Goal: Task Accomplishment & Management: Contribute content

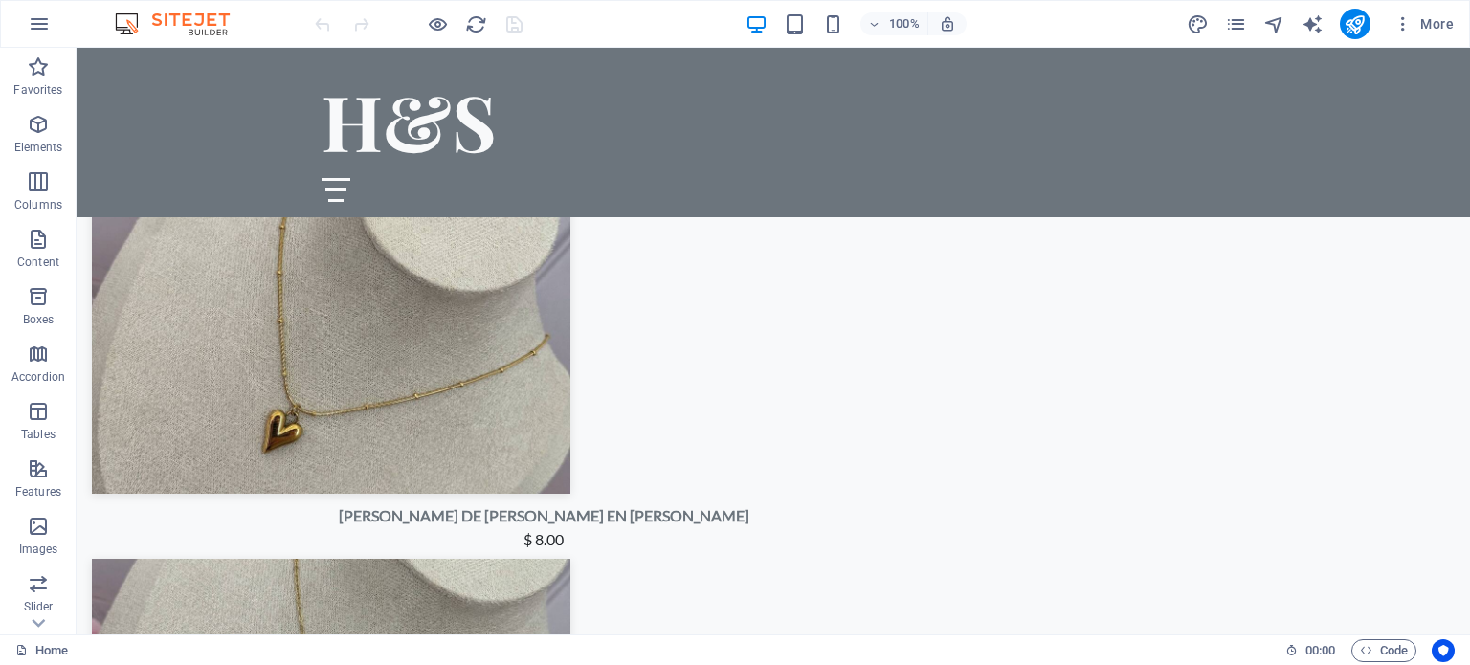
scroll to position [3951, 0]
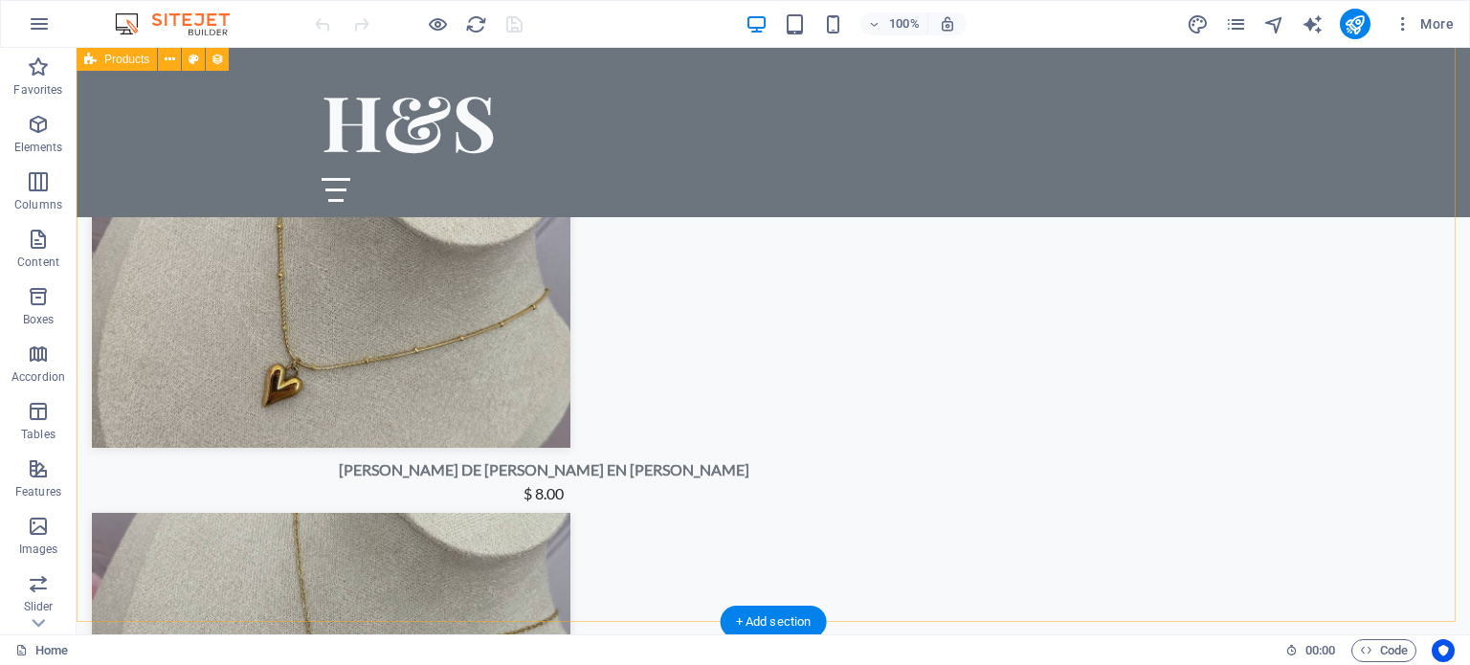
select select "68ddb7c33505fb390d0c6326"
select select "createdAt_DESC"
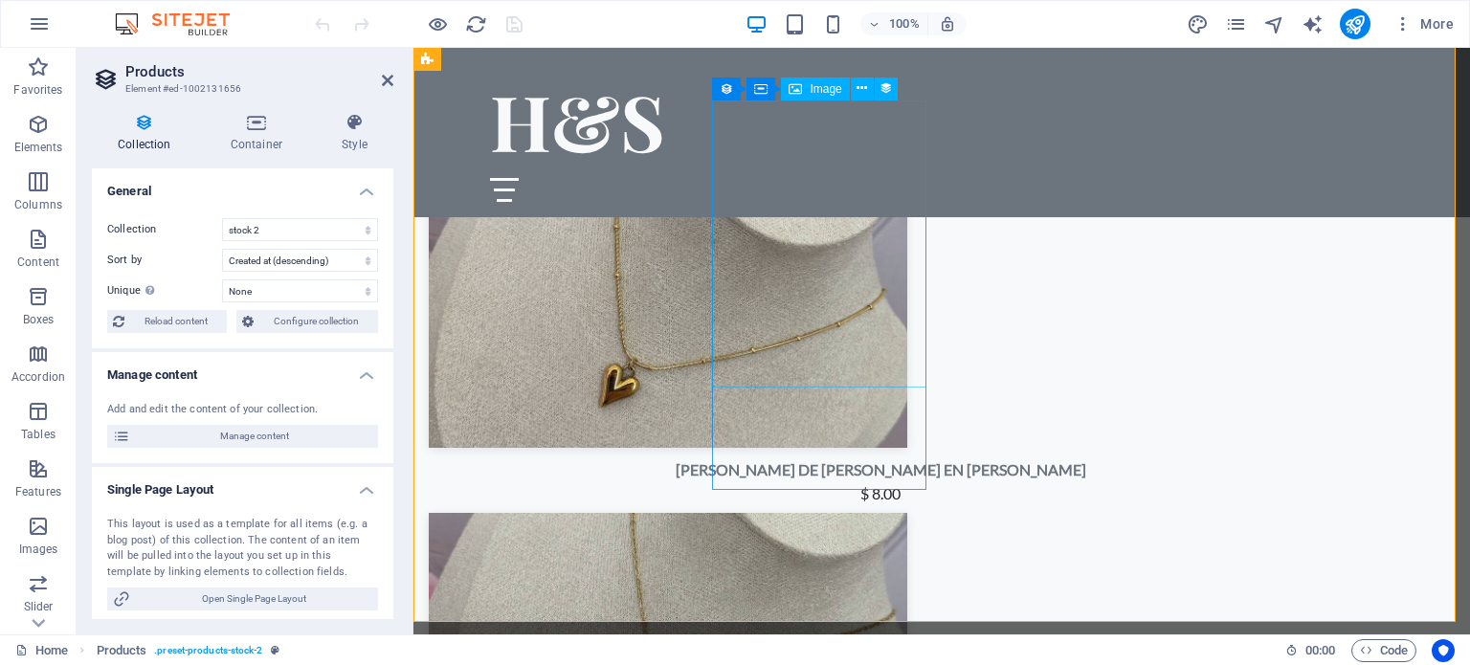
select select "px"
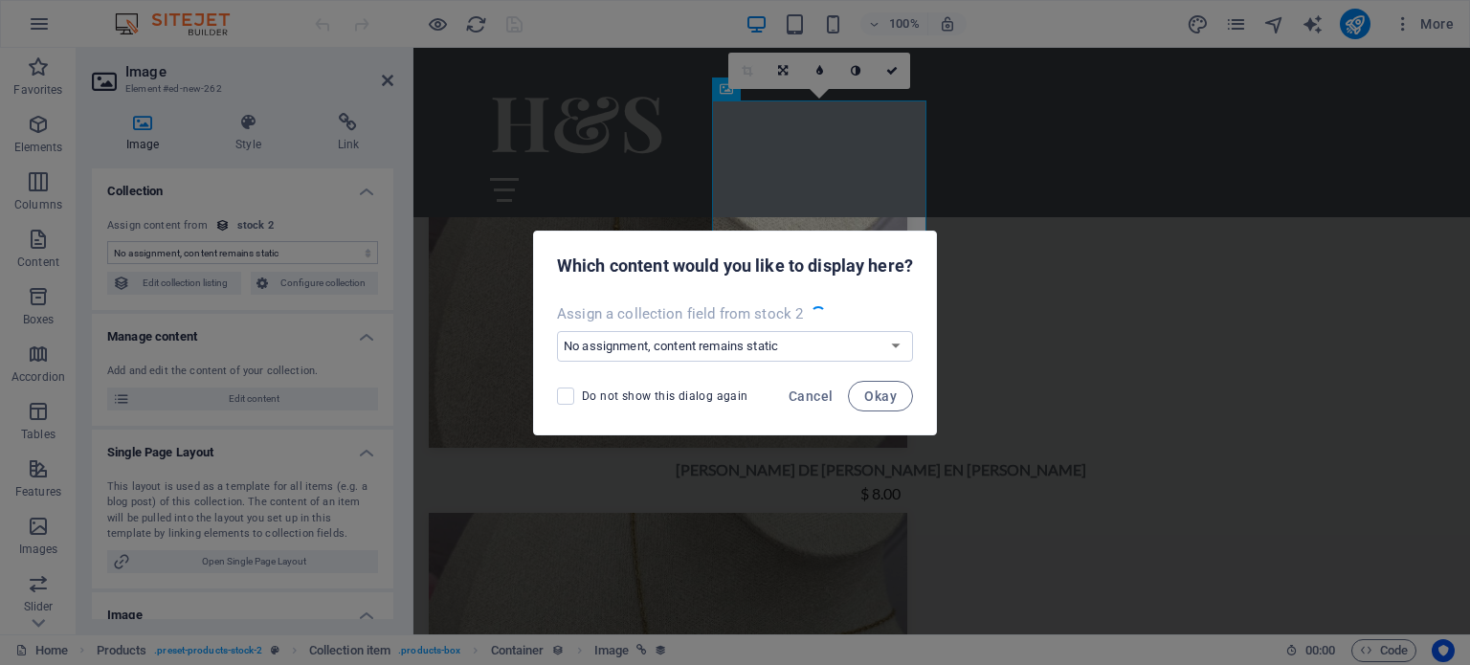
select select "image"
click at [819, 390] on span "Cancel" at bounding box center [811, 396] width 44 height 15
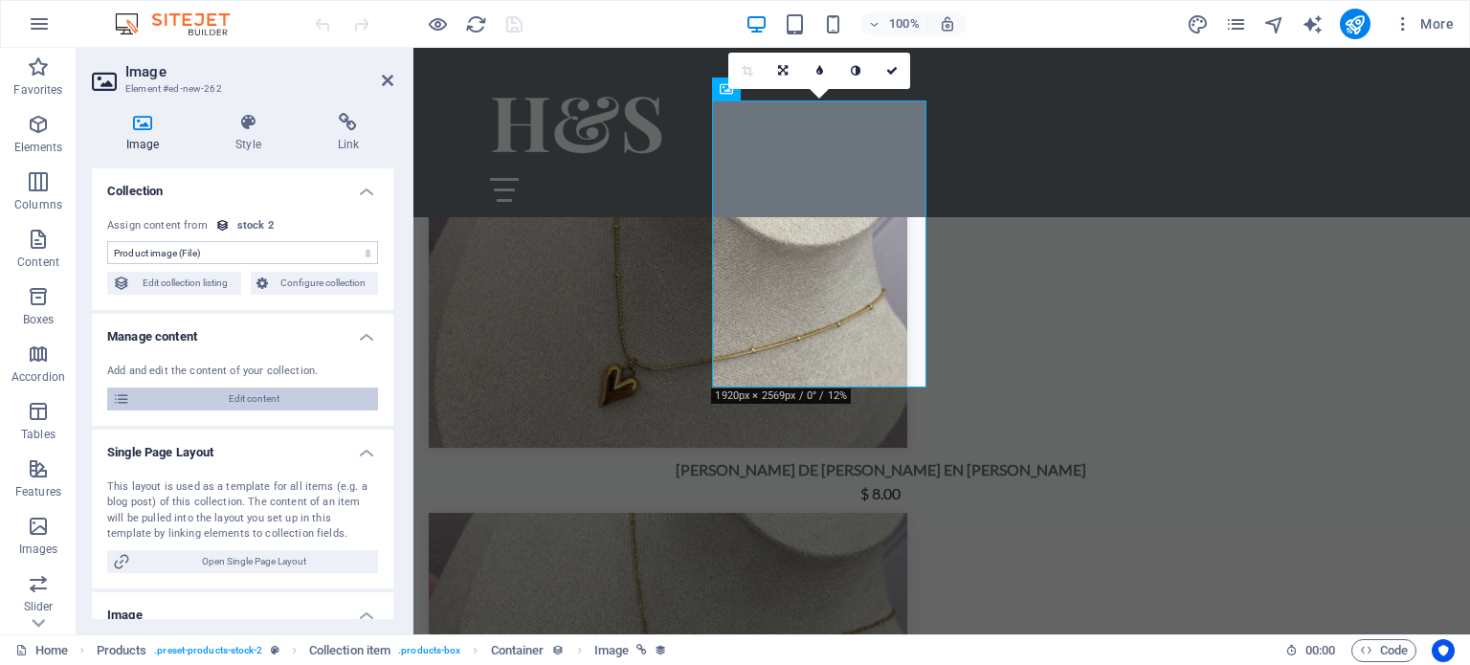
click at [211, 401] on span "Edit content" at bounding box center [254, 399] width 236 height 23
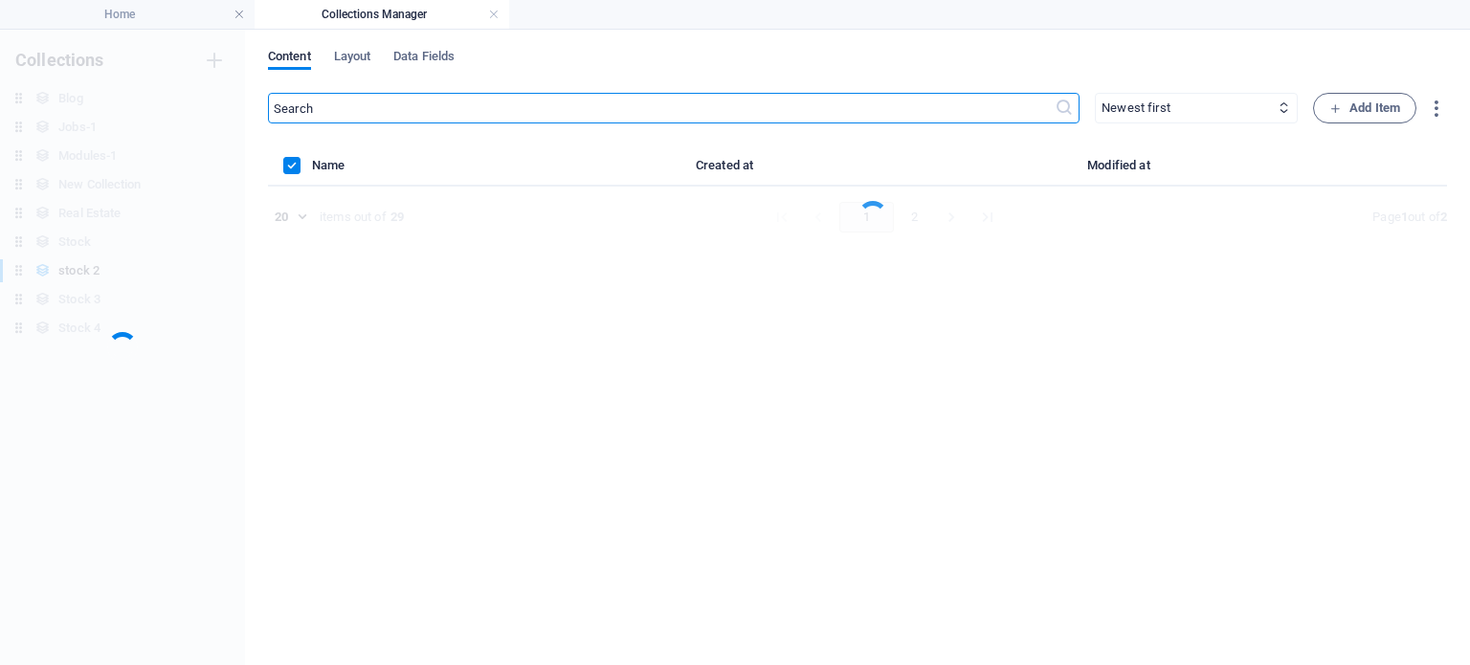
scroll to position [0, 0]
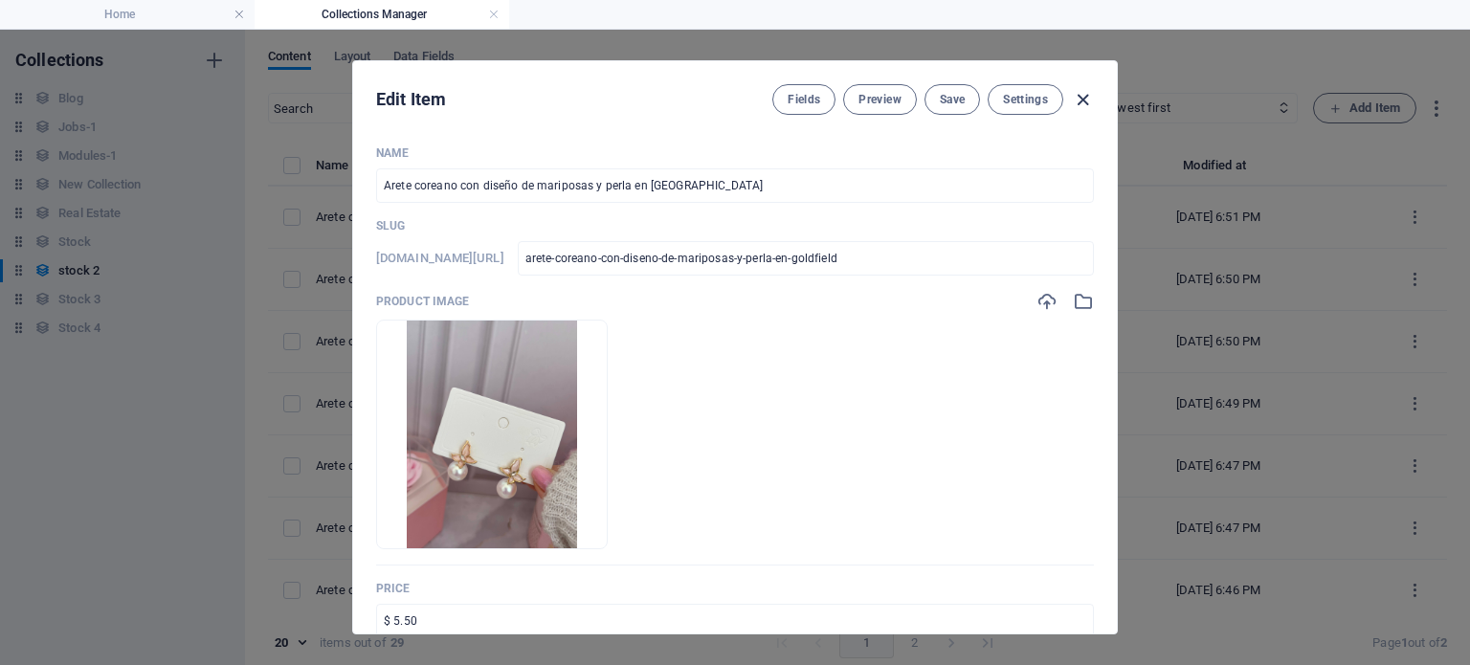
click at [1089, 106] on icon "button" at bounding box center [1083, 100] width 22 height 22
type input "arete-coreano-con-diseno-de-mariposas-y-perla-en-goldfield"
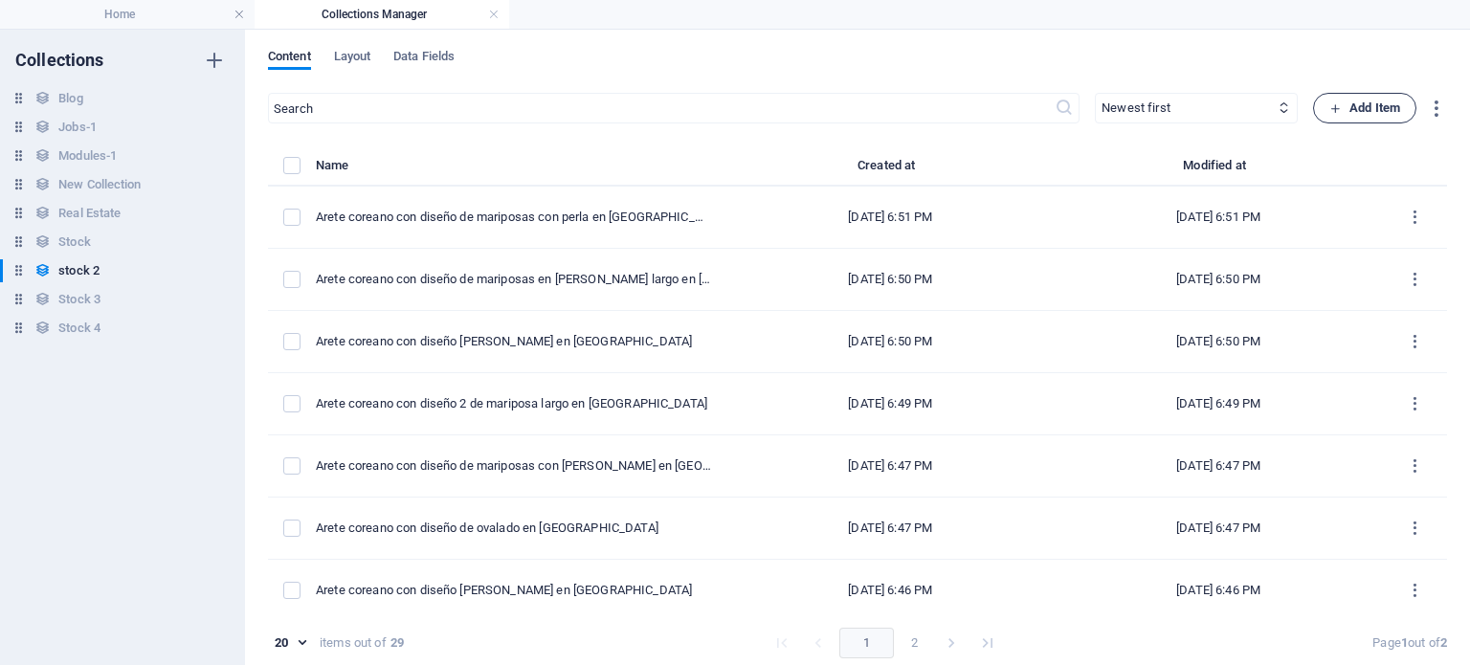
click at [1372, 111] on span "Add Item" at bounding box center [1364, 108] width 71 height 23
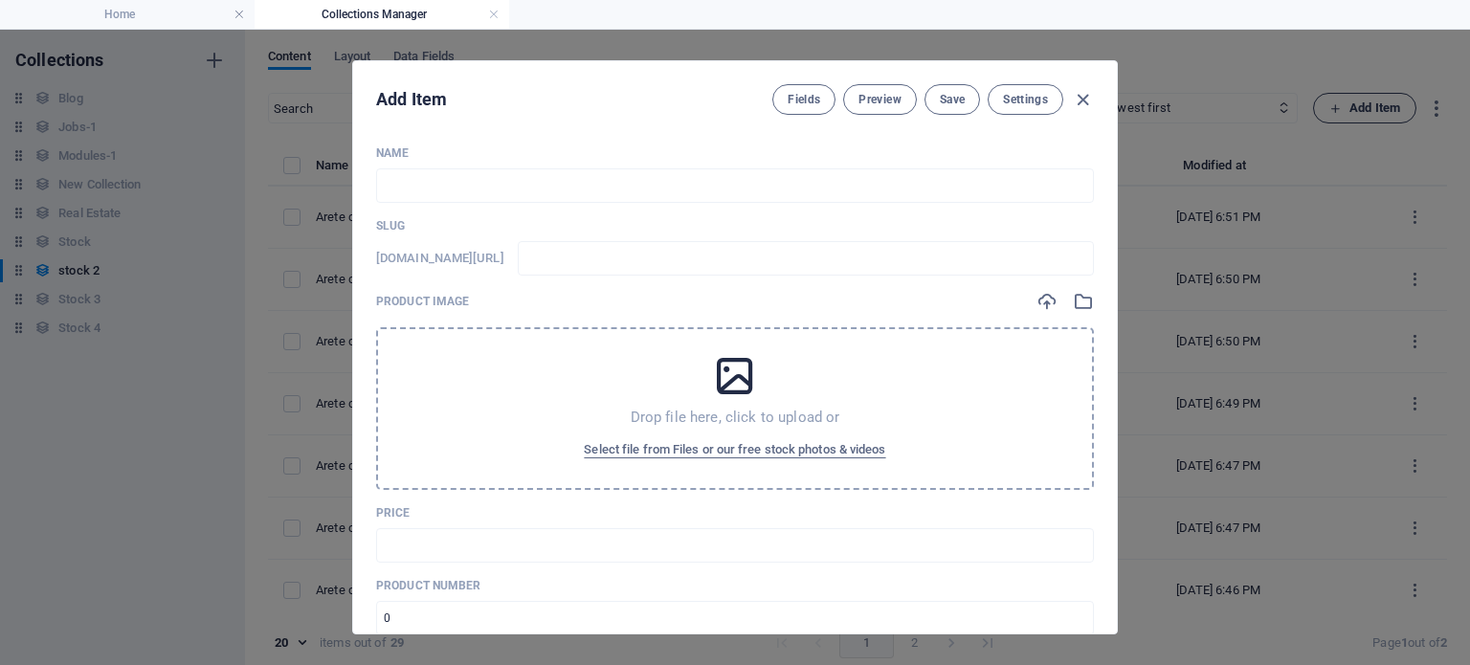
click at [1372, 111] on div "Add Item Fields Preview Save Settings Name ​ Slug www.example.com/example-page/…" at bounding box center [735, 348] width 1470 height 636
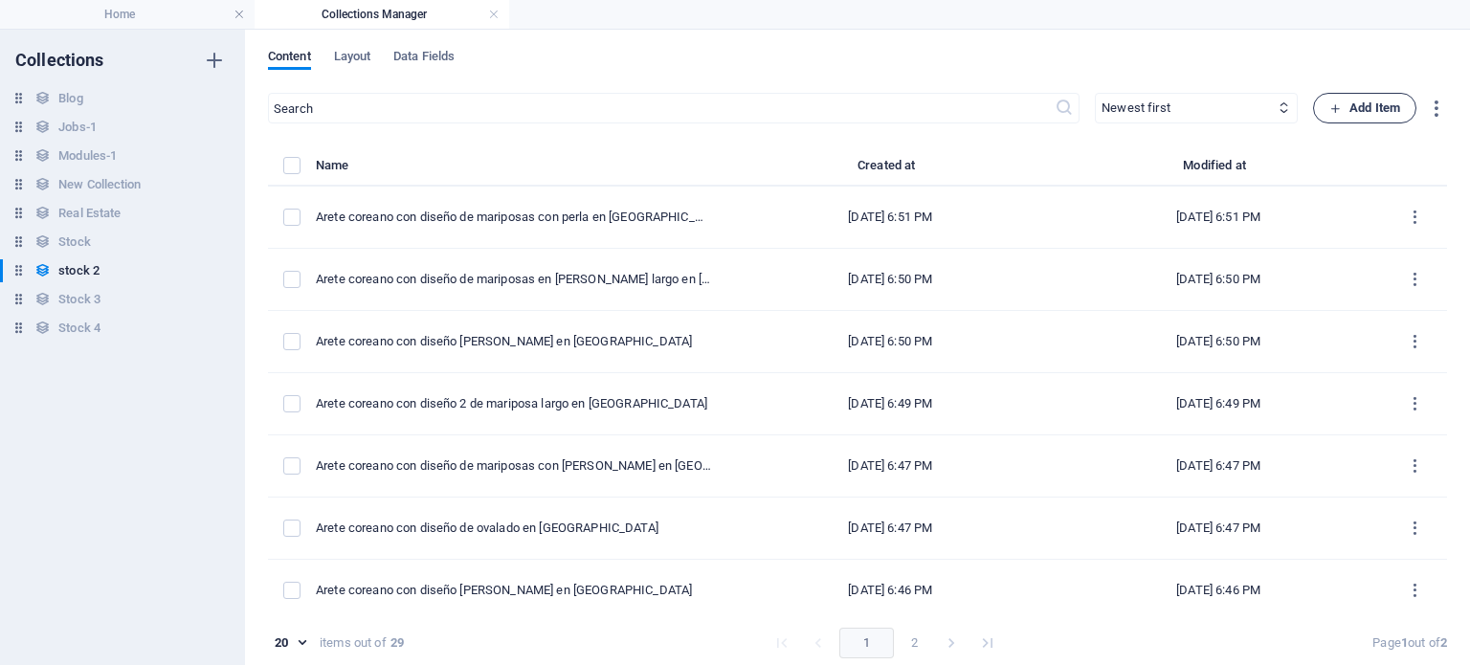
click at [1364, 118] on span "Add Item" at bounding box center [1364, 108] width 71 height 23
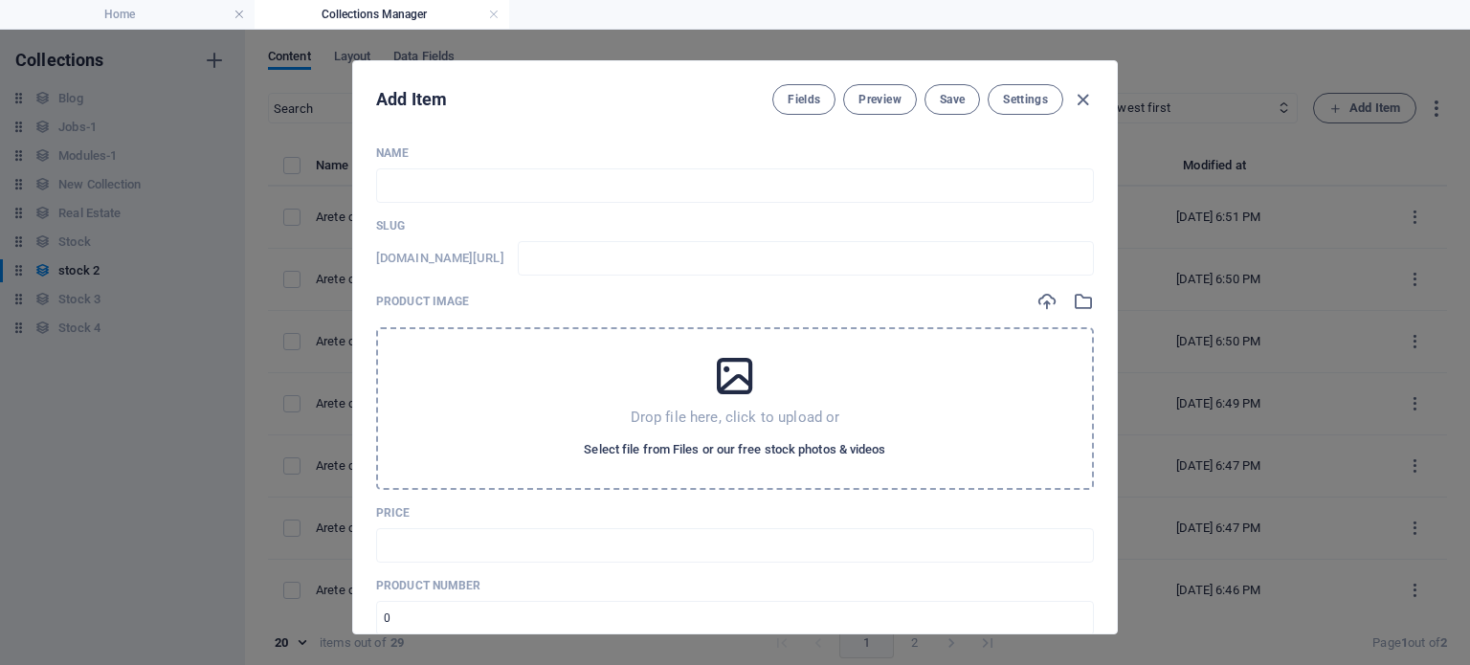
click at [851, 457] on span "Select file from Files or our free stock photos & videos" at bounding box center [734, 449] width 301 height 23
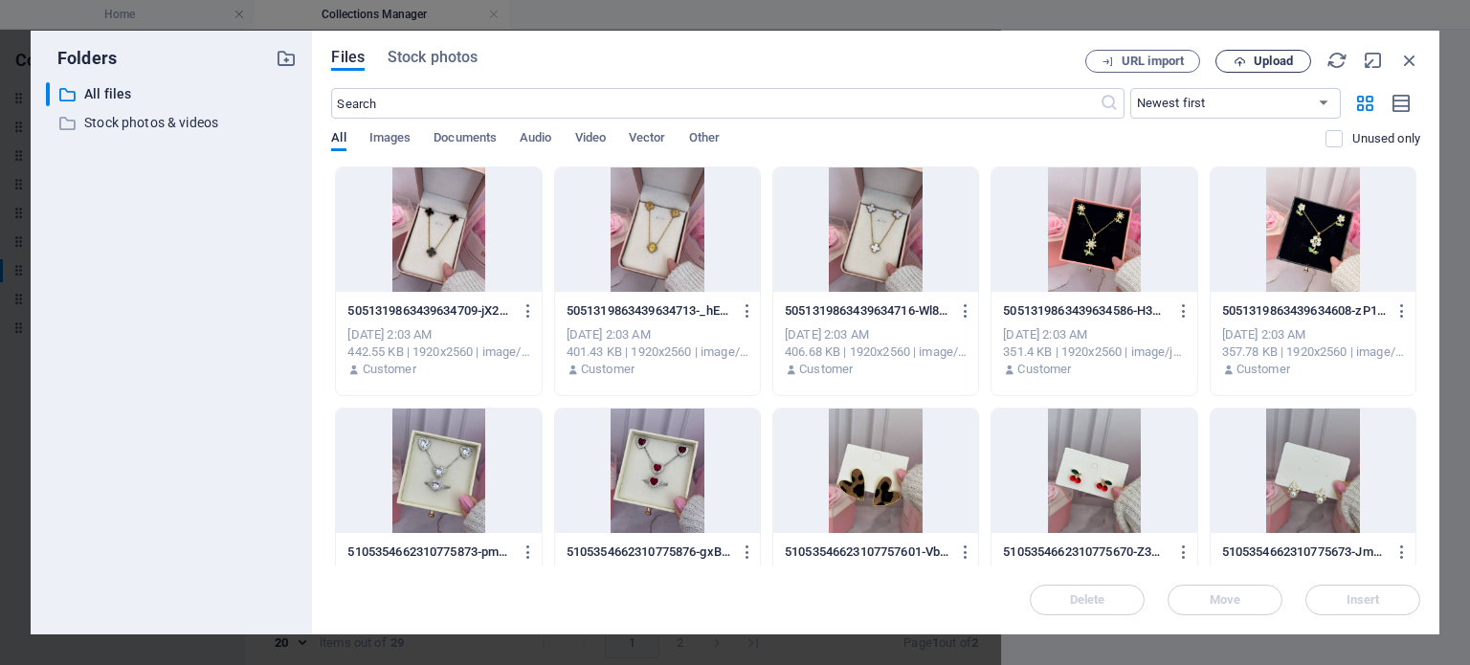
click at [1266, 58] on span "Upload" at bounding box center [1273, 61] width 39 height 11
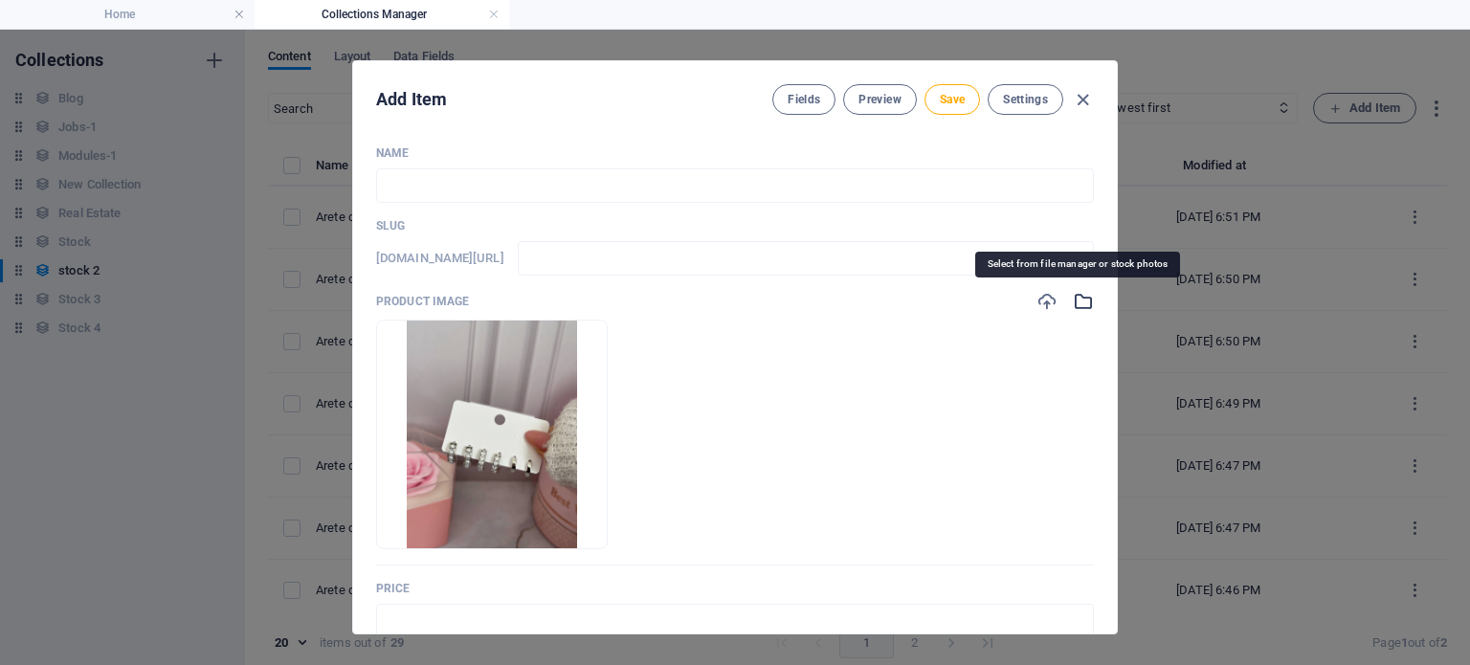
click at [1080, 302] on icon "button" at bounding box center [1083, 301] width 21 height 21
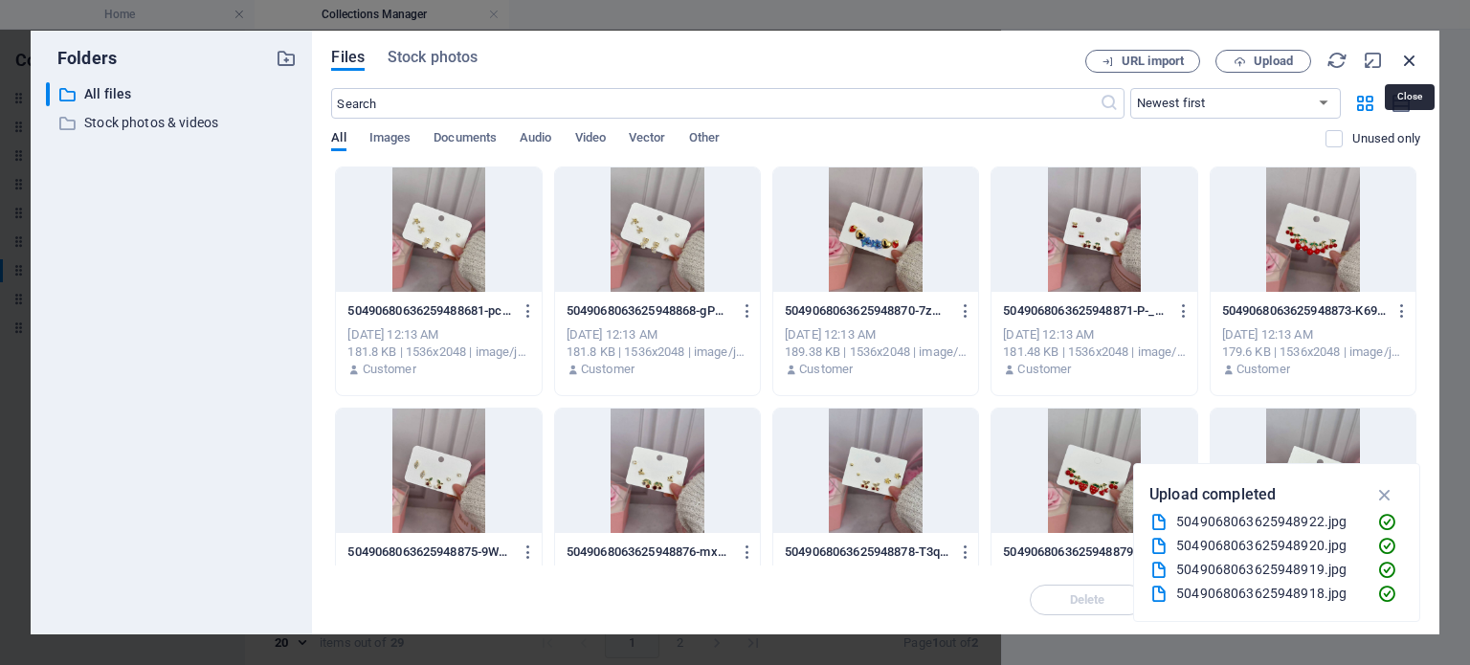
click at [1409, 63] on icon "button" at bounding box center [1409, 60] width 21 height 21
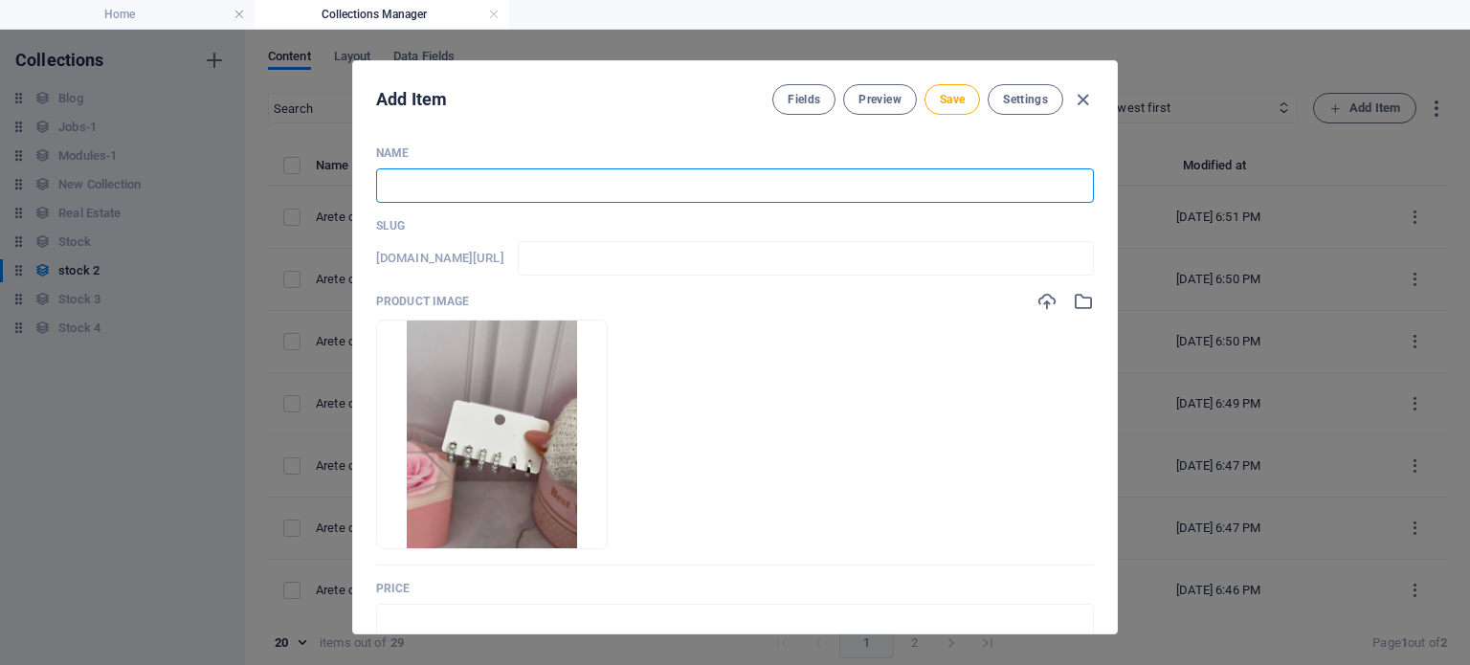
click at [590, 171] on input "text" at bounding box center [735, 185] width 718 height 34
type input "s"
type input "S"
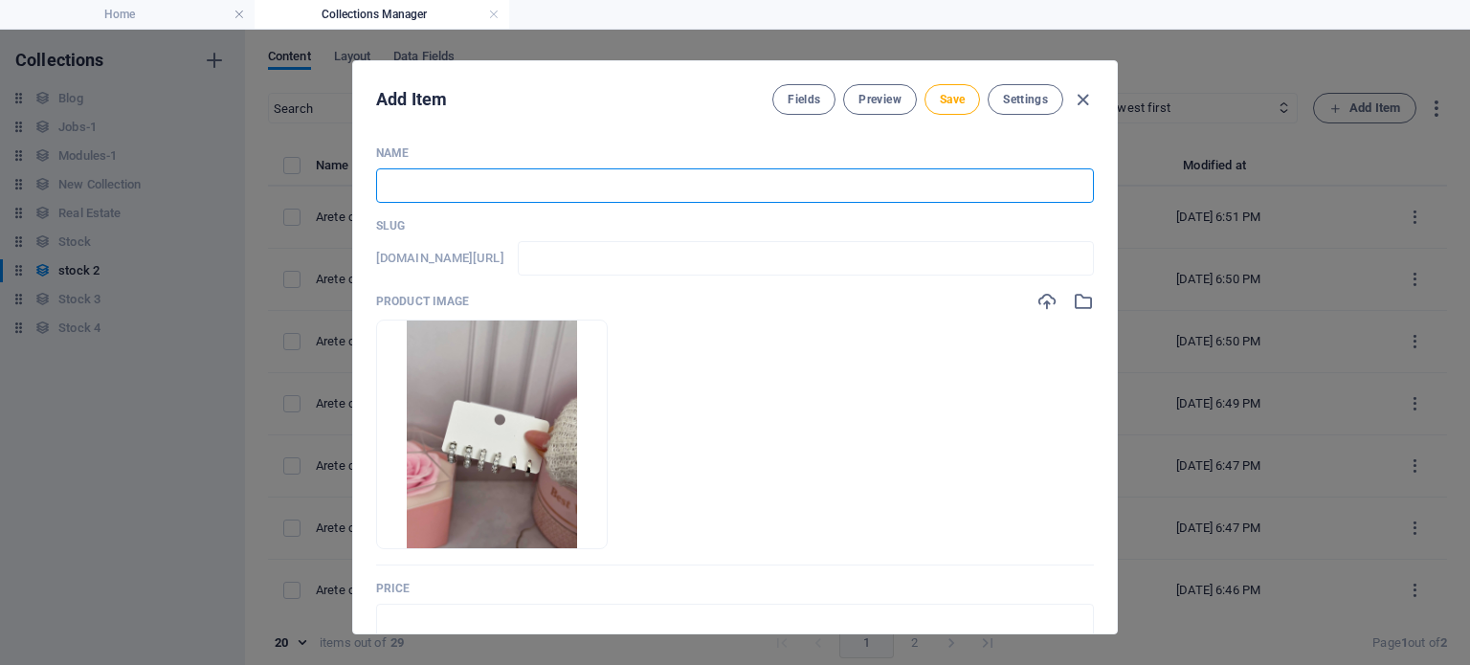
type input "s"
type input "Se"
type input "se"
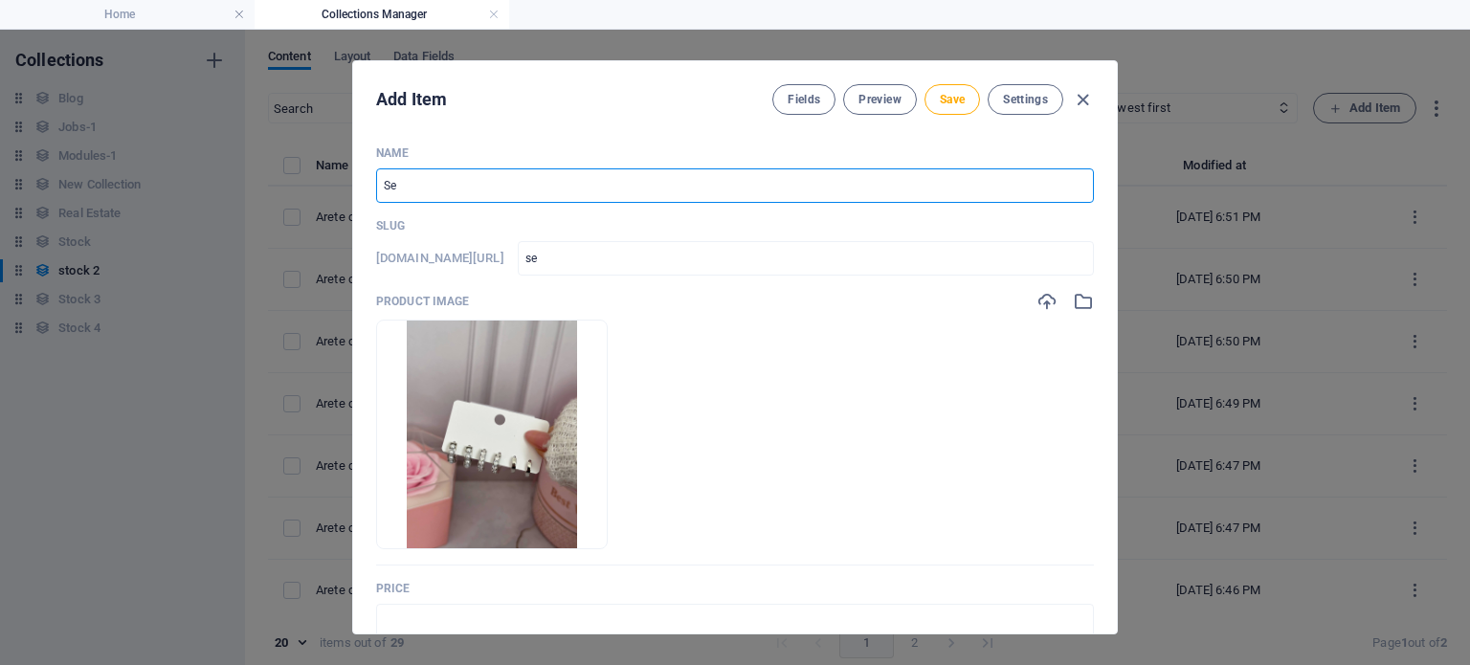
type input "Set"
type input "set"
type input "Set d"
type input "set-d"
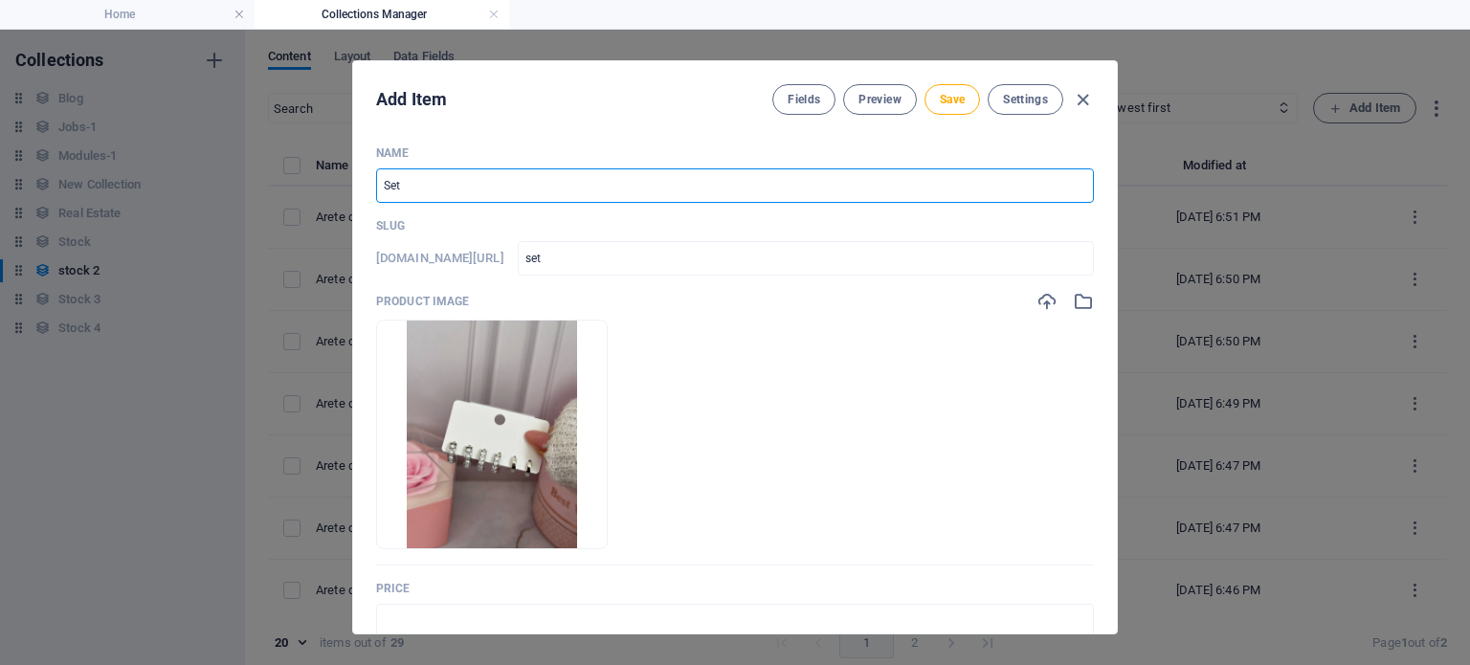
type input "set-d"
type input "Set de"
type input "set-de"
type input "Set de a"
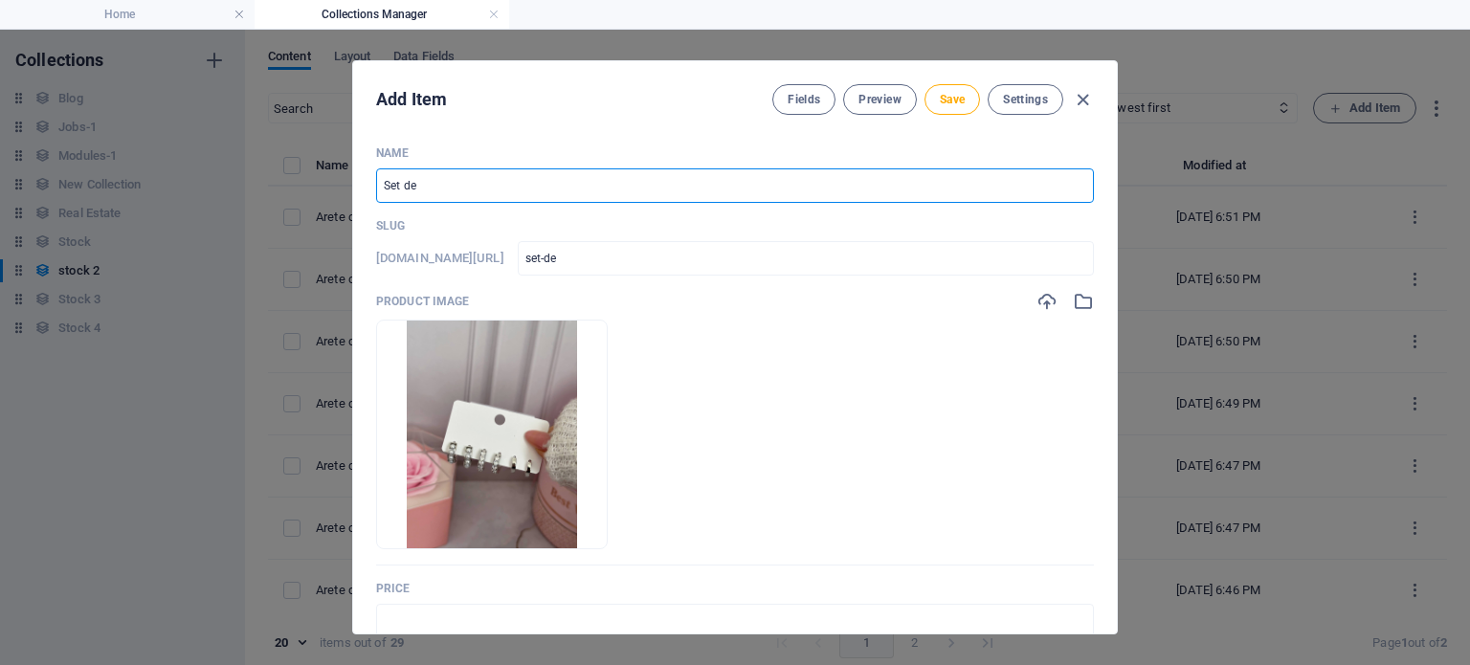
type input "set-de-a"
type input "Set de ar"
type input "set-de-ar"
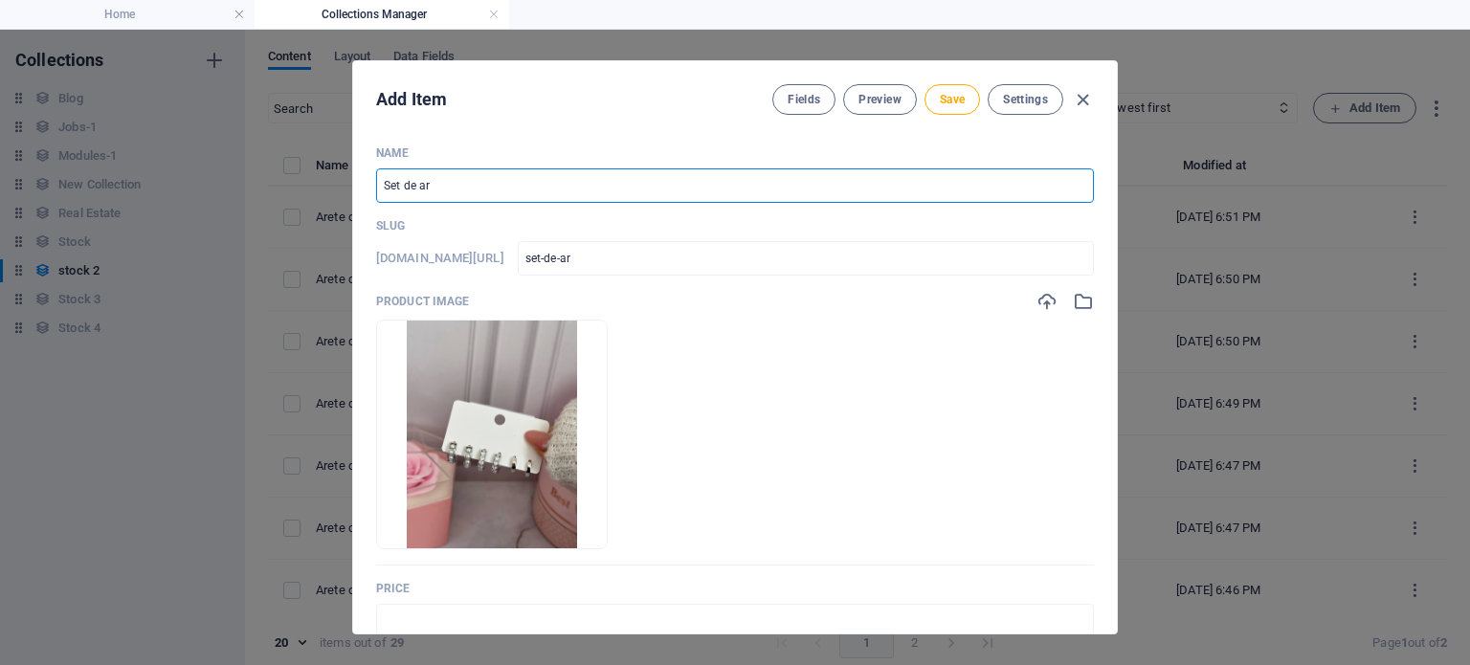
type input "Set de arg"
type input "set-de-arg"
type input "Set de argo"
type input "set-de-argo"
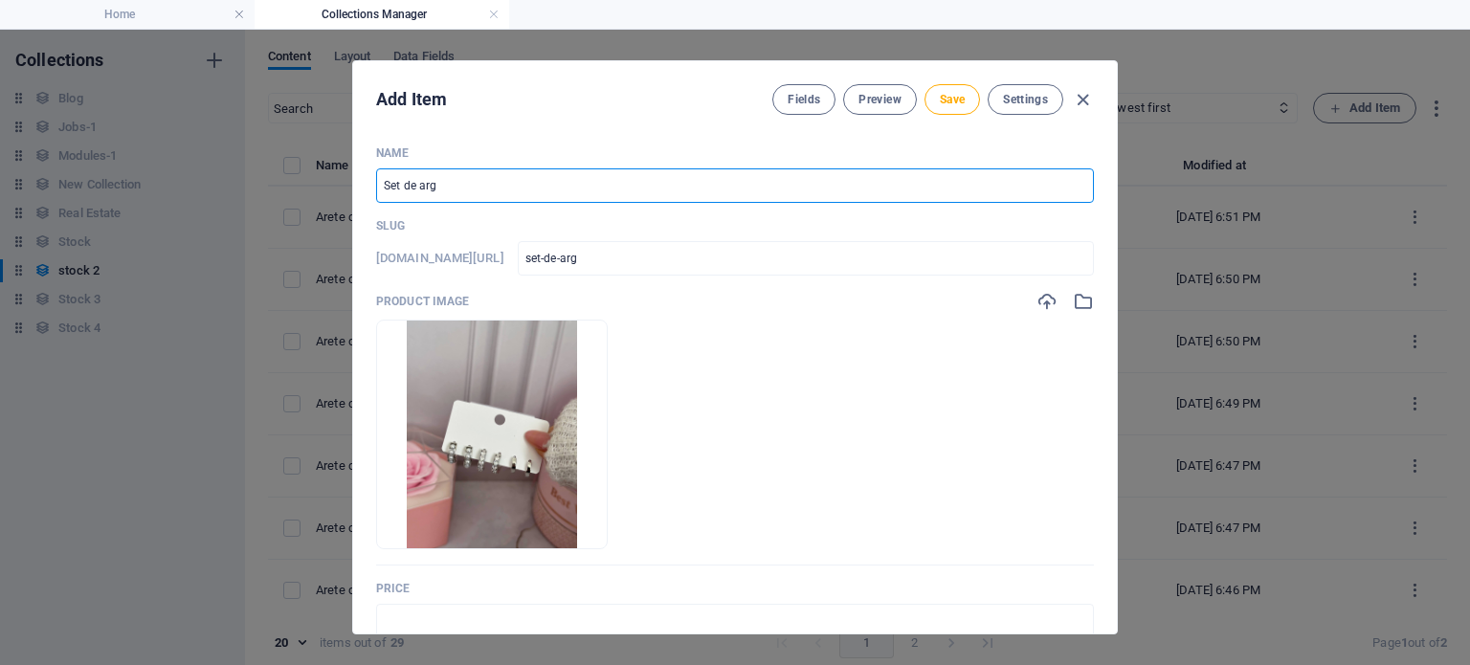
type input "set-de-argo"
type input "Set de argol"
type input "set-de-argol"
type input "Set de argoll"
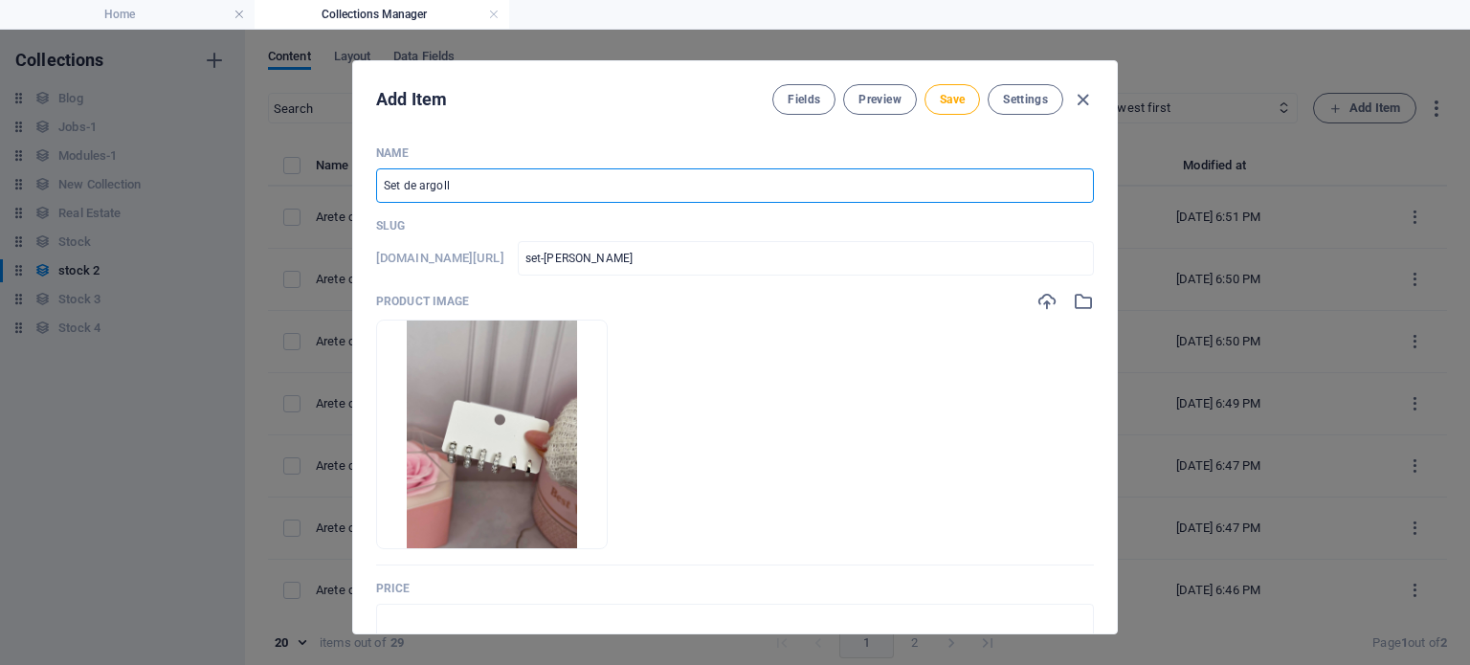
type input "set-de-argoll"
type input "Set de argolla"
type input "set-de-argolla"
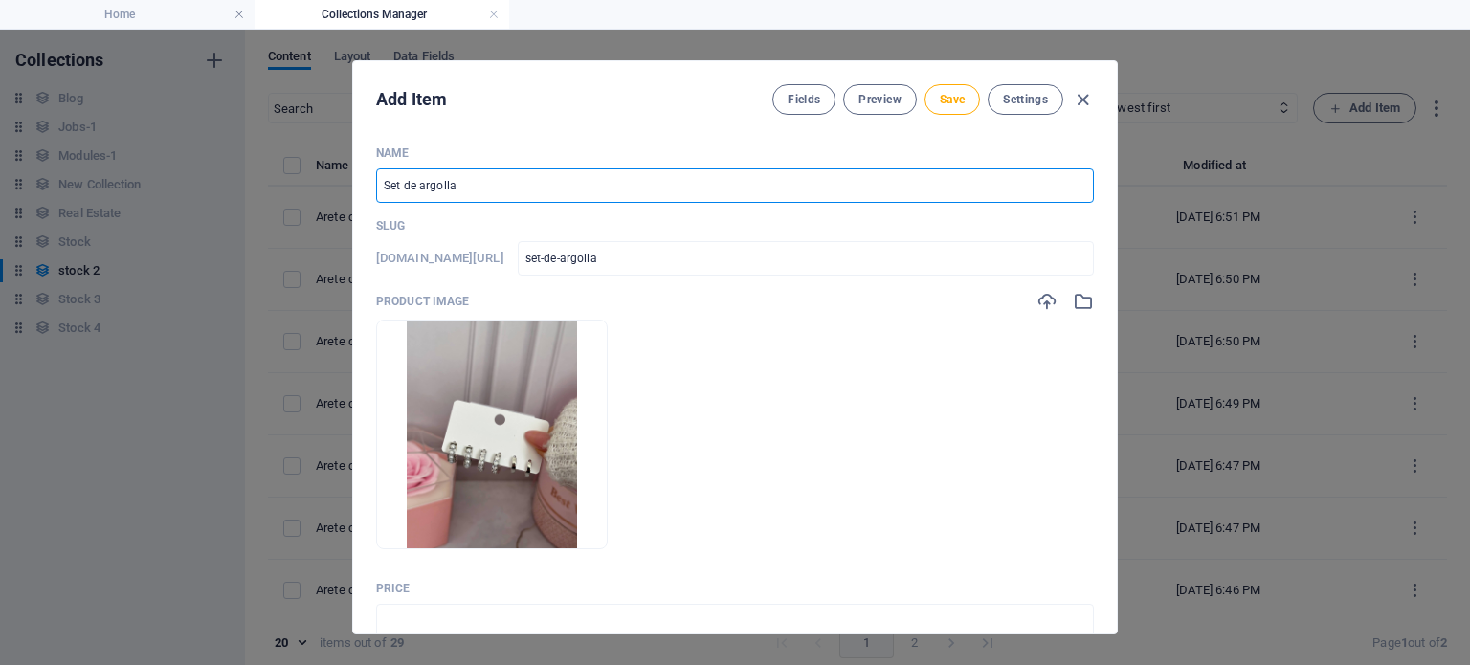
type input "Set de argollas"
type input "set-de-argollas"
type input "Set de argollas r"
type input "set-de-argollas-r"
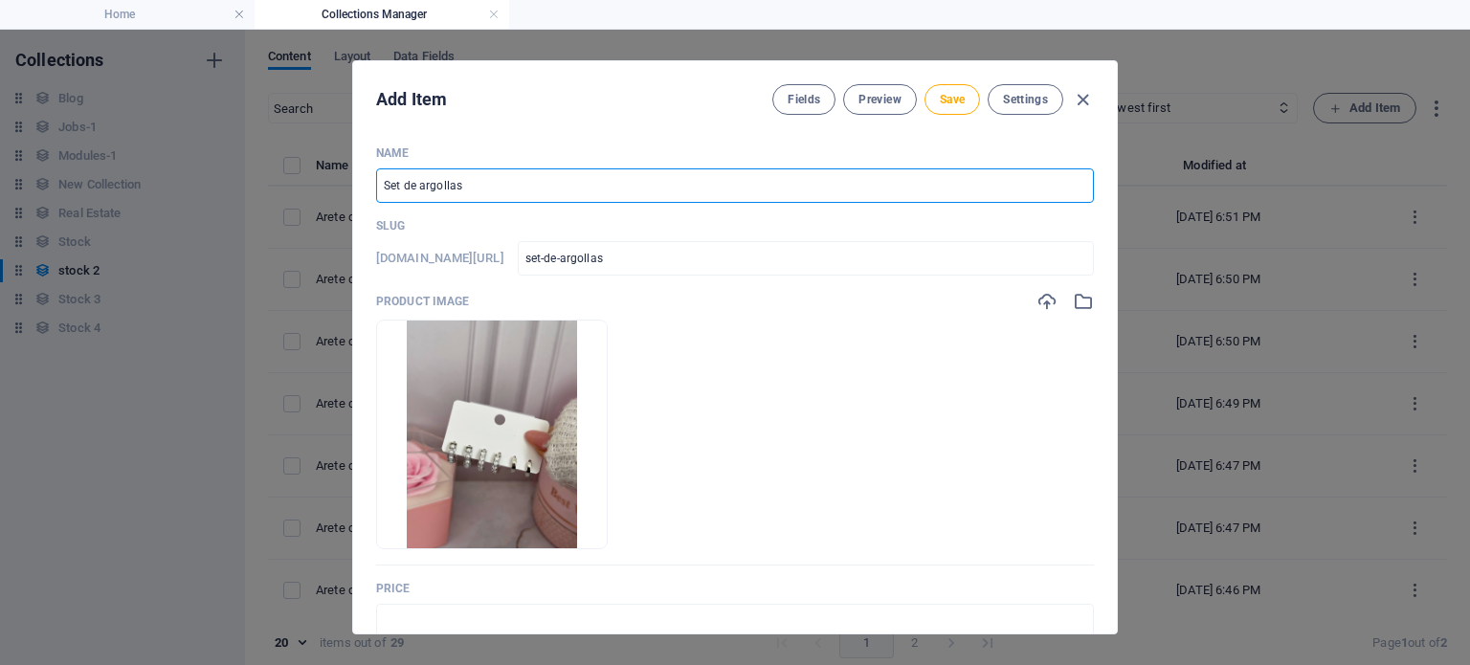
type input "set-de-argollas-r"
type input "Set de argollas rn"
type input "set-de-argollas-rn"
type input "Set de argollas r"
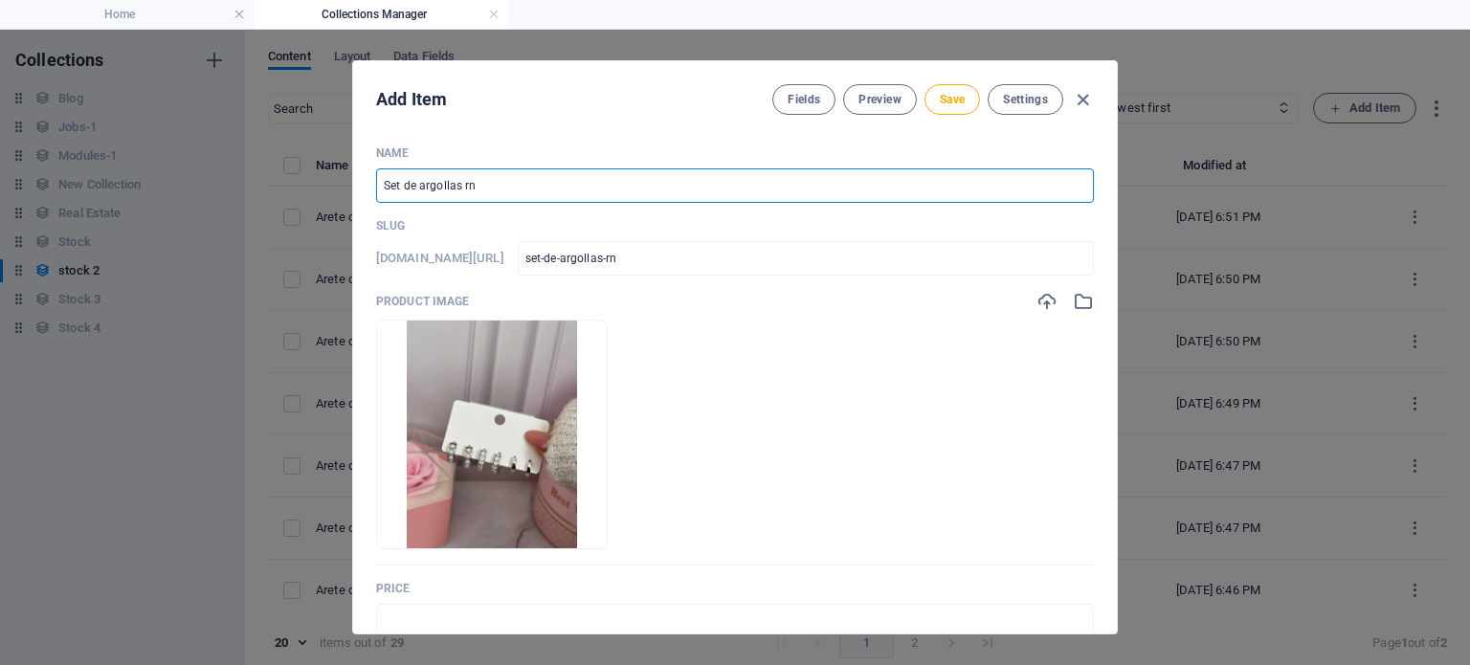
type input "set-de-argollas-r"
type input "Set de argollas"
type input "set-de-argollas"
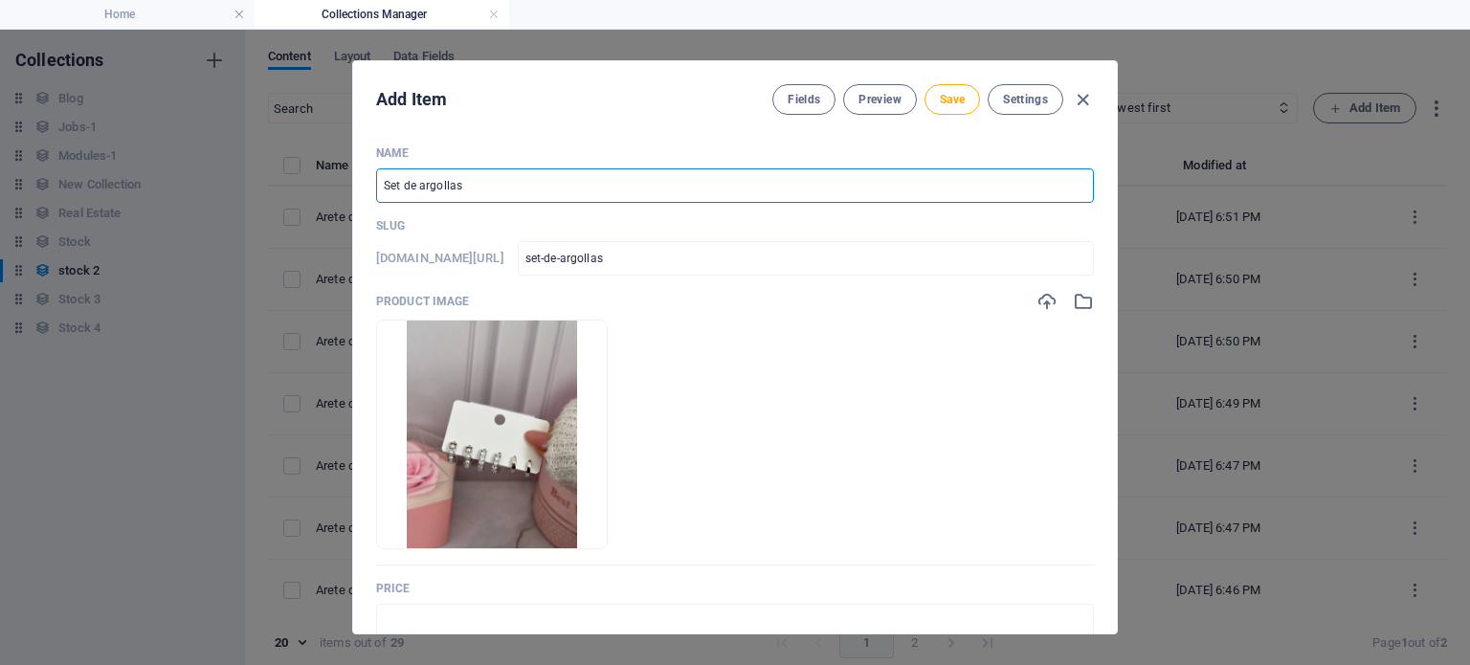
type input "Set de argollas e"
type input "set-de-argollas-e"
type input "Set de argollas en"
type input "set-de-argollas-en"
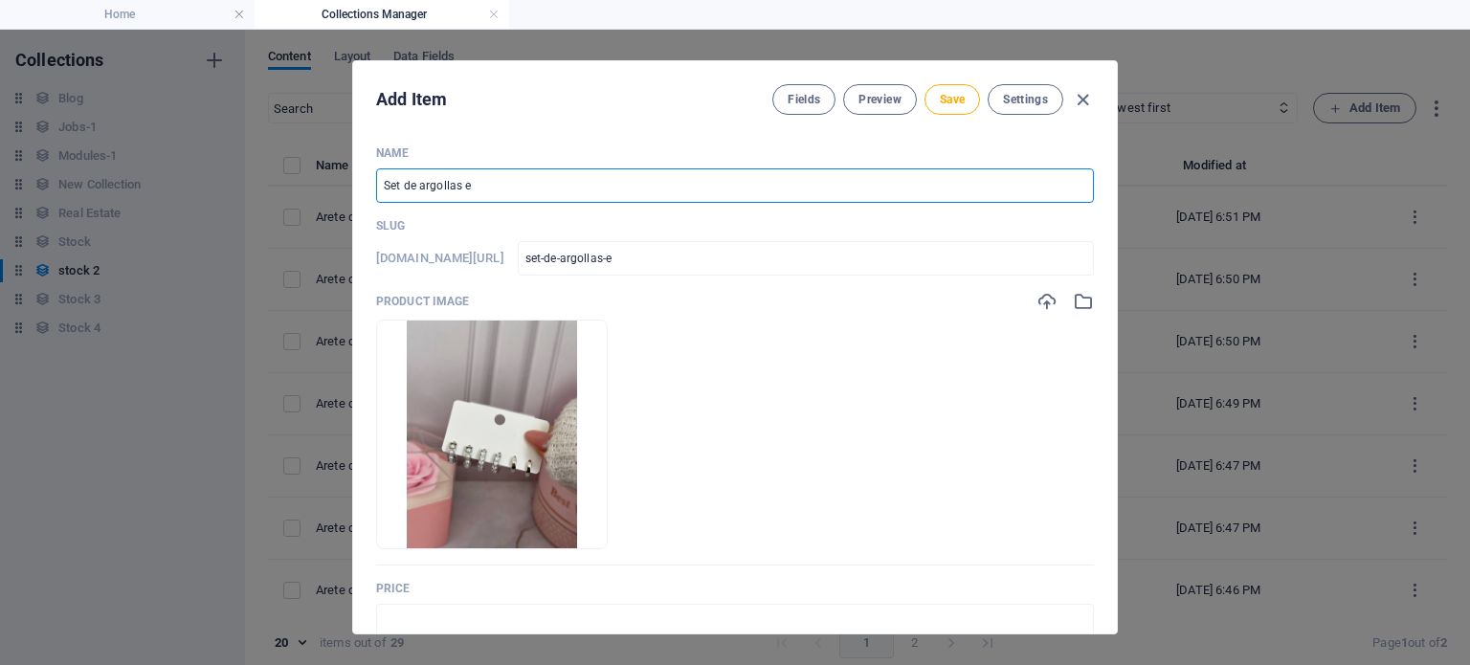
type input "set-de-argollas-en"
type input "Set de argollas en g"
type input "set-de-argollas-en-g"
type input "Set de argollas en go"
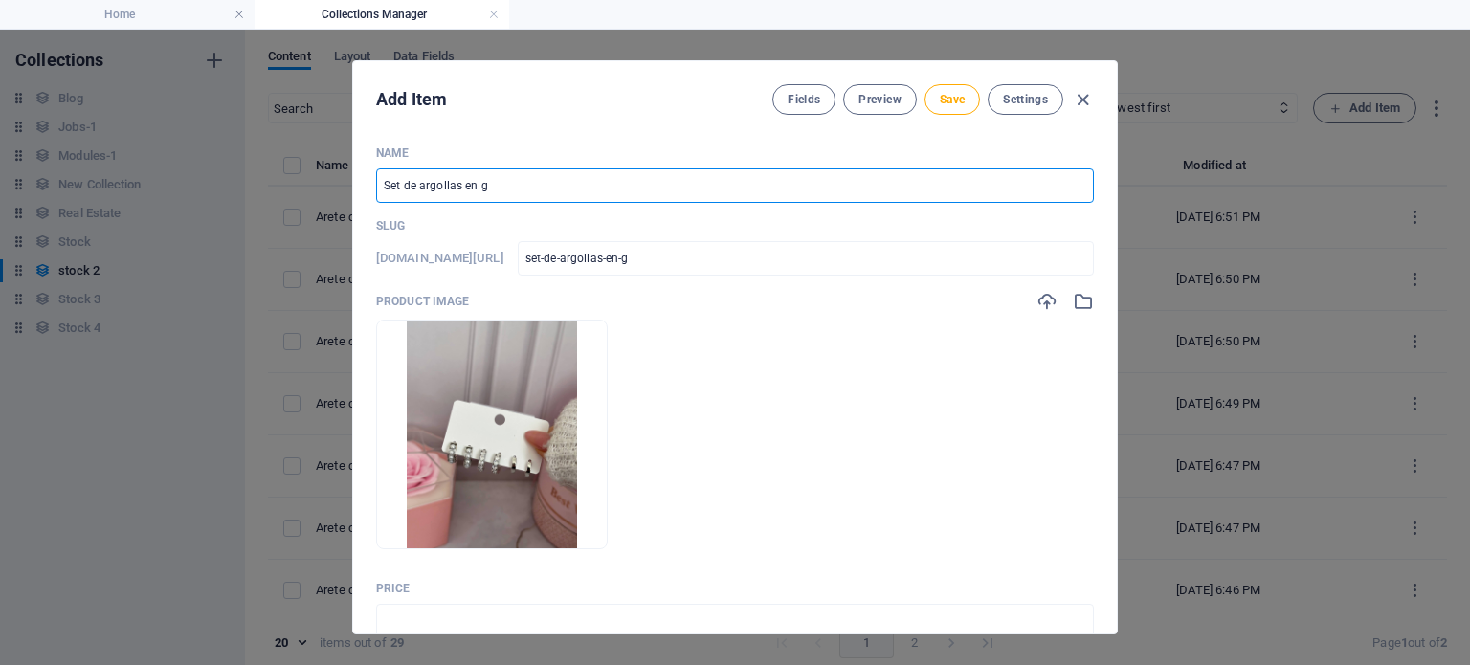
type input "set-de-argollas-en-go"
type input "Set de argollas en gol"
type input "set-de-argollas-en-gol"
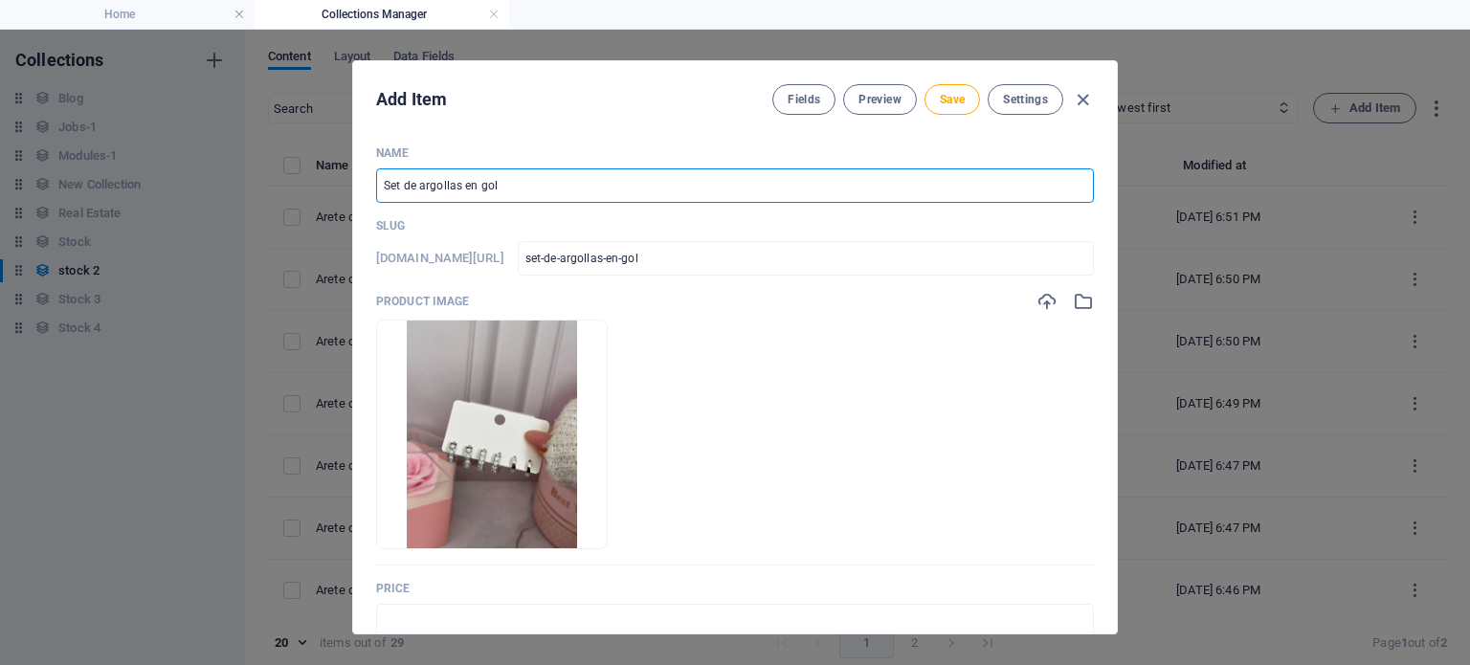
type input "Set de argollas en gold"
type input "set-de-argollas-en-gold"
type input "Set de argollas en goldf"
type input "set-de-argollas-en-goldf"
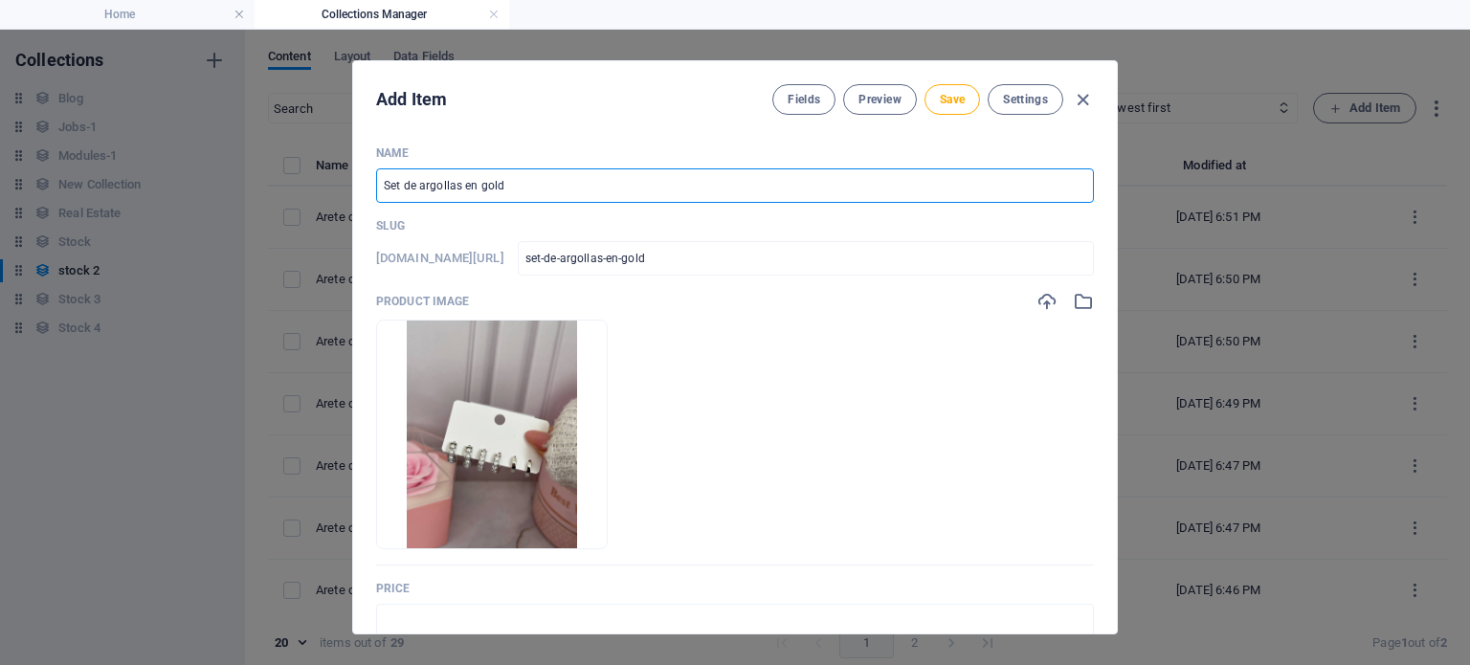
type input "set-de-argollas-en-goldf"
type input "Set de argollas en goldfi"
type input "set-de-argollas-en-goldfi"
type input "Set de argollas en goldfie"
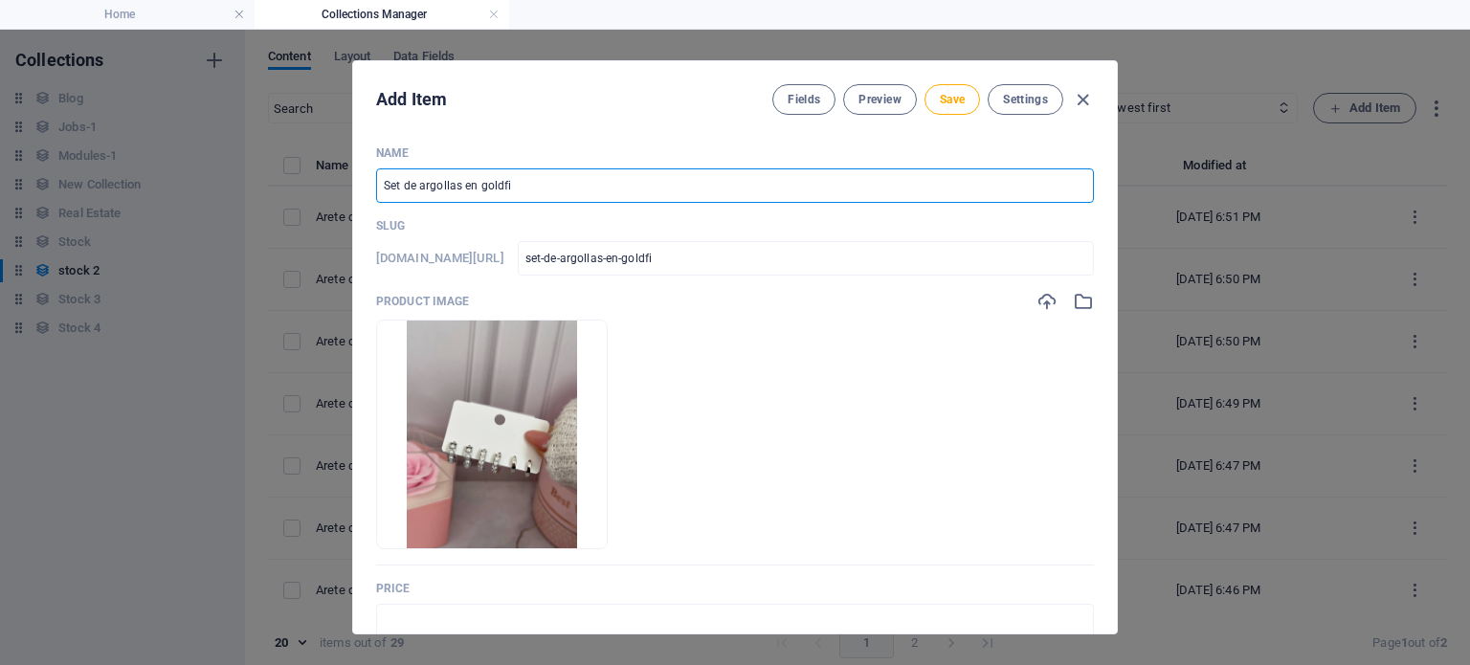
type input "set-de-argollas-en-goldfie"
type input "Set de argollas en goldfiel"
type input "set-de-argollas-en-goldfiel"
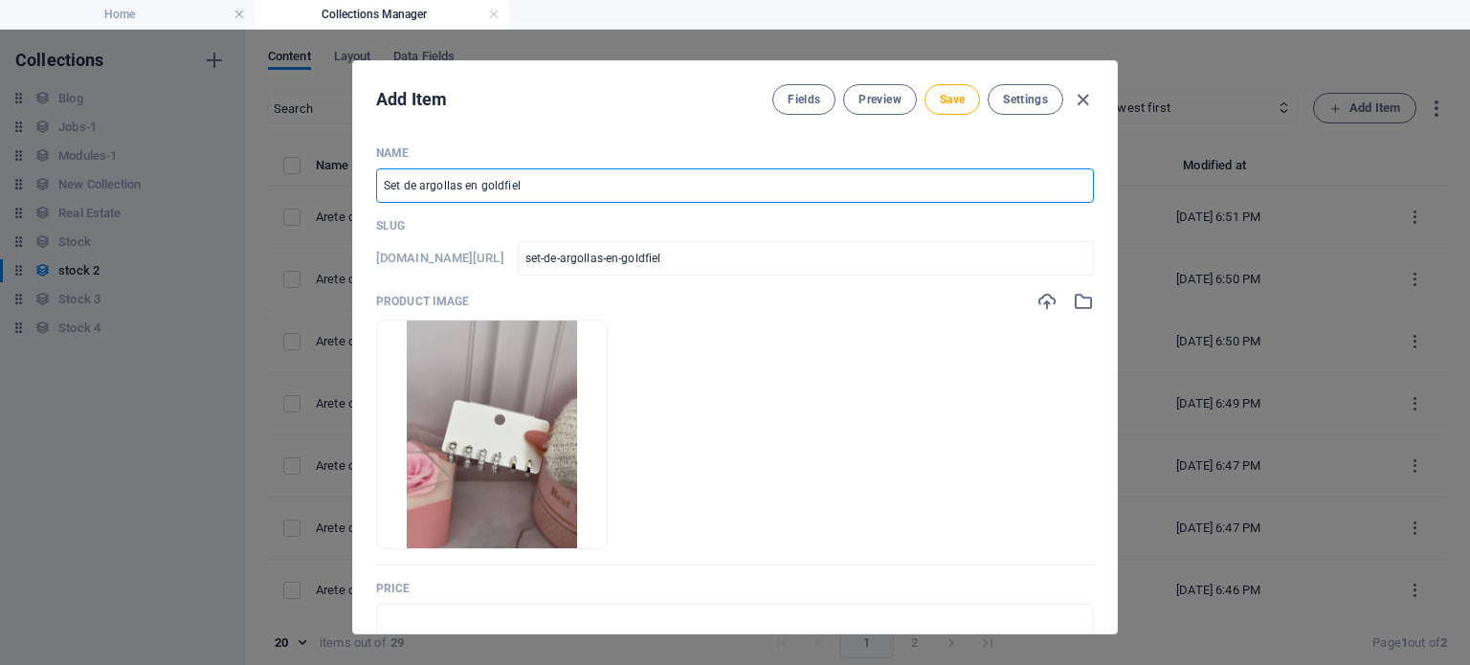
type input "Set de argollas en goldfield"
type input "set-de-argollas-en-goldfield"
type input "Set de argollas en goldfield p"
type input "set-de-argollas-en-goldfield-p"
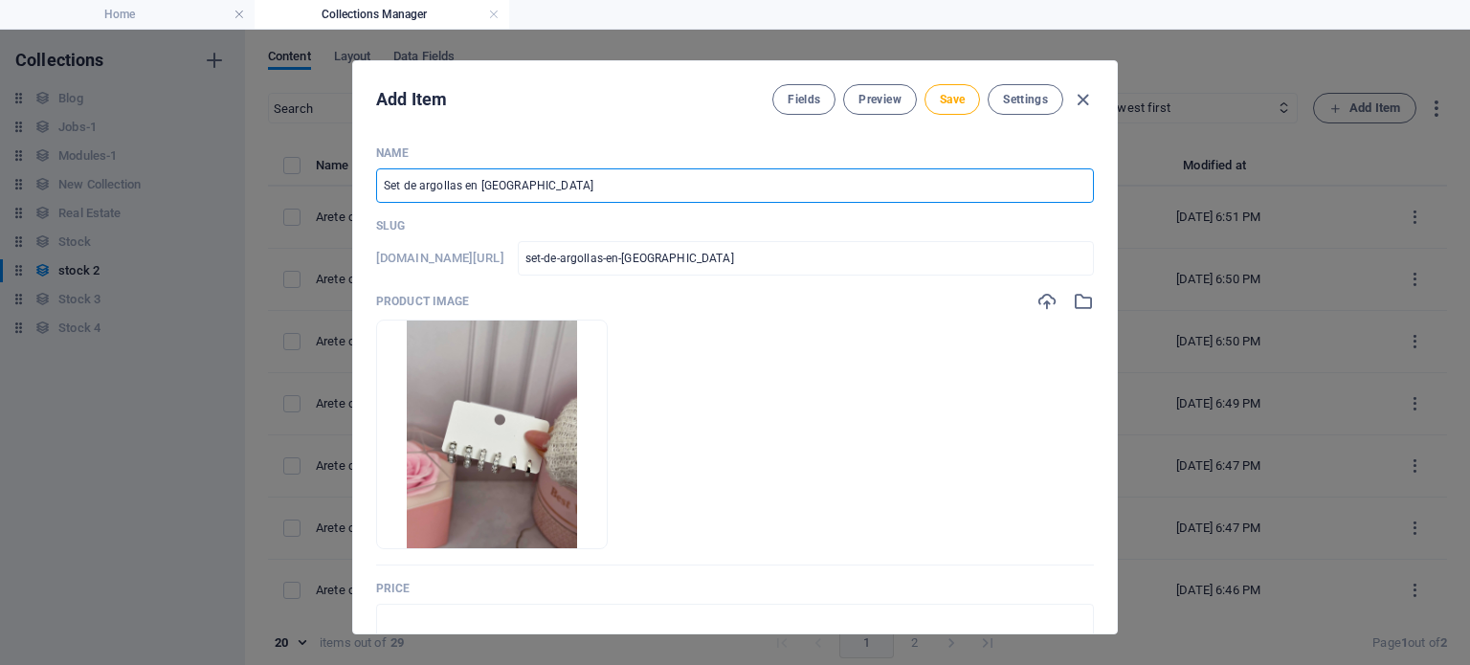
type input "set-de-argollas-en-goldfield-p"
type input "Set de argollas en goldfield pl"
type input "set-de-argollas-en-goldfield-pl"
type input "Set de argollas en goldfield pla"
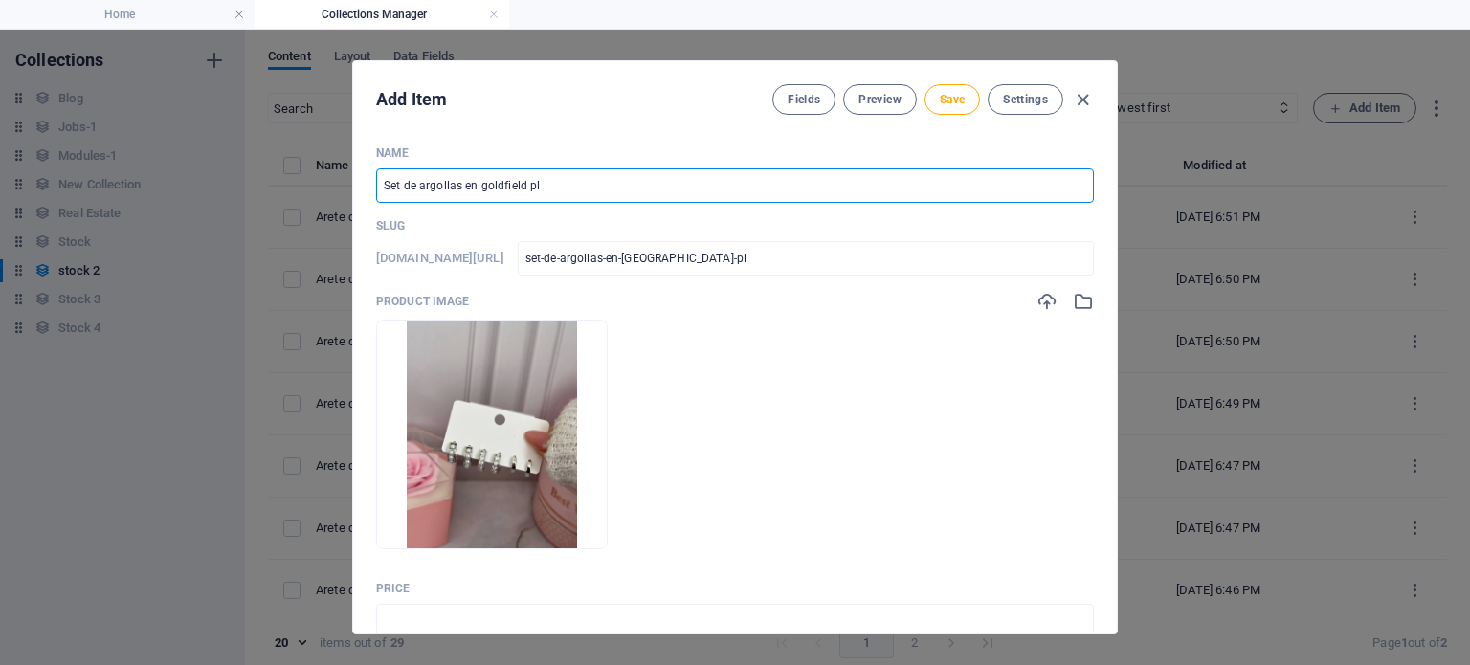
type input "set-de-argollas-en-goldfield-pla"
type input "Set de argollas en goldfield plat"
type input "set-de-argollas-en-goldfield-plat"
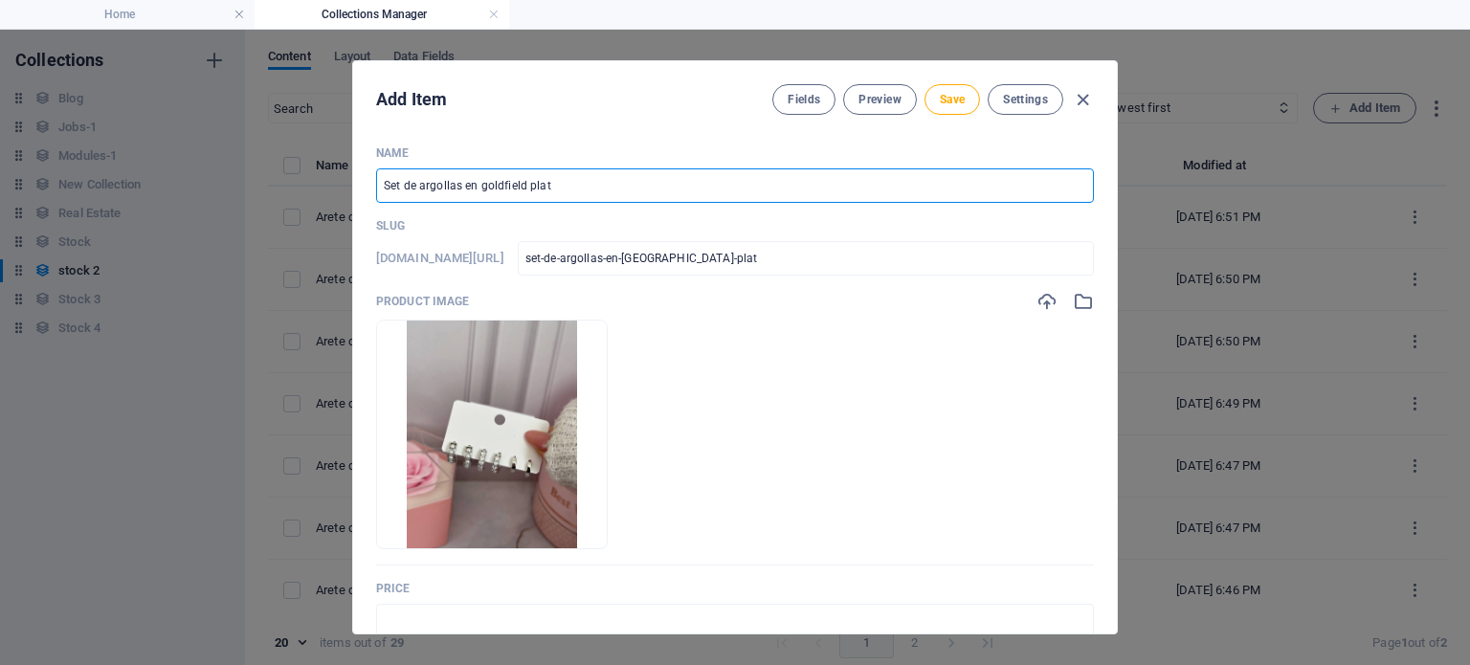
type input "Set de argollas en goldfield plate"
type input "set-de-argollas-en-goldfield-plate"
type input "Set de argollas en goldfield platead"
type input "set-de-argollas-en-goldfield-platead"
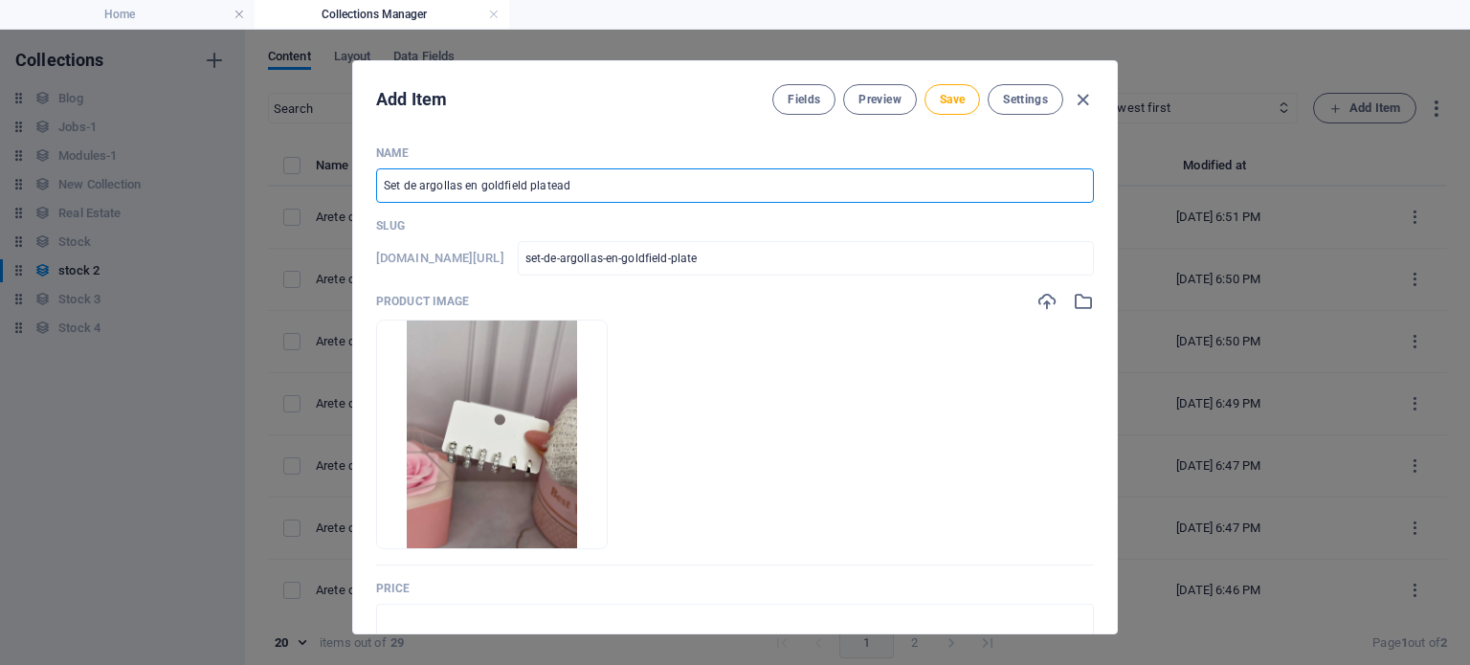
type input "set-de-argollas-en-goldfield-platead"
type input "Set de argollas en goldfield plateadd"
type input "set-de-argollas-en-goldfield-plateadd"
type input "Set de argollas en goldfield plateaddo"
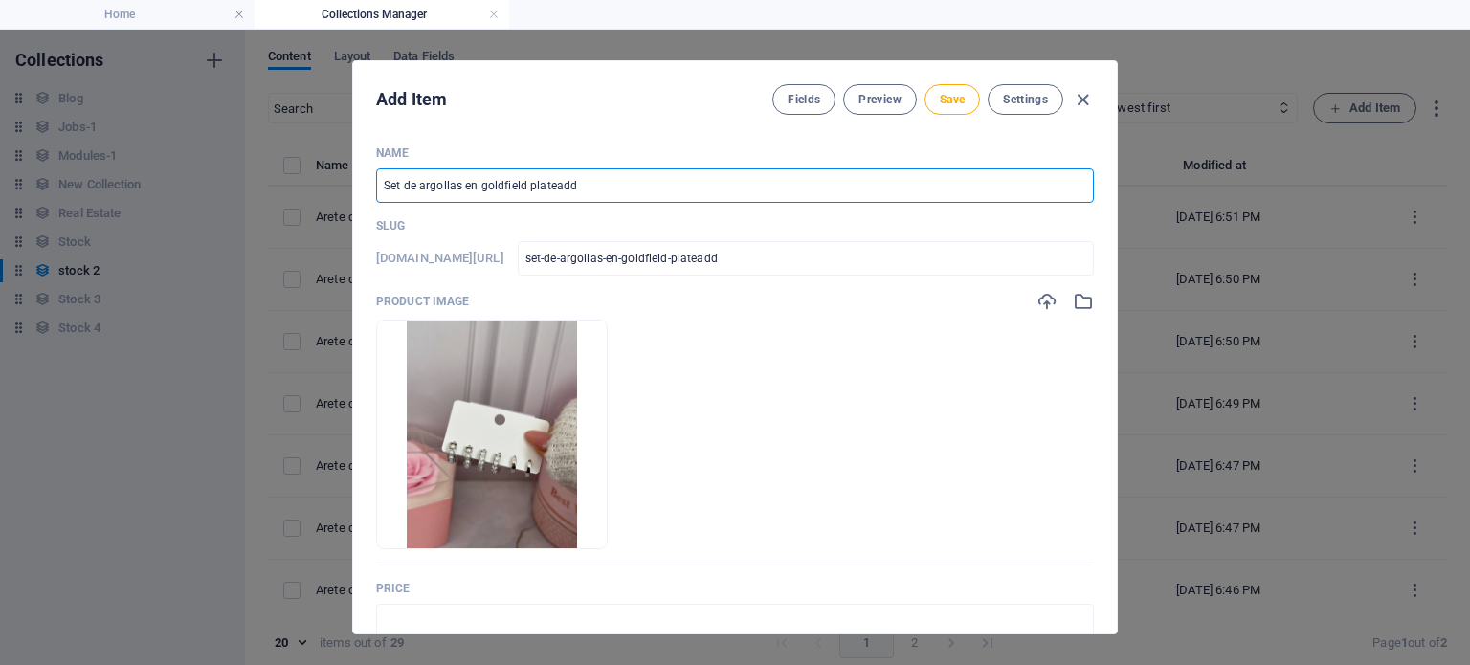
type input "set-de-argollas-en-goldfield-plateaddo"
type input "Set de argollas en goldfield plateadd"
type input "set-de-argollas-en-goldfield-plateadd"
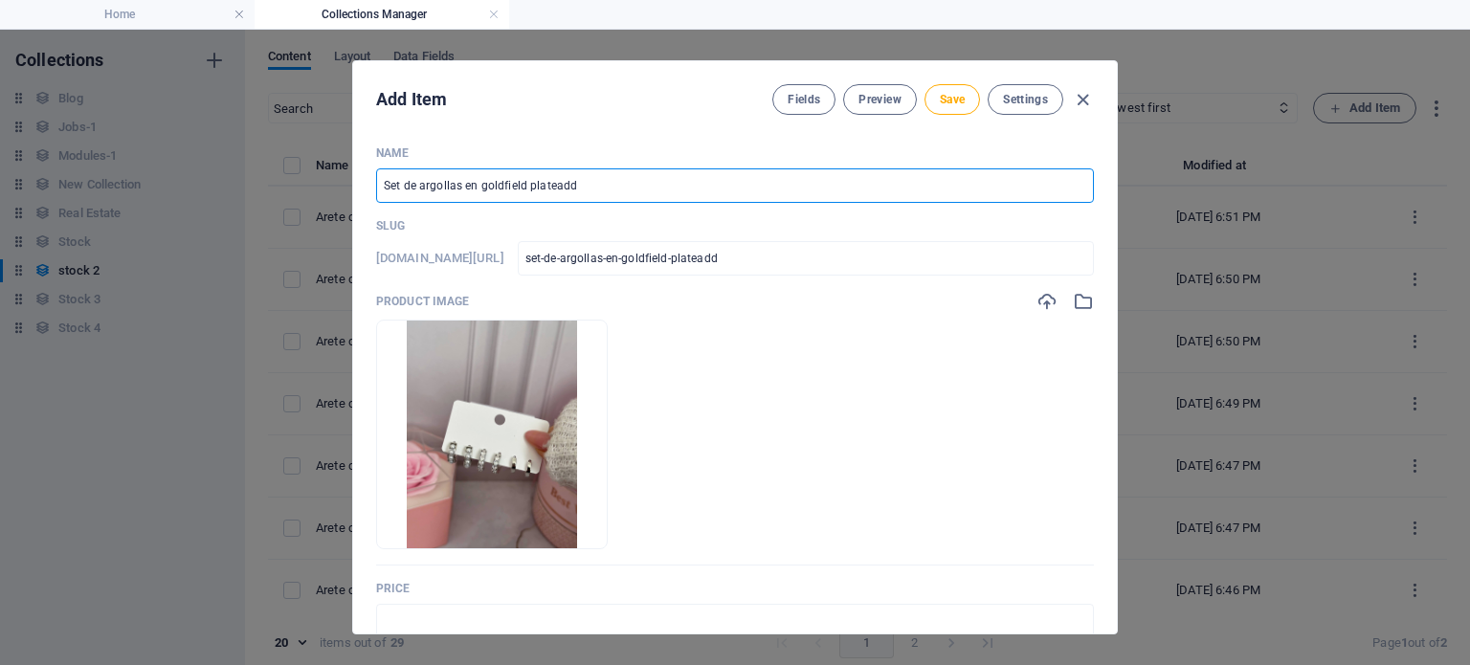
type input "Set de argollas en goldfield platead"
type input "set-de-argollas-en-goldfield-platead"
type input "Set de argollas en goldfield platea"
type input "set-de-argollas-en-goldfield-platea"
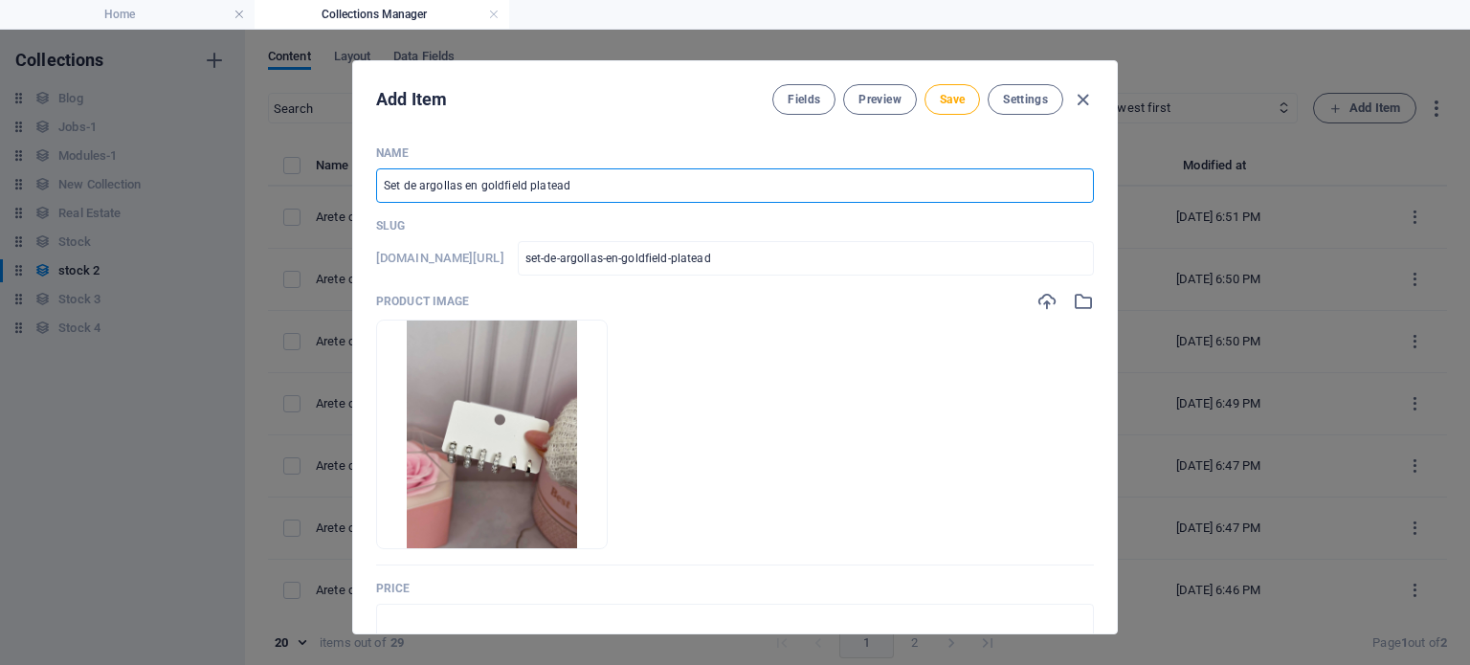
type input "set-de-argollas-en-goldfield-platea"
type input "Set de argollas en goldfield platead"
type input "set-de-argollas-en-goldfield-platead"
type input "Set de argollas en goldfield plateado"
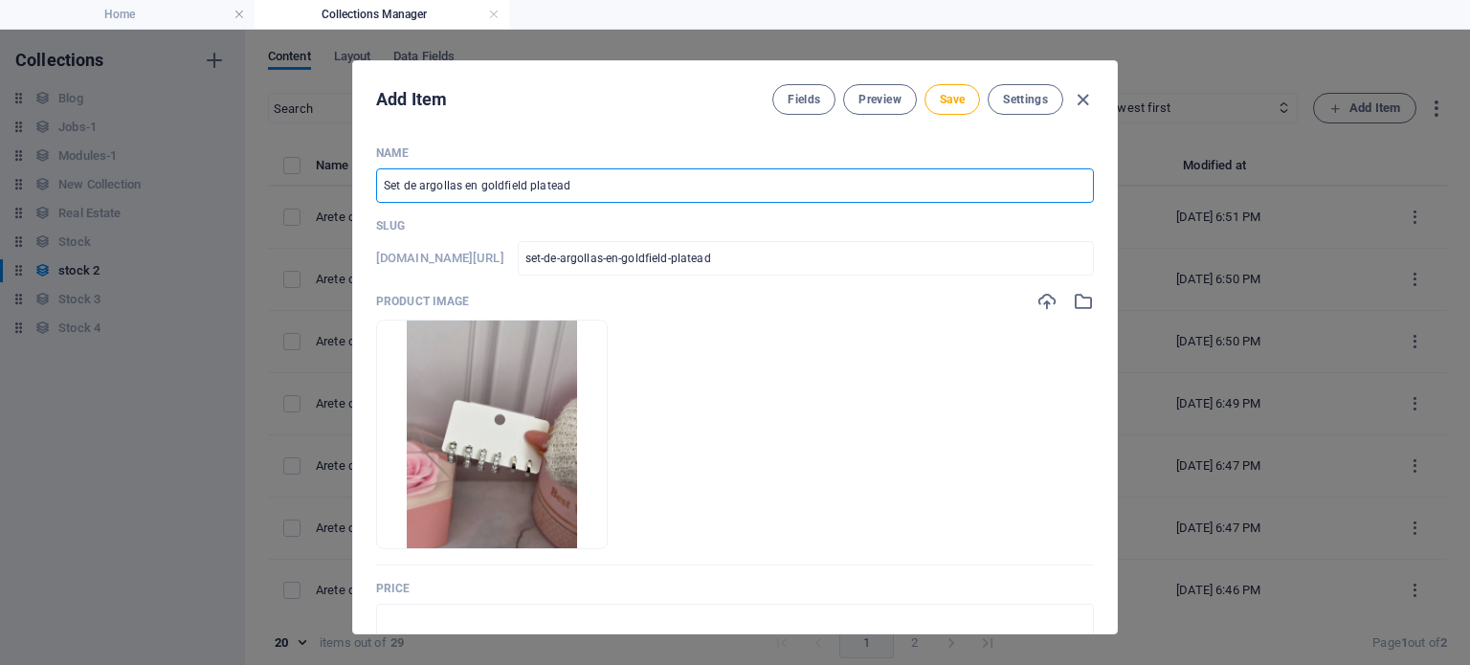
type input "set-de-argollas-en-goldfield-plateado"
click at [590, 171] on input "Set de argollas en goldfield plateado" at bounding box center [735, 185] width 718 height 34
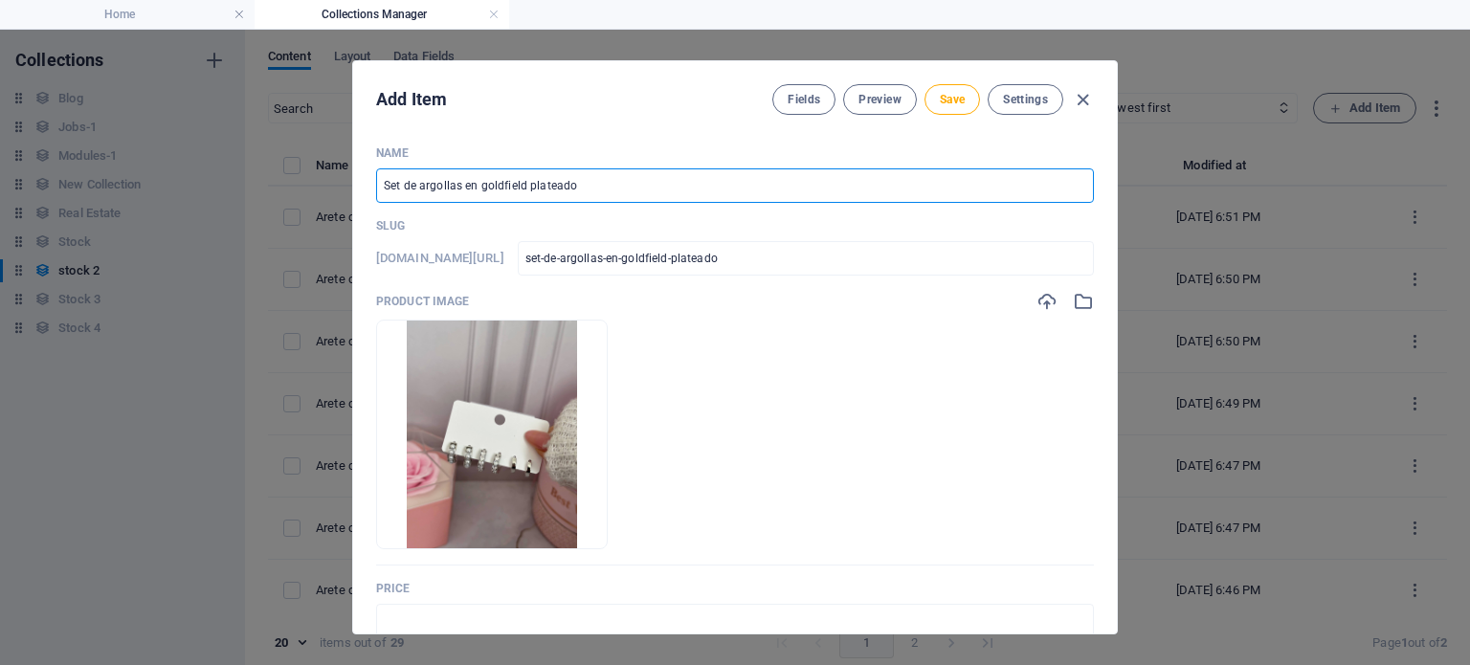
type input "Set de argollas en goldfield plateado"
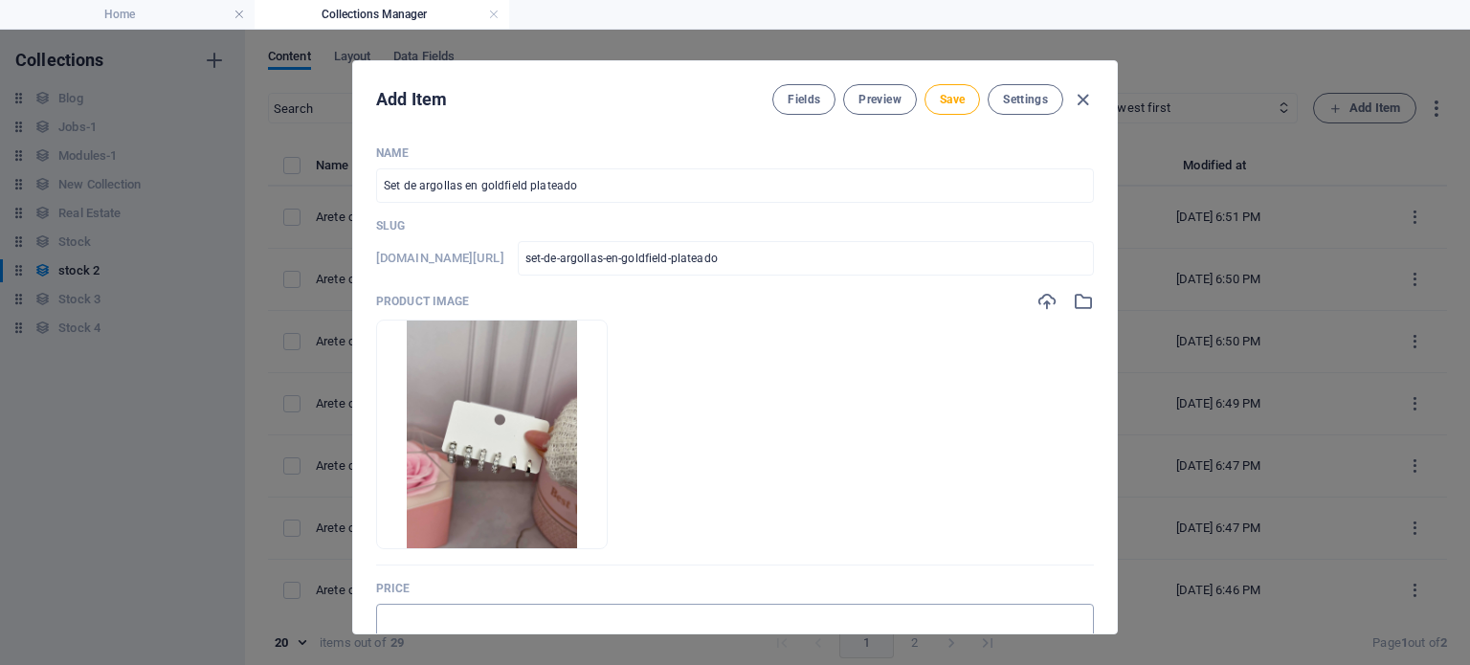
drag, startPoint x: 499, startPoint y: 599, endPoint x: 495, endPoint y: 615, distance: 16.7
click at [495, 615] on div "Price ​" at bounding box center [735, 609] width 718 height 57
click at [495, 615] on input "text" at bounding box center [735, 621] width 718 height 34
type input "/"
type input "7"
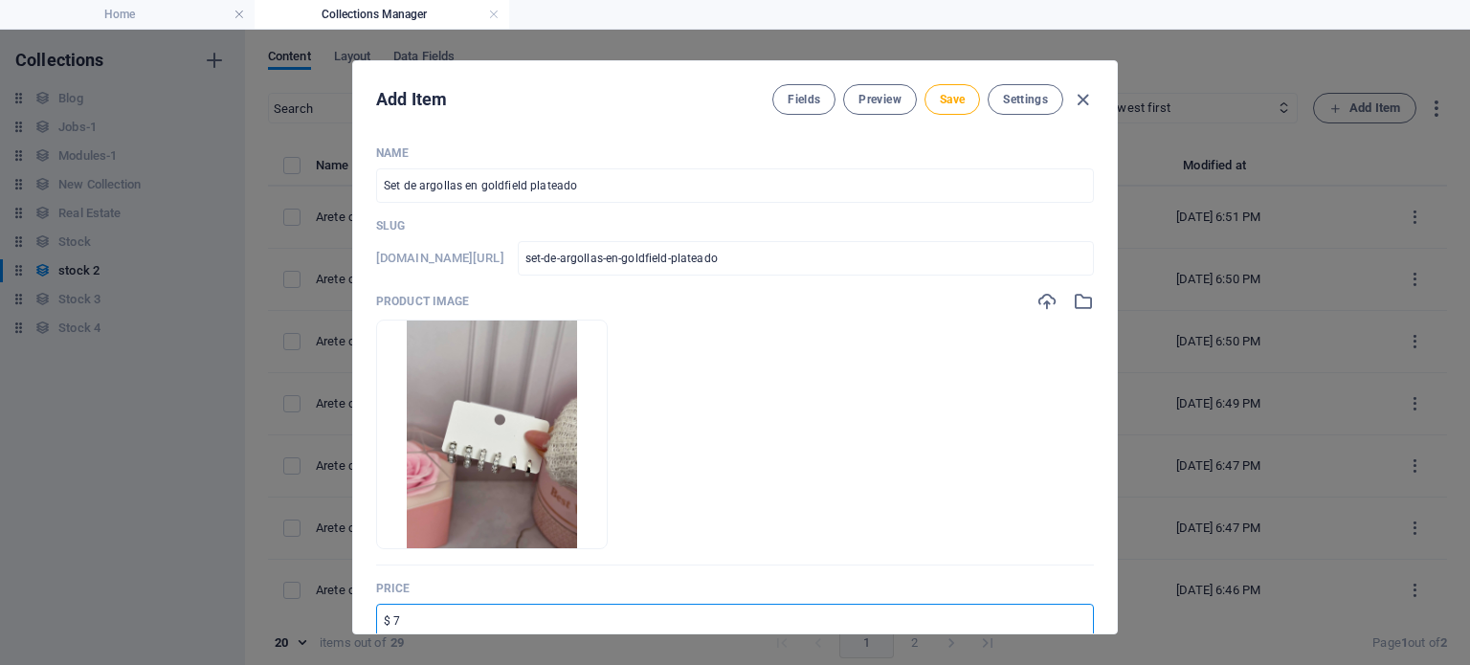
type input "$ 7.00"
click at [961, 99] on span "Save" at bounding box center [952, 99] width 25 height 15
click at [1087, 100] on icon "button" at bounding box center [1083, 100] width 22 height 22
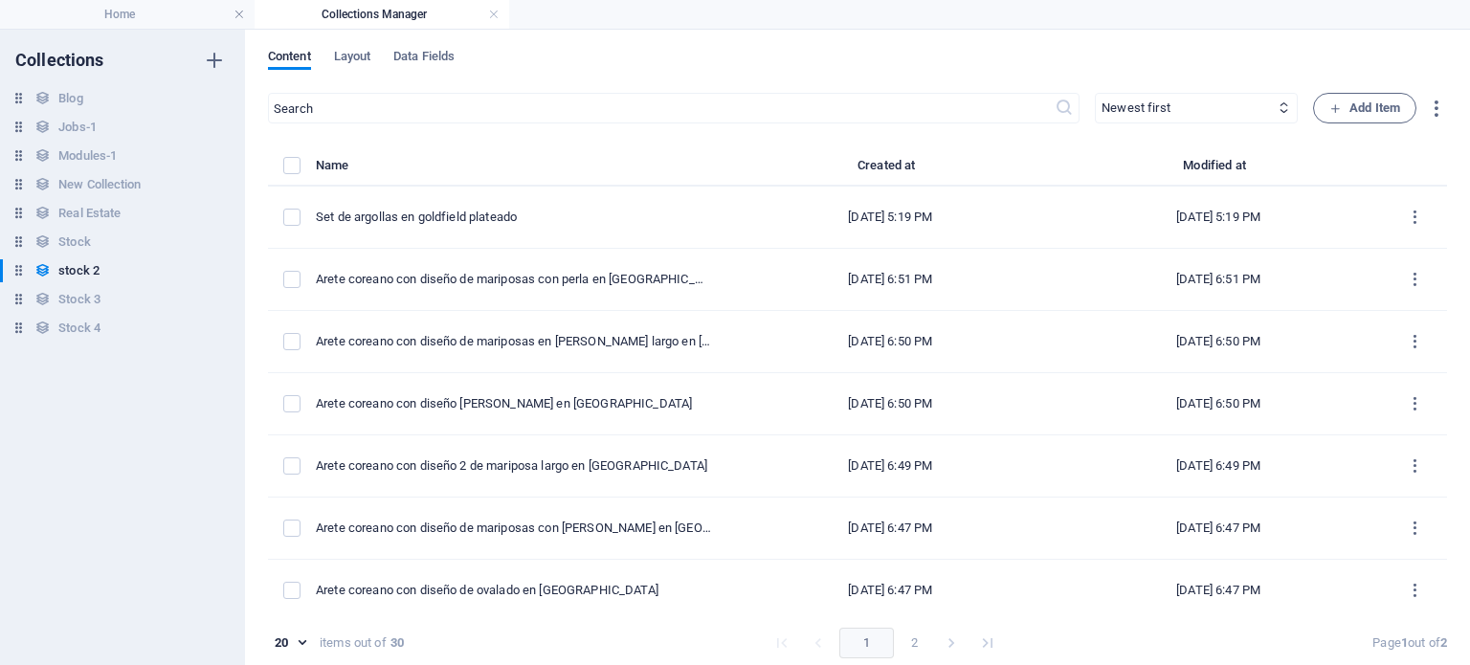
type input "set-de-argollas-en-goldfield-plateado"
click at [1344, 106] on span "Add Item" at bounding box center [1364, 108] width 71 height 23
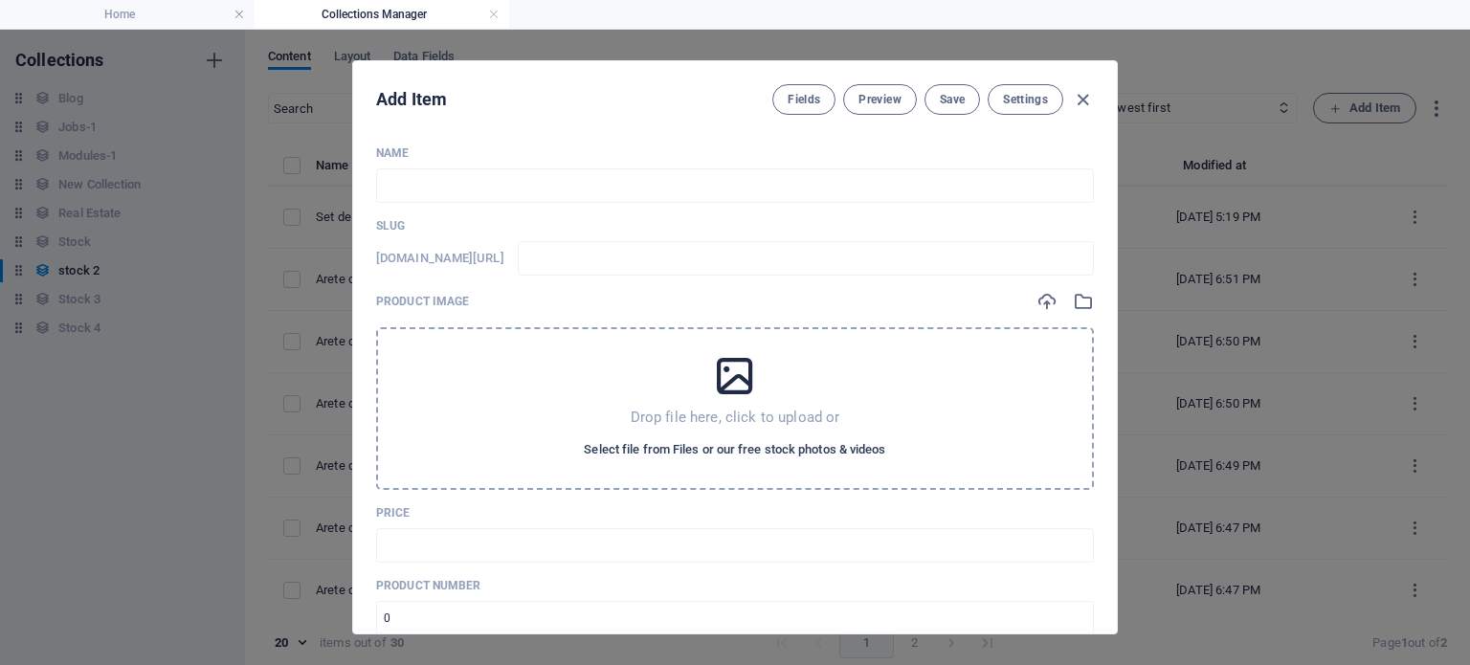
click at [812, 435] on button "Select file from Files or our free stock photos & videos" at bounding box center [734, 450] width 311 height 31
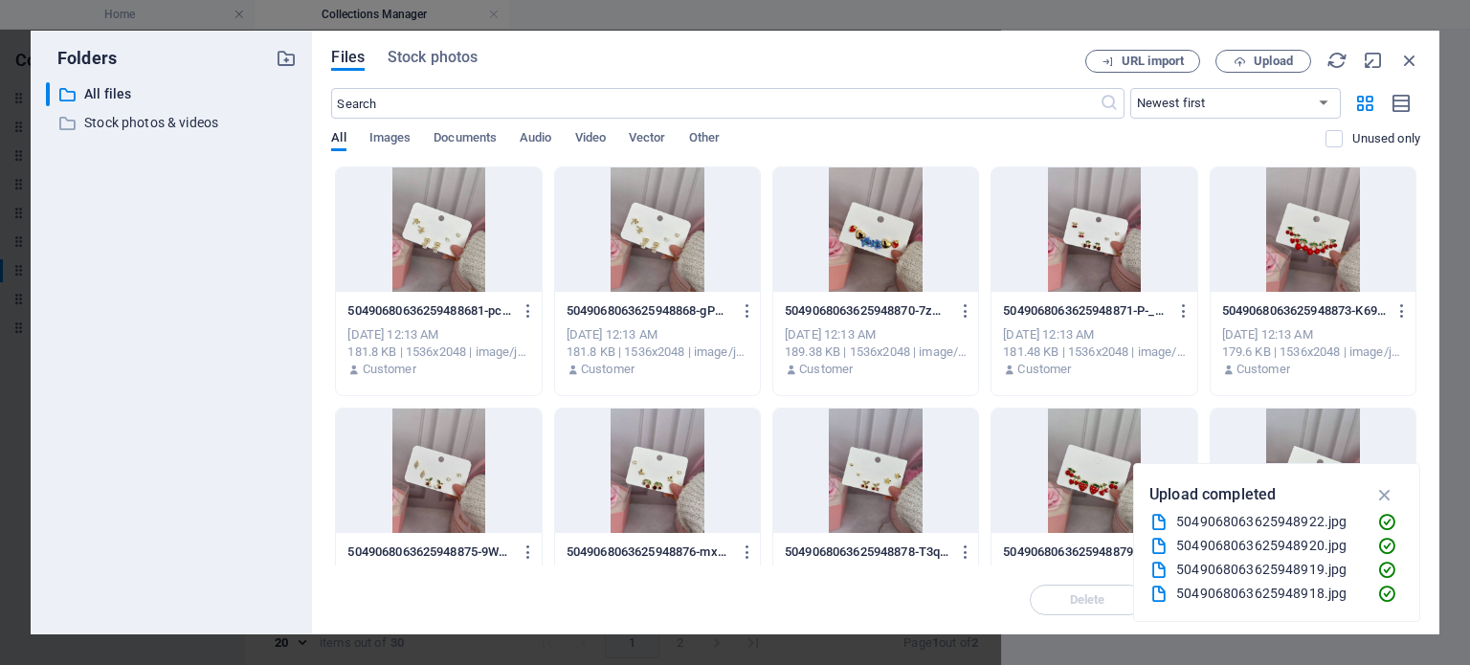
click at [1372, 489] on button "button" at bounding box center [1385, 495] width 37 height 31
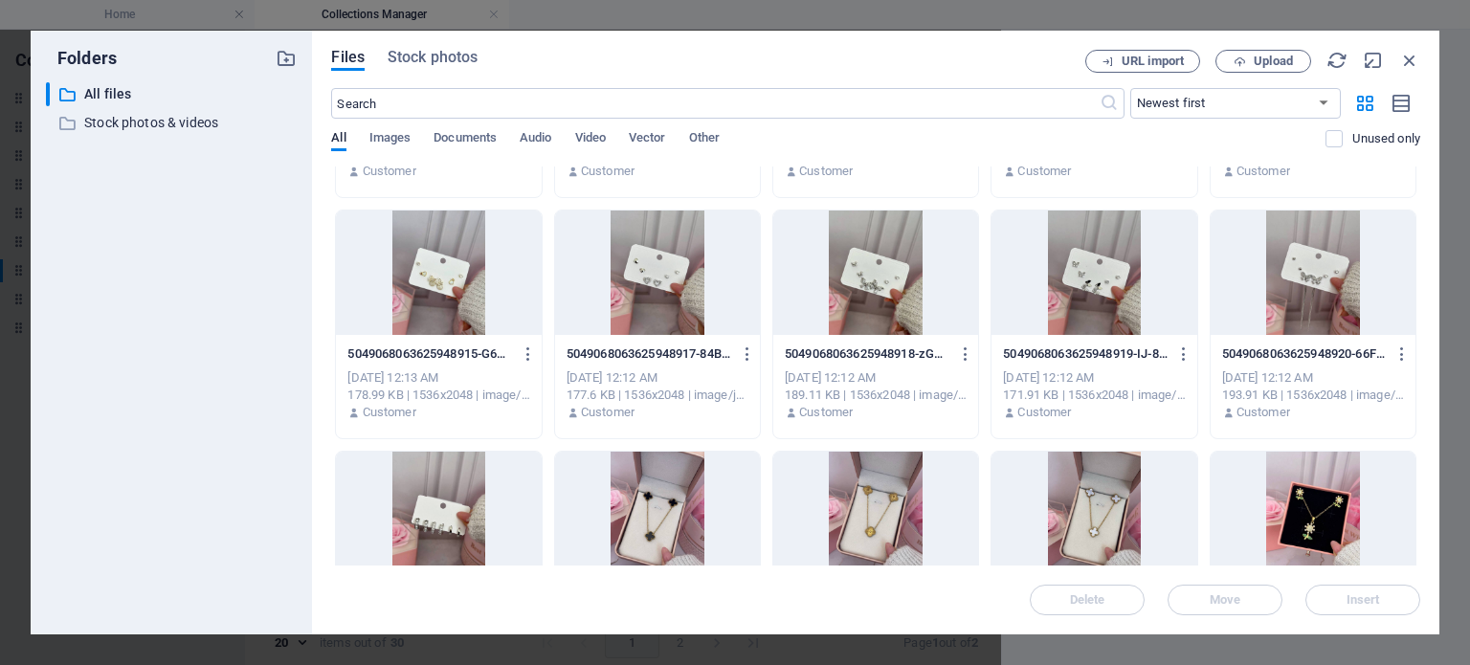
scroll to position [1371, 0]
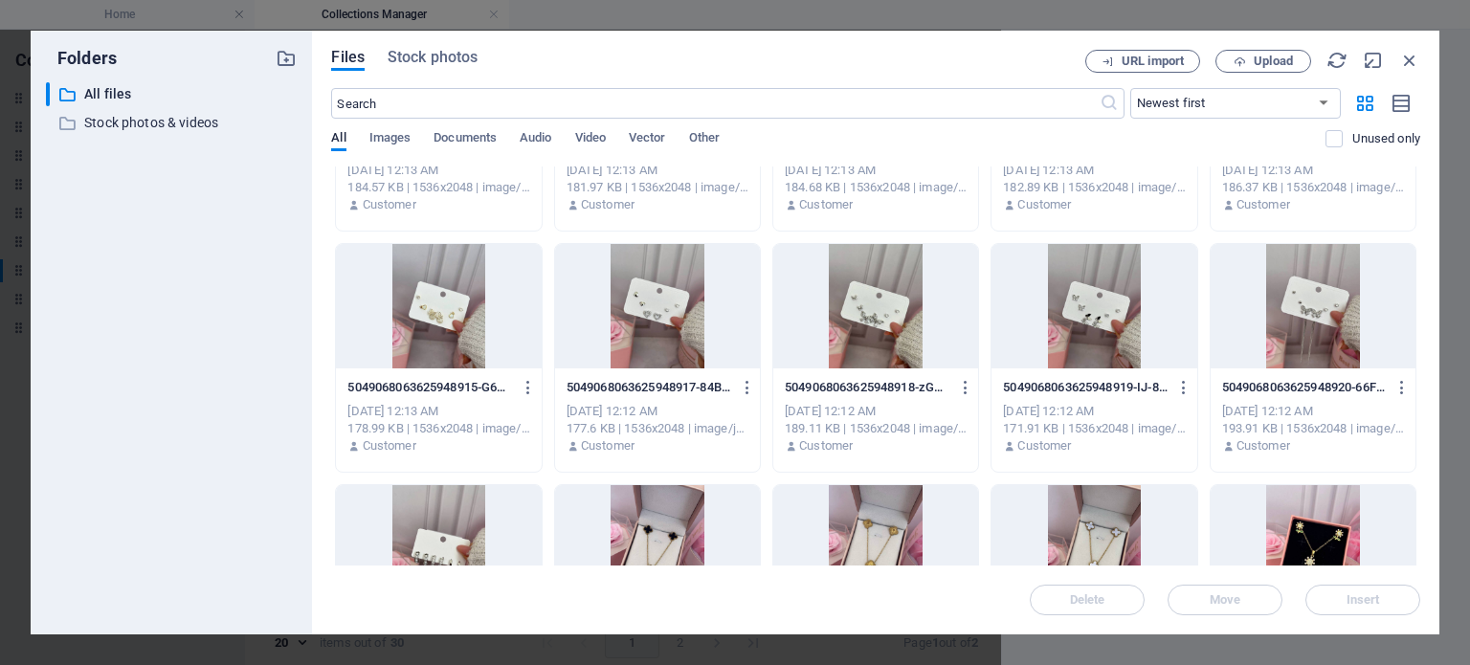
click at [1302, 311] on div at bounding box center [1313, 306] width 205 height 124
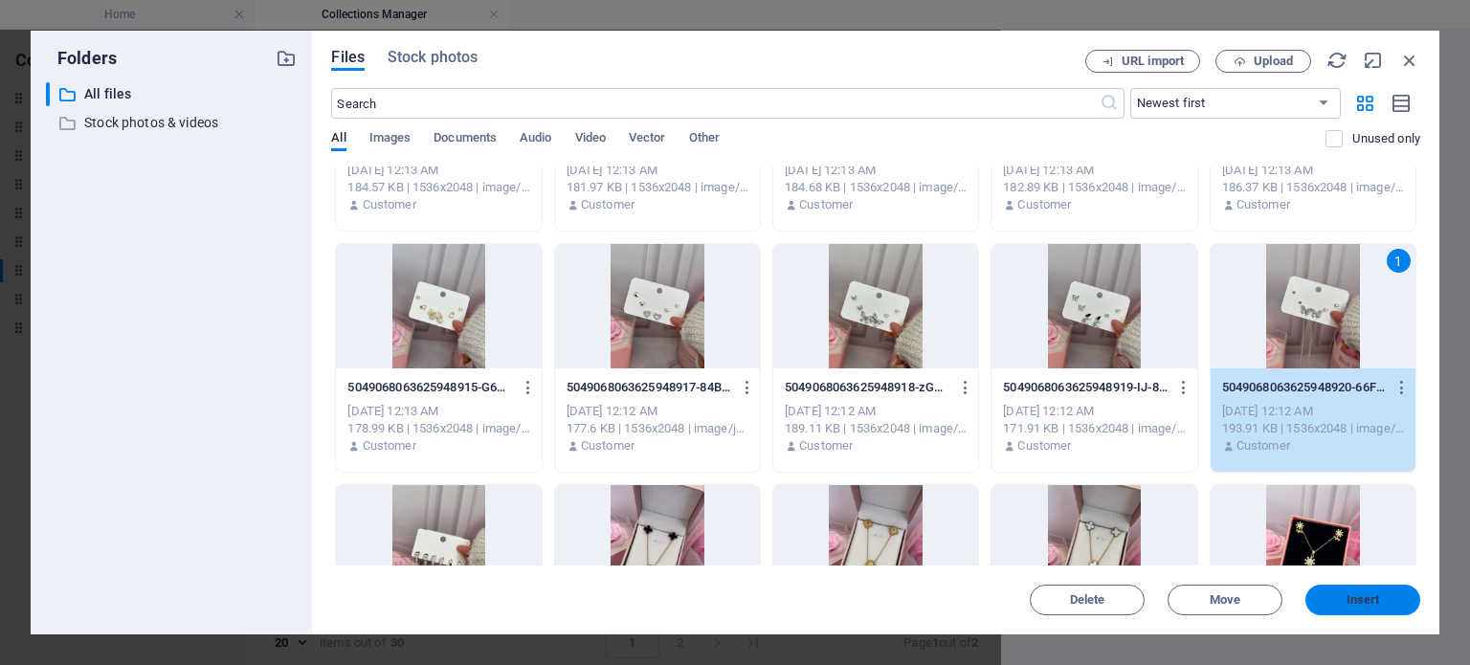
drag, startPoint x: 1340, startPoint y: 603, endPoint x: 1398, endPoint y: 600, distance: 58.5
click at [1398, 600] on span "Insert" at bounding box center [1363, 599] width 100 height 11
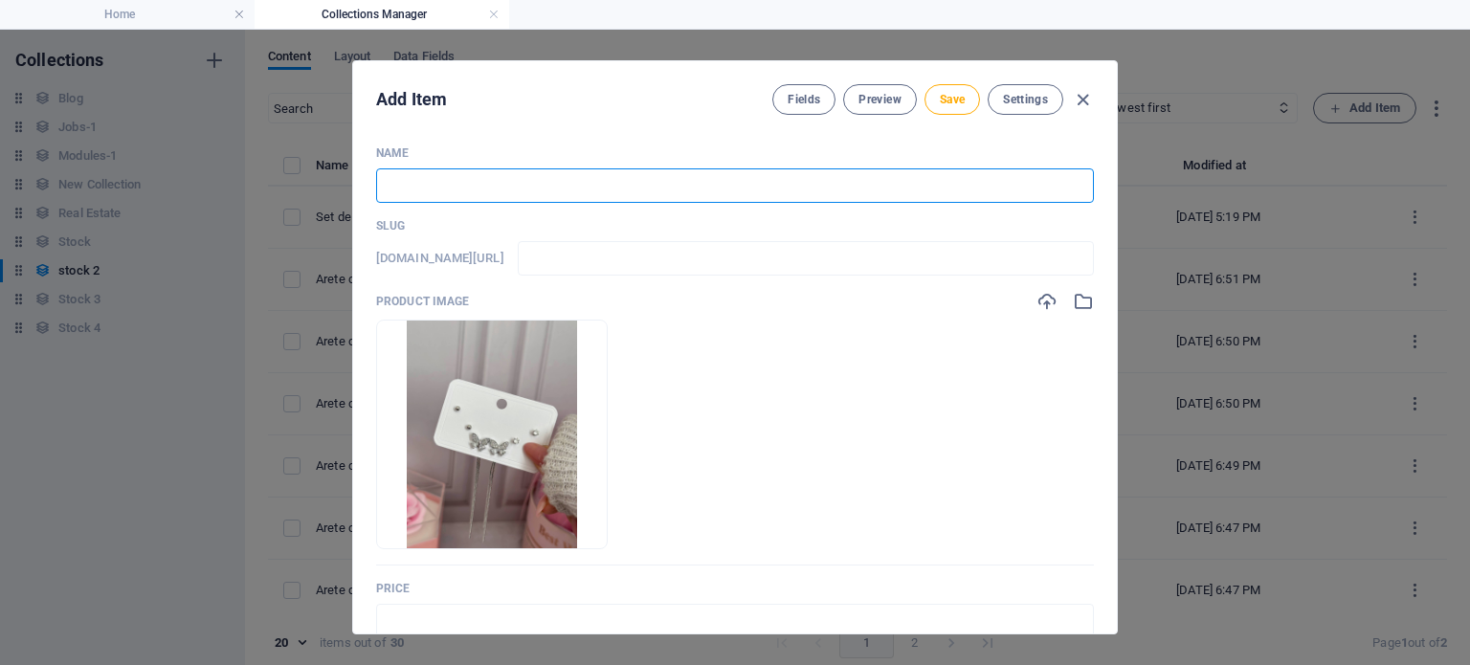
click at [580, 192] on input "text" at bounding box center [735, 185] width 718 height 34
paste input "Set de argollas en goldfield plateado"
type input "Set de argollas en goldfield plateado"
type input "set-de-argollas-en-goldfield-plateado"
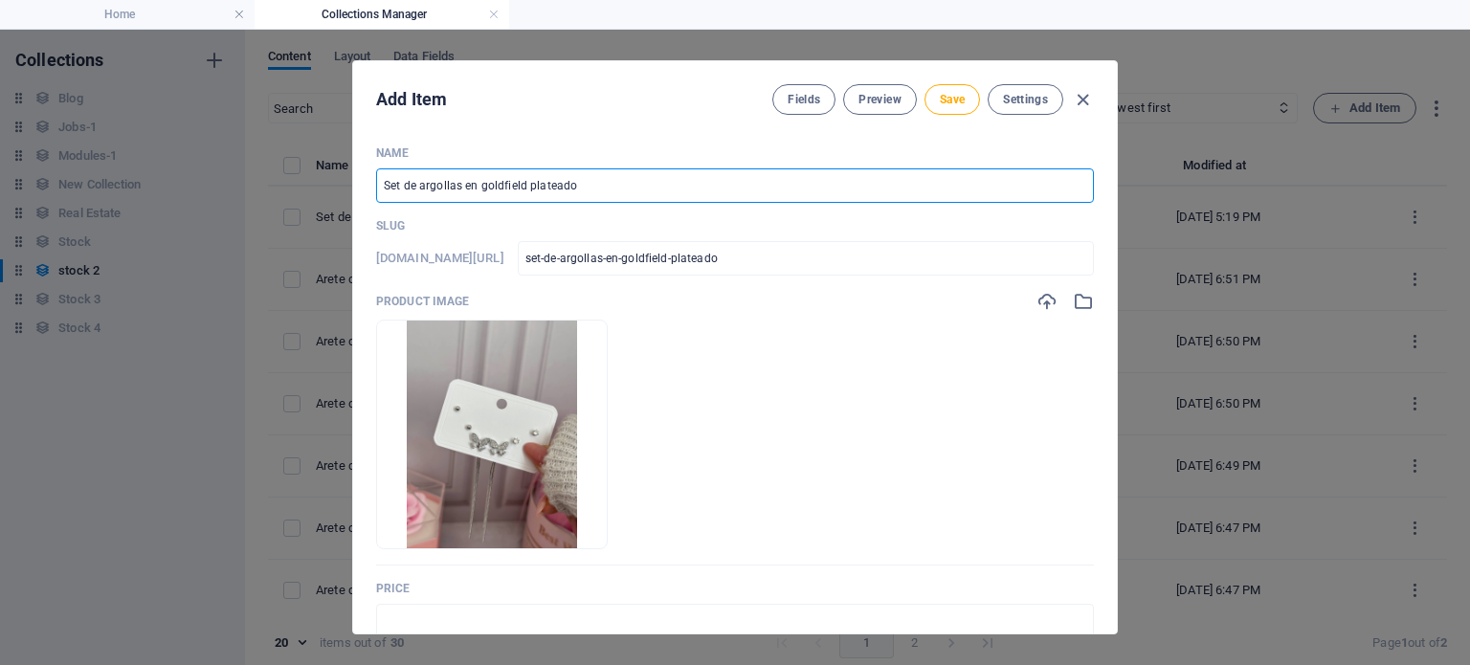
click at [568, 187] on input "Set de argollas en goldfield plateado" at bounding box center [735, 185] width 718 height 34
type input "Set de argollas en goldfield"
type input "set-de-argollas-en-goldfield"
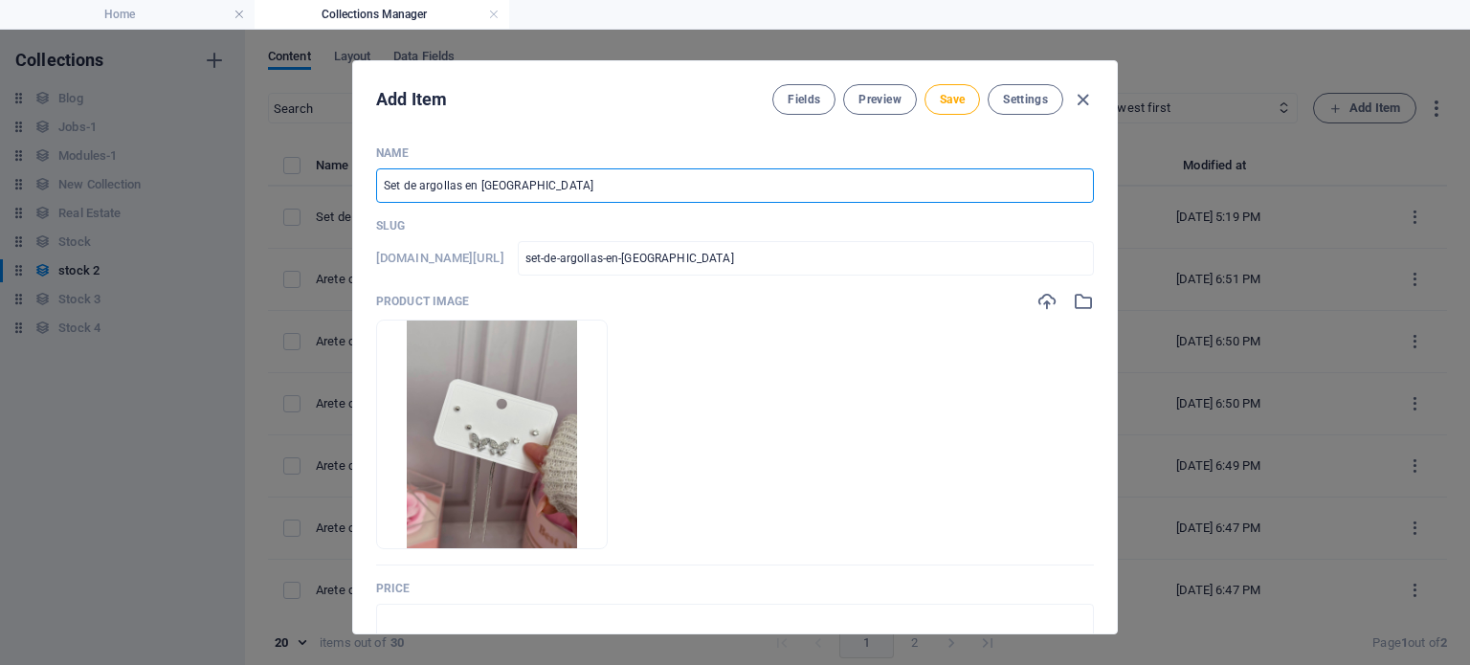
type input "Set de argollas en goldfield p"
type input "set-de-argollas-en-goldfield-p"
type input "Set de argollas en goldfield pl"
type input "set-de-argollas-en-goldfield-pl"
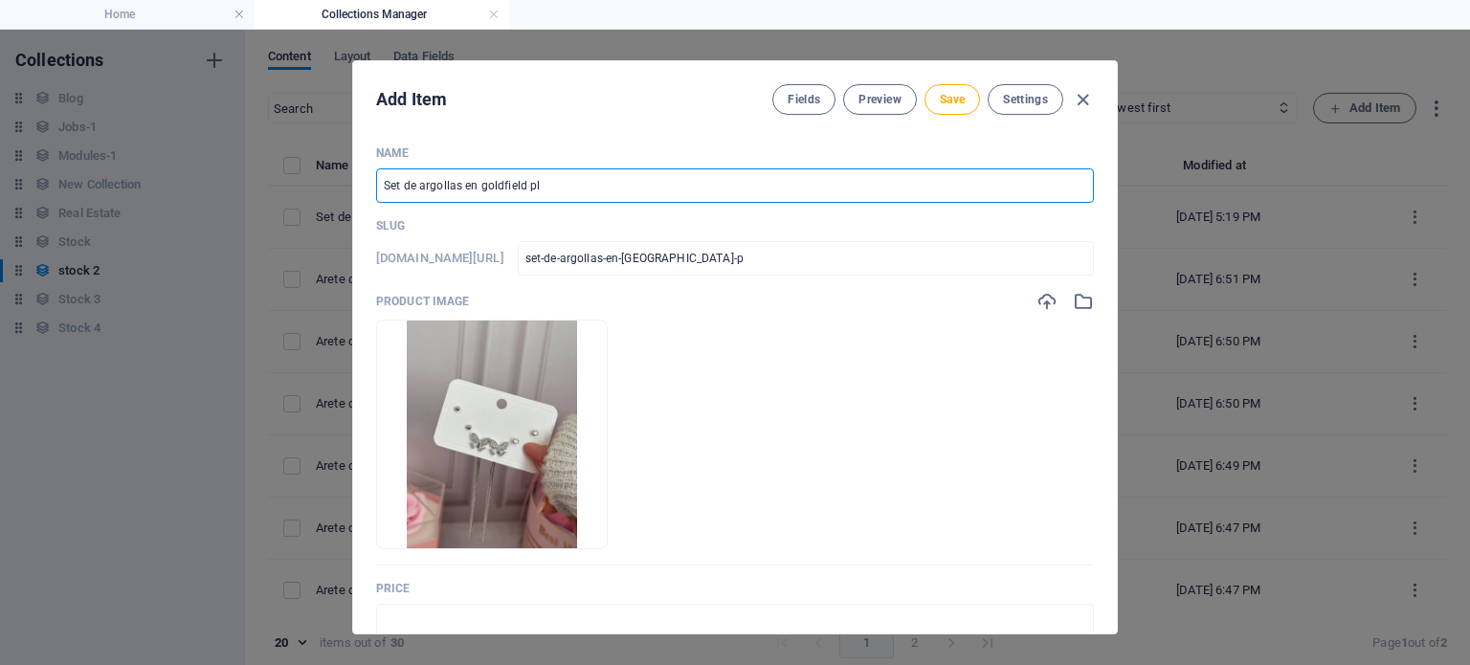
type input "set-de-argollas-en-goldfield-pl"
type input "Set de argollas en goldfield pla"
type input "set-de-argollas-en-goldfield-pla"
type input "Set de argollas en goldfield plat"
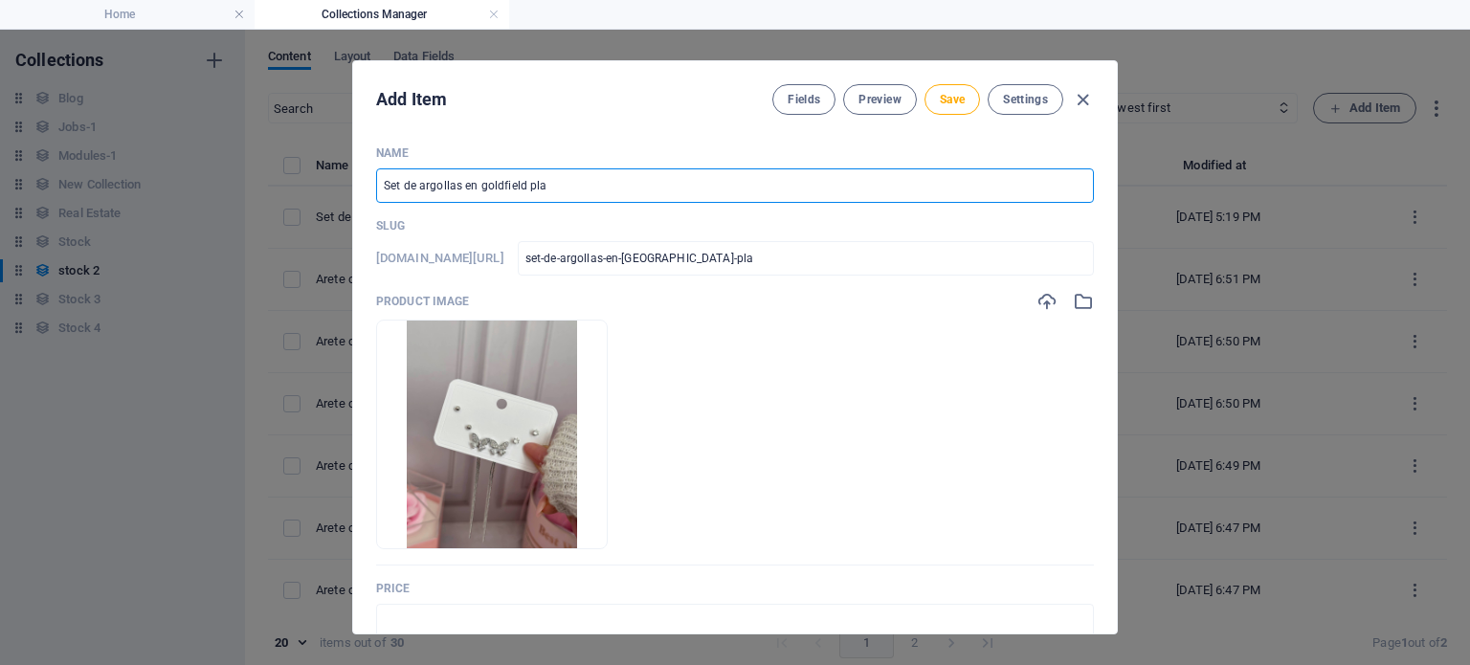
type input "set-de-argollas-en-goldfield-plat"
type input "Set de argollas en goldfield plate"
type input "set-de-argollas-en-goldfield-plate"
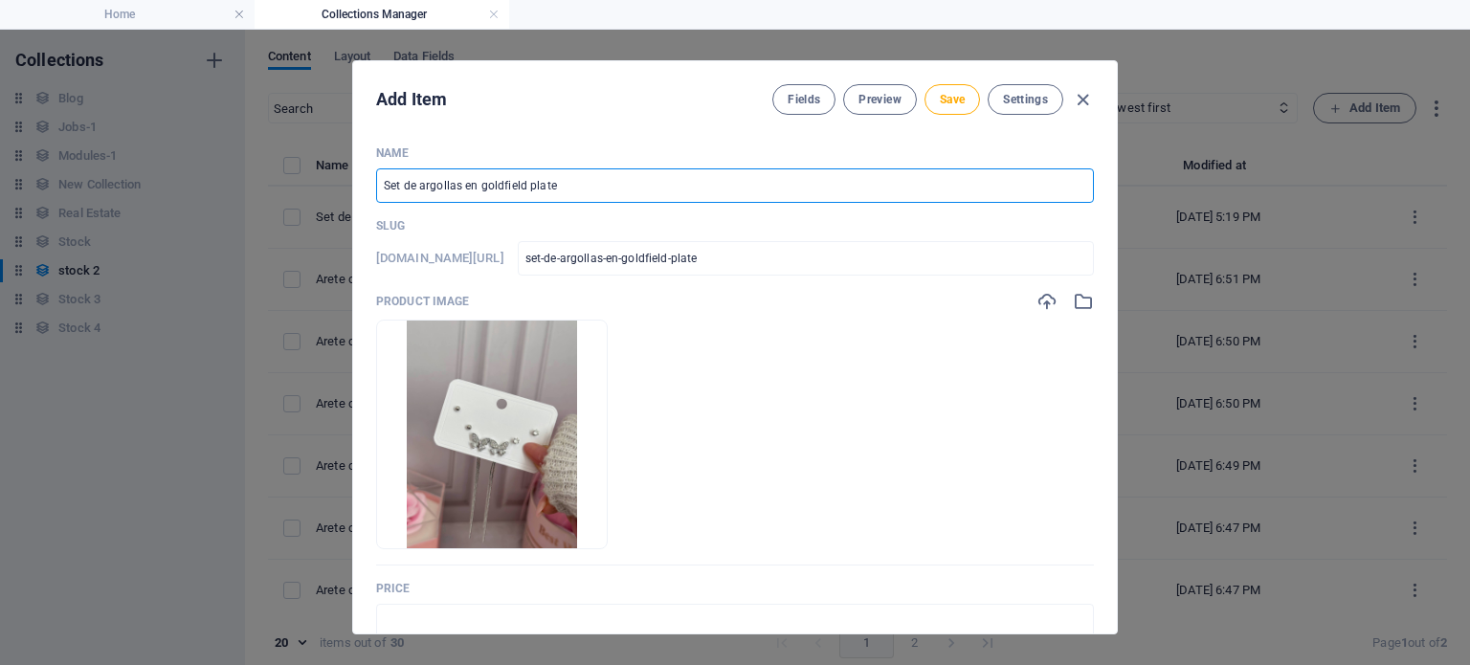
type input "Set de argollas en goldfield platea"
type input "set-de-argollas-en-goldfield-platea"
type input "Set de argollas en goldfield platead"
type input "set-de-argollas-en-goldfield-platead"
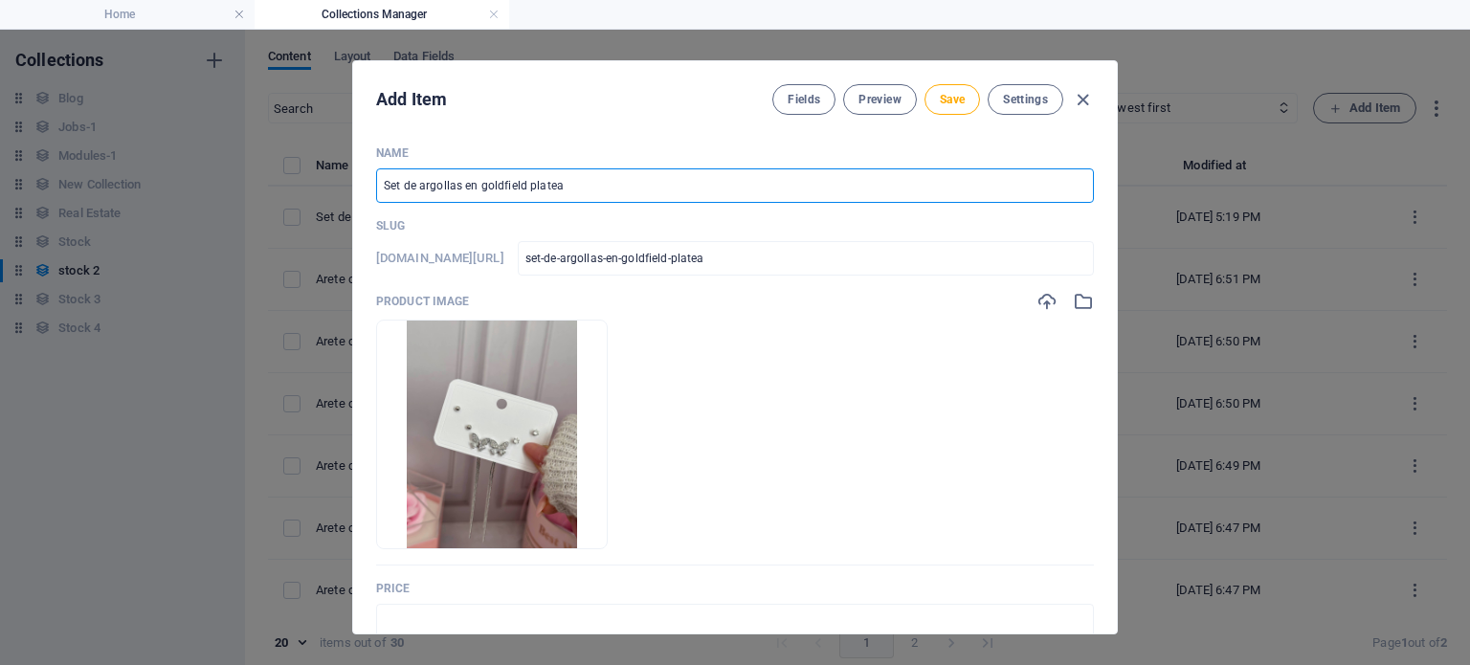
type input "set-de-argollas-en-goldfield-platead"
type input "Set de argollas en goldfield plateado"
type input "set-de-argollas-en-goldfield-plateado"
type input "Set de argollas en goldfield plateado 1"
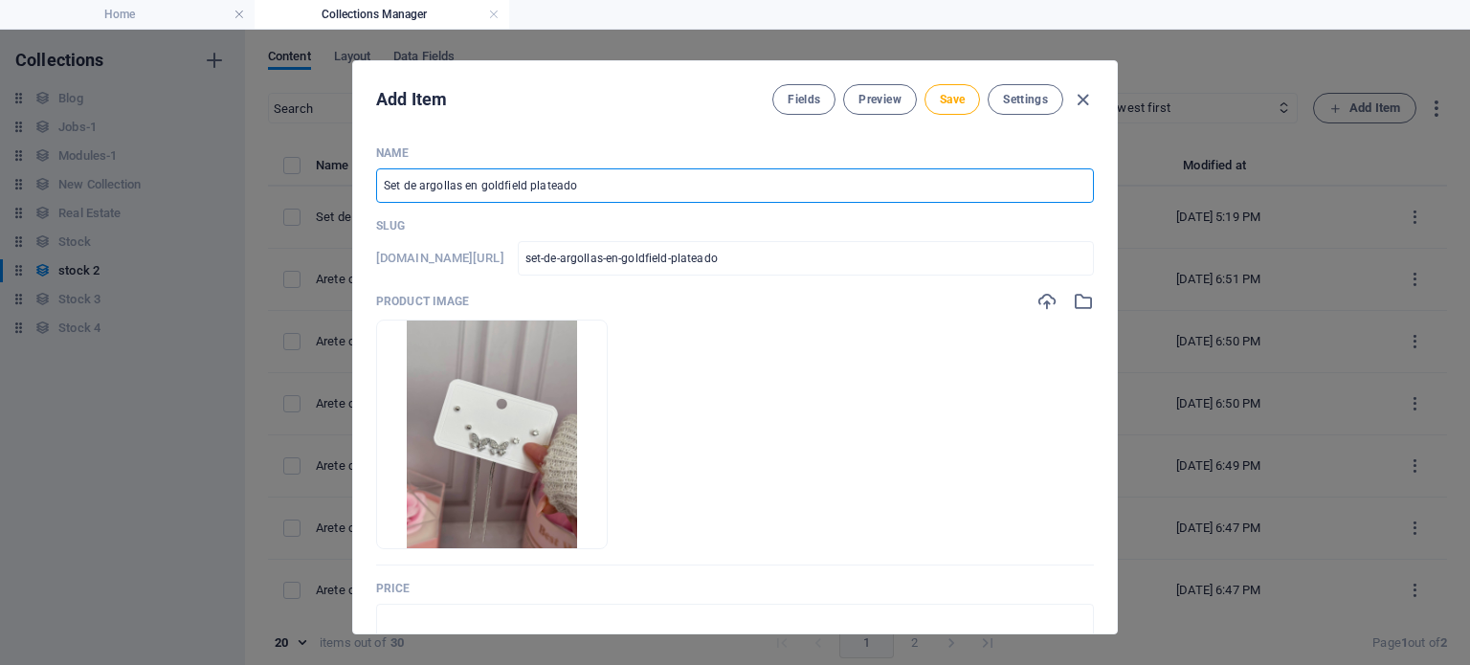
type input "set-de-argollas-en-goldfield-plateado-1"
type input "Set de argollas en goldfield plateado 1"
click at [963, 98] on button "Save" at bounding box center [953, 99] width 56 height 31
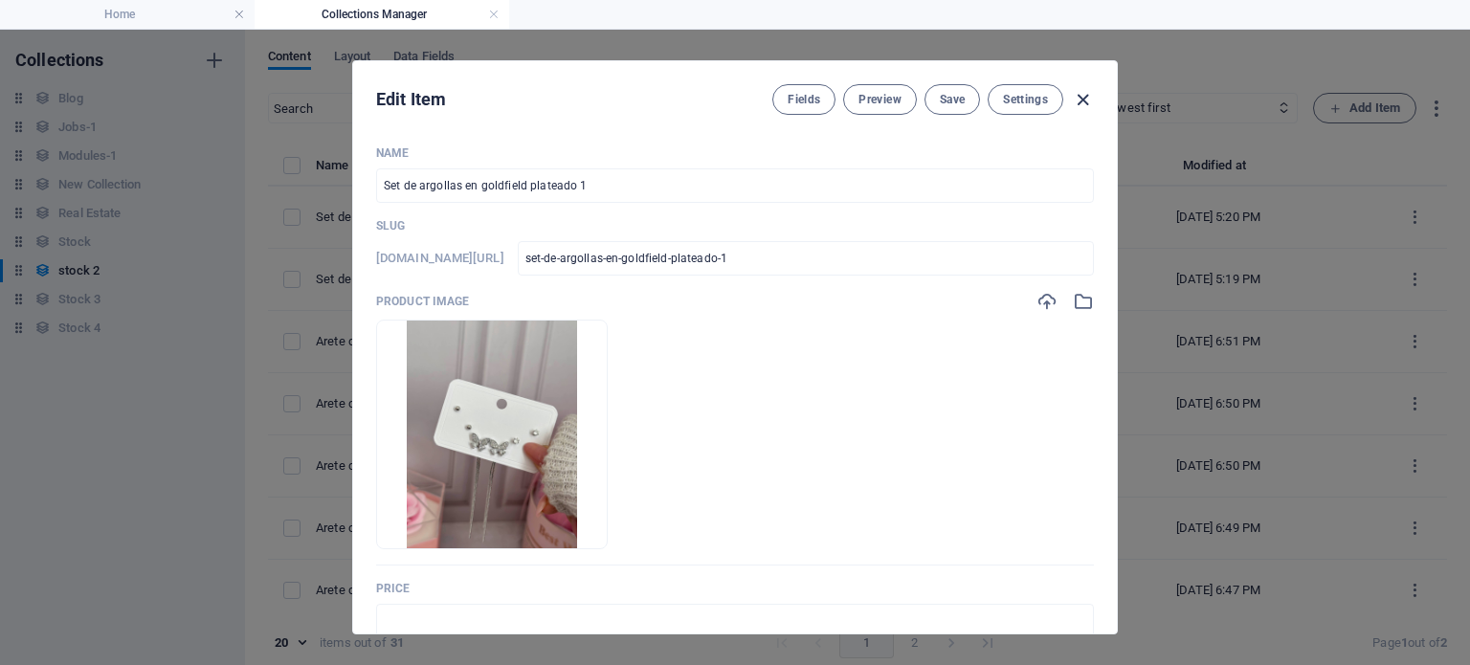
drag, startPoint x: 1095, startPoint y: 99, endPoint x: 1077, endPoint y: 99, distance: 18.2
click at [1077, 99] on div "Edit Item Fields Preview Save Settings" at bounding box center [735, 95] width 764 height 69
click at [1077, 99] on icon "button" at bounding box center [1083, 100] width 22 height 22
type input "set-de-argollas-en-goldfield-plateado-1"
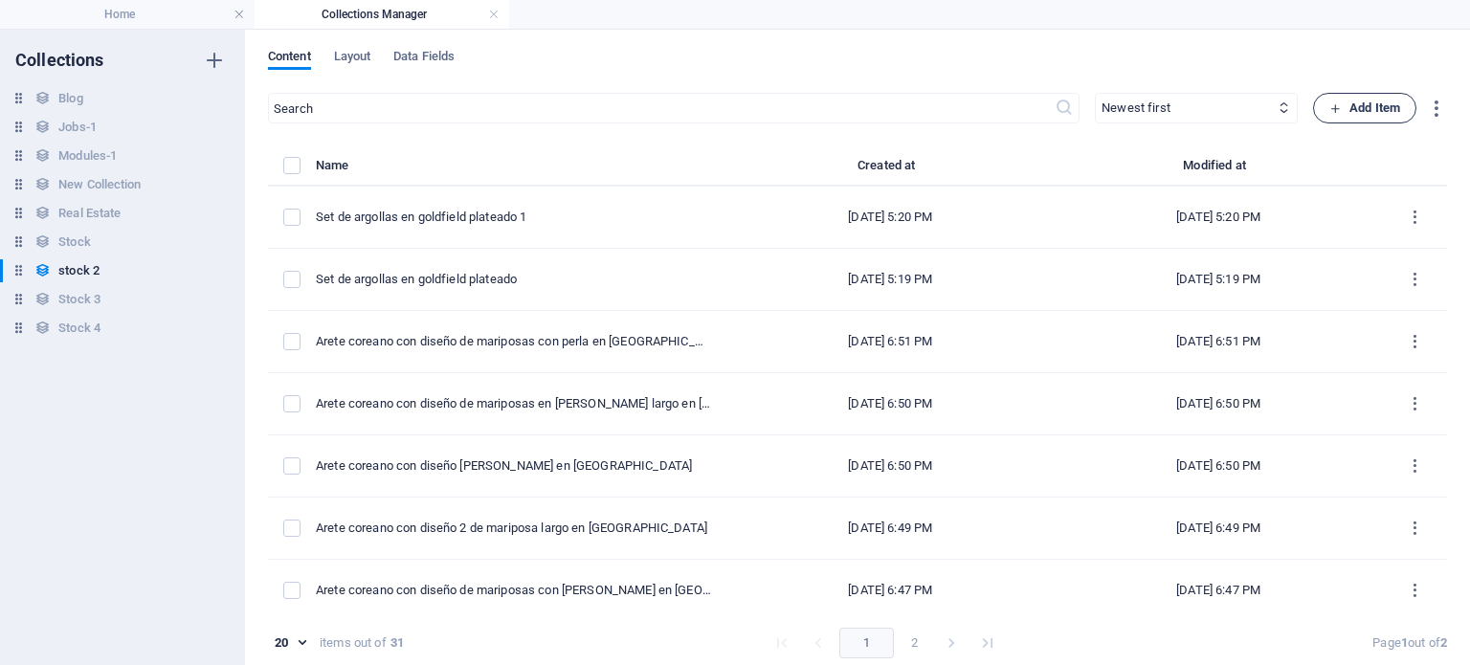
click at [1348, 112] on span "Add Item" at bounding box center [1364, 108] width 71 height 23
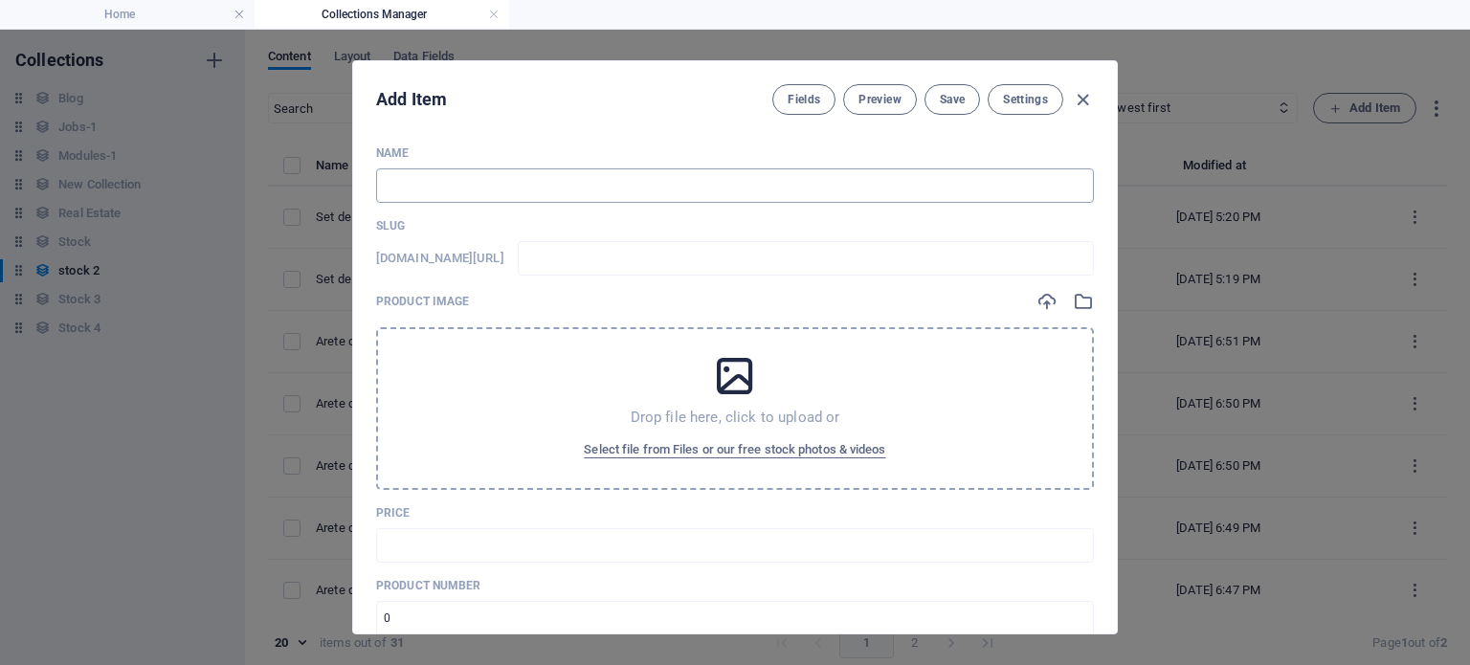
click at [828, 194] on input "text" at bounding box center [735, 185] width 718 height 34
paste input "Set de argollas en goldfield plateado"
type input "Set de argollas en goldfield plateado"
type input "set-de-argollas-en-goldfield-plateado"
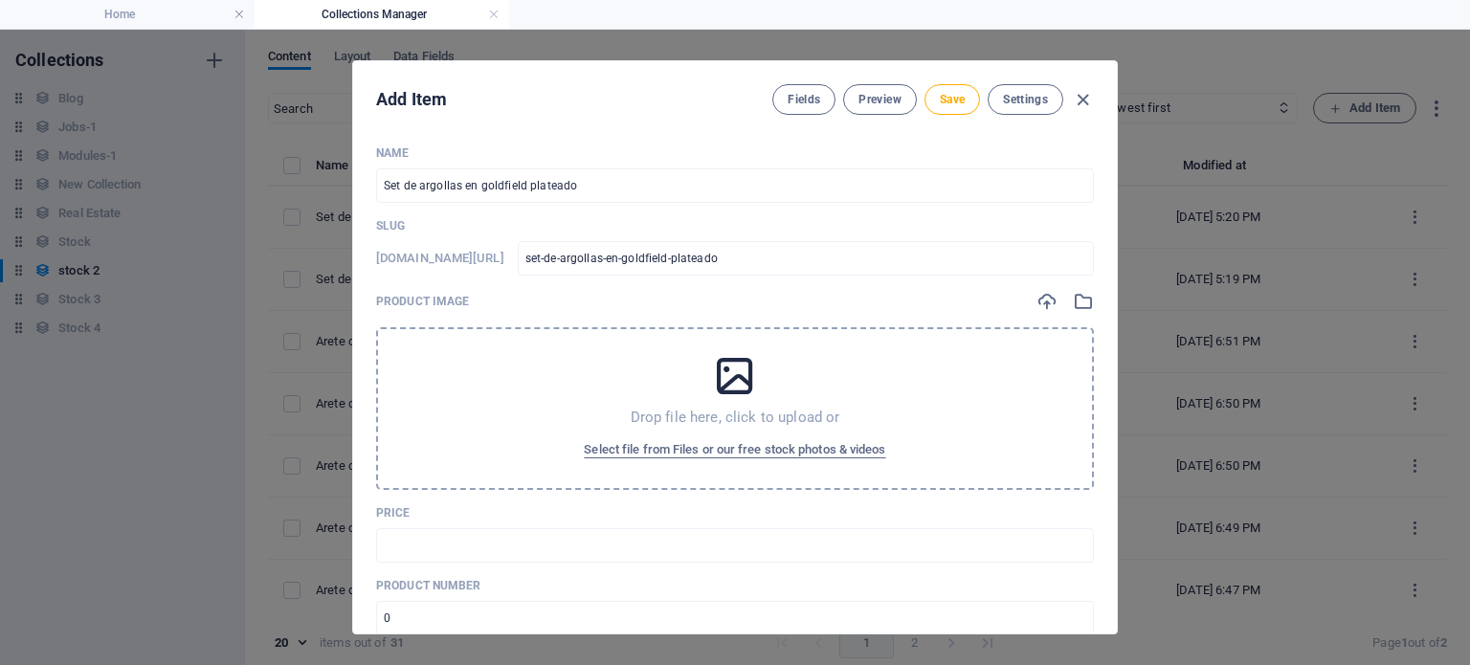
click at [761, 401] on div "Drop file here, click to upload or Select file from Files or our free stock pho…" at bounding box center [735, 408] width 718 height 163
click at [839, 452] on span "Select file from Files or our free stock photos & videos" at bounding box center [734, 449] width 301 height 23
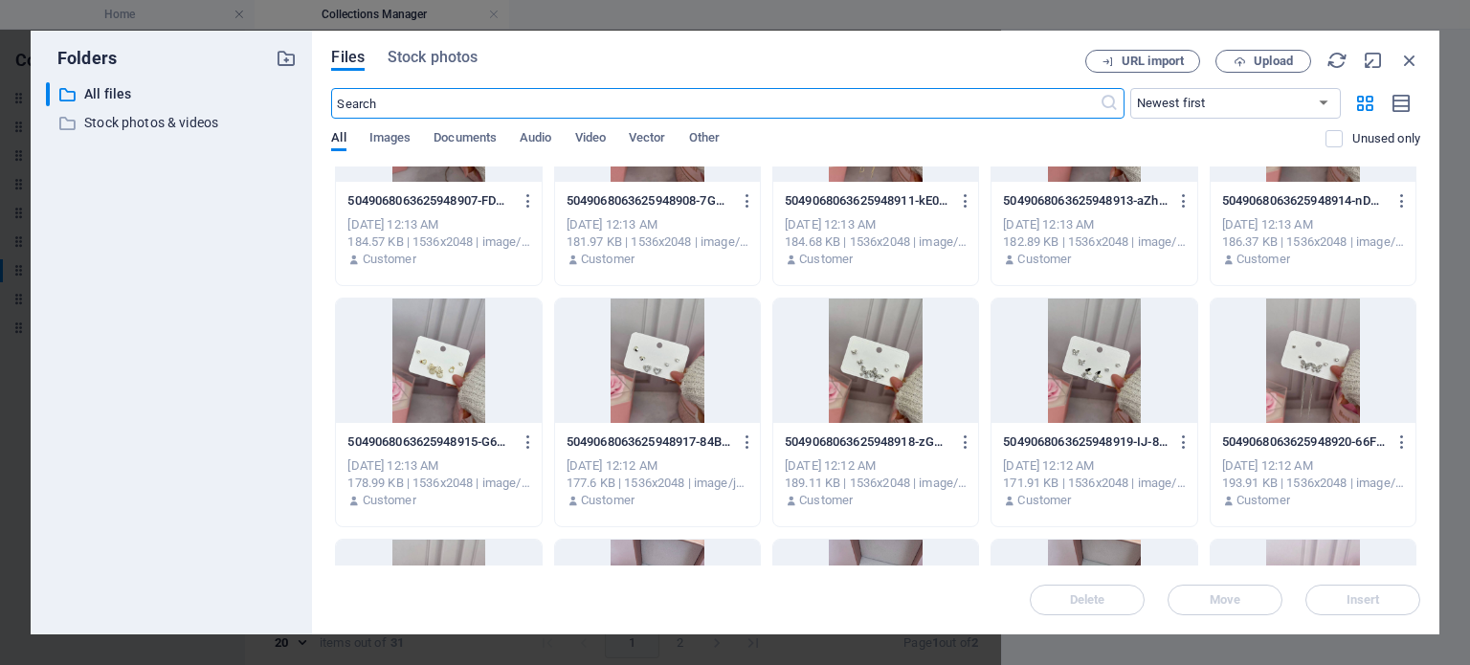
scroll to position [1321, 0]
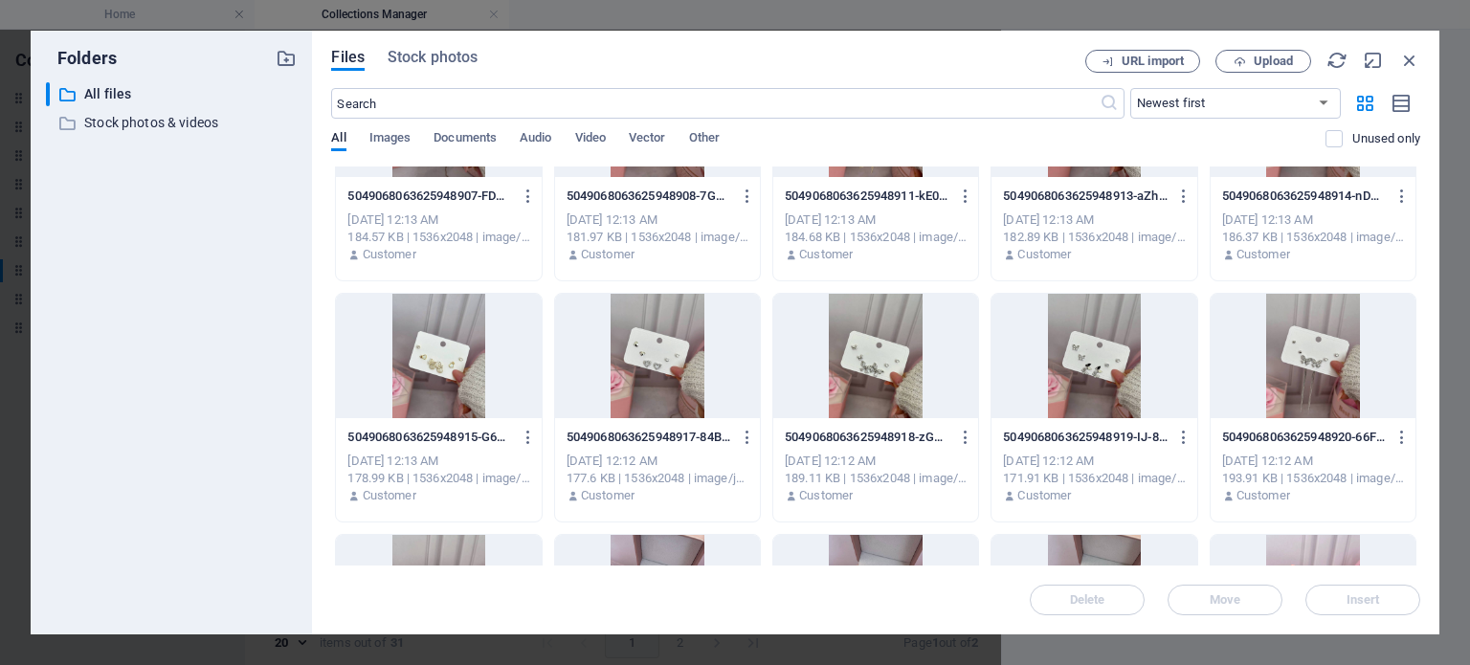
click at [1090, 413] on div at bounding box center [1094, 356] width 205 height 124
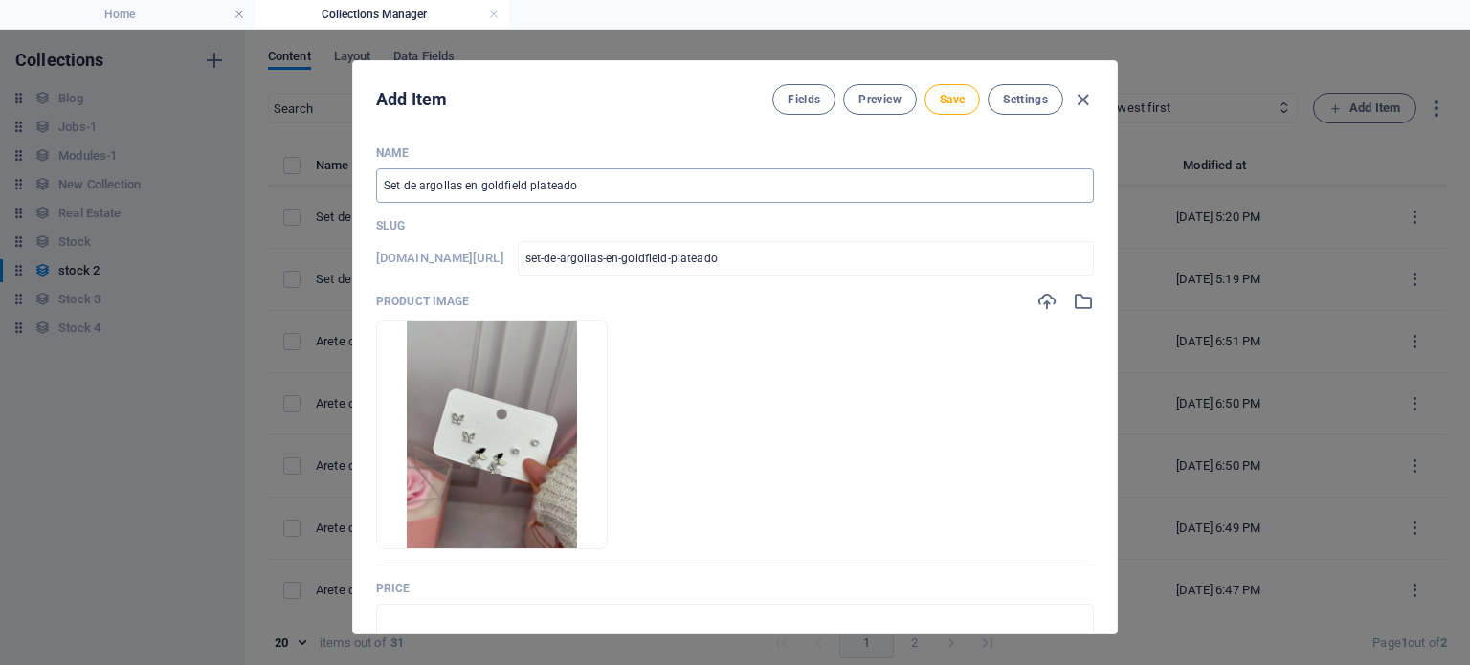
click at [722, 197] on input "Set de argollas en goldfield plateado" at bounding box center [735, 185] width 718 height 34
type input "Set de argollas en goldfield plateado 2"
type input "set-de-argollas-en-goldfield-plateado-2"
type input "Set de argollas en goldfield plateado 2"
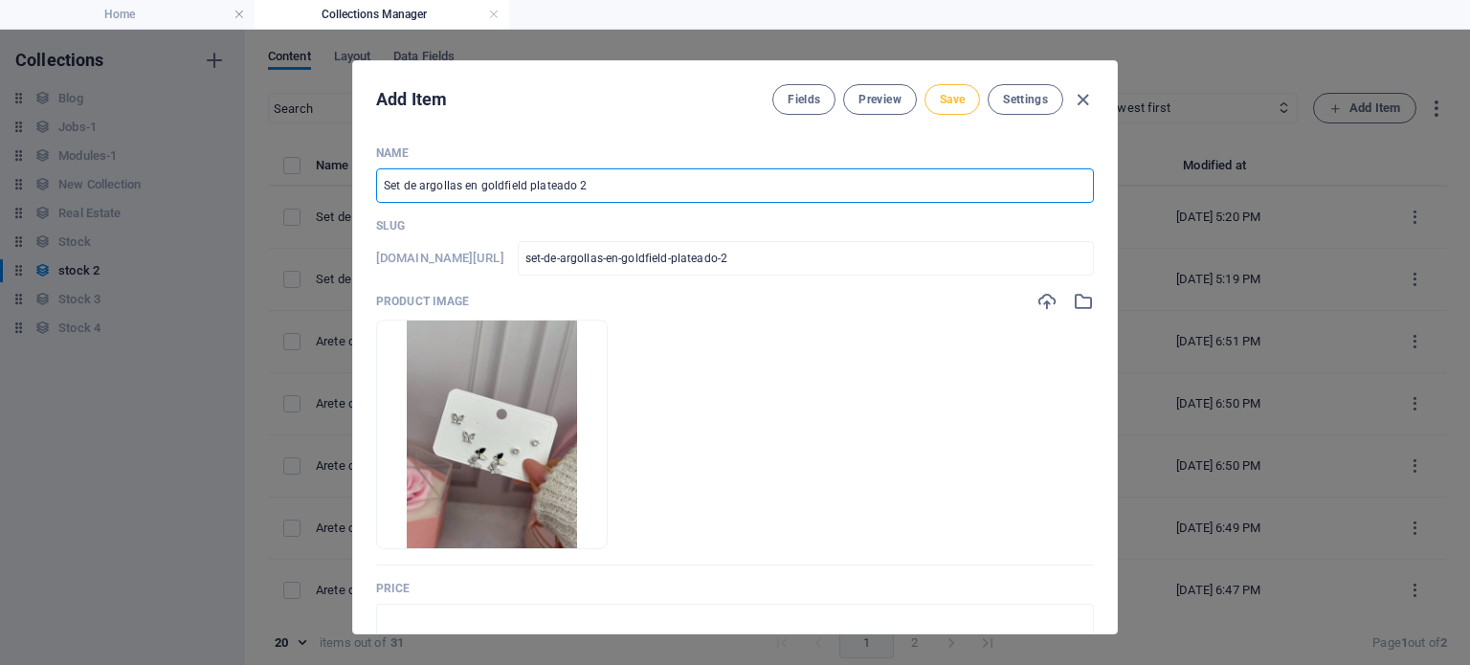
click at [954, 107] on button "Save" at bounding box center [953, 99] width 56 height 31
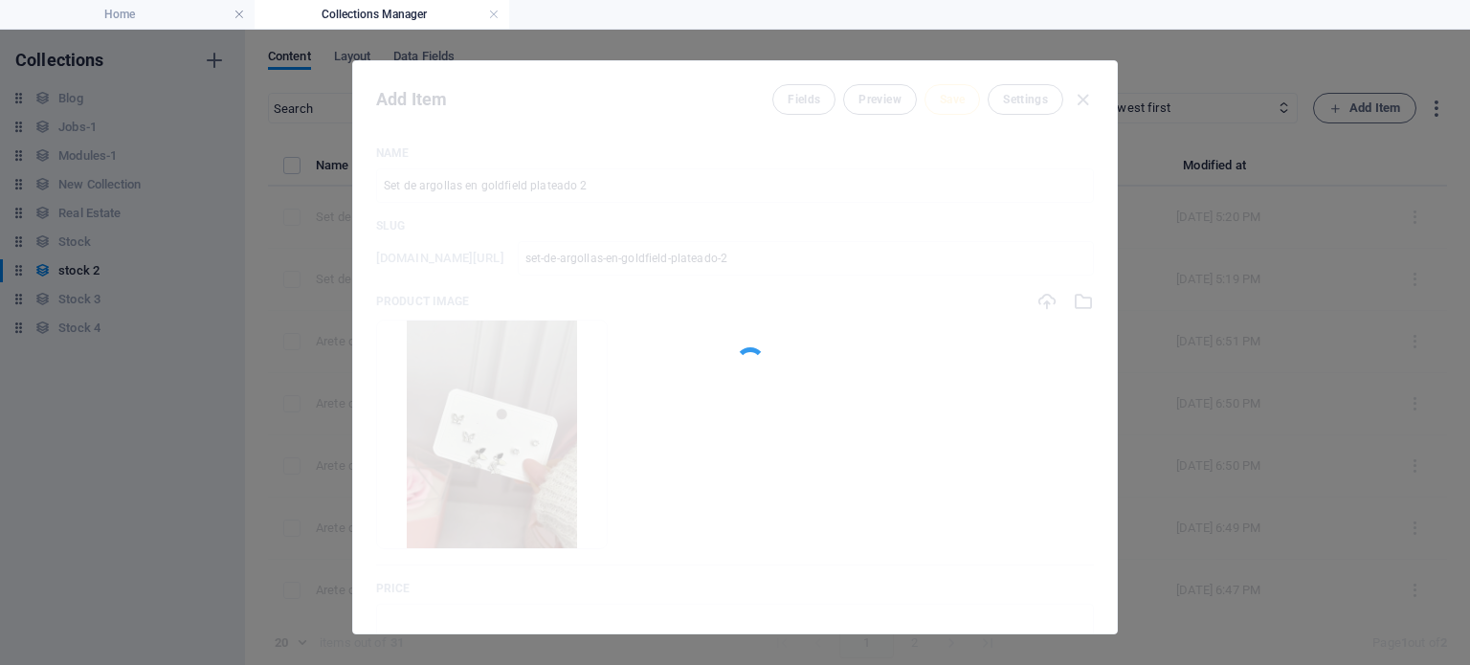
type input "set-de-argollas-en-goldfield-plateado-2"
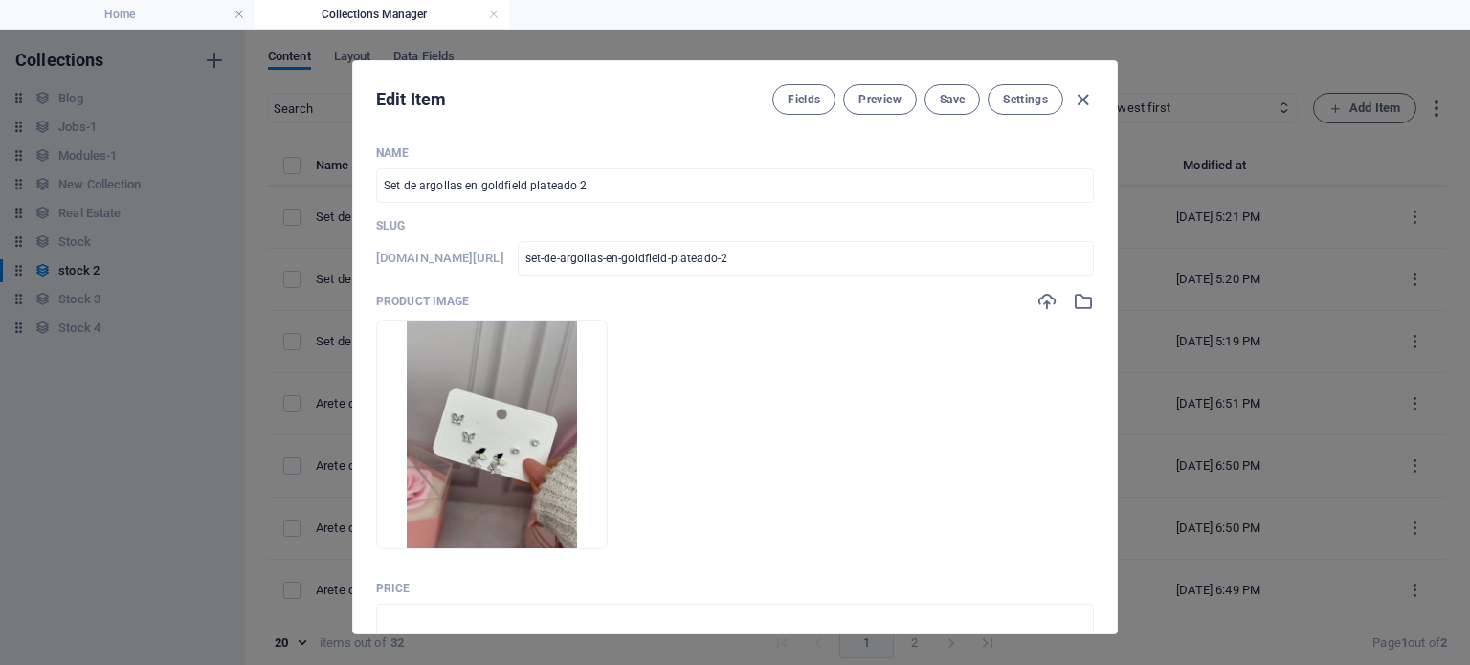
click at [594, 601] on div "Price ​" at bounding box center [735, 609] width 718 height 57
click at [599, 610] on input "text" at bounding box center [735, 621] width 718 height 34
type input "/"
type input "$ 7.00"
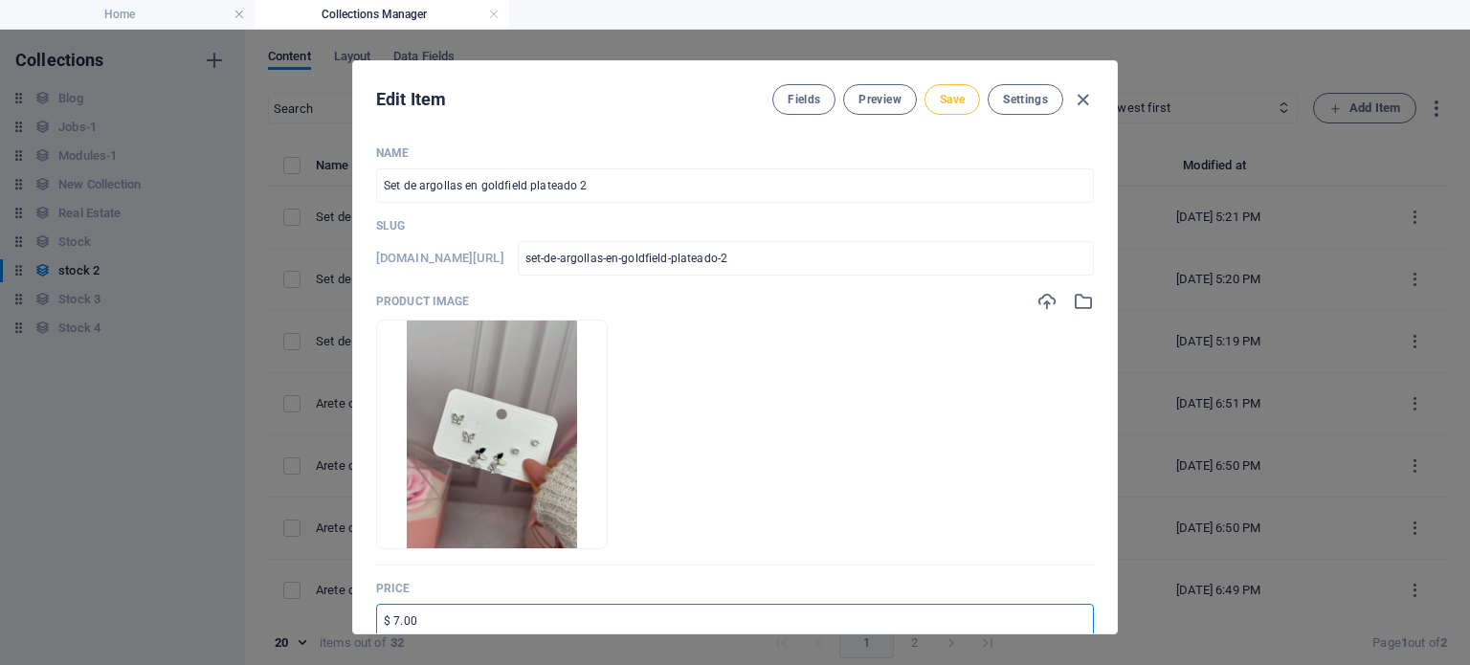
click at [961, 99] on span "Save" at bounding box center [952, 99] width 25 height 15
click at [1082, 98] on icon "button" at bounding box center [1083, 100] width 22 height 22
type input "set-de-argollas-en-goldfield-plateado-2"
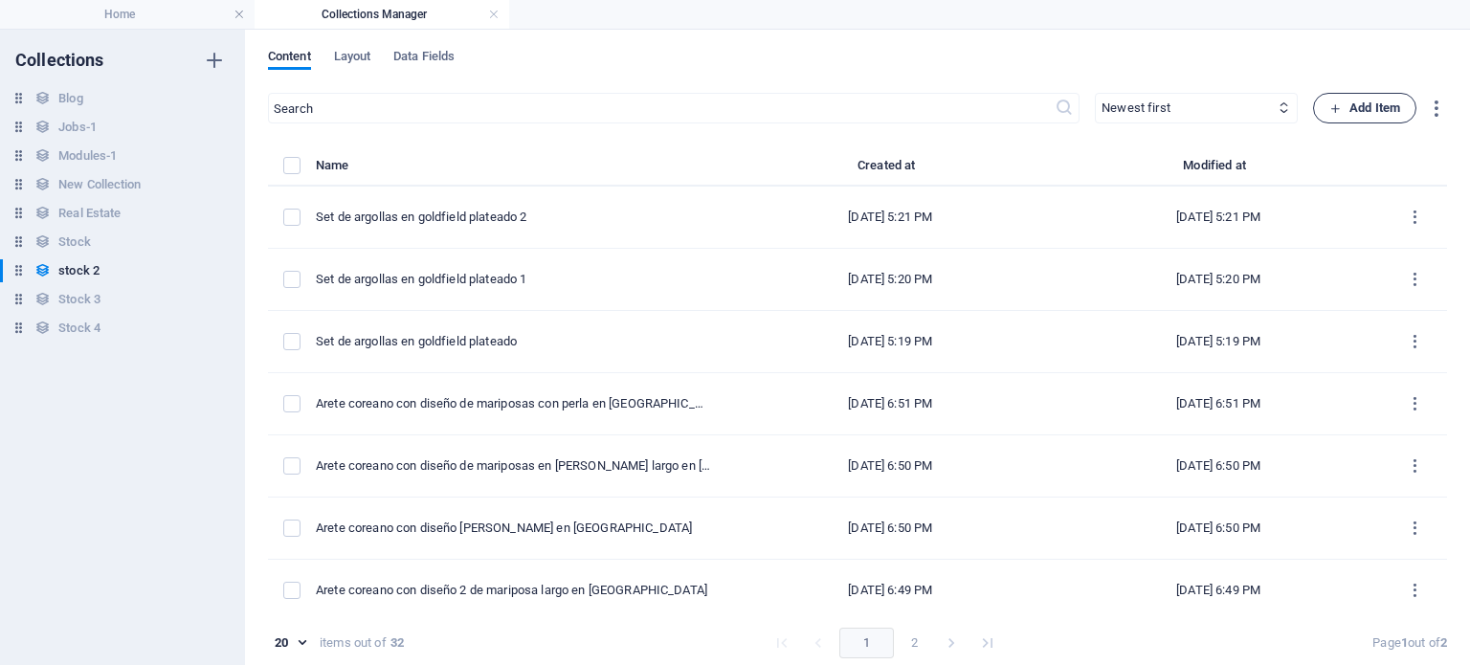
click at [1350, 111] on span "Add Item" at bounding box center [1364, 108] width 71 height 23
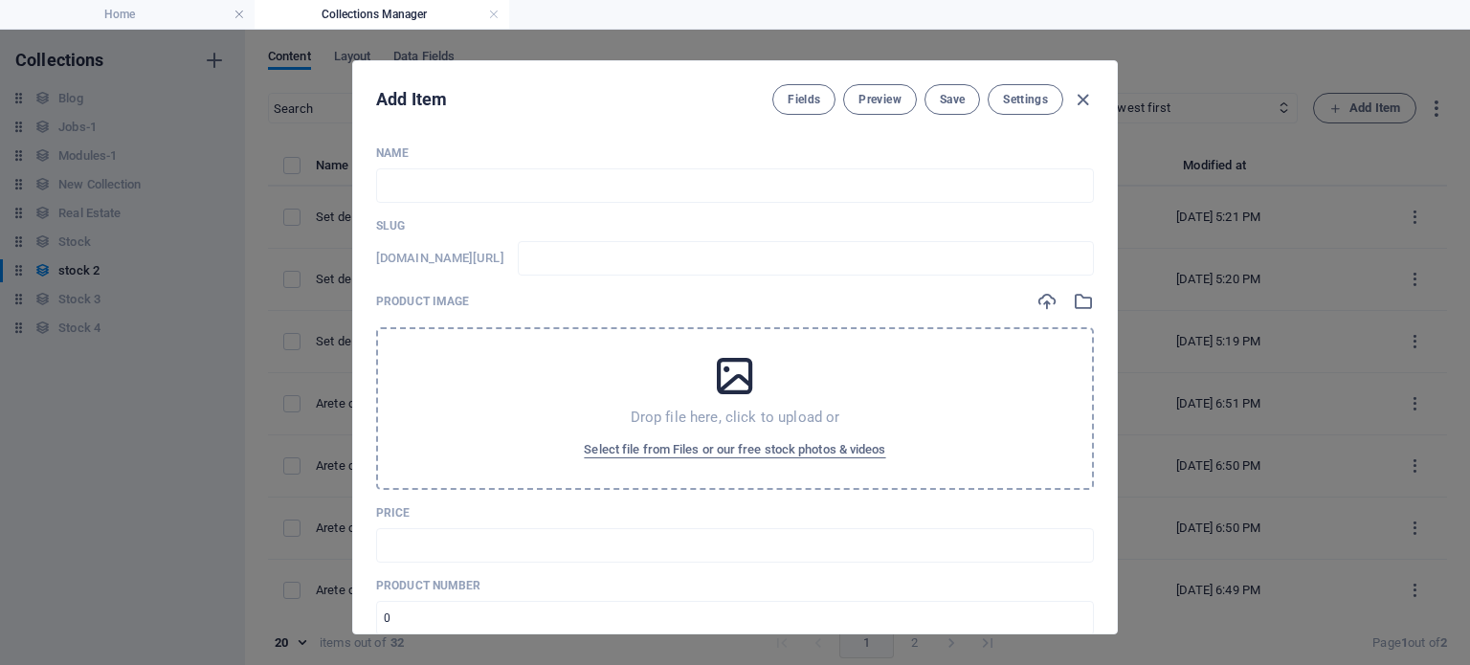
click at [792, 477] on div "Drop file here, click to upload or Select file from Files or our free stock pho…" at bounding box center [735, 408] width 718 height 163
click at [720, 449] on span "Select file from Files or our free stock photos & videos" at bounding box center [734, 449] width 301 height 23
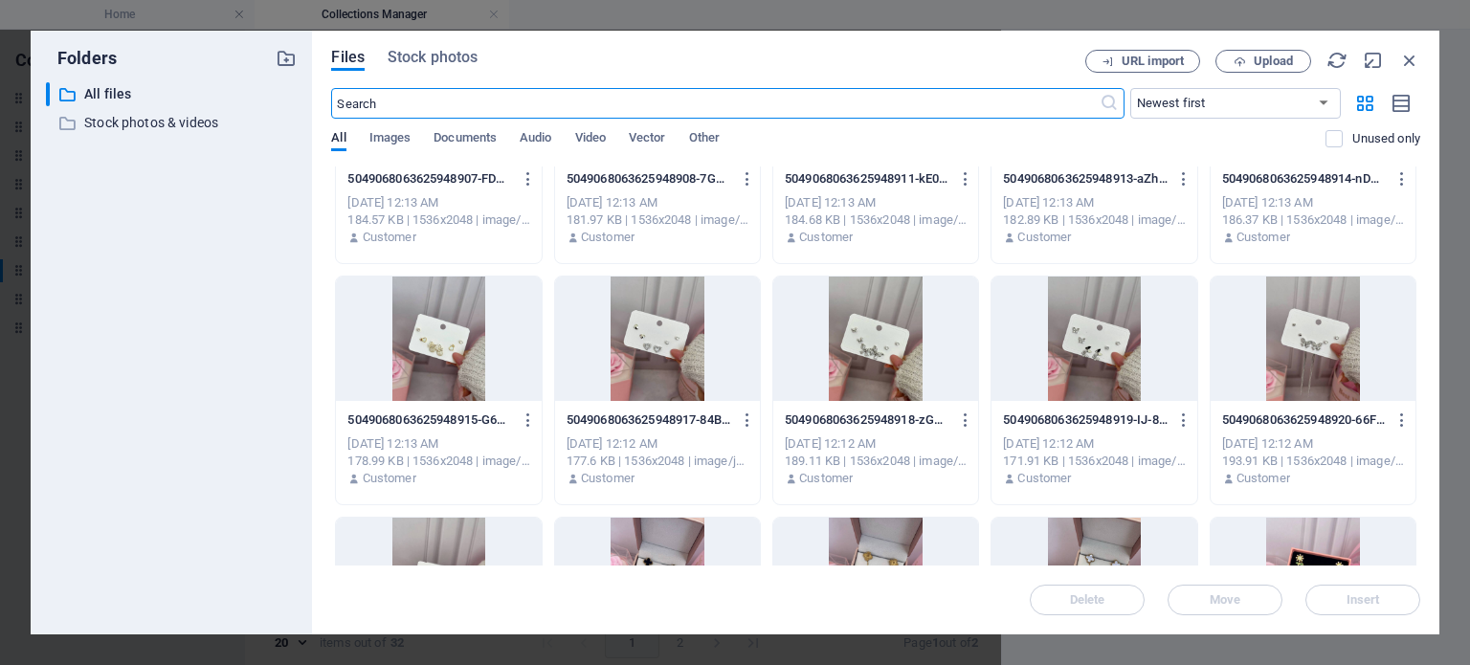
scroll to position [1355, 0]
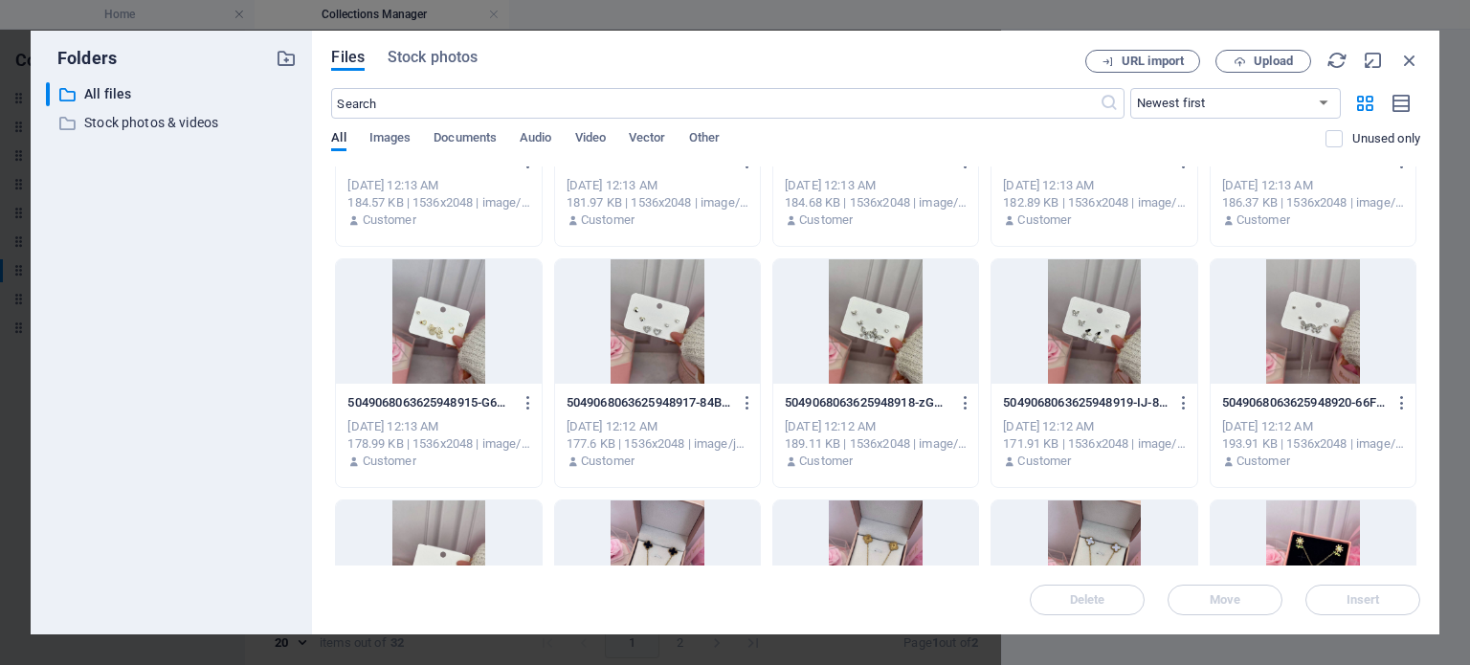
click at [828, 376] on div at bounding box center [875, 321] width 205 height 124
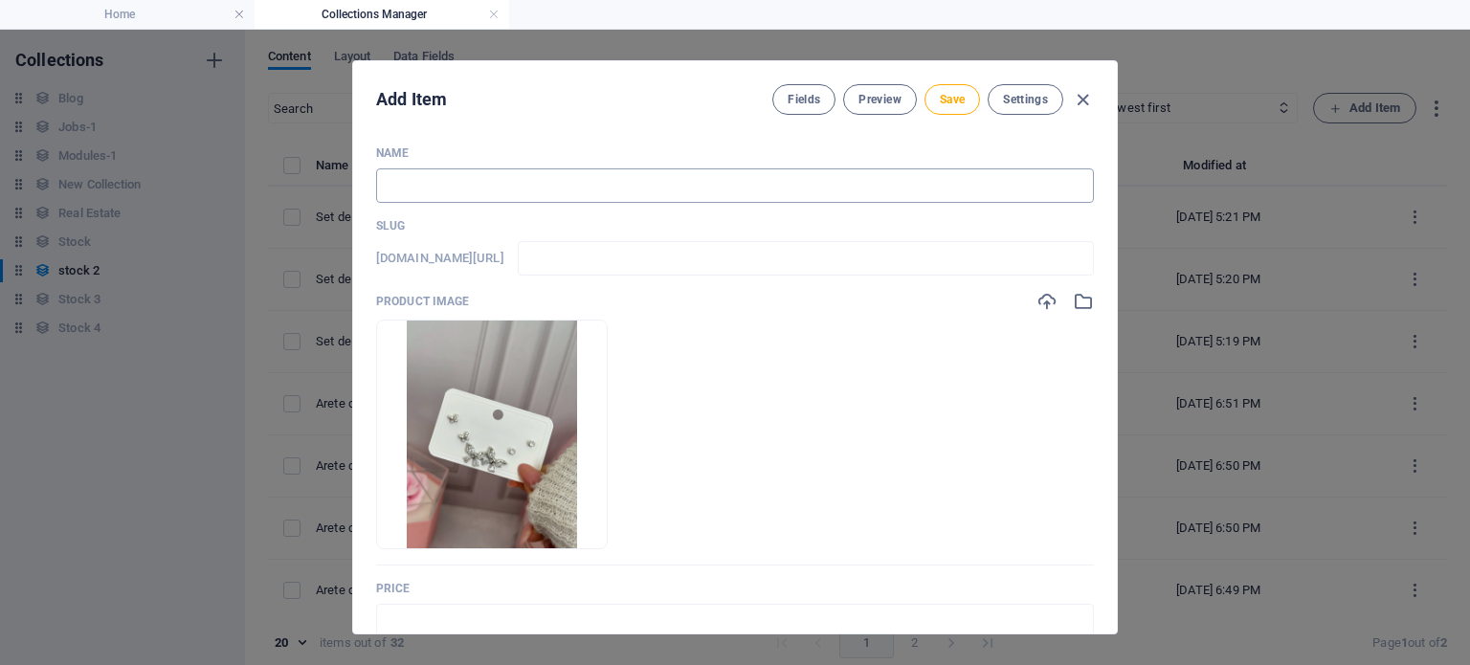
click at [622, 196] on input "text" at bounding box center [735, 185] width 718 height 34
paste input "Set de argollas en goldfield plateado"
type input "Set de argollas en goldfield plateado"
type input "set-de-argollas-en-goldfield-plateado"
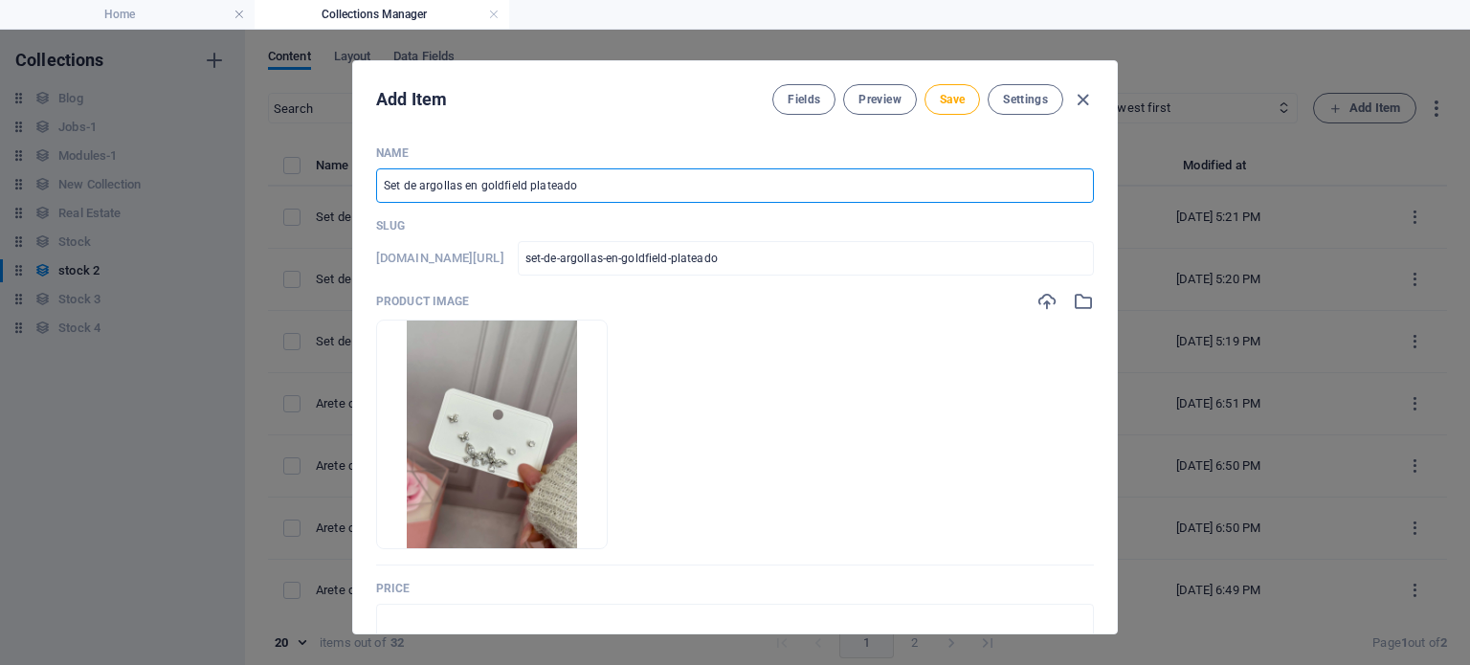
type input "Set de argollas en goldfield plateadom"
type input "set-de-argollas-en-goldfield-plateadom"
type input "Set de argollas en goldfield plateadom3"
type input "set-de-argollas-en-goldfield-plateadom3"
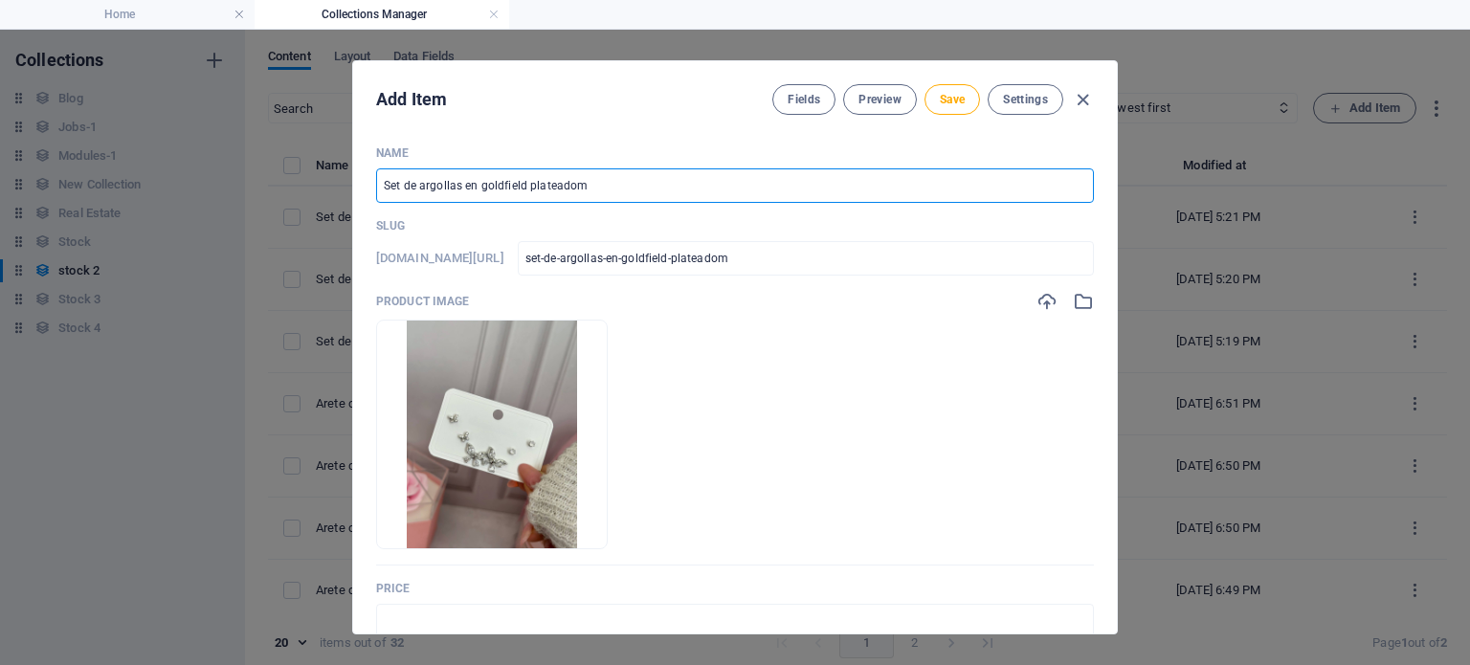
type input "set-de-argollas-en-goldfield-plateadom3"
type input "Set de argollas en goldfield plateadom"
type input "set-de-argollas-en-goldfield-plateadom"
type input "Set de argollas en goldfield plateado"
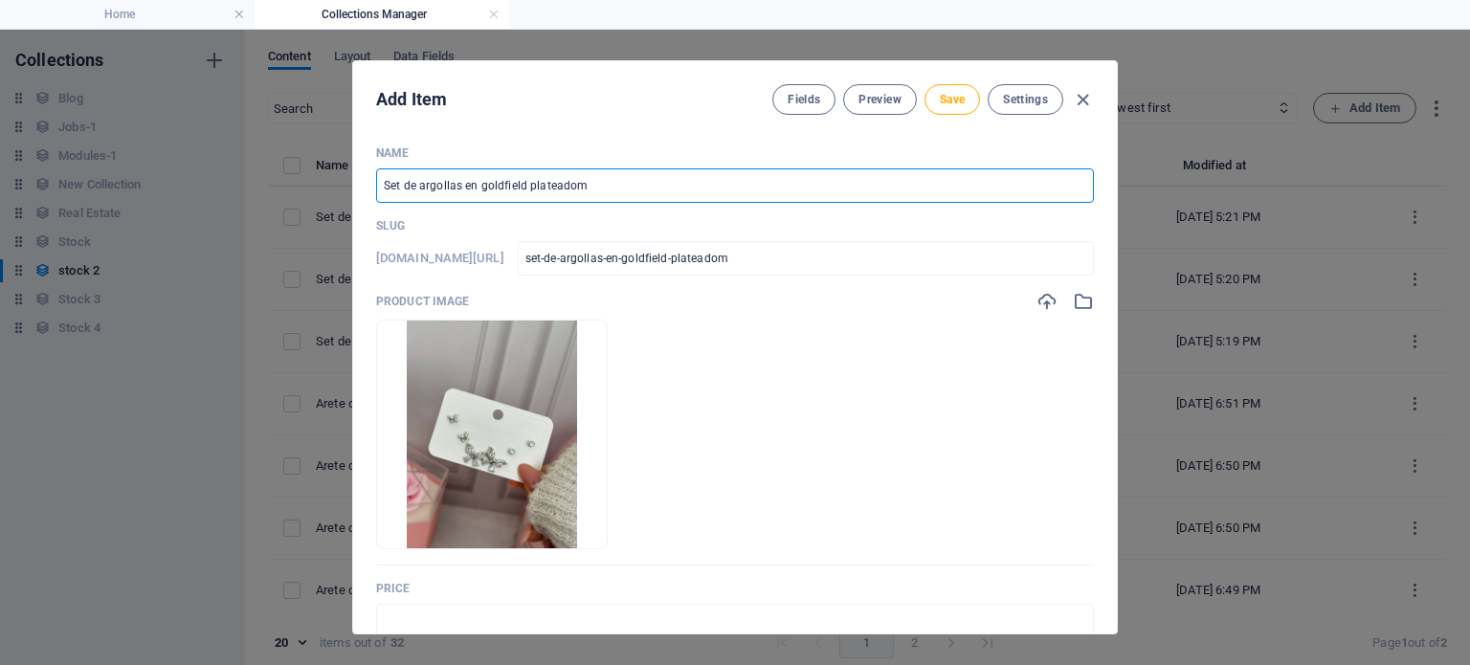
type input "set-de-argollas-en-goldfield-plateado"
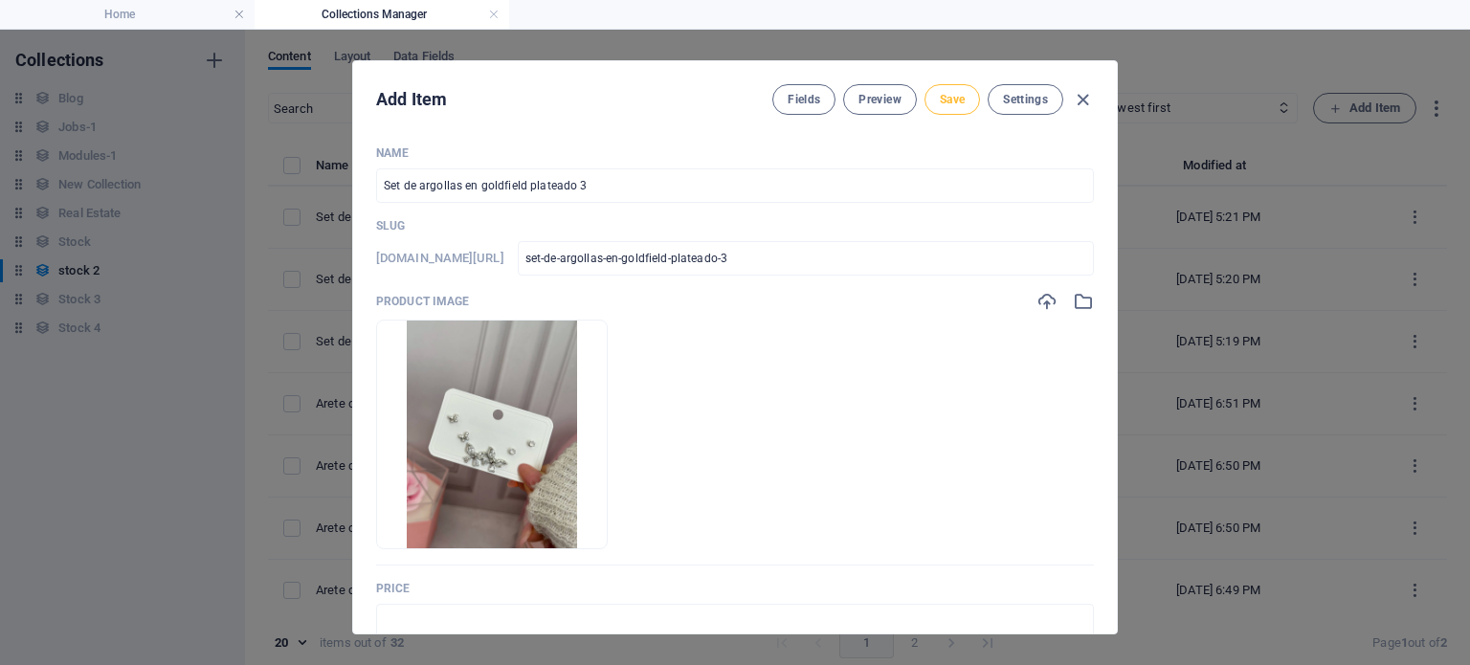
click at [940, 100] on span "Save" at bounding box center [952, 99] width 25 height 15
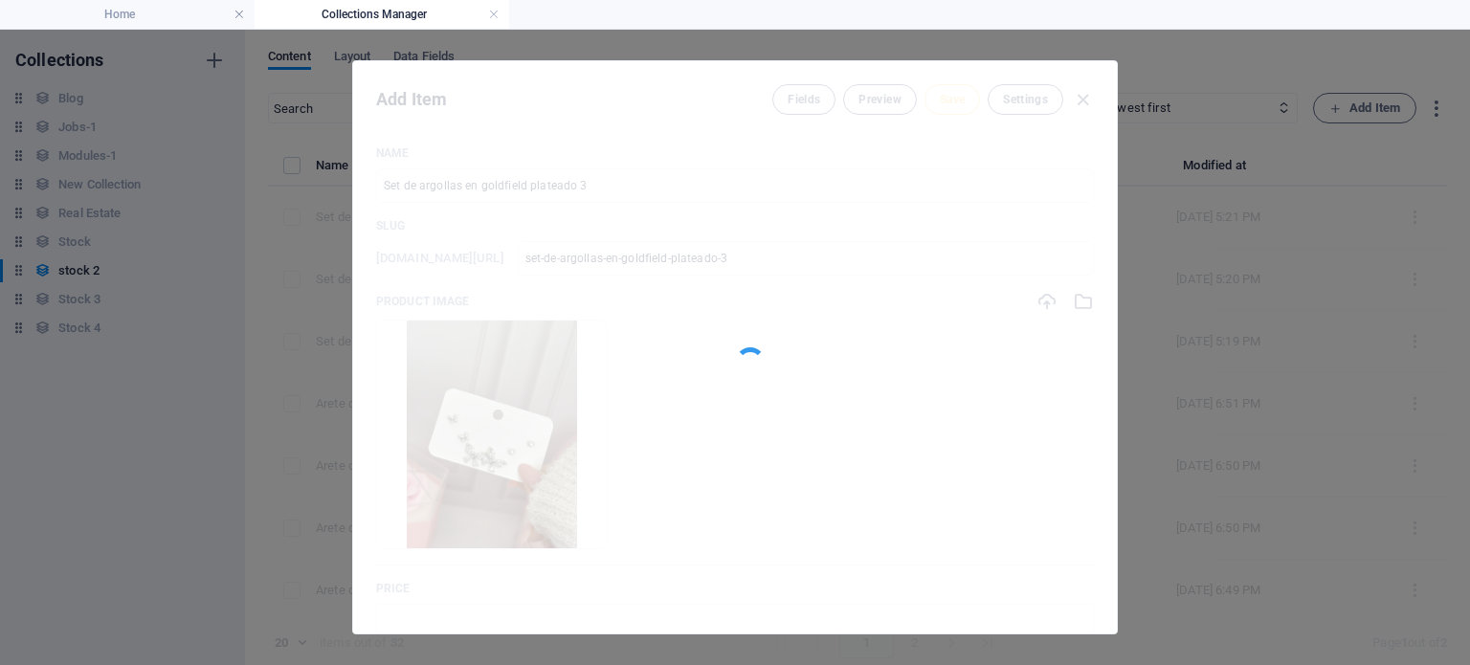
click at [938, 100] on div at bounding box center [735, 347] width 764 height 572
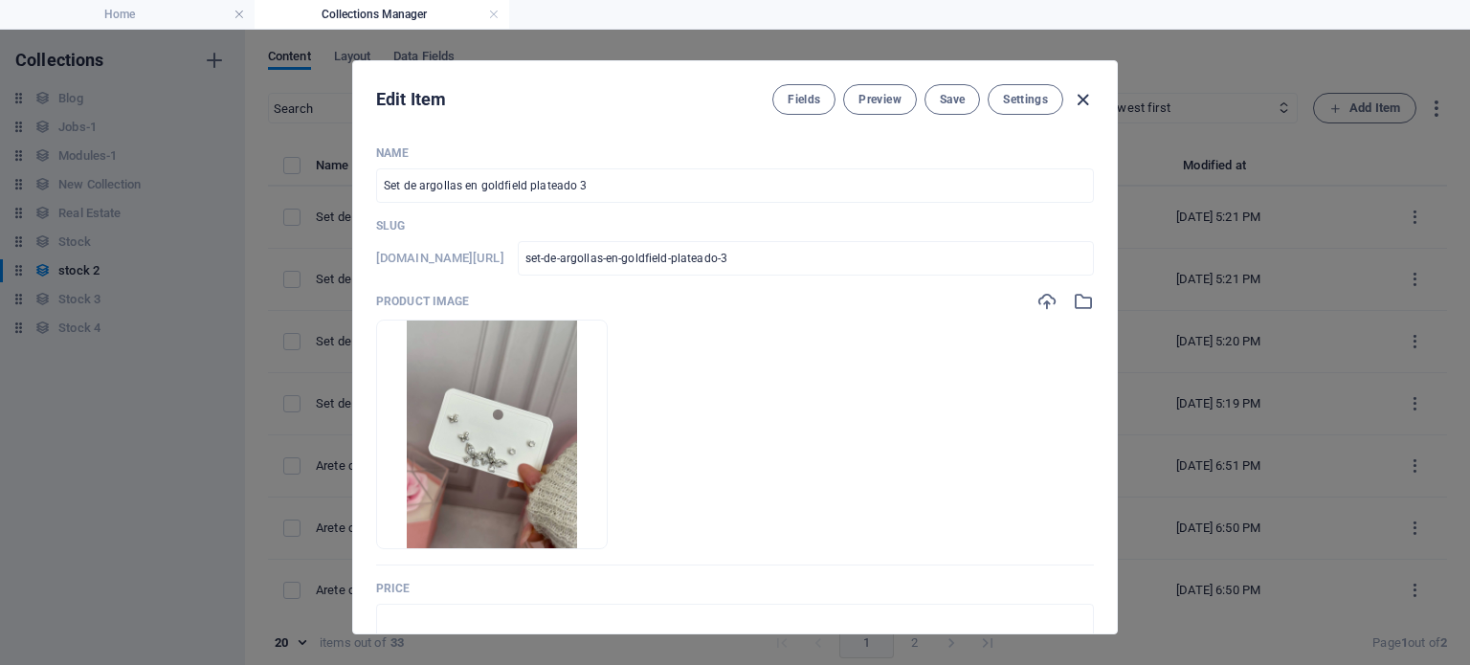
click at [1082, 96] on icon "button" at bounding box center [1083, 100] width 22 height 22
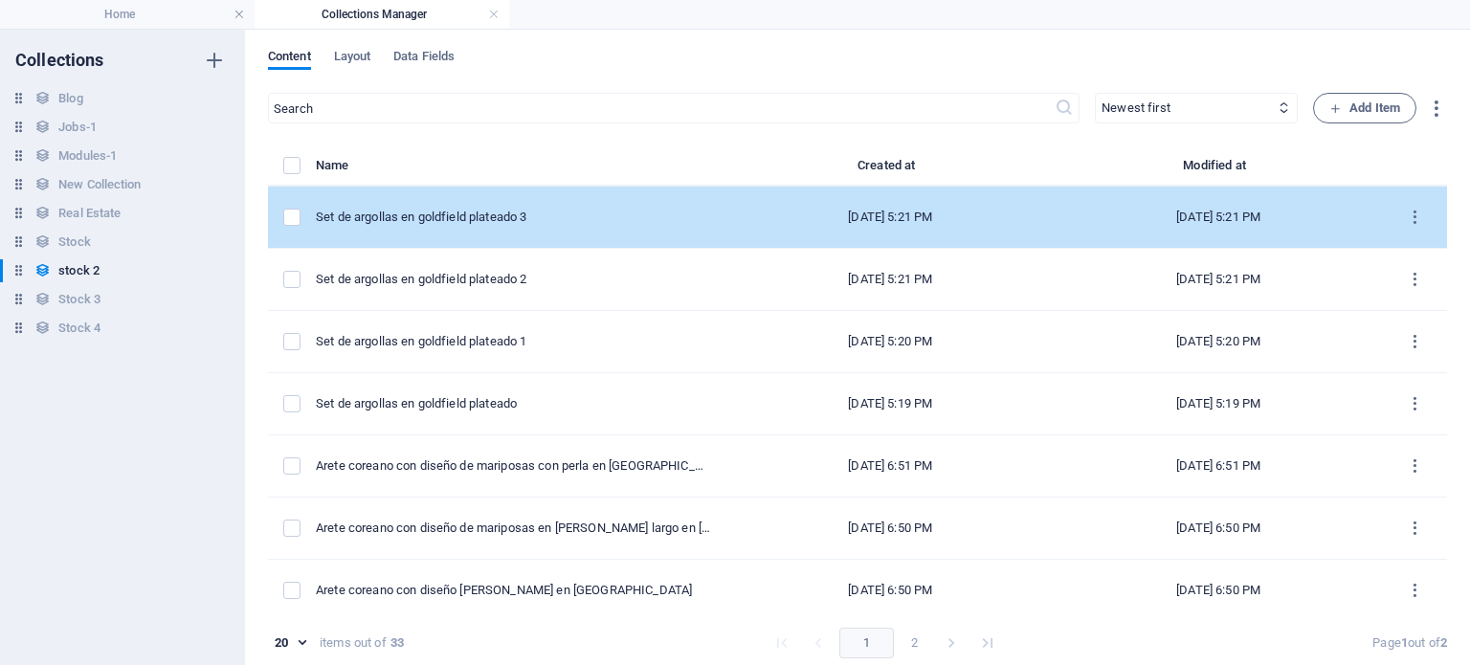
click at [589, 190] on td "Set de argollas en goldfield plateado 3" at bounding box center [521, 218] width 411 height 62
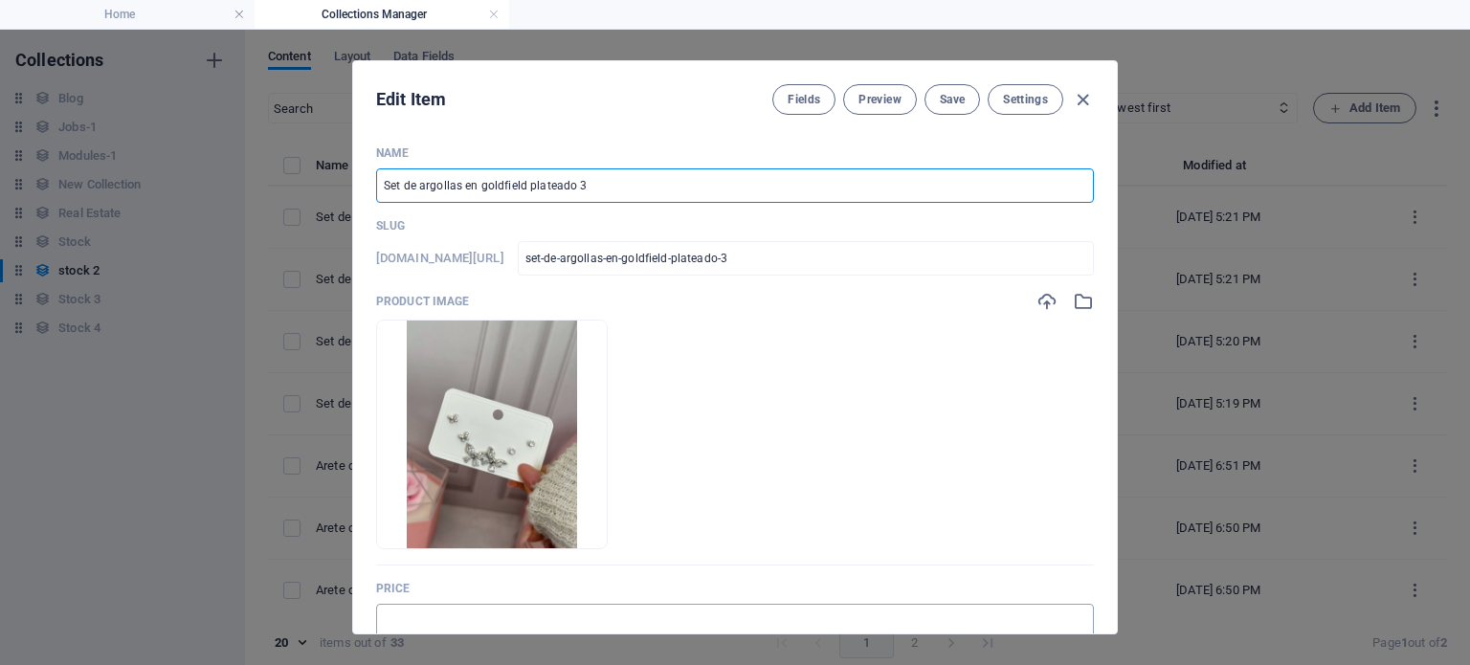
click at [479, 620] on input "text" at bounding box center [735, 621] width 718 height 34
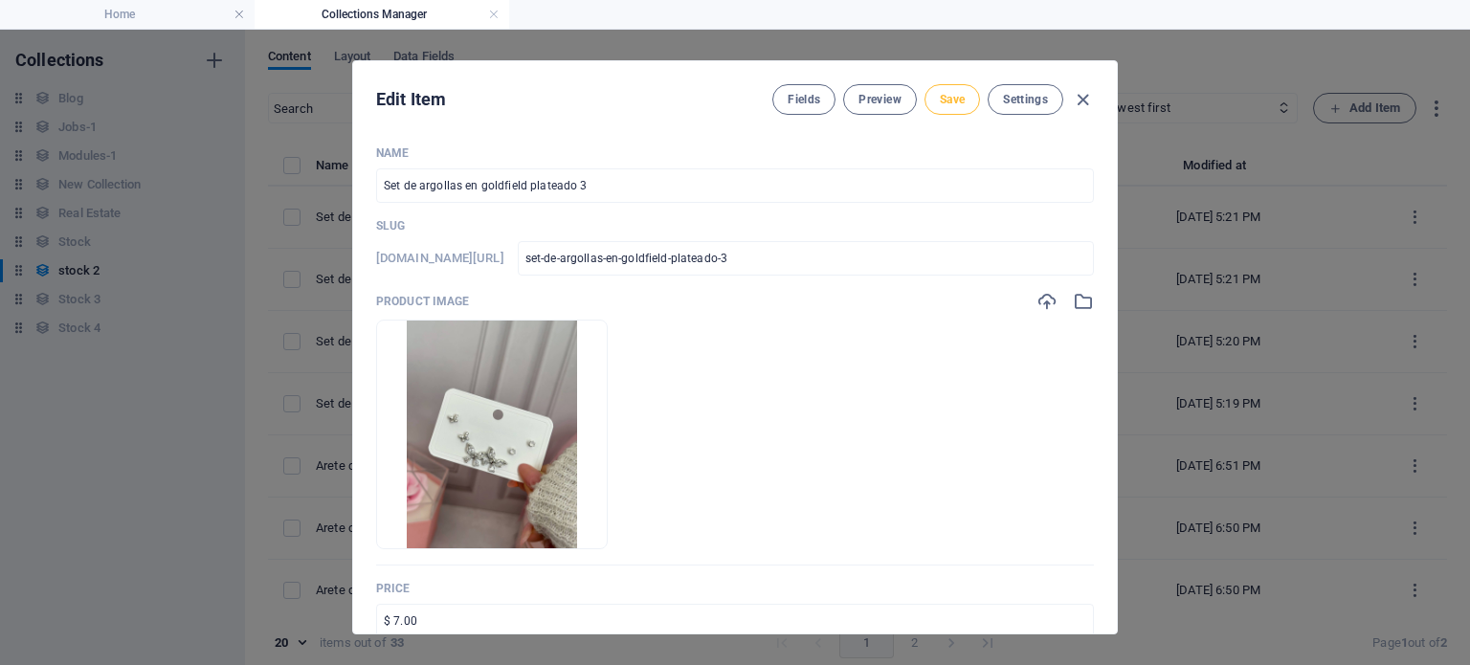
click at [960, 100] on span "Save" at bounding box center [952, 99] width 25 height 15
click at [1080, 97] on icon "button" at bounding box center [1083, 100] width 22 height 22
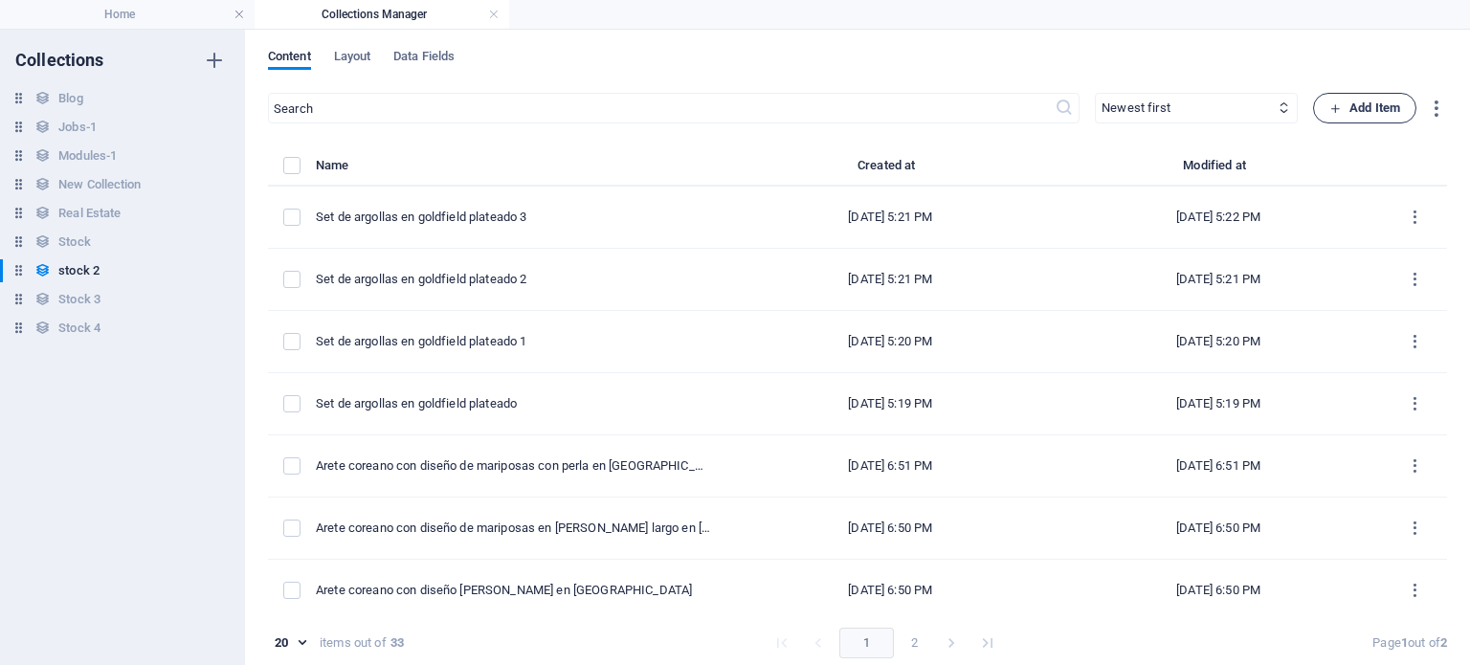
click at [1359, 122] on button "Add Item" at bounding box center [1364, 108] width 103 height 31
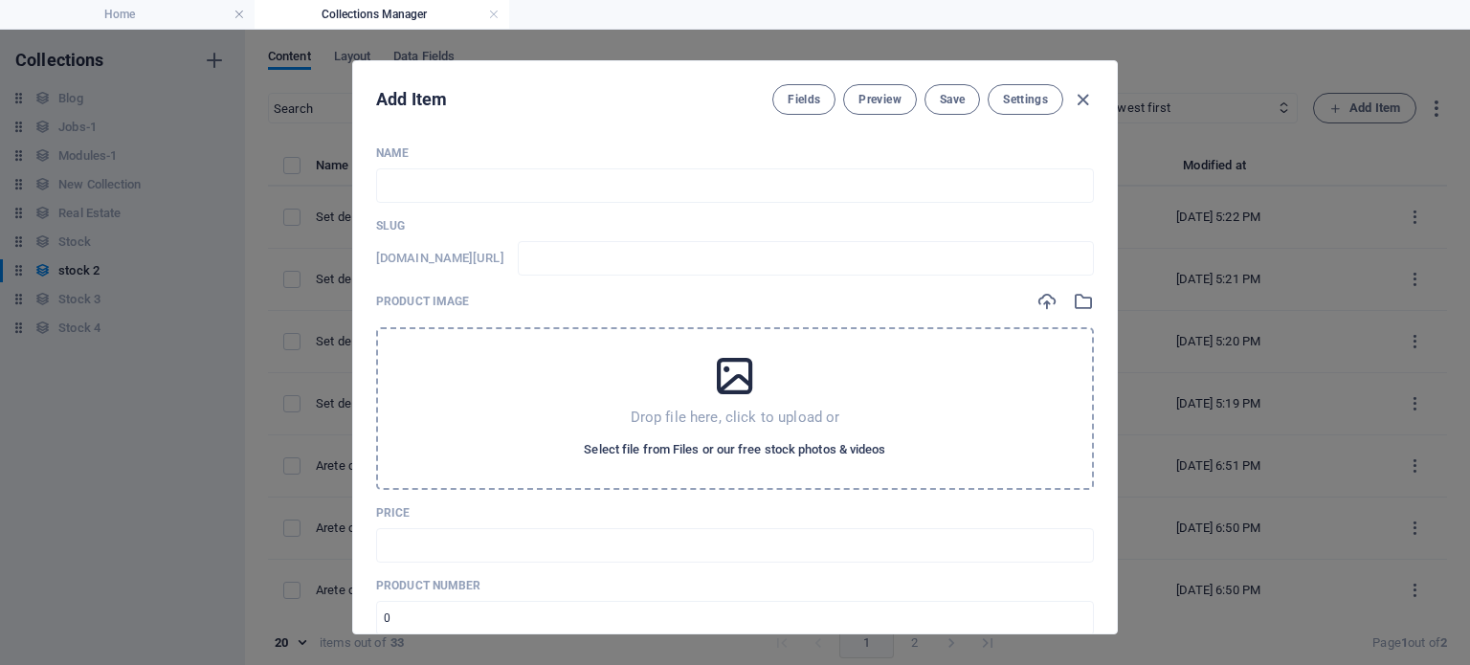
click at [822, 444] on span "Select file from Files or our free stock photos & videos" at bounding box center [734, 449] width 301 height 23
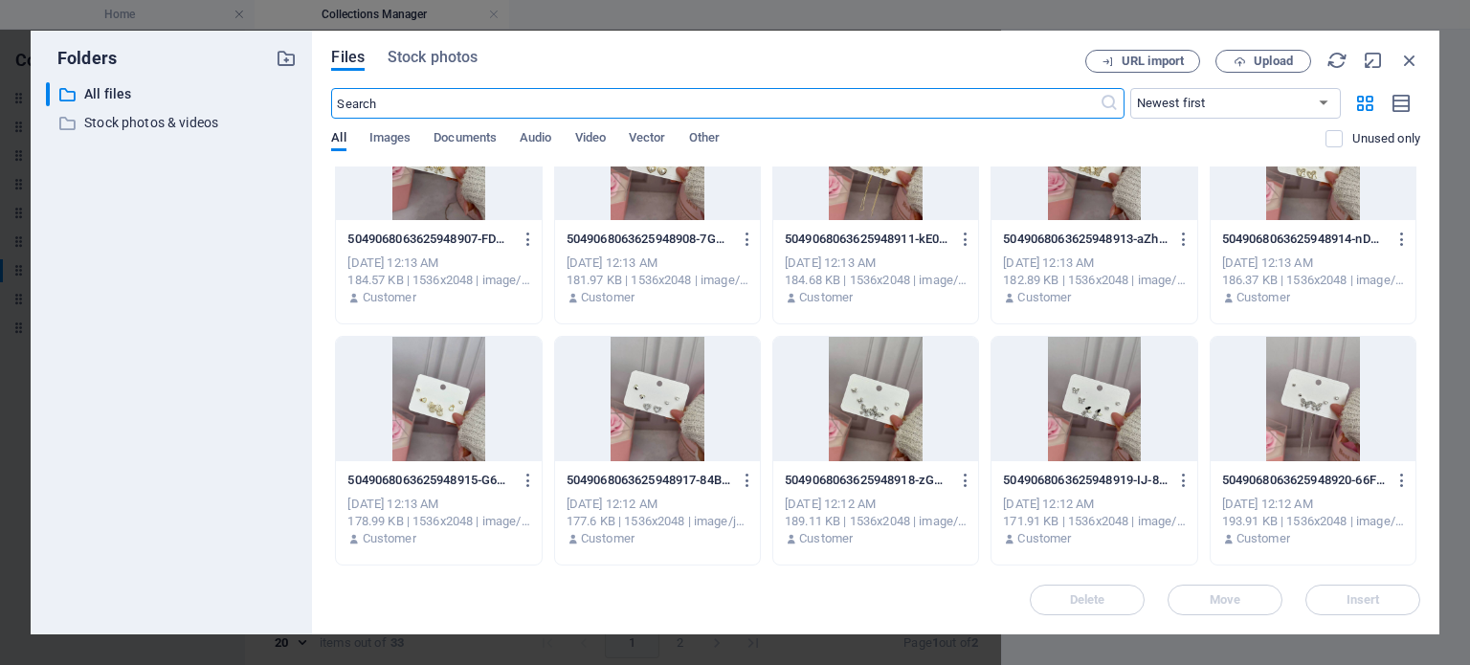
scroll to position [1310, 0]
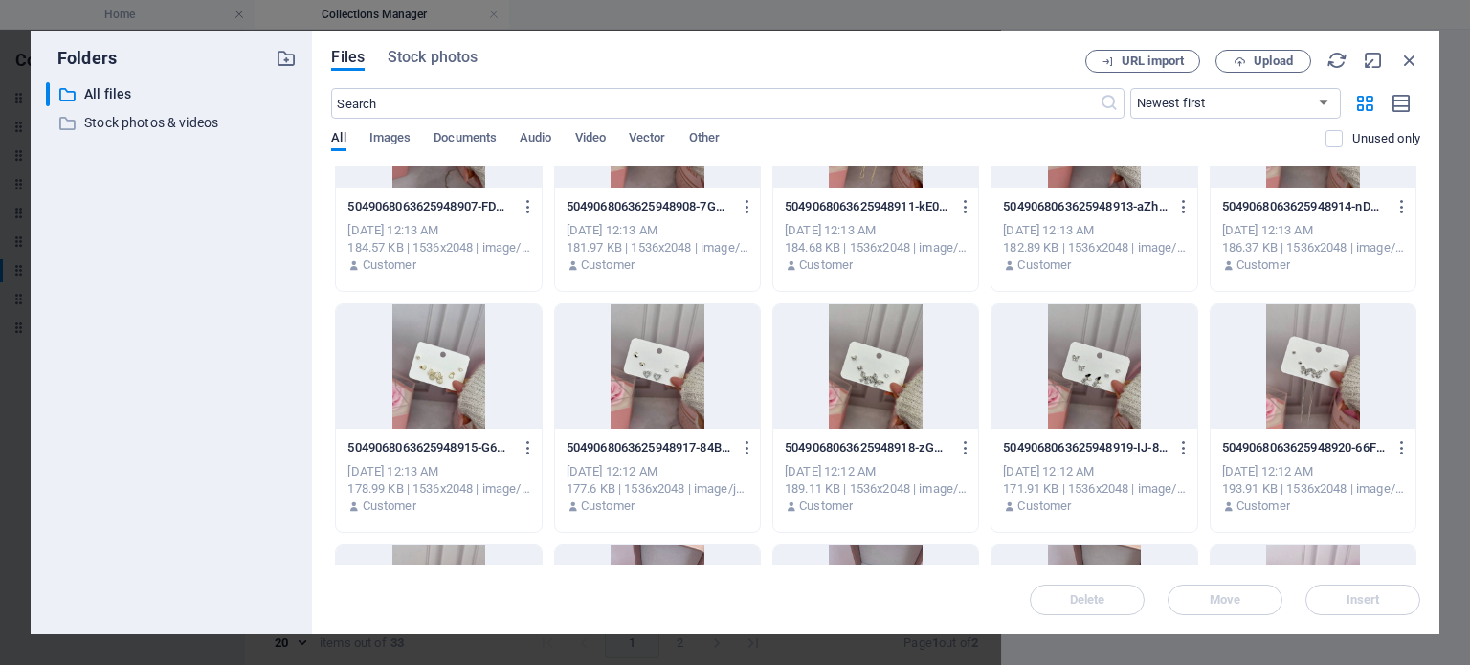
click at [670, 374] on div at bounding box center [657, 366] width 205 height 124
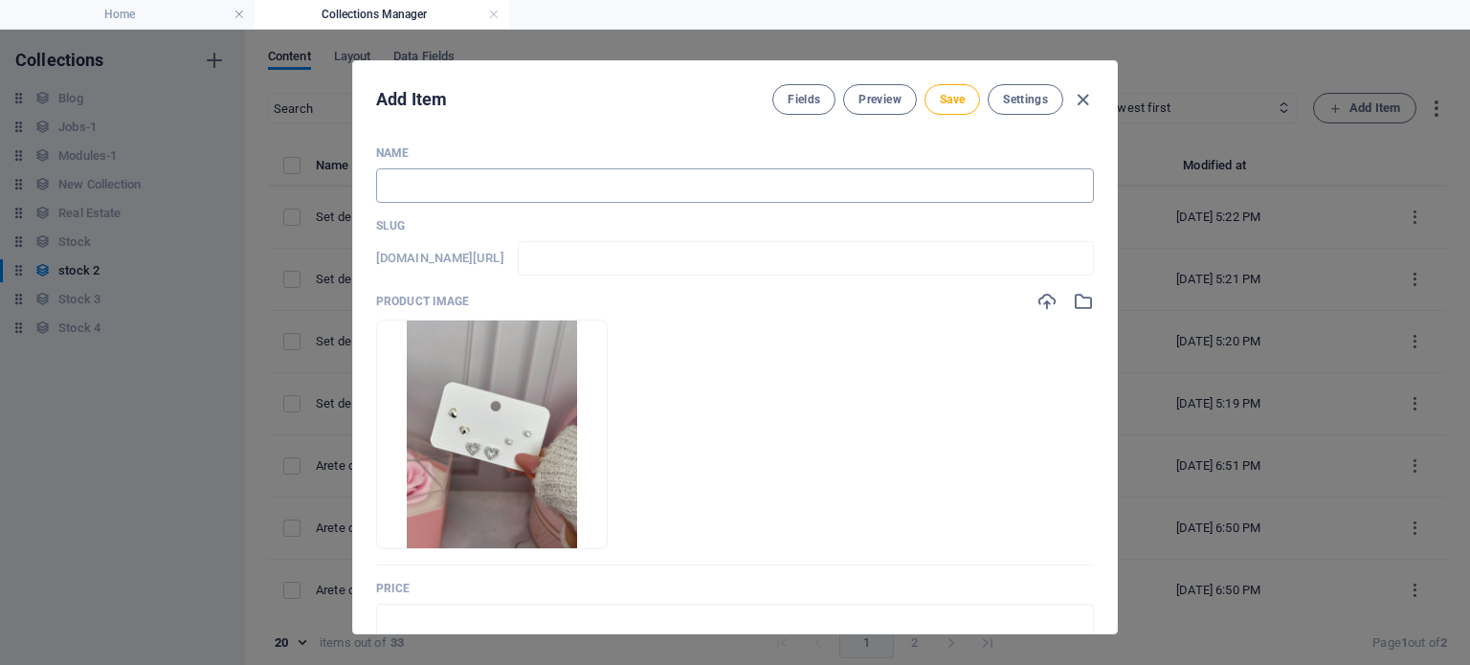
click at [565, 186] on input "text" at bounding box center [735, 185] width 718 height 34
paste input "Set de argollas en goldfield plateado"
click at [524, 617] on input "text" at bounding box center [735, 621] width 718 height 34
click at [940, 106] on button "Save" at bounding box center [953, 99] width 56 height 31
click at [1089, 102] on icon "button" at bounding box center [1083, 100] width 22 height 22
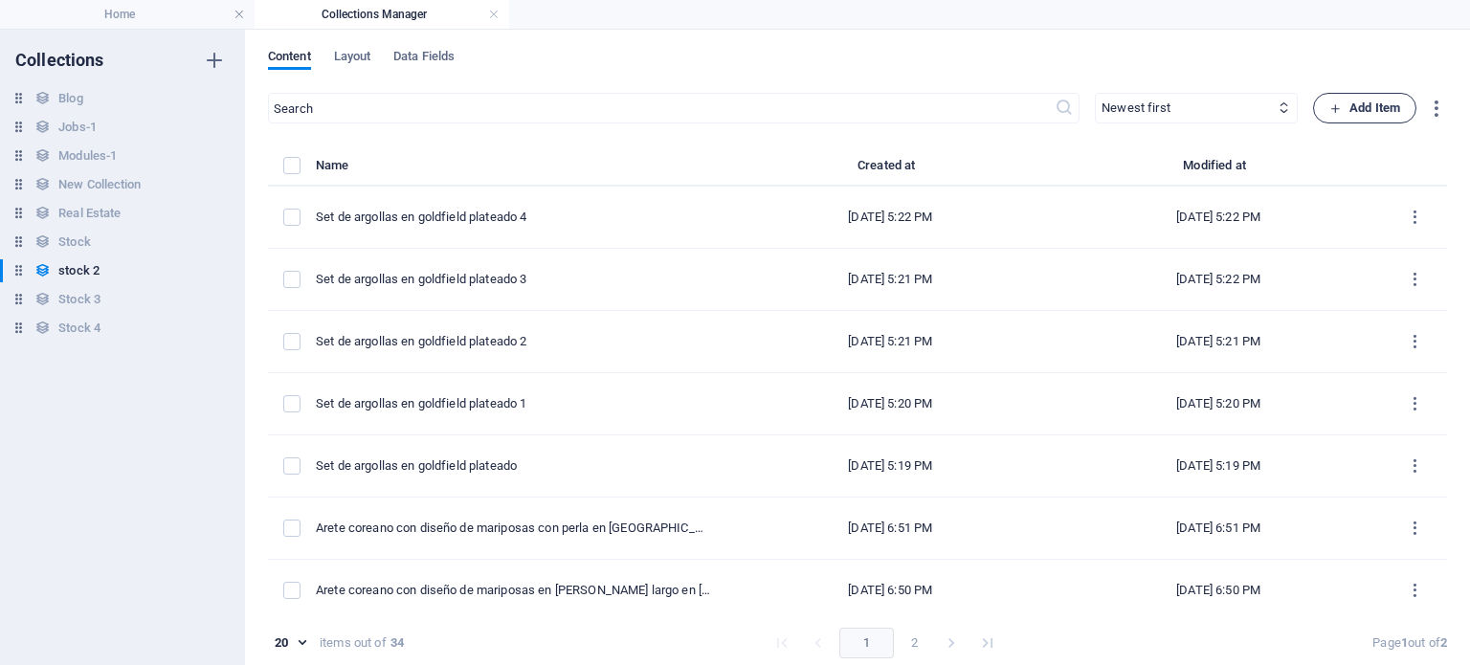
click at [1357, 114] on span "Add Item" at bounding box center [1364, 108] width 71 height 23
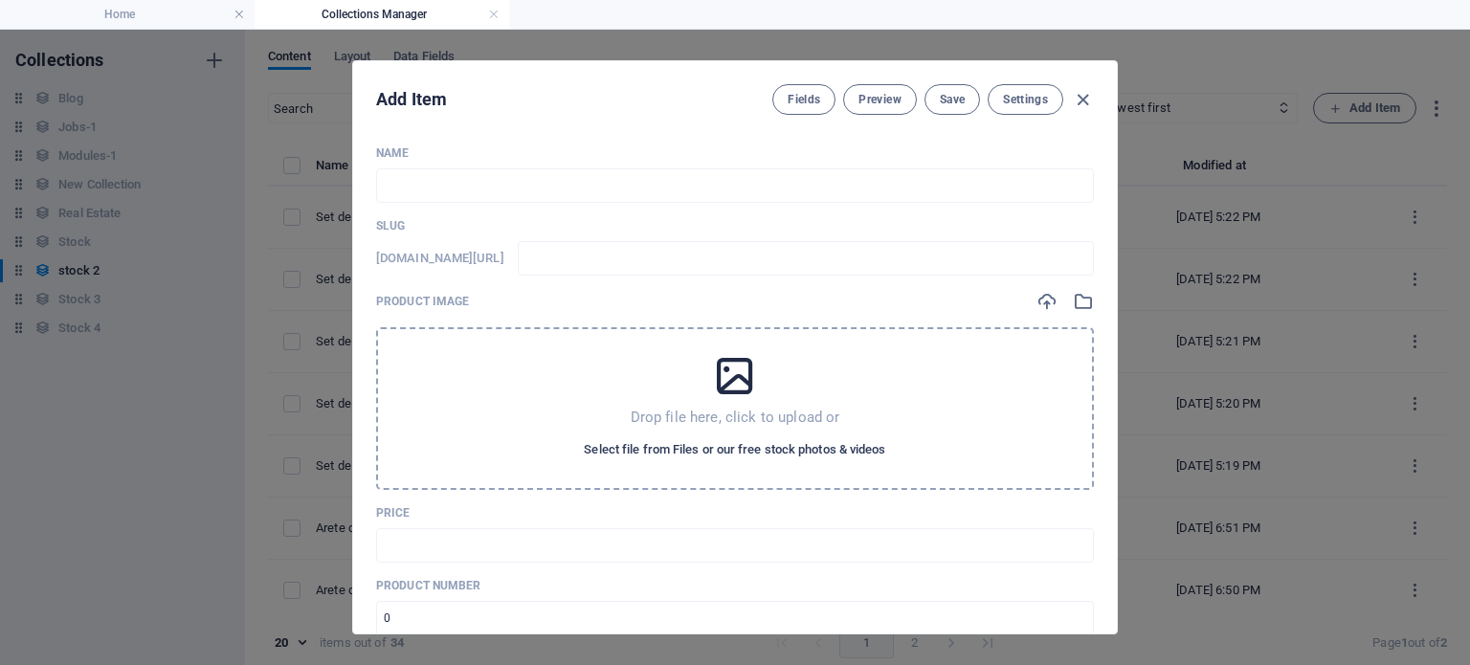
click at [737, 447] on span "Select file from Files or our free stock photos & videos" at bounding box center [734, 449] width 301 height 23
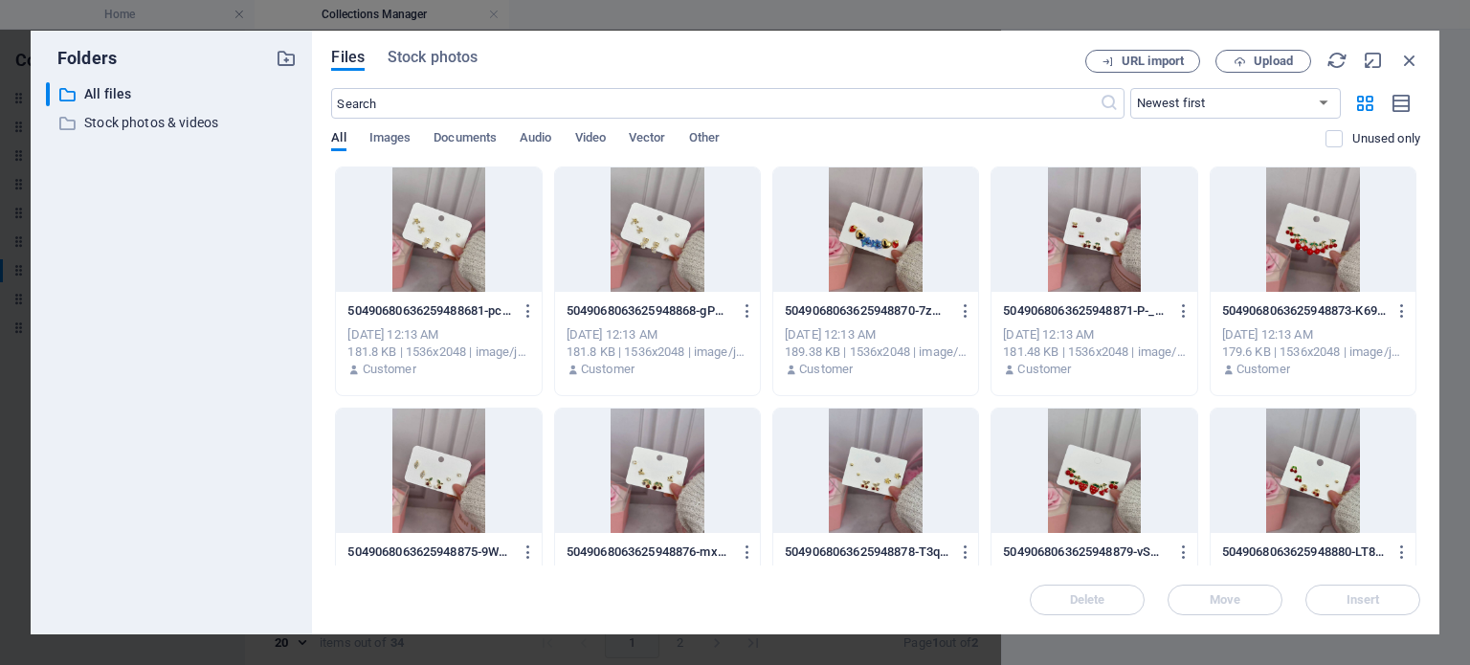
drag, startPoint x: 1416, startPoint y: 219, endPoint x: 1428, endPoint y: 279, distance: 60.6
click at [1428, 279] on div "Files Stock photos URL import Upload ​ Newest first Oldest first Name (A-Z) Nam…" at bounding box center [875, 333] width 1127 height 604
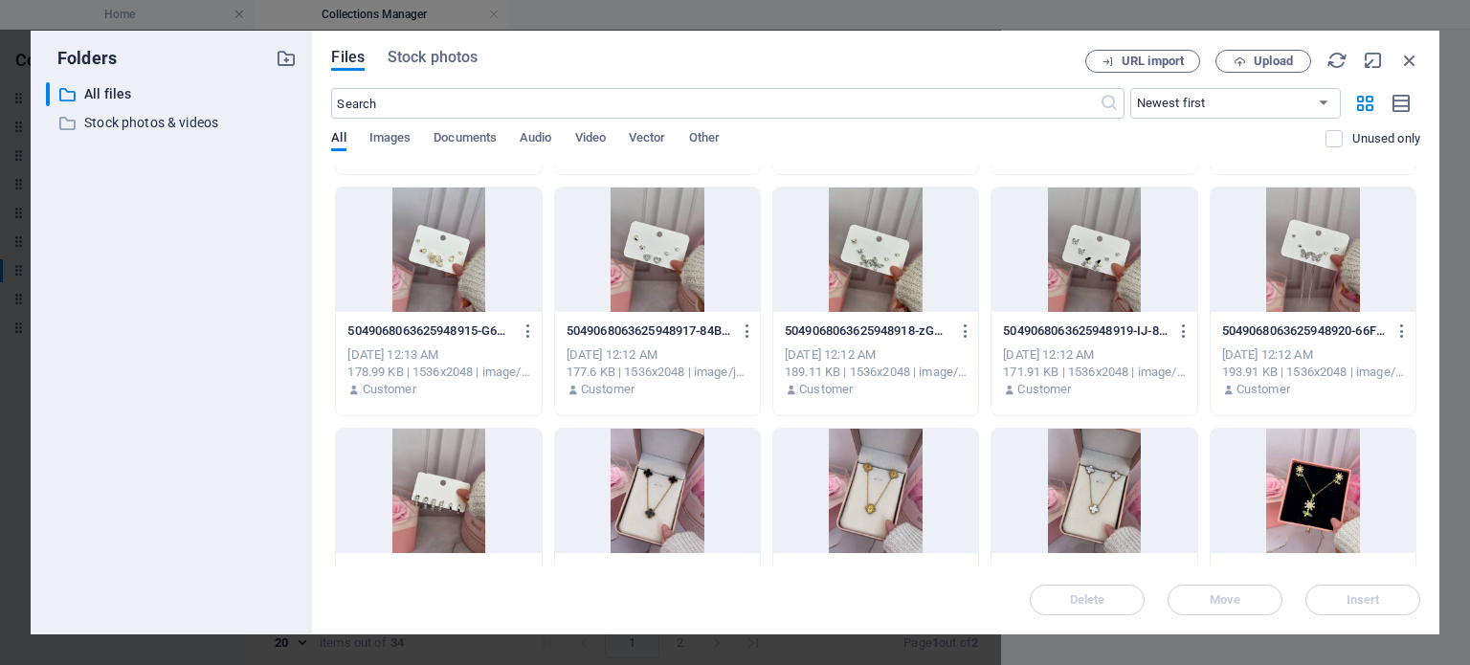
scroll to position [1404, 0]
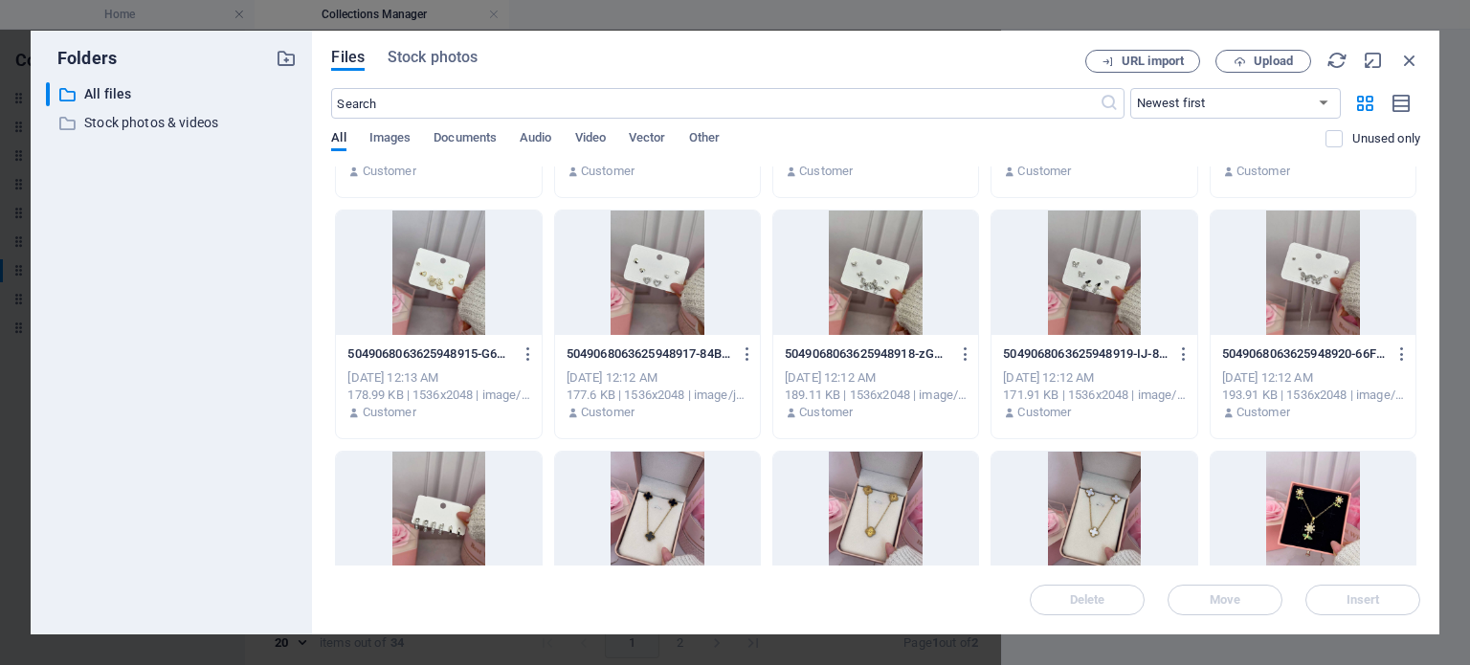
click at [482, 303] on div at bounding box center [438, 273] width 205 height 124
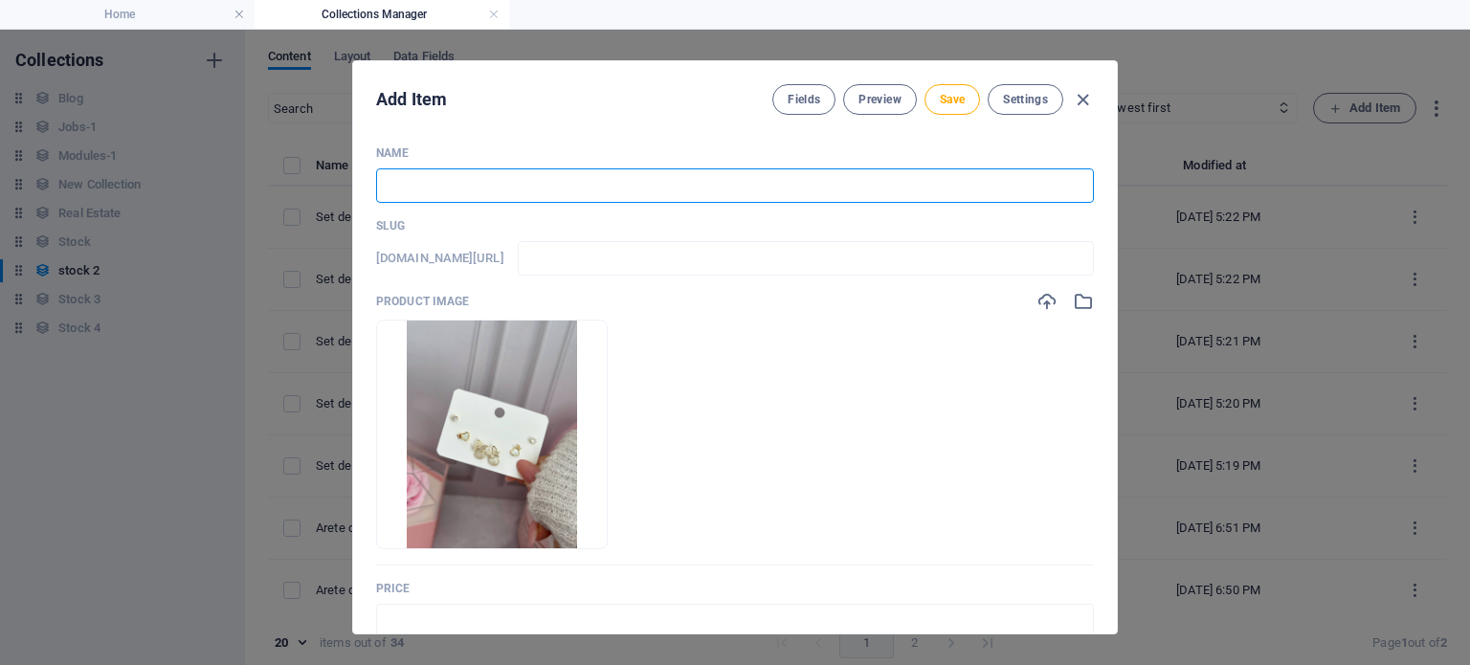
click at [398, 187] on input "text" at bounding box center [735, 185] width 718 height 34
paste input "Set de argollas en goldfield plateado"
click at [548, 178] on input "Set de argollas en goldfield plateado" at bounding box center [735, 185] width 718 height 34
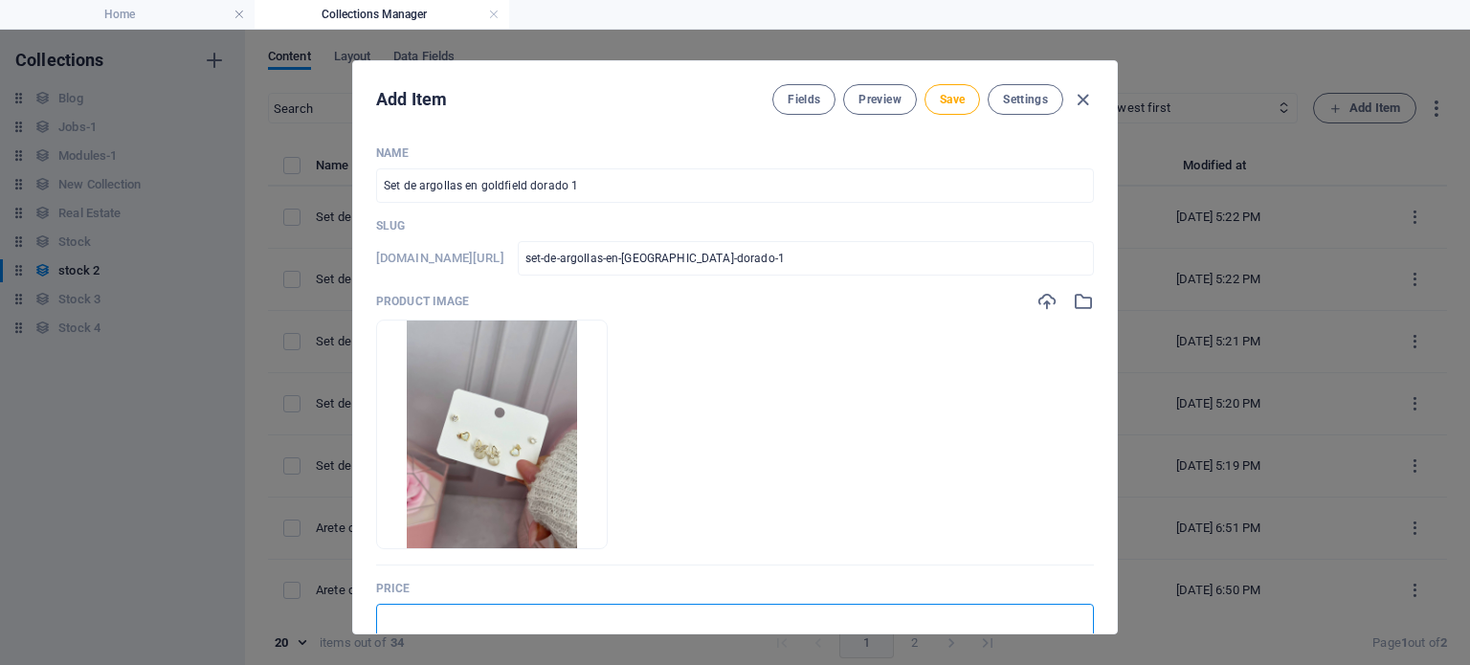
click at [516, 613] on input "text" at bounding box center [735, 621] width 718 height 34
click at [962, 108] on button "Save" at bounding box center [953, 99] width 56 height 31
click at [1084, 98] on icon "button" at bounding box center [1083, 100] width 22 height 22
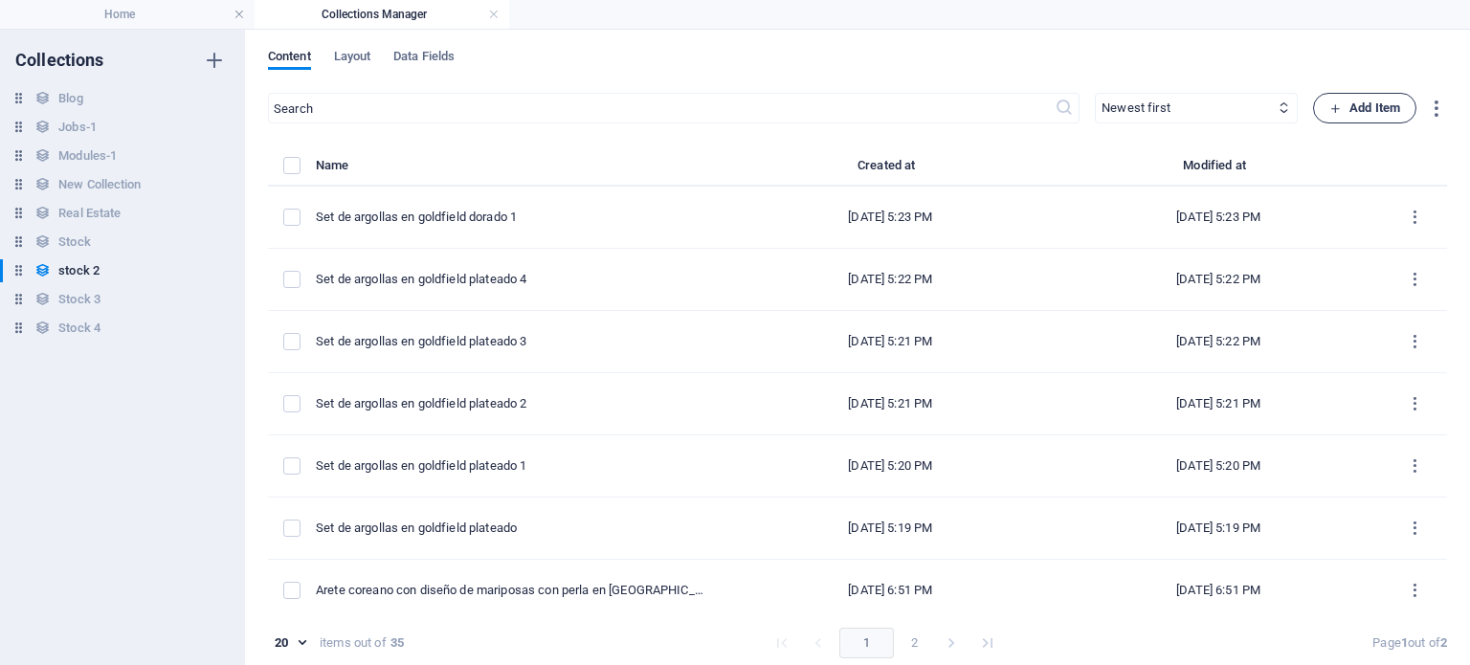
click at [1317, 102] on button "Add Item" at bounding box center [1364, 108] width 103 height 31
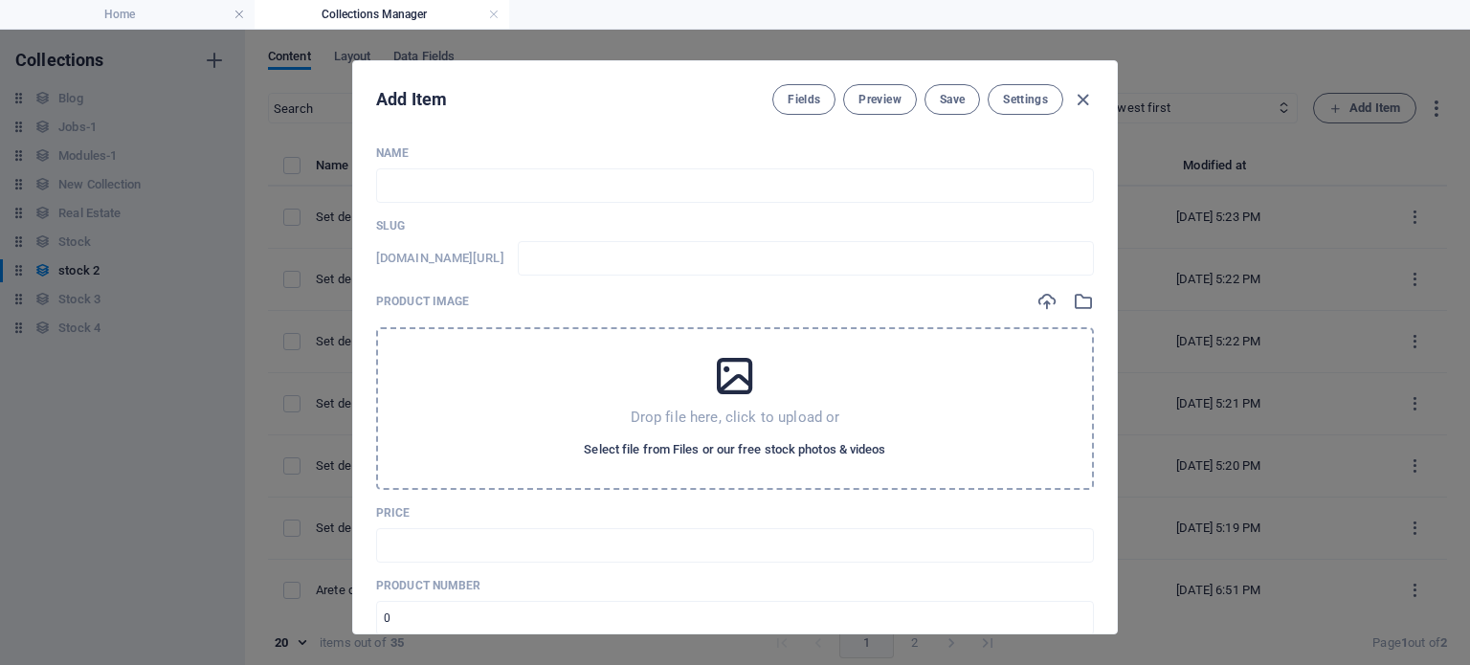
click at [776, 443] on span "Select file from Files or our free stock photos & videos" at bounding box center [734, 449] width 301 height 23
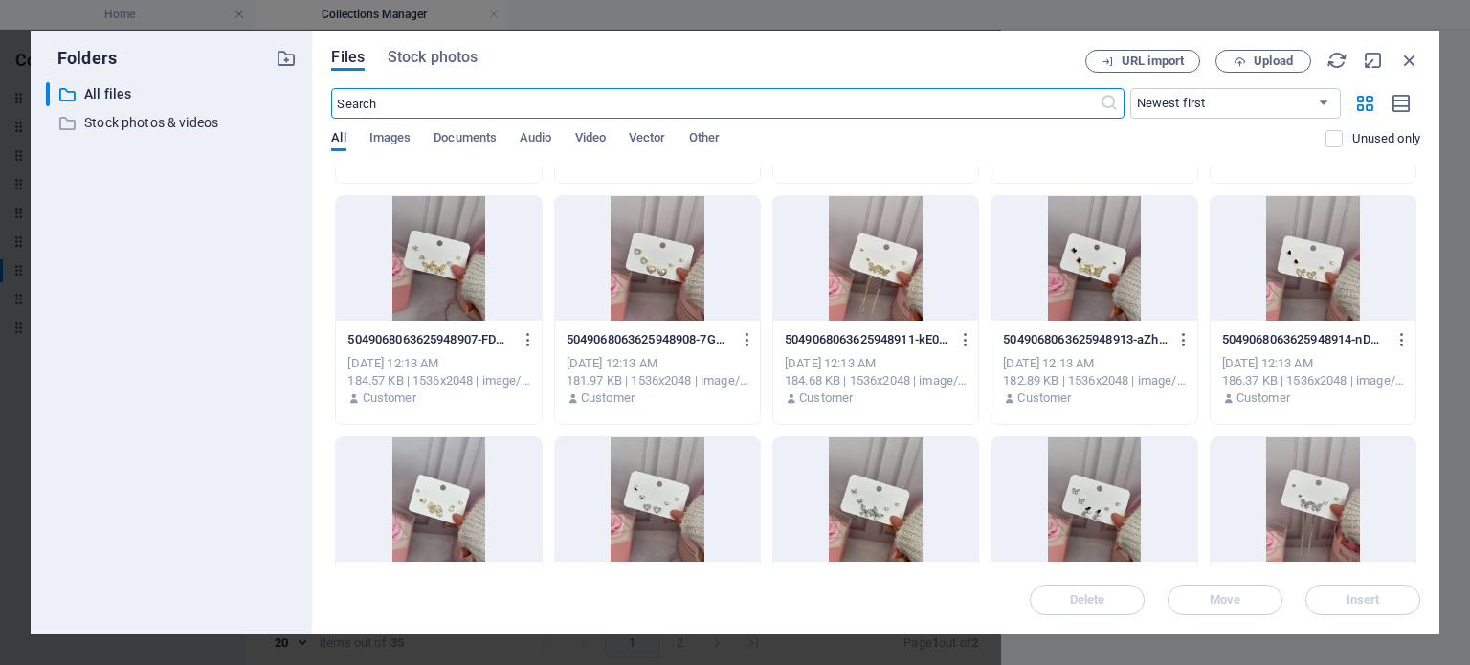
scroll to position [1145, 0]
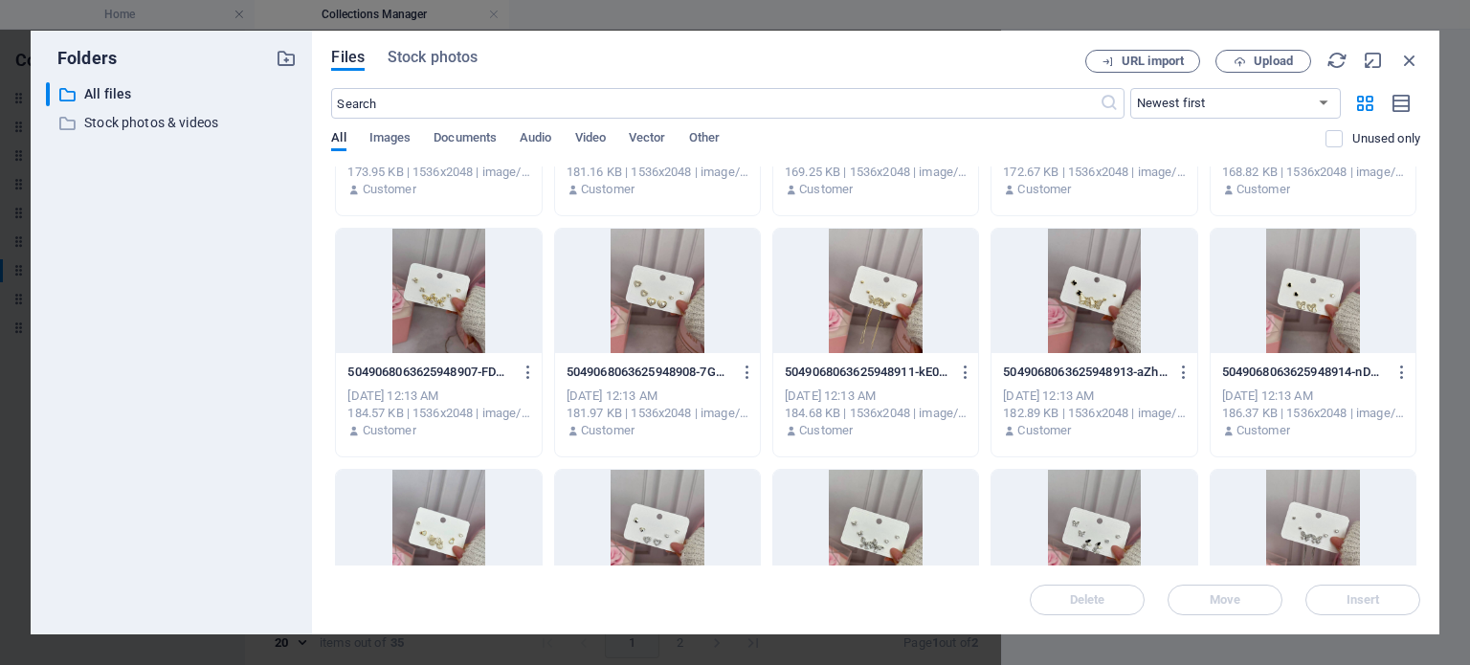
click at [1310, 379] on p "5049068063625948914-nDmXdF5fyeUfy5fL8UYm3g.jpg" at bounding box center [1304, 372] width 165 height 17
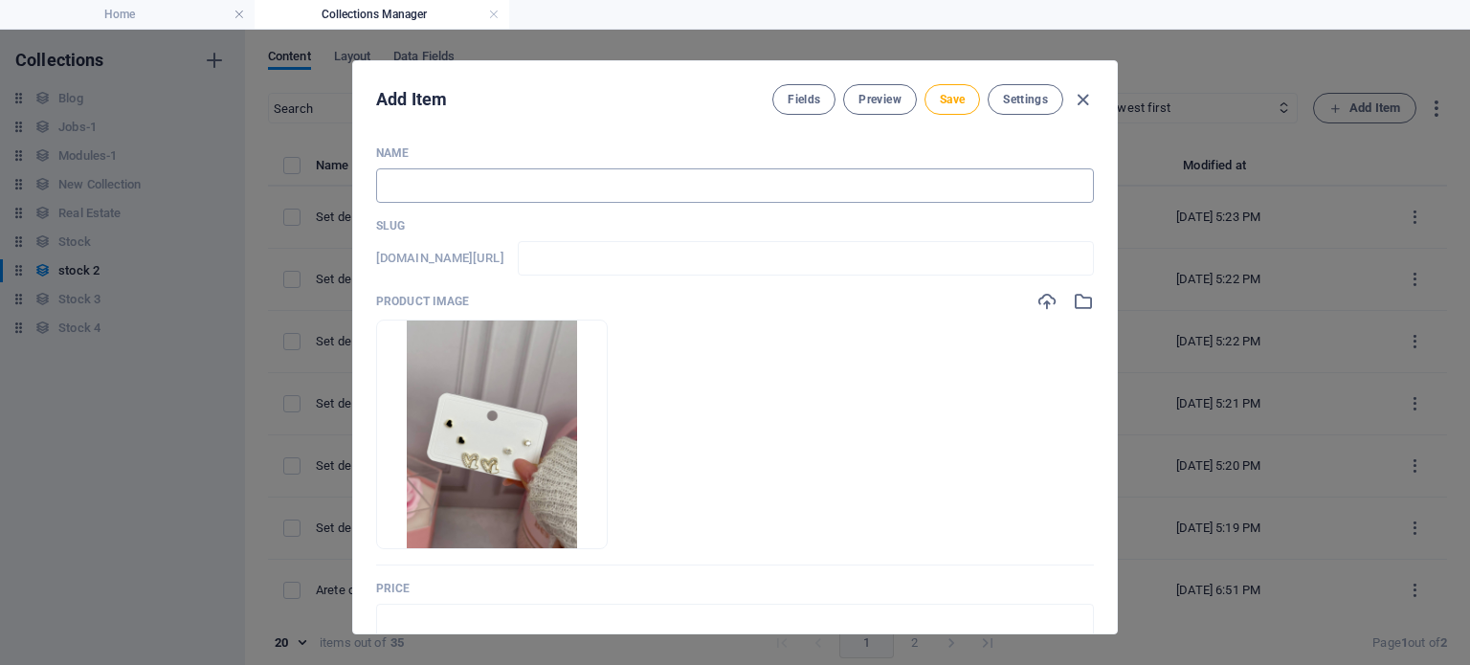
click at [813, 173] on input "text" at bounding box center [735, 185] width 718 height 34
paste input "Set de argollas en goldfield plateado"
click at [548, 182] on input "Set de argollas en goldfield plateado" at bounding box center [735, 185] width 718 height 34
click at [548, 182] on input "Set de argollas en goldfield dorado 2" at bounding box center [735, 185] width 718 height 34
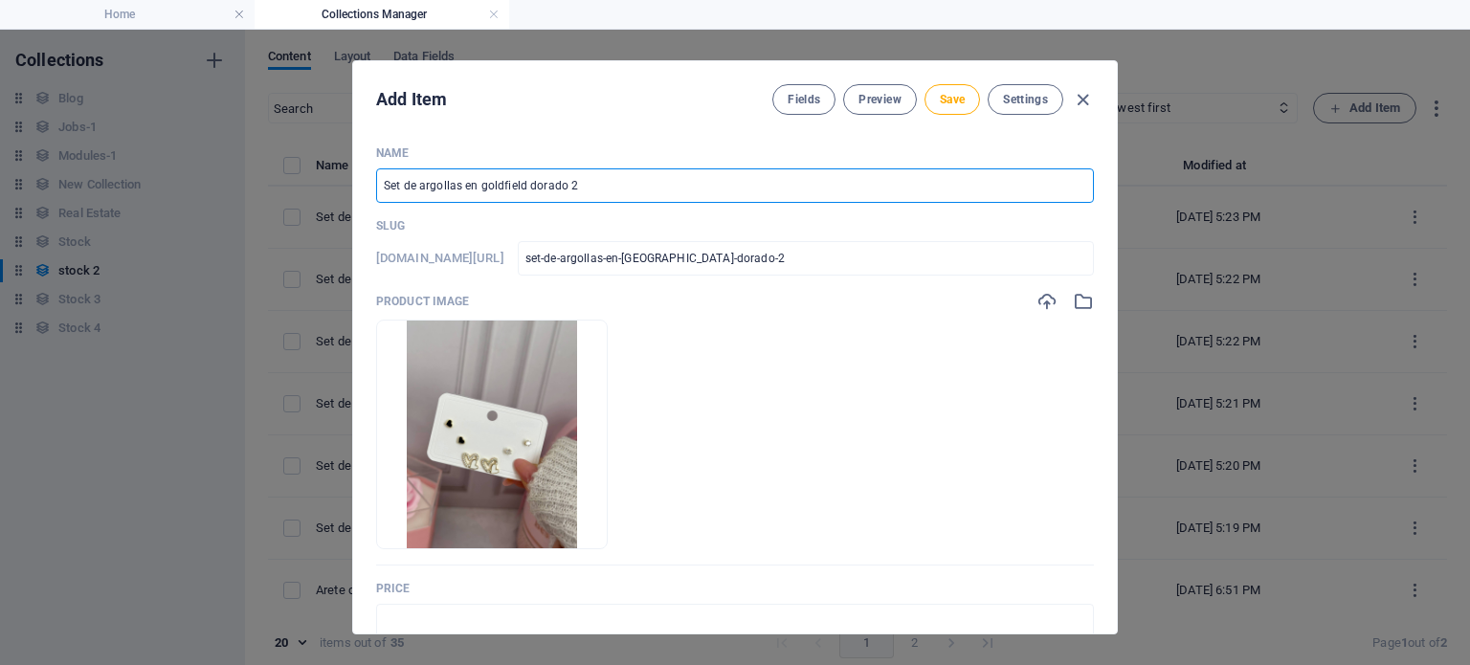
click at [548, 182] on input "Set de argollas en goldfield dorado 2" at bounding box center [735, 185] width 718 height 34
click at [572, 624] on input "text" at bounding box center [735, 621] width 718 height 34
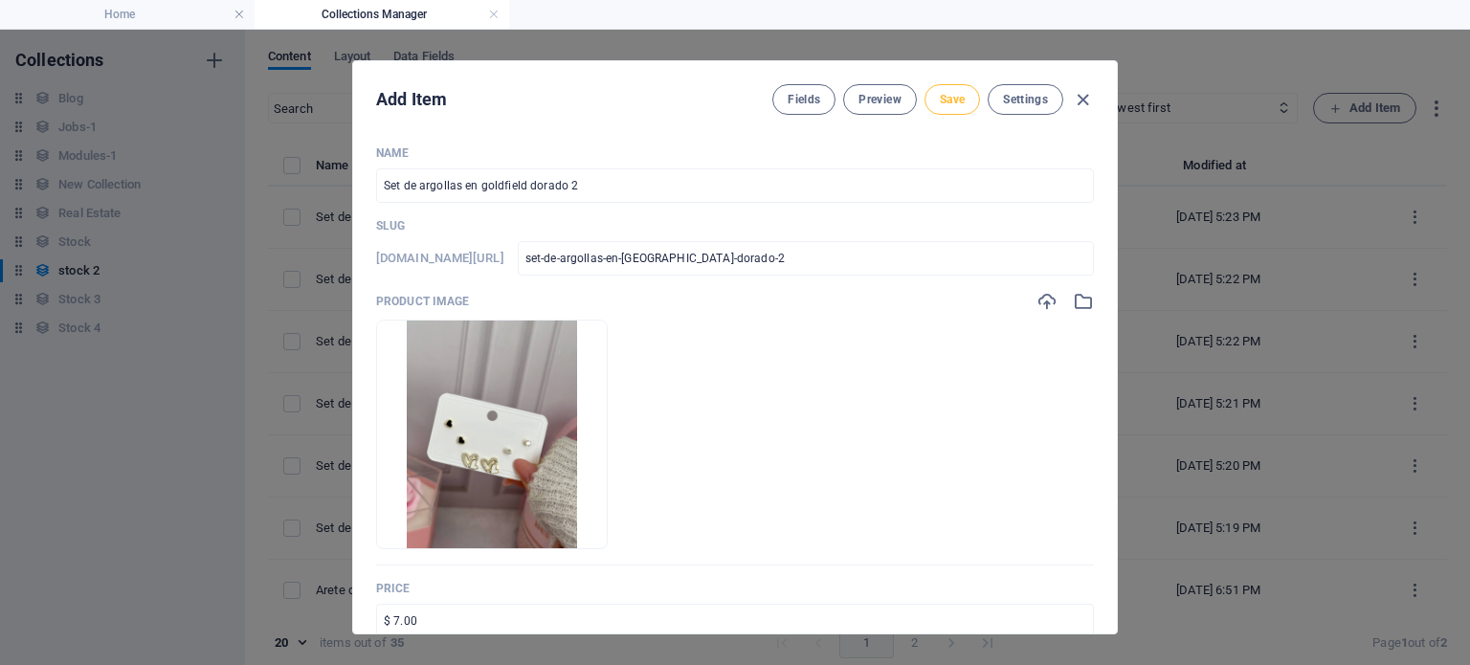
click at [946, 109] on button "Save" at bounding box center [953, 99] width 56 height 31
click at [1072, 100] on icon "button" at bounding box center [1083, 100] width 22 height 22
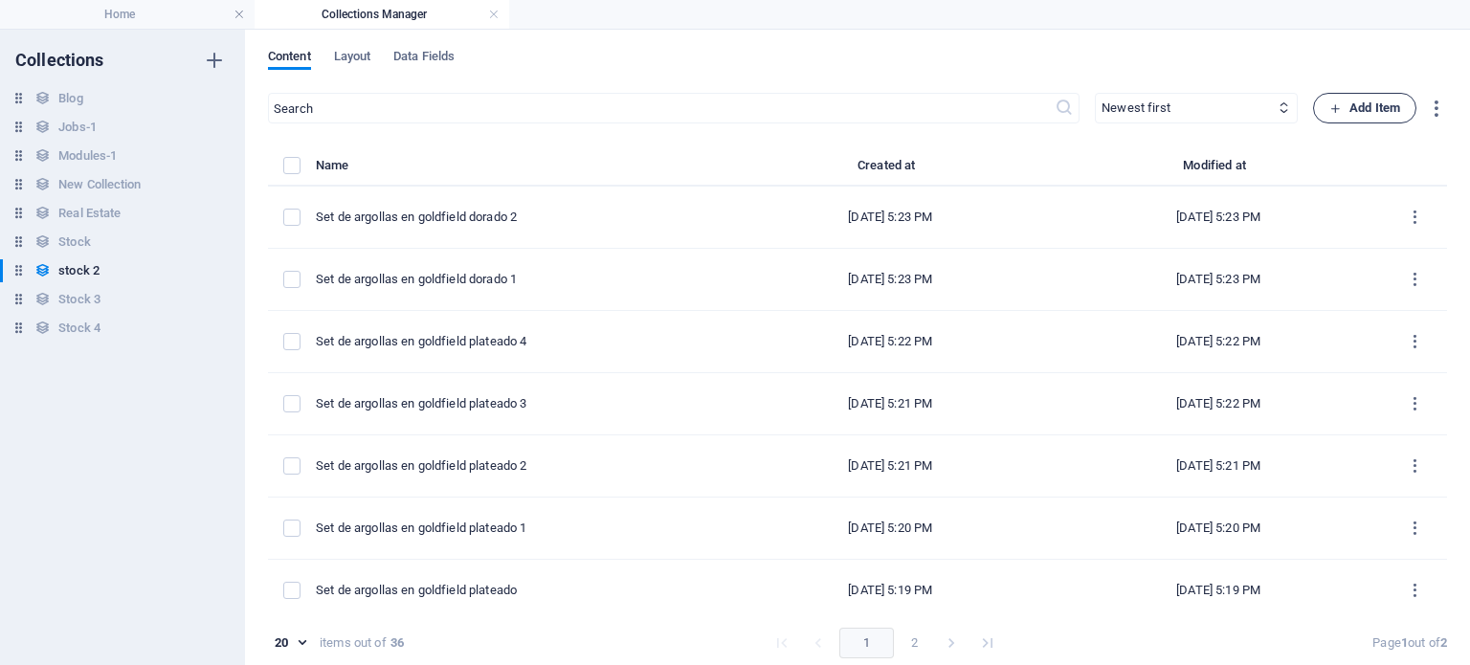
click at [1363, 106] on span "Add Item" at bounding box center [1364, 108] width 71 height 23
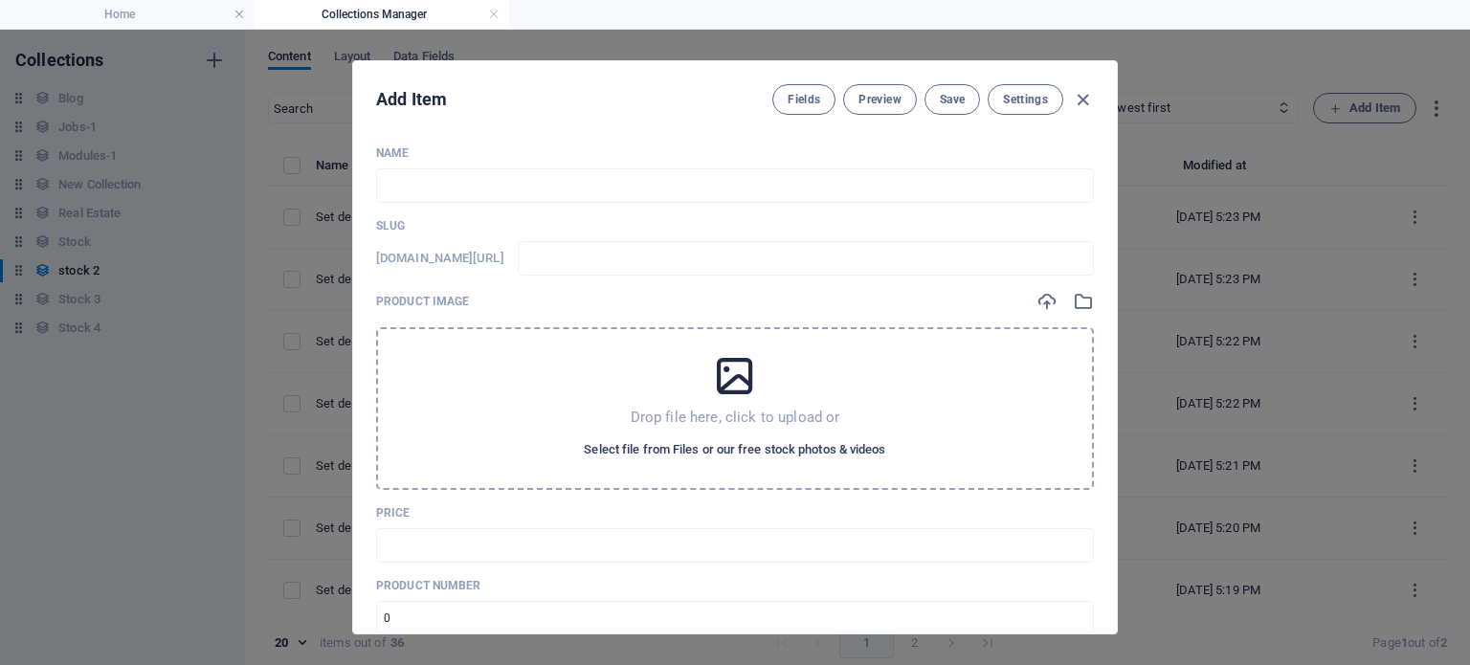
click at [820, 446] on span "Select file from Files or our free stock photos & videos" at bounding box center [734, 449] width 301 height 23
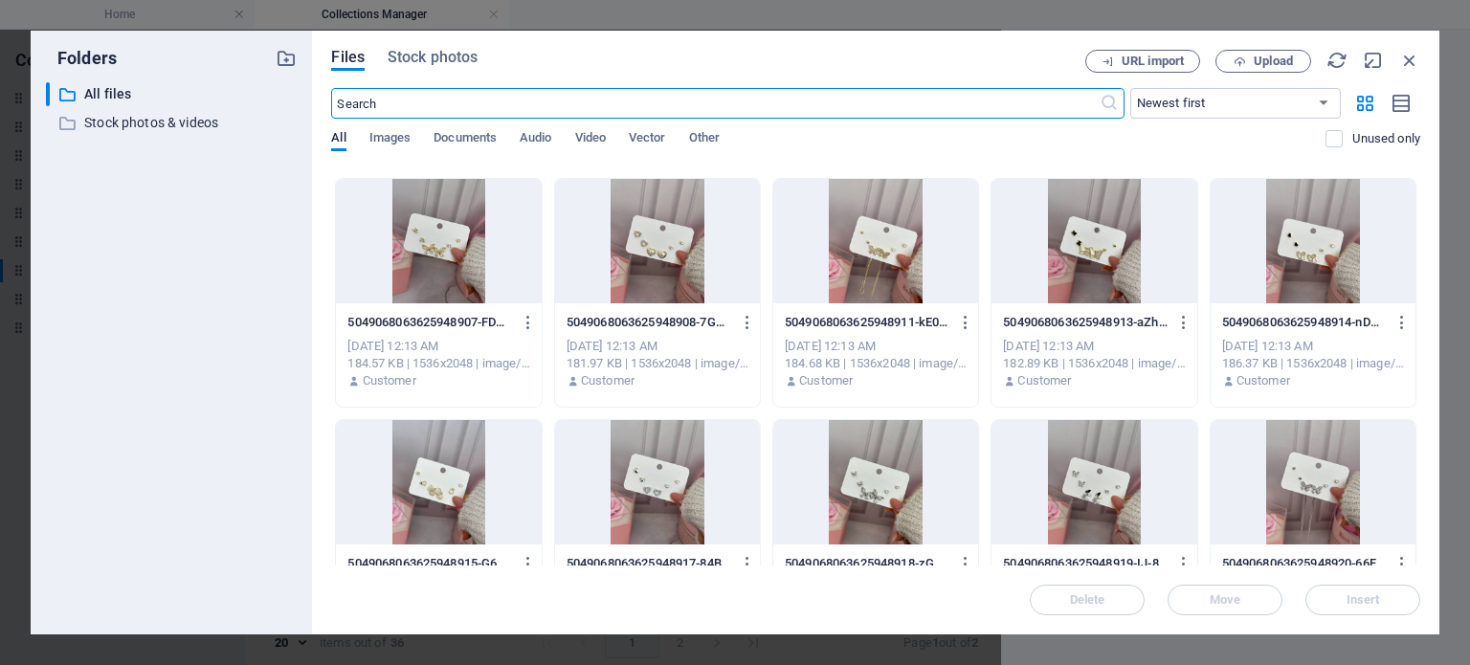
scroll to position [1177, 0]
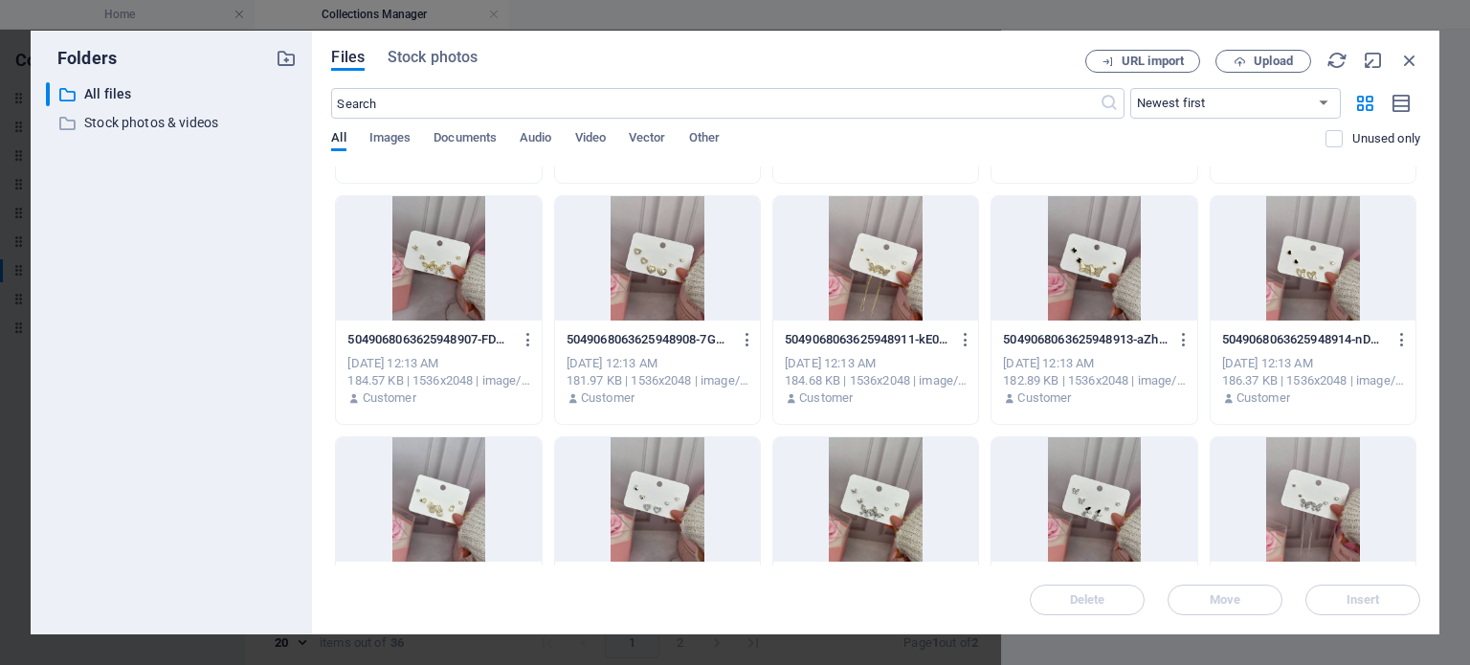
click at [1084, 326] on div "5049068063625948913-aZhfjczv87ld6hCUccbfkQ.jpg 5049068063625948913-aZhfjczv87ld…" at bounding box center [1094, 339] width 182 height 31
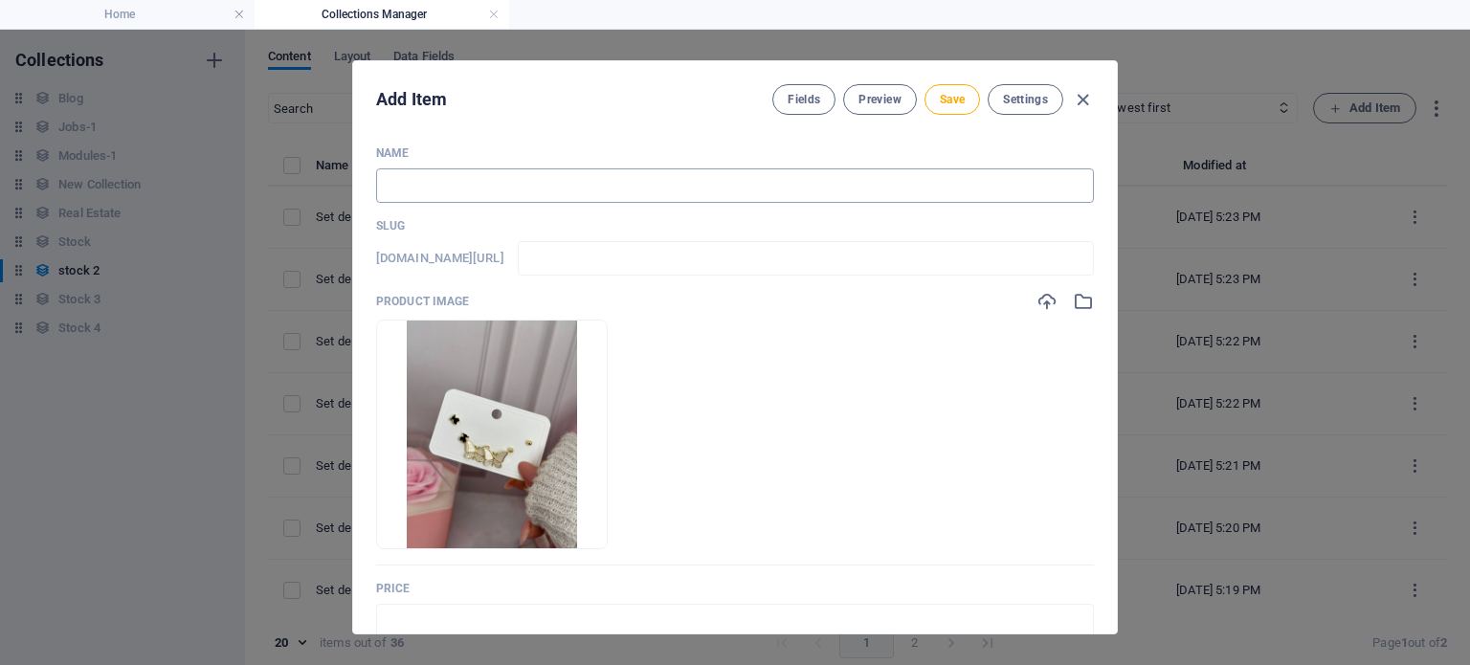
click at [678, 193] on input "text" at bounding box center [735, 185] width 718 height 34
paste input "Set de argollas en goldfield dorado 2"
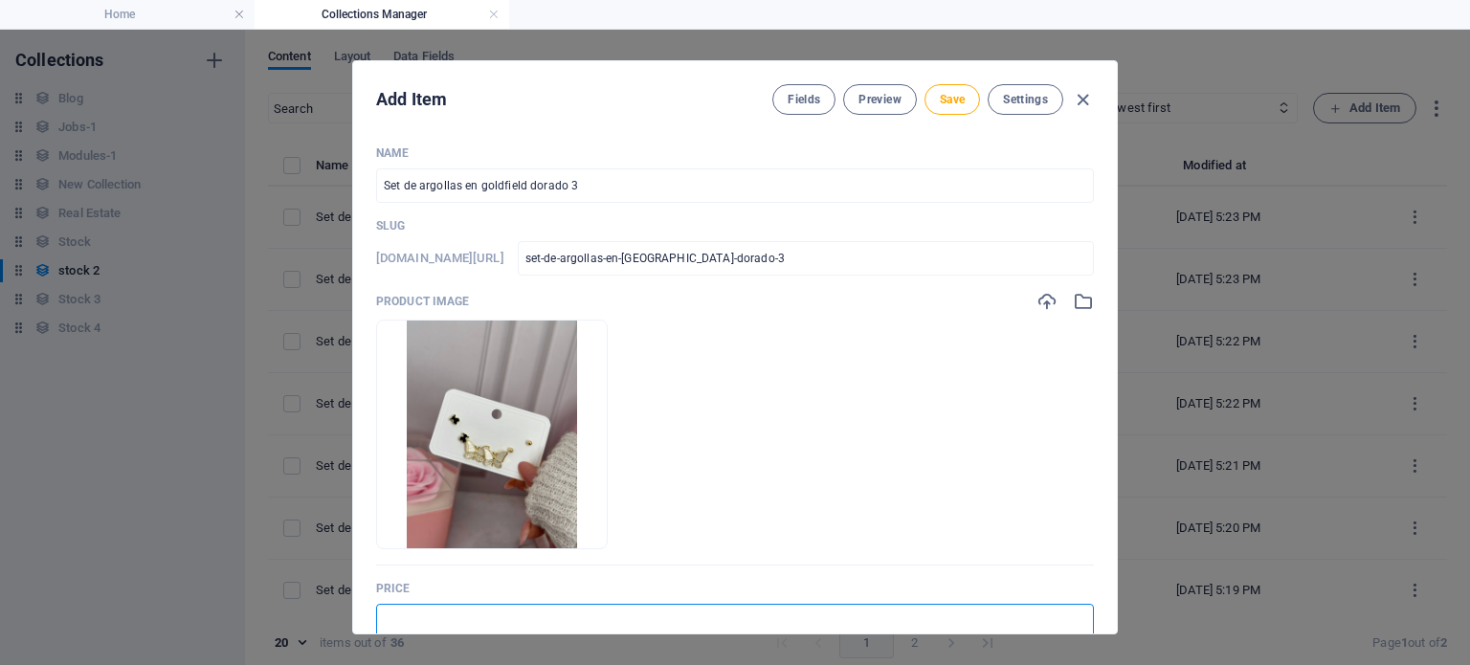
click at [480, 617] on input "text" at bounding box center [735, 621] width 718 height 34
click at [947, 104] on span "Save" at bounding box center [952, 99] width 25 height 15
click at [1072, 98] on icon "button" at bounding box center [1083, 100] width 22 height 22
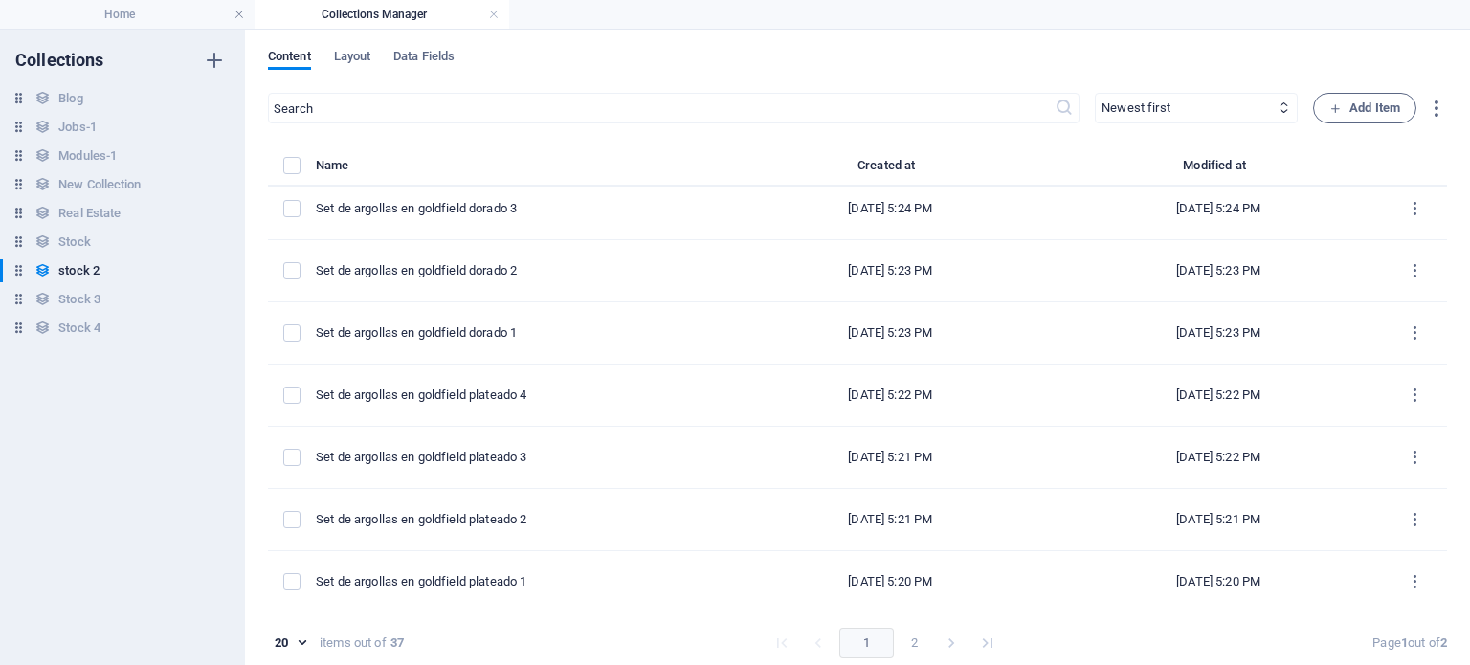
scroll to position [0, 0]
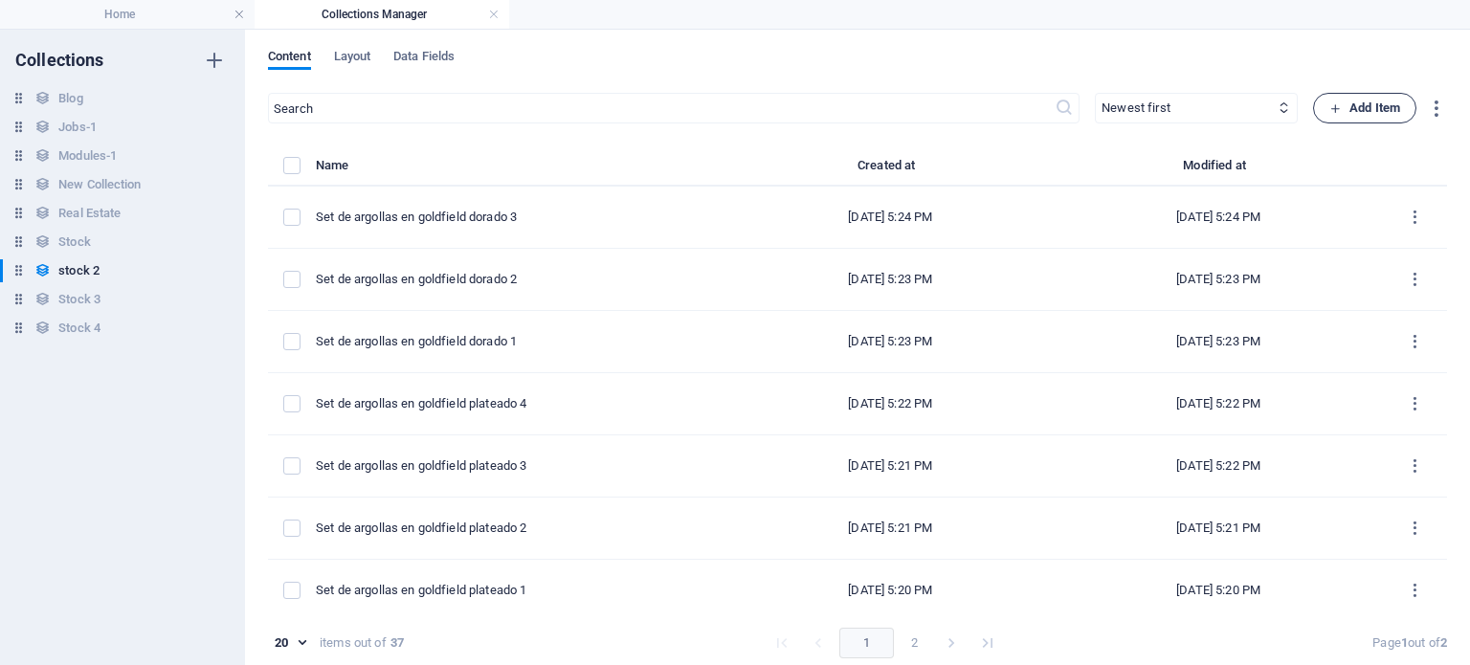
click at [1345, 112] on span "Add Item" at bounding box center [1364, 108] width 71 height 23
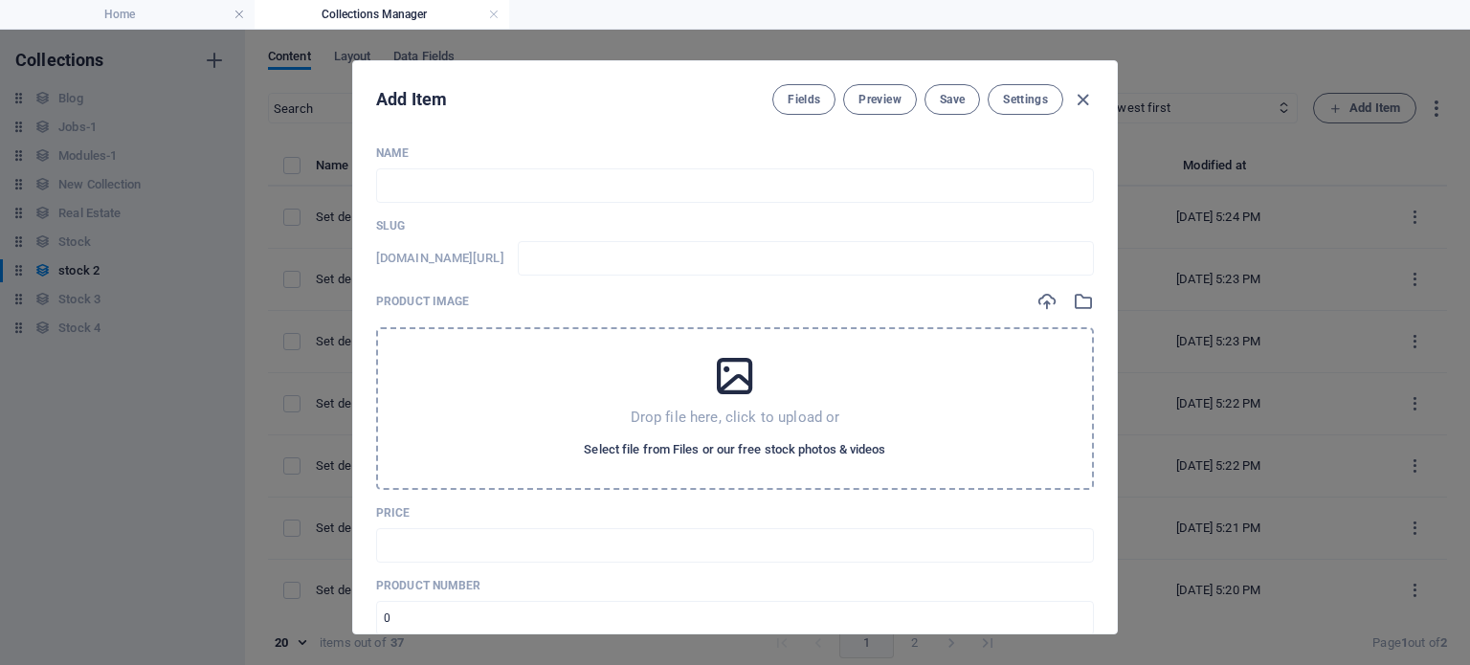
click at [758, 456] on span "Select file from Files or our free stock photos & videos" at bounding box center [734, 449] width 301 height 23
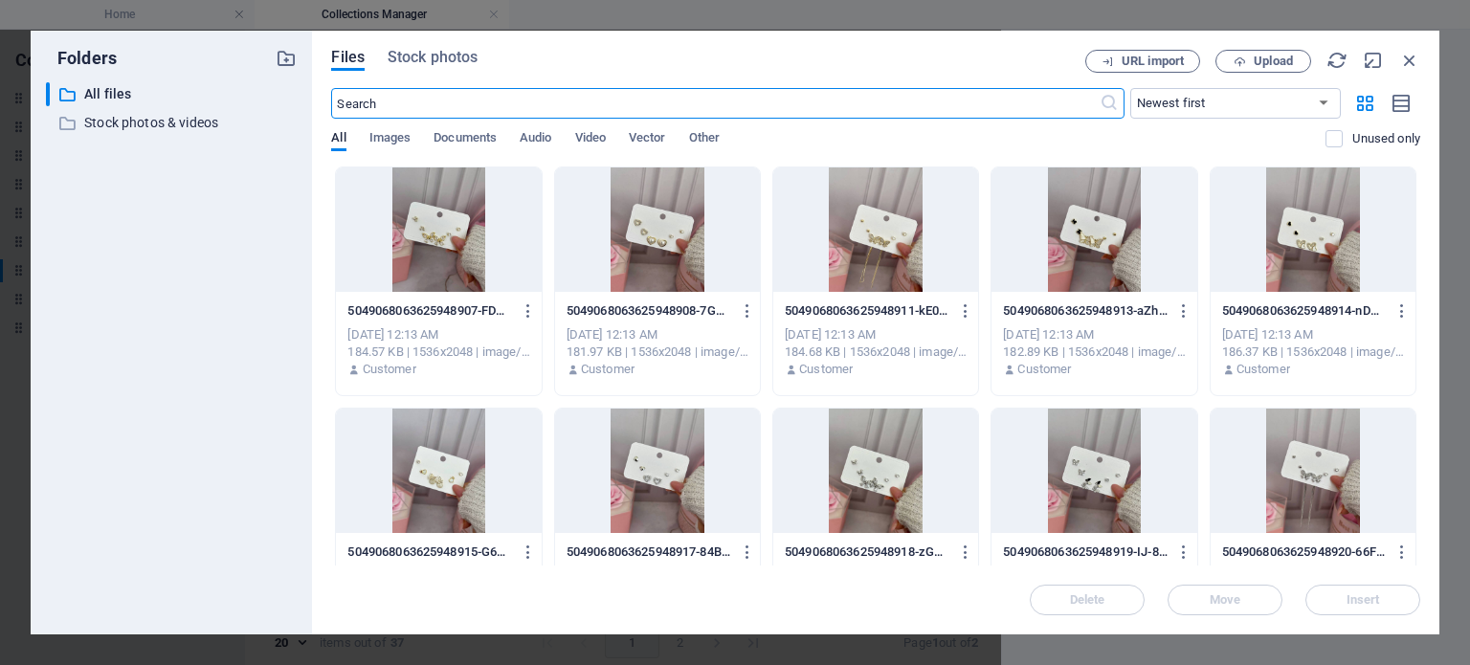
scroll to position [1199, 0]
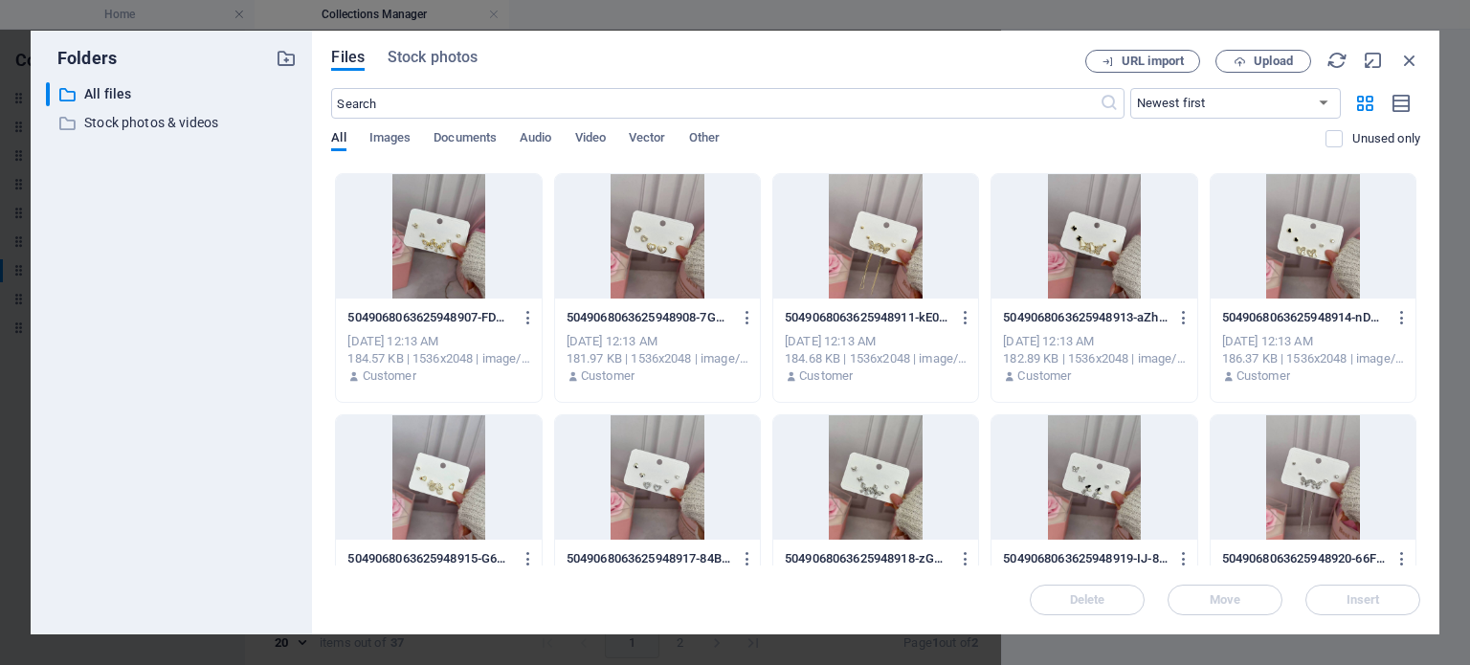
click at [1085, 268] on div at bounding box center [1094, 236] width 205 height 124
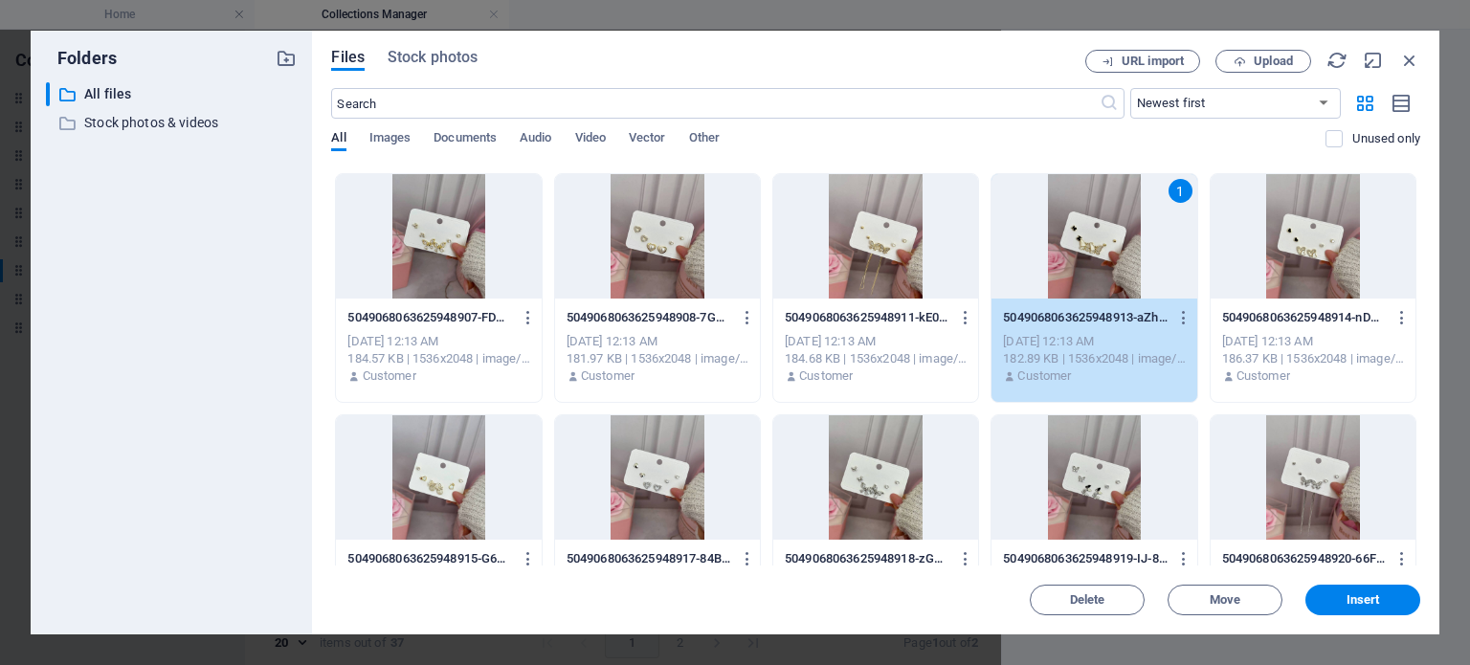
click at [961, 257] on div at bounding box center [875, 236] width 205 height 124
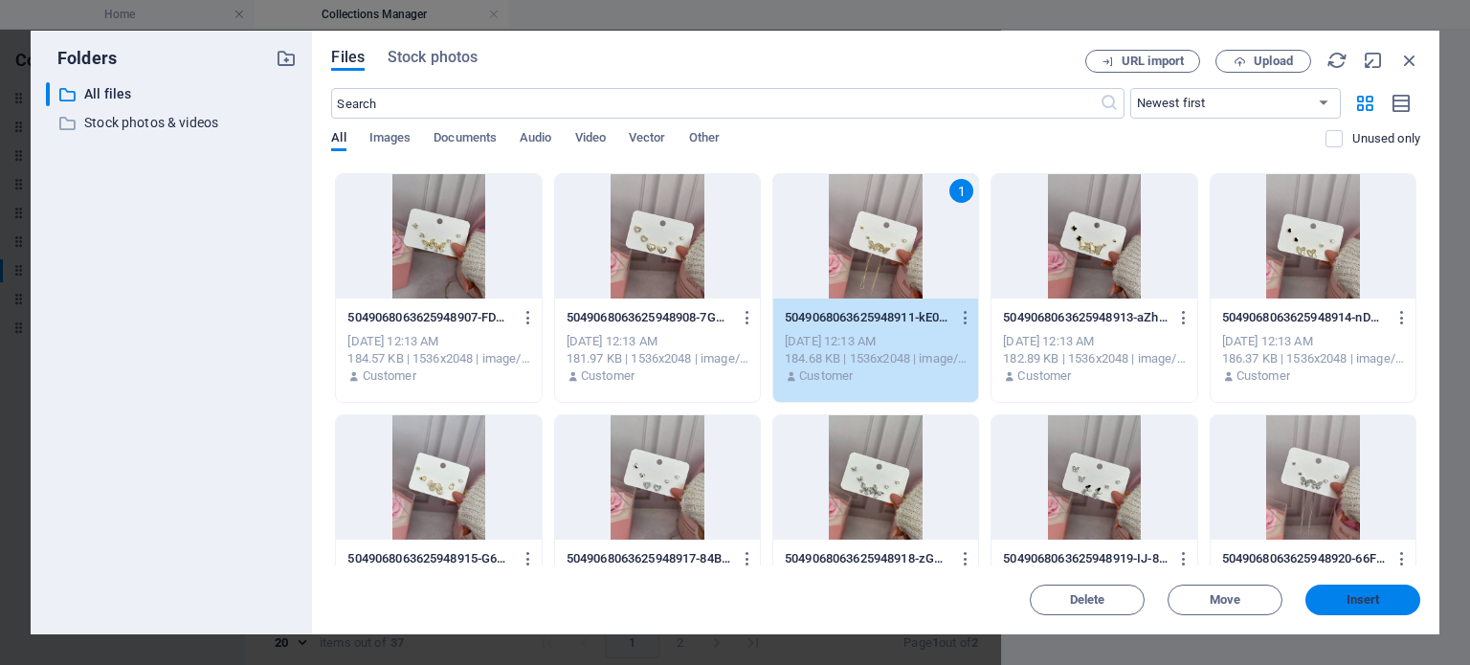
click at [1367, 613] on button "Insert" at bounding box center [1362, 600] width 115 height 31
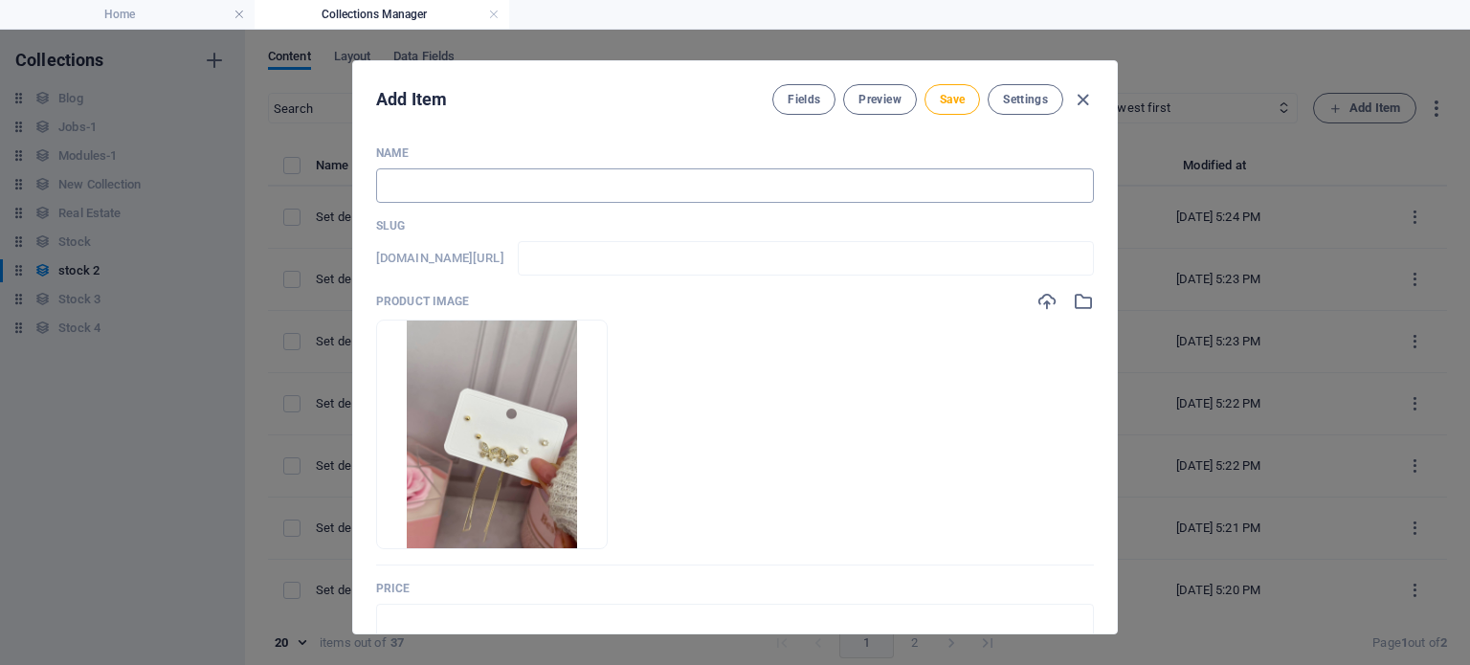
click at [655, 194] on input "text" at bounding box center [735, 185] width 718 height 34
paste input "Set de argollas en goldfield dorado 2"
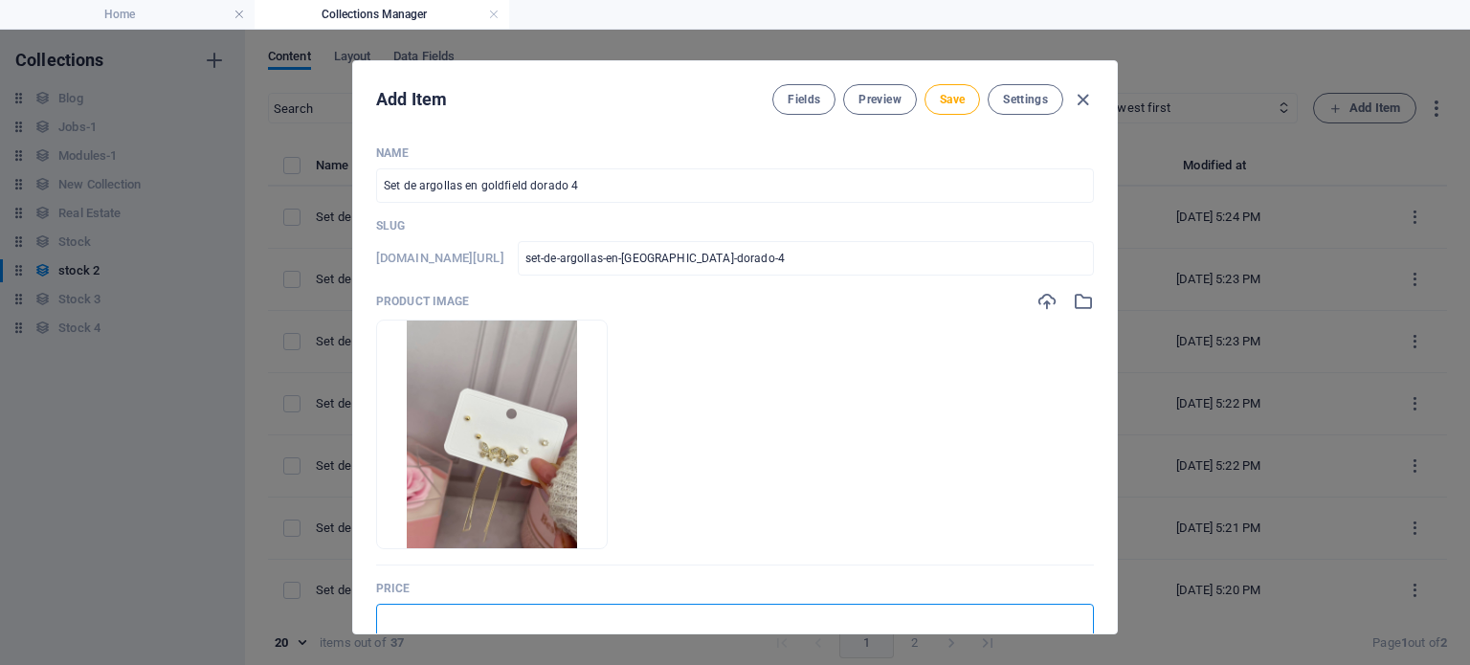
click at [547, 613] on input "text" at bounding box center [735, 621] width 718 height 34
click at [948, 106] on button "Save" at bounding box center [953, 99] width 56 height 31
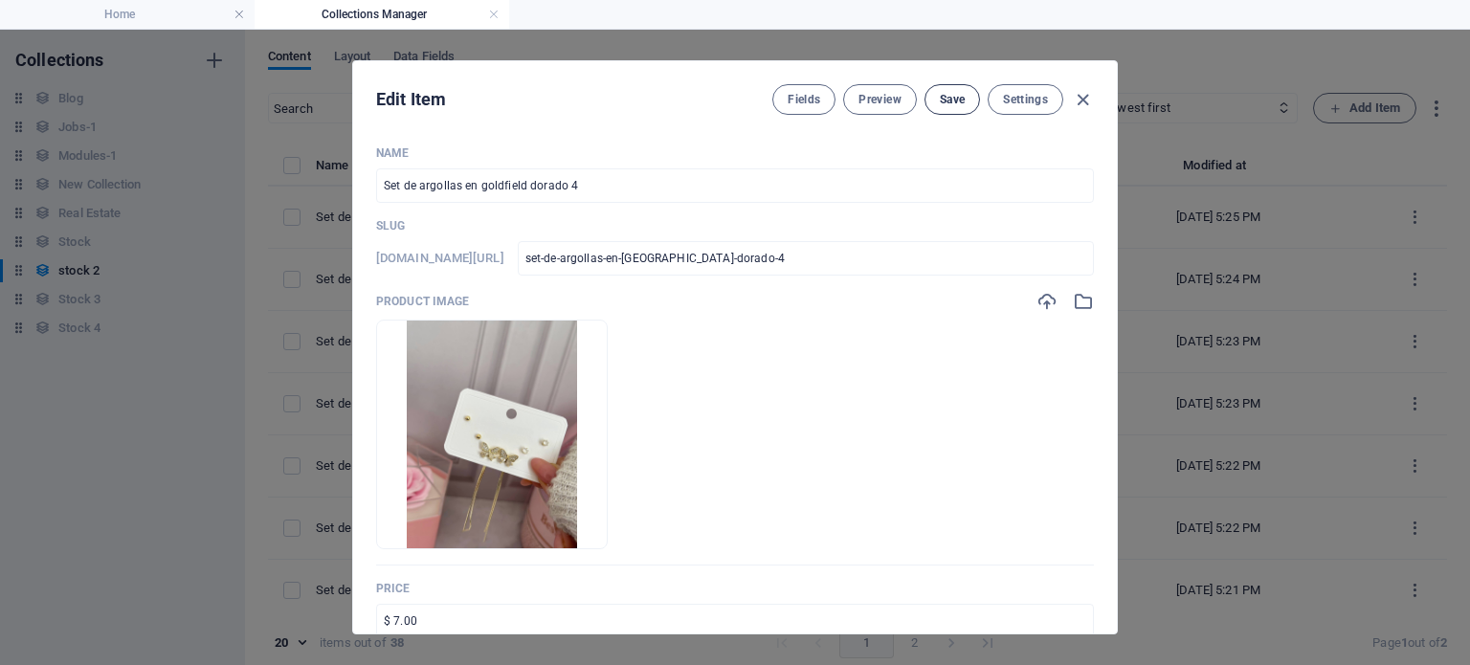
click at [952, 99] on span "Save" at bounding box center [952, 99] width 25 height 15
click at [1081, 101] on icon "button" at bounding box center [1083, 100] width 22 height 22
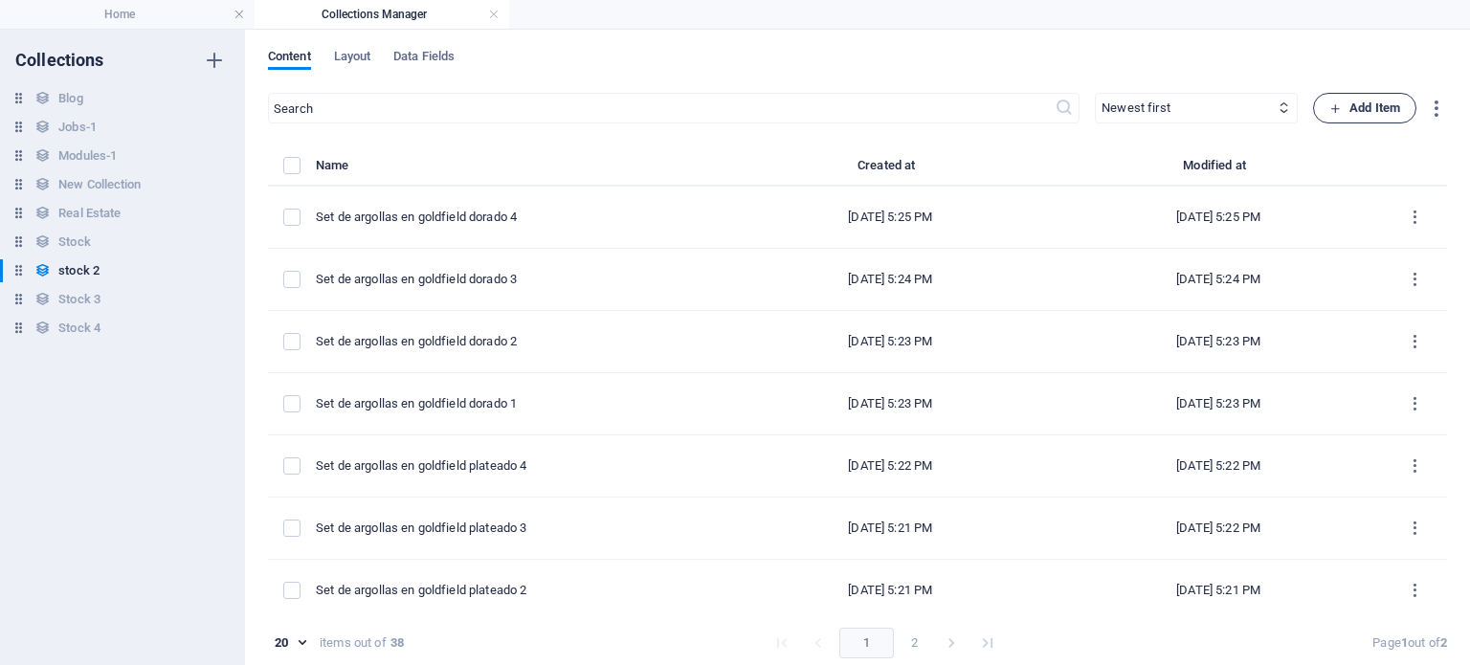
click at [1394, 120] on button "Add Item" at bounding box center [1364, 108] width 103 height 31
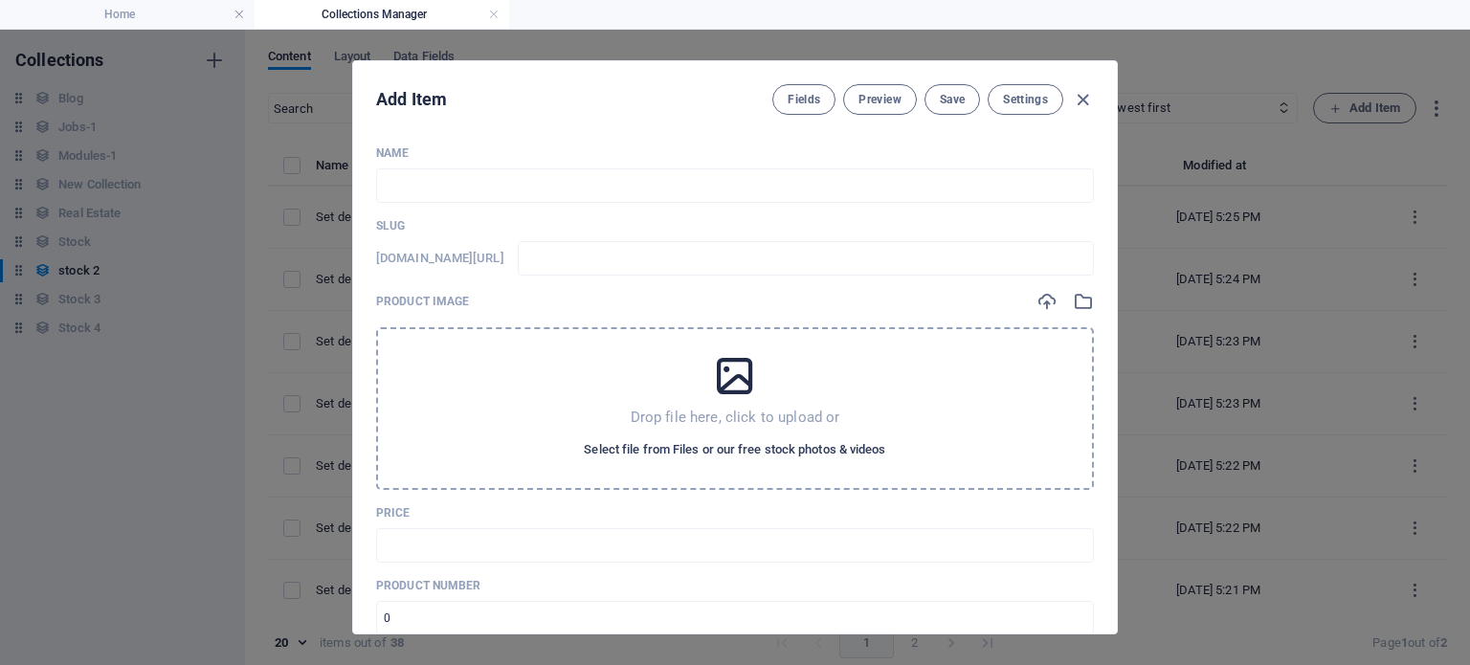
click at [823, 448] on span "Select file from Files or our free stock photos & videos" at bounding box center [734, 449] width 301 height 23
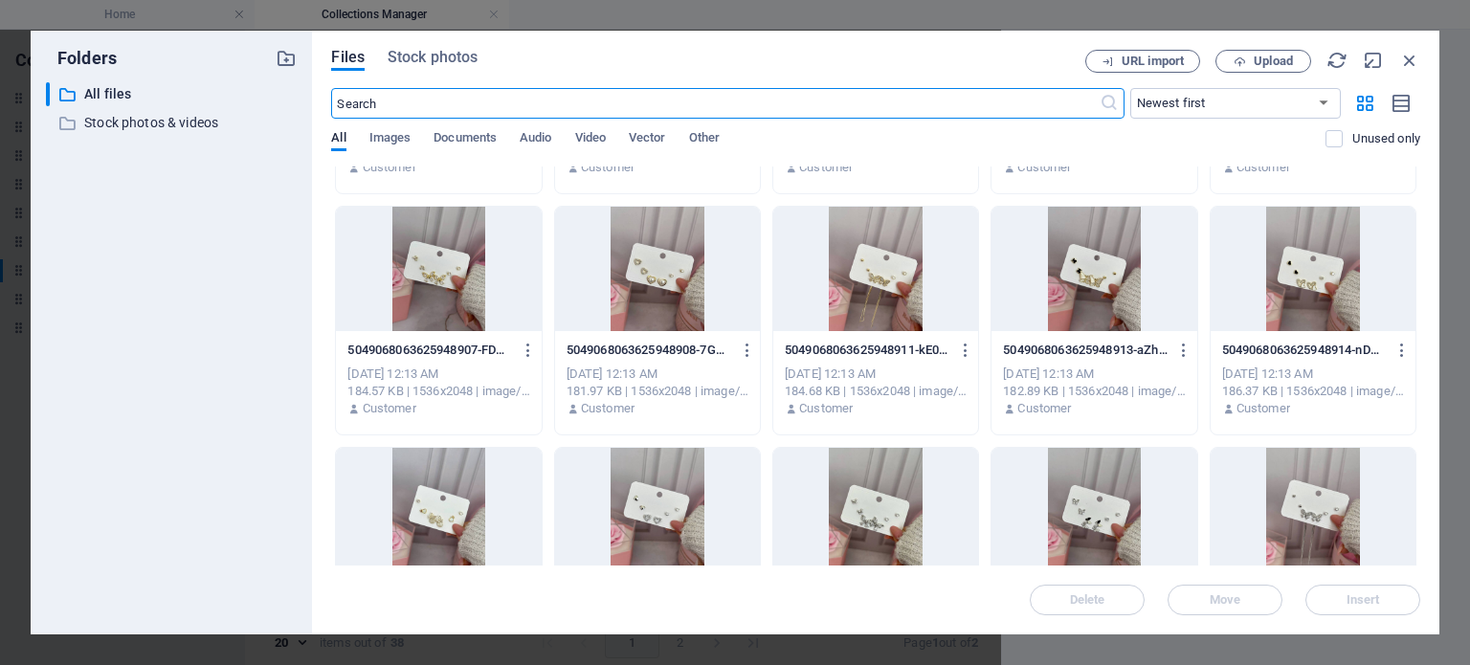
scroll to position [1160, 0]
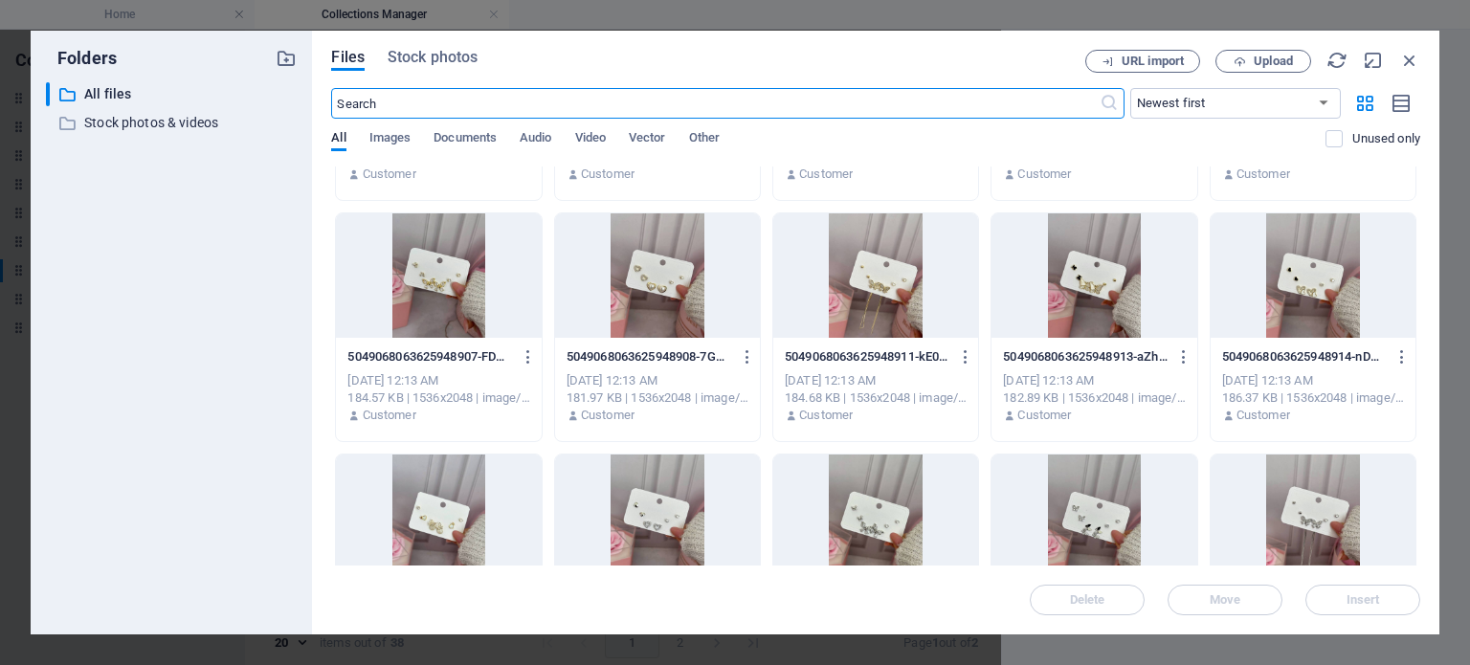
click at [709, 303] on div at bounding box center [657, 275] width 205 height 124
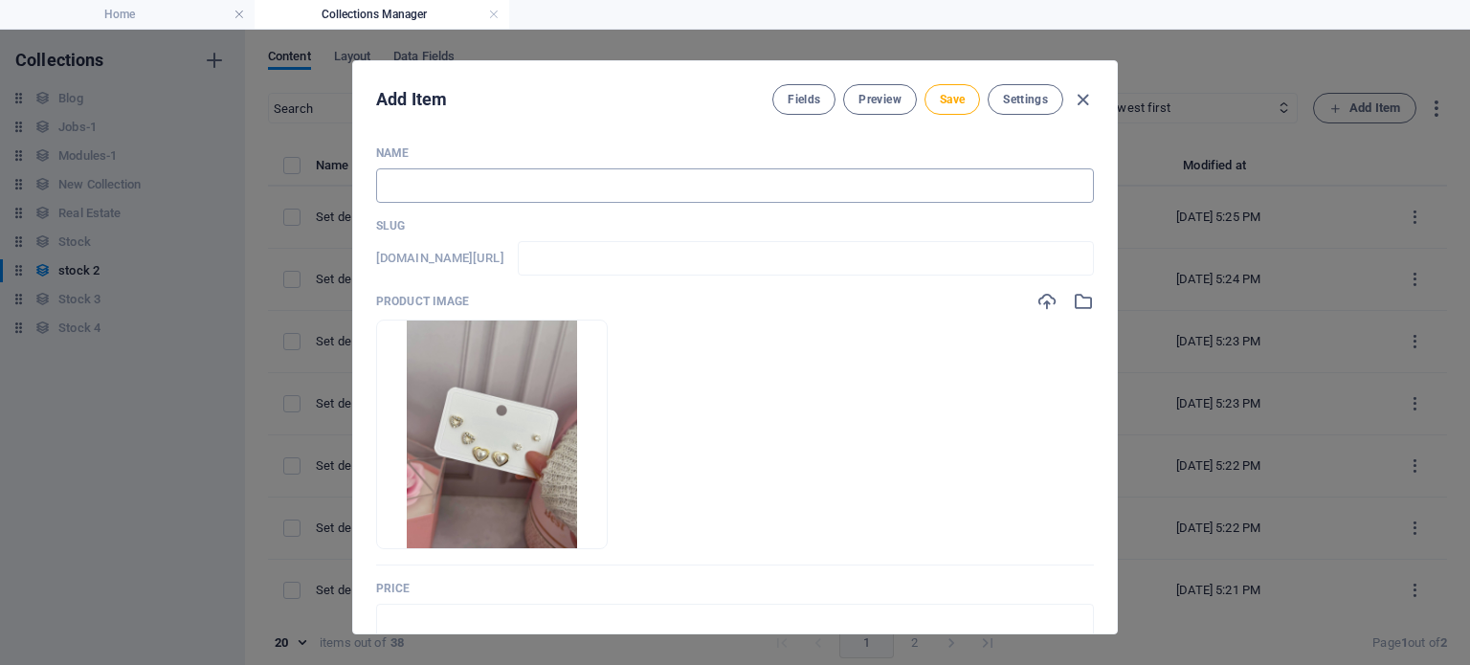
click at [521, 186] on input "text" at bounding box center [735, 185] width 718 height 34
paste input "Set de argollas en goldfield dorado 2"
click at [533, 615] on input "text" at bounding box center [735, 621] width 718 height 34
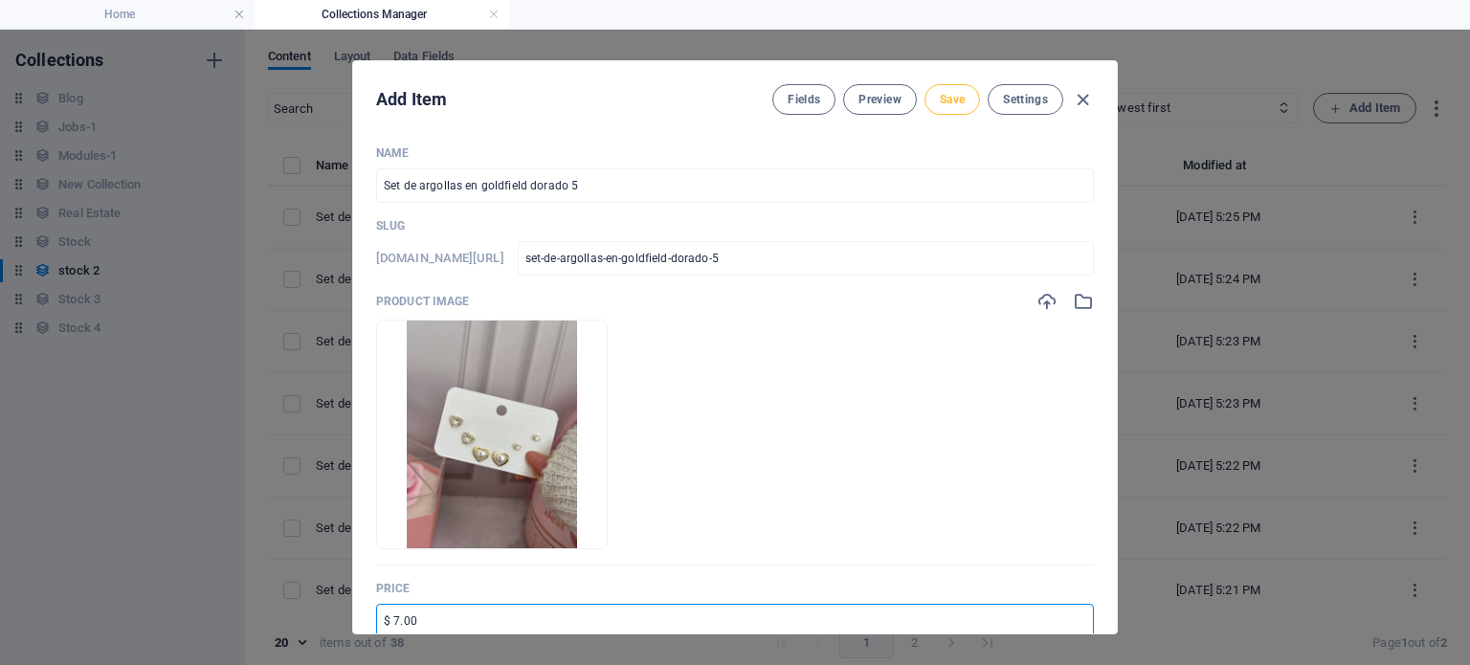
click at [960, 106] on span "Save" at bounding box center [952, 99] width 25 height 15
click at [1082, 94] on icon "button" at bounding box center [1083, 100] width 22 height 22
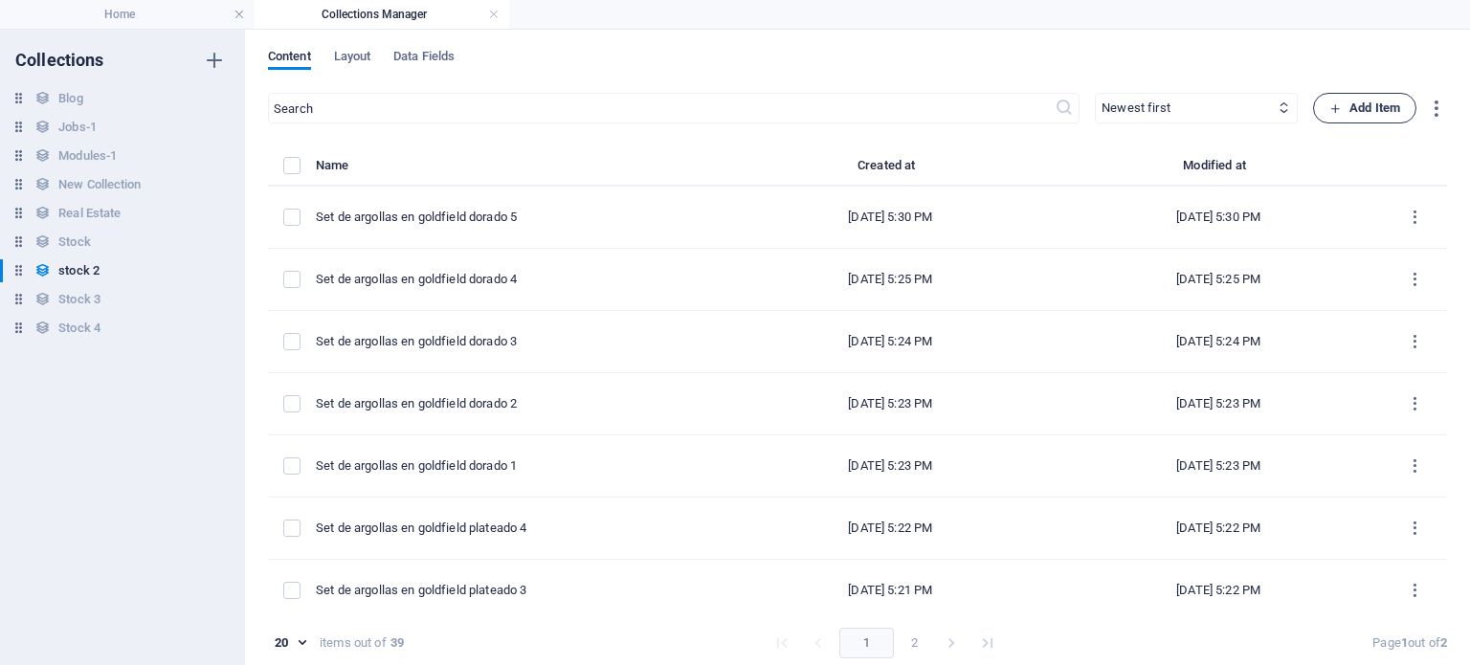
click at [1362, 109] on span "Add Item" at bounding box center [1364, 108] width 71 height 23
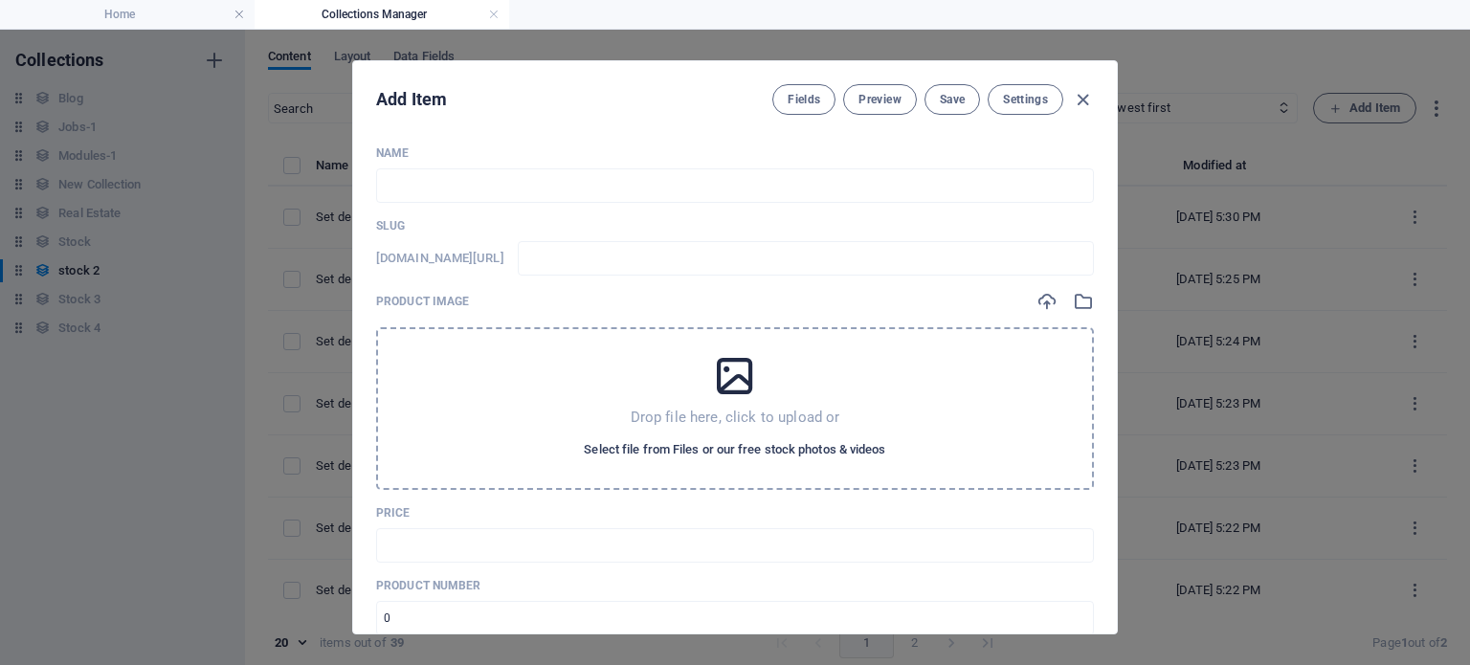
click at [770, 452] on span "Select file from Files or our free stock photos & videos" at bounding box center [734, 449] width 301 height 23
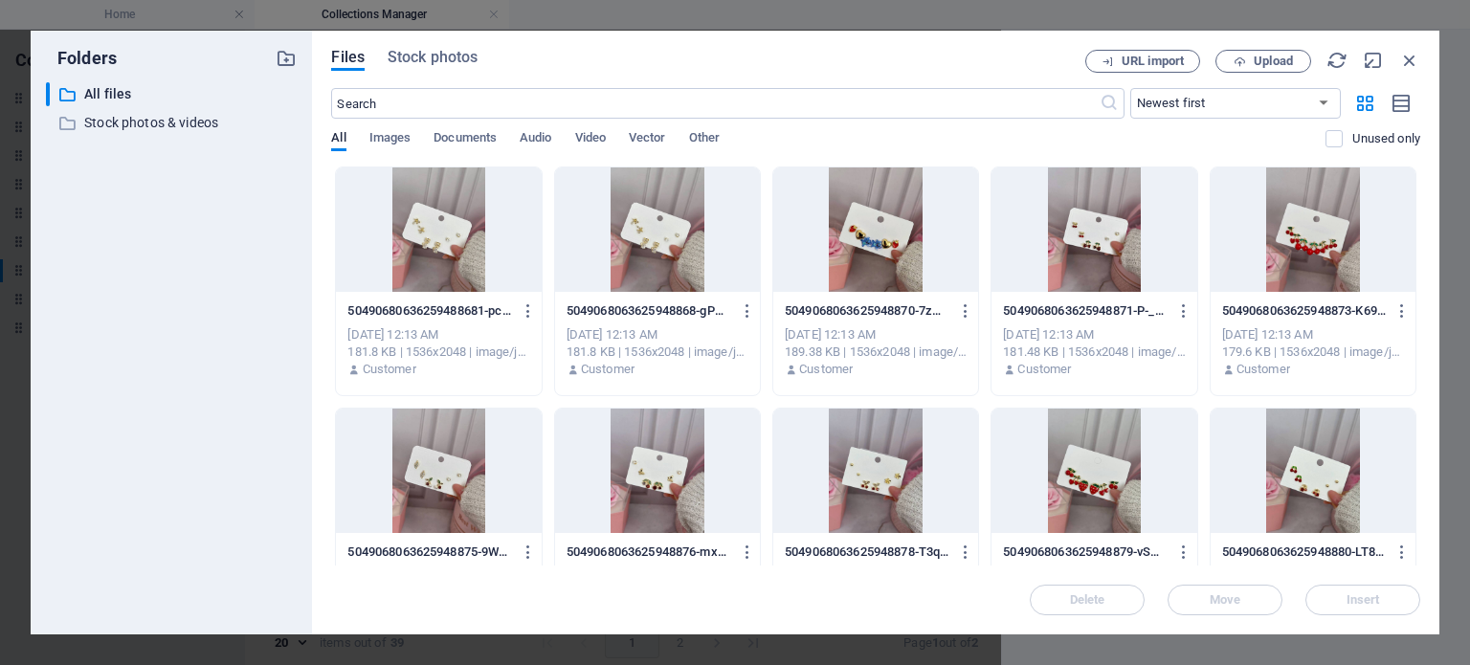
click at [1428, 259] on div "Files Stock photos URL import Upload ​ Newest first Oldest first Name (A-Z) Nam…" at bounding box center [875, 333] width 1127 height 604
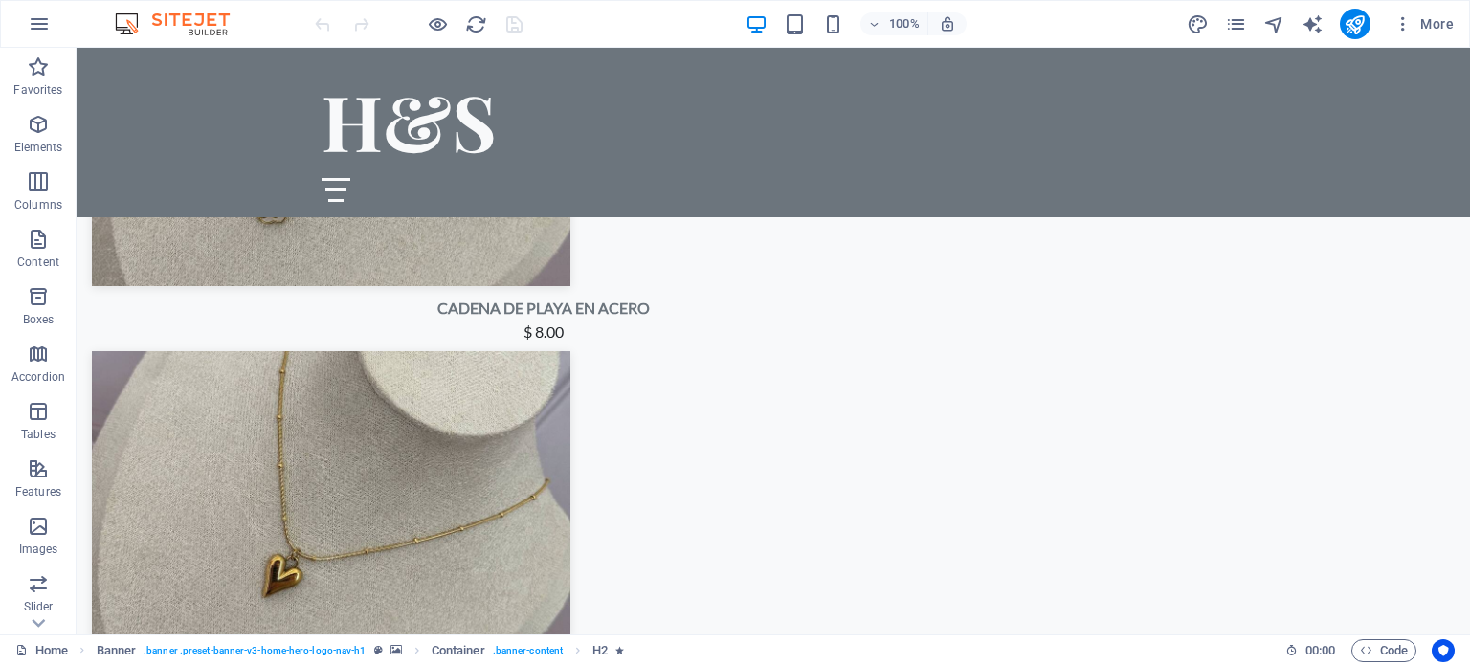
scroll to position [3749, 0]
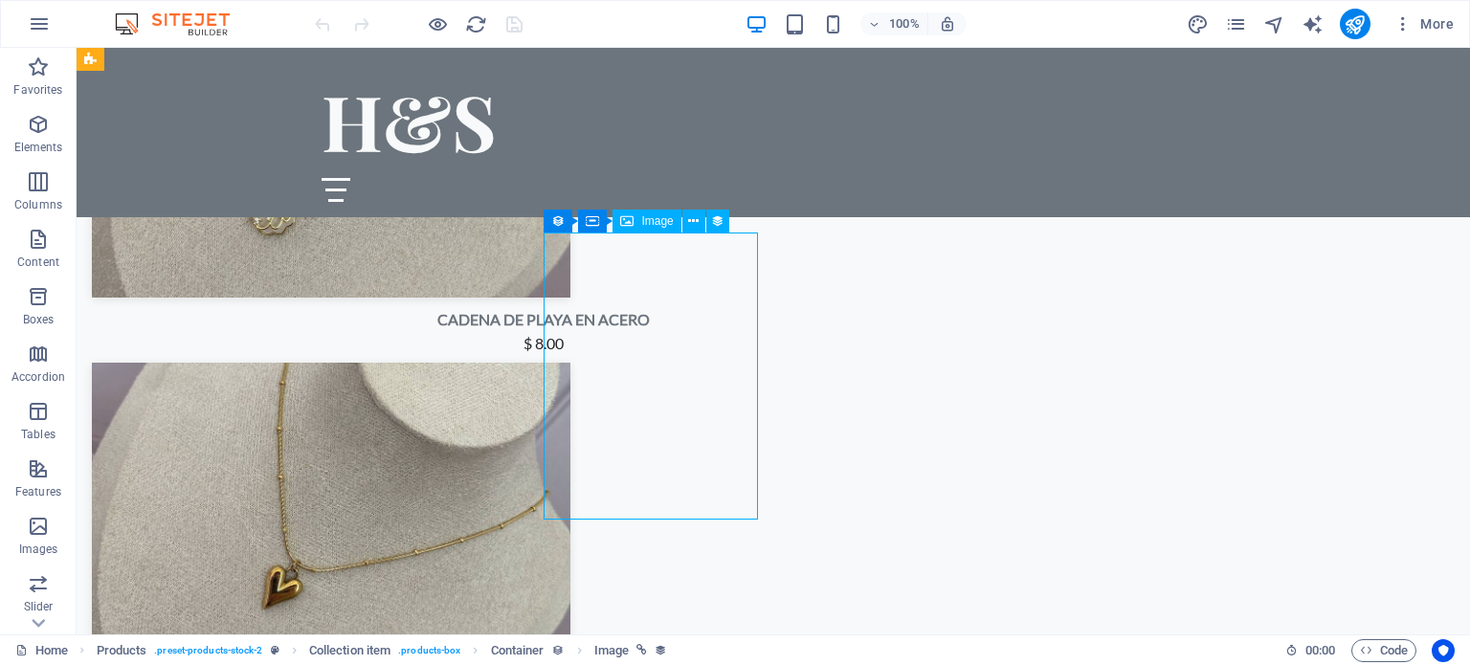
select select "px"
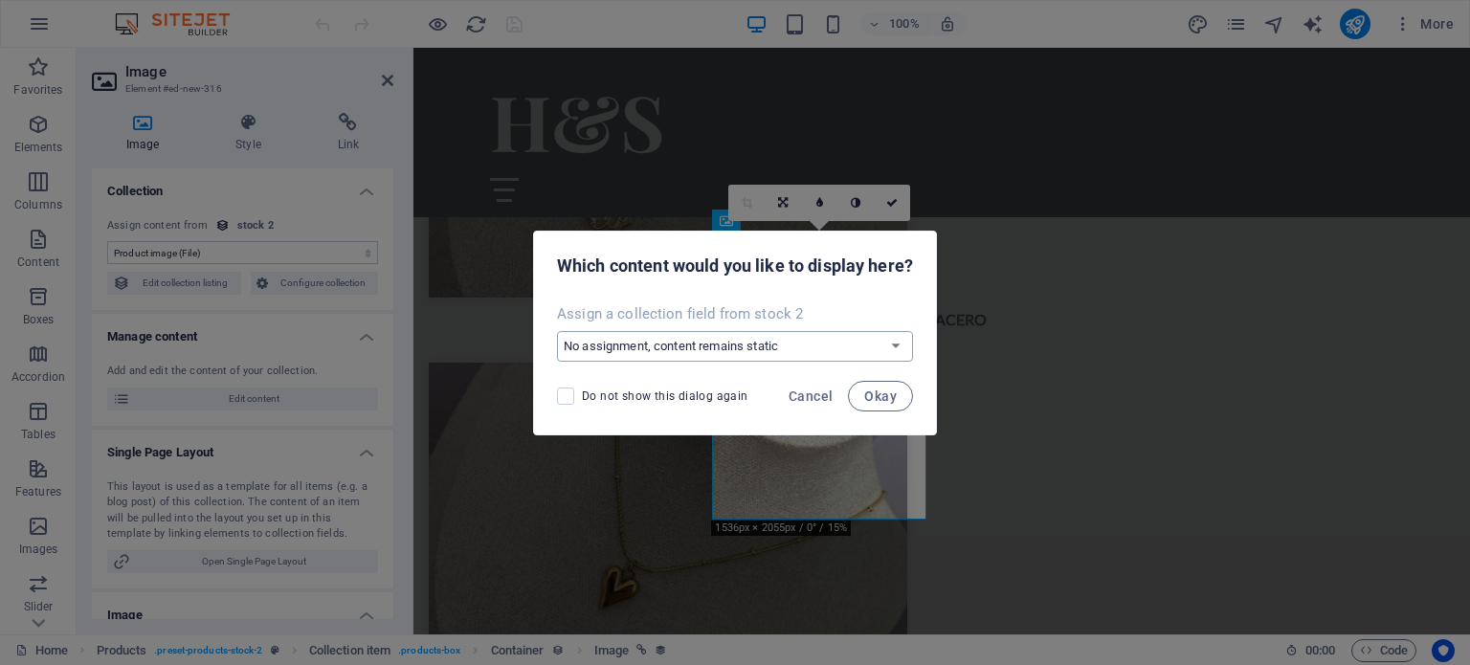
click at [693, 335] on select "No assignment, content remains static Create a new field Created at (Date) Upda…" at bounding box center [735, 346] width 356 height 31
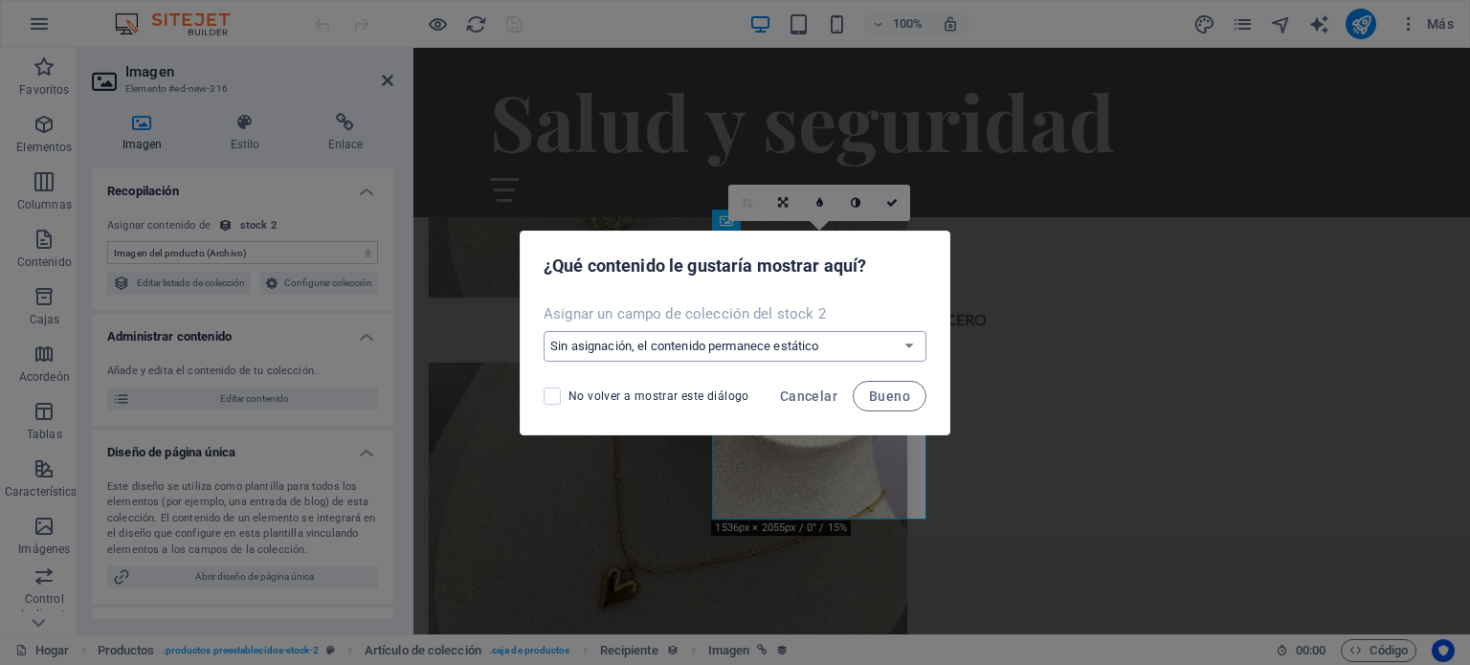
click at [718, 346] on select "Sin asignación, el contenido permanece estático Crear un nuevo campo Creado en …" at bounding box center [735, 346] width 383 height 31
click at [926, 313] on div "Asignar un campo de colección del stock 2 Sin asignación, el contenido permanec…" at bounding box center [735, 333] width 429 height 73
click at [804, 397] on font "Cancelar" at bounding box center [808, 396] width 57 height 15
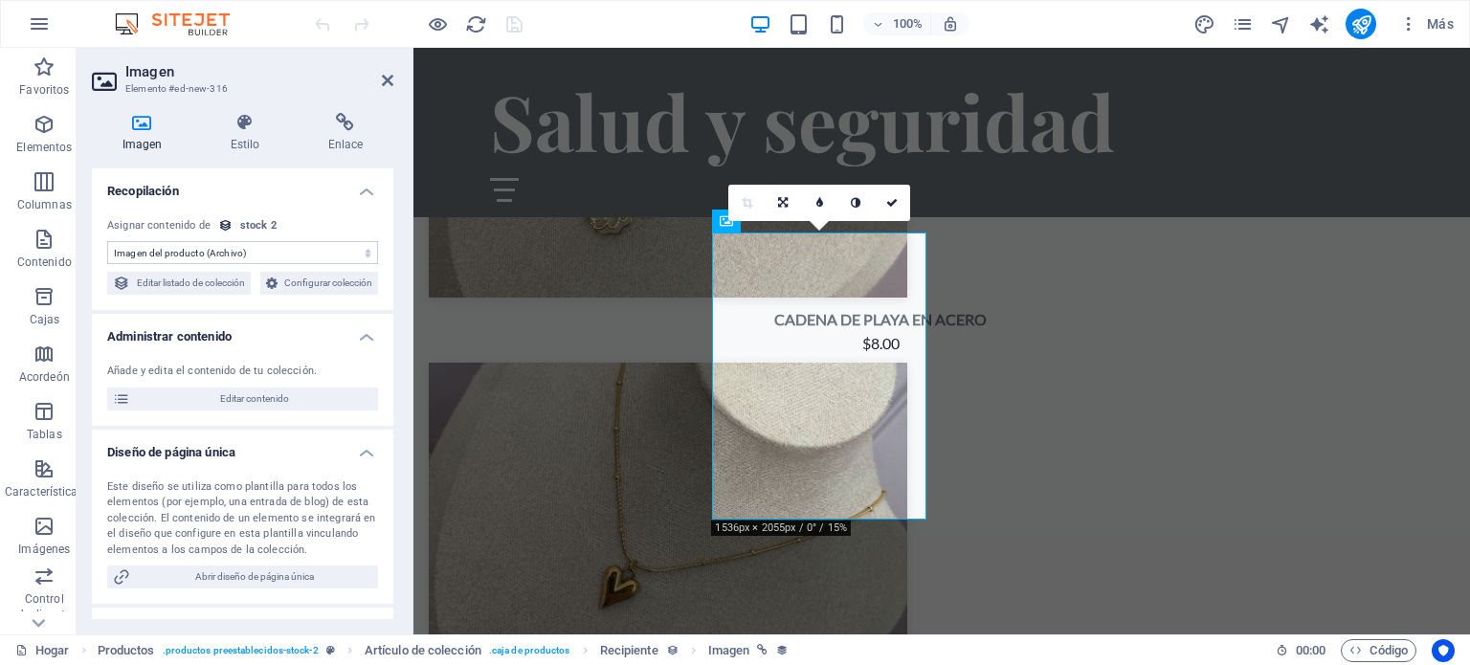
click at [333, 261] on select "Sin asignación, el contenido permanece estático Creado en (Fecha) Actualizado e…" at bounding box center [242, 252] width 271 height 23
select select "remainStatic"
click at [107, 241] on select "Sin asignación, el contenido permanece estático Creado en (Fecha) Actualizado e…" at bounding box center [242, 252] width 271 height 23
drag, startPoint x: 393, startPoint y: 286, endPoint x: 395, endPoint y: 397, distance: 111.0
click at [395, 397] on div "Imagen Estilo Enlace Recopilación Sin asignación, el contenido permanece estáti…" at bounding box center [243, 366] width 332 height 537
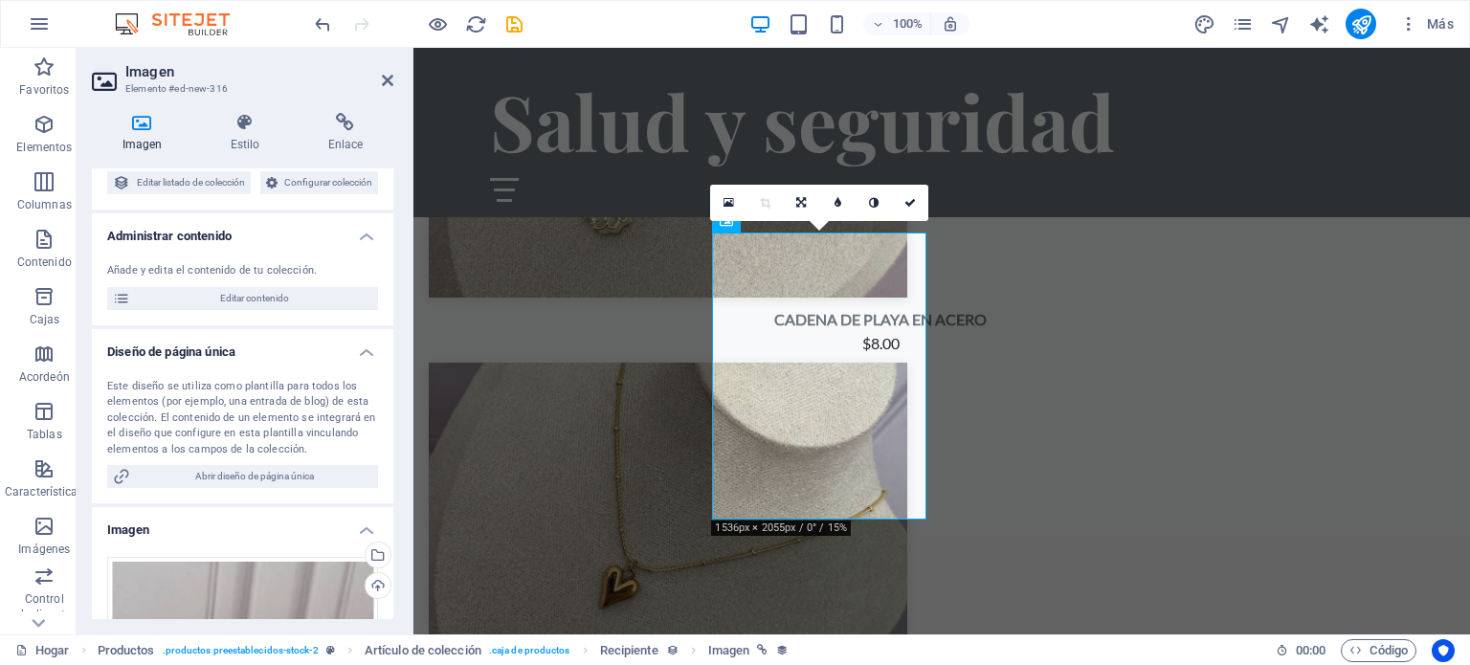
scroll to position [23, 0]
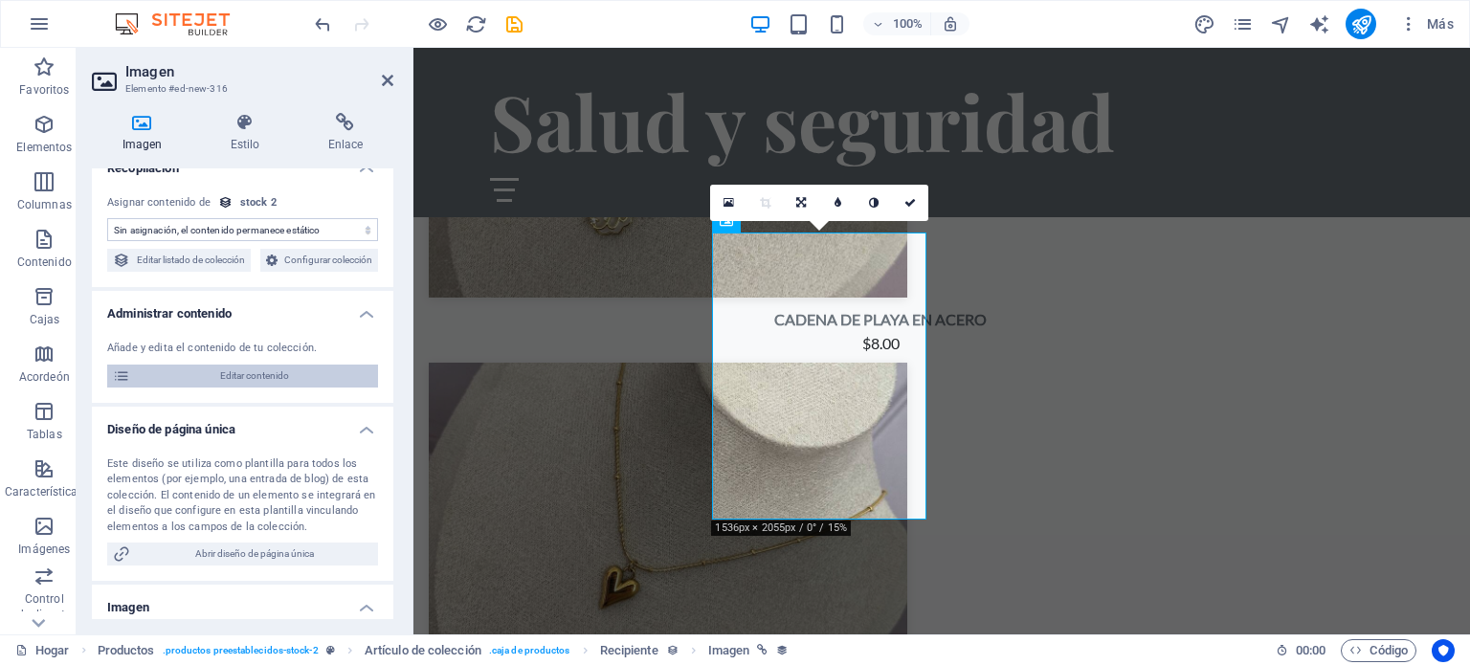
click at [316, 388] on span "Editar contenido" at bounding box center [254, 376] width 236 height 23
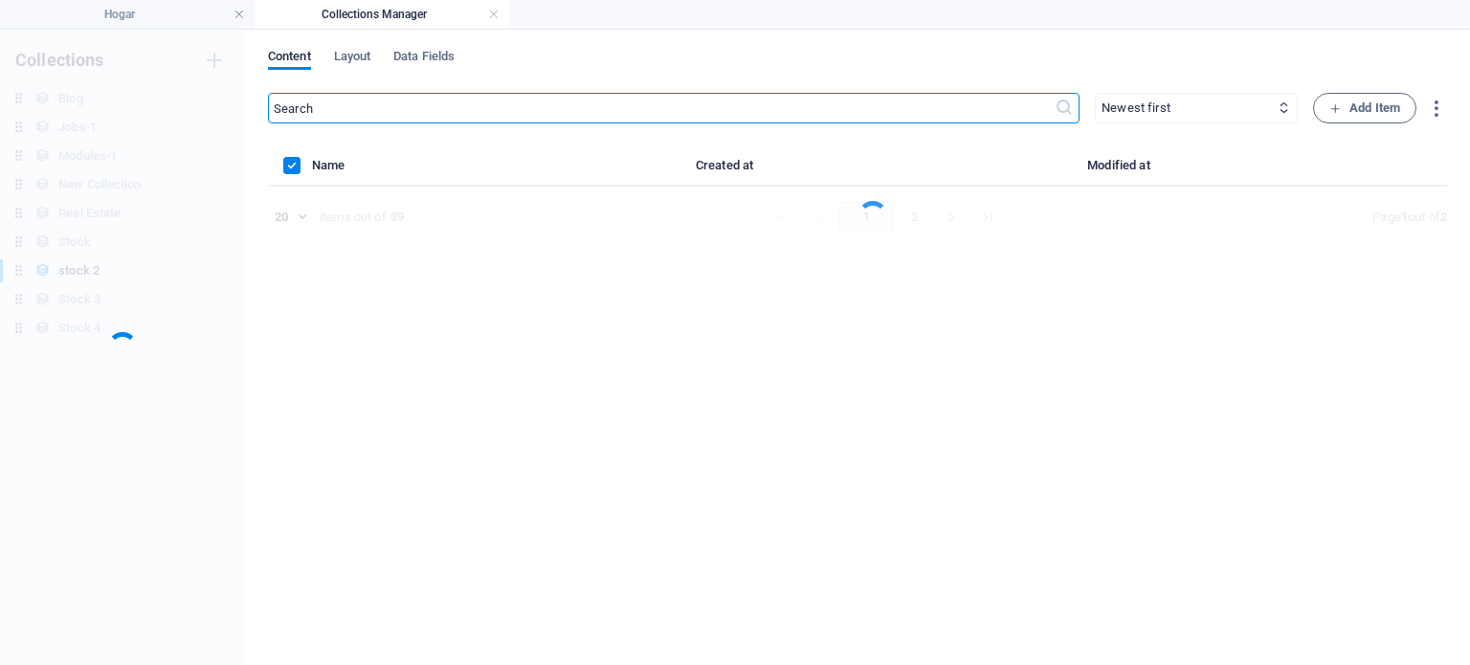
scroll to position [0, 0]
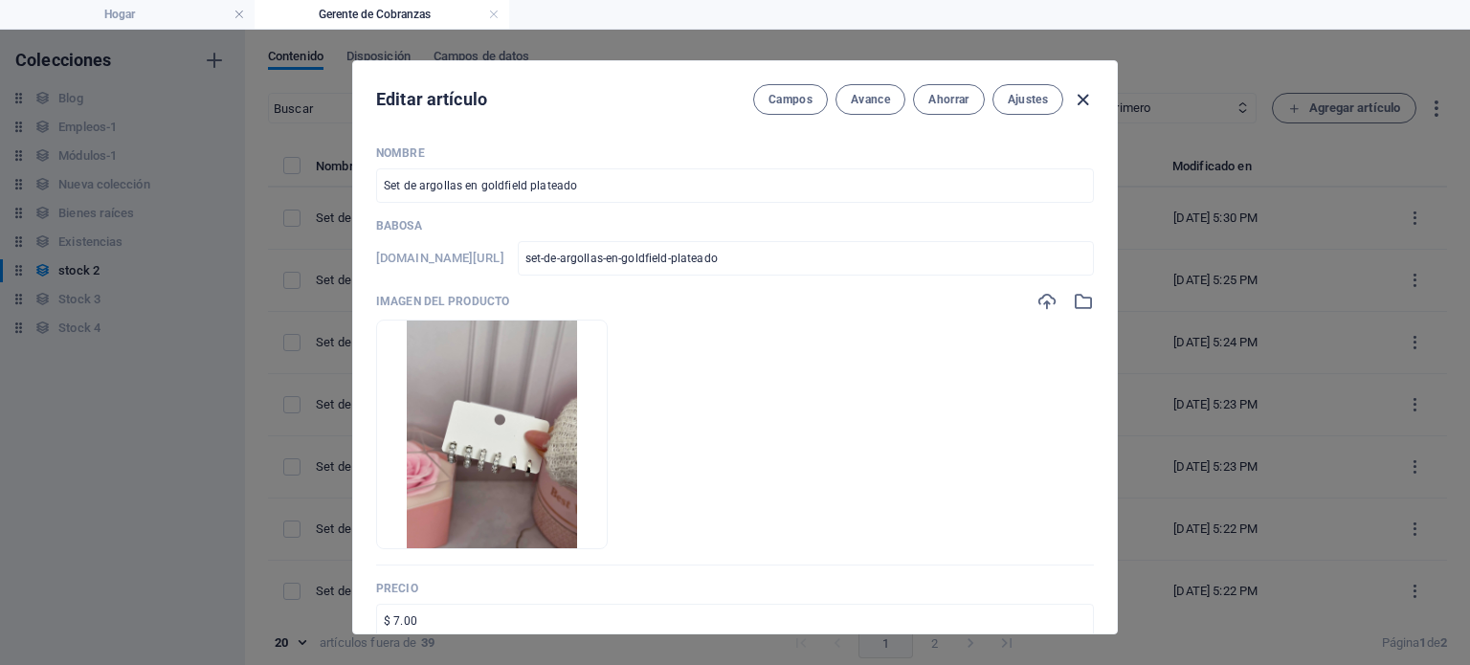
click at [1087, 100] on icon "button" at bounding box center [1083, 100] width 22 height 22
type input "set-de-argollas-en-goldfield-plateado"
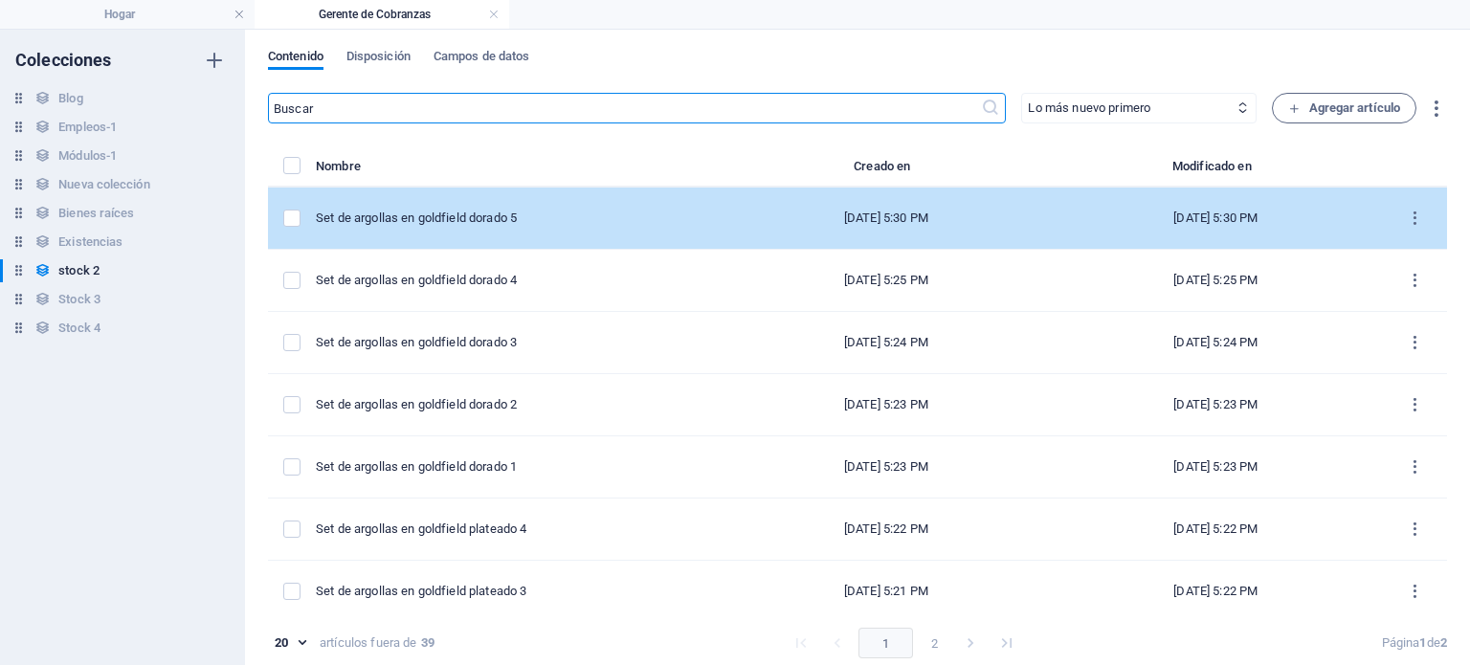
click at [454, 227] on td "Set de argollas en goldfield dorado 5" at bounding box center [520, 219] width 408 height 62
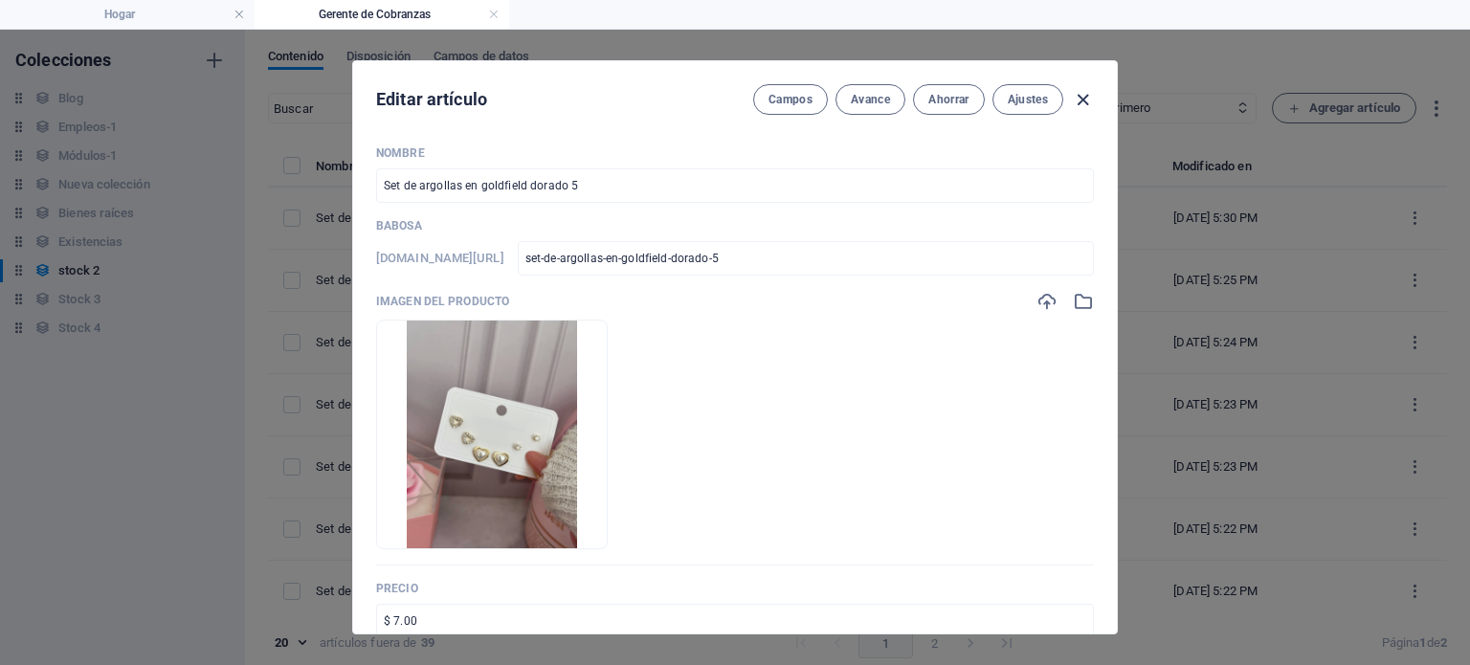
click at [1076, 101] on icon "button" at bounding box center [1083, 100] width 22 height 22
type input "set-de-argollas-en-goldfield-dorado-5"
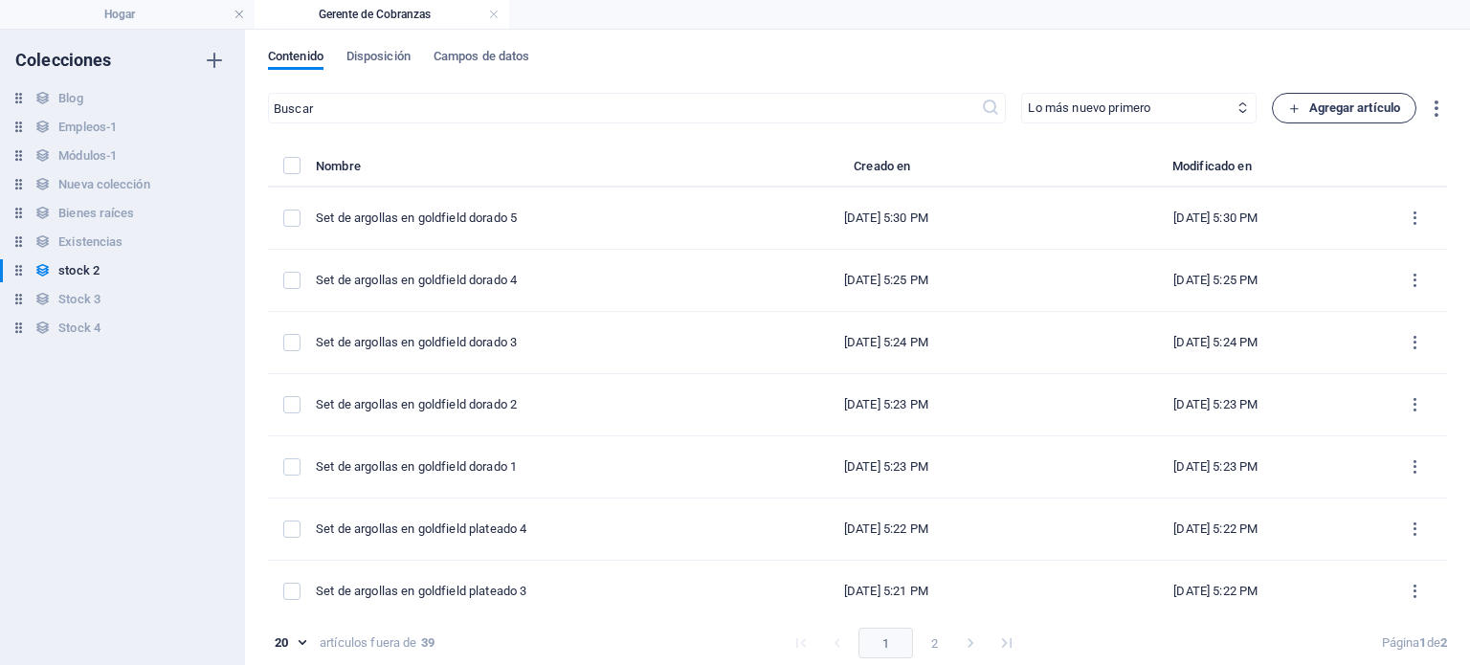
click at [1300, 115] on span "Agregar artículo" at bounding box center [1344, 108] width 112 height 23
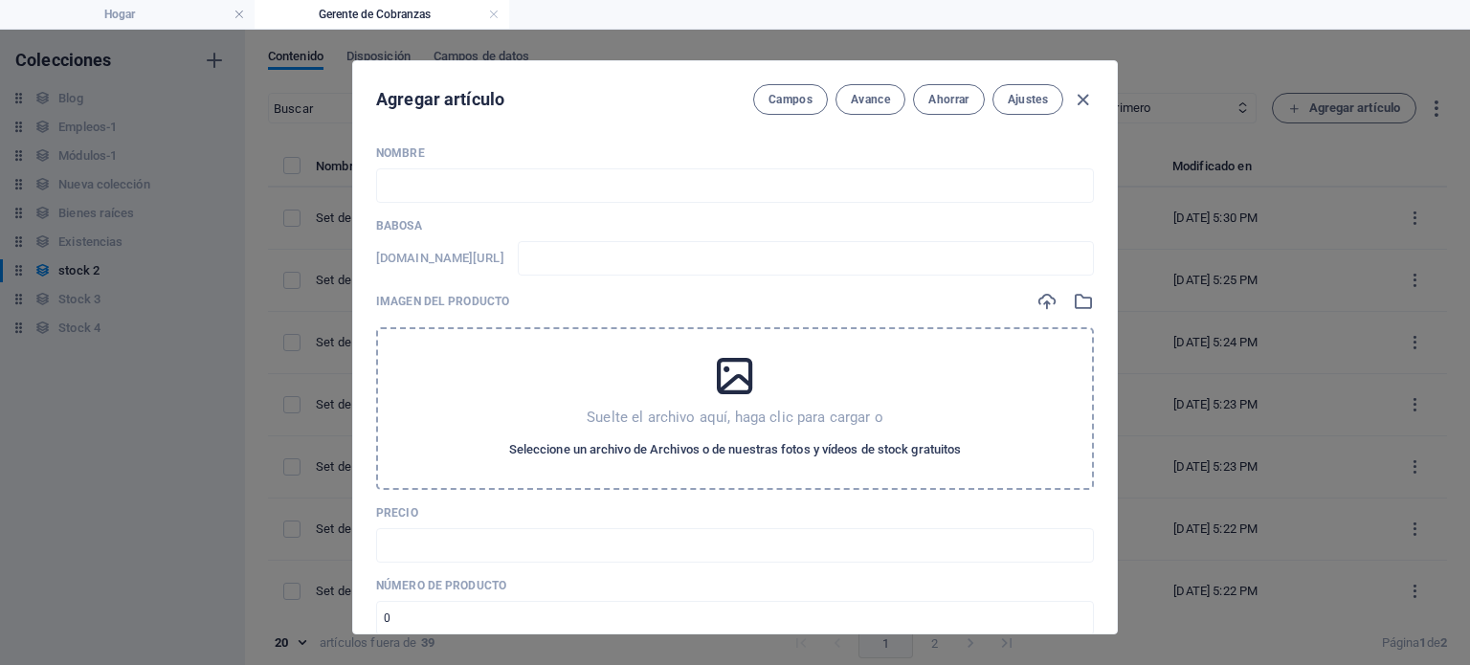
click at [678, 447] on font "Seleccione un archivo de Archivos o de nuestras fotos y vídeos de stock gratuit…" at bounding box center [735, 449] width 453 height 14
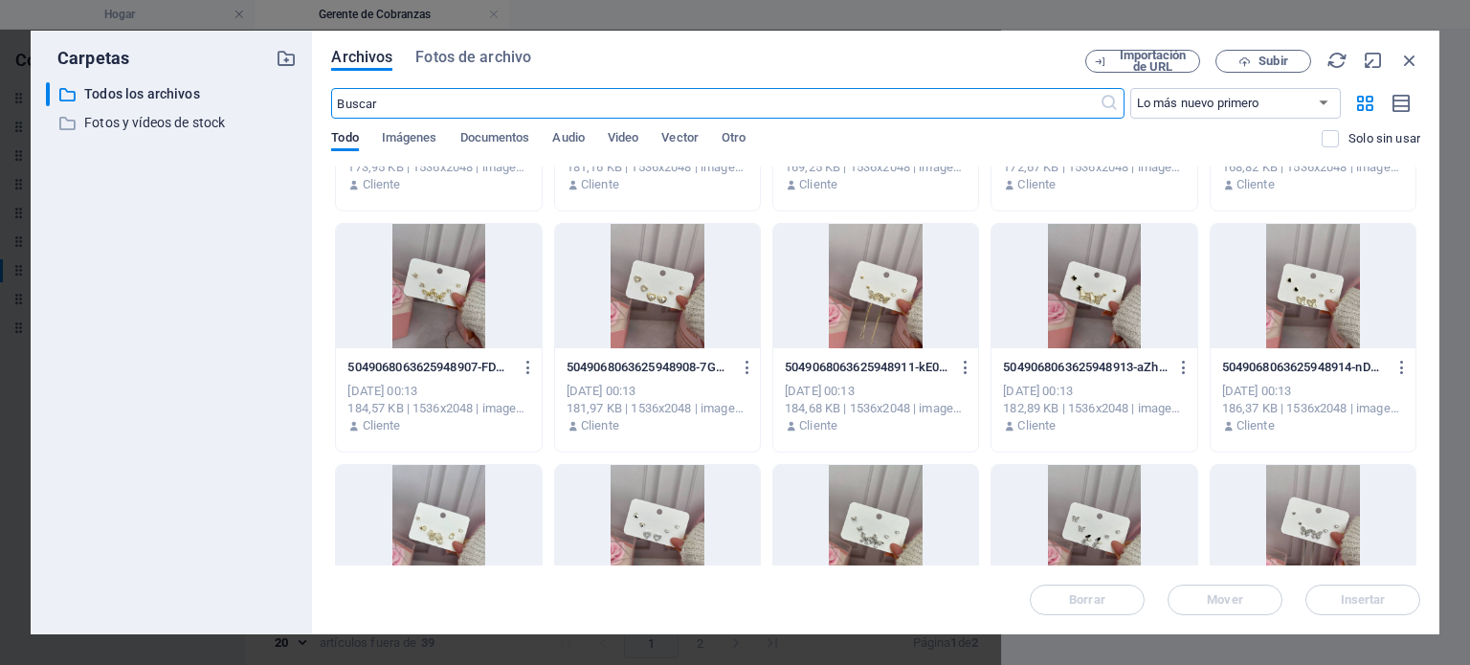
scroll to position [1167, 0]
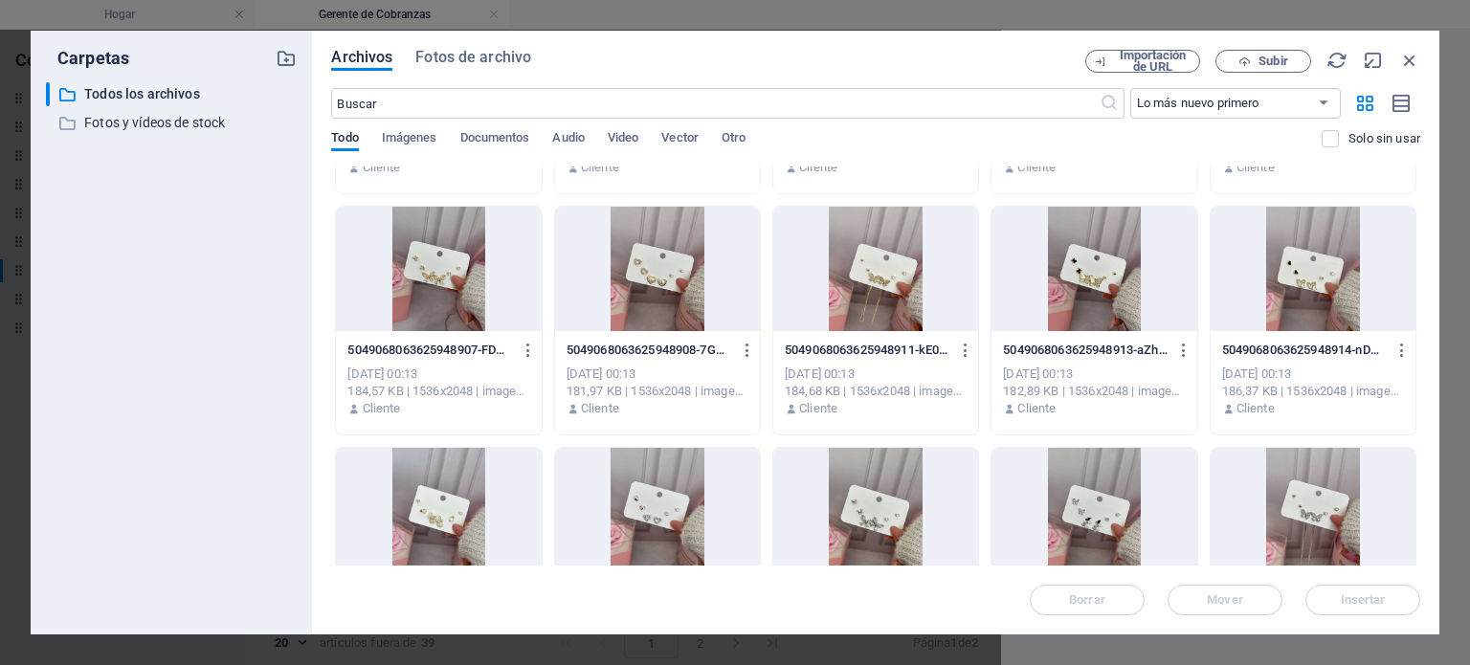
click at [454, 335] on div "5049068063625948907-FDXlqkJAnU_5aaiT2ZYEVg.jpg 5049068063625948907-FDXlqkJAnU_5…" at bounding box center [438, 350] width 182 height 31
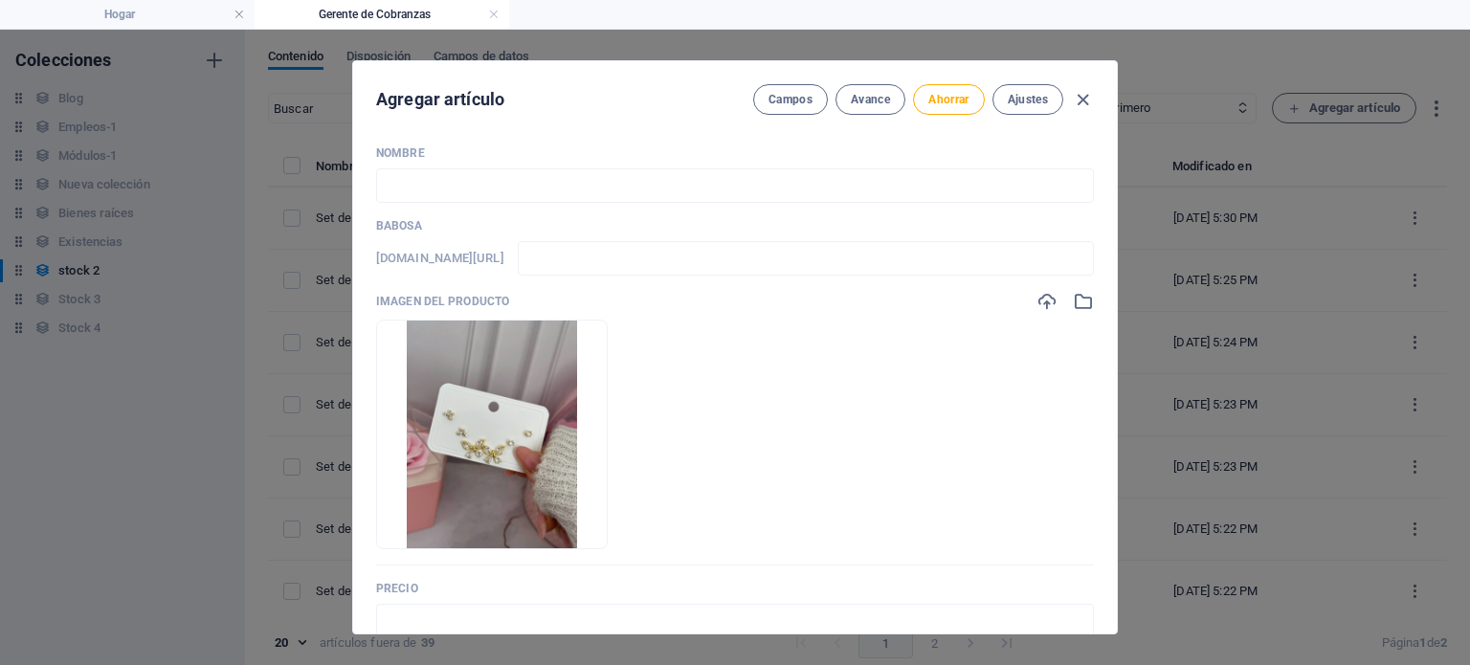
click at [616, 204] on div "Nombre ​ Babosa www.ejemplo.com/pagina-de-ejemplo/ ​ Imagen del producto Drop f…" at bounding box center [735, 674] width 718 height 1059
click at [600, 192] on input "text" at bounding box center [735, 185] width 718 height 34
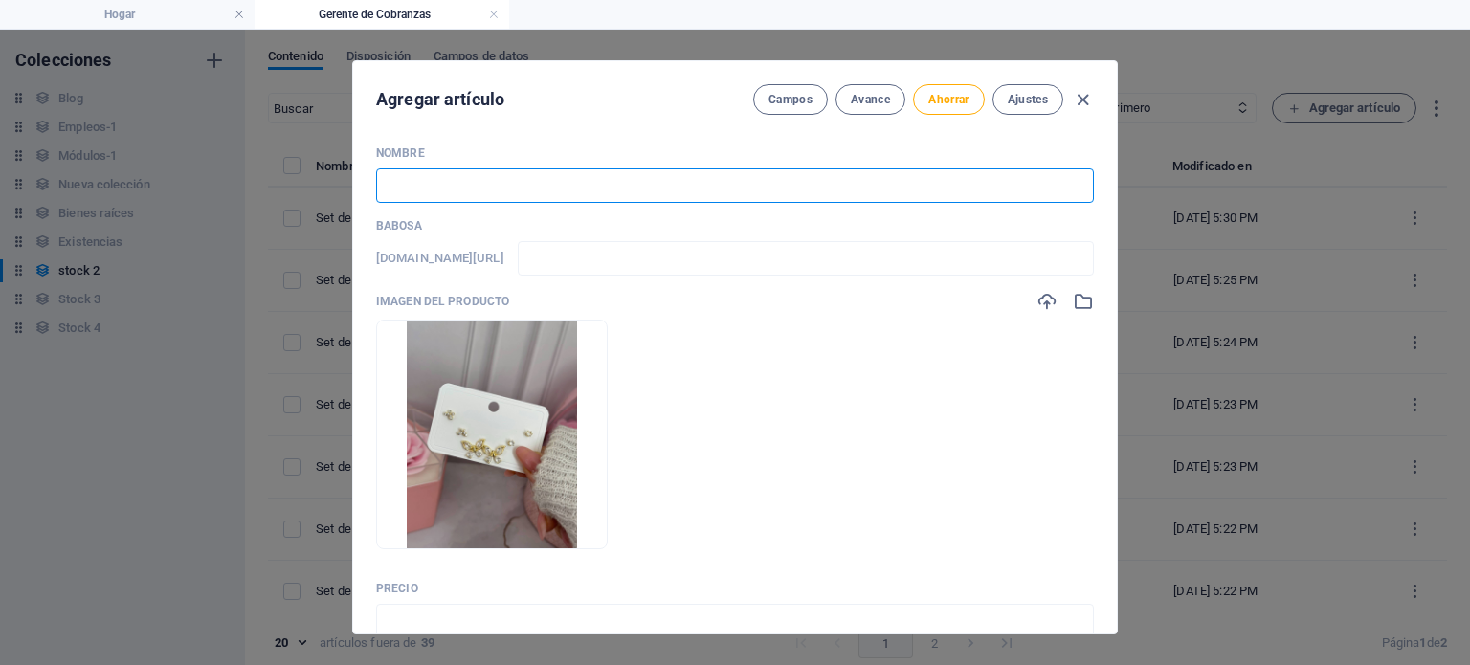
paste input "Set de argollas en goldfield dorado 2"
type input "Set de argollas en goldfield dorado 2"
type input "set-de-argollas-en-goldfield-dorado-2"
type input "Set de argollas en goldfield dorado"
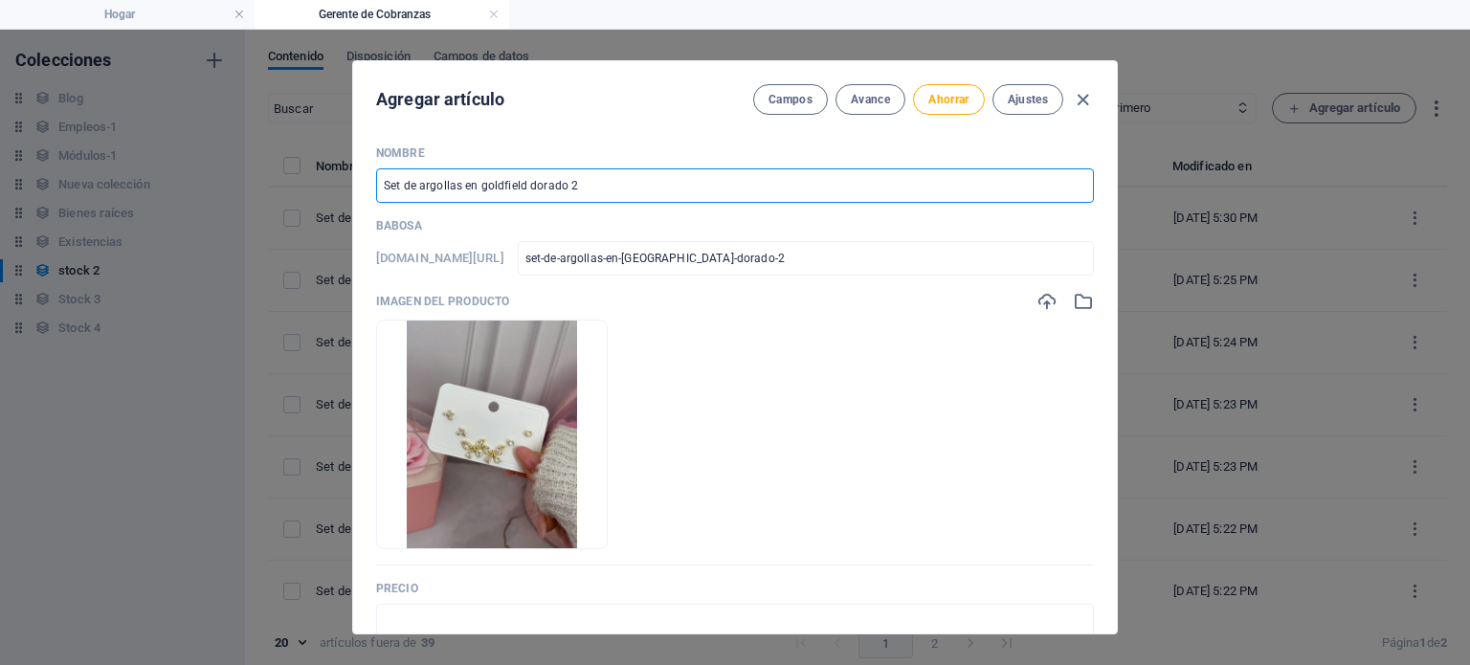
type input "set-de-argollas-en-goldfield-dorado"
type input "Set de argollas en goldfield dorado 6"
type input "set-de-argollas-en-goldfield-dorado-6"
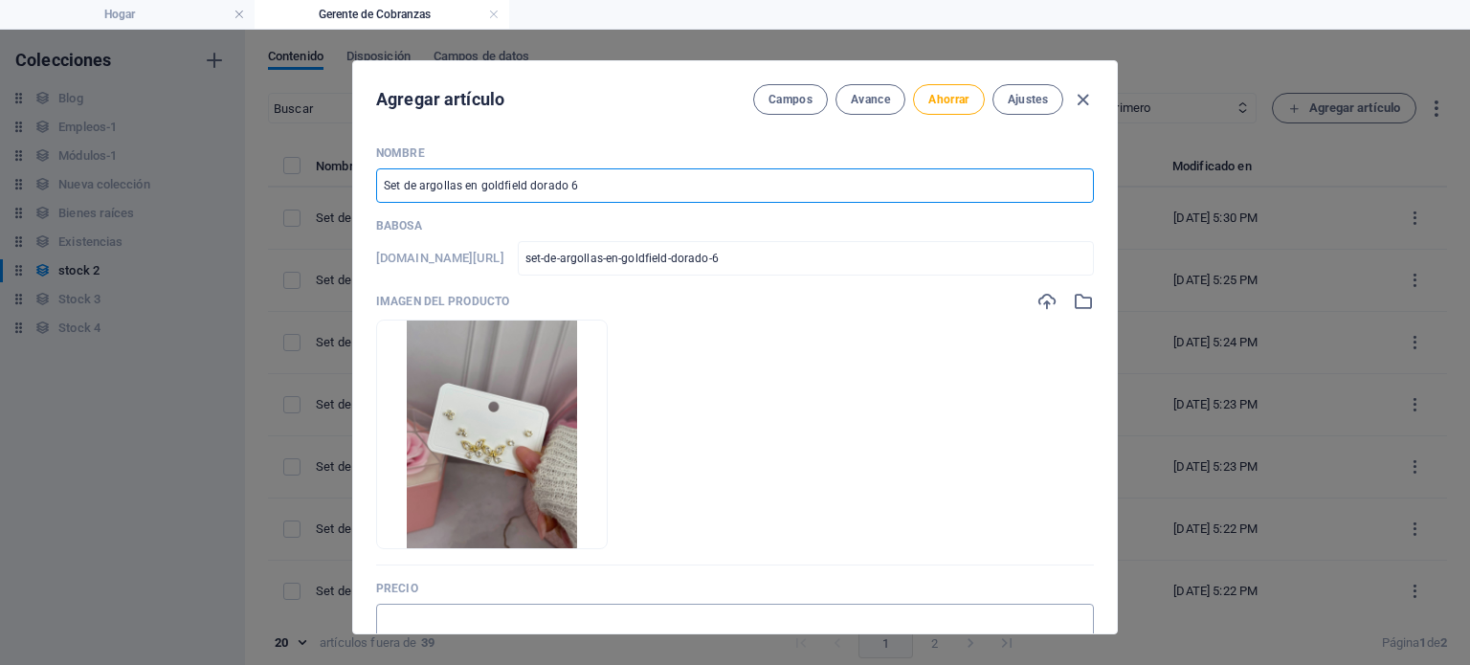
type input "Set de argollas en goldfield dorado 6"
click at [548, 618] on input "text" at bounding box center [735, 621] width 718 height 34
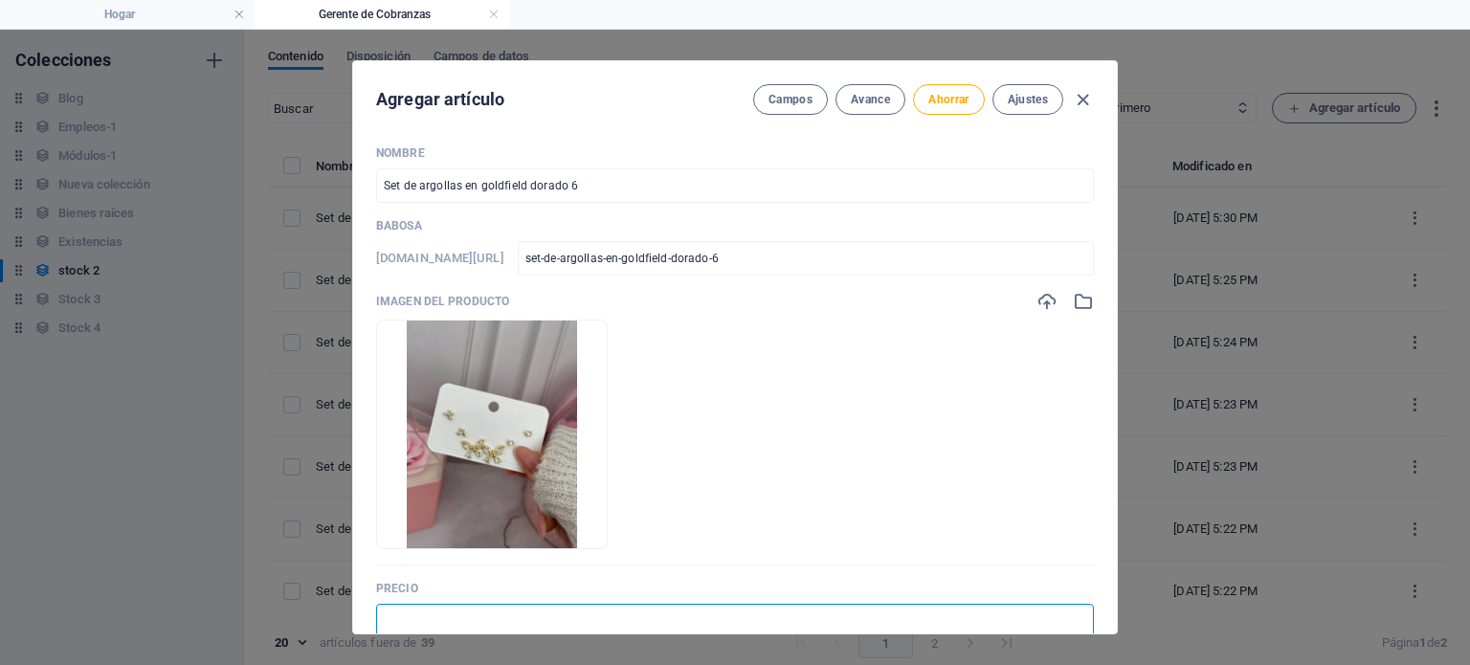
type input "$ 7.00"
click at [955, 93] on font "Ahorrar" at bounding box center [948, 99] width 40 height 13
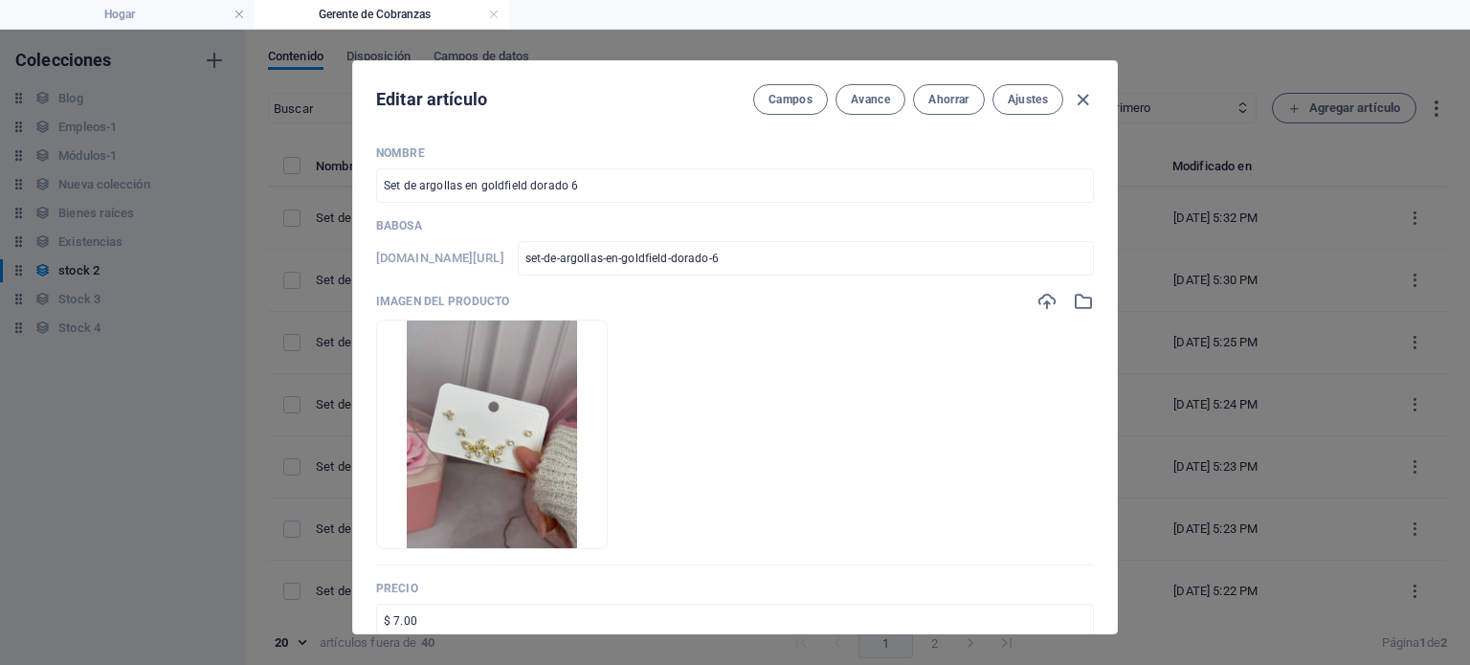
click at [1077, 100] on icon "button" at bounding box center [1083, 100] width 22 height 22
type input "set-de-argollas-en-goldfield-dorado-6"
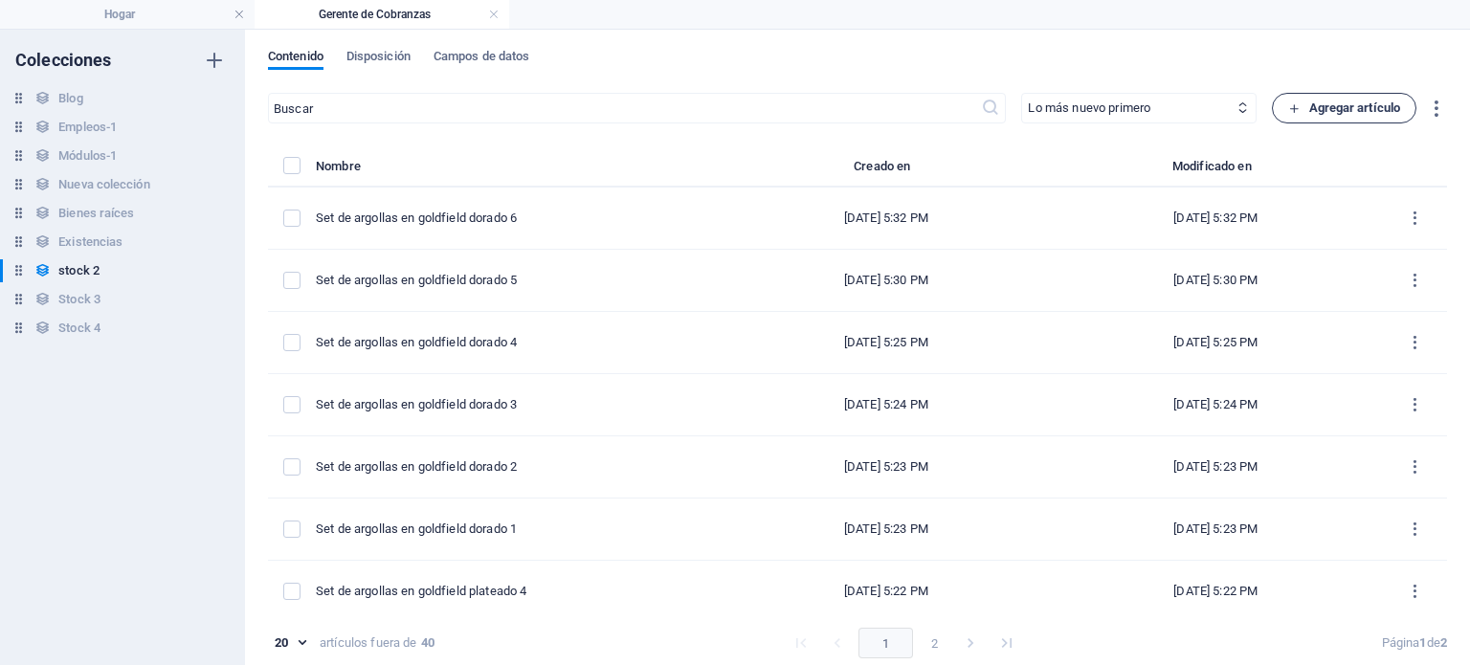
click at [1358, 102] on font "Agregar artículo" at bounding box center [1355, 107] width 92 height 14
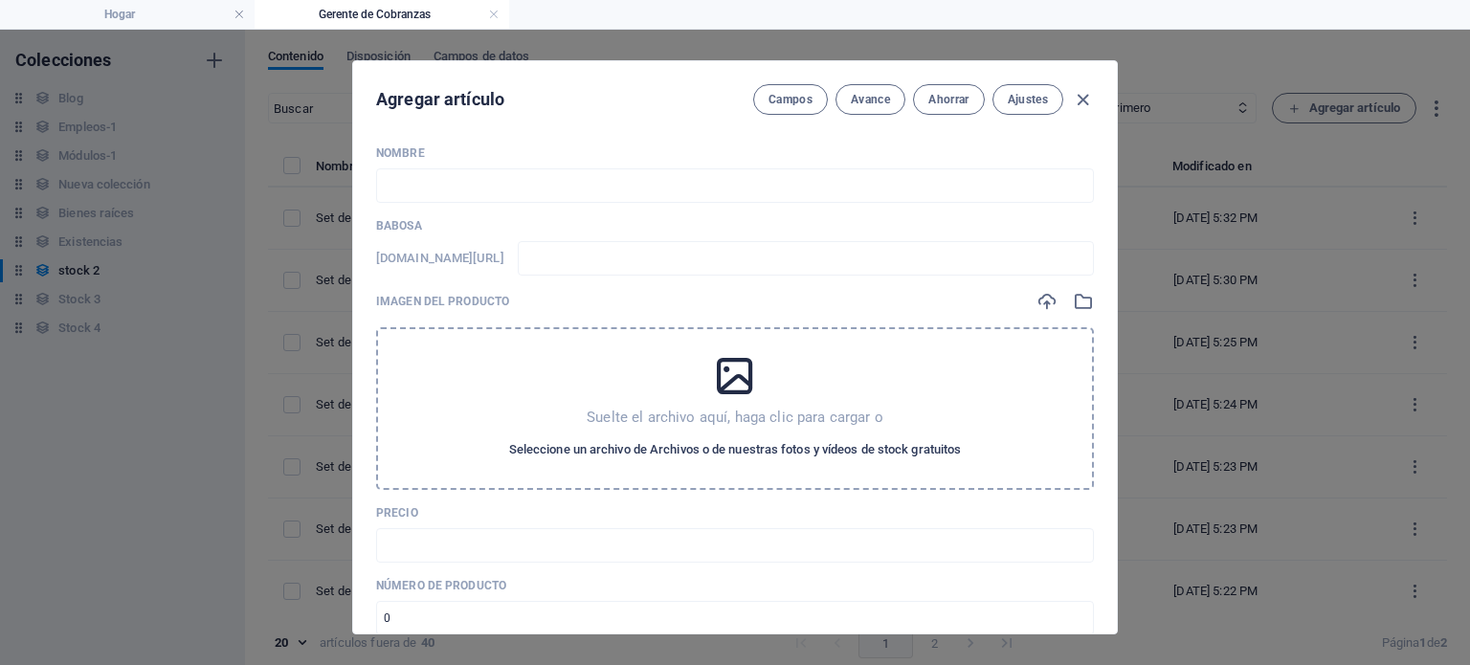
click at [735, 446] on font "Seleccione un archivo de Archivos o de nuestras fotos y vídeos de stock gratuit…" at bounding box center [735, 449] width 453 height 14
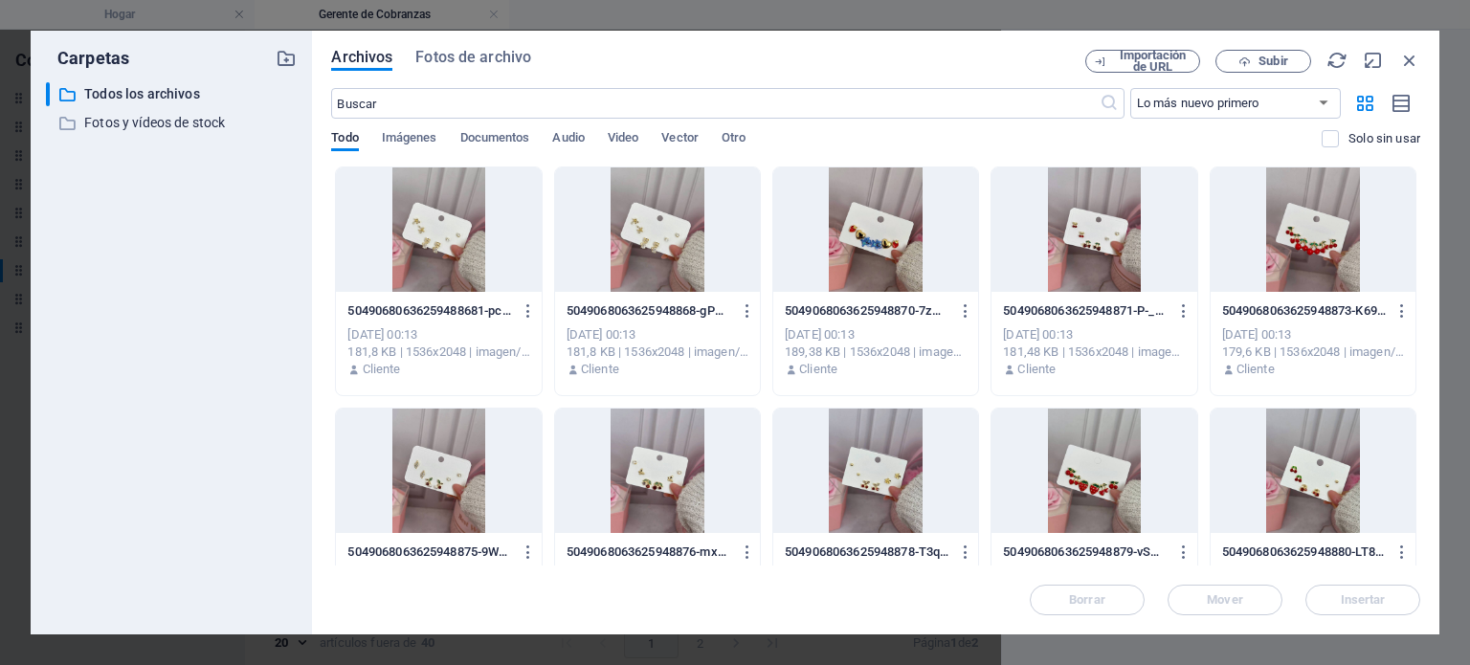
drag, startPoint x: 1420, startPoint y: 247, endPoint x: 1398, endPoint y: 346, distance: 101.9
click at [1394, 376] on div "Archivos Fotos de archivo Importación de URL Subir ​ Lo más nuevo primero El má…" at bounding box center [875, 333] width 1127 height 604
drag, startPoint x: 1416, startPoint y: 271, endPoint x: 1420, endPoint y: 295, distance: 24.4
drag, startPoint x: 1420, startPoint y: 269, endPoint x: 1430, endPoint y: 312, distance: 44.1
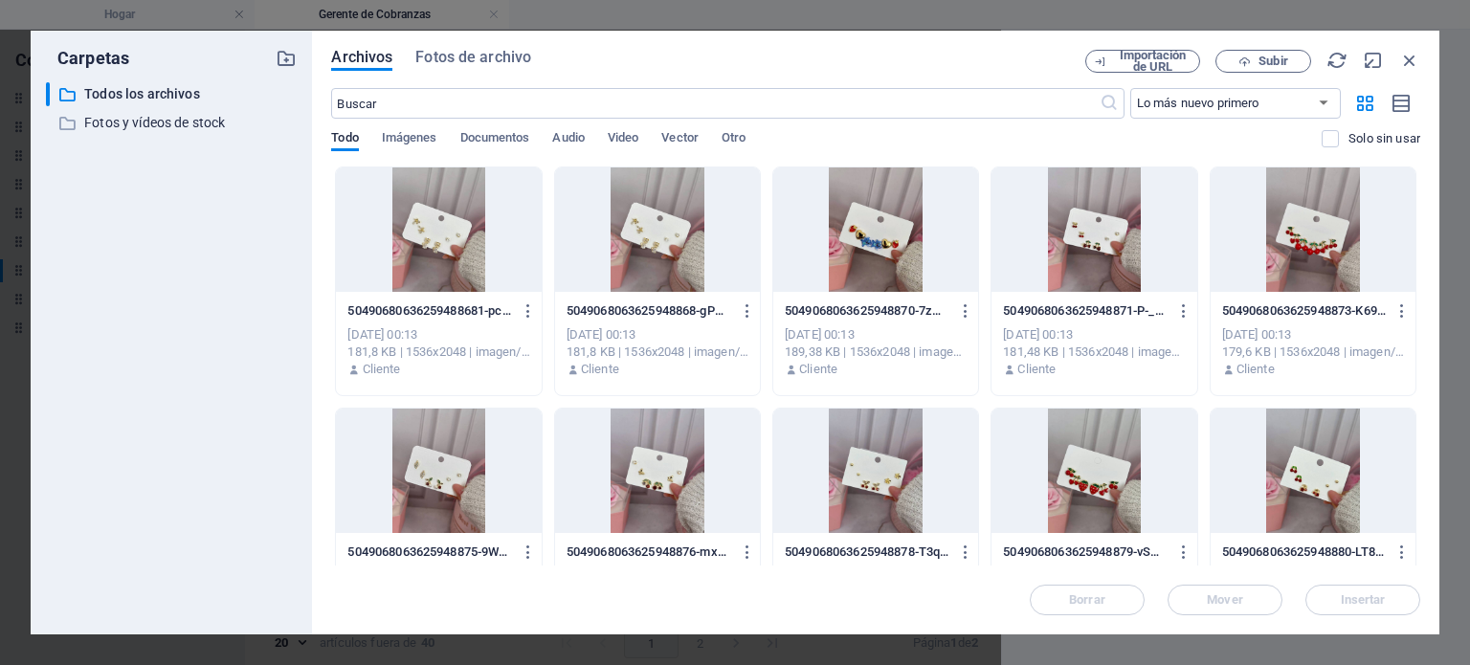
click at [1417, 412] on div "Archivos Fotos de archivo Importación de URL Subir ​ Lo más nuevo primero El má…" at bounding box center [875, 333] width 1127 height 604
click at [1420, 255] on div "Archivos Fotos de archivo Importación de URL Subir ​ Lo más nuevo primero El má…" at bounding box center [875, 333] width 1127 height 604
click at [1421, 248] on div "Archivos Fotos de archivo Importación de URL Subir ​ Lo más nuevo primero El má…" at bounding box center [875, 333] width 1127 height 604
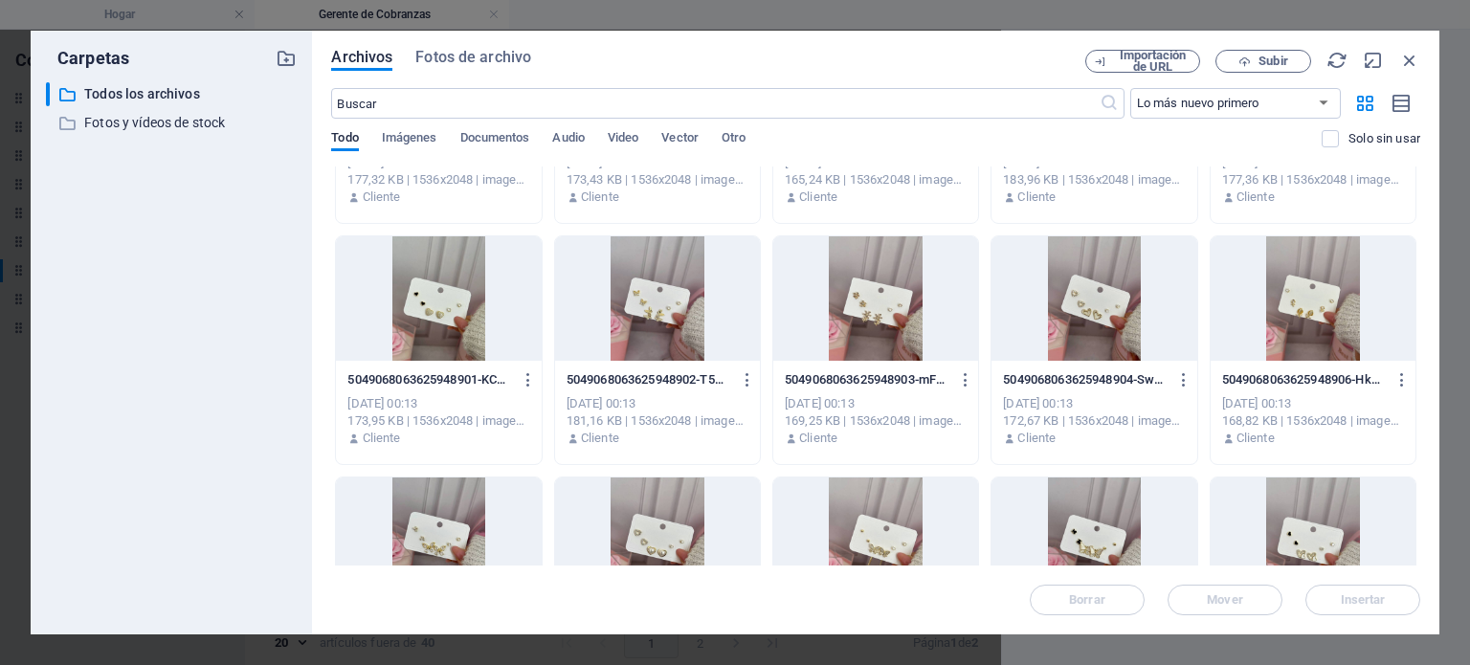
scroll to position [902, 0]
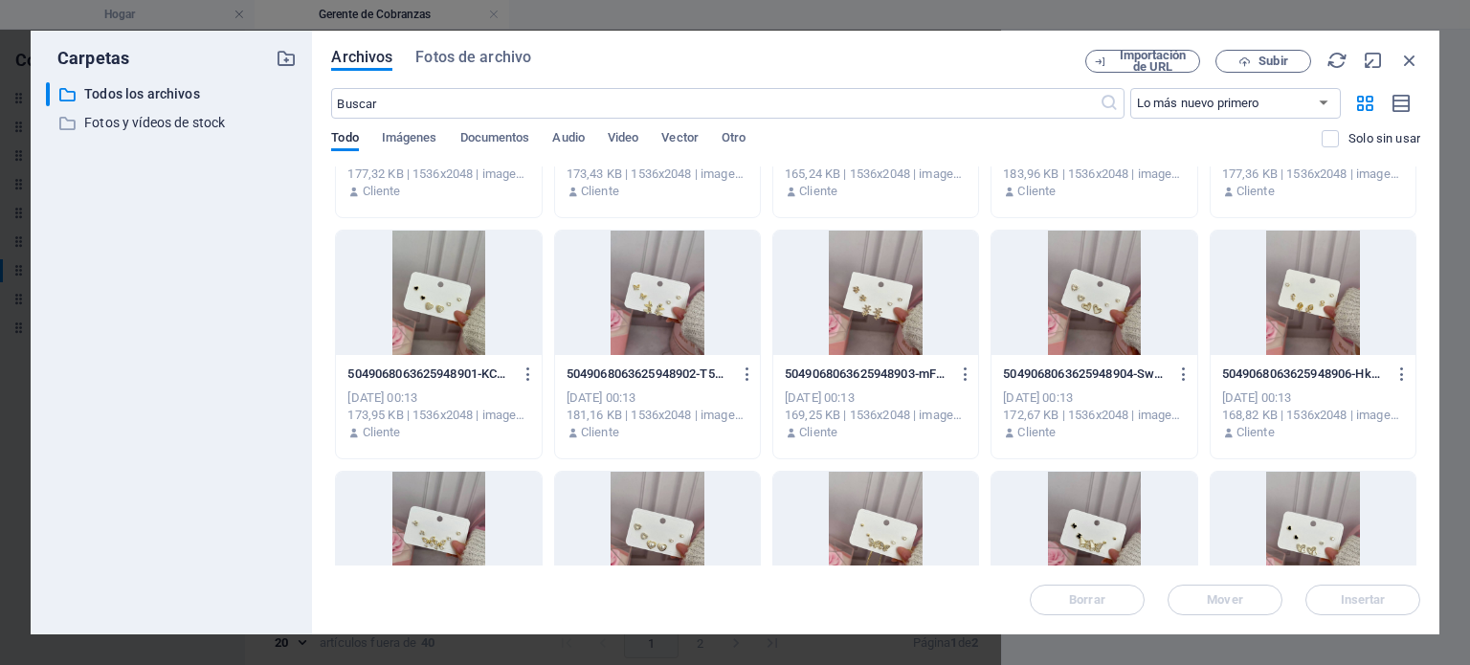
click at [1264, 325] on div at bounding box center [1313, 293] width 205 height 124
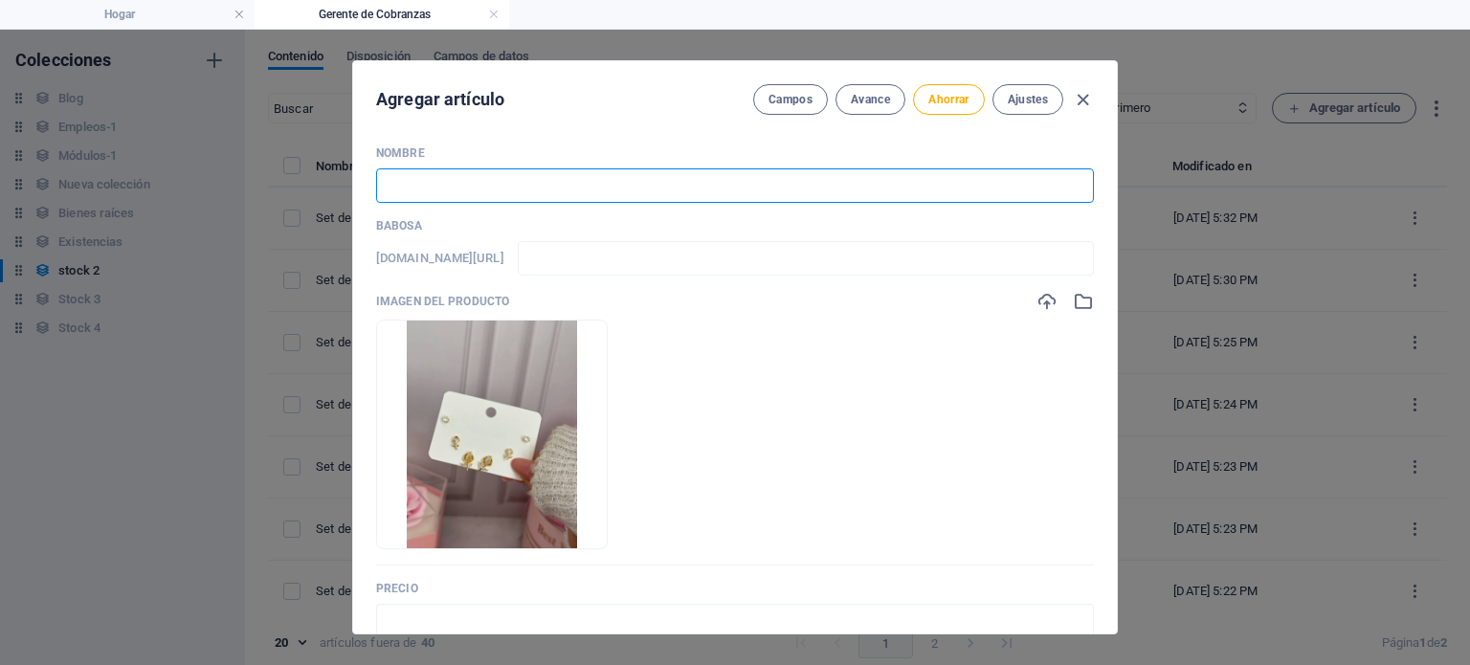
click at [831, 191] on input "text" at bounding box center [735, 185] width 718 height 34
paste input "Set de argollas en goldfield dorado 2"
type input "Set de argollas en goldfield dorado 2"
type input "set-de-argollas-en-goldfield-dorado-2"
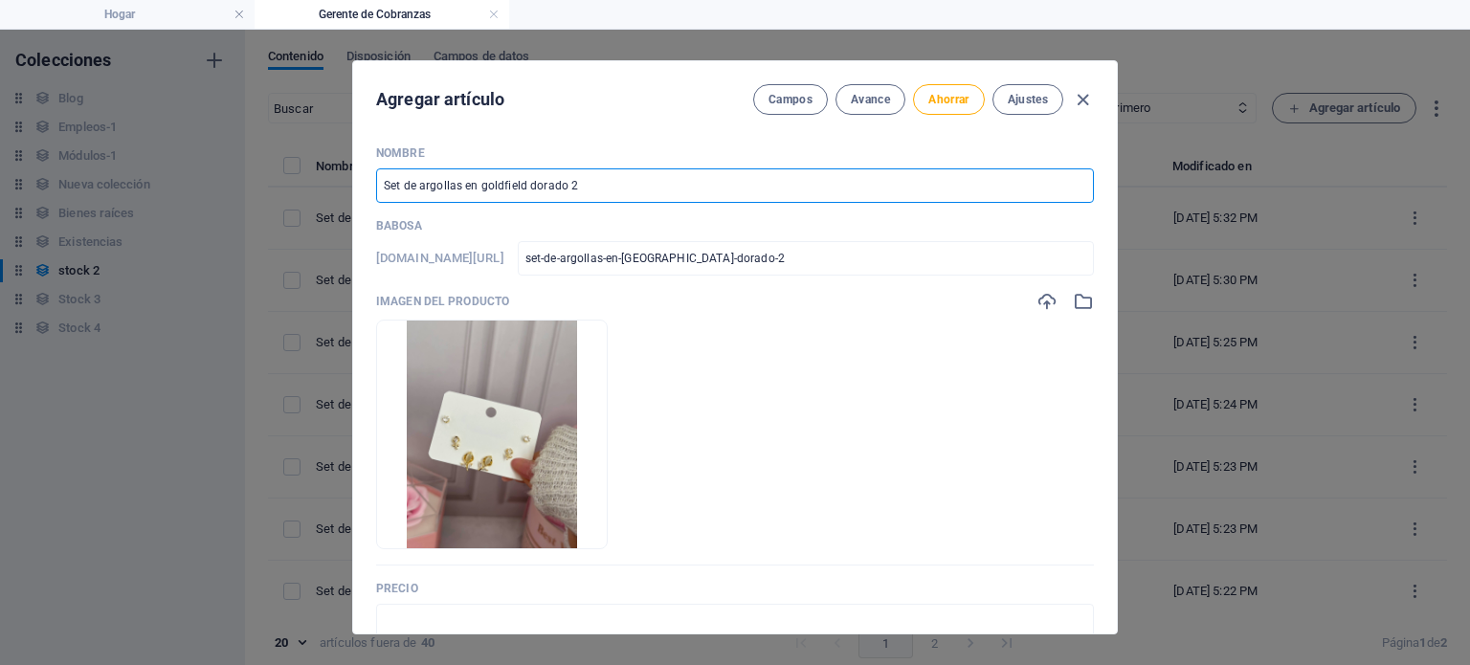
type input "Set de argollas en goldfield dorado"
type input "set-de-argollas-en-goldfield-dorado"
type input "Set de argollas en goldfield dorado 7"
type input "set-de-argollas-en-goldfield-dorado-7"
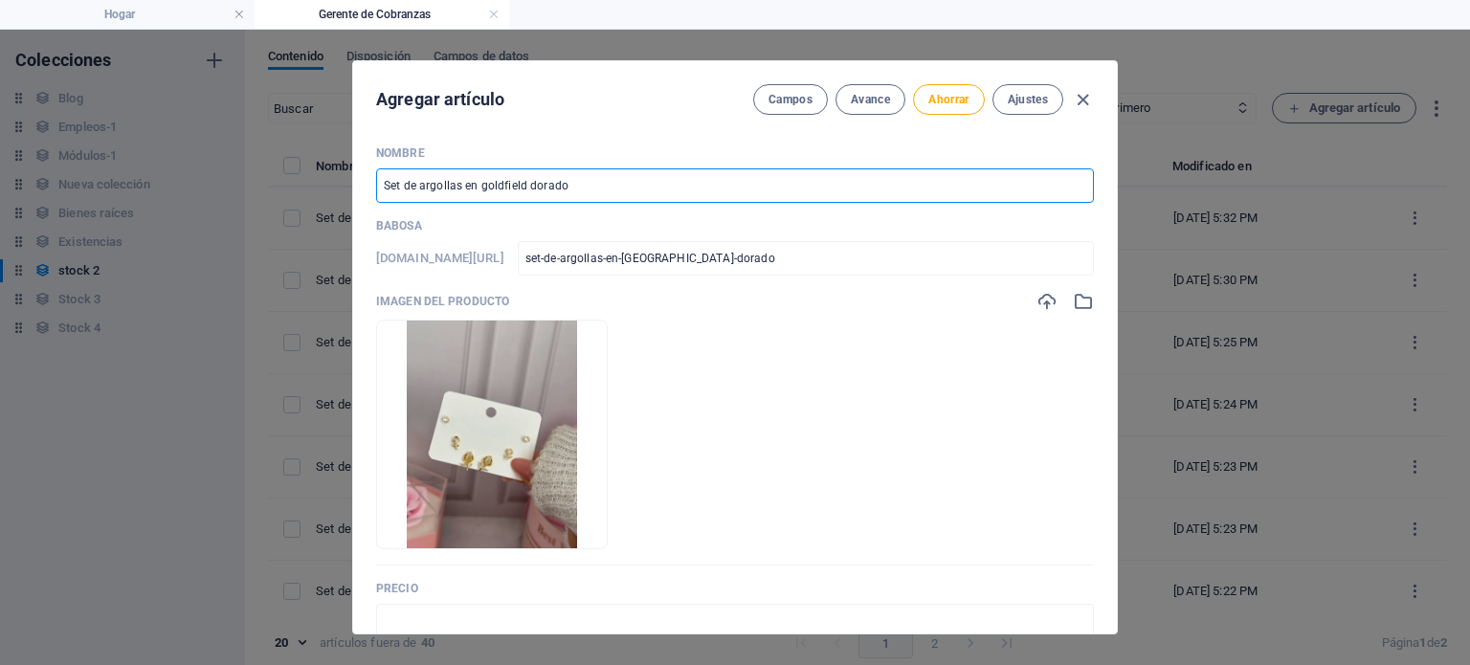
type input "set-de-argollas-en-goldfield-dorado-7"
type input "Set de argollas en goldfield dorado 7"
click at [534, 627] on input "text" at bounding box center [735, 621] width 718 height 34
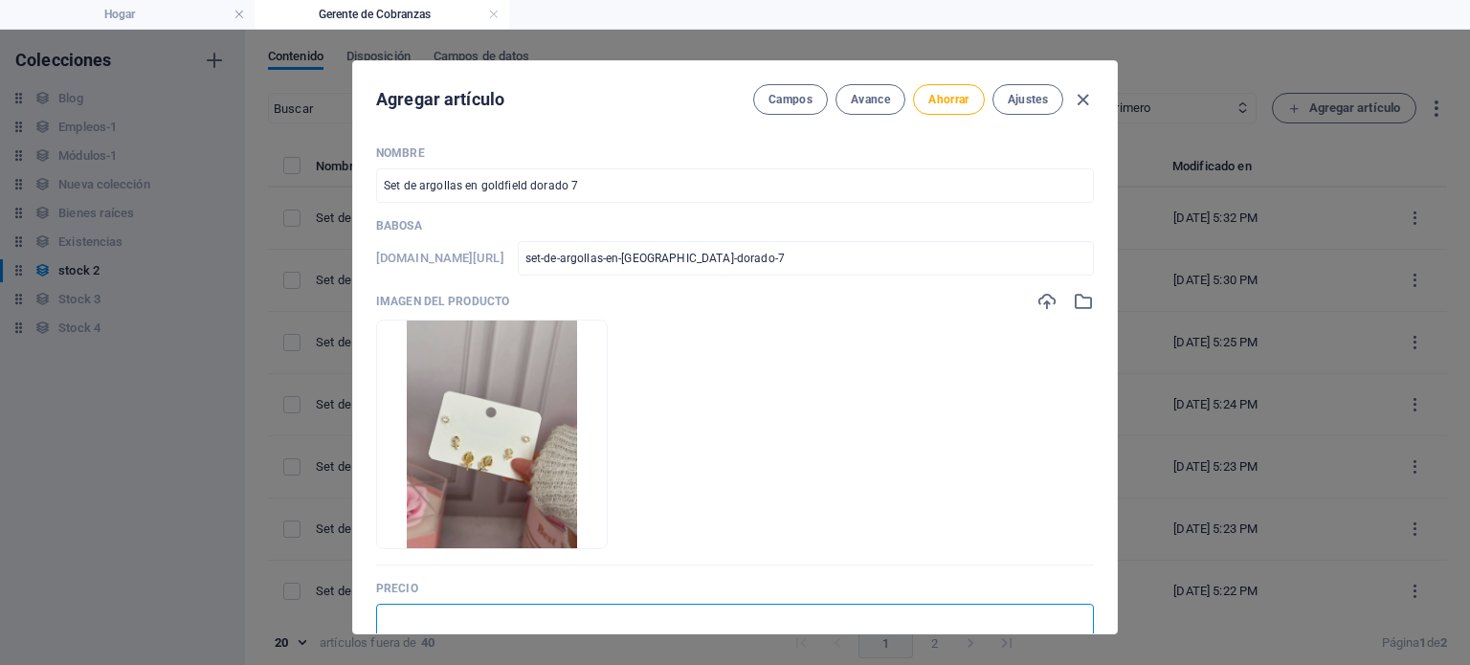
type input "$ 7.00"
click at [943, 95] on font "Ahorrar" at bounding box center [948, 99] width 40 height 13
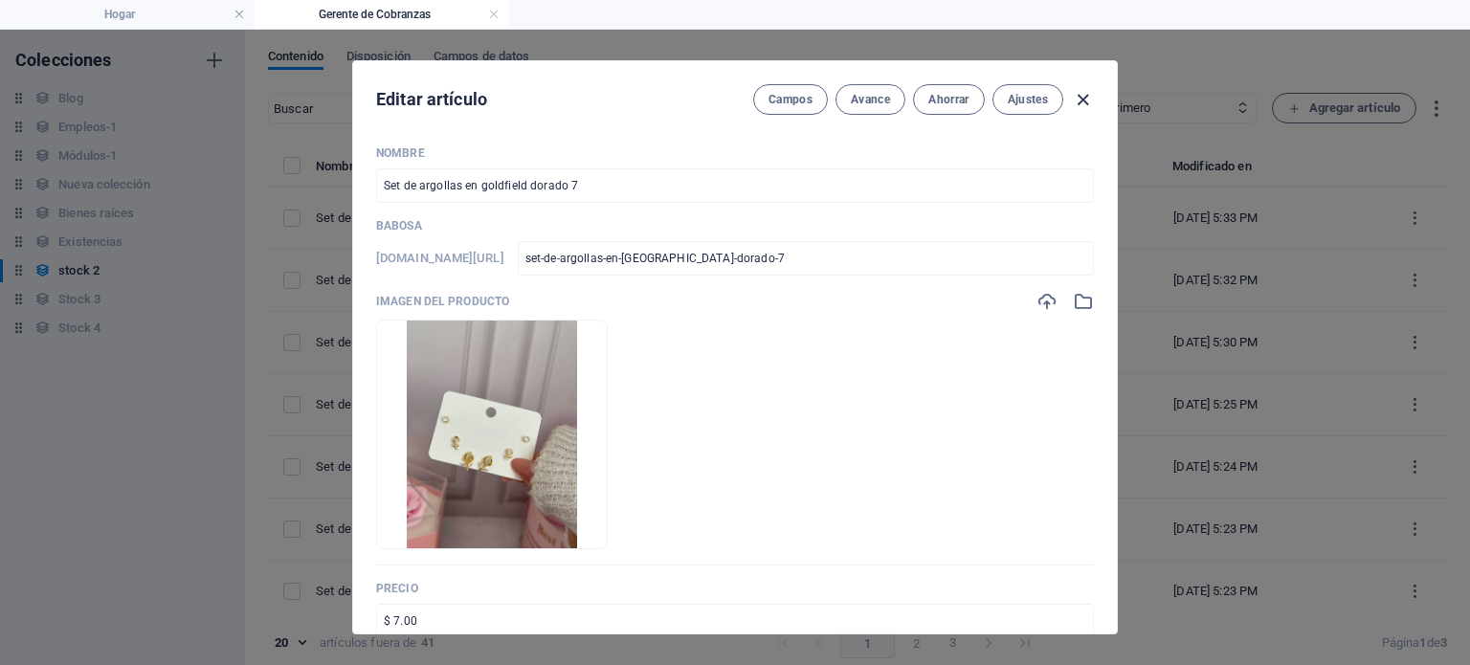
click at [1076, 100] on icon "button" at bounding box center [1083, 100] width 22 height 22
type input "set-de-argollas-en-goldfield-dorado-7"
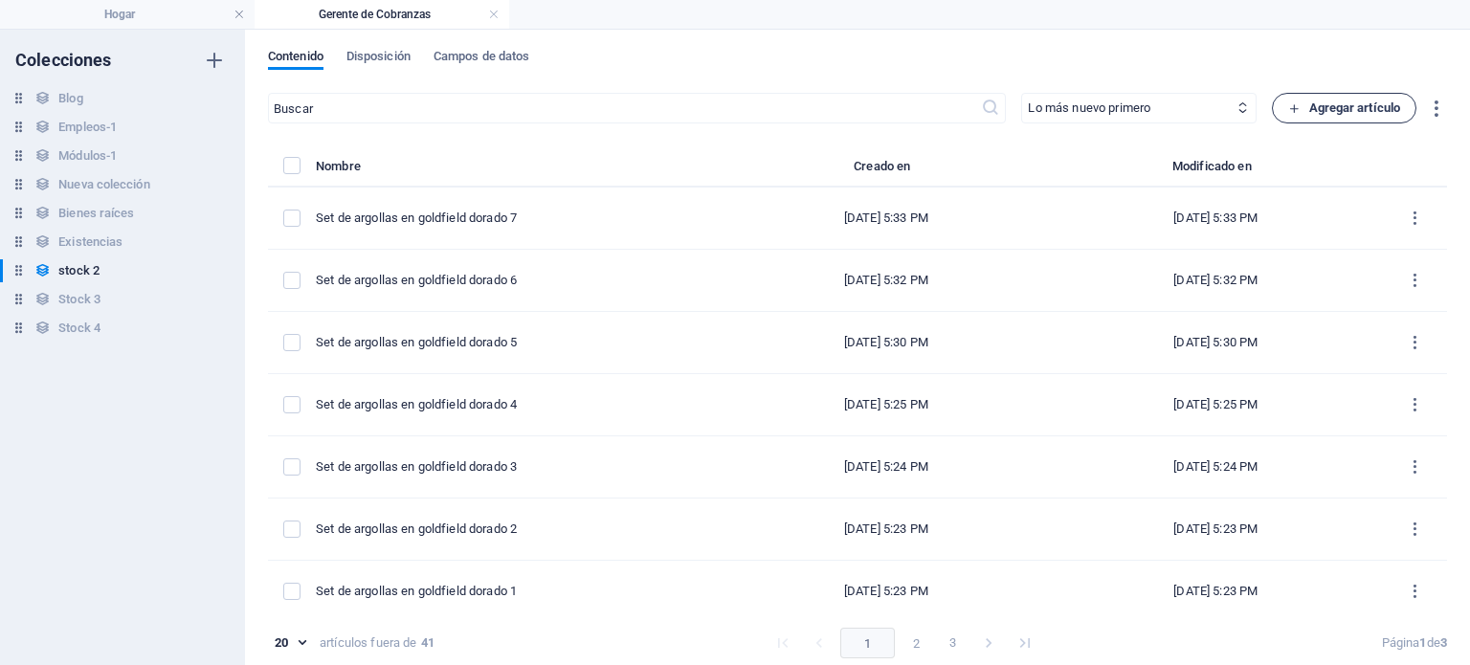
click at [1390, 112] on font "Agregar artículo" at bounding box center [1355, 107] width 92 height 14
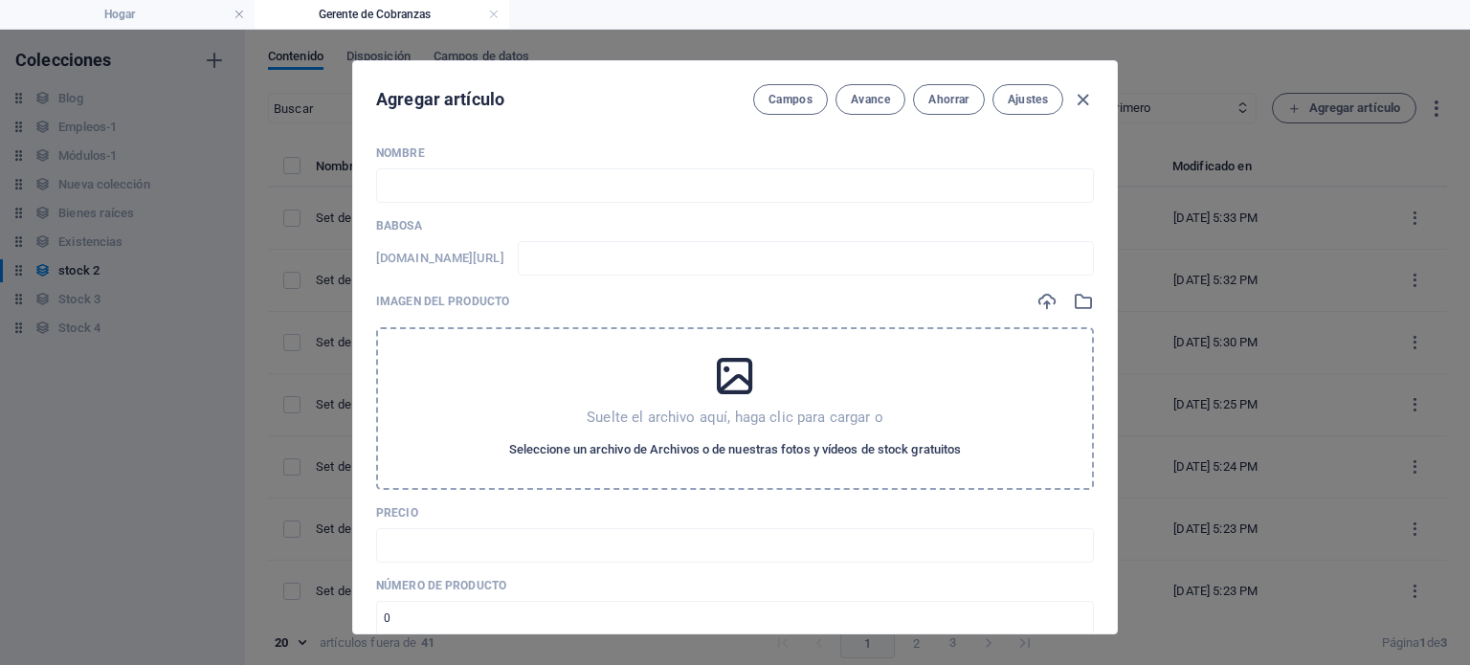
click at [759, 451] on font "Seleccione un archivo de Archivos o de nuestras fotos y vídeos de stock gratuit…" at bounding box center [735, 449] width 453 height 14
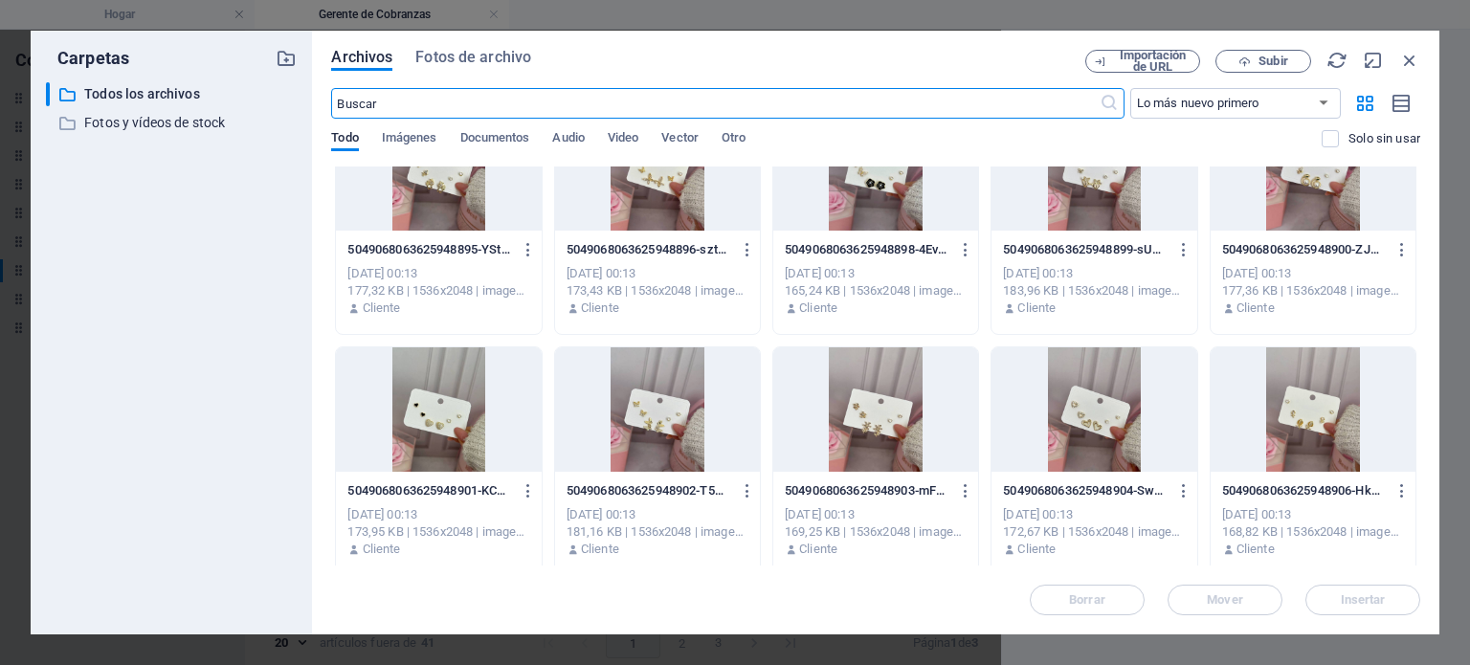
scroll to position [791, 0]
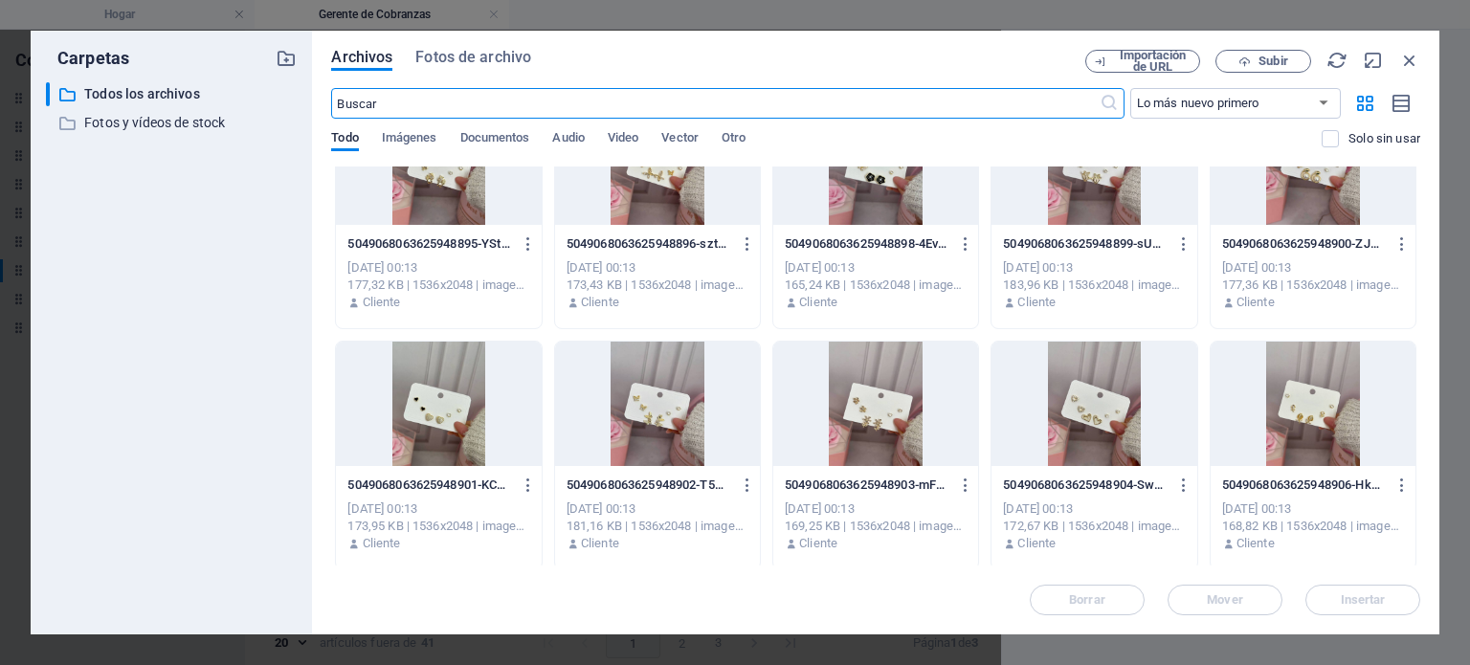
click at [1118, 455] on div at bounding box center [1094, 404] width 205 height 124
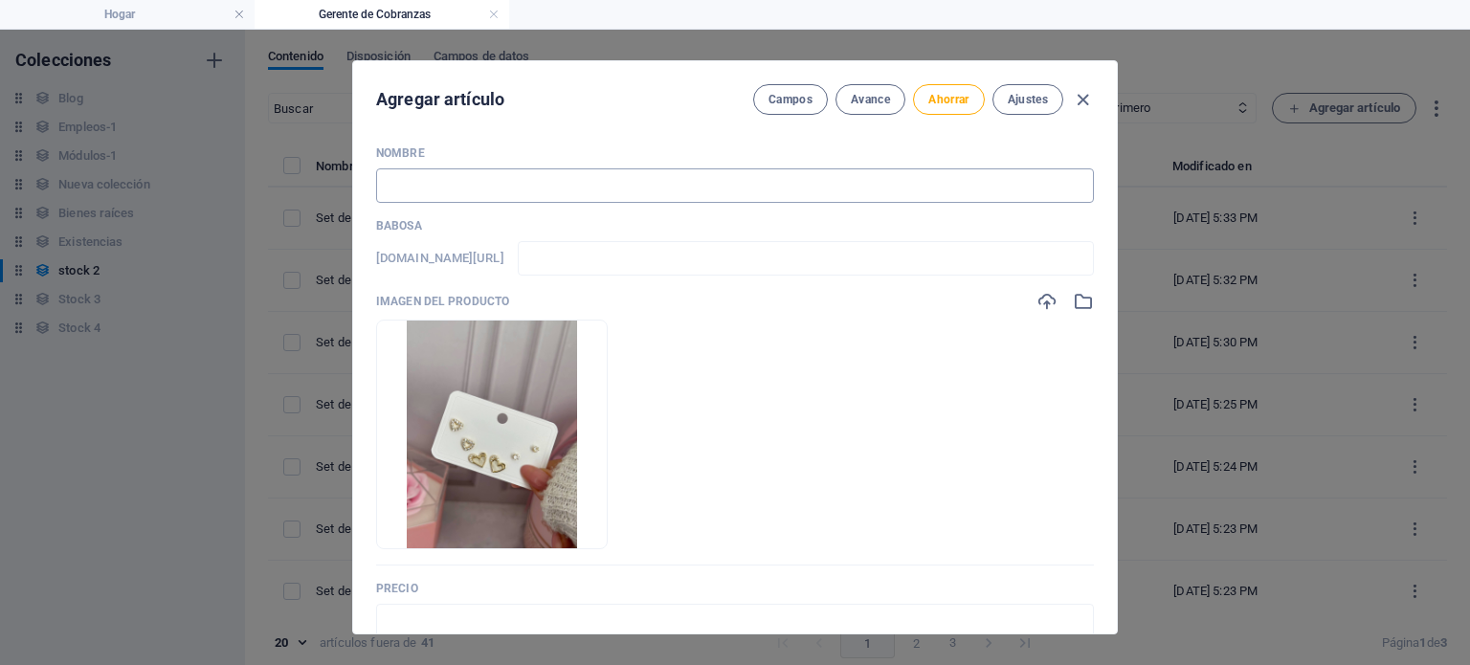
click at [669, 191] on input "text" at bounding box center [735, 185] width 718 height 34
paste input "Set de argollas en goldfield dorado 2"
type input "Set de argollas en goldfield dorado 2"
type input "set-de-argollas-en-goldfield-dorado-2"
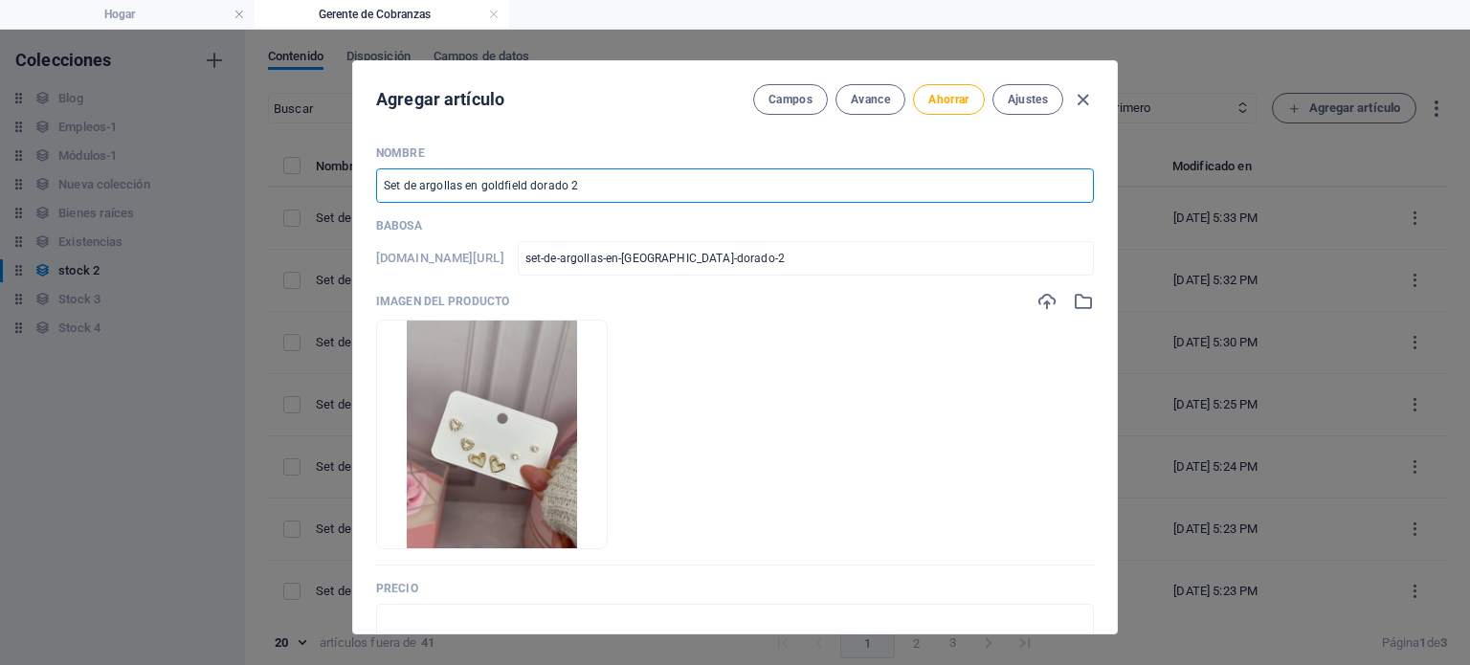
type input "Set de argollas en goldfield dorado"
type input "set-de-argollas-en-goldfield-dorado"
type input "Set de argollas en goldfield dorado 8"
type input "set-de-argollas-en-goldfield-dorado-8"
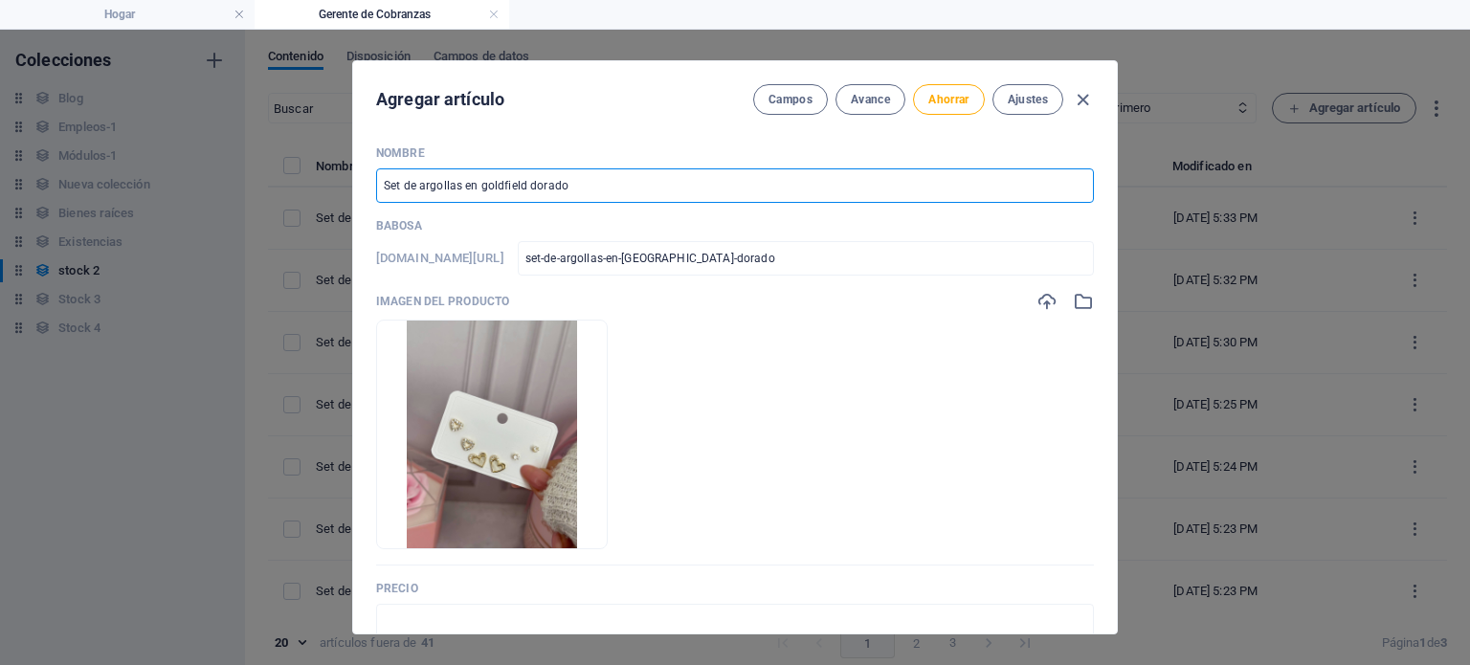
type input "set-de-argollas-en-goldfield-dorado-8"
type input "Set de argollas en goldfield dorado 8"
click at [489, 623] on input "text" at bounding box center [735, 621] width 718 height 34
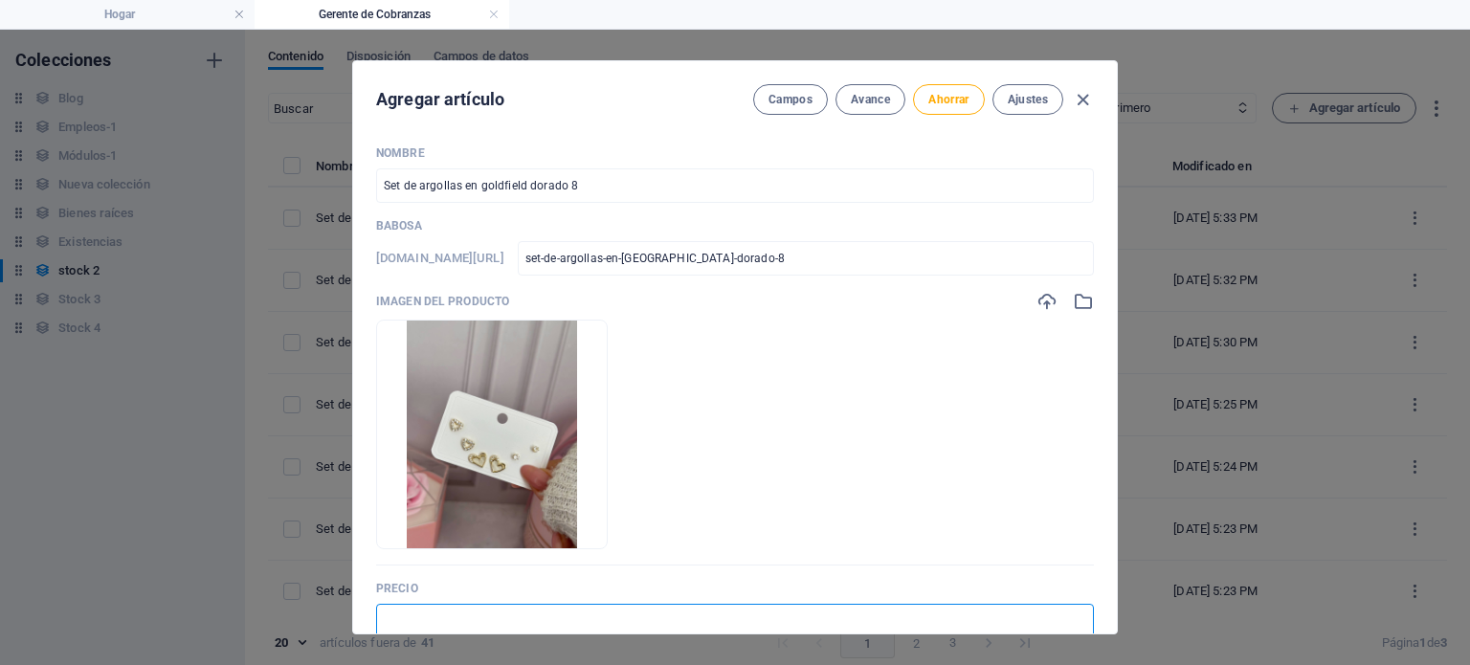
type input "$ 7.00"
click at [970, 106] on button "Ahorrar" at bounding box center [948, 99] width 71 height 31
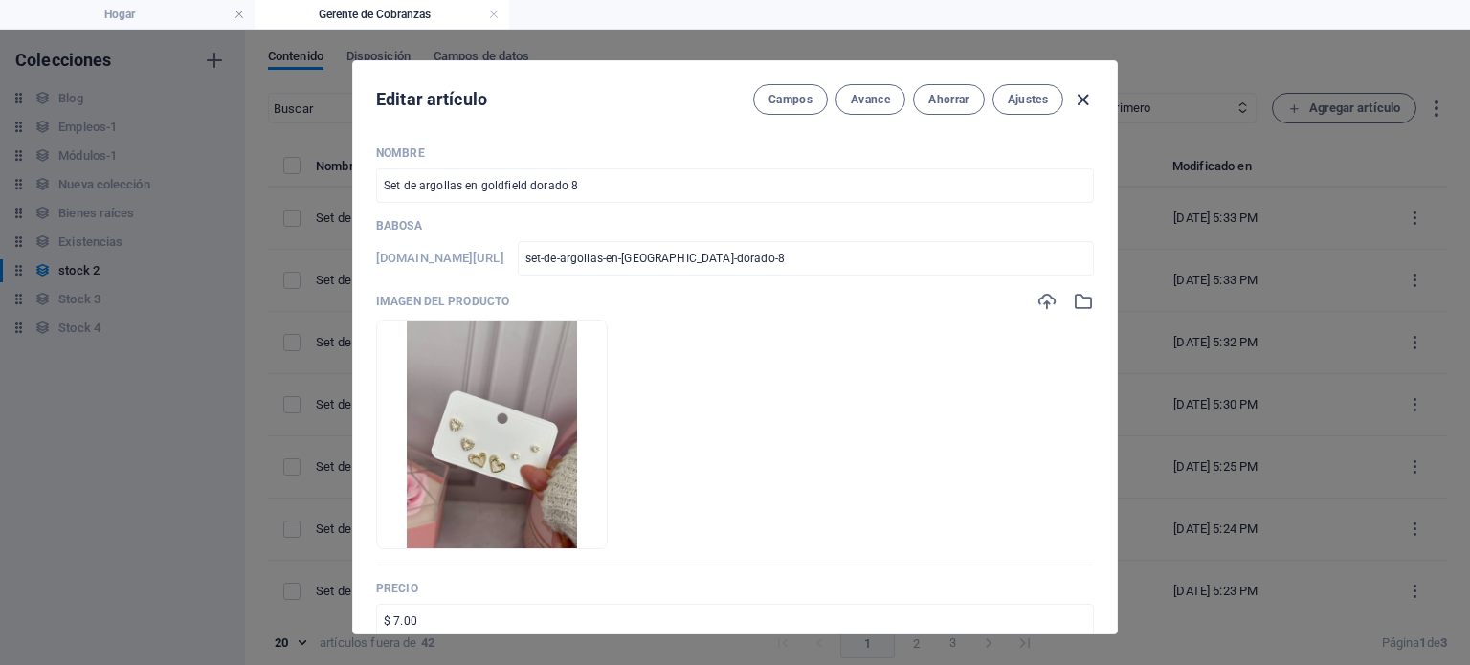
click at [1076, 103] on icon "button" at bounding box center [1083, 100] width 22 height 22
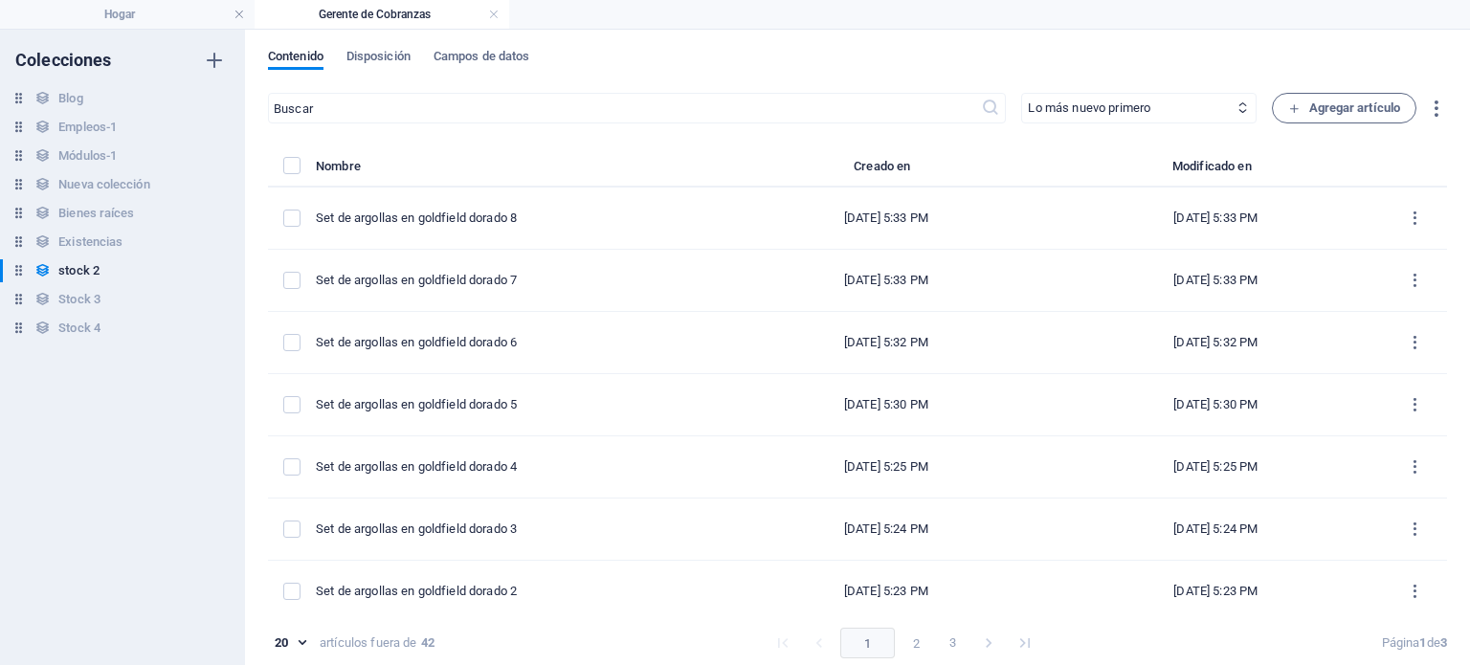
type input "set-de-argollas-en-goldfield-dorado-8"
click at [1300, 110] on span "Agregar artículo" at bounding box center [1344, 108] width 112 height 23
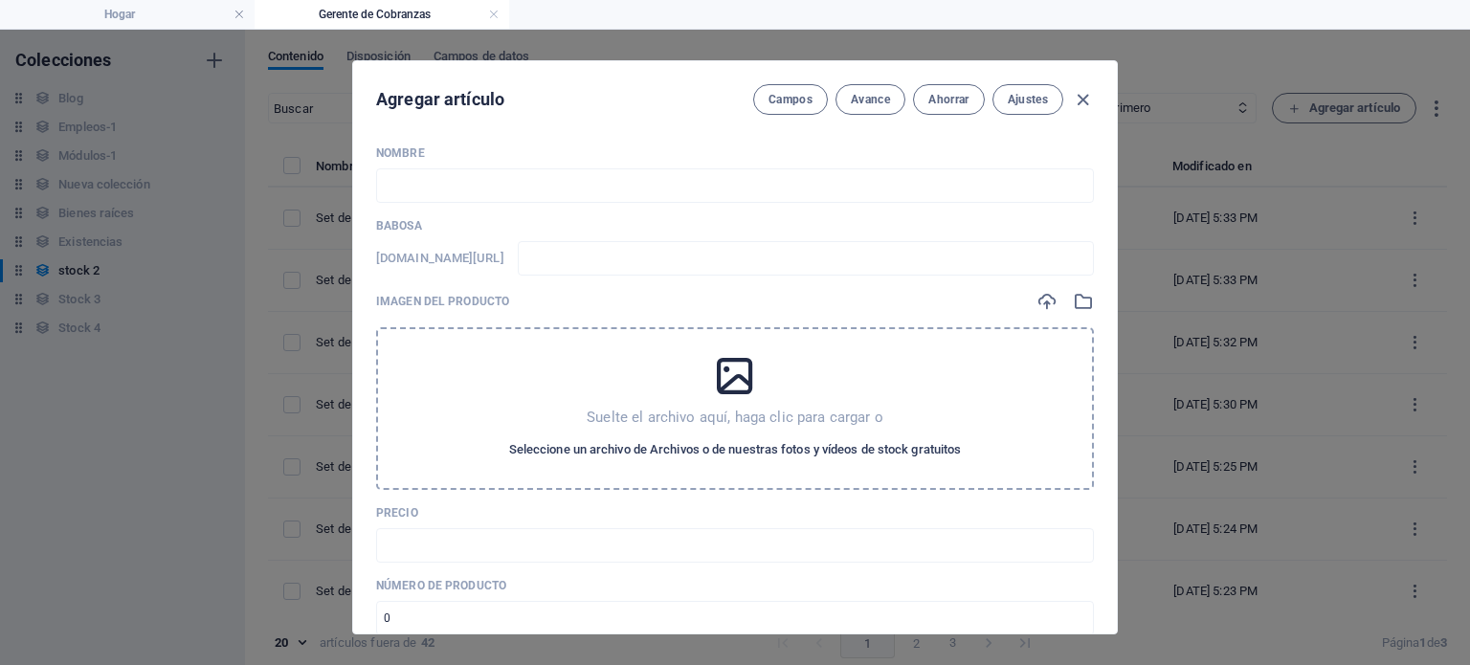
click at [788, 447] on font "Seleccione un archivo de Archivos o de nuestras fotos y vídeos de stock gratuit…" at bounding box center [735, 449] width 453 height 14
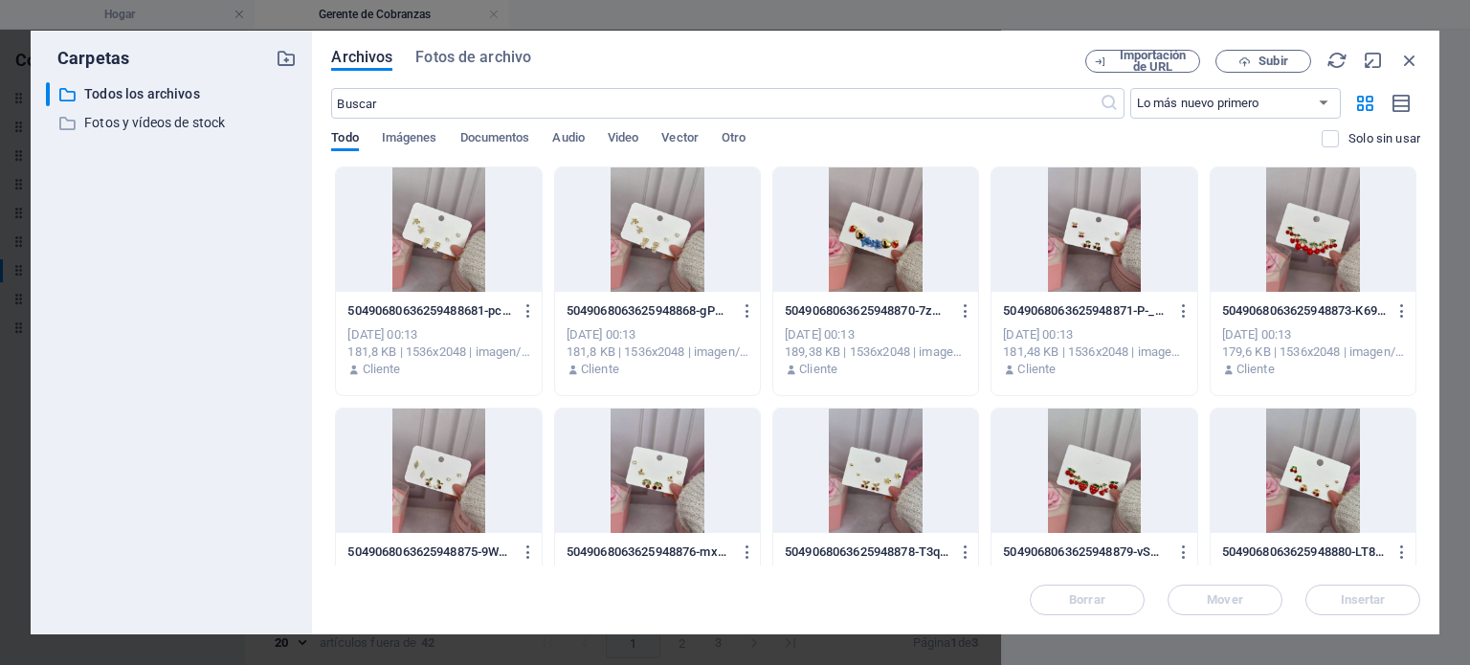
drag, startPoint x: 1420, startPoint y: 221, endPoint x: 1418, endPoint y: 313, distance: 91.9
click at [1418, 313] on div "Archivos Fotos de archivo Importación de URL Subir ​ Lo más nuevo primero El má…" at bounding box center [875, 333] width 1127 height 604
drag, startPoint x: 1416, startPoint y: 267, endPoint x: 1430, endPoint y: 227, distance: 42.7
click at [1428, 351] on div "Archivos Fotos de archivo Importación de URL Subir ​ Lo más nuevo primero El má…" at bounding box center [875, 333] width 1127 height 604
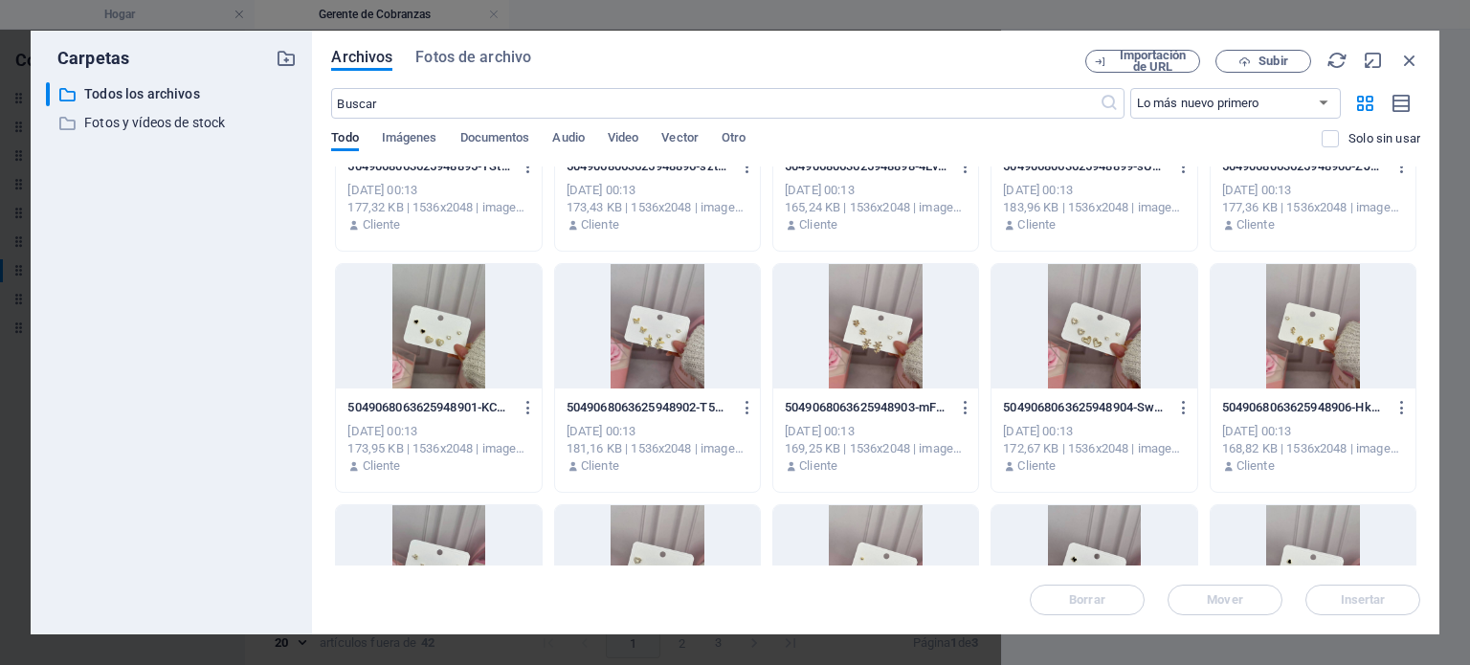
scroll to position [862, 0]
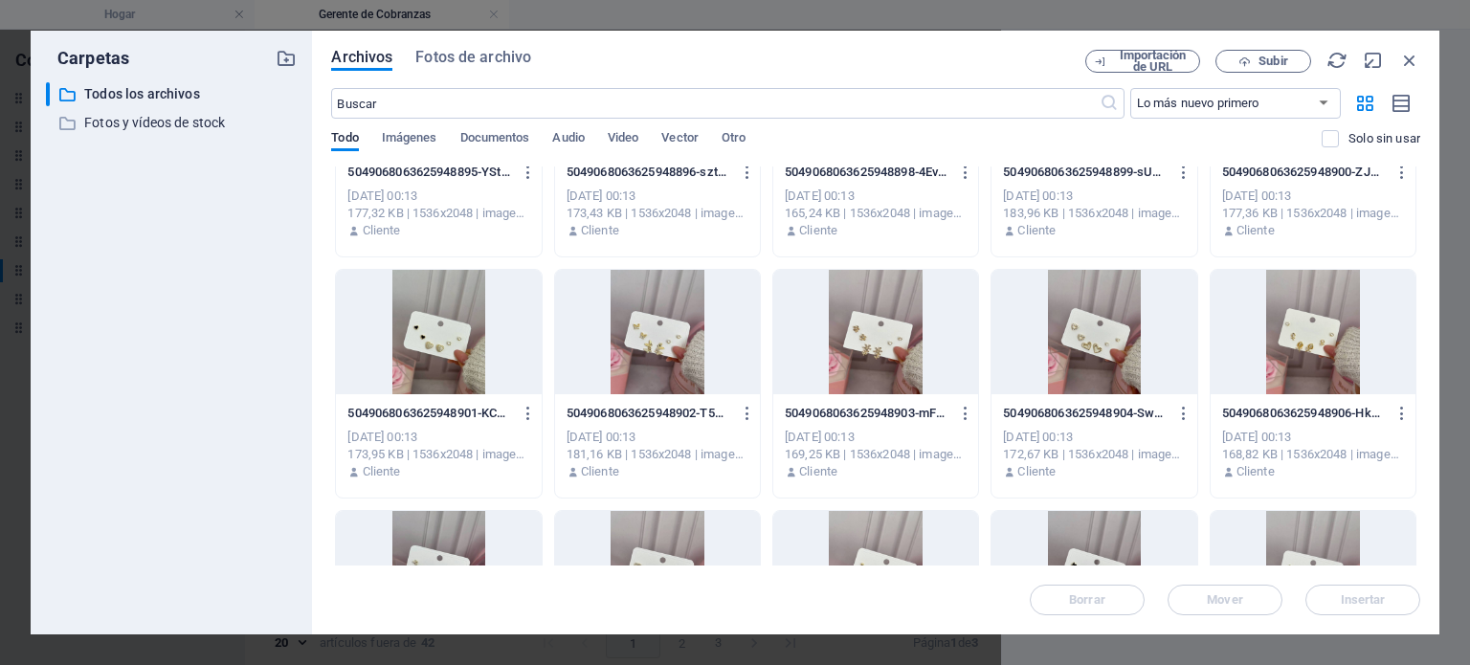
click at [886, 405] on p "5049068063625948903-mFysP_ohjWTW7JreatdLEw.jpg" at bounding box center [867, 413] width 165 height 17
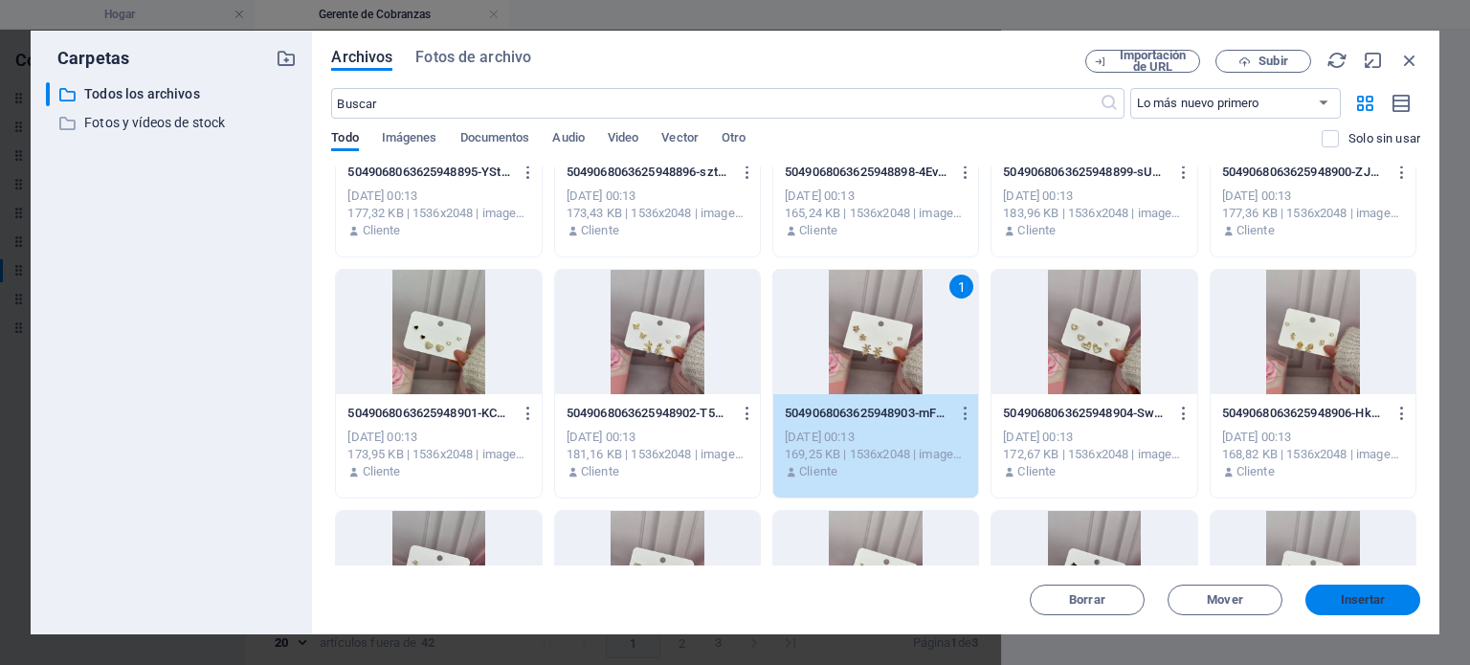
click at [1353, 596] on font "Insertar" at bounding box center [1363, 599] width 45 height 14
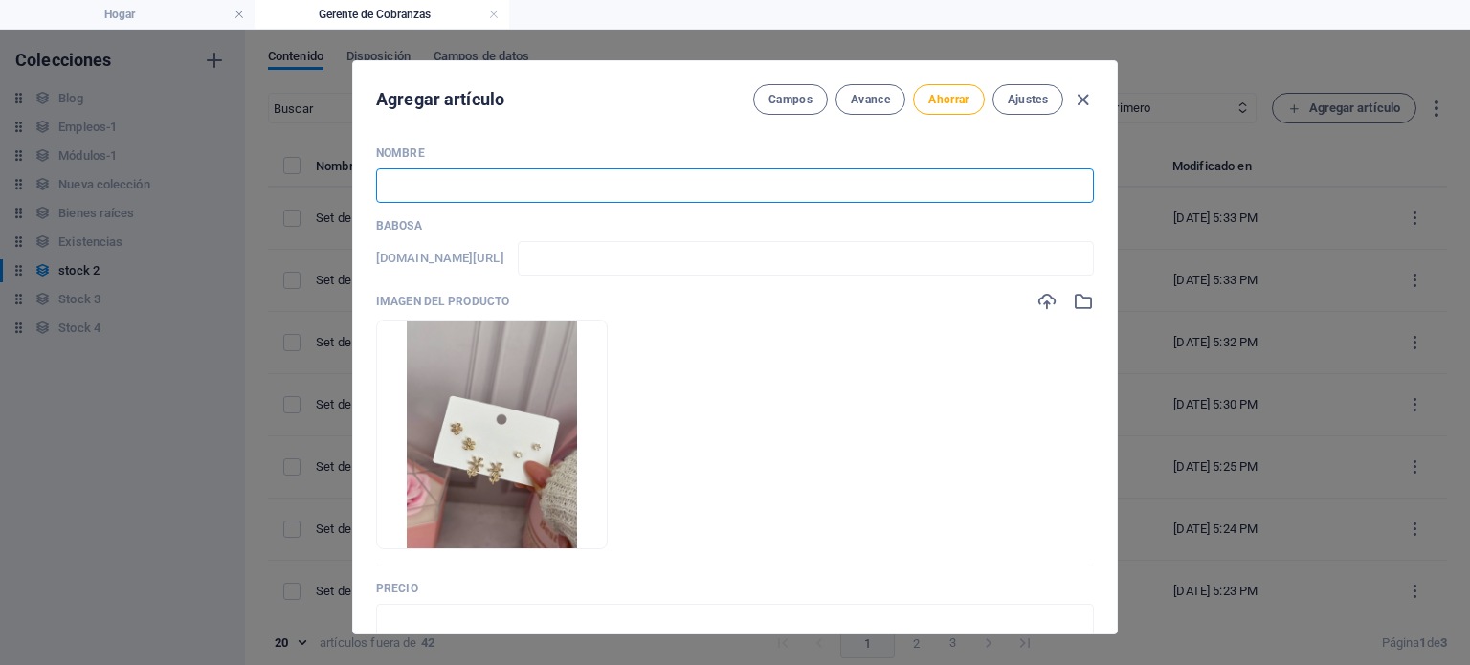
click at [744, 183] on input "text" at bounding box center [735, 185] width 718 height 34
paste input "Set de argollas en goldfield dorado 2"
type input "Set de argollas en goldfield dorado 2"
type input "set-de-argollas-en-goldfield-dorado-2"
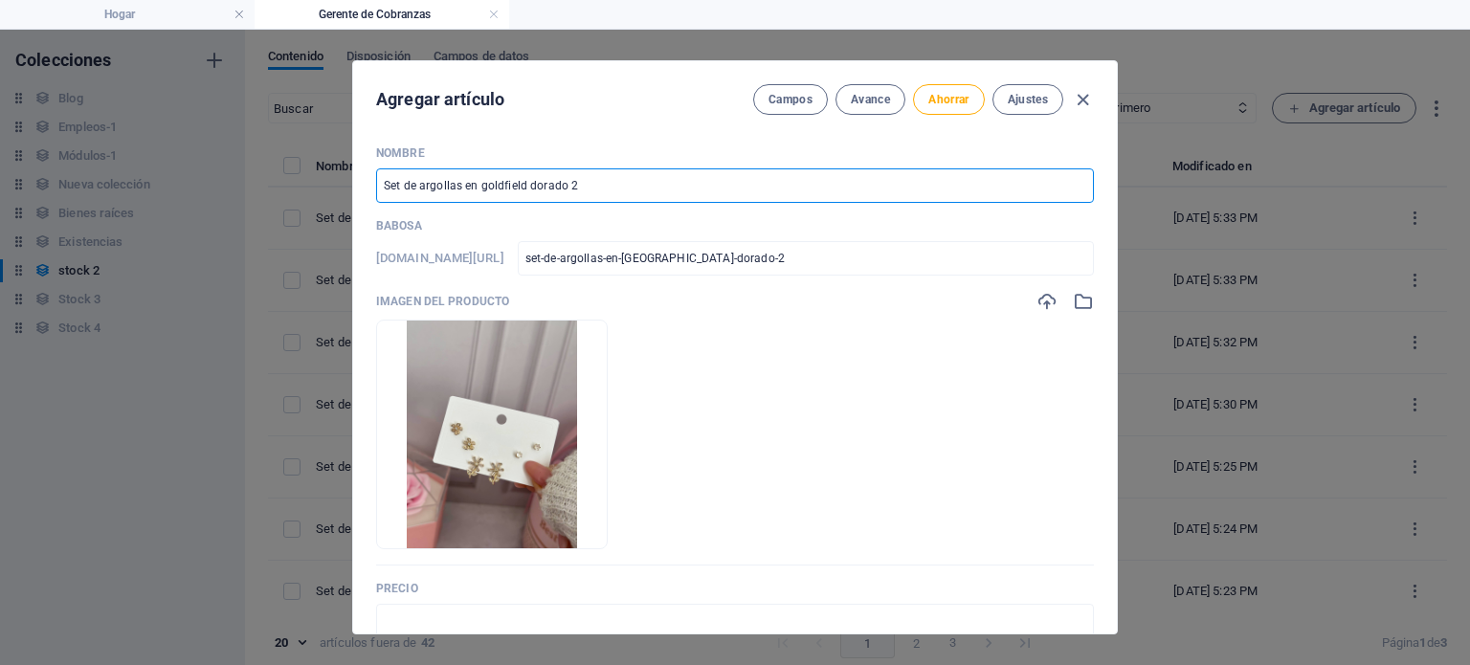
type input "Set de argollas en goldfield dorado"
type input "set-de-argollas-en-goldfield-dorado"
type input "Set de argollas en goldfield dorado 9"
type input "set-de-argollas-en-goldfield-dorado-9"
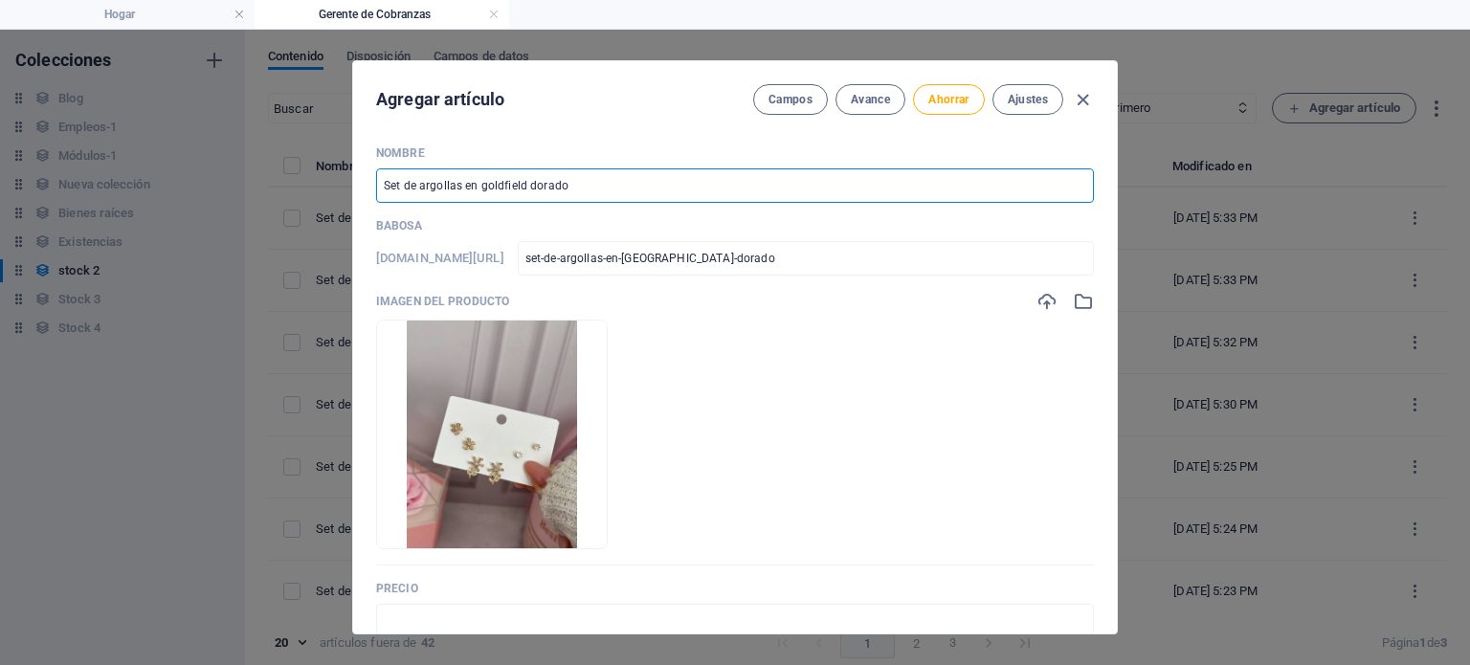
type input "set-de-argollas-en-goldfield-dorado-9"
type input "Set de argollas en goldfield dorado 9"
click at [567, 604] on input "text" at bounding box center [735, 621] width 718 height 34
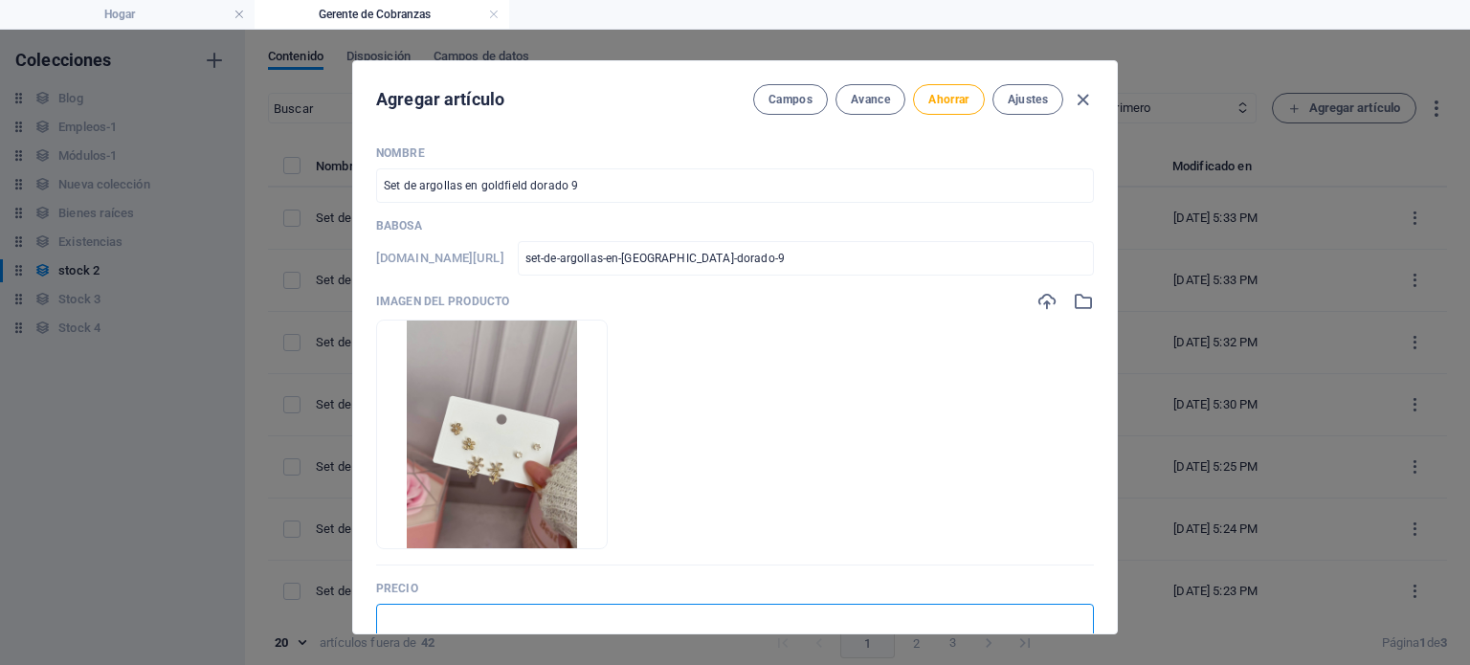
type input "$ 7.00"
click at [934, 94] on font "Ahorrar" at bounding box center [948, 99] width 40 height 13
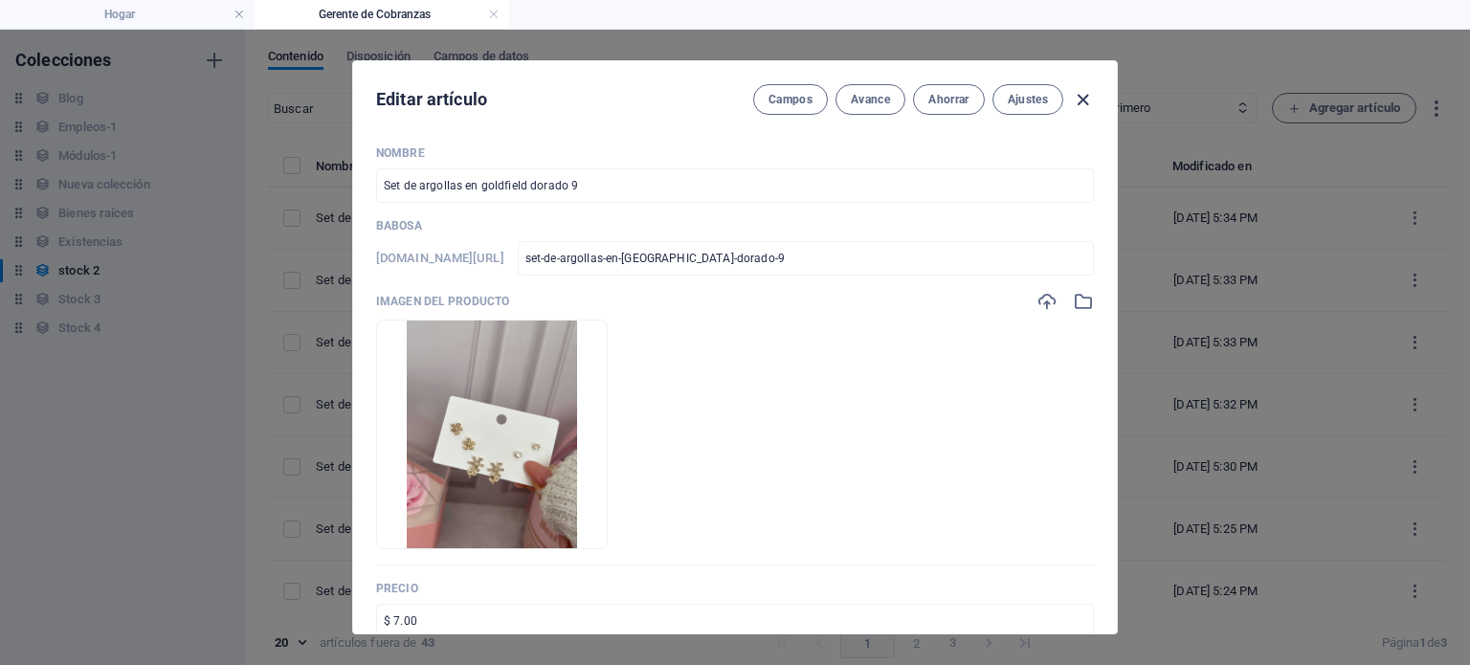
click at [1074, 100] on icon "button" at bounding box center [1083, 100] width 22 height 22
type input "set-de-argollas-en-goldfield-dorado-9"
click at [1074, 100] on icon "button" at bounding box center [1083, 100] width 22 height 22
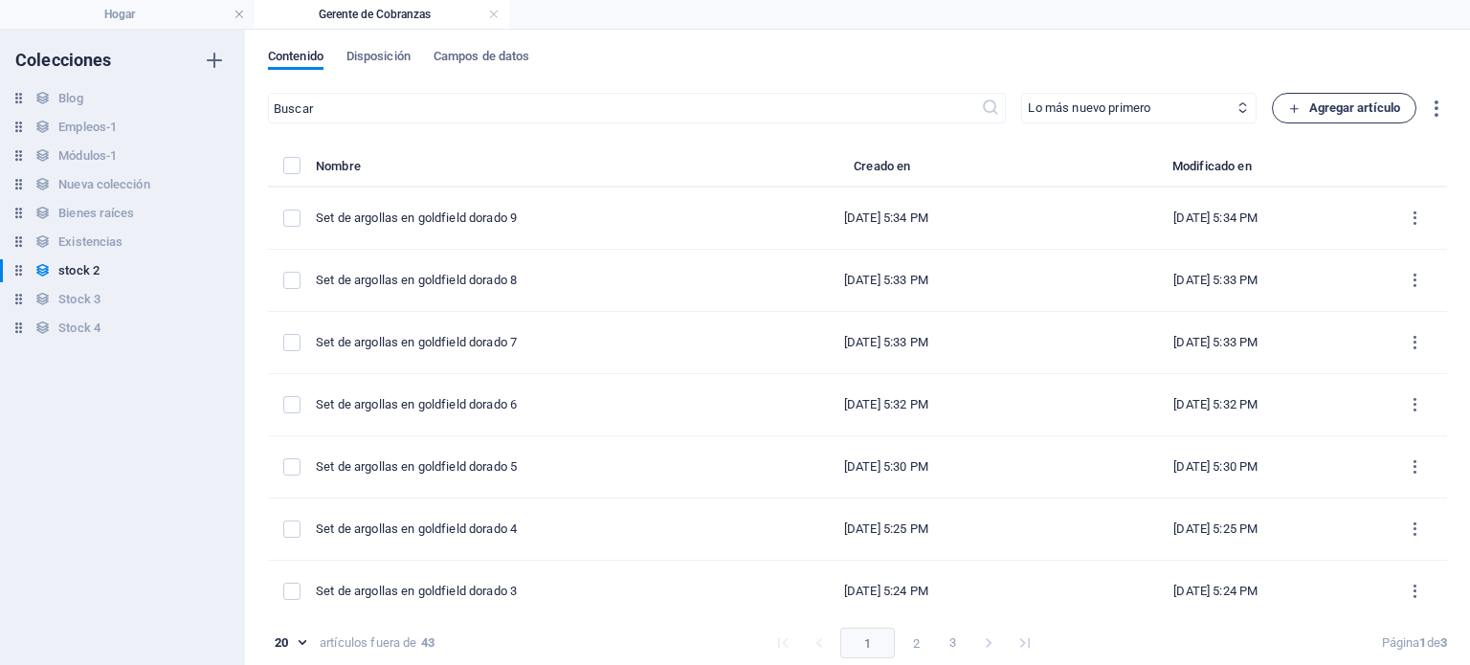
click at [1290, 115] on span "Agregar artículo" at bounding box center [1344, 108] width 112 height 23
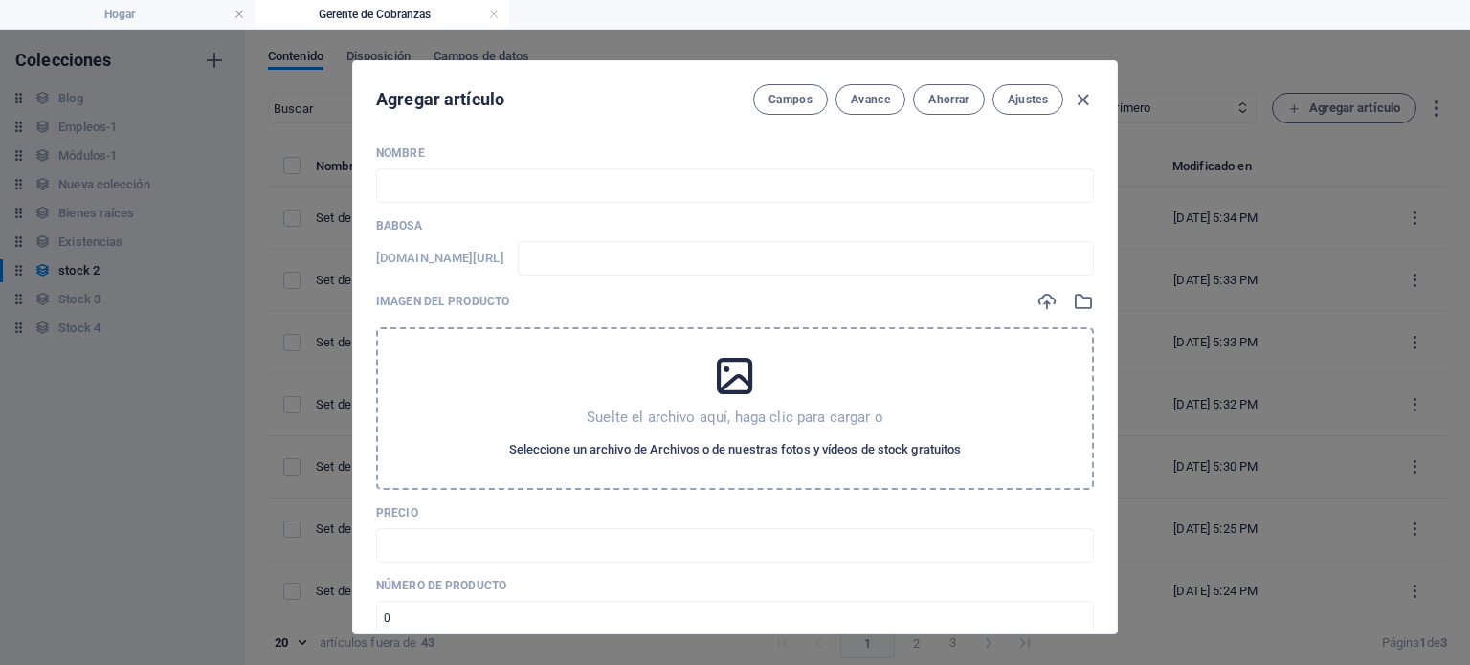
click at [919, 445] on font "Seleccione un archivo de Archivos o de nuestras fotos y vídeos de stock gratuit…" at bounding box center [735, 449] width 453 height 14
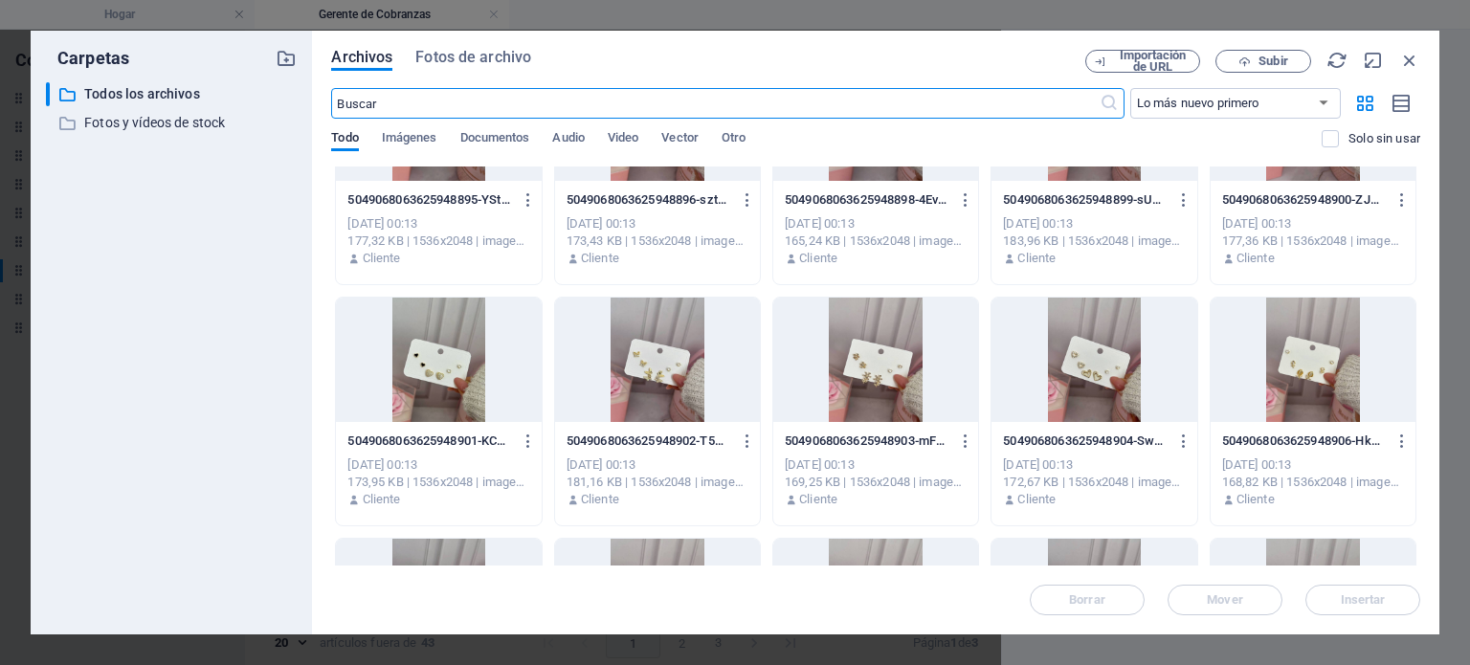
scroll to position [829, 0]
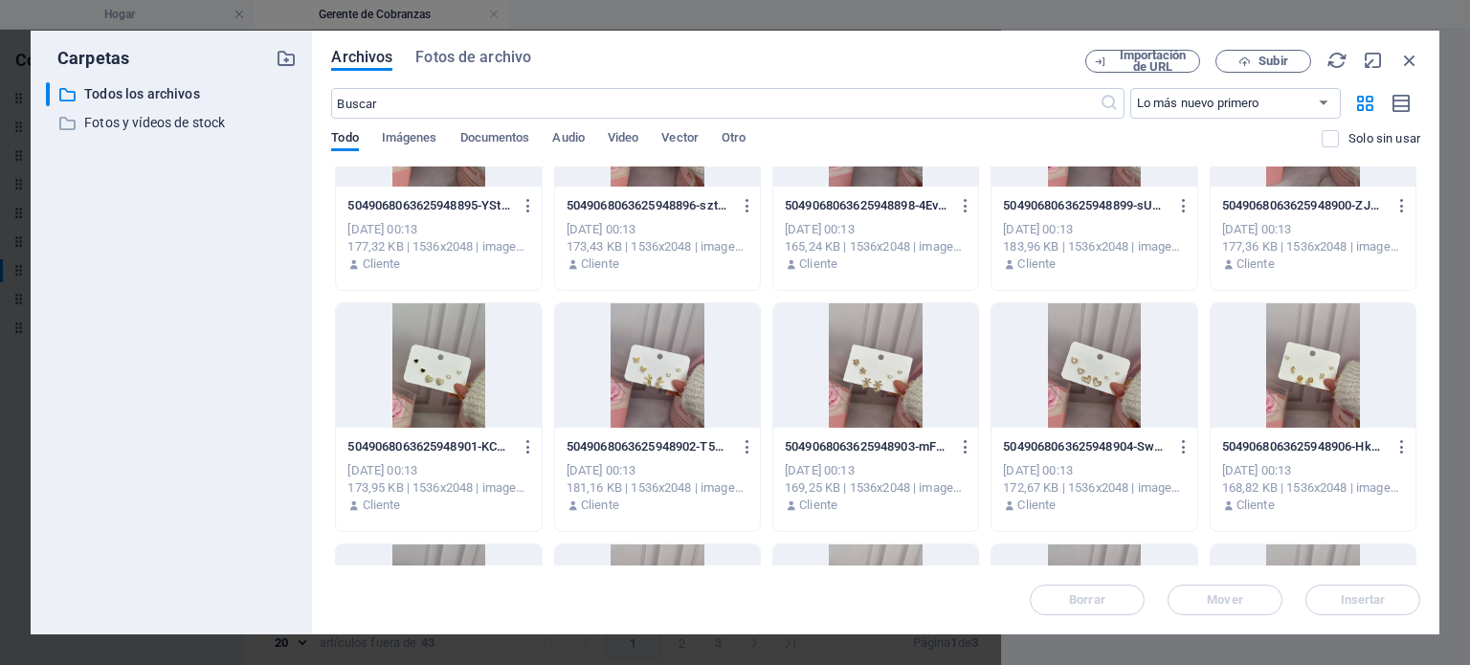
click at [606, 405] on div at bounding box center [657, 365] width 205 height 124
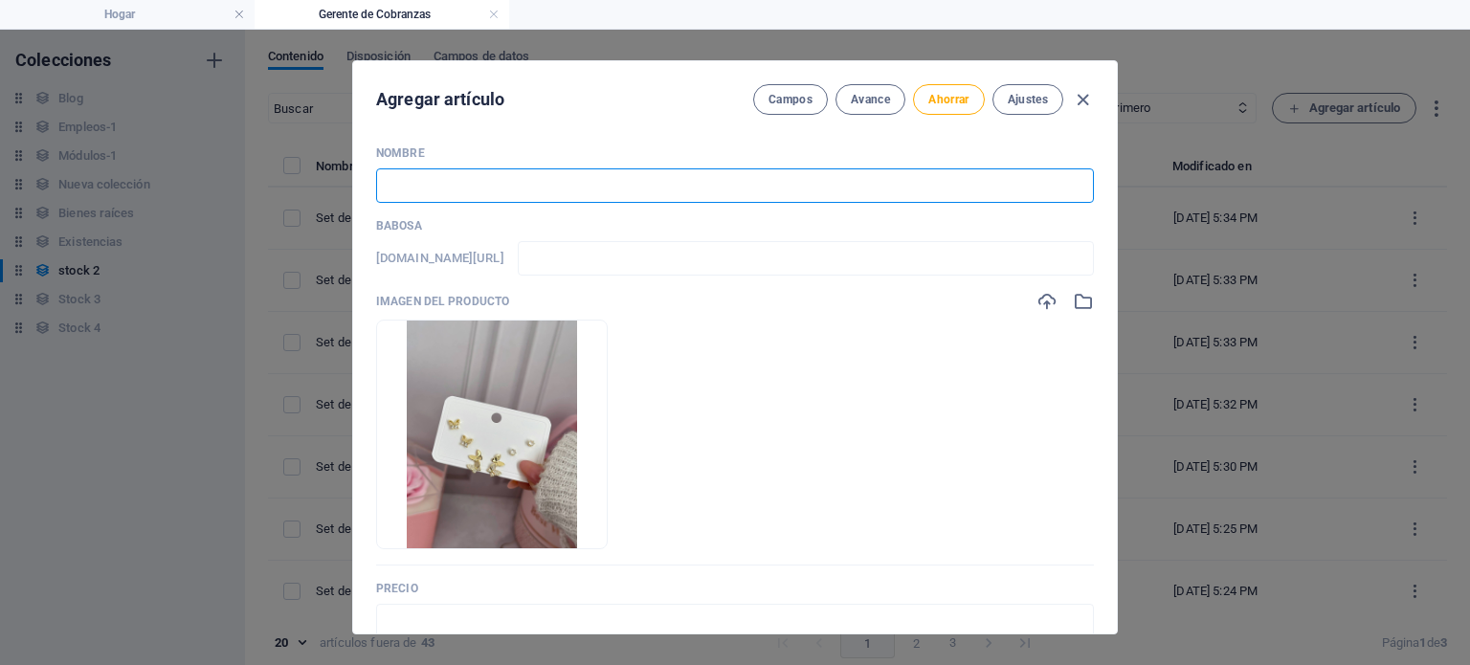
click at [456, 190] on input "text" at bounding box center [735, 185] width 718 height 34
paste input "Set de argollas en goldfield dorado 2"
type input "Set de argollas en goldfield dorado 2"
type input "set-de-argollas-en-goldfield-dorado-2"
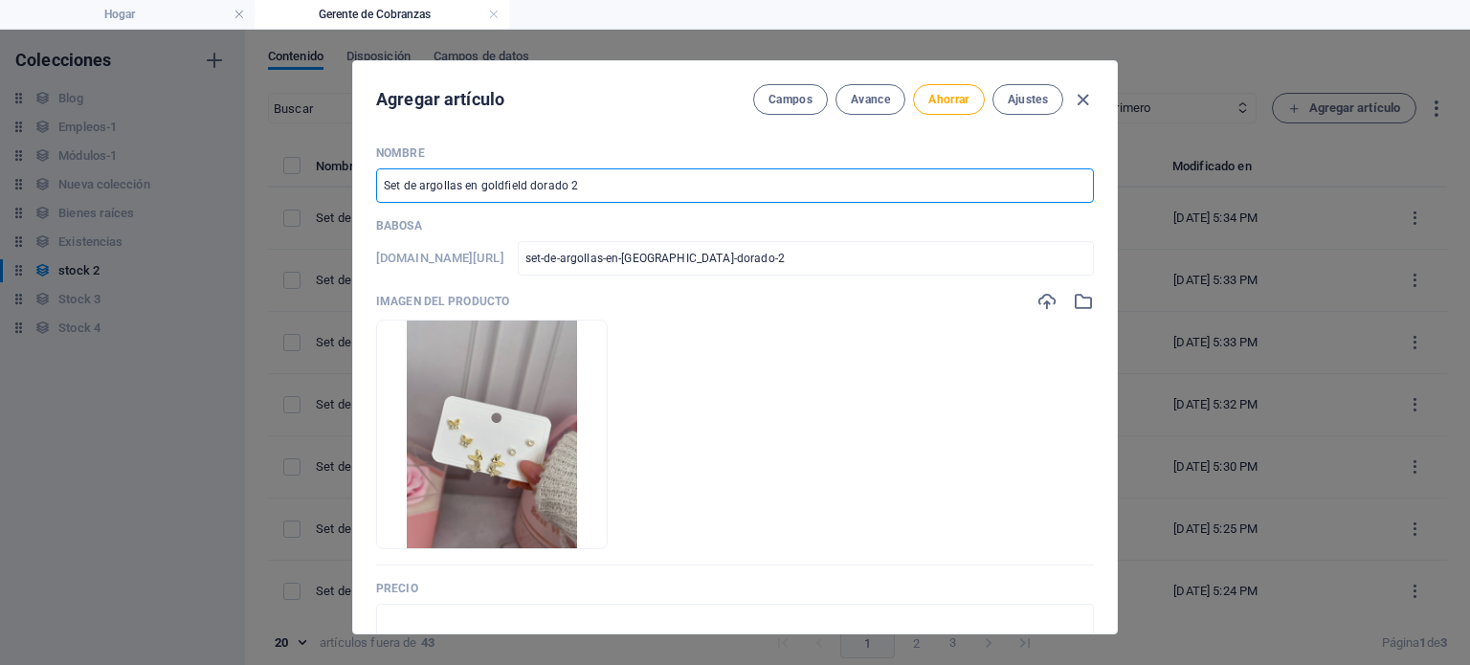
type input "Set de argollas en goldfield dorado"
type input "set-de-argollas-en-goldfield-dorado"
type input "Set de argollas en goldfield dorado 1"
type input "set-de-argollas-en-goldfield-dorado-1"
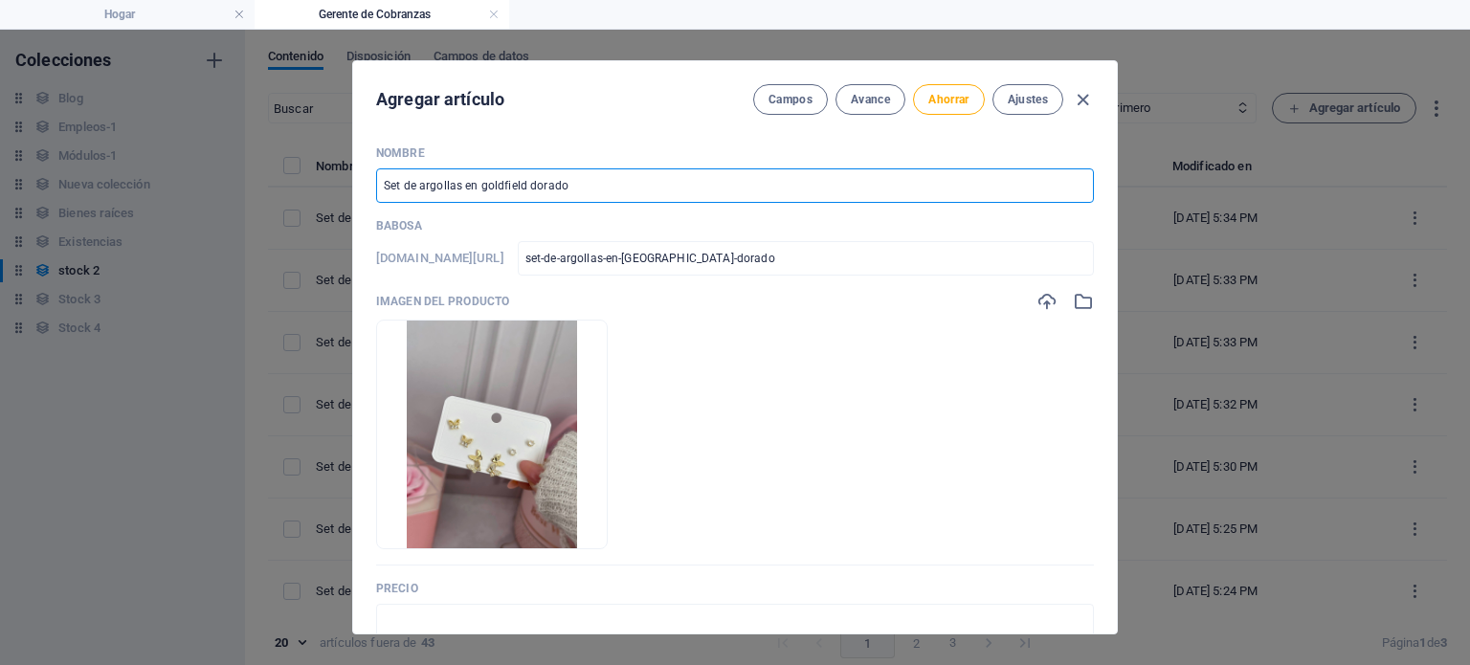
type input "set-de-argollas-en-goldfield-dorado-1"
type input "Set de argollas en goldfield dorado 10"
type input "set-de-argollas-en-goldfield-dorado-10"
type input "Set de argollas en goldfield dorado 10"
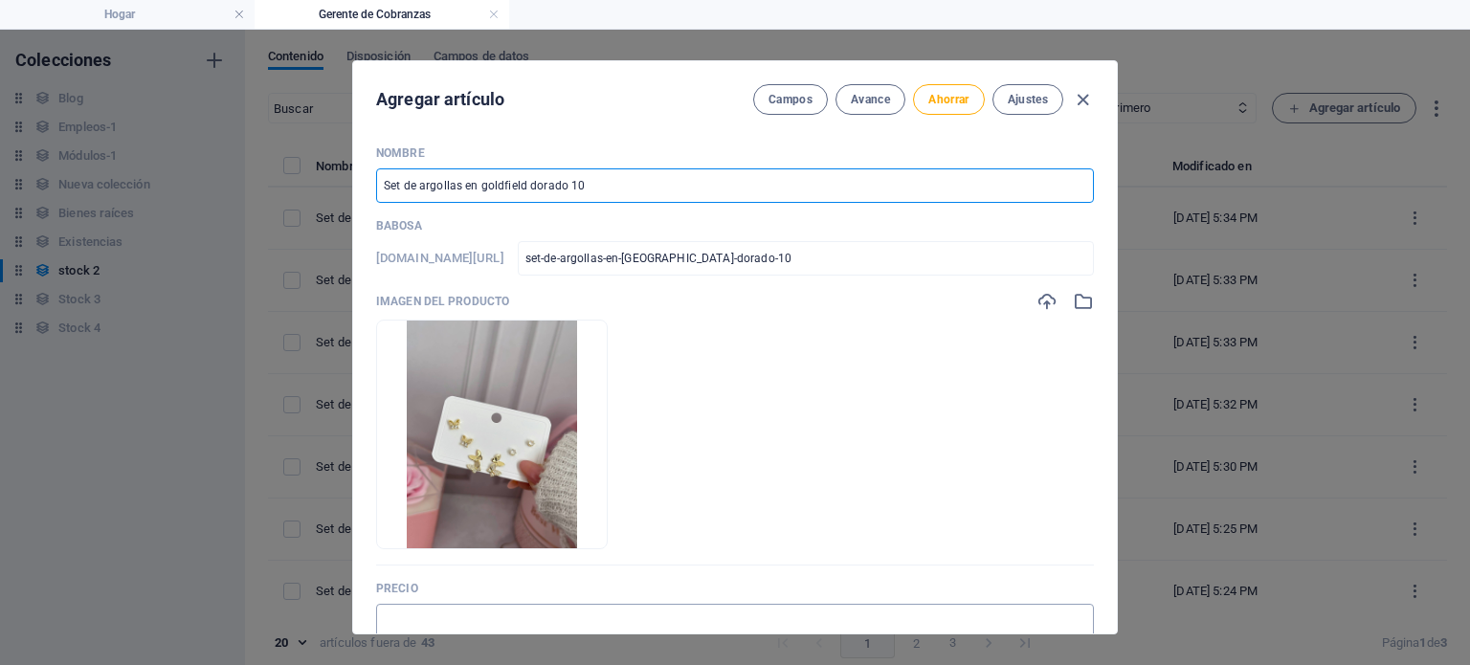
click at [496, 617] on input "text" at bounding box center [735, 621] width 718 height 34
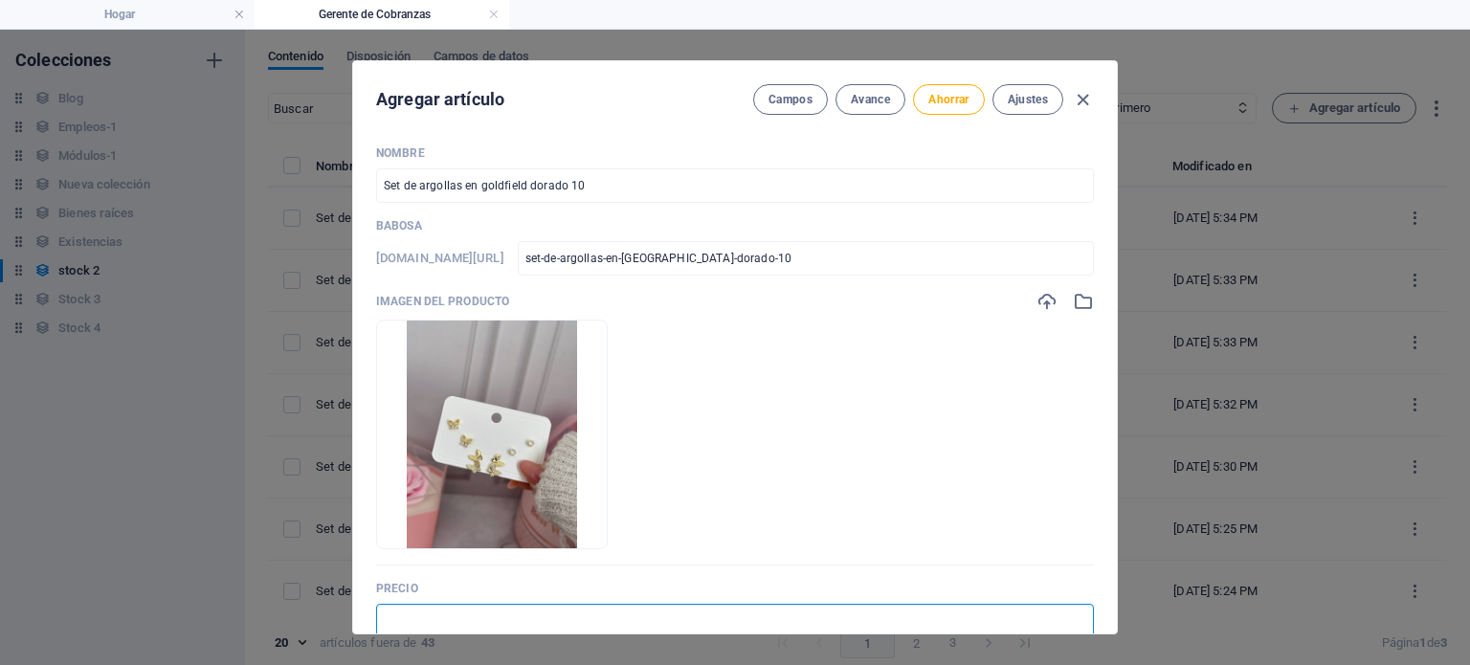
type input "$ 7.00"
click at [956, 89] on button "Ahorrar" at bounding box center [948, 99] width 71 height 31
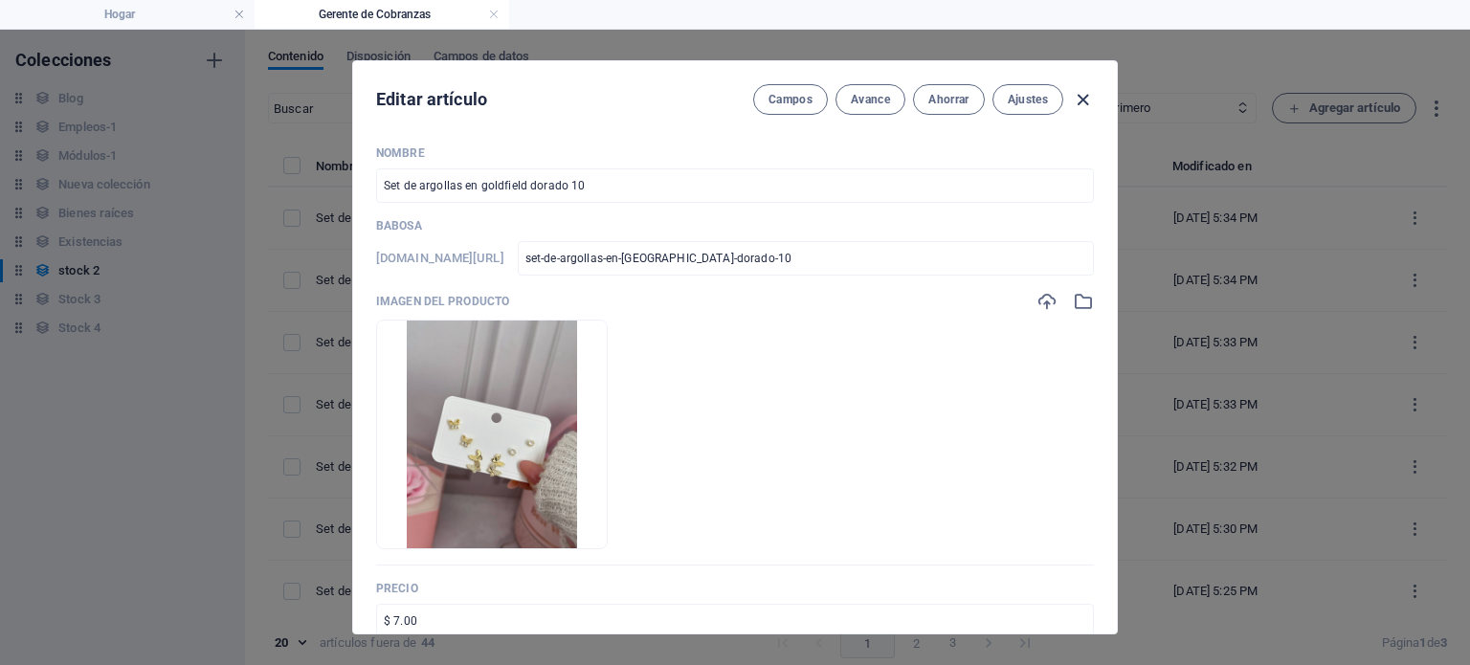
click at [1080, 100] on icon "button" at bounding box center [1083, 100] width 22 height 22
type input "set-de-argollas-en-goldfield-dorado-10"
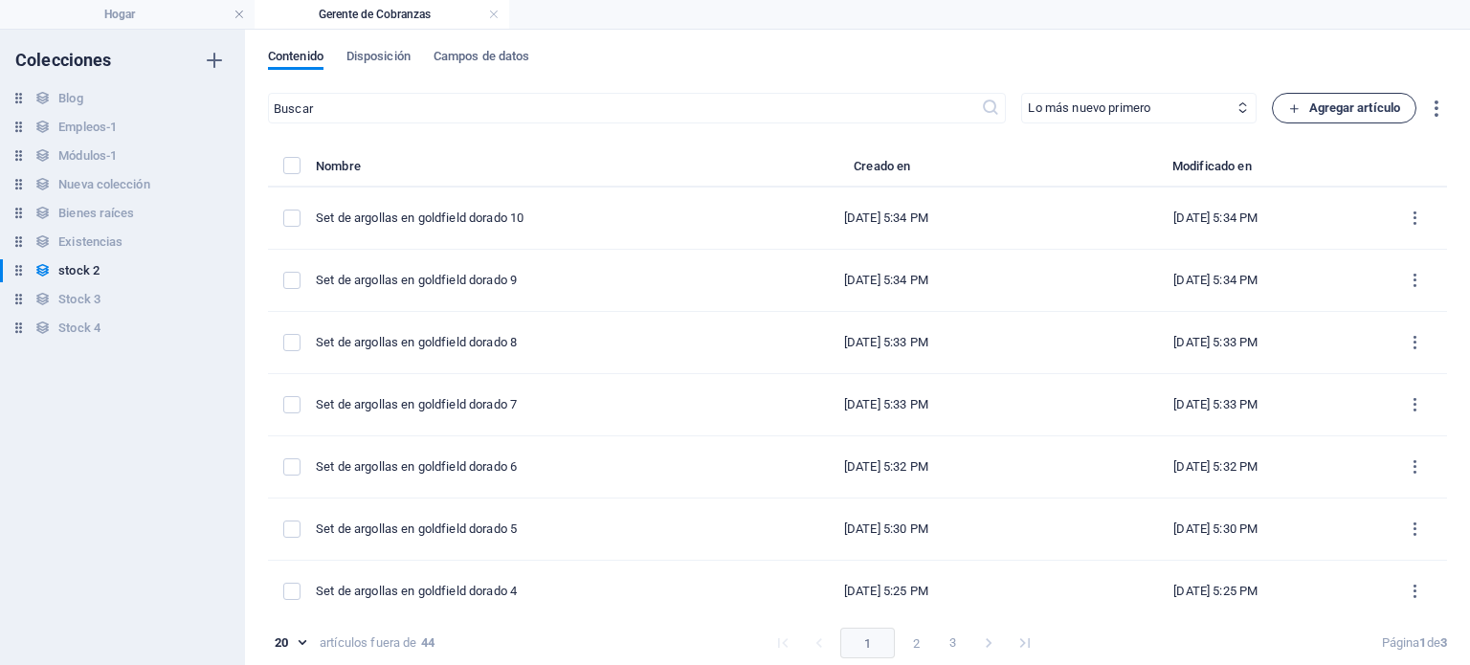
click at [1337, 106] on font "Agregar artículo" at bounding box center [1355, 107] width 92 height 14
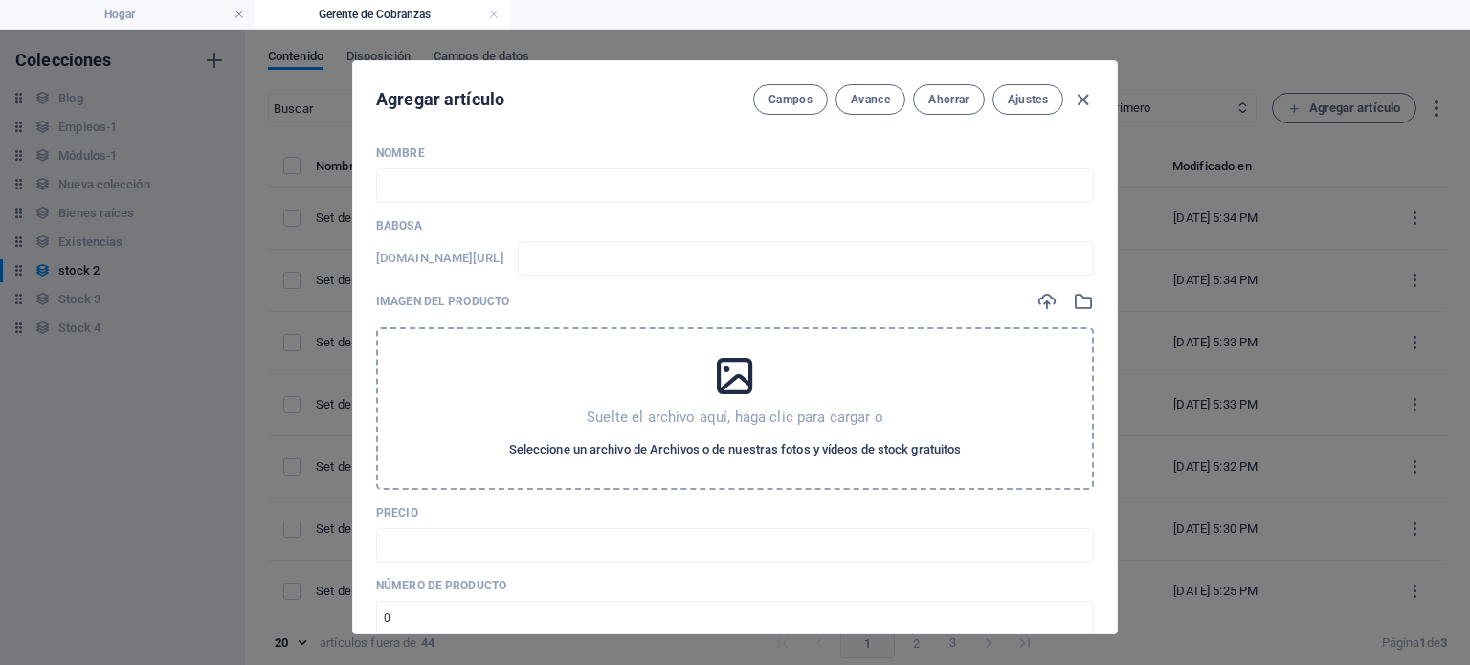
click at [778, 456] on font "Seleccione un archivo de Archivos o de nuestras fotos y vídeos de stock gratuit…" at bounding box center [735, 449] width 453 height 14
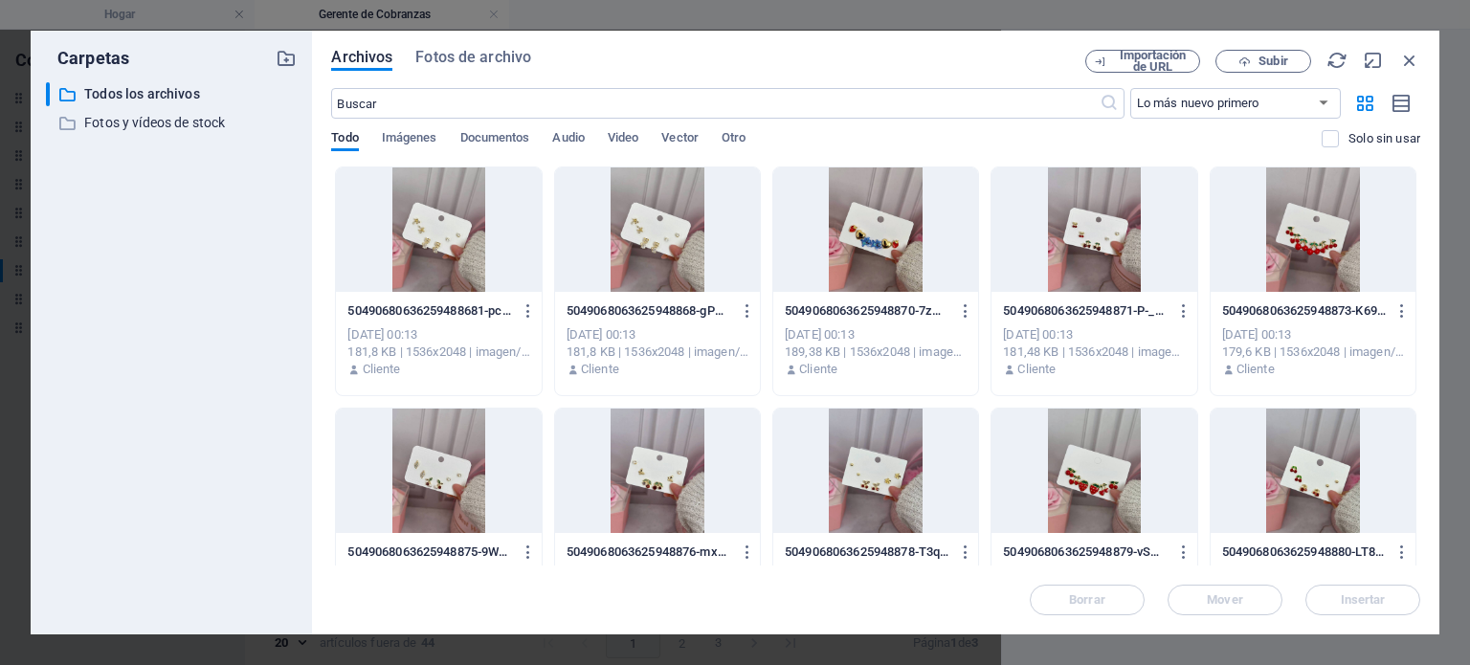
drag, startPoint x: 1420, startPoint y: 234, endPoint x: 1421, endPoint y: 324, distance: 90.9
click at [1421, 324] on div "Archivos Fotos de archivo Importación de URL Subir ​ Lo más nuevo primero El má…" at bounding box center [875, 333] width 1127 height 604
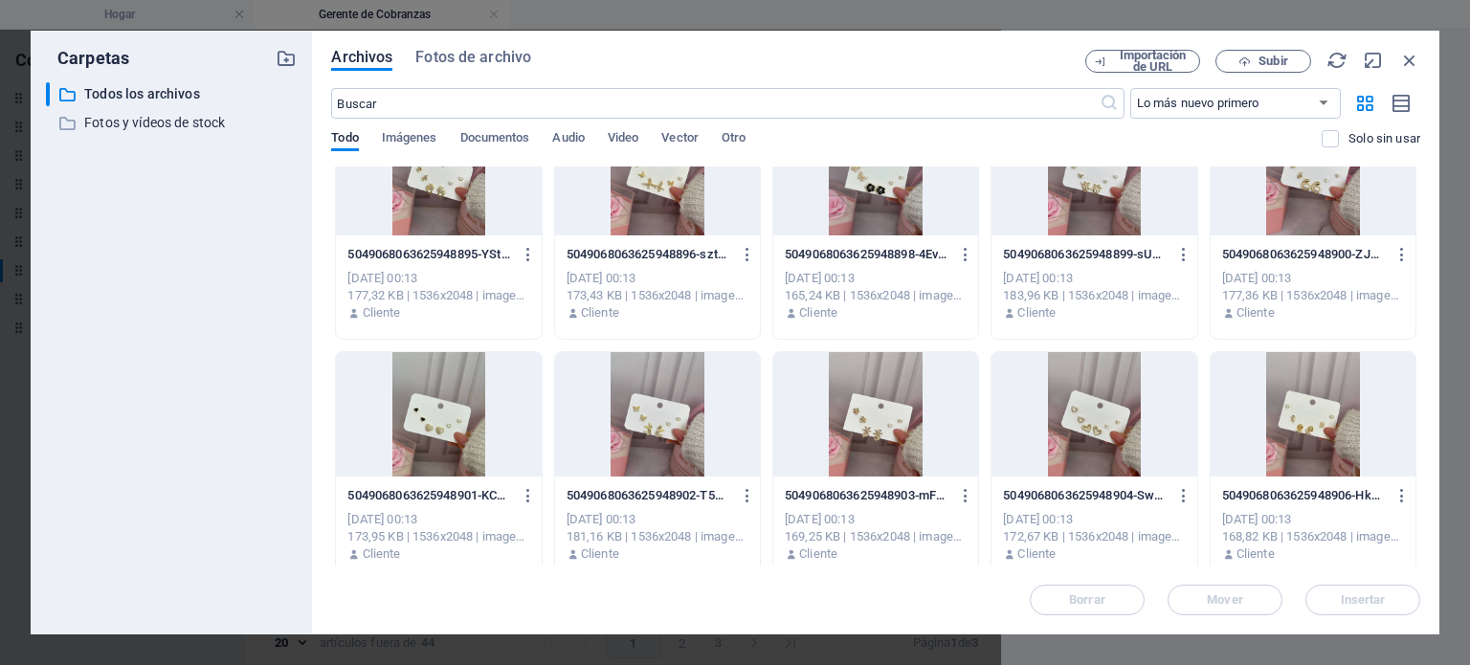
scroll to position [830, 0]
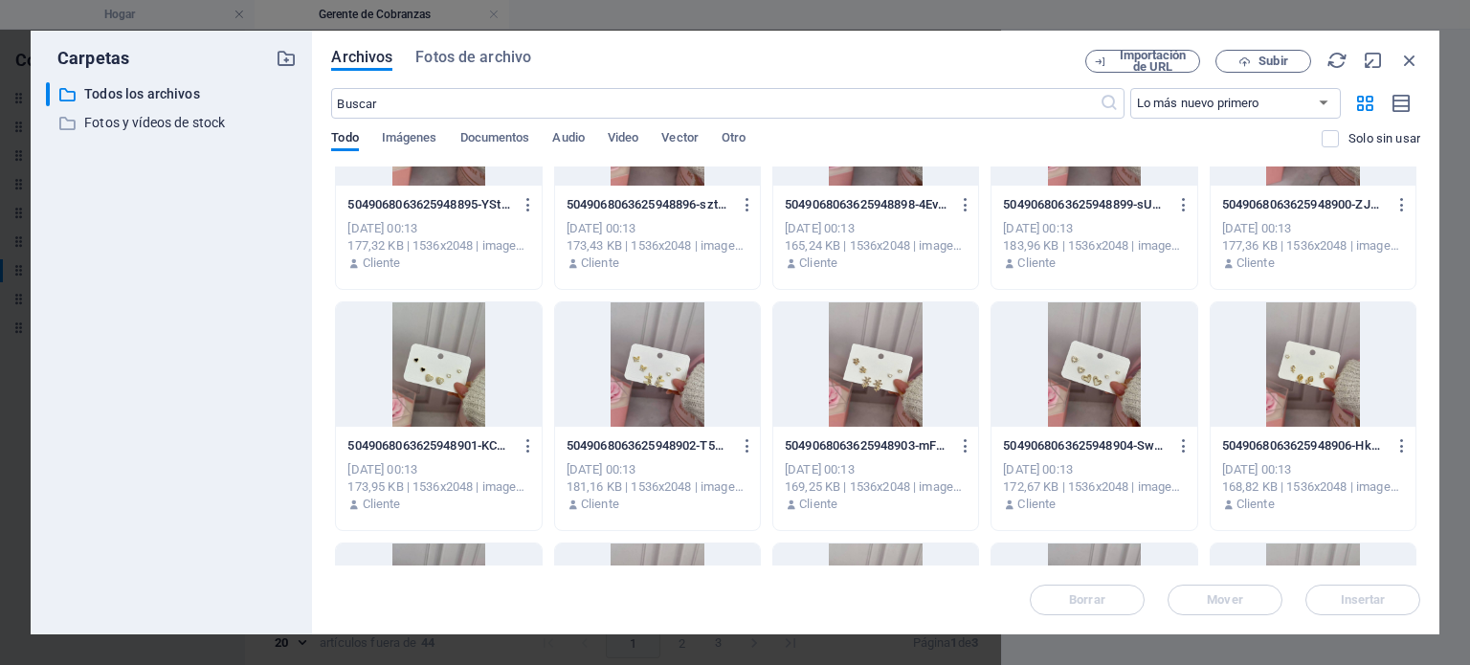
click at [449, 381] on div at bounding box center [438, 364] width 205 height 124
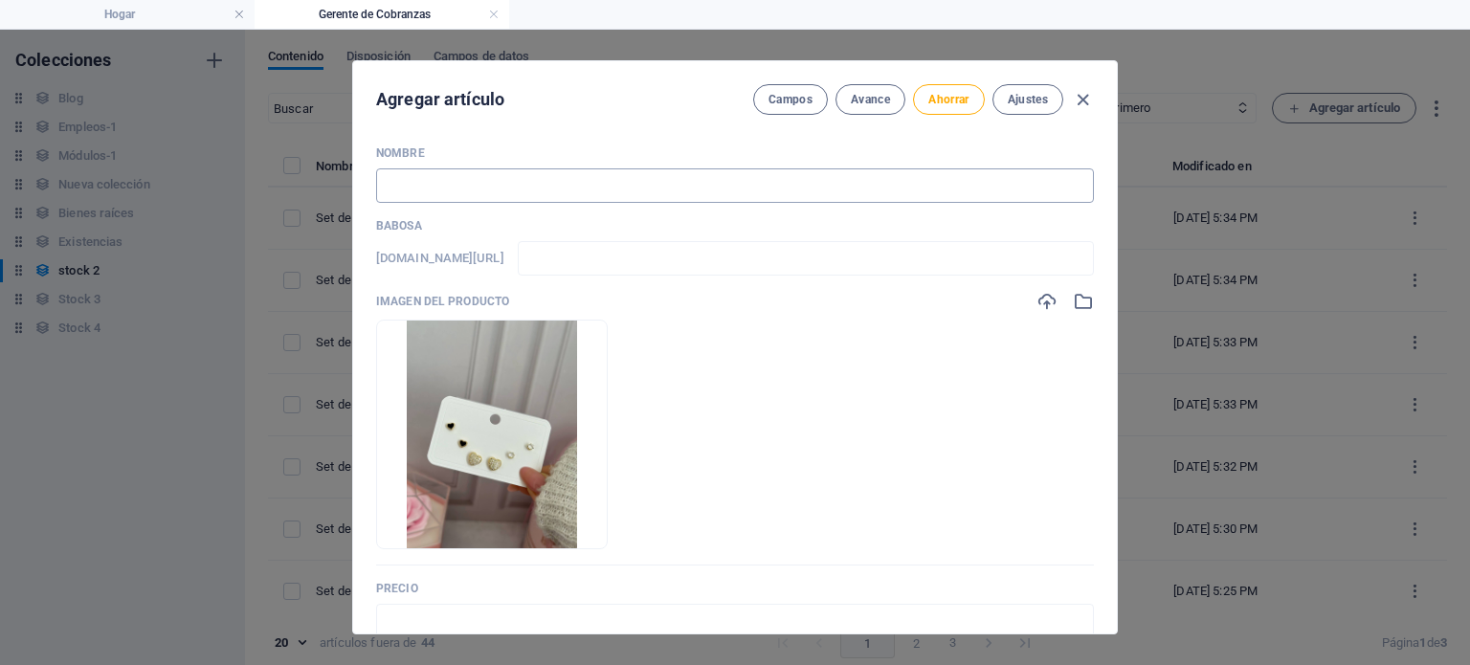
click at [480, 180] on input "text" at bounding box center [735, 185] width 718 height 34
paste input "Set de argollas en goldfield dorado 2"
type input "Set de argollas en goldfield dorado 2"
type input "set-de-argollas-en-goldfield-dorado-2"
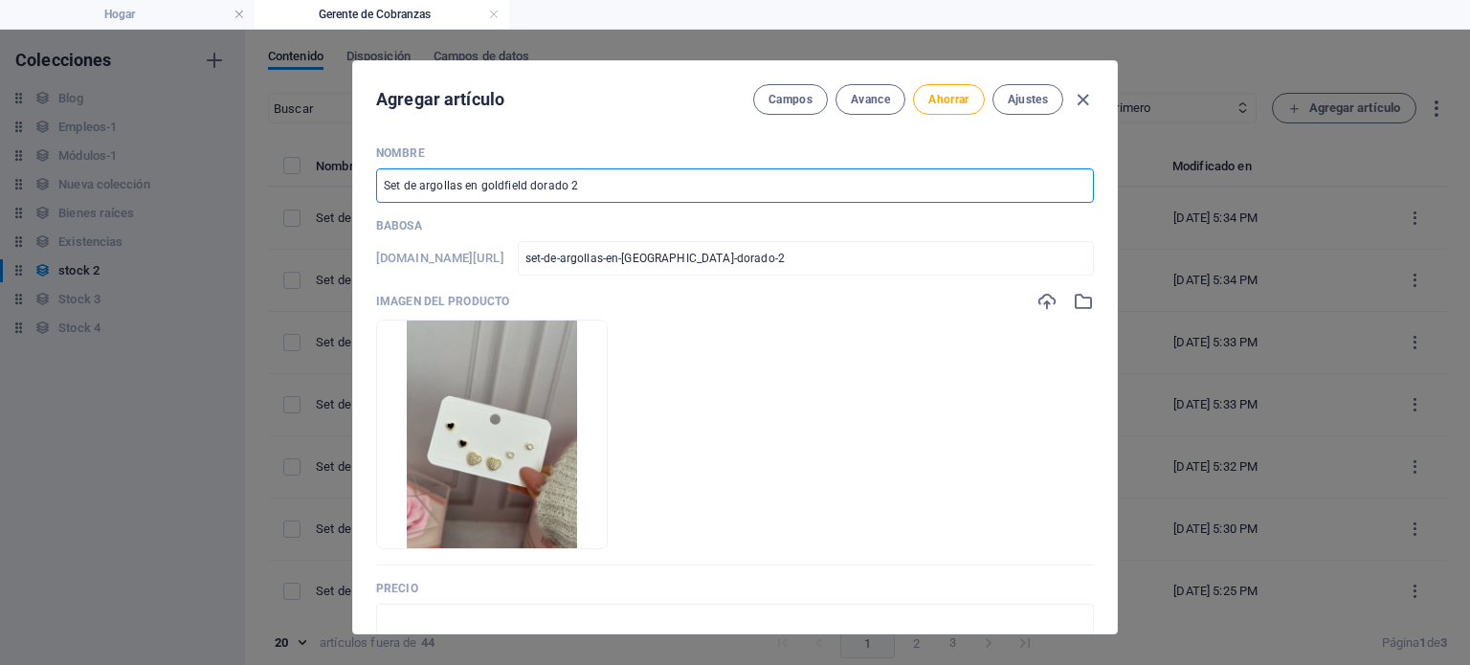
type input "Set de argollas en goldfield dorado"
type input "set-de-argollas-en-goldfield-dorado"
type input "Set de argollas en goldfield dorado 1"
type input "set-de-argollas-en-goldfield-dorado-1"
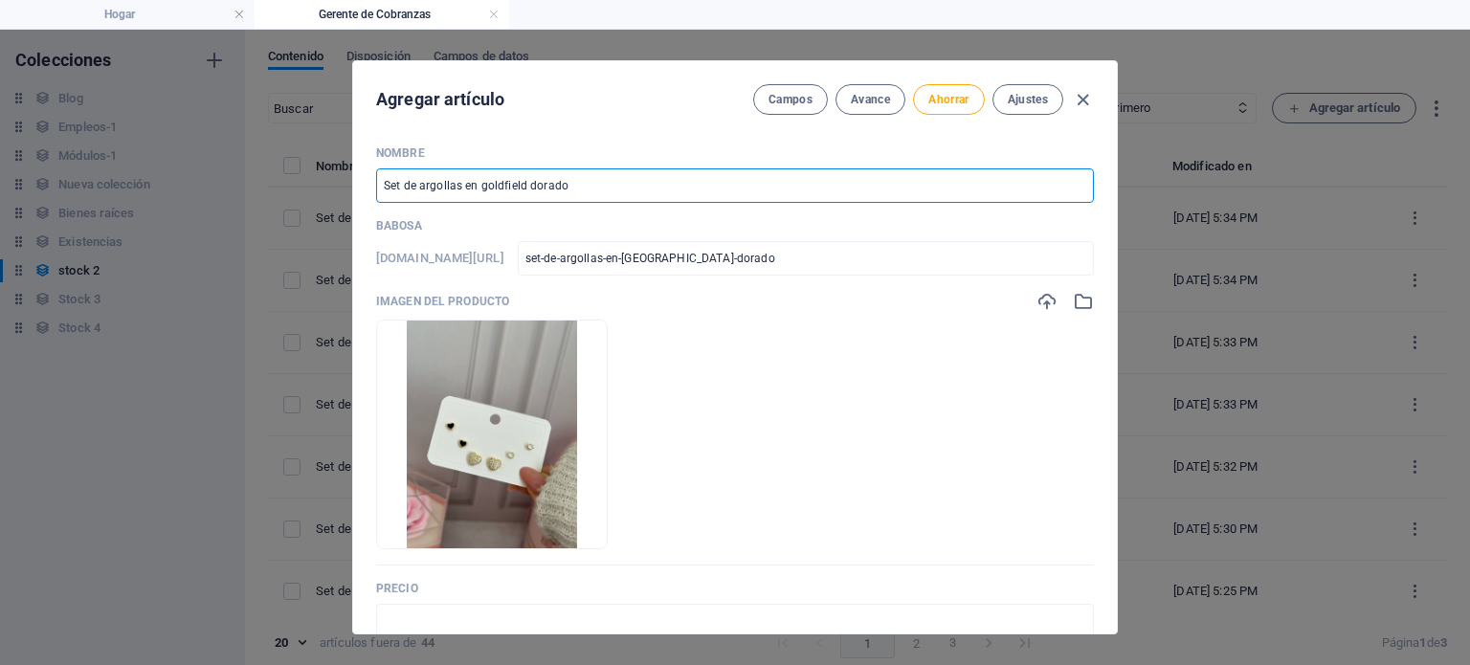
type input "set-de-argollas-en-goldfield-dorado-1"
type input "Set de argollas en goldfield dorado 11"
type input "set-de-argollas-en-goldfield-dorado-11"
type input "Set de argollas en goldfield dorado 11"
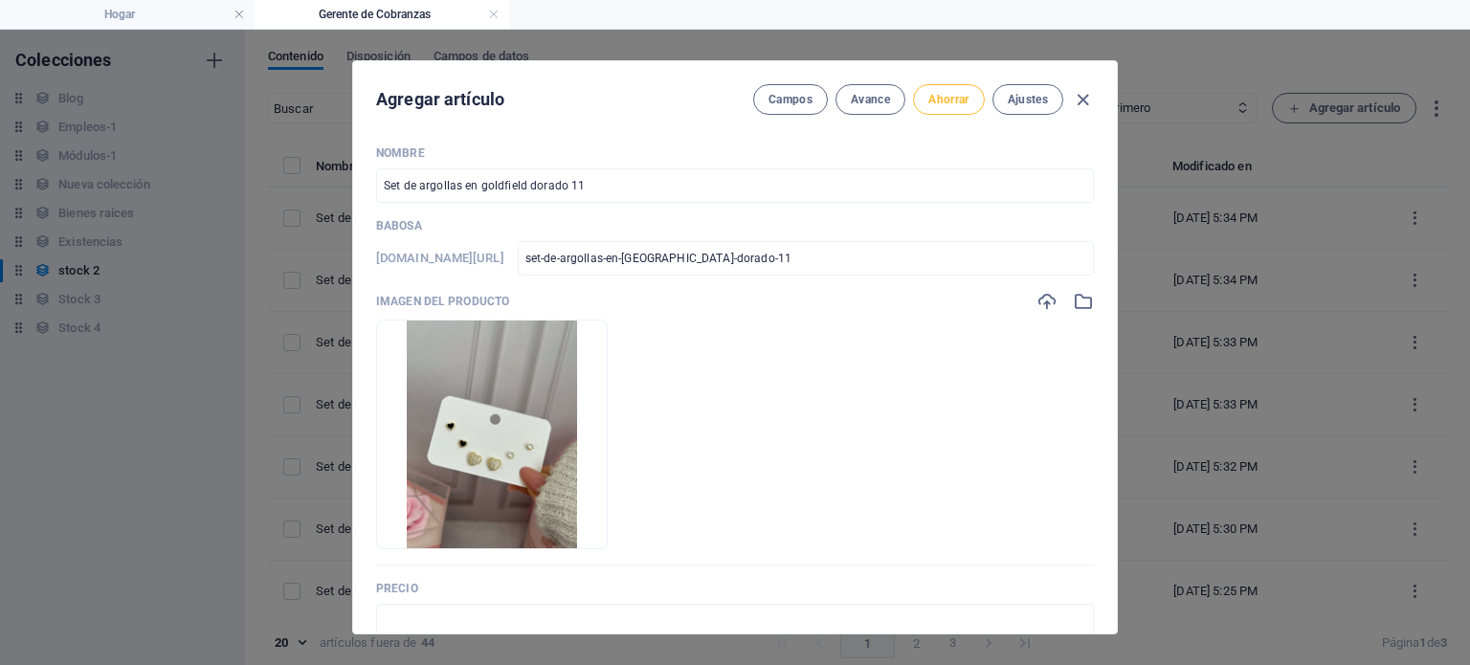
click at [950, 96] on font "Ahorrar" at bounding box center [948, 99] width 40 height 13
click at [1077, 96] on icon "button" at bounding box center [1083, 100] width 22 height 22
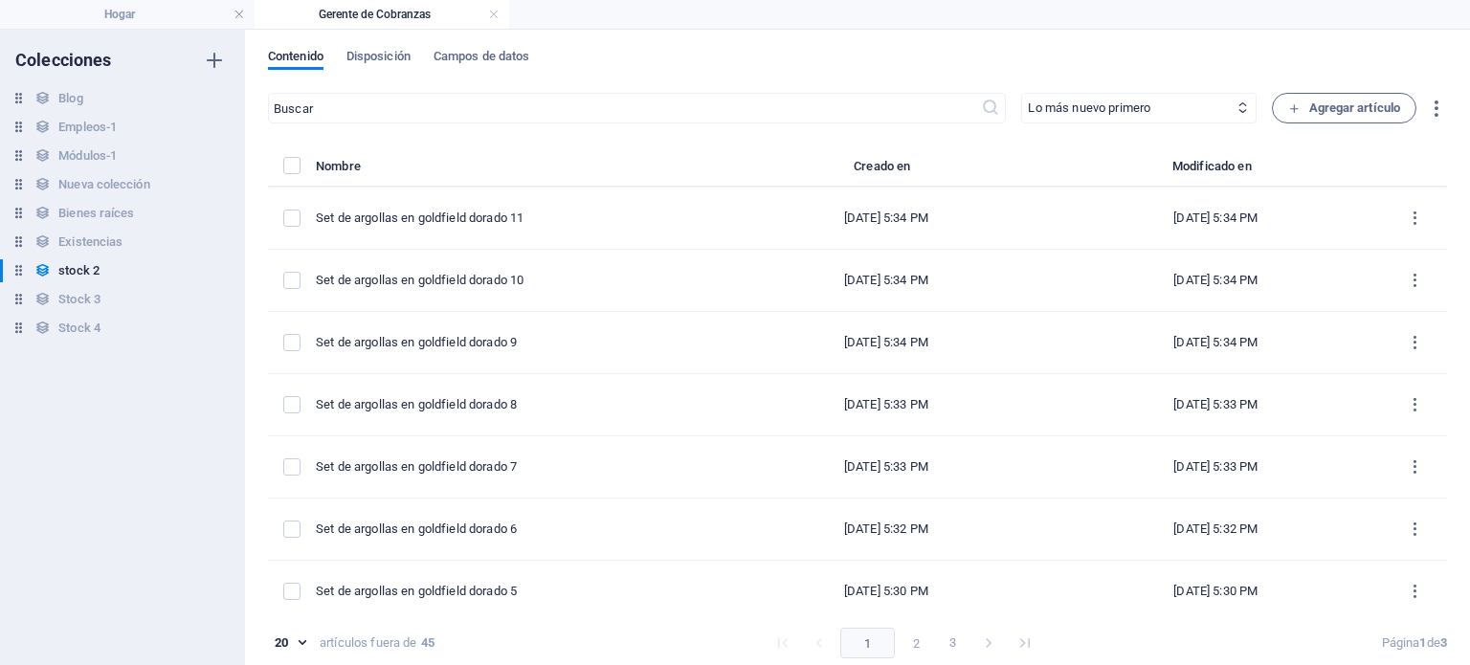
type input "set-de-argollas-en-goldfield-dorado-11"
click at [1279, 105] on button "Agregar artículo" at bounding box center [1344, 108] width 145 height 31
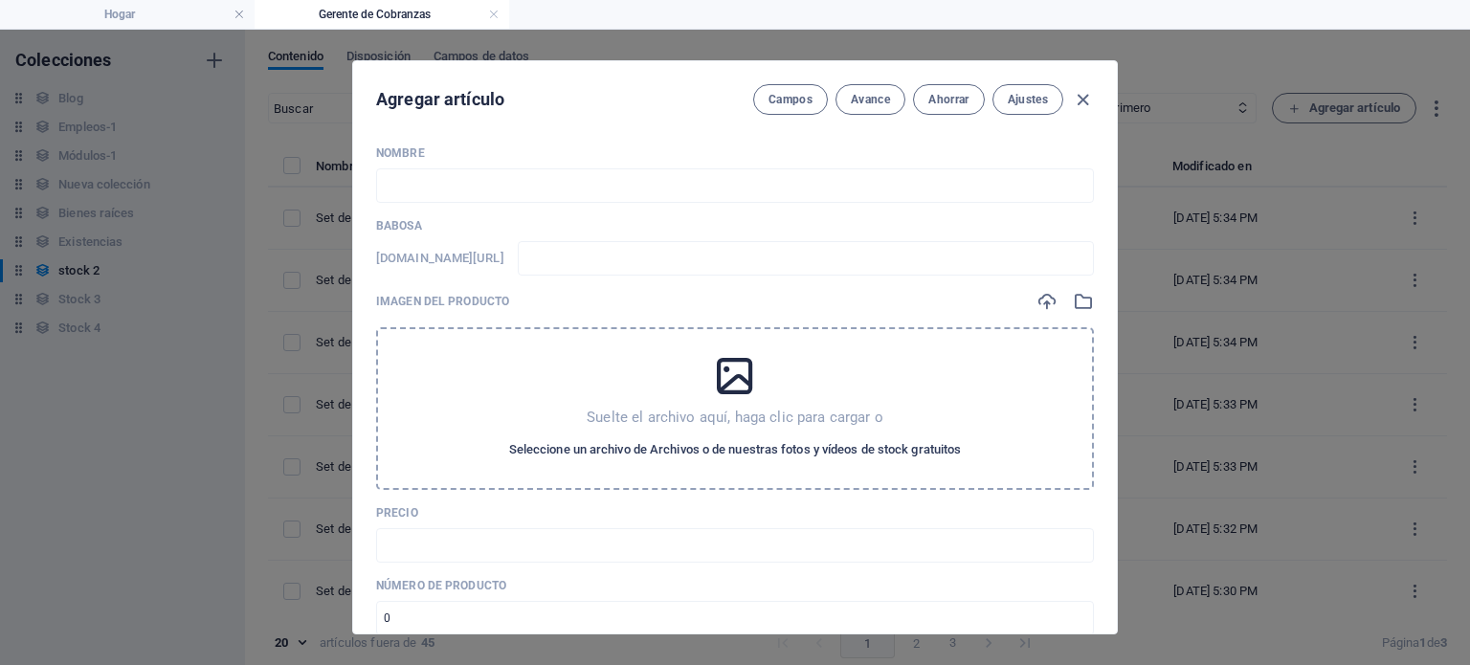
click at [915, 447] on font "Seleccione un archivo de Archivos o de nuestras fotos y vídeos de stock gratuit…" at bounding box center [735, 449] width 453 height 14
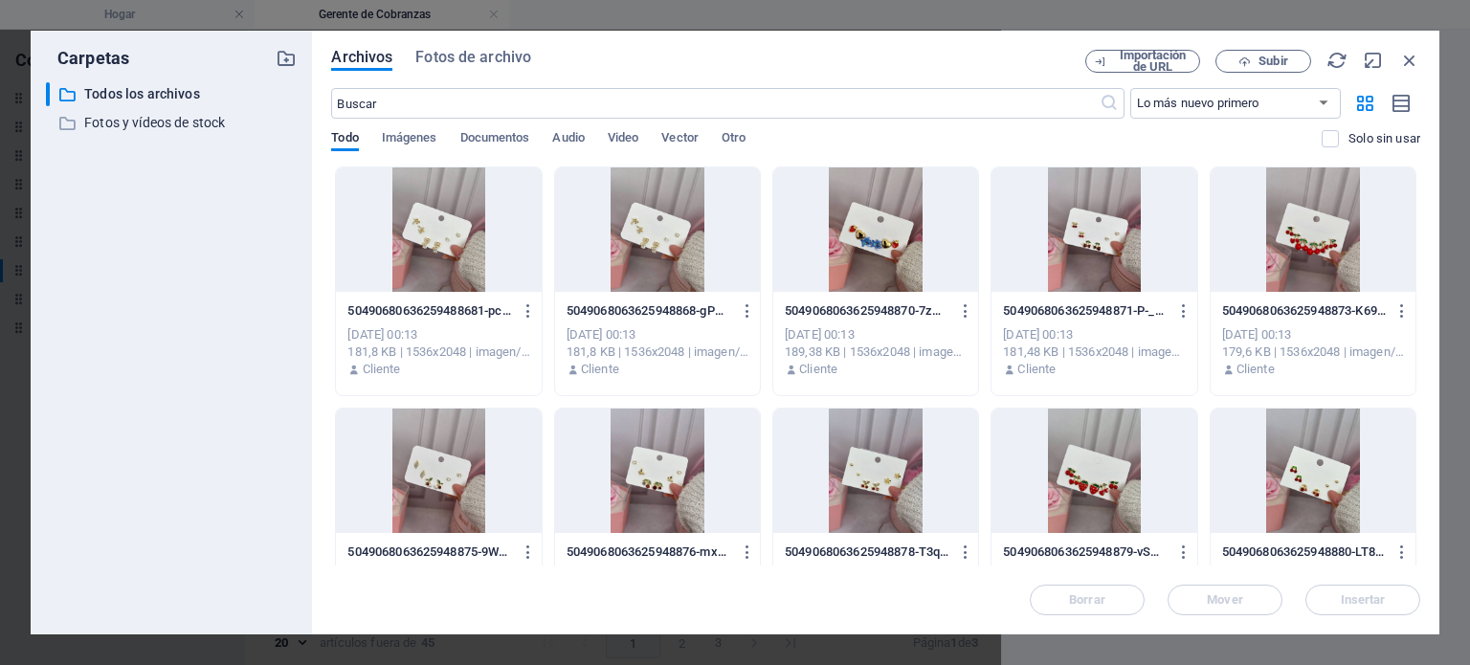
drag, startPoint x: 1420, startPoint y: 261, endPoint x: 1420, endPoint y: 317, distance: 55.5
click at [1416, 340] on div "Archivos Fotos de archivo Importación de URL Subir ​ Lo más nuevo primero El má…" at bounding box center [875, 333] width 1127 height 604
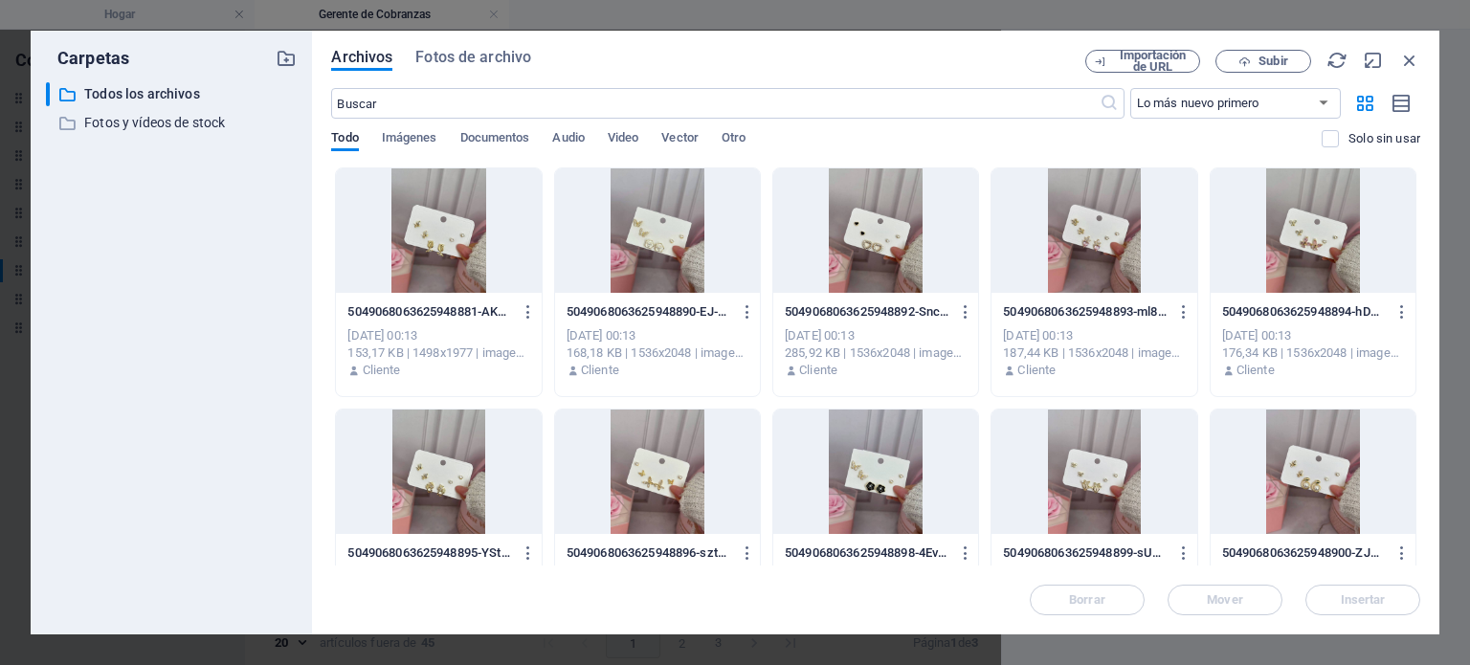
scroll to position [502, 0]
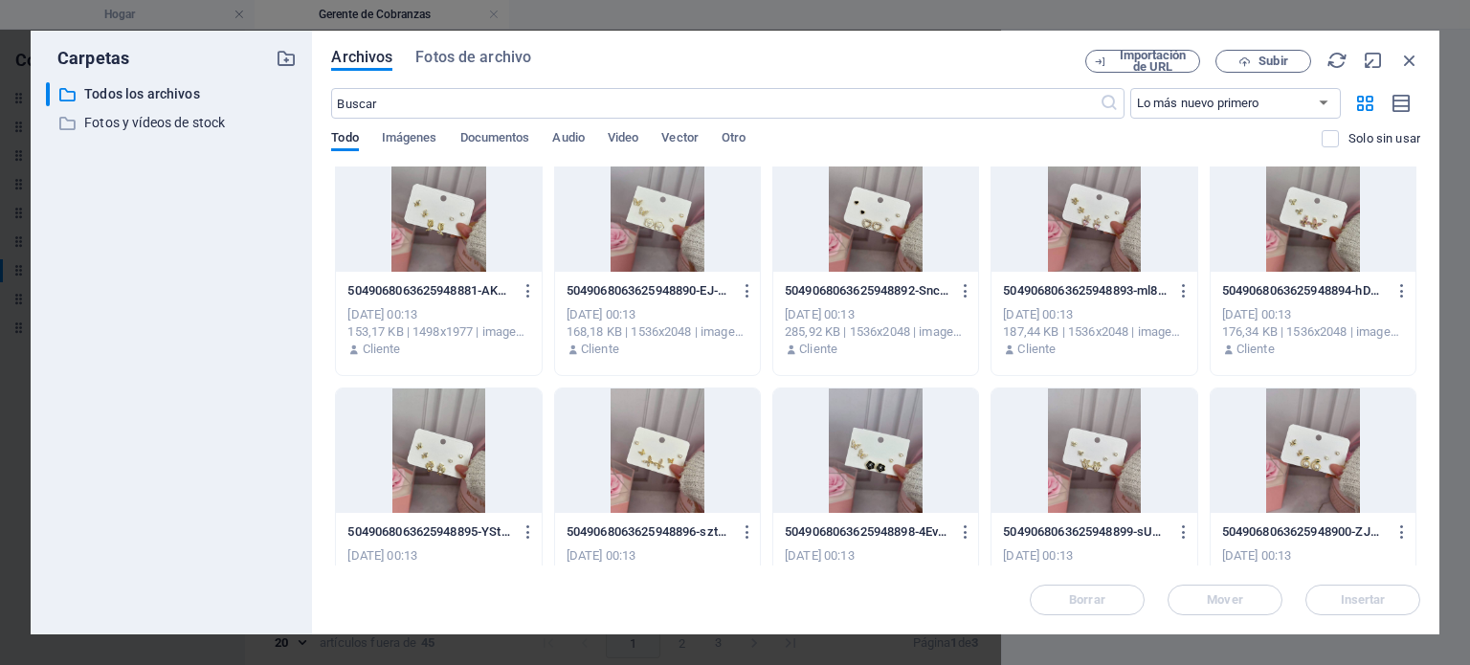
click at [1357, 433] on div at bounding box center [1313, 451] width 205 height 124
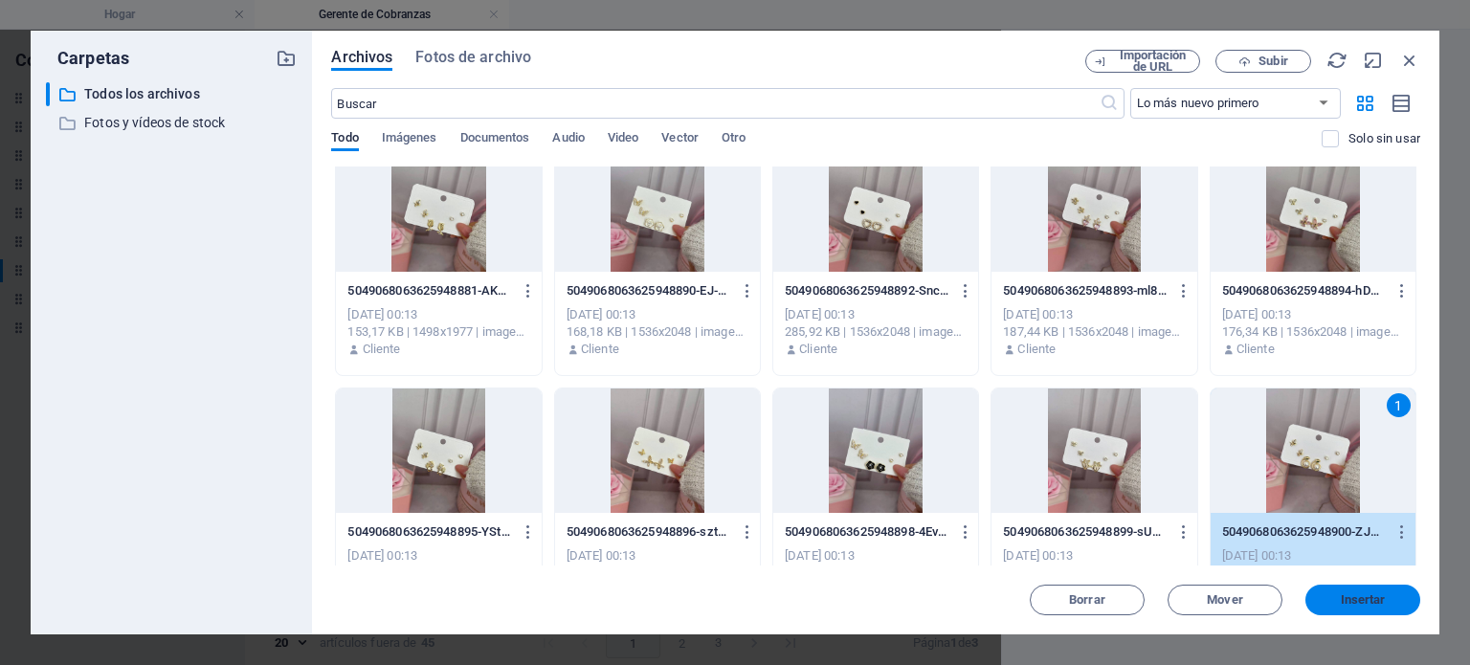
click at [1353, 589] on button "Insertar" at bounding box center [1362, 600] width 115 height 31
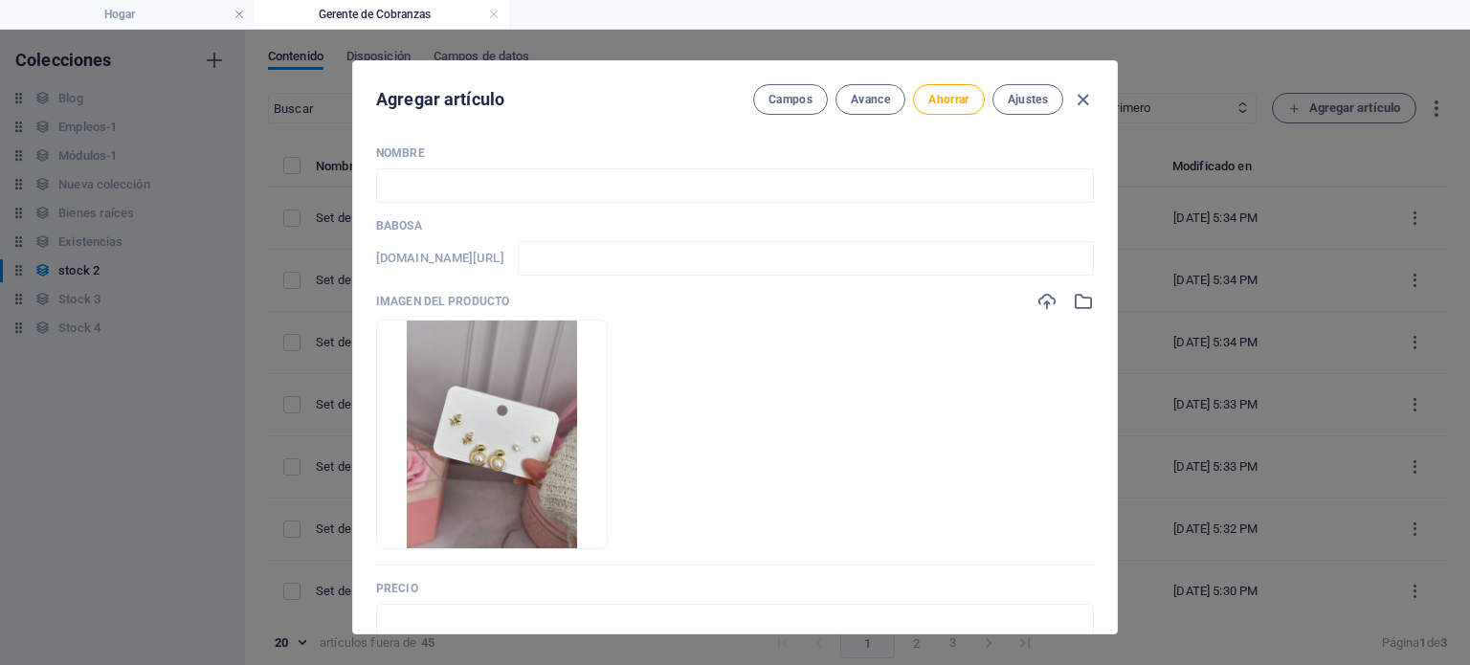
click at [840, 207] on div "Nombre ​ Babosa www.ejemplo.com/pagina-de-ejemplo/ ​ Imagen del producto Drop f…" at bounding box center [735, 674] width 718 height 1059
click at [837, 187] on input "text" at bounding box center [735, 185] width 718 height 34
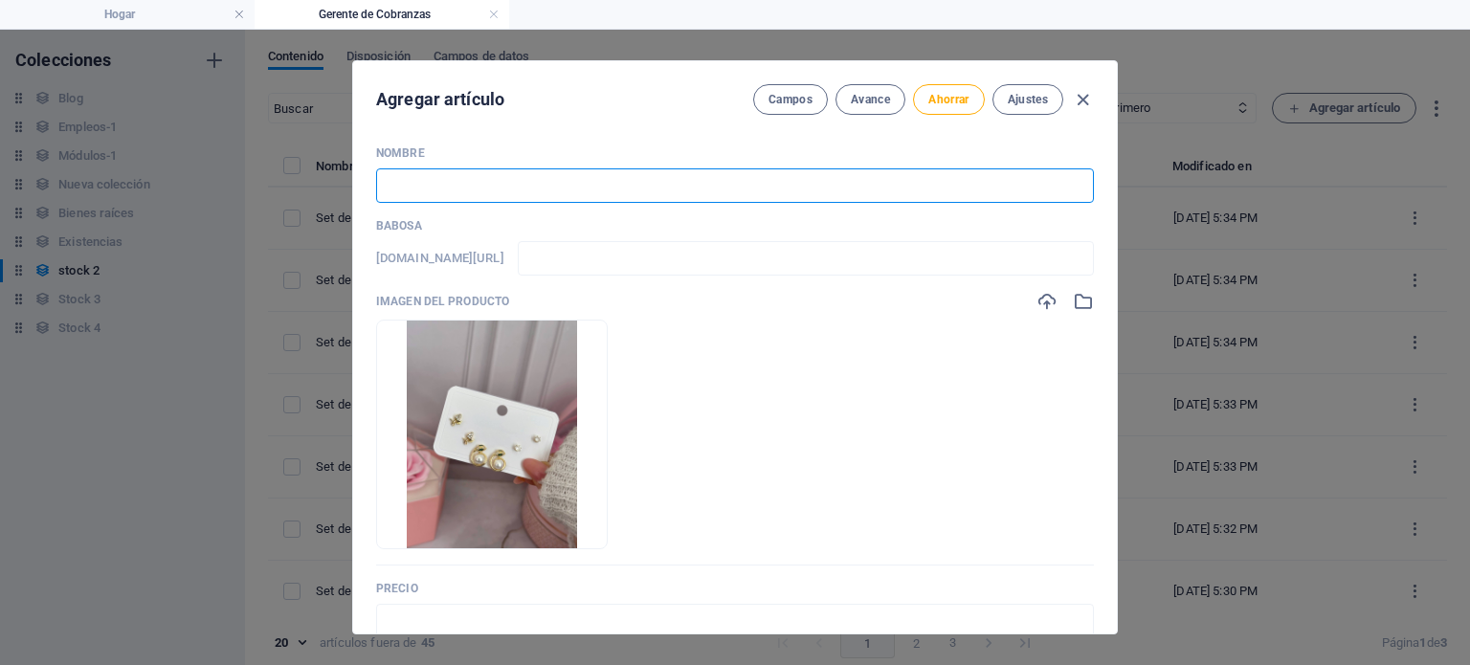
paste input "Set de argollas en goldfield dorado 2"
type input "Set de argollas en goldfield dorado 2"
type input "set-de-argollas-en-goldfield-dorado-2"
type input "Set de argollas en goldfield dorado"
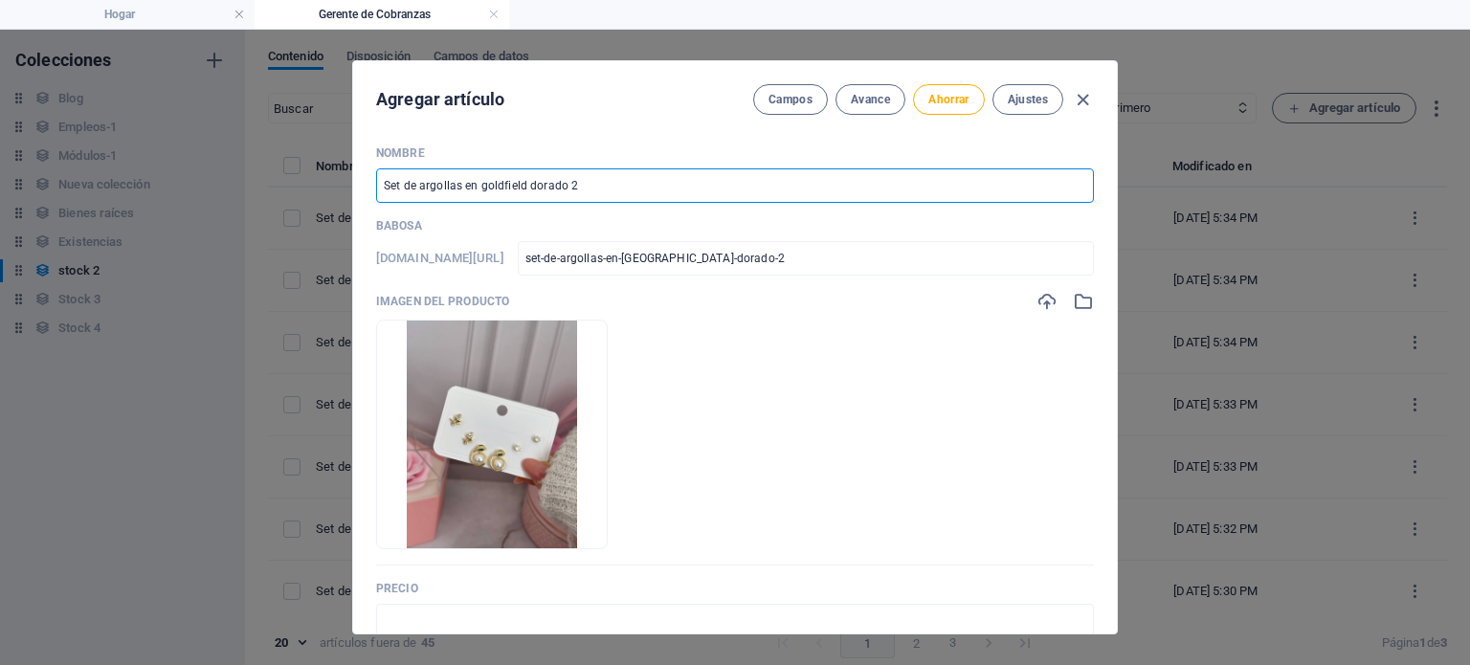
type input "set-de-argollas-en-goldfield-dorado"
type input "Set de argollas en goldfield dorado 1"
type input "set-de-argollas-en-goldfield-dorado-1"
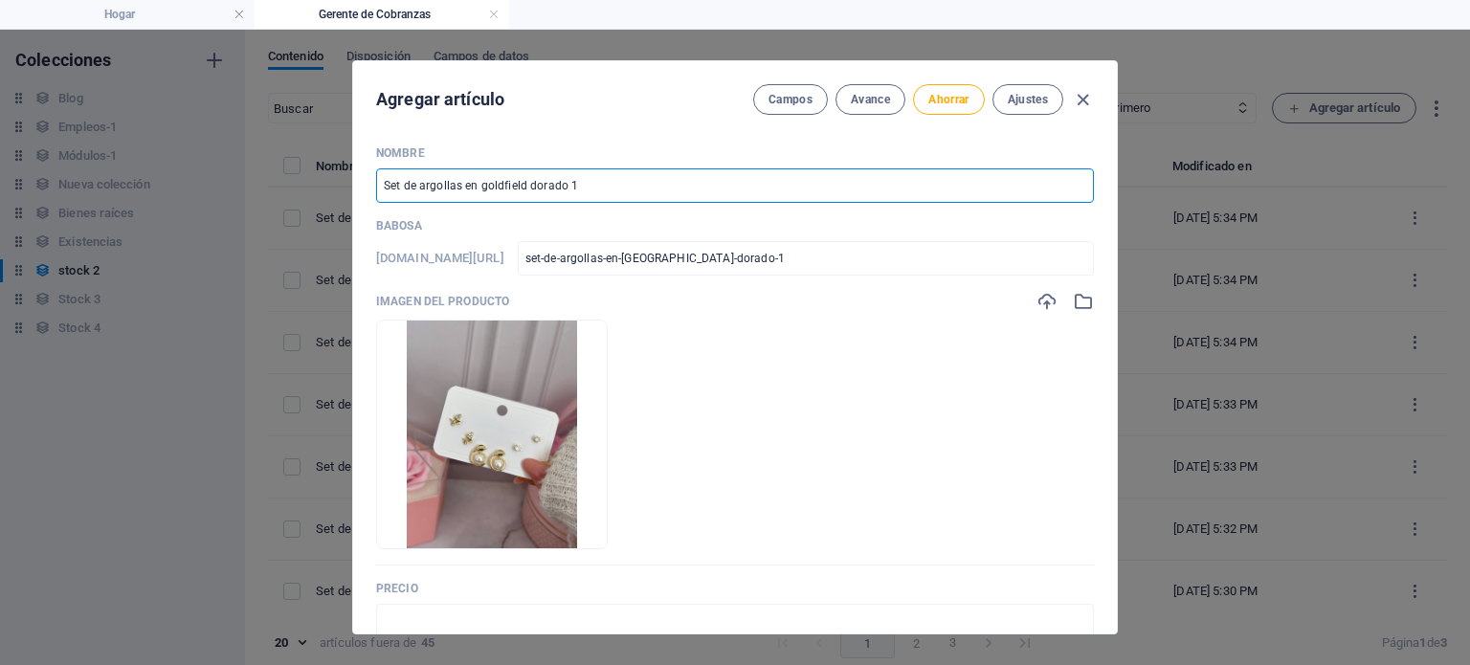
type input "Set de argollas en goldfield dorado 12"
type input "set-de-argollas-en-goldfield-dorado-12"
type input "Set de argollas en goldfield dorado 12"
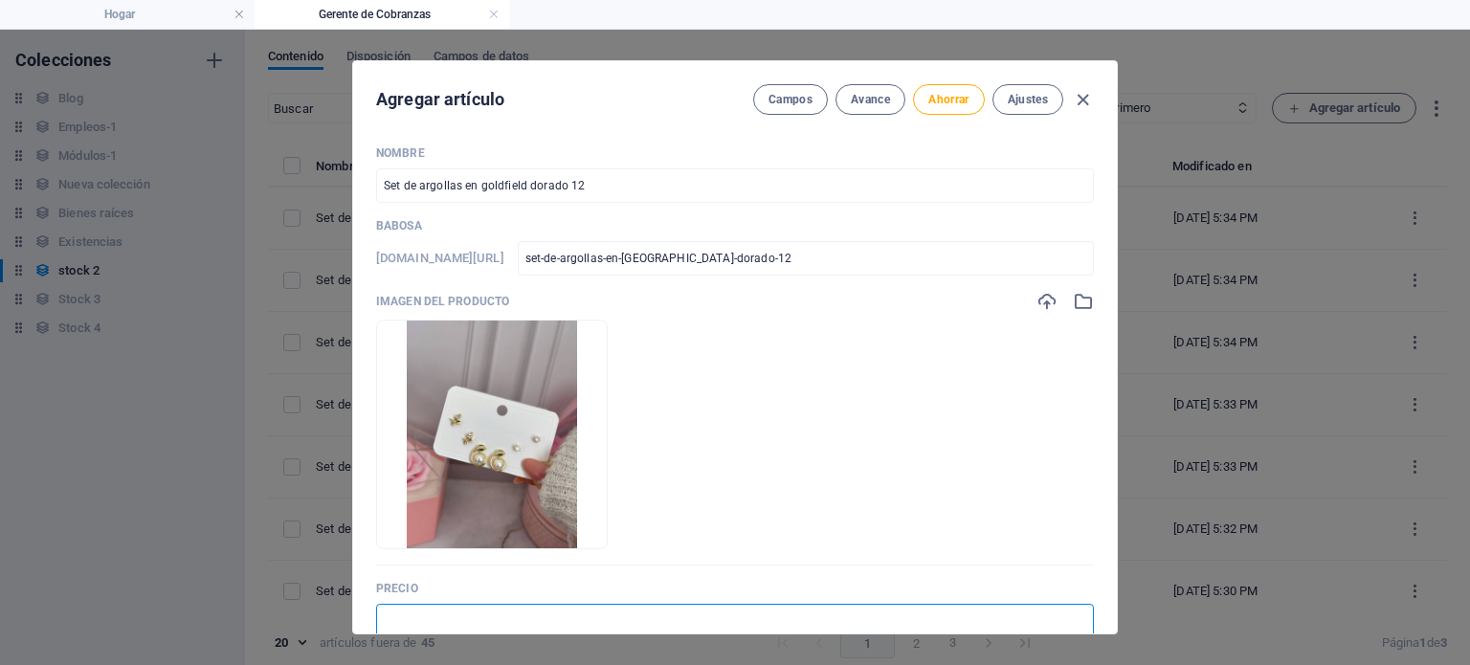
click at [551, 621] on input "text" at bounding box center [735, 621] width 718 height 34
type input "$ 7.00"
click at [950, 107] on button "Ahorrar" at bounding box center [948, 99] width 71 height 31
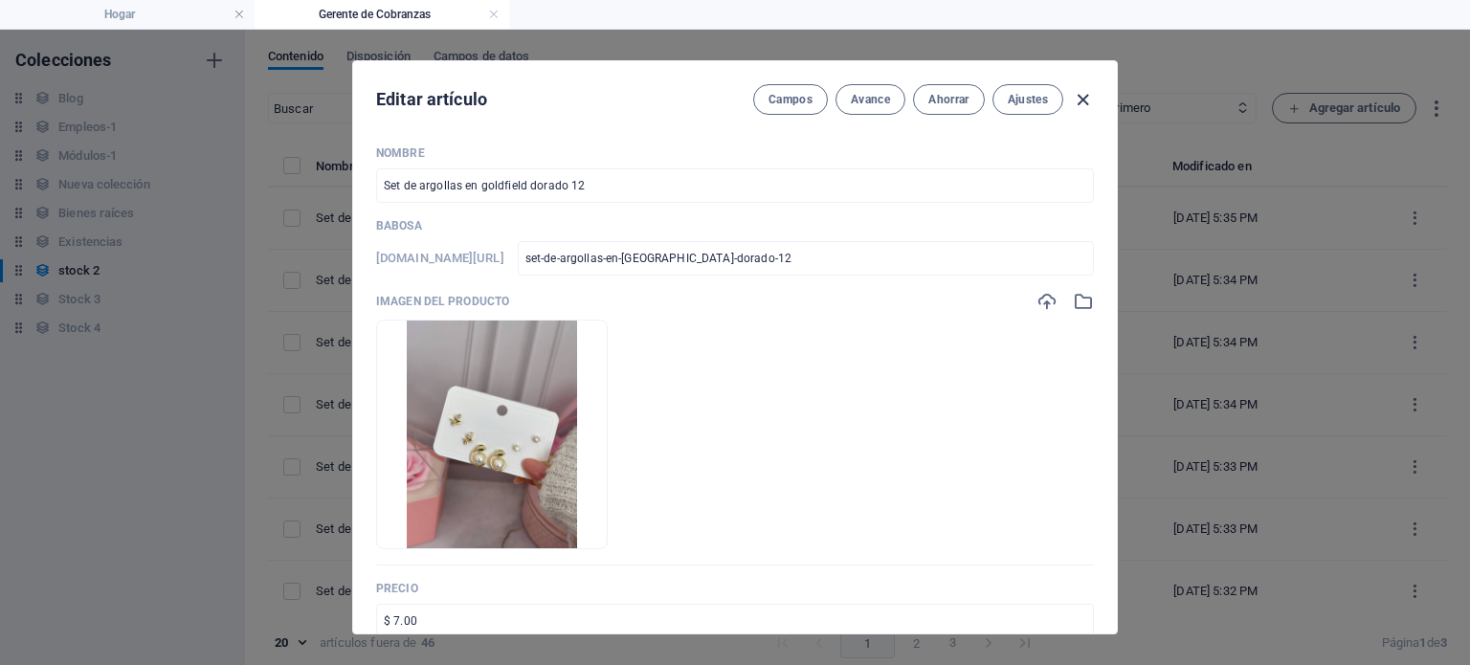
click at [1084, 108] on icon "button" at bounding box center [1083, 100] width 22 height 22
type input "set-de-argollas-en-goldfield-dorado-12"
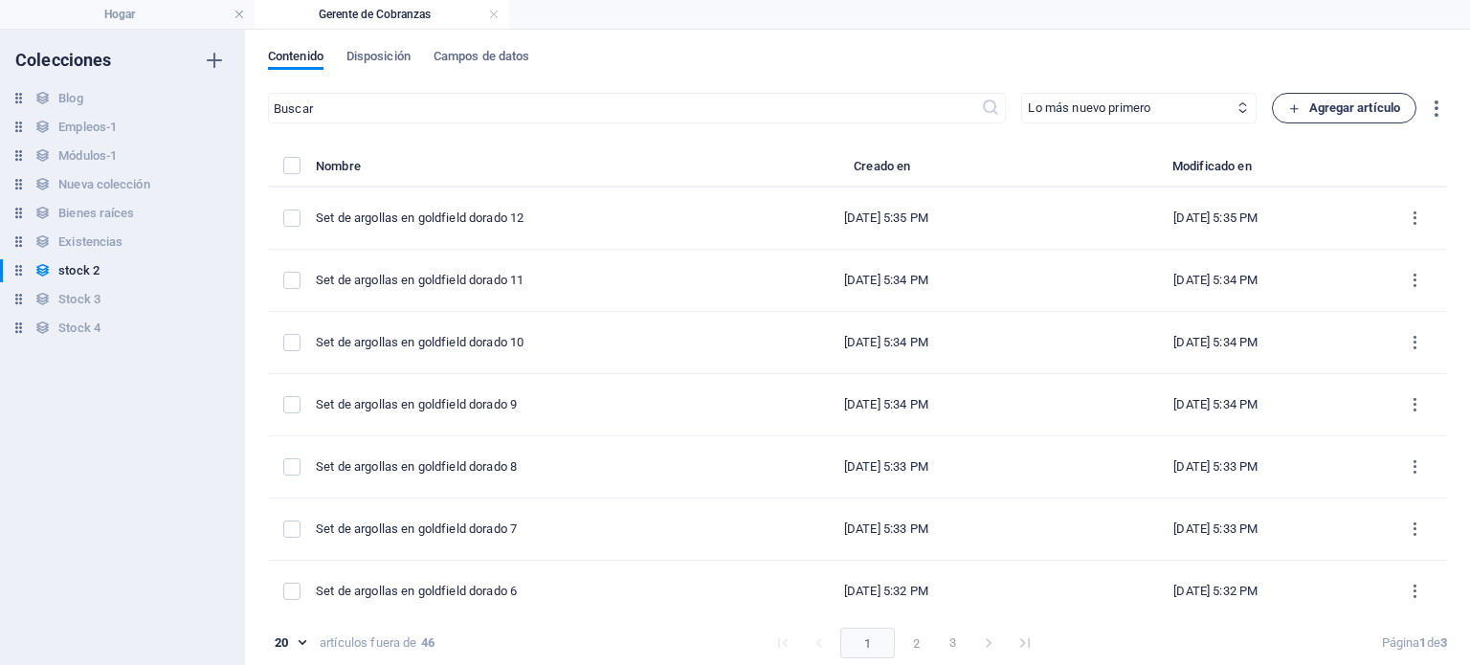
click at [1335, 107] on font "Agregar artículo" at bounding box center [1355, 107] width 92 height 14
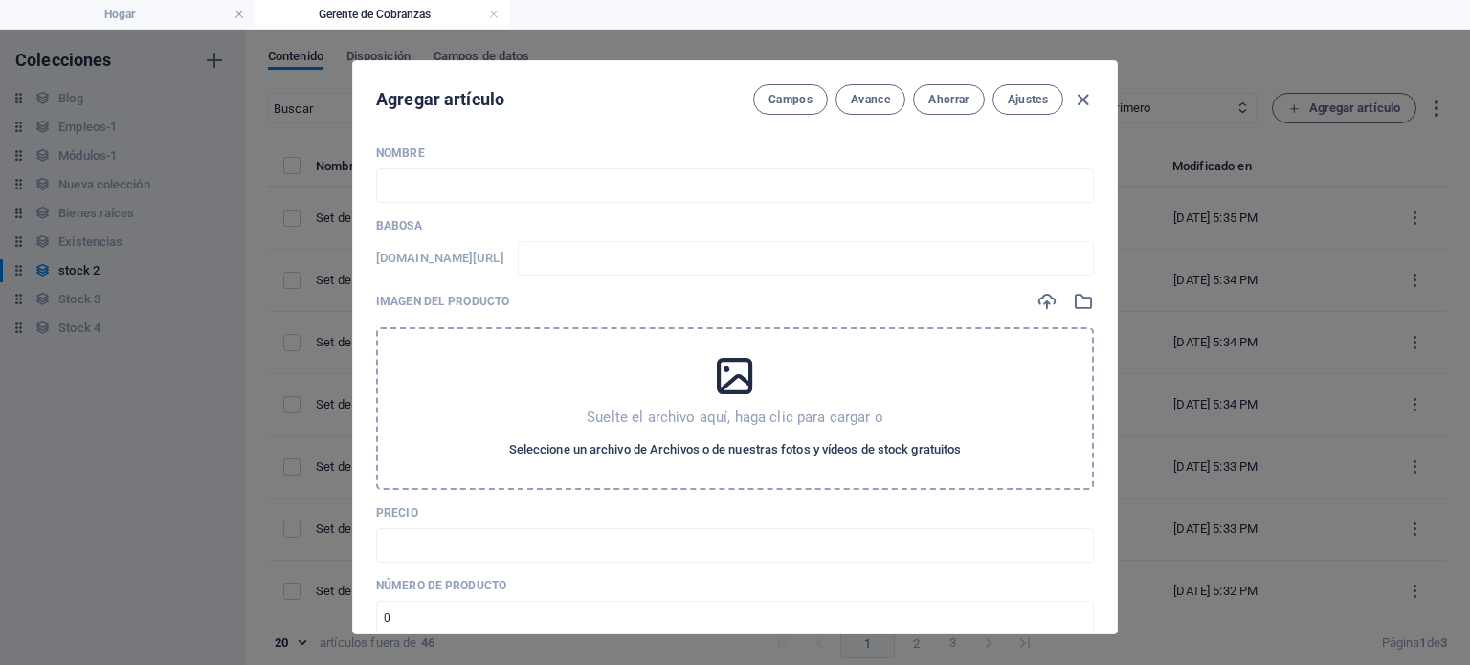
click at [800, 446] on font "Seleccione un archivo de Archivos o de nuestras fotos y vídeos de stock gratuit…" at bounding box center [735, 449] width 453 height 14
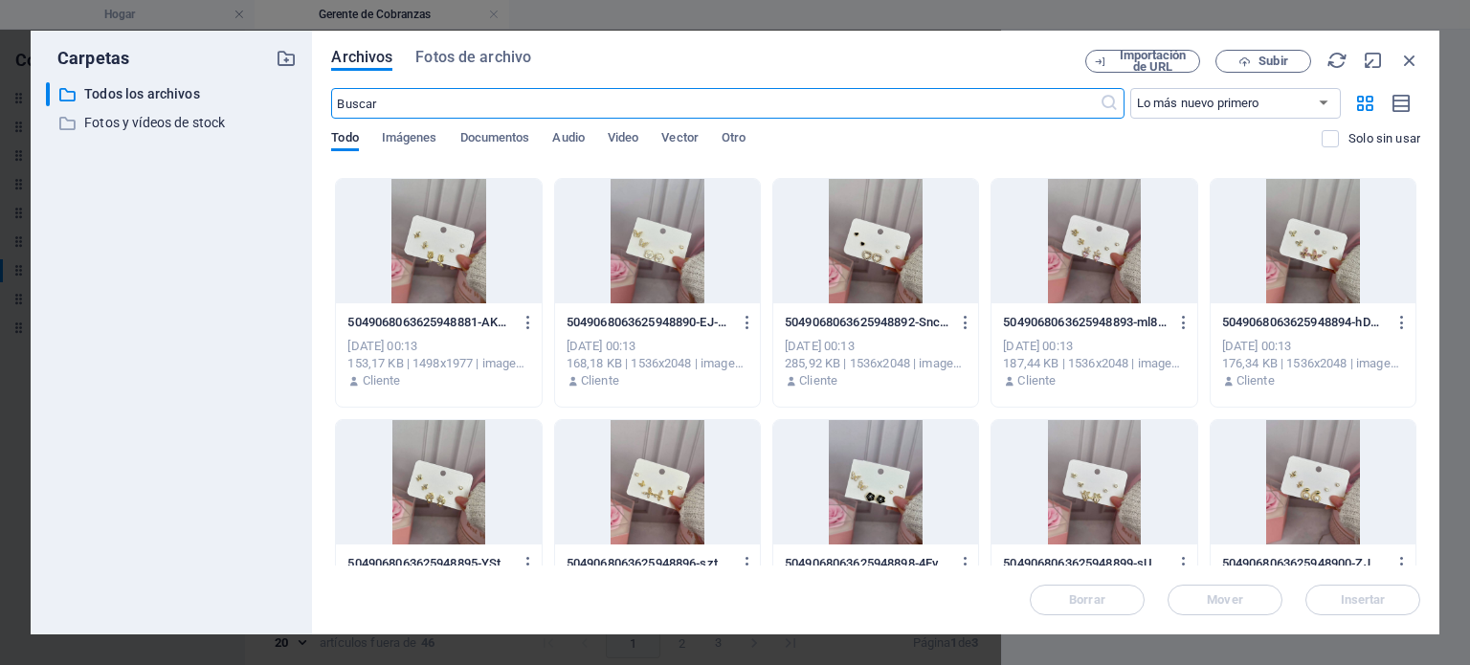
scroll to position [506, 0]
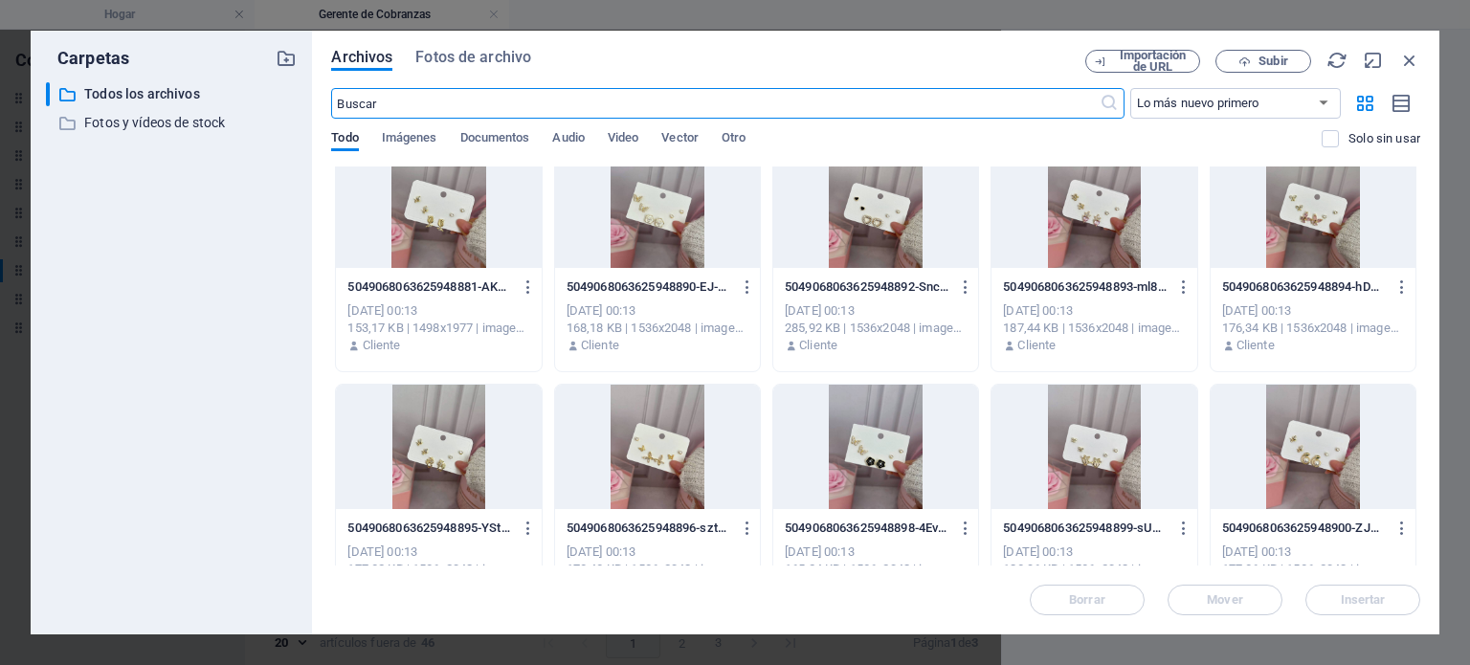
click at [1070, 480] on div at bounding box center [1094, 447] width 205 height 124
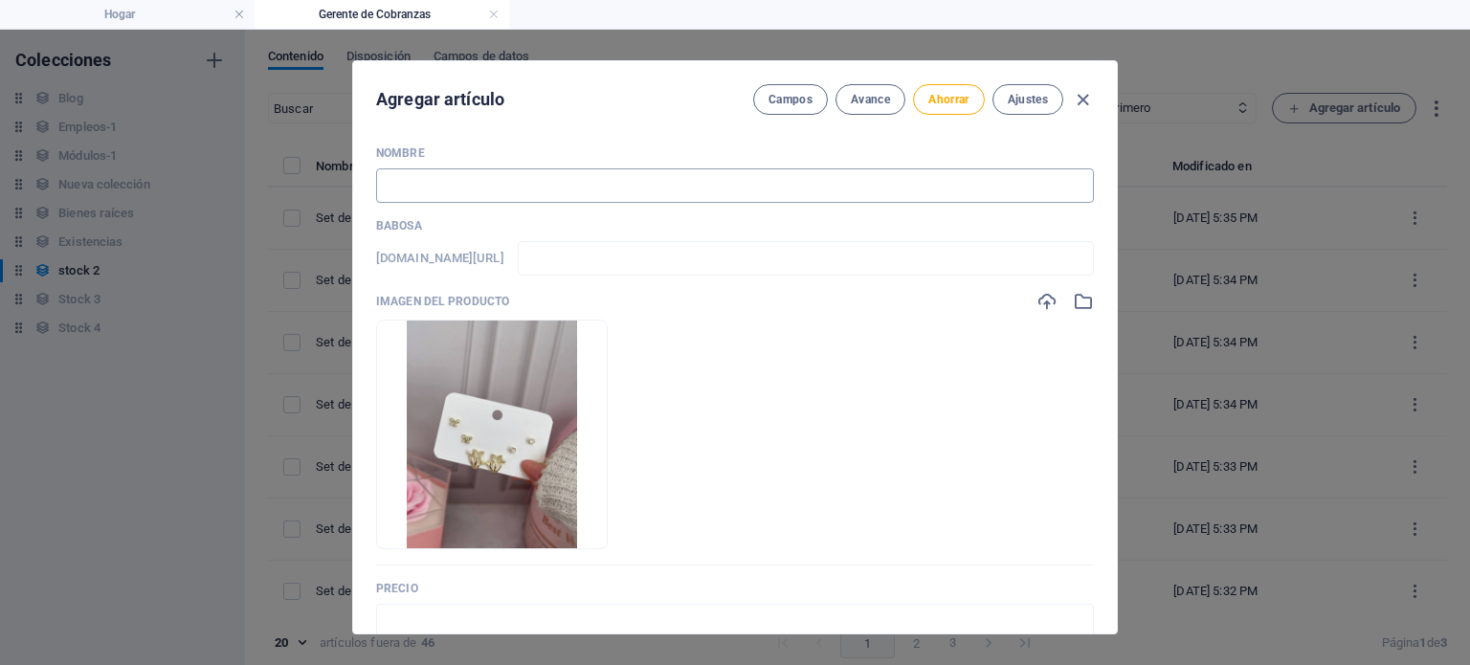
click at [536, 192] on input "text" at bounding box center [735, 185] width 718 height 34
paste input "Set de argollas en goldfield dorado 2"
type input "Set de argollas en goldfield dorado 2"
type input "set-de-argollas-en-goldfield-dorado-2"
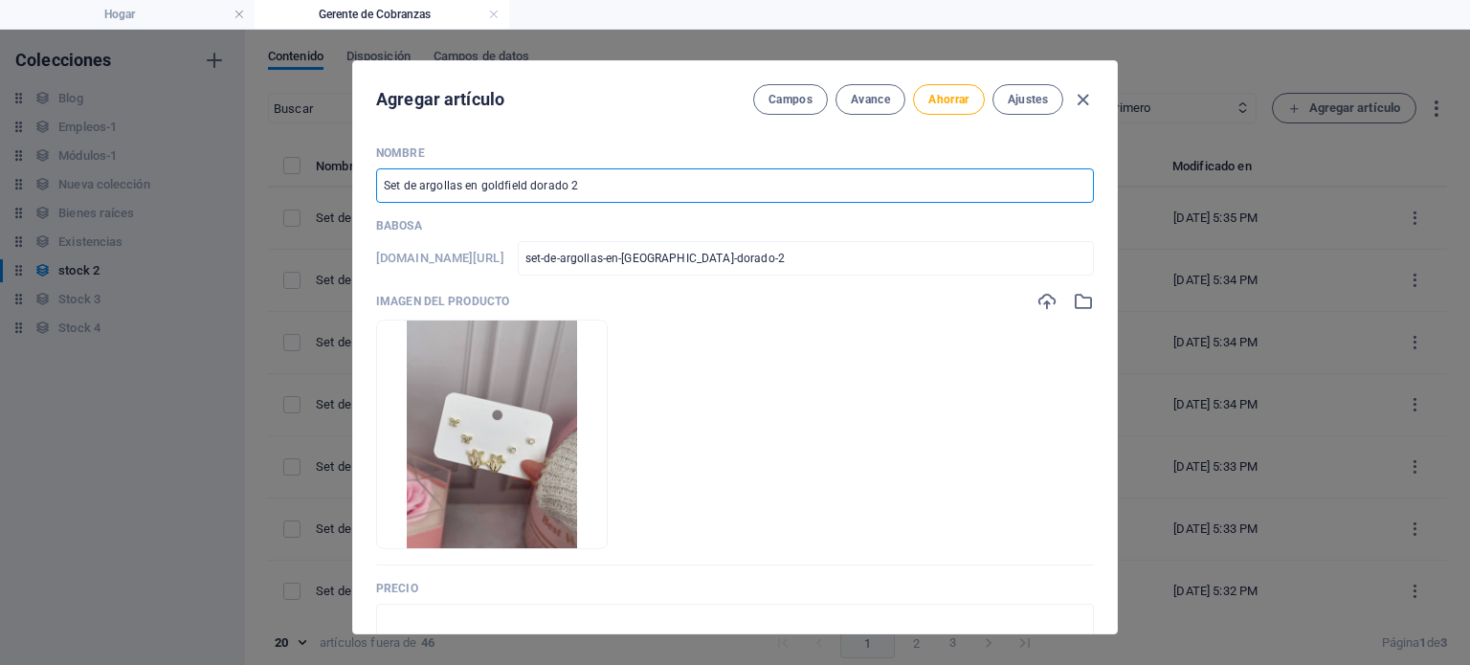
type input "Set de argollas en goldfield dorado"
type input "set-de-argollas-en-goldfield-dorado"
type input "Set de argollas en goldfield dorado 1"
type input "set-de-argollas-en-goldfield-dorado-1"
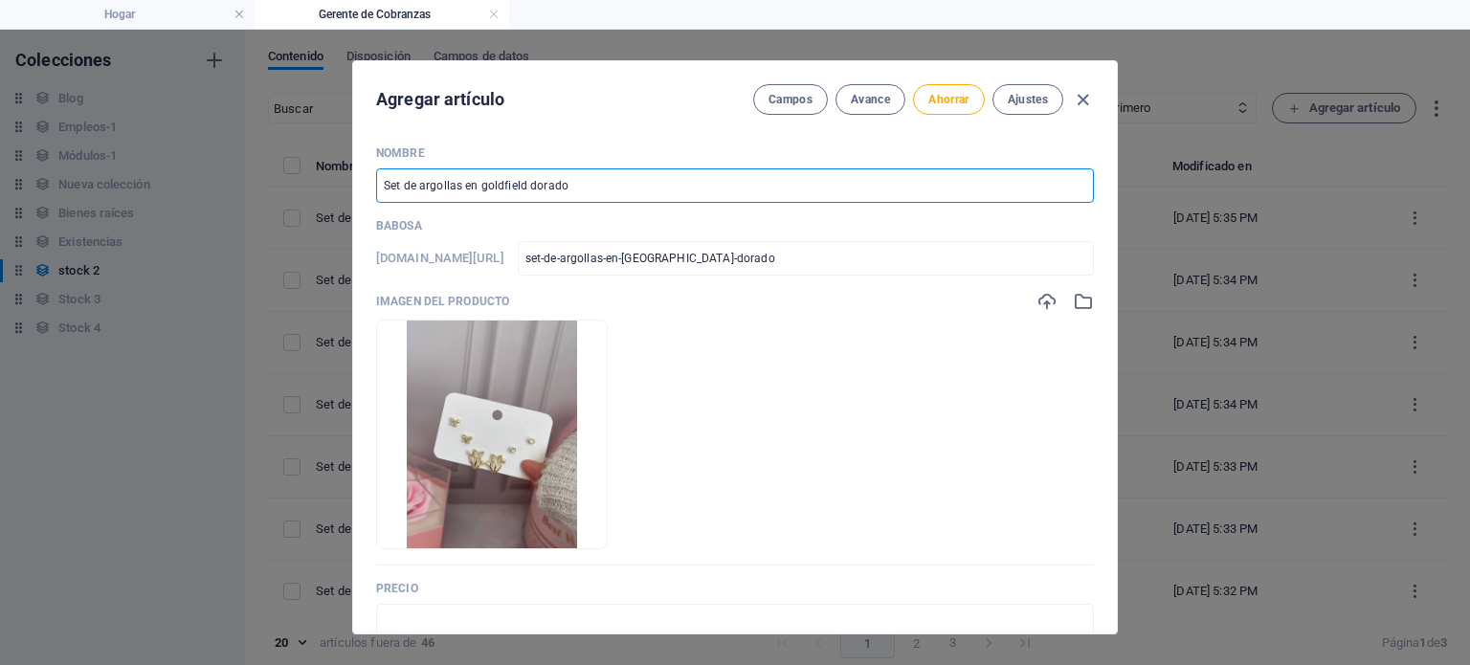
type input "set-de-argollas-en-goldfield-dorado-1"
type input "Set de argollas en goldfield dorado 13"
type input "set-de-argollas-en-goldfield-dorado-13"
type input "Set de argollas en goldfield dorado 13"
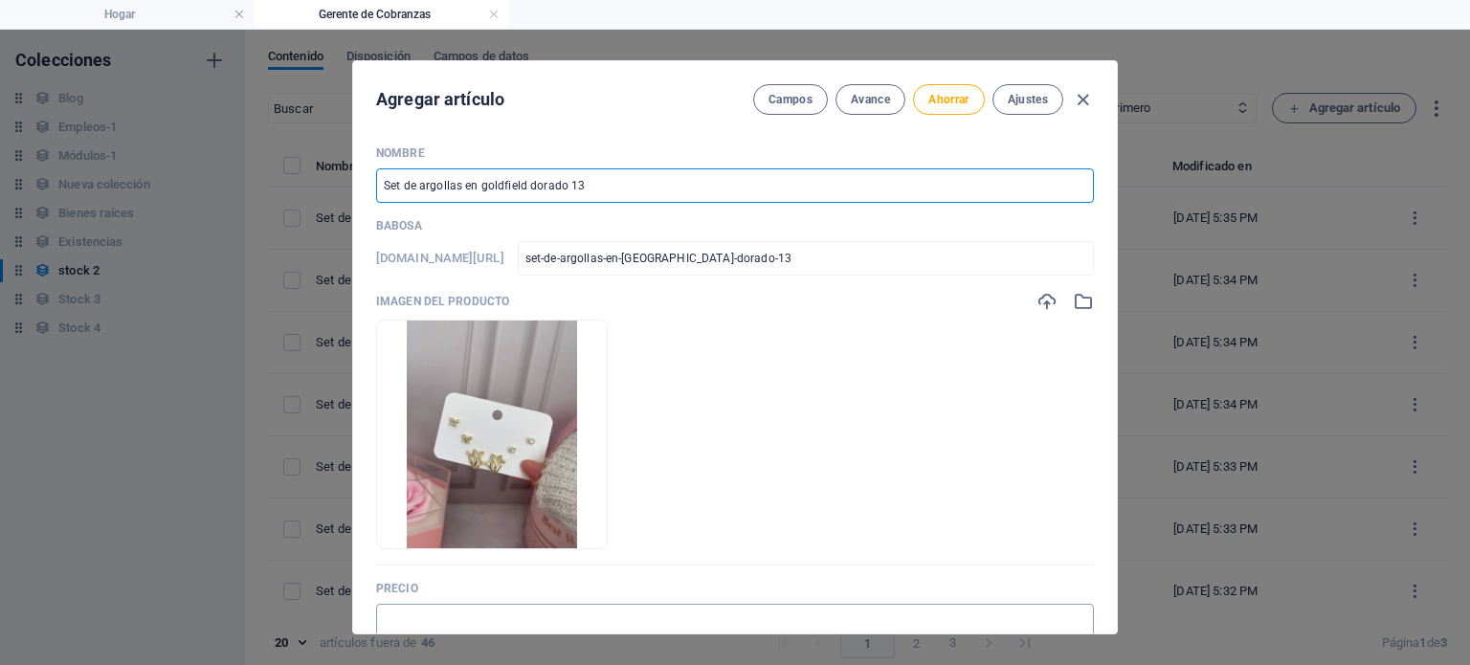
click at [509, 617] on input "text" at bounding box center [735, 621] width 718 height 34
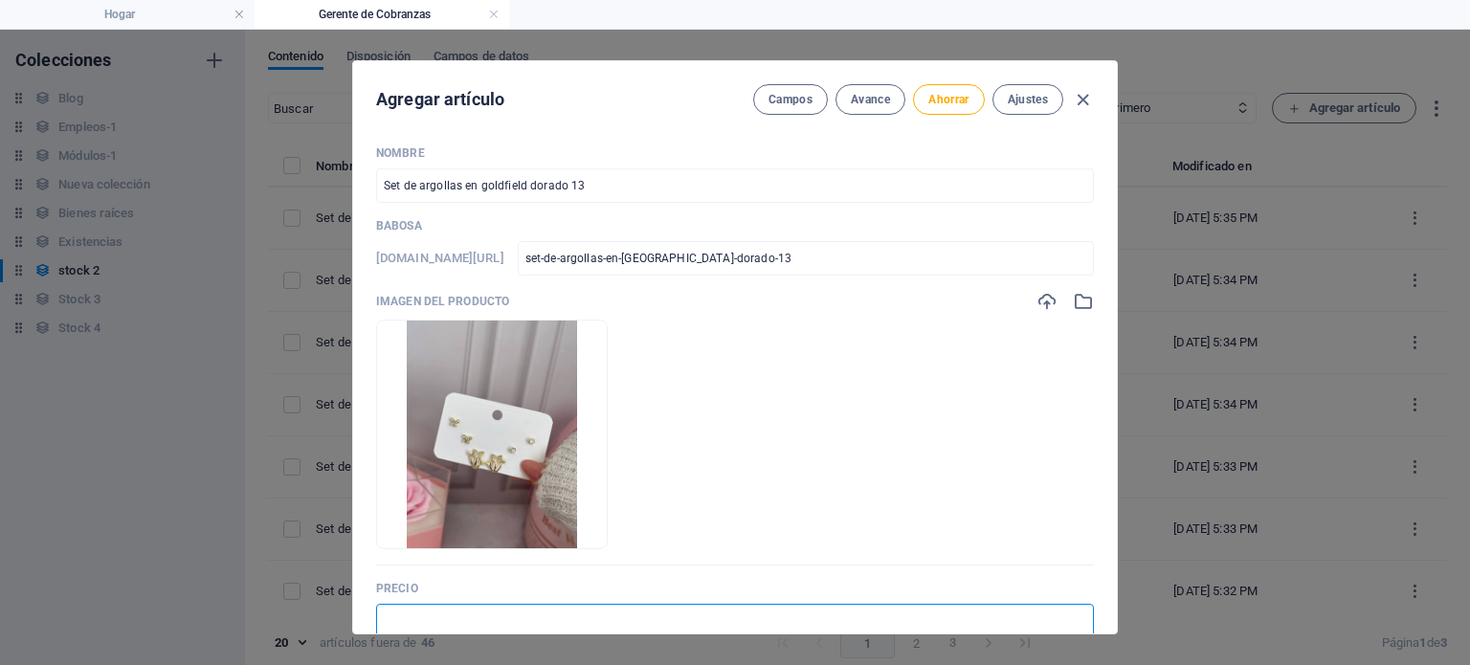
type input "$ 7.00"
click at [945, 105] on font "Ahorrar" at bounding box center [948, 99] width 40 height 13
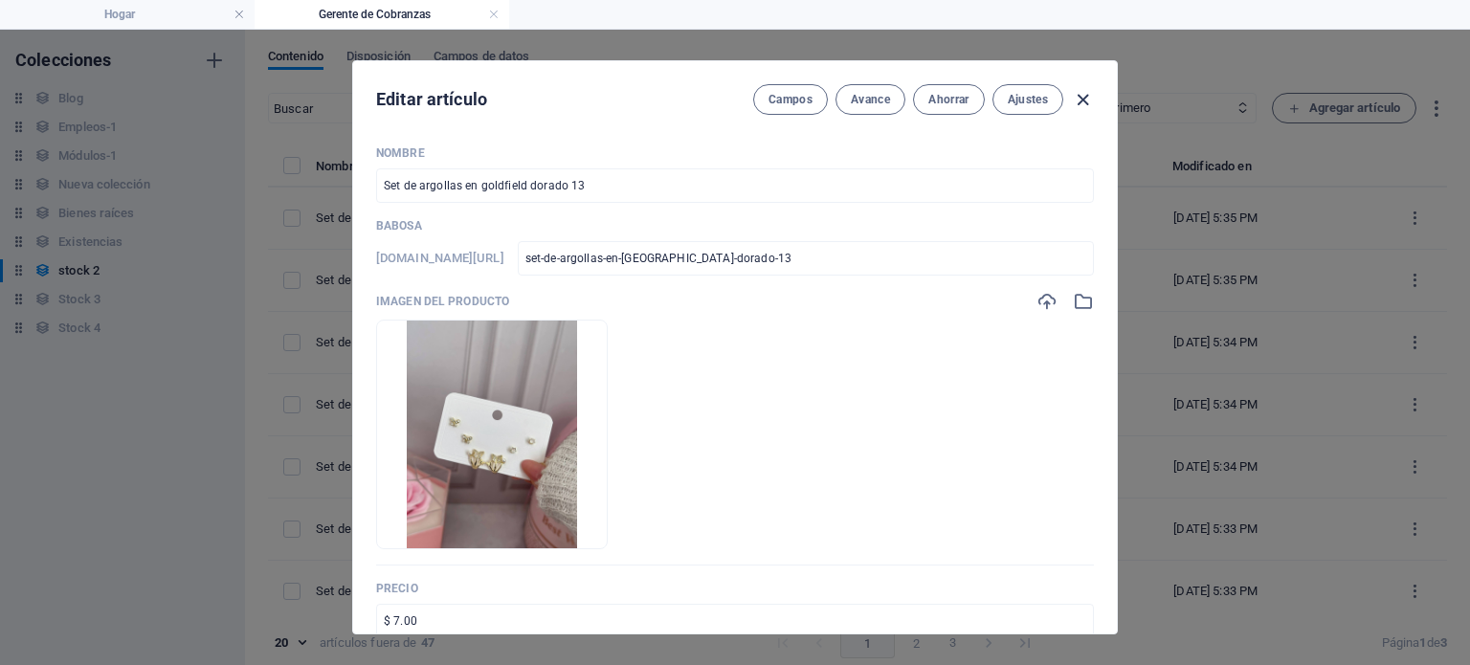
click at [1078, 91] on icon "button" at bounding box center [1083, 100] width 22 height 22
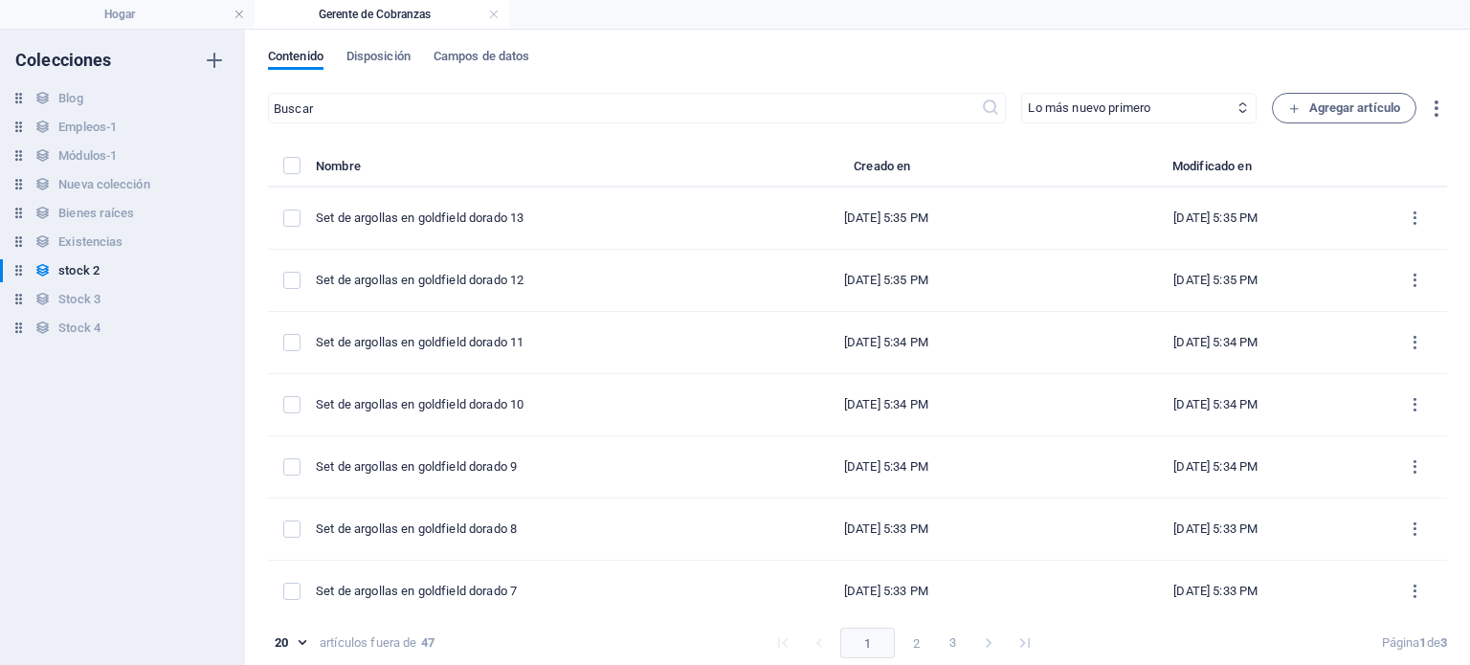
type input "set-de-argollas-en-goldfield-dorado-13"
click at [1325, 106] on font "Agregar artículo" at bounding box center [1355, 107] width 92 height 14
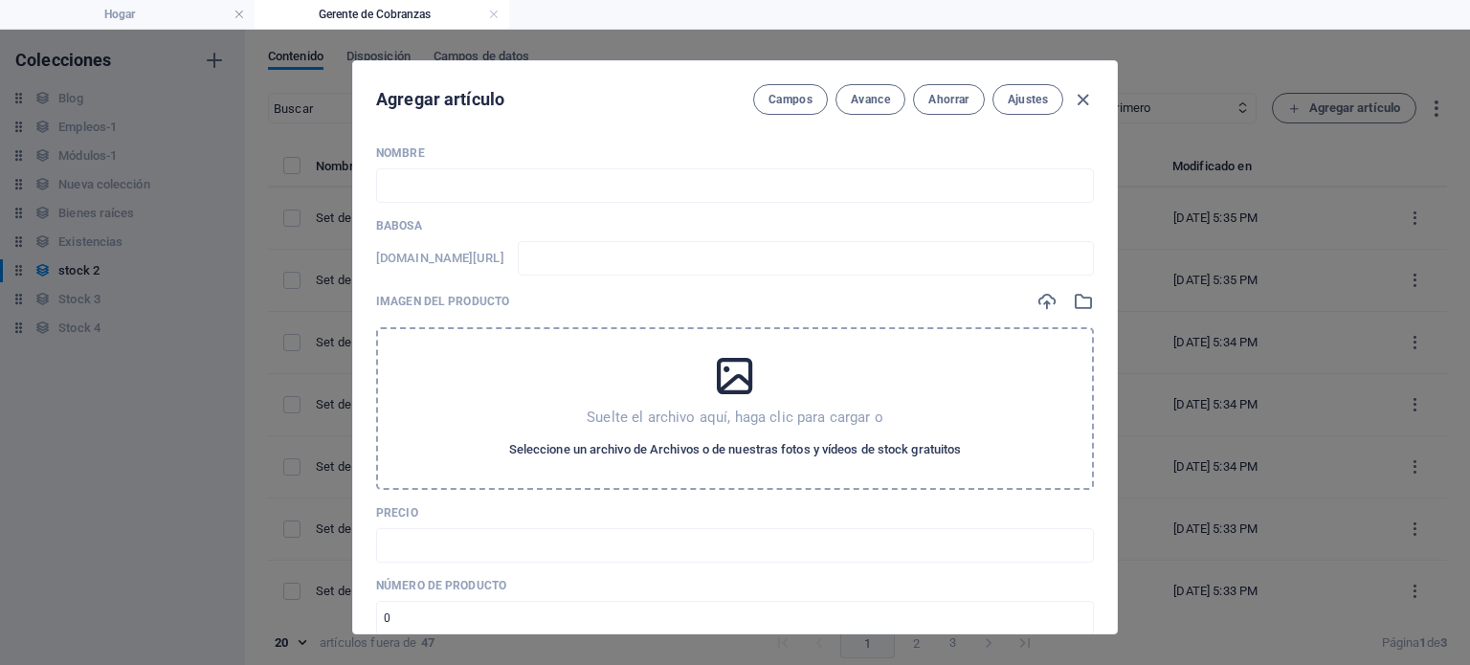
click at [806, 445] on font "Seleccione un archivo de Archivos o de nuestras fotos y vídeos de stock gratuit…" at bounding box center [735, 449] width 453 height 14
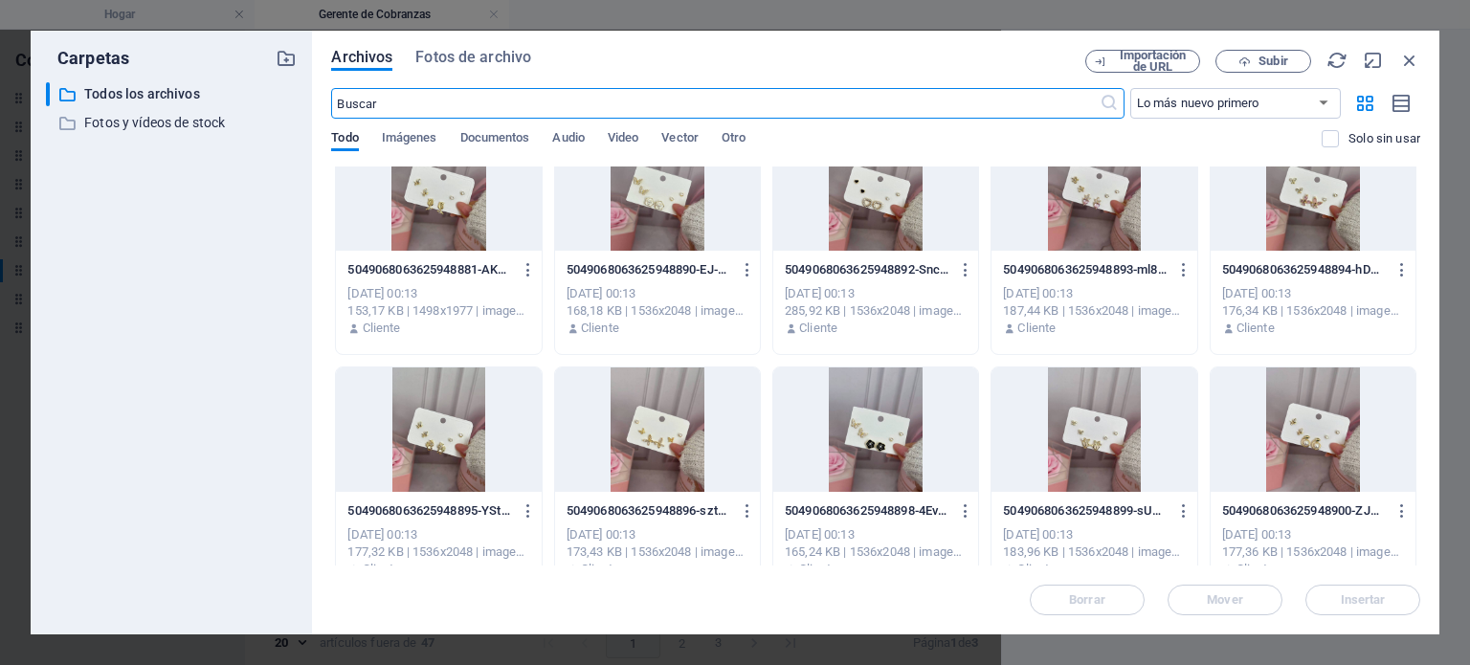
scroll to position [525, 0]
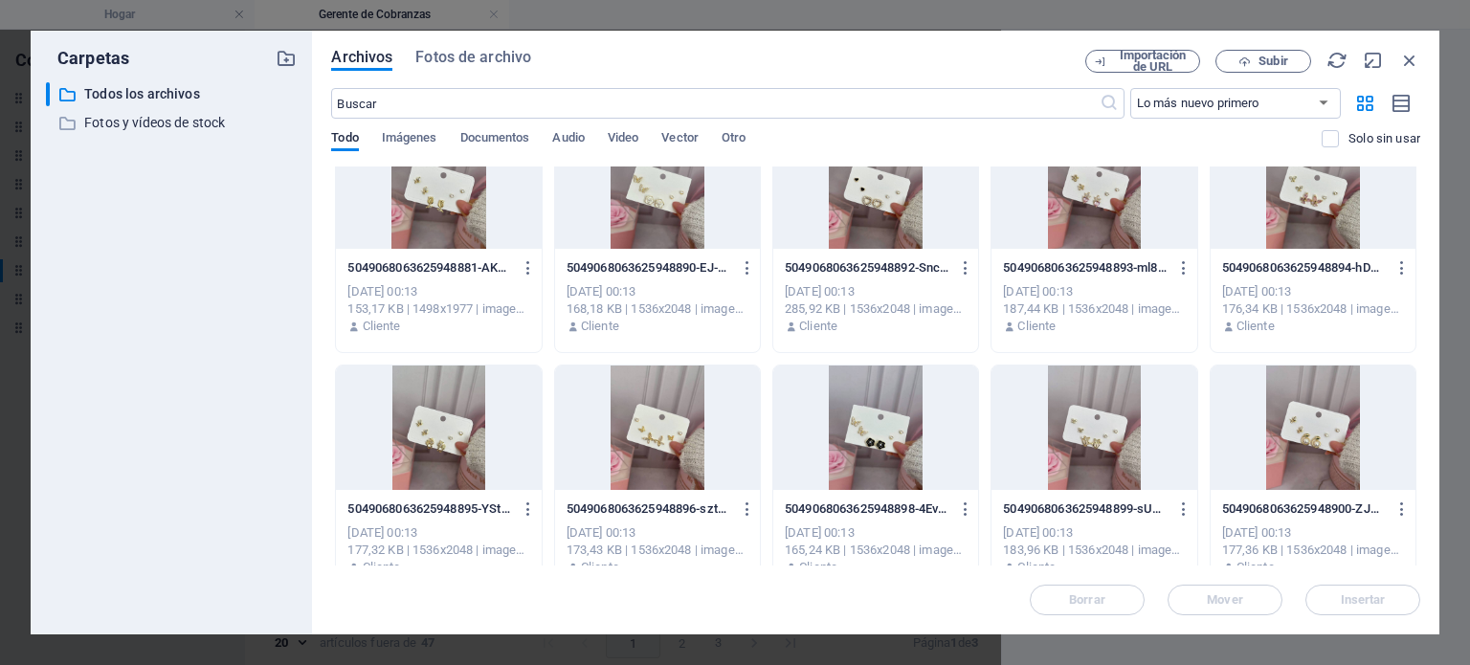
click at [893, 436] on div at bounding box center [875, 428] width 205 height 124
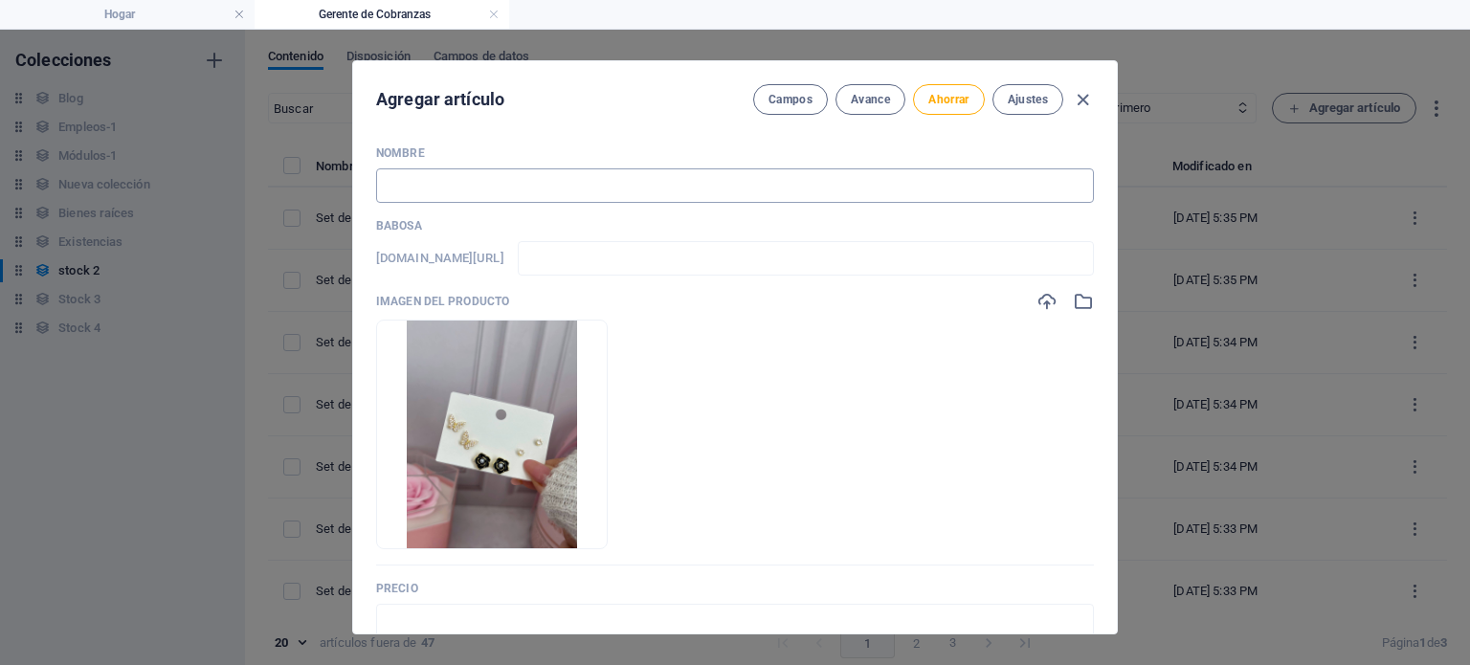
click at [449, 174] on input "text" at bounding box center [735, 185] width 718 height 34
paste input "Set de argollas en goldfield dorado 2"
type input "Set de argollas en goldfield dorado 2"
type input "set-de-argollas-en-goldfield-dorado-2"
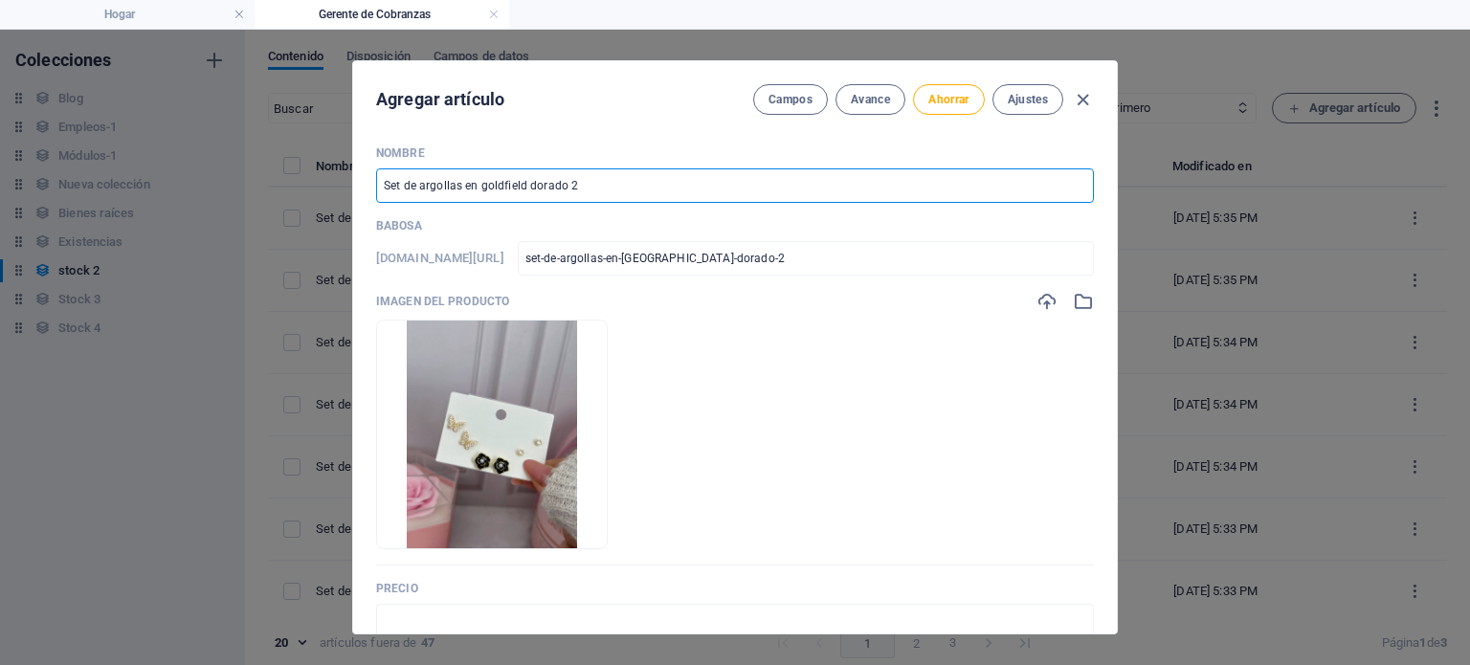
type input "Set de argollas en goldfield dorado"
type input "set-de-argollas-en-goldfield-dorado"
type input "Set de argollas en goldfield dorado 1"
type input "set-de-argollas-en-goldfield-dorado-1"
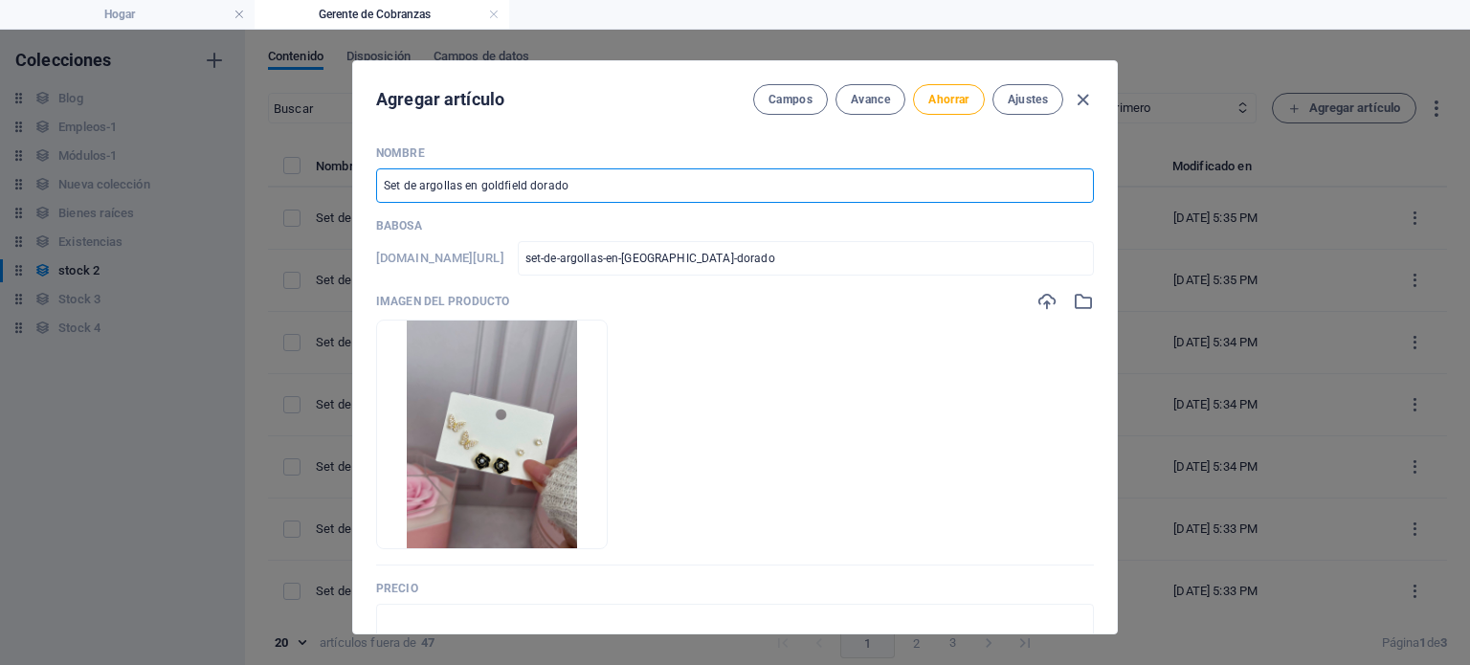
type input "set-de-argollas-en-goldfield-dorado-1"
type input "Set de argollas en goldfield dorado 14"
type input "set-de-argollas-en-goldfield-dorado-14"
type input "Set de argollas en goldfield dorado 14"
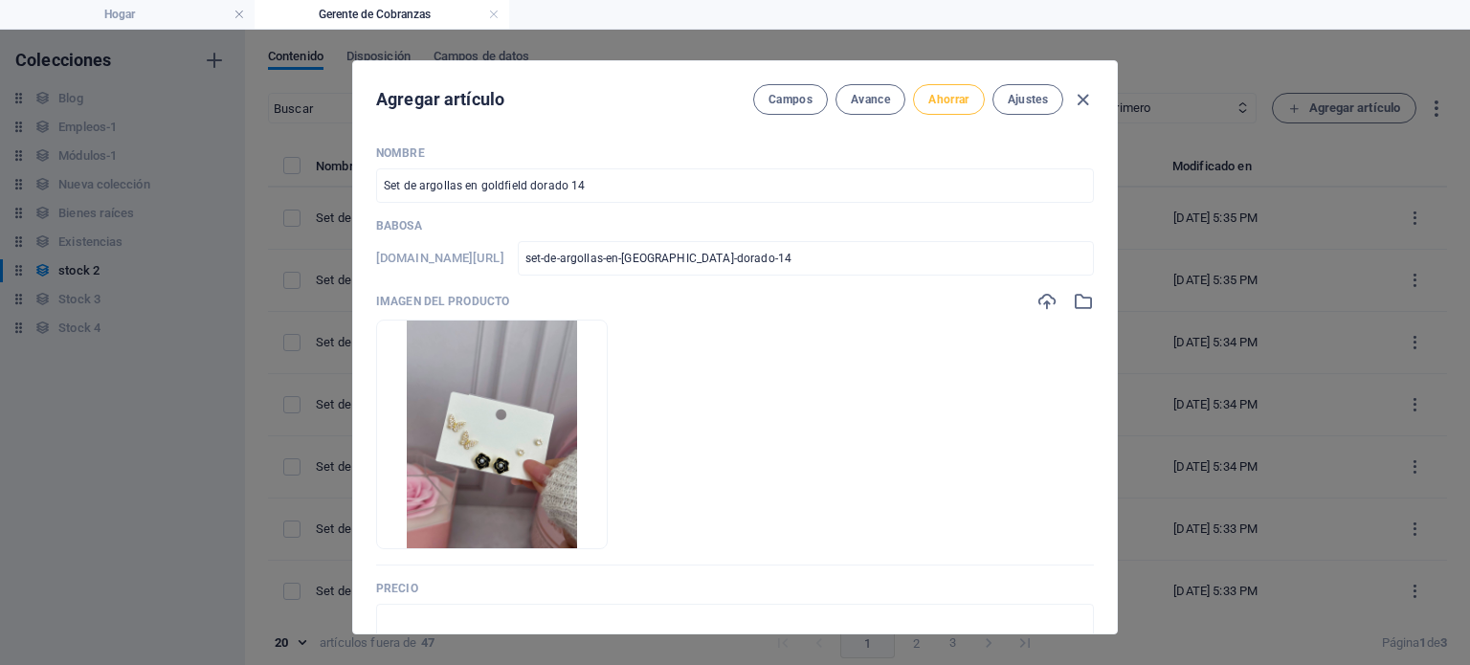
click at [935, 92] on font "Ahorrar" at bounding box center [948, 99] width 40 height 15
click at [1080, 98] on icon "button" at bounding box center [1083, 100] width 22 height 22
type input "set-de-argollas-en-goldfield-dorado-14"
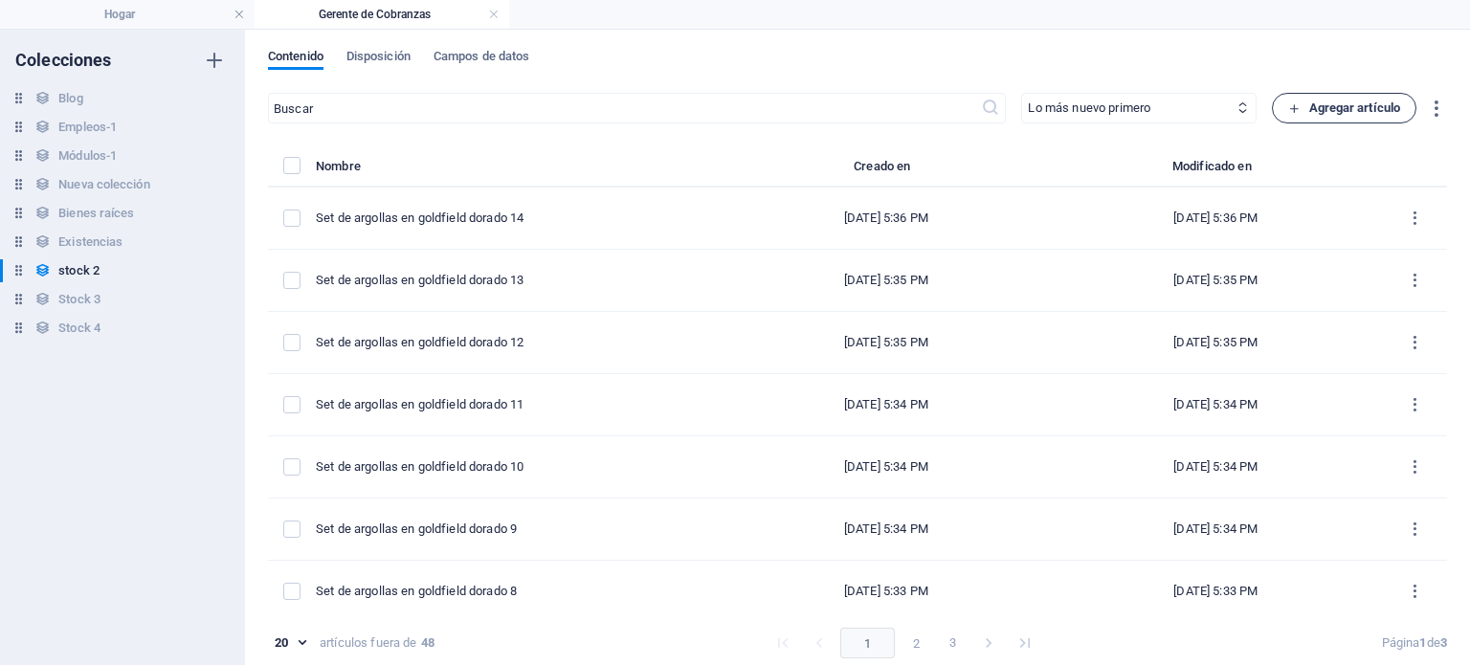
click at [1293, 108] on icon "button" at bounding box center [1294, 108] width 12 height 12
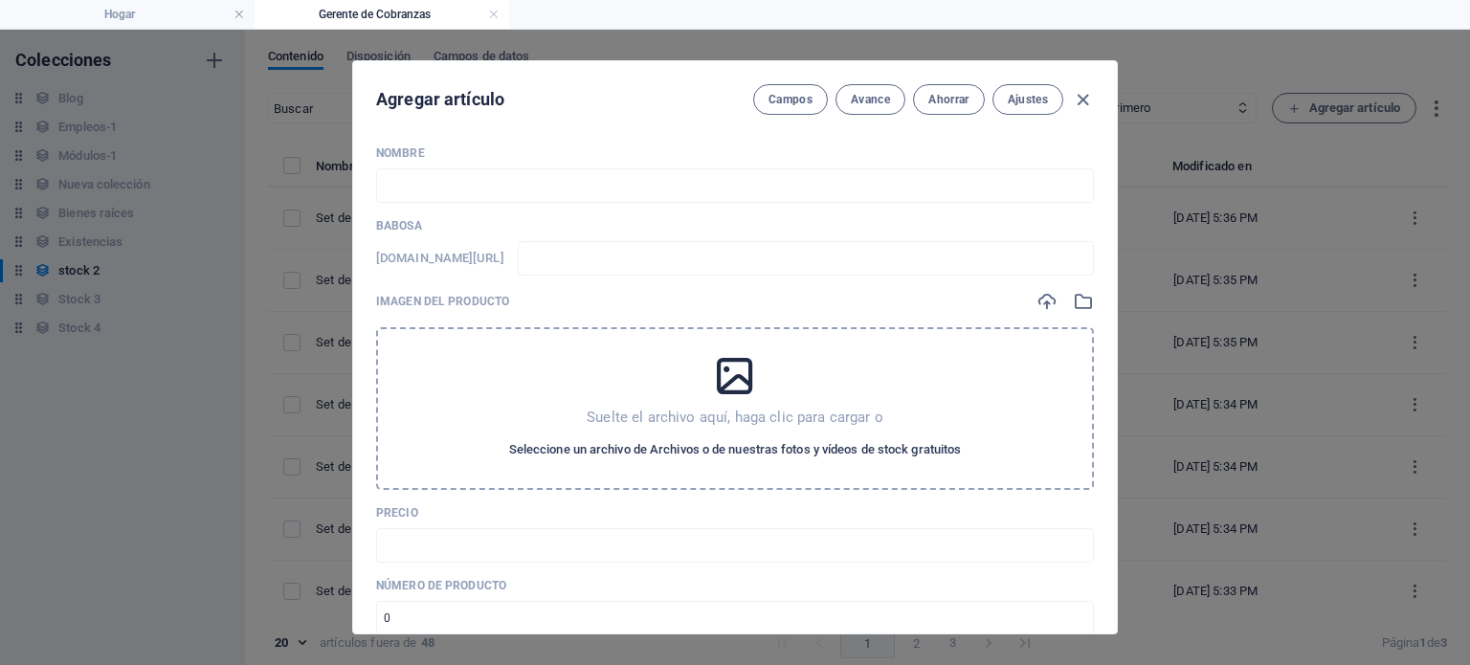
click at [806, 455] on font "Seleccione un archivo de Archivos o de nuestras fotos y vídeos de stock gratuit…" at bounding box center [735, 449] width 453 height 14
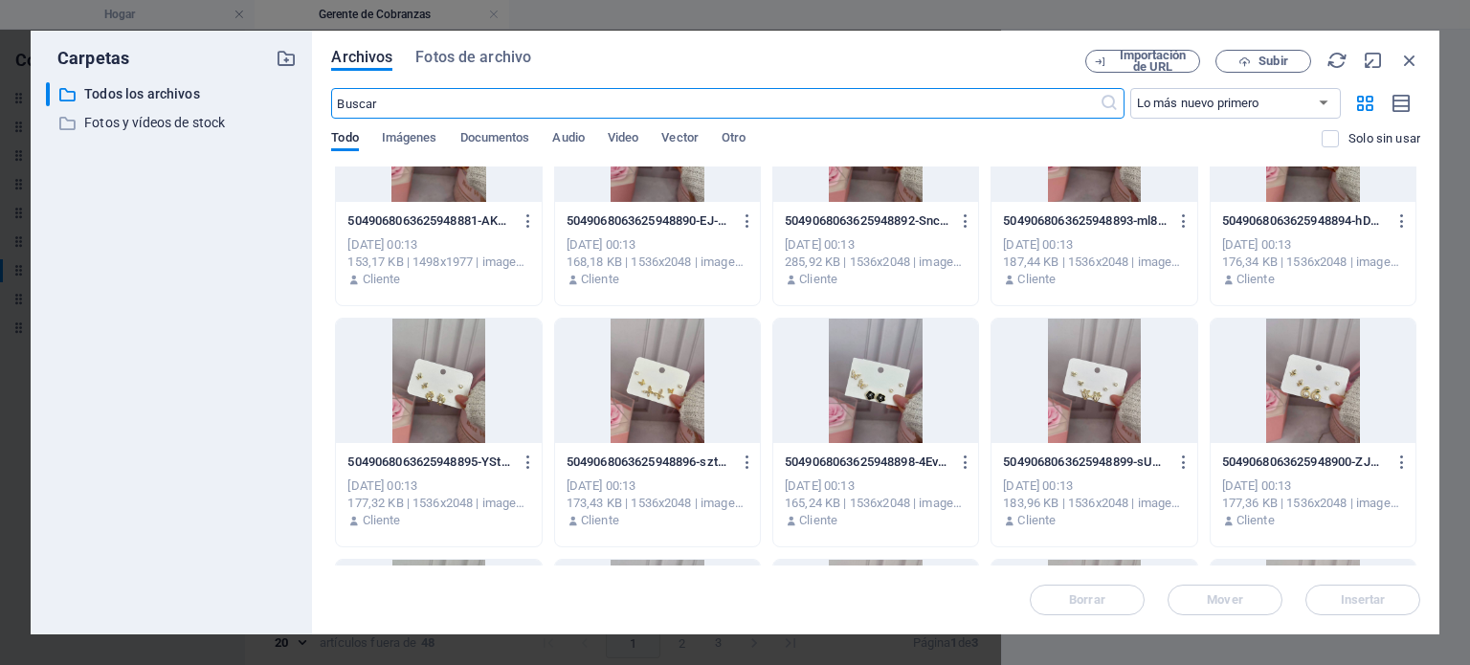
scroll to position [575, 0]
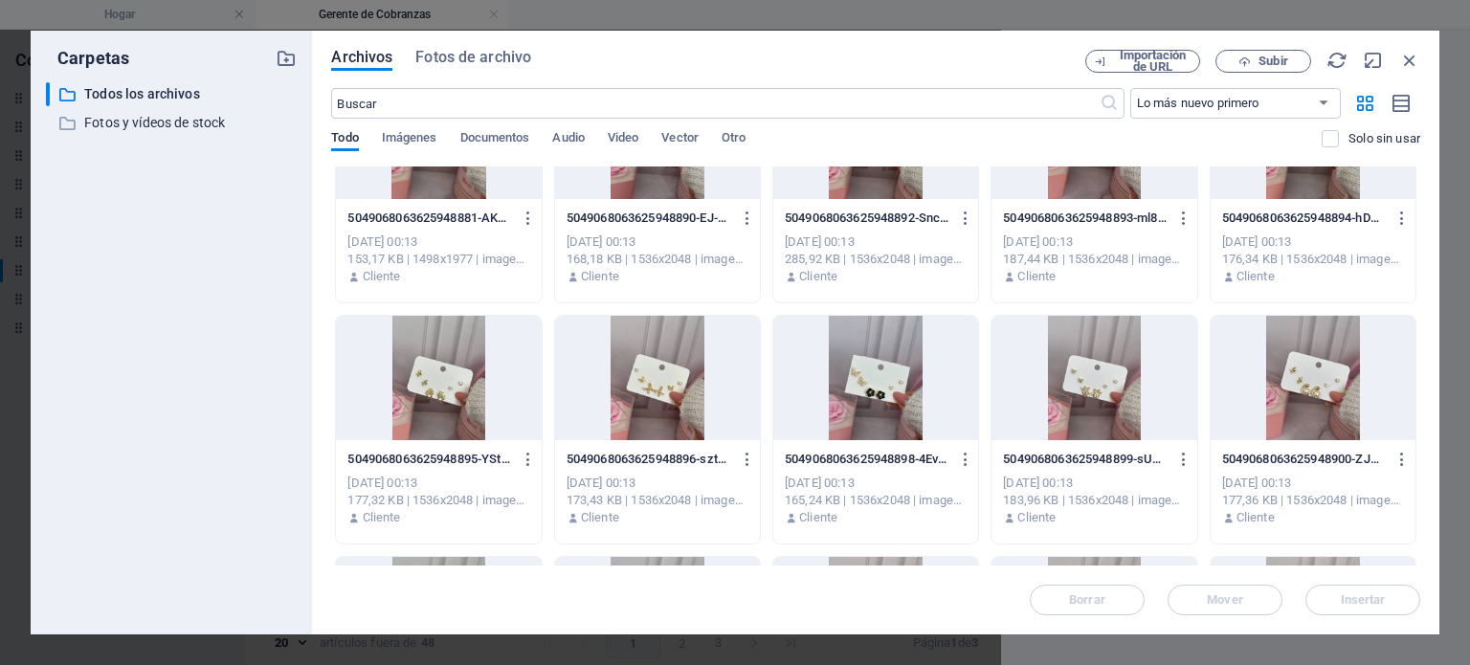
click at [708, 390] on div at bounding box center [657, 378] width 205 height 124
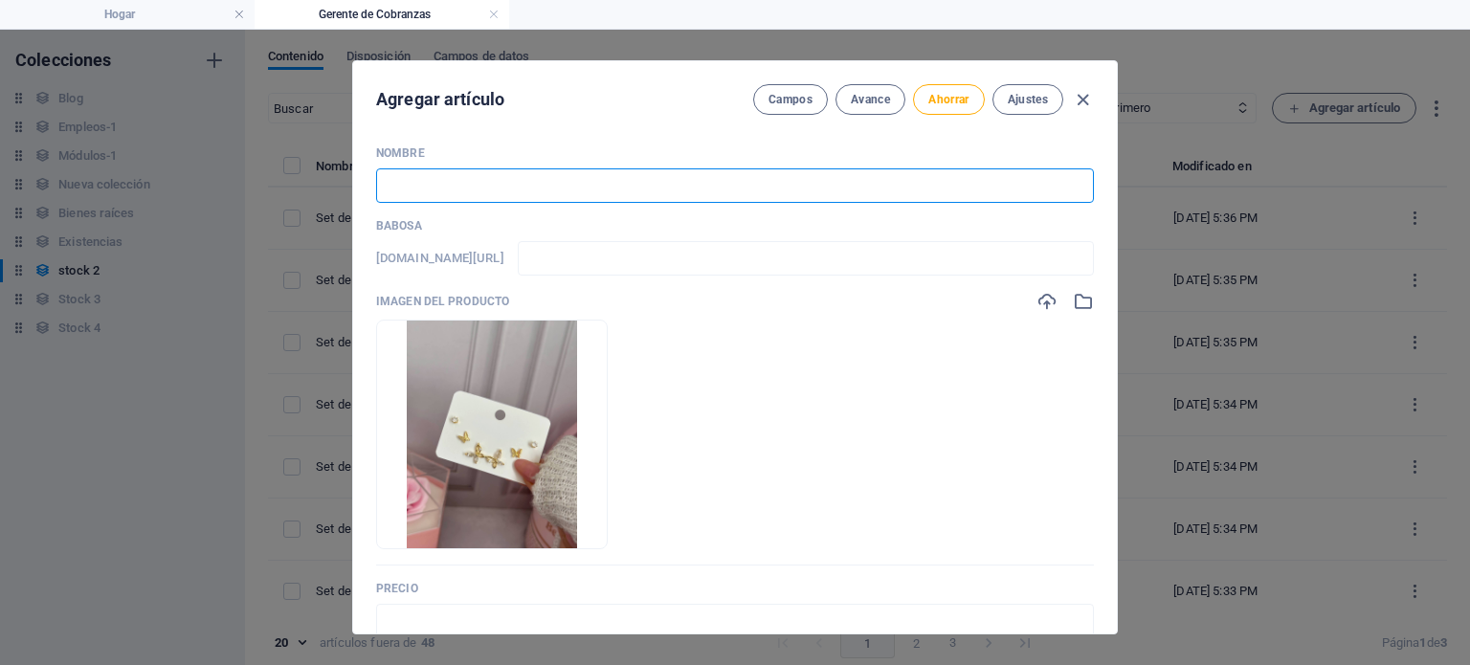
click at [595, 179] on input "text" at bounding box center [735, 185] width 718 height 34
paste input "Set de argollas en goldfield dorado 2"
type input "Set de argollas en goldfield dorado 2"
type input "set-de-argollas-en-goldfield-dorado-2"
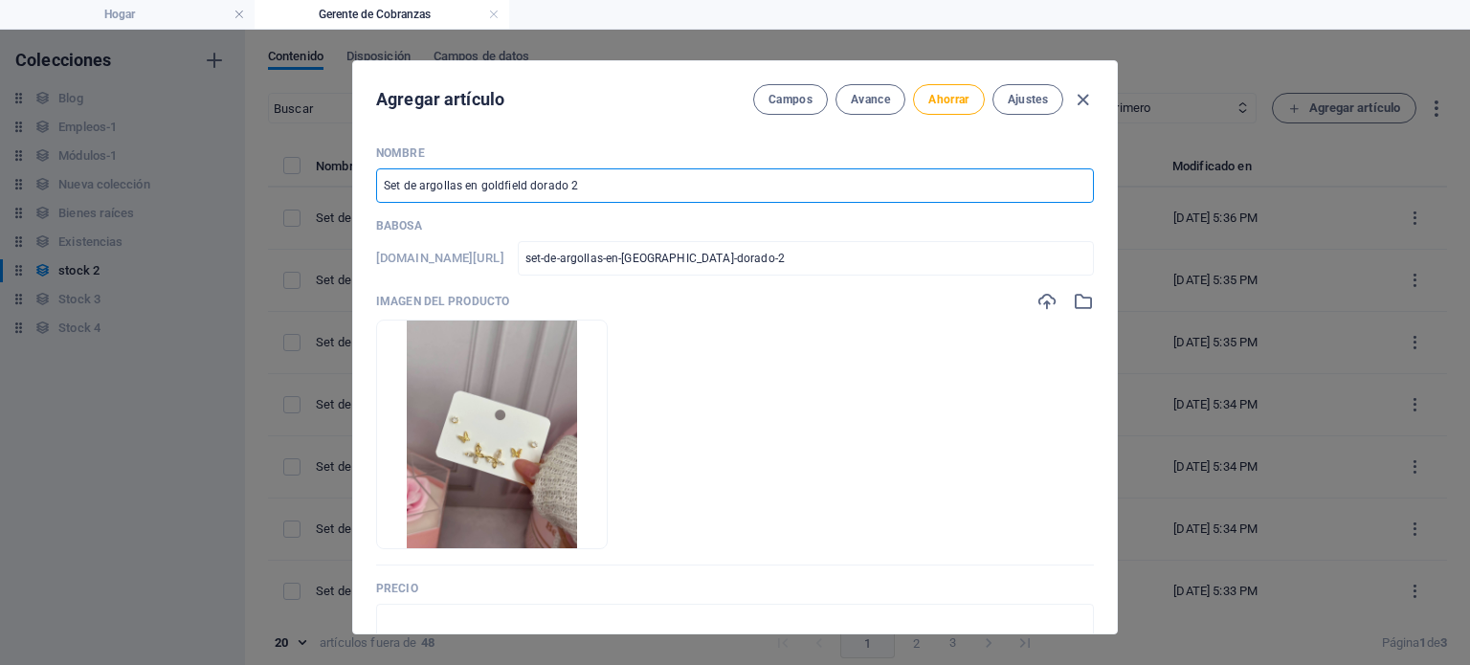
type input "Set de argollas en goldfield dorado"
type input "set-de-argollas-en-goldfield-dorado"
type input "Set de argollas en goldfield dorado 1"
type input "set-de-argollas-en-goldfield-dorado-1"
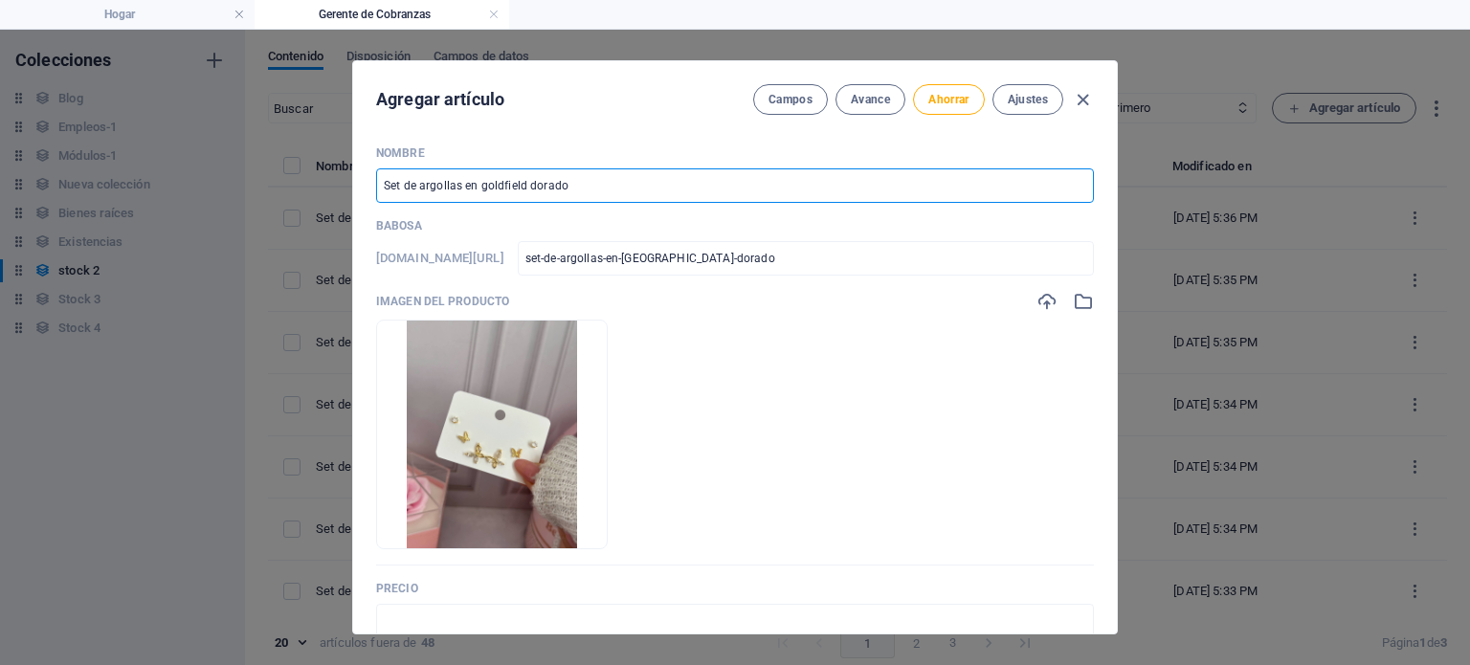
type input "set-de-argollas-en-goldfield-dorado-1"
type input "Set de argollas en goldfield dorado 15"
type input "set-de-argollas-en-goldfield-dorado-15"
type input "Set de argollas en goldfield dorado 15"
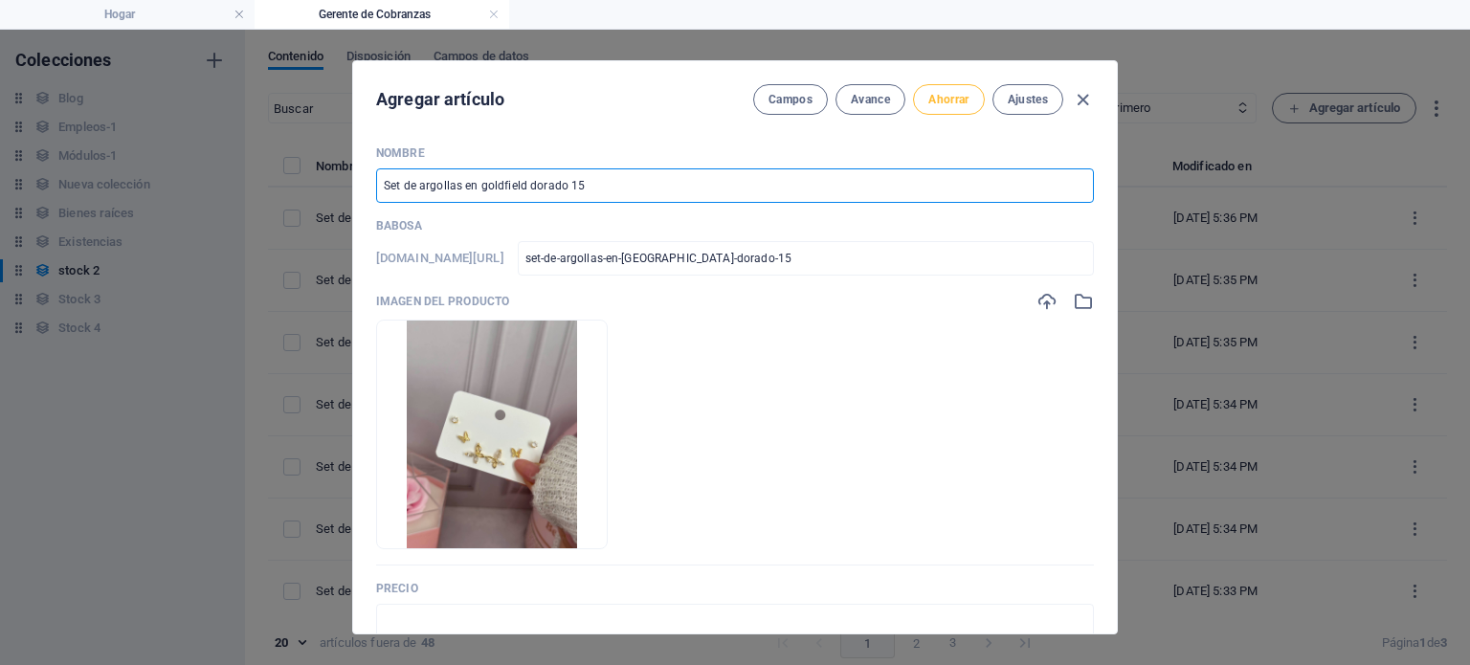
click at [957, 100] on font "Ahorrar" at bounding box center [948, 99] width 40 height 13
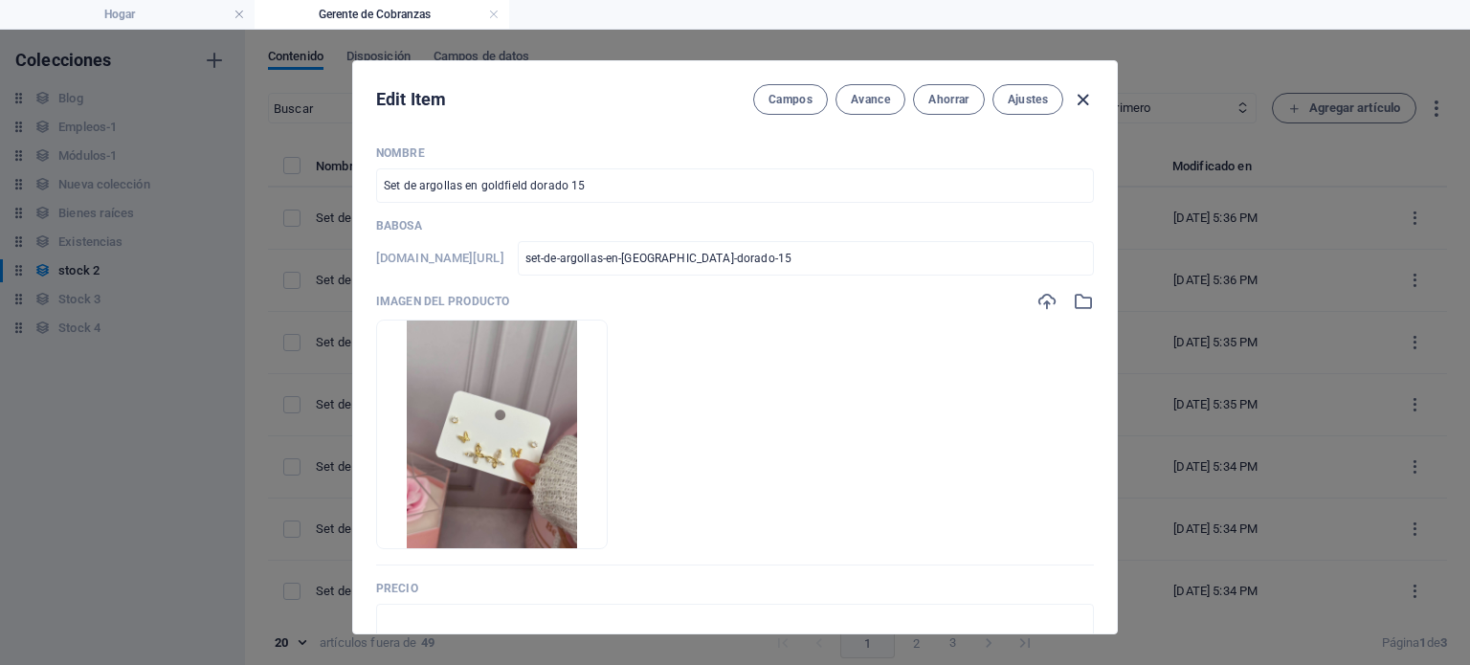
click at [1087, 99] on icon "button" at bounding box center [1083, 100] width 22 height 22
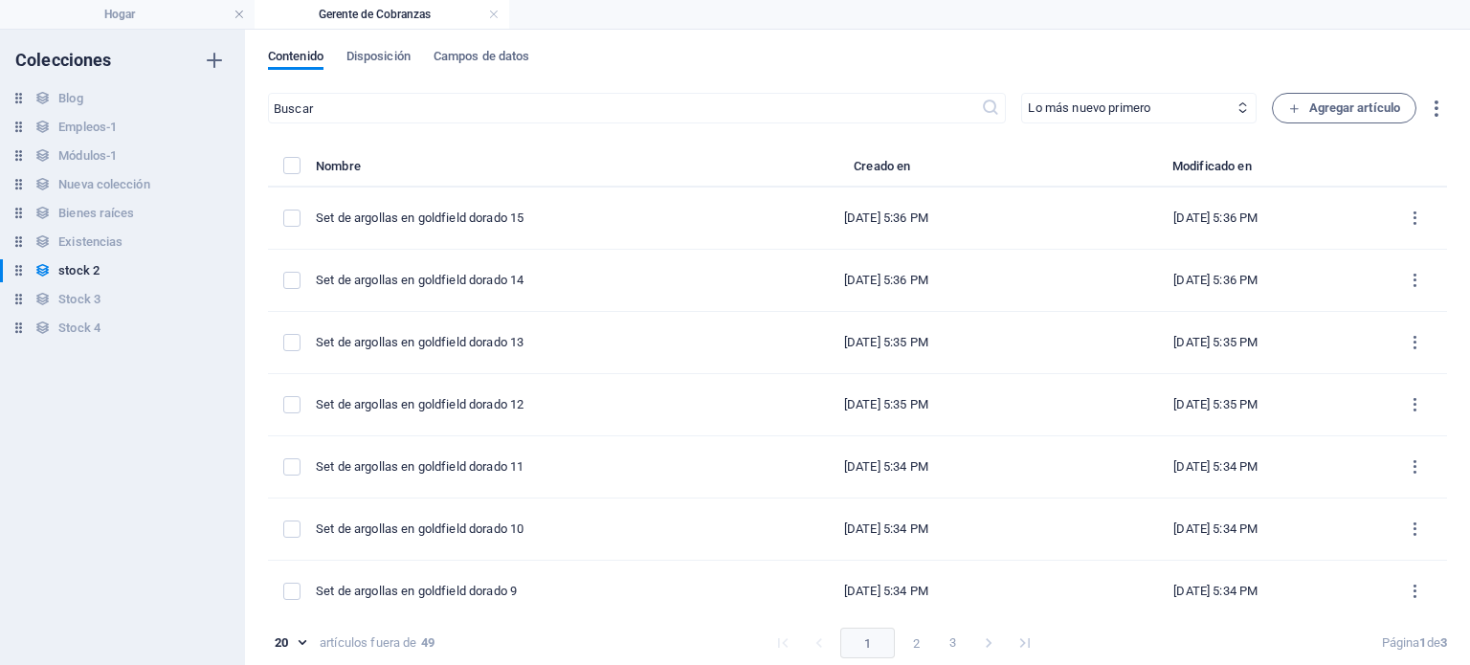
type input "set-de-argollas-en-goldfield-dorado-15"
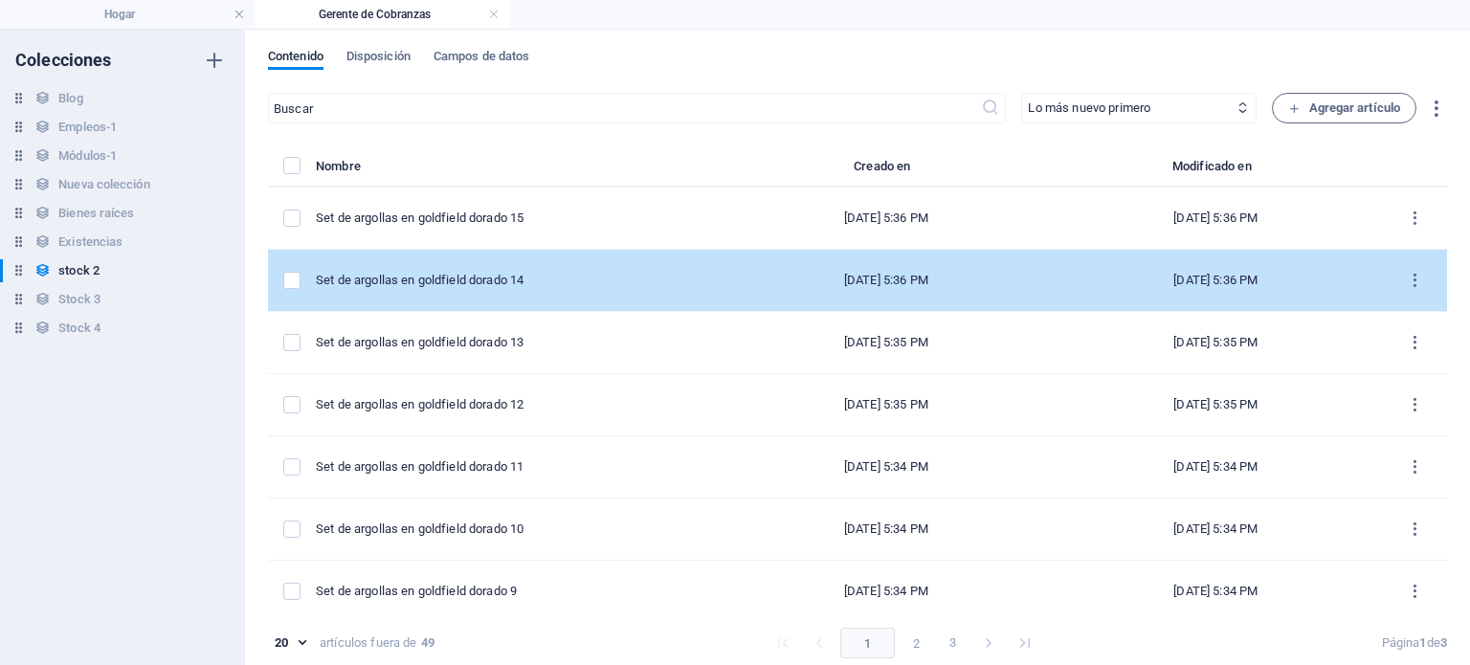
click at [593, 286] on div "Set de argollas en goldfield dorado 14" at bounding box center [512, 280] width 392 height 17
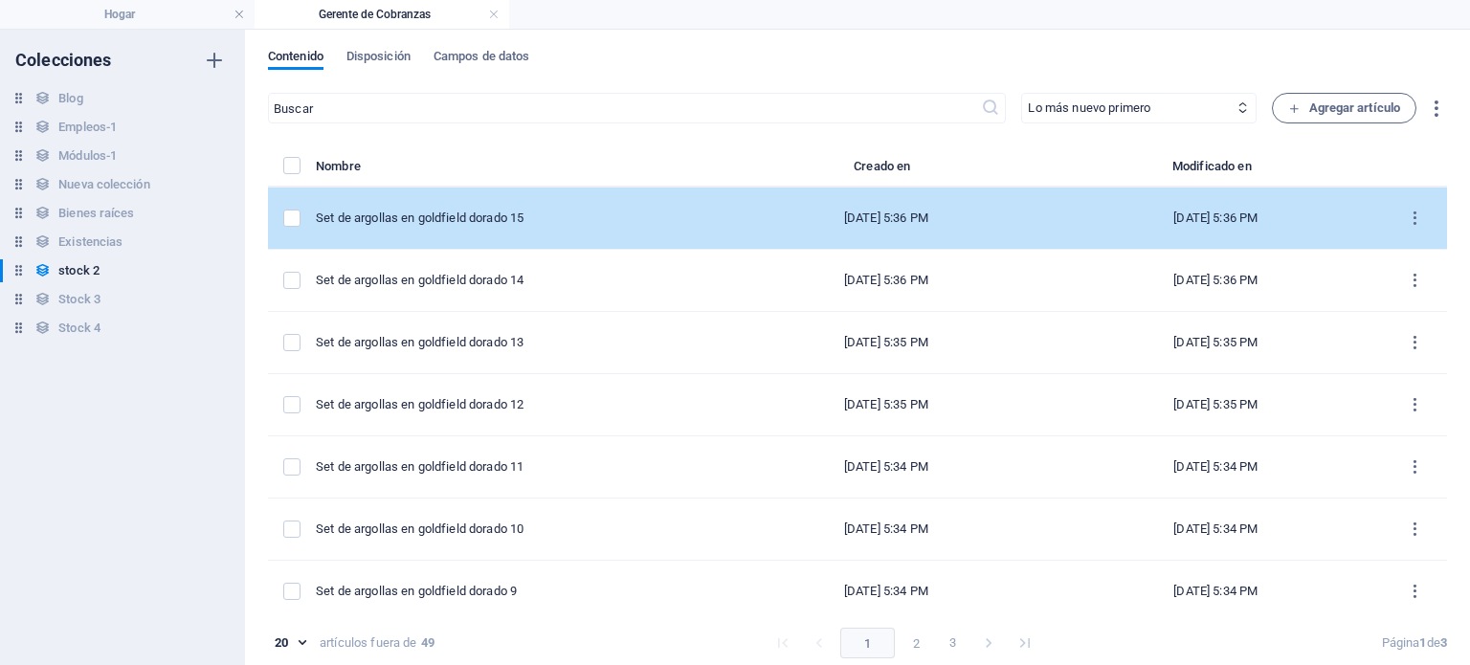
type input "set-de-argollas-en-goldfield-dorado-14"
click at [573, 228] on td "Set de argollas en goldfield dorado 15" at bounding box center [520, 219] width 408 height 62
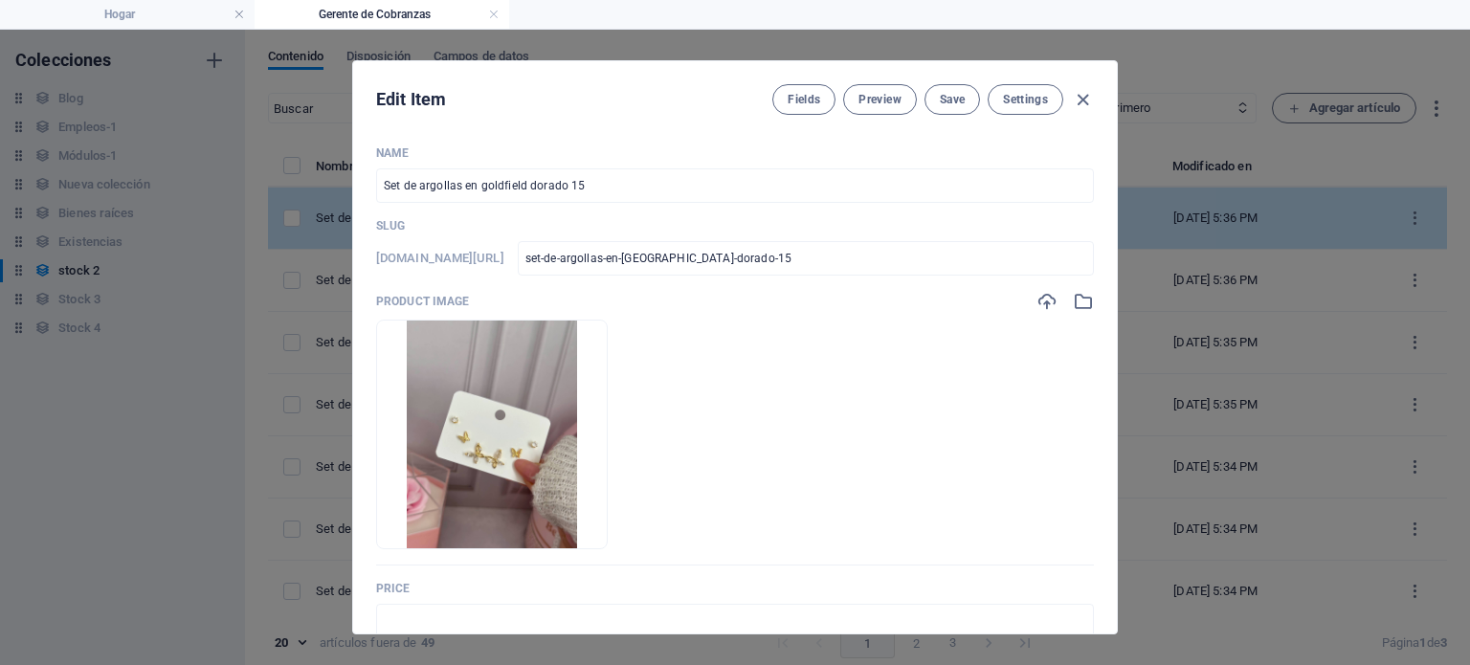
click at [573, 228] on p "Slug" at bounding box center [735, 225] width 718 height 15
type input "set-de-argollas-en-goldfield-dorado-15"
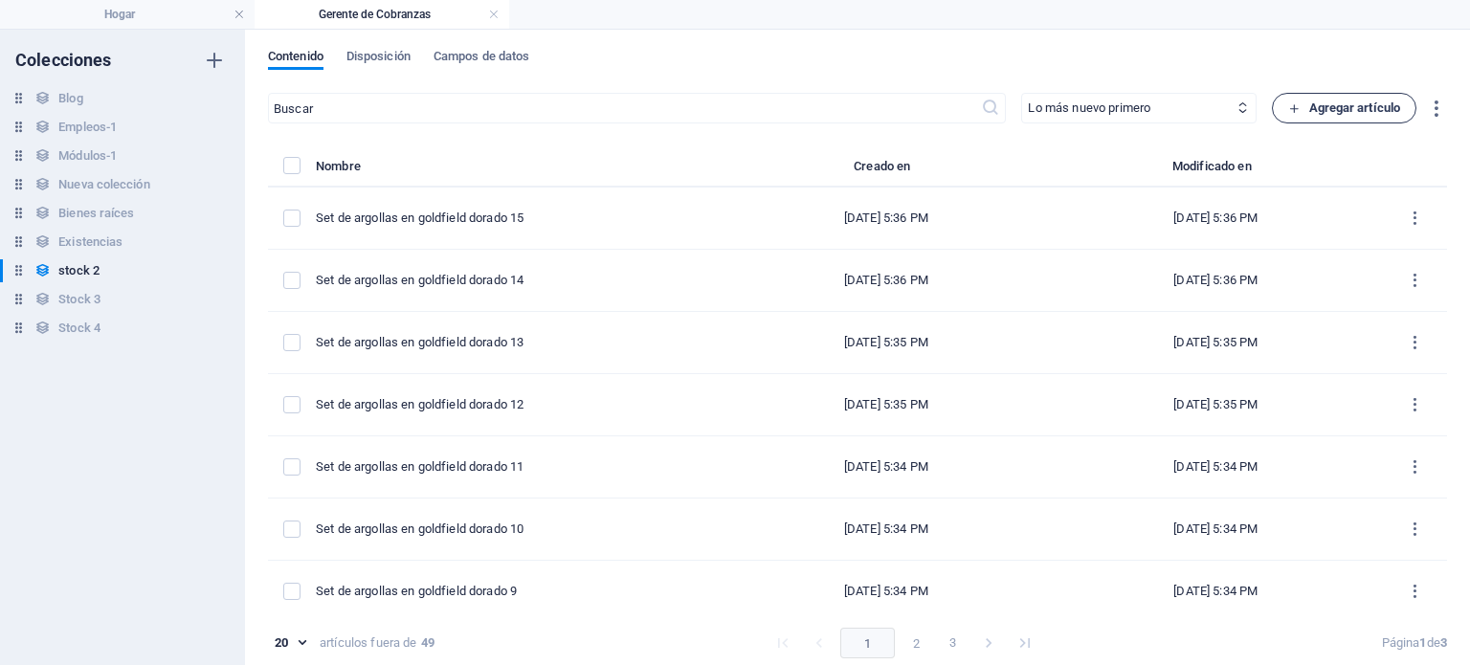
click at [1336, 121] on button "Agregar artículo" at bounding box center [1344, 108] width 145 height 31
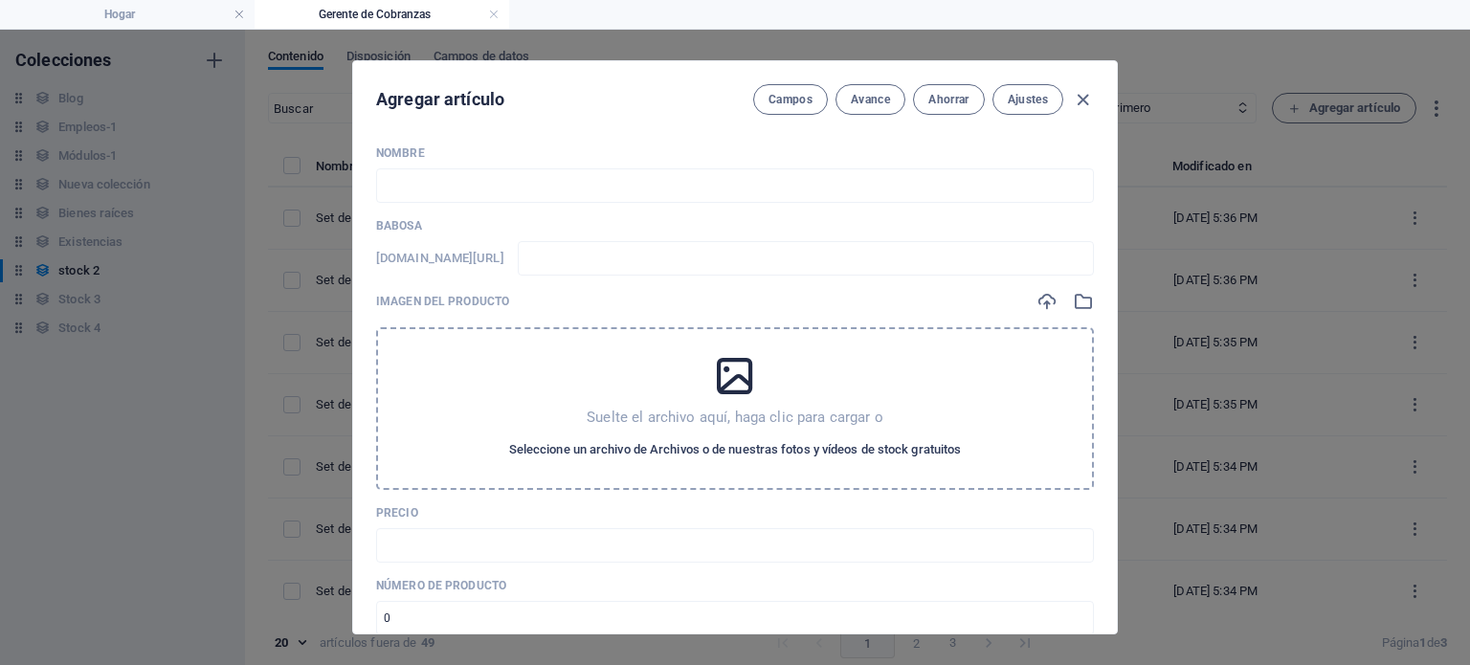
click at [858, 448] on font "Seleccione un archivo de Archivos o de nuestras fotos y vídeos de stock gratuit…" at bounding box center [735, 449] width 453 height 14
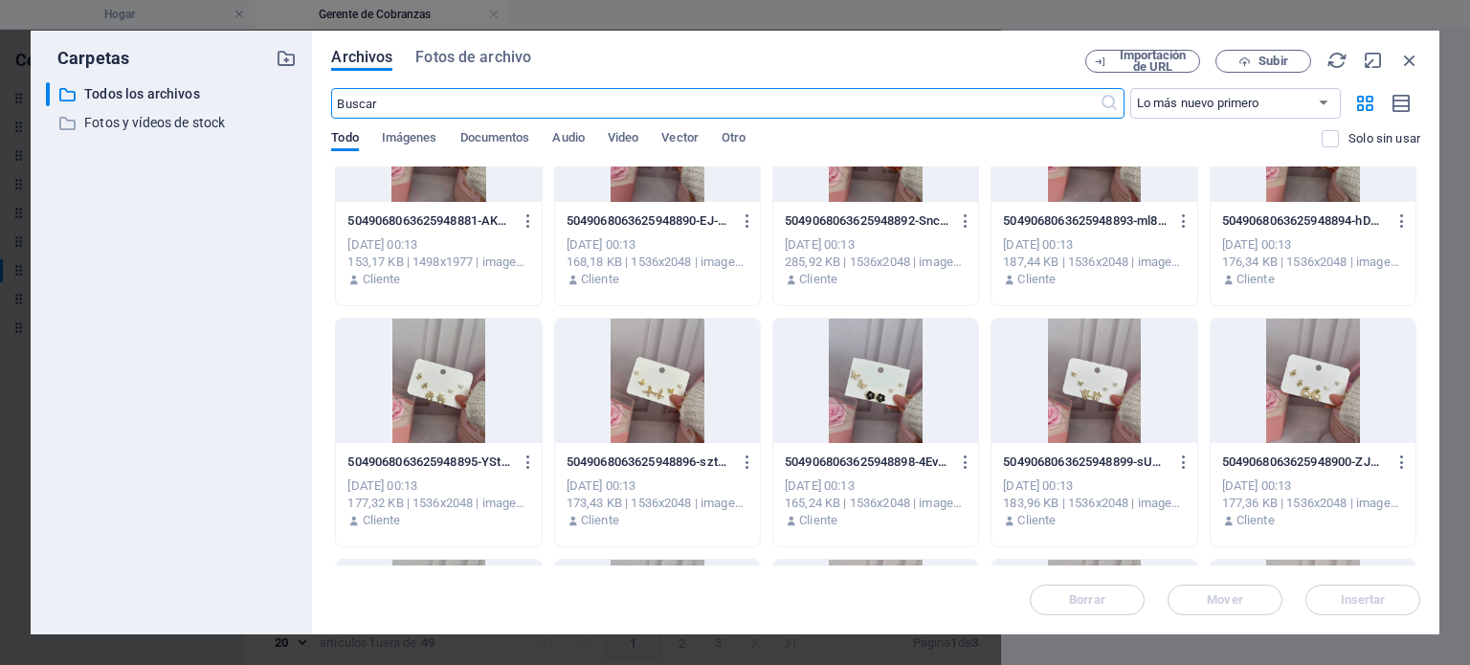
scroll to position [580, 0]
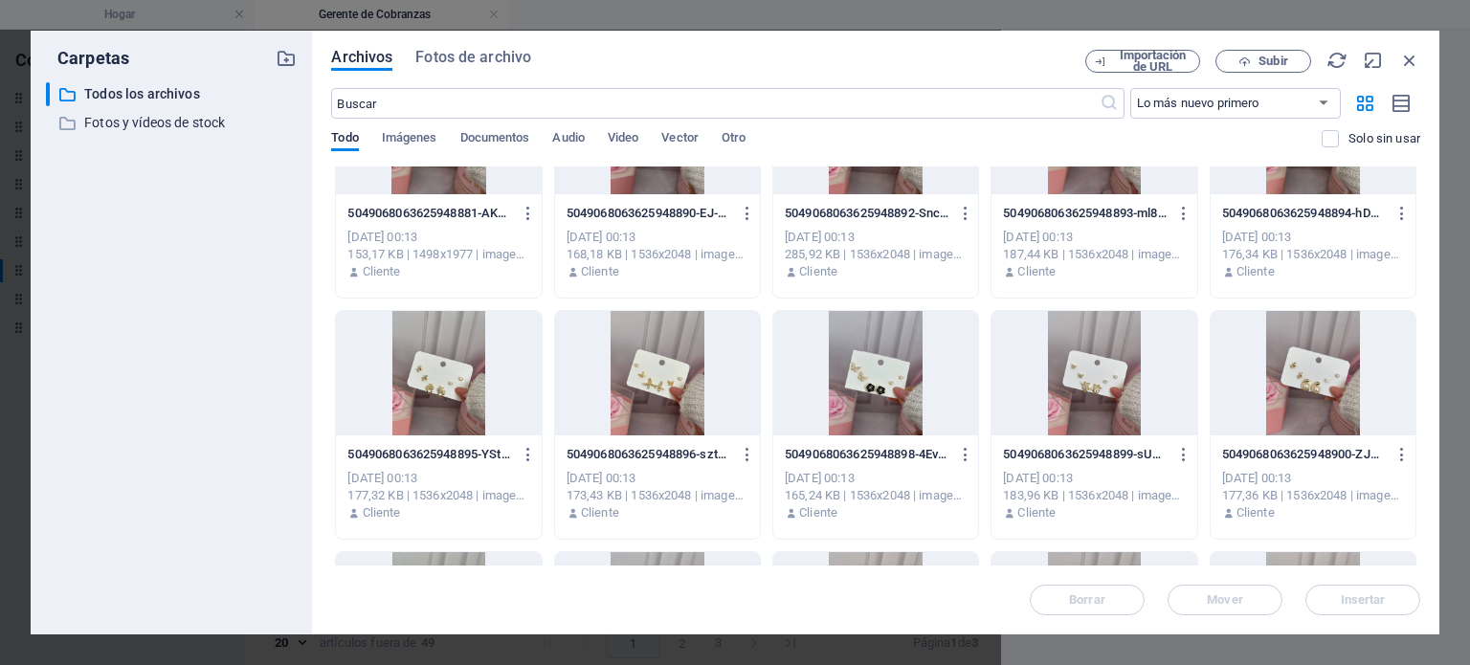
click at [393, 471] on font "7 de octubre de 2025, 00:13" at bounding box center [382, 478] width 70 height 14
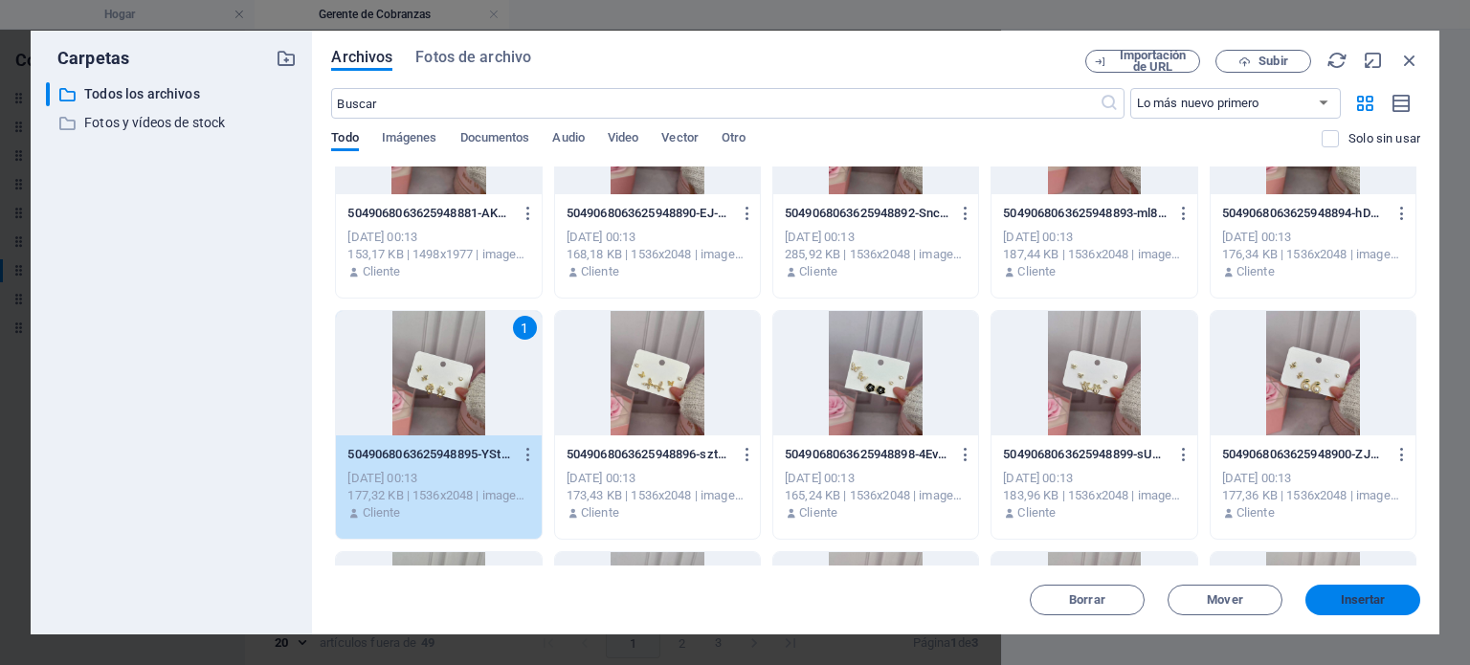
click at [1327, 590] on button "Insertar" at bounding box center [1362, 600] width 115 height 31
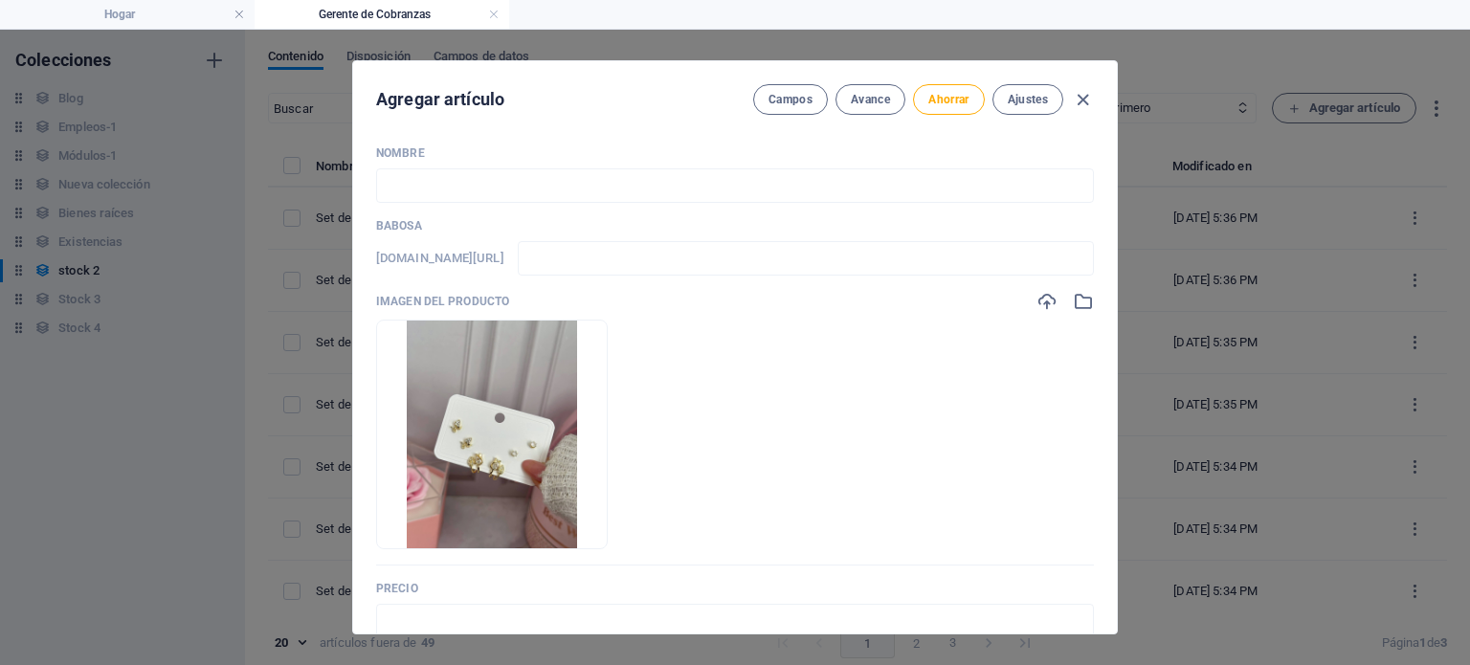
click at [811, 157] on p "Nombre" at bounding box center [735, 152] width 718 height 15
click at [782, 183] on input "text" at bounding box center [735, 185] width 718 height 34
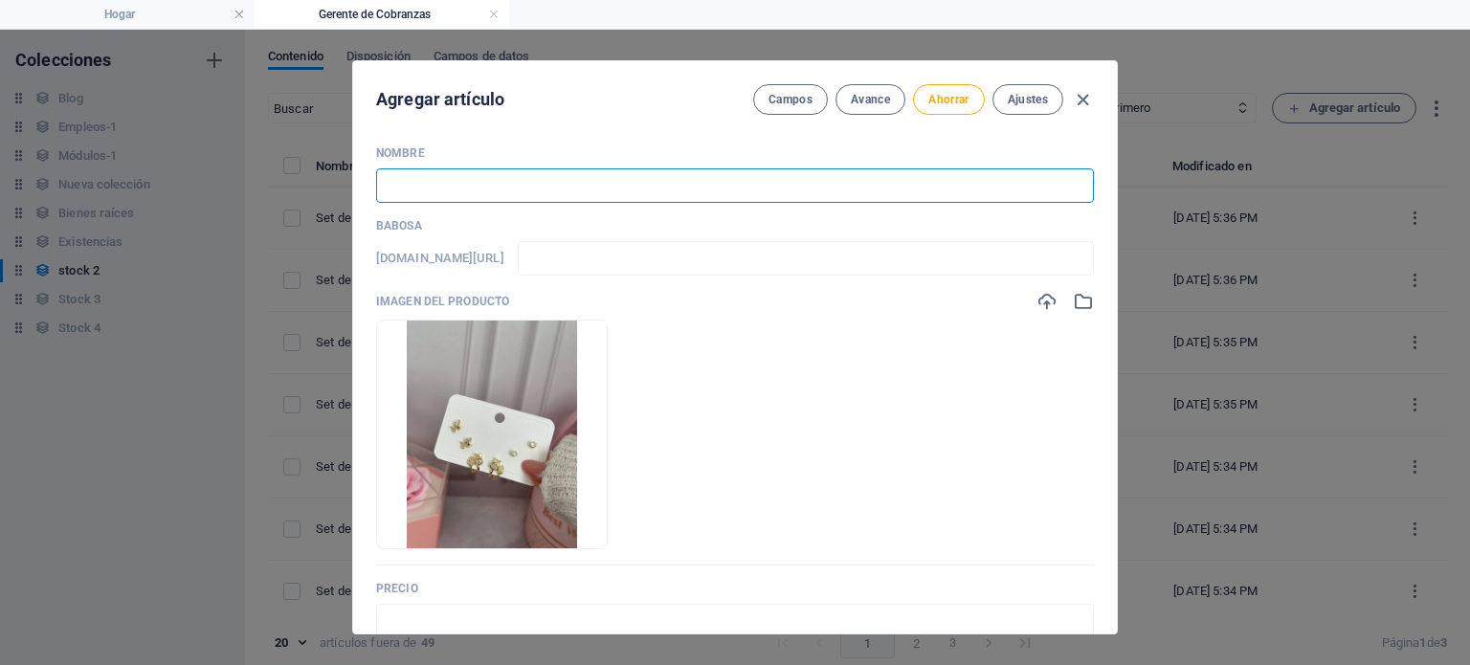
paste input "Set de argollas en goldfield dorado 2"
type input "Set de argollas en goldfield dorado 2"
type input "set-de-argollas-en-goldfield-dorado-2"
type input "Set de argollas en goldfield dorado"
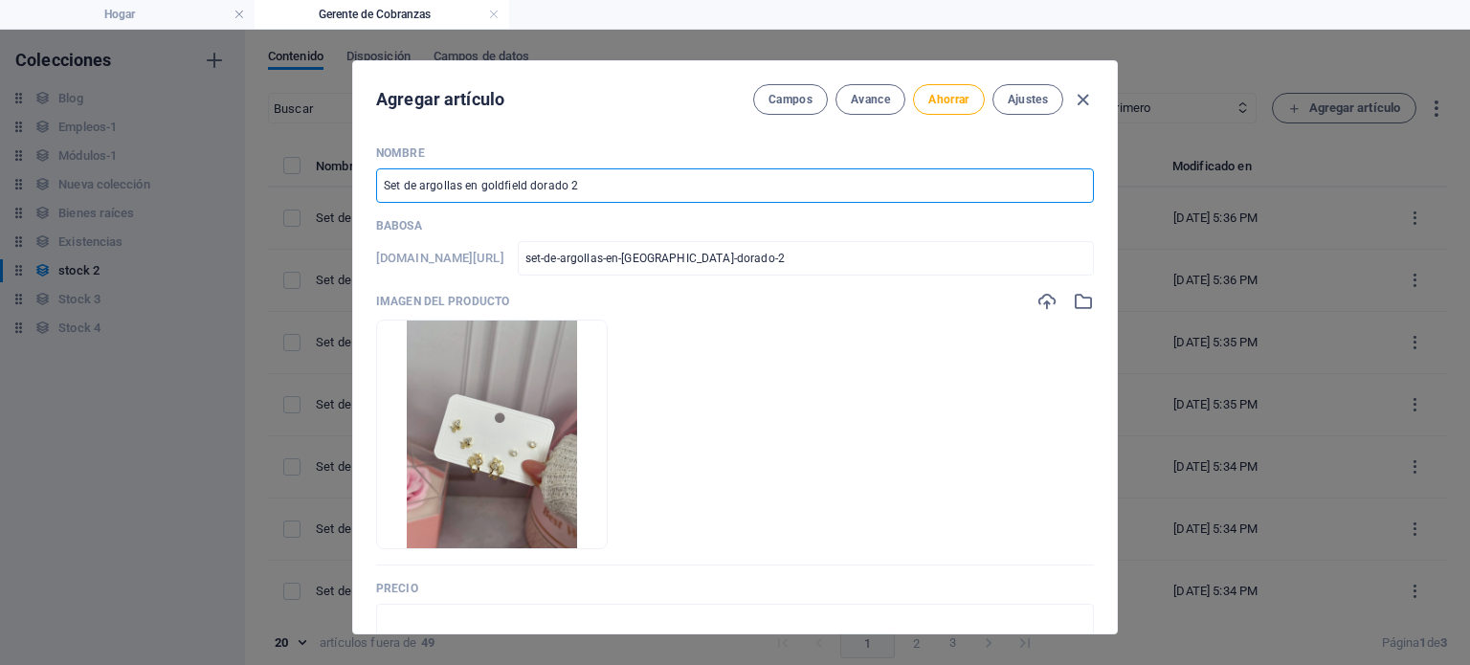
type input "set-de-argollas-en-goldfield-dorado"
type input "Set de argollas en goldfield dorado 1"
type input "set-de-argollas-en-goldfield-dorado-1"
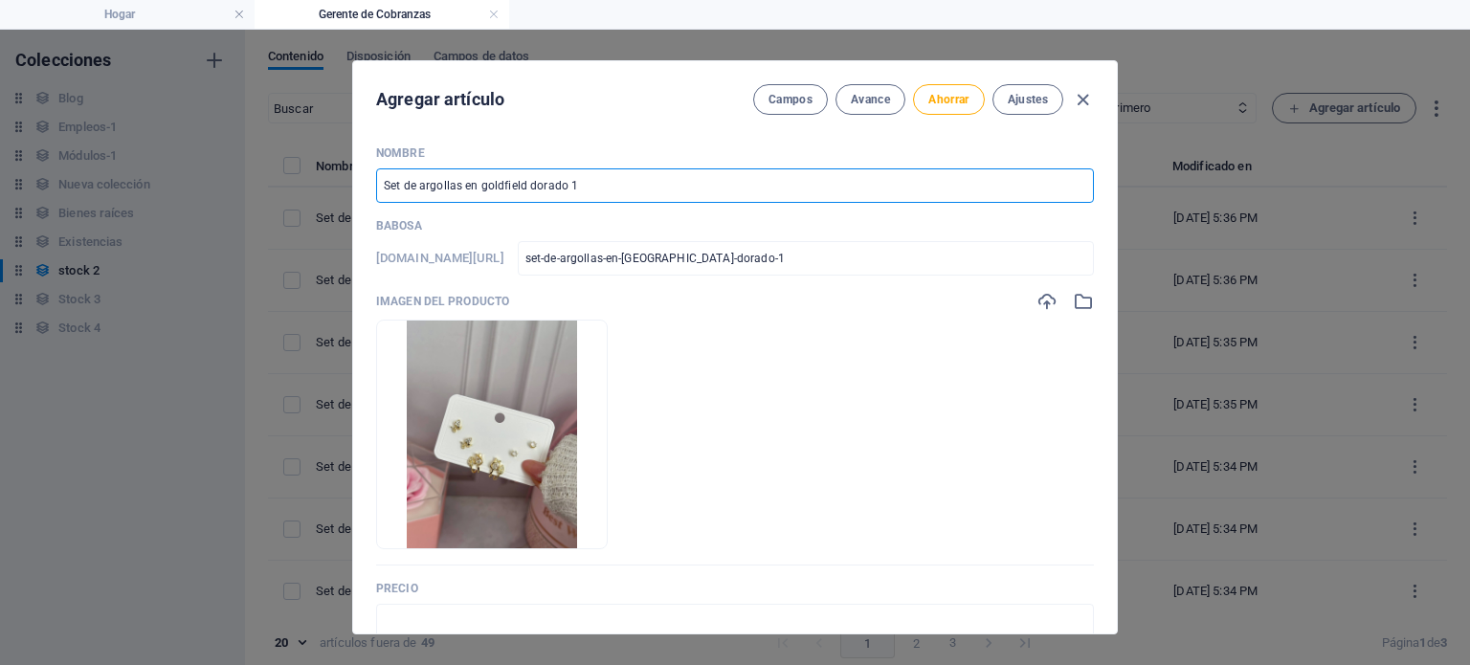
type input "Set de argollas en goldfield dorado 16"
type input "set-de-argollas-en-goldfield-dorado-16"
type input "Set de argollas en goldfield dorado 16"
drag, startPoint x: 961, startPoint y: 99, endPoint x: 953, endPoint y: 106, distance: 10.8
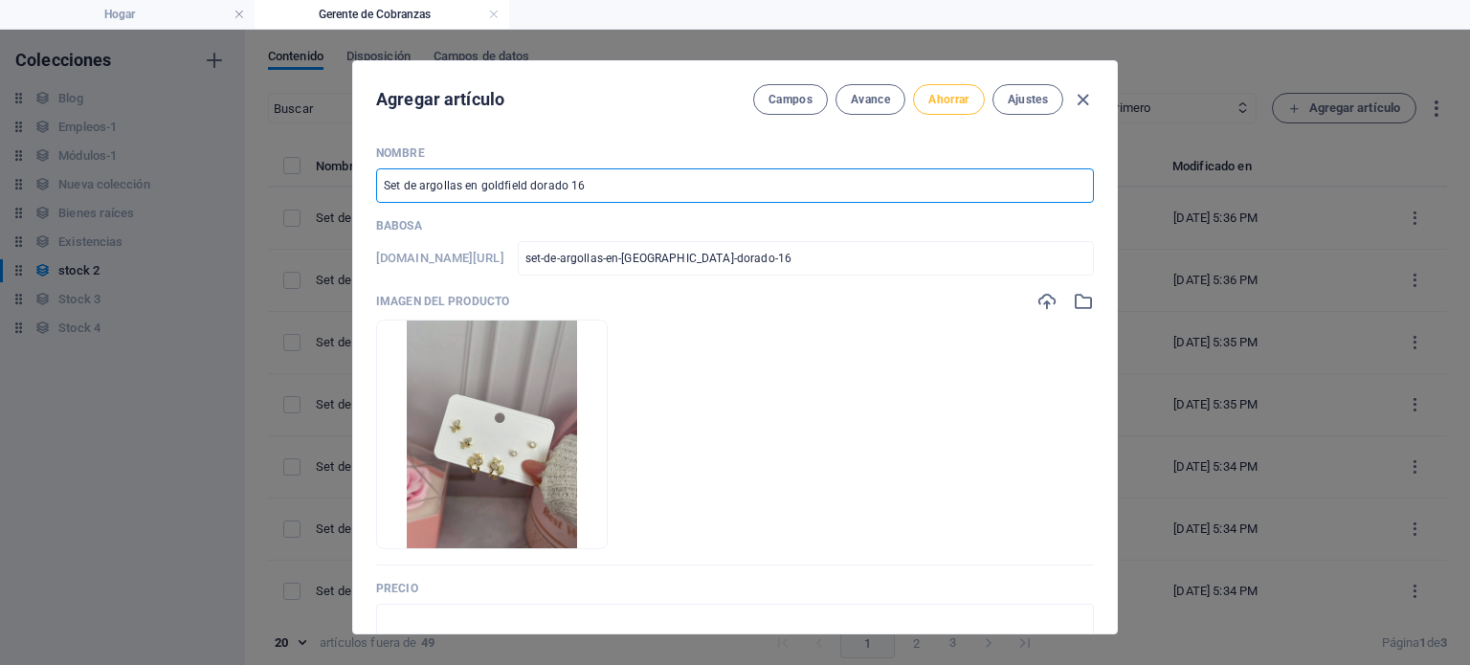
click at [953, 106] on button "Ahorrar" at bounding box center [948, 99] width 71 height 31
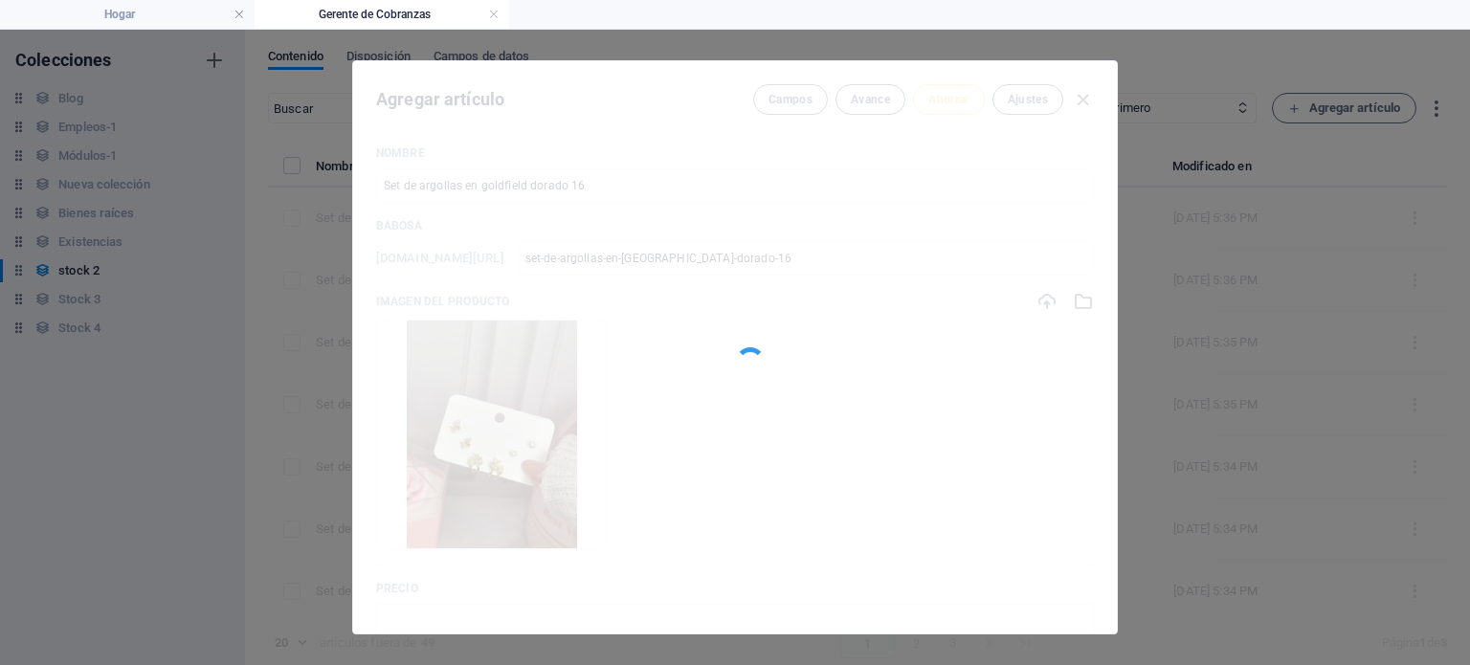
type input "set-de-argollas-en-goldfield-dorado-16"
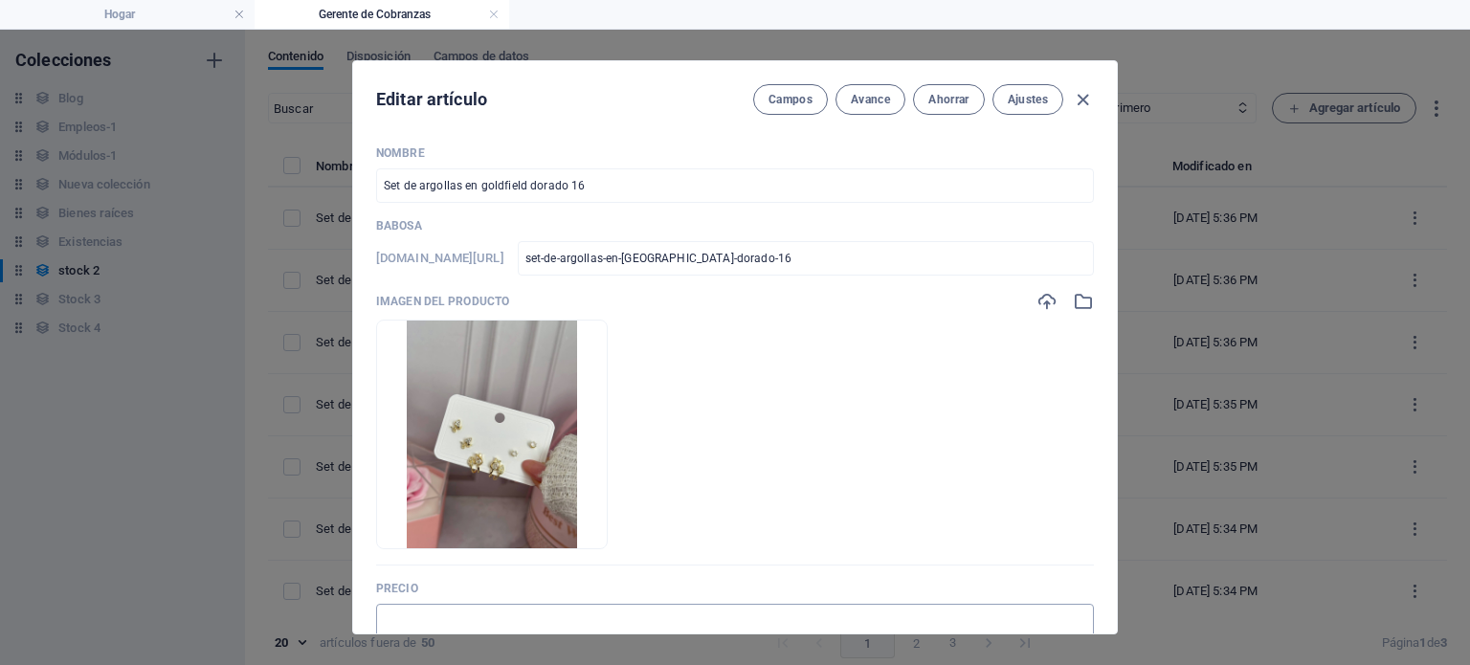
click at [426, 607] on input "text" at bounding box center [735, 621] width 718 height 34
type input "$ 7.00"
click at [949, 98] on font "Ahorrar" at bounding box center [948, 99] width 40 height 13
click at [1081, 94] on icon "button" at bounding box center [1083, 100] width 22 height 22
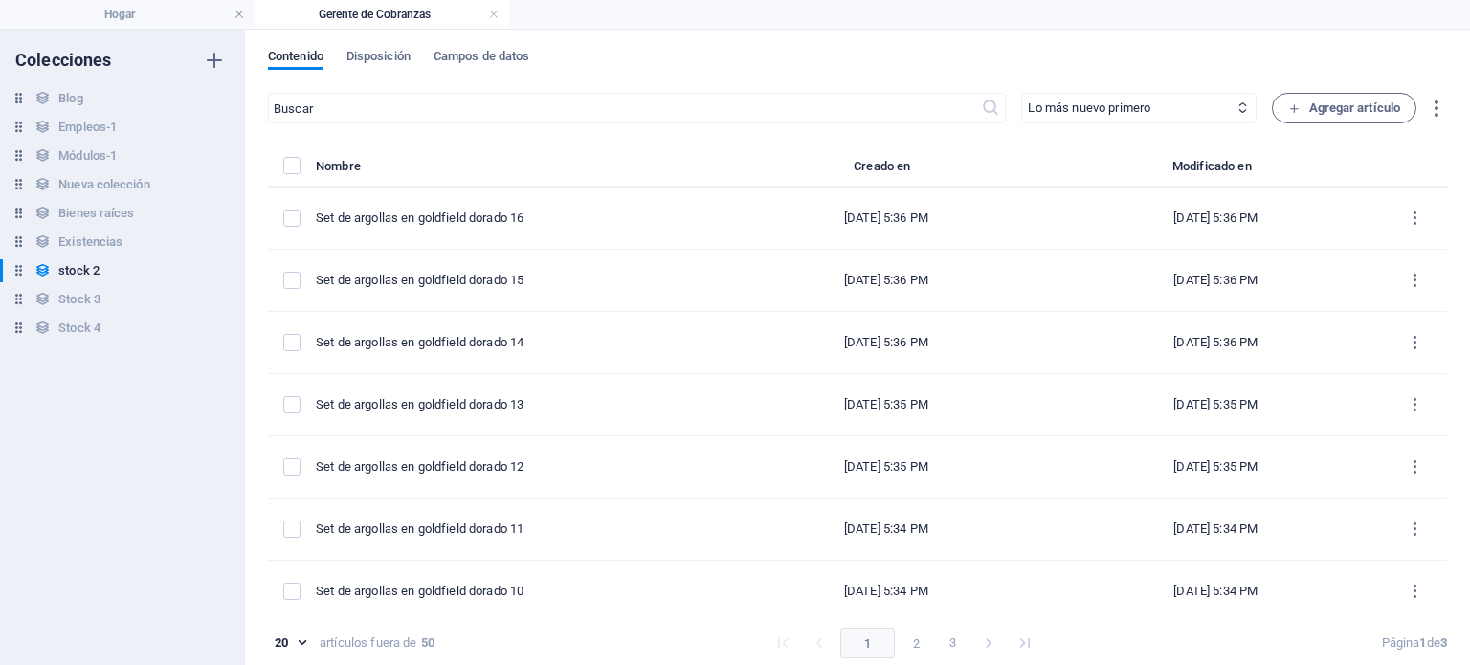
type input "set-de-argollas-en-goldfield-dorado-16"
click at [1336, 99] on font "Agregar artículo" at bounding box center [1355, 108] width 92 height 23
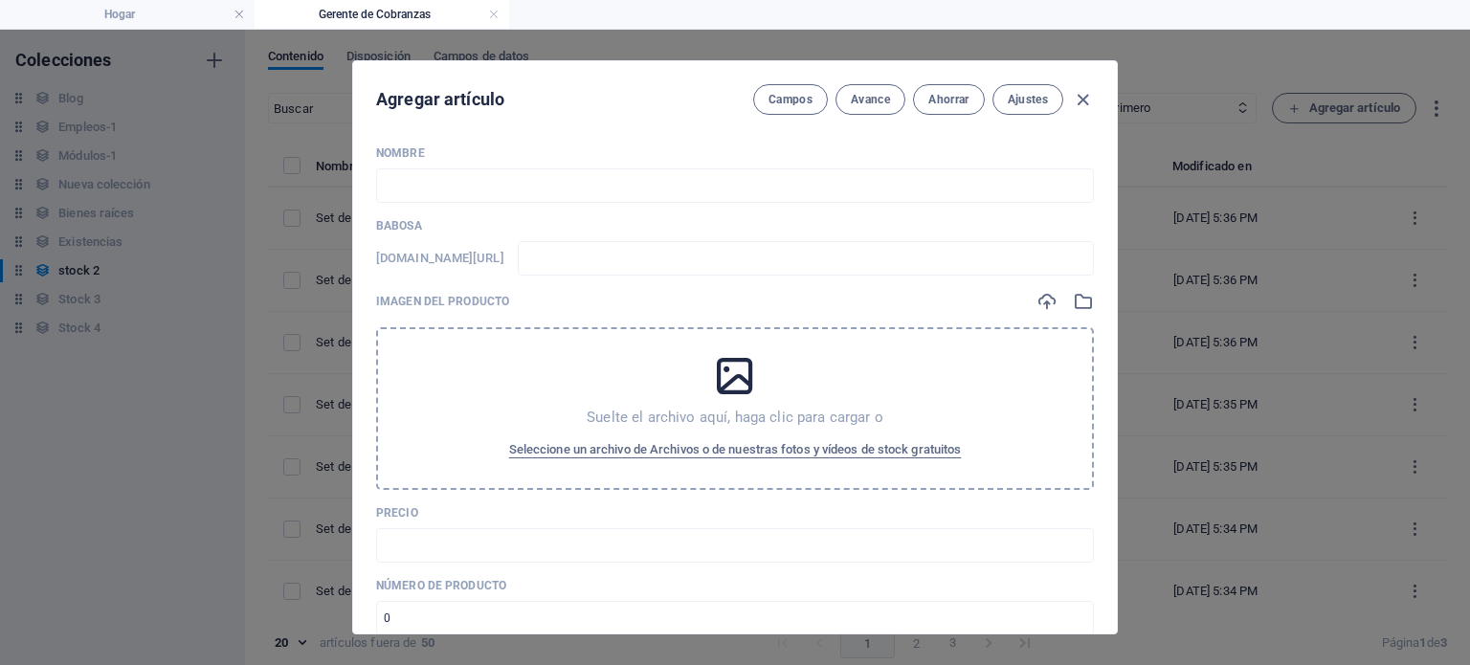
click at [841, 465] on div "Suelte el archivo aquí, haga clic para cargar o Seleccione un archivo de Archiv…" at bounding box center [735, 408] width 718 height 163
click at [722, 446] on font "Seleccione un archivo de Archivos o de nuestras fotos y vídeos de stock gratuit…" at bounding box center [735, 449] width 453 height 14
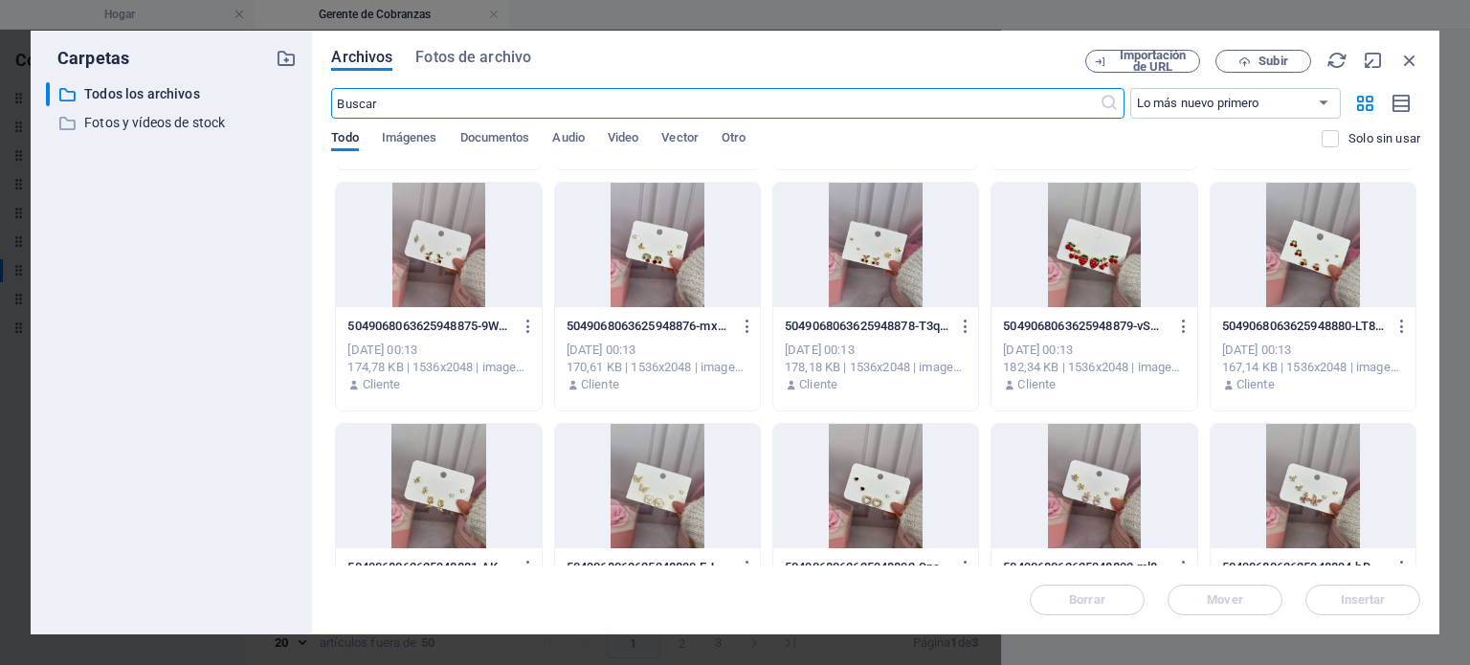
scroll to position [243, 0]
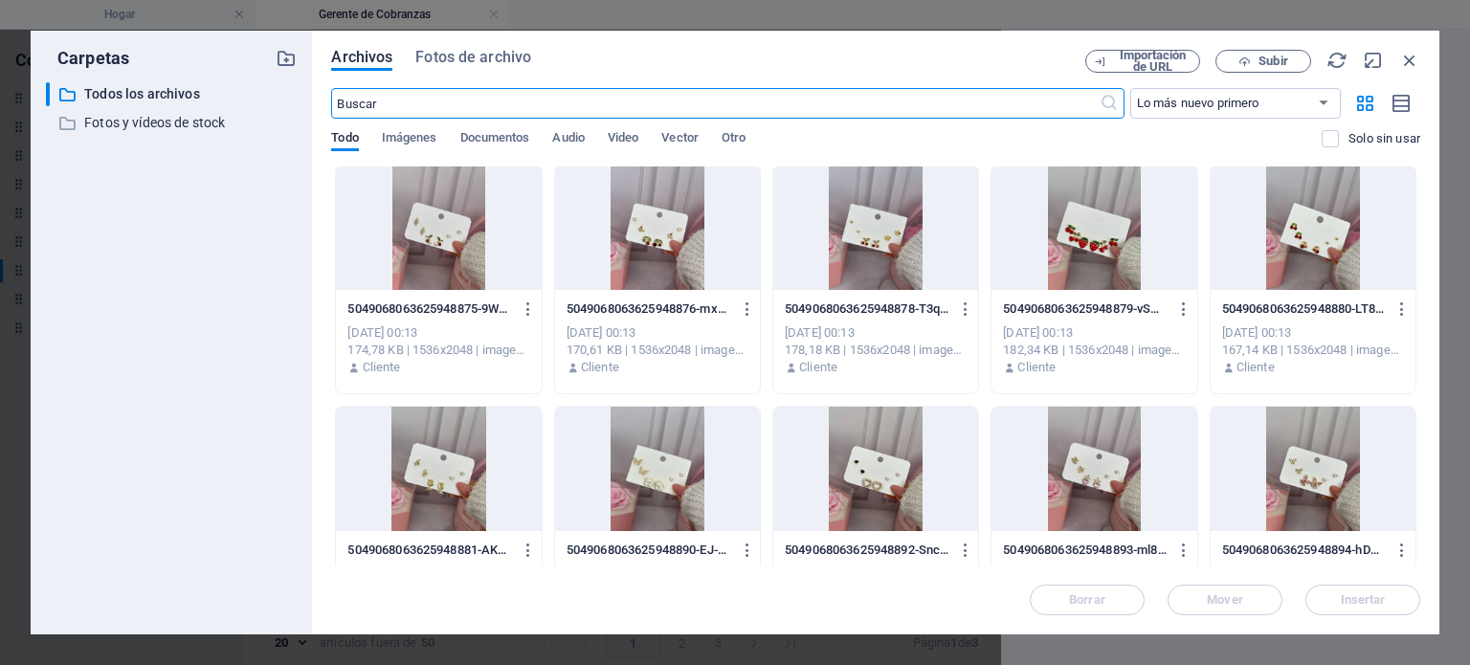
click at [1344, 466] on div at bounding box center [1313, 469] width 205 height 124
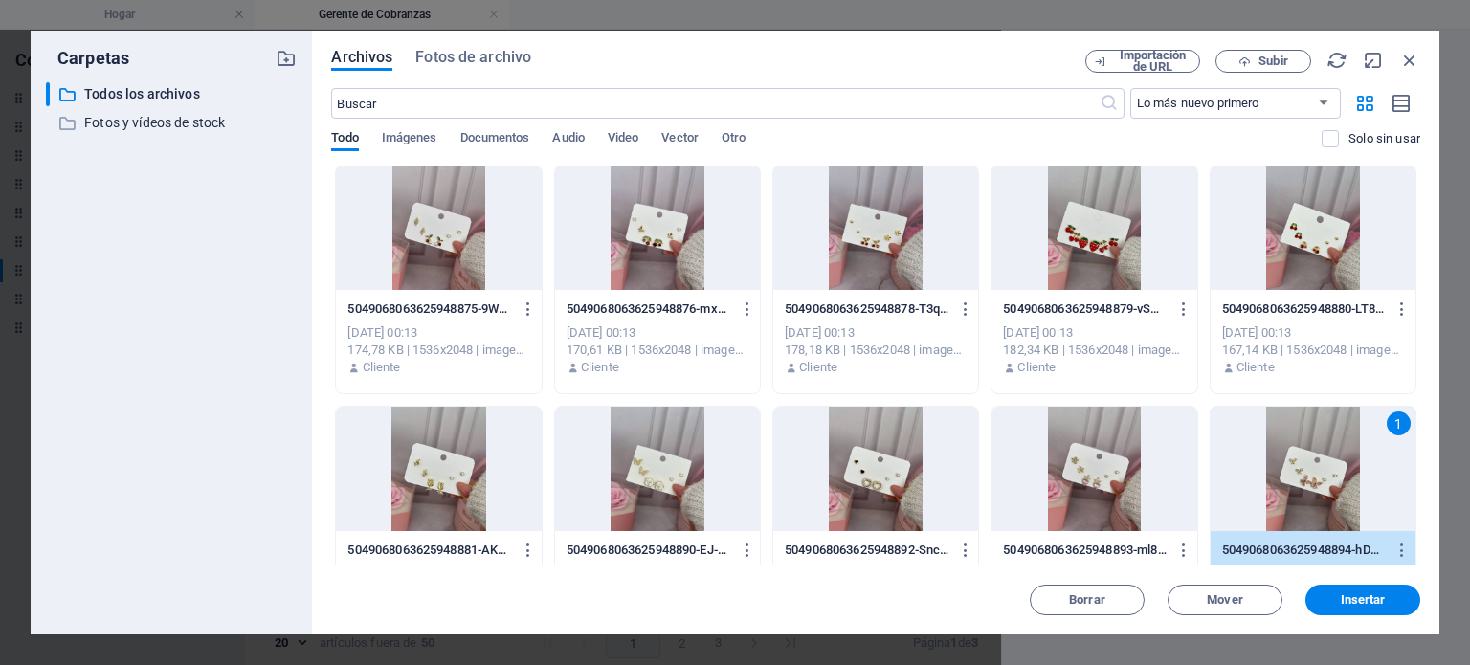
drag, startPoint x: 1331, startPoint y: 592, endPoint x: 780, endPoint y: 357, distance: 599.5
click at [780, 357] on div "Archivos Fotos de archivo Importación de URL Subir ​ Lo más nuevo primero El má…" at bounding box center [875, 333] width 1089 height 566
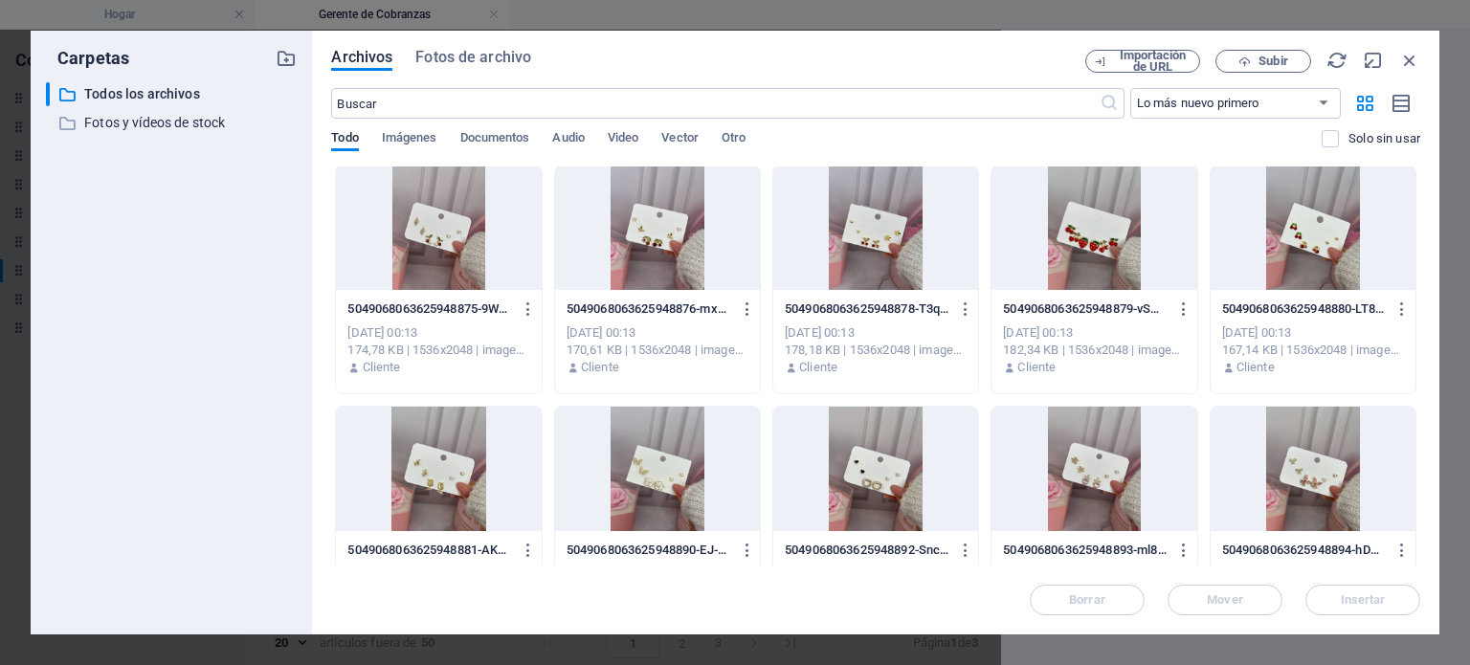
click at [1401, 447] on div at bounding box center [1313, 469] width 205 height 124
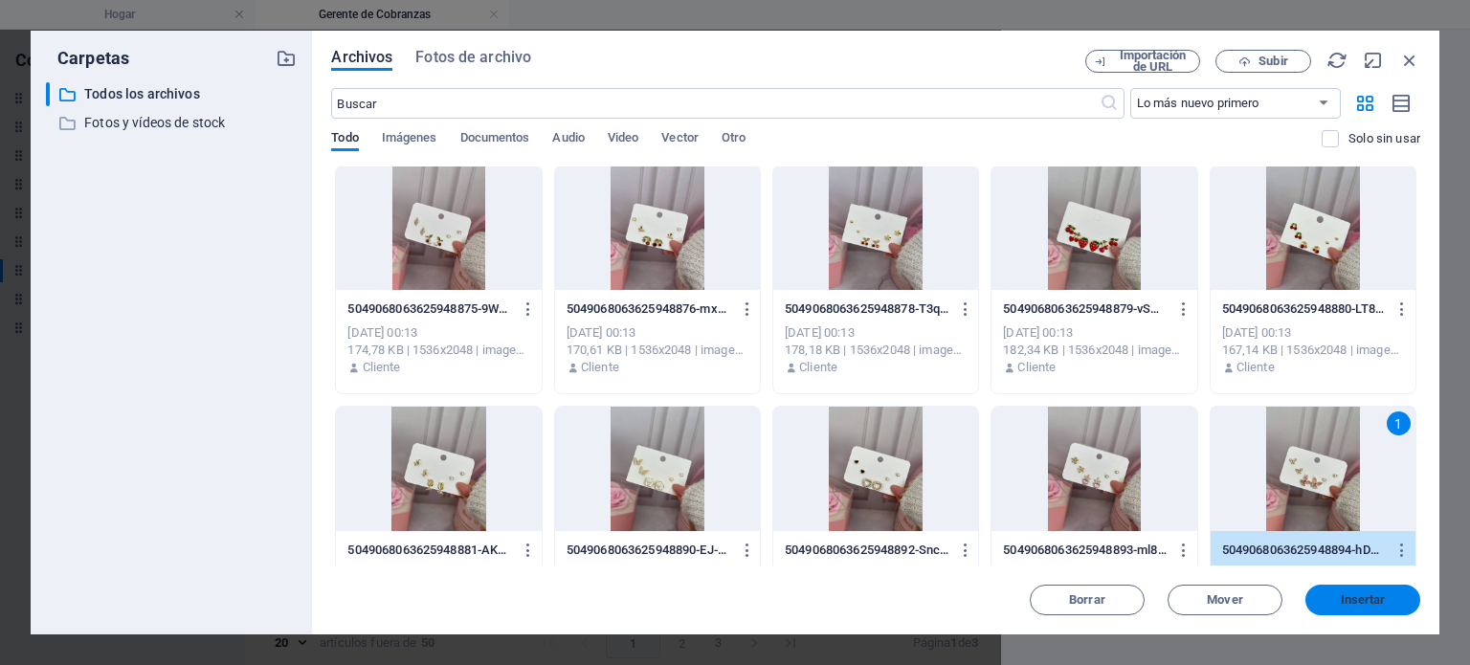
click at [1392, 597] on span "Insertar" at bounding box center [1363, 599] width 100 height 11
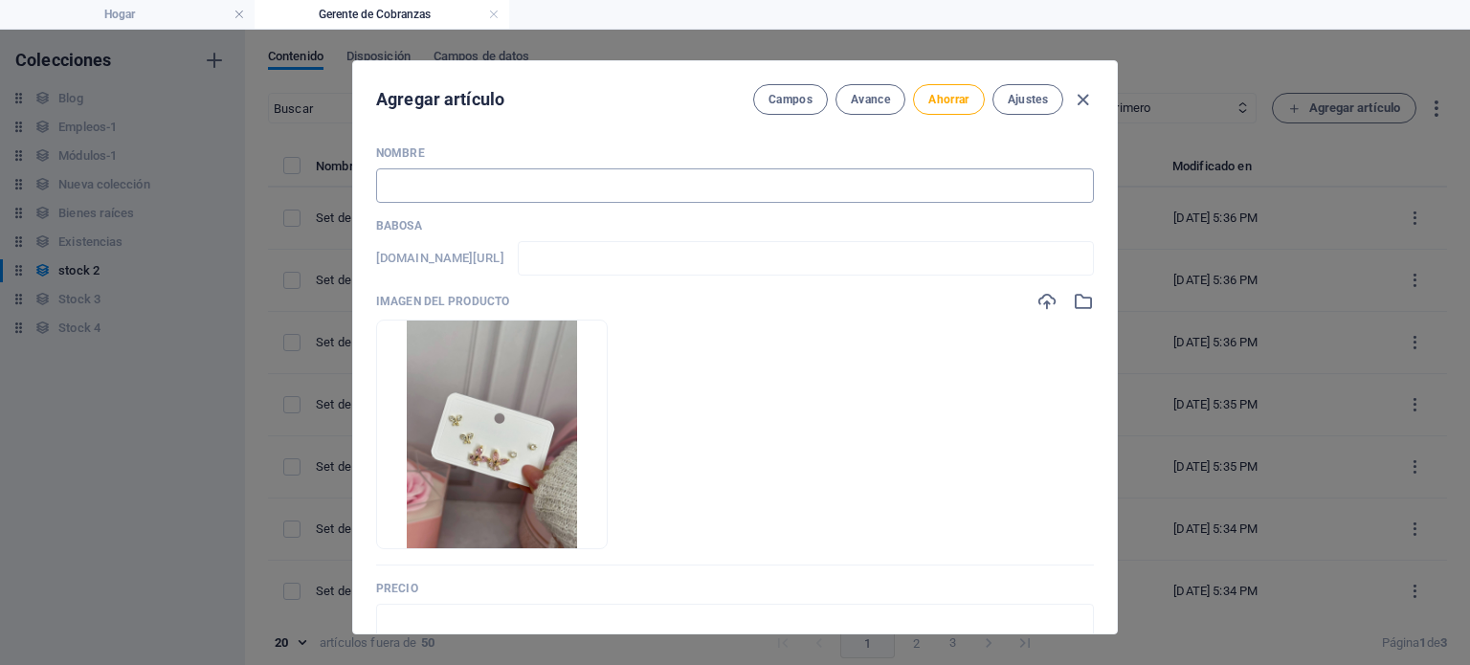
click at [789, 183] on input "text" at bounding box center [735, 185] width 718 height 34
paste input "Set de argollas en goldfield dorado 2"
type input "Set de argollas en goldfield dorado 2"
type input "set-de-argollas-en-goldfield-dorado-2"
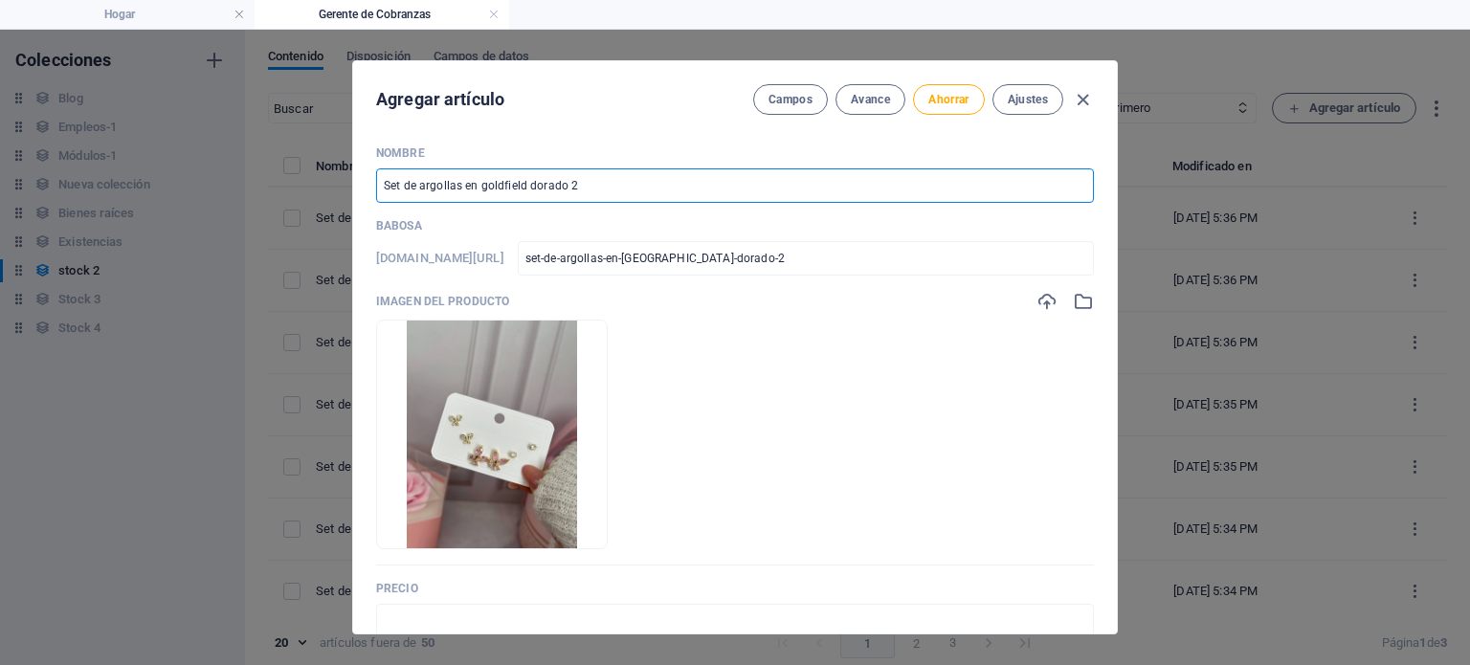
type input "Set de argollas en goldfield dorado"
type input "set-de-argollas-en-goldfield-dorado"
type input "Set de argollas en goldfield dorado 1"
type input "set-de-argollas-en-goldfield-dorado-1"
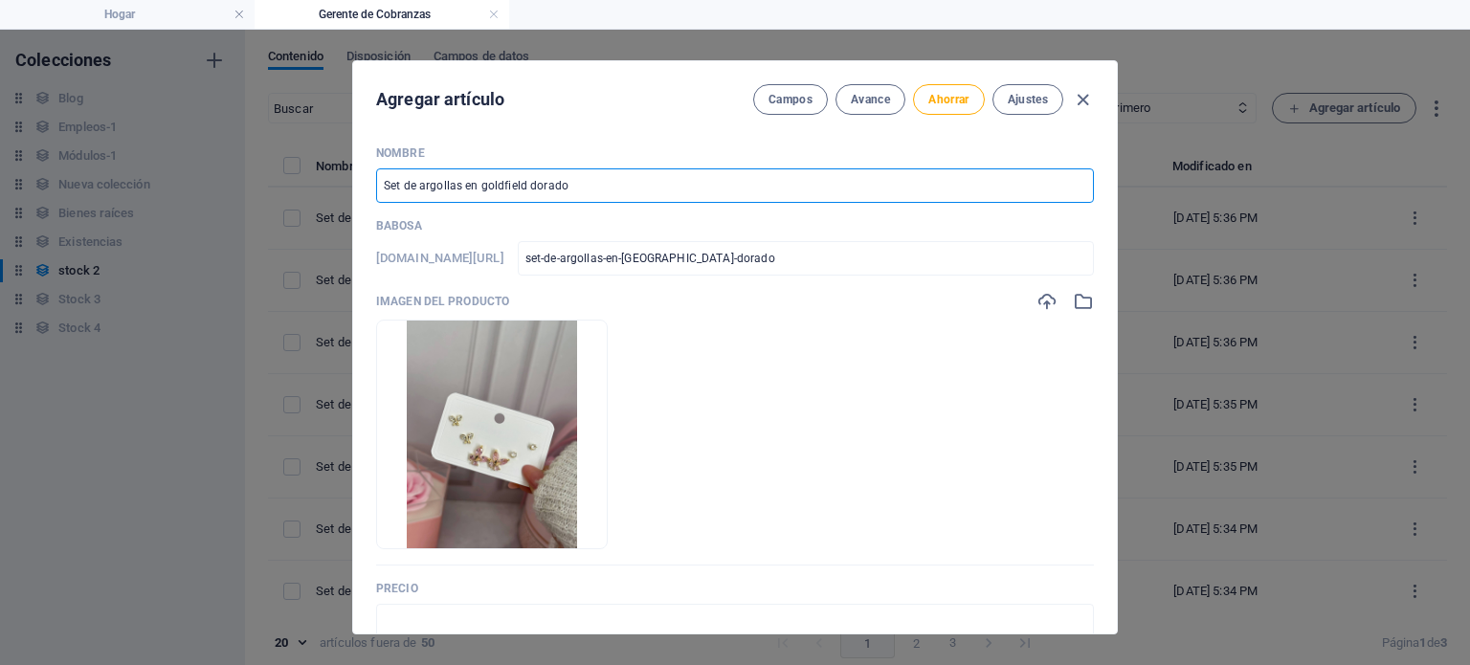
type input "set-de-argollas-en-goldfield-dorado-1"
type input "Set de argollas en goldfield dorado 17"
type input "set-de-argollas-en-goldfield-dorado-17"
type input "Set de argollas en goldfield dorado 17"
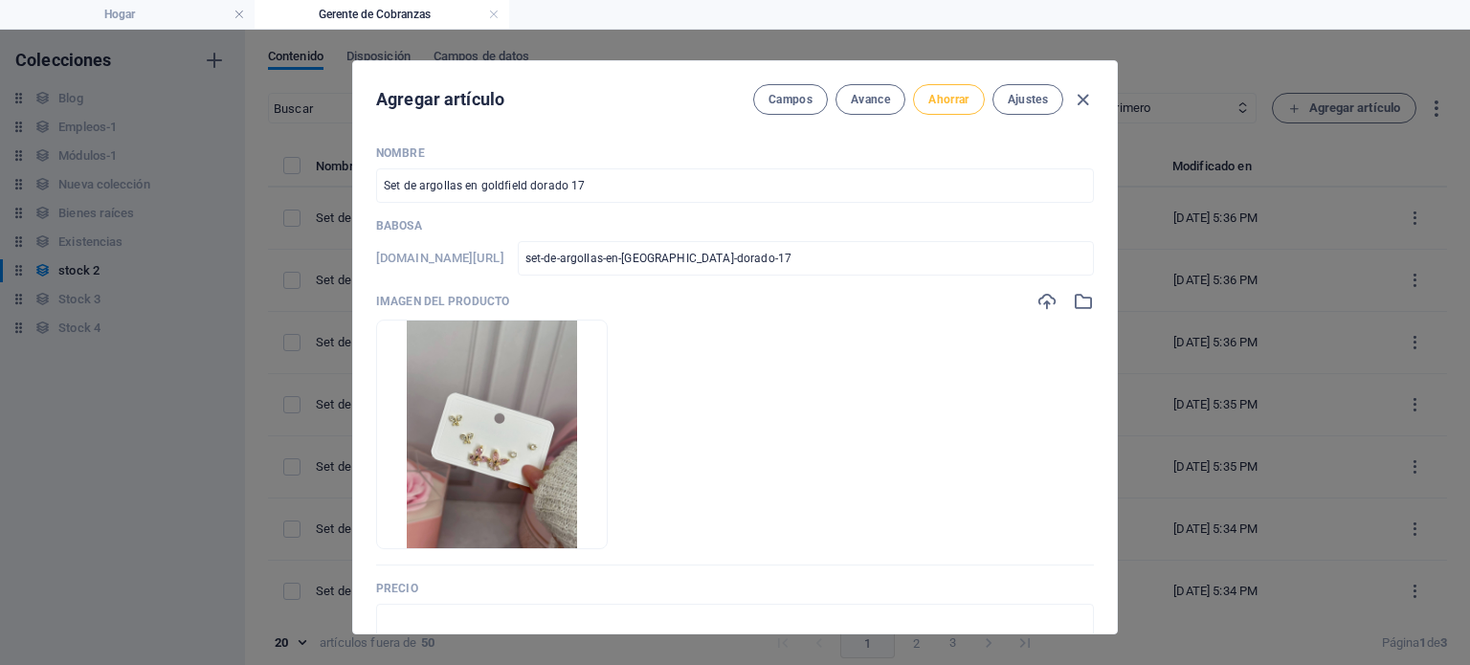
click at [952, 87] on button "Ahorrar" at bounding box center [948, 99] width 71 height 31
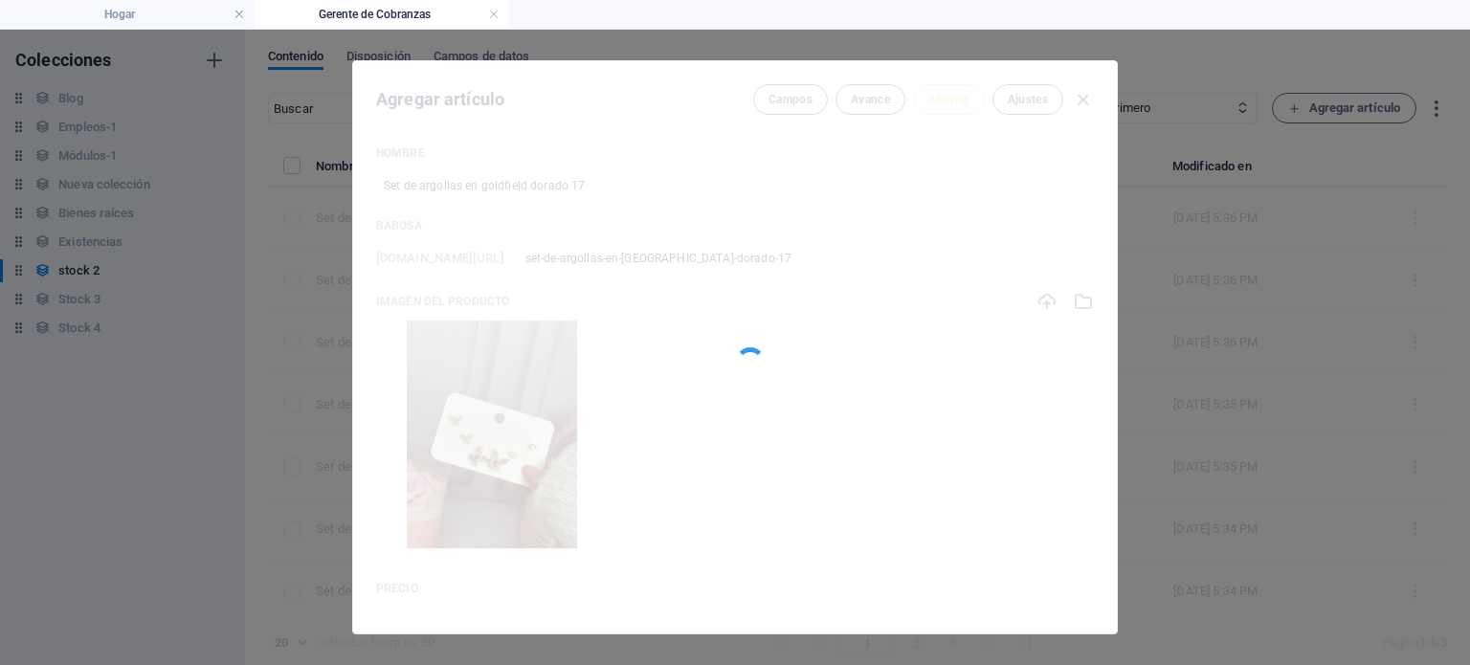
type input "set-de-argollas-en-goldfield-dorado-17"
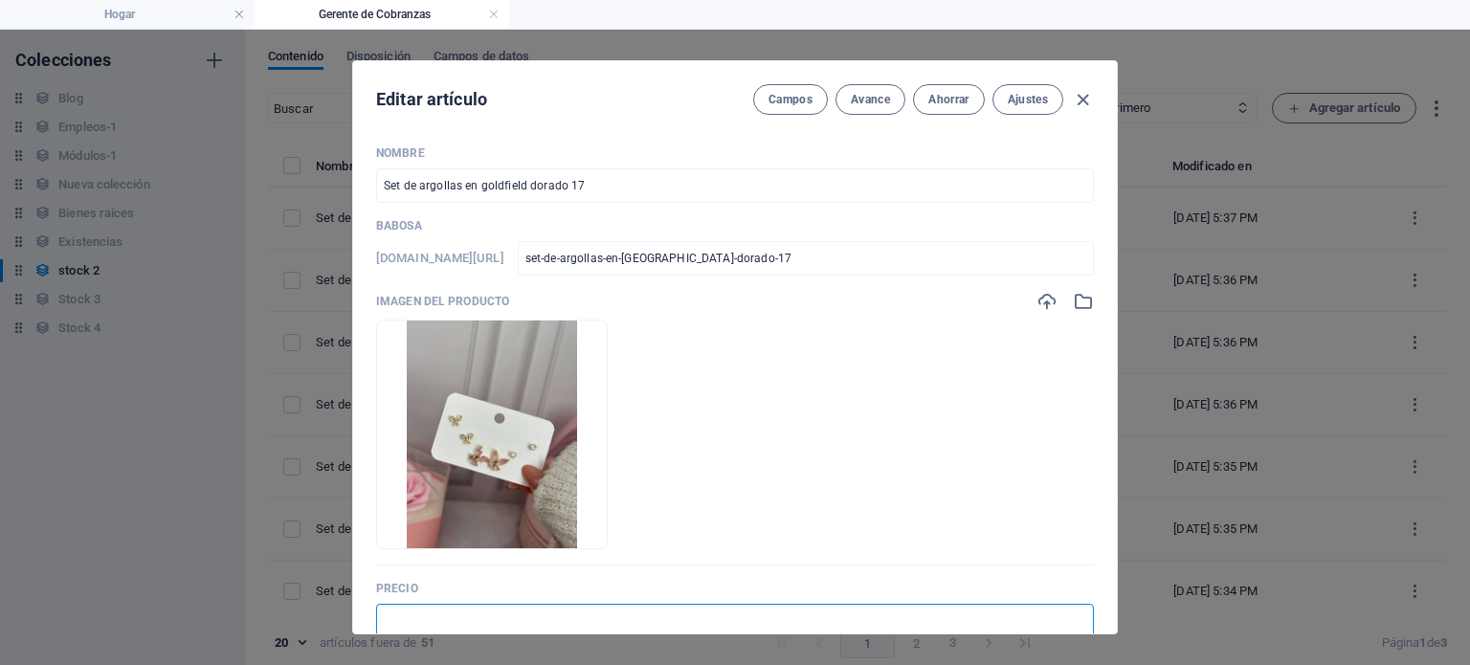
click at [600, 607] on input "text" at bounding box center [735, 621] width 718 height 34
type input "$ 7.00"
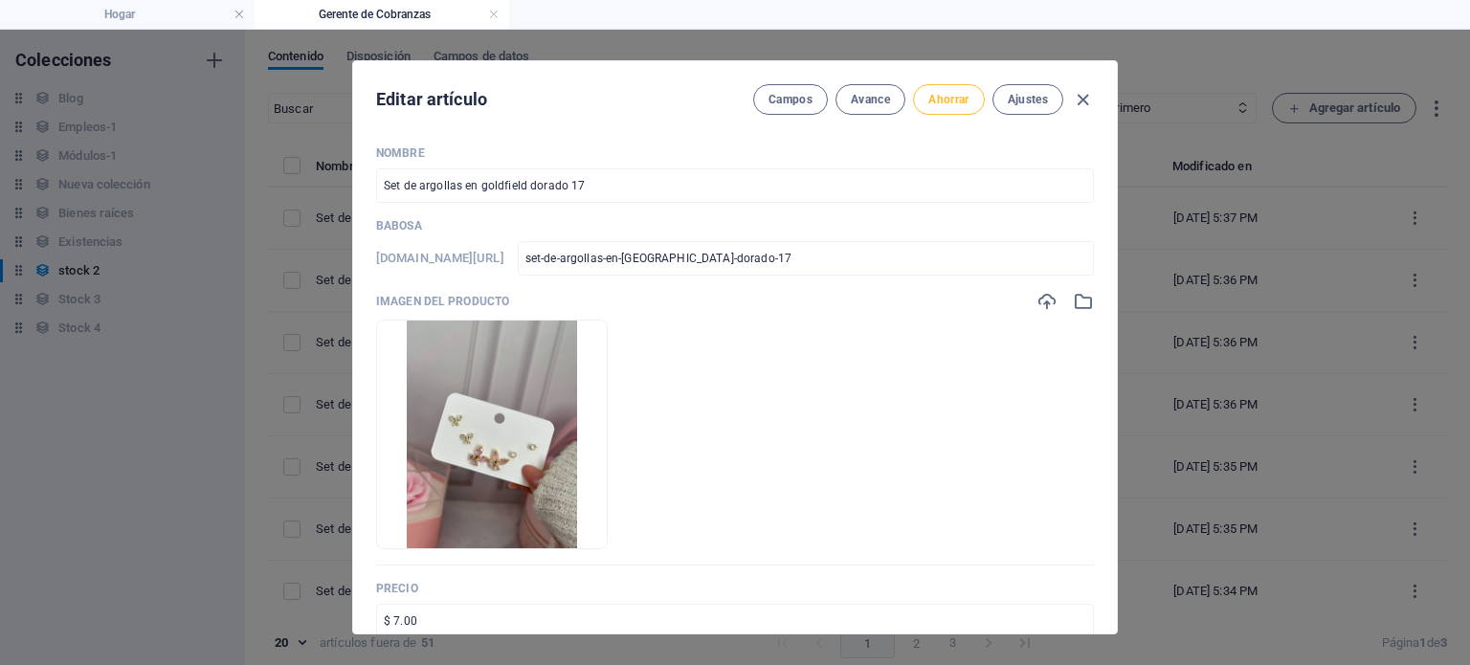
click at [966, 107] on button "Ahorrar" at bounding box center [948, 99] width 71 height 31
click at [1083, 107] on icon "button" at bounding box center [1083, 100] width 22 height 22
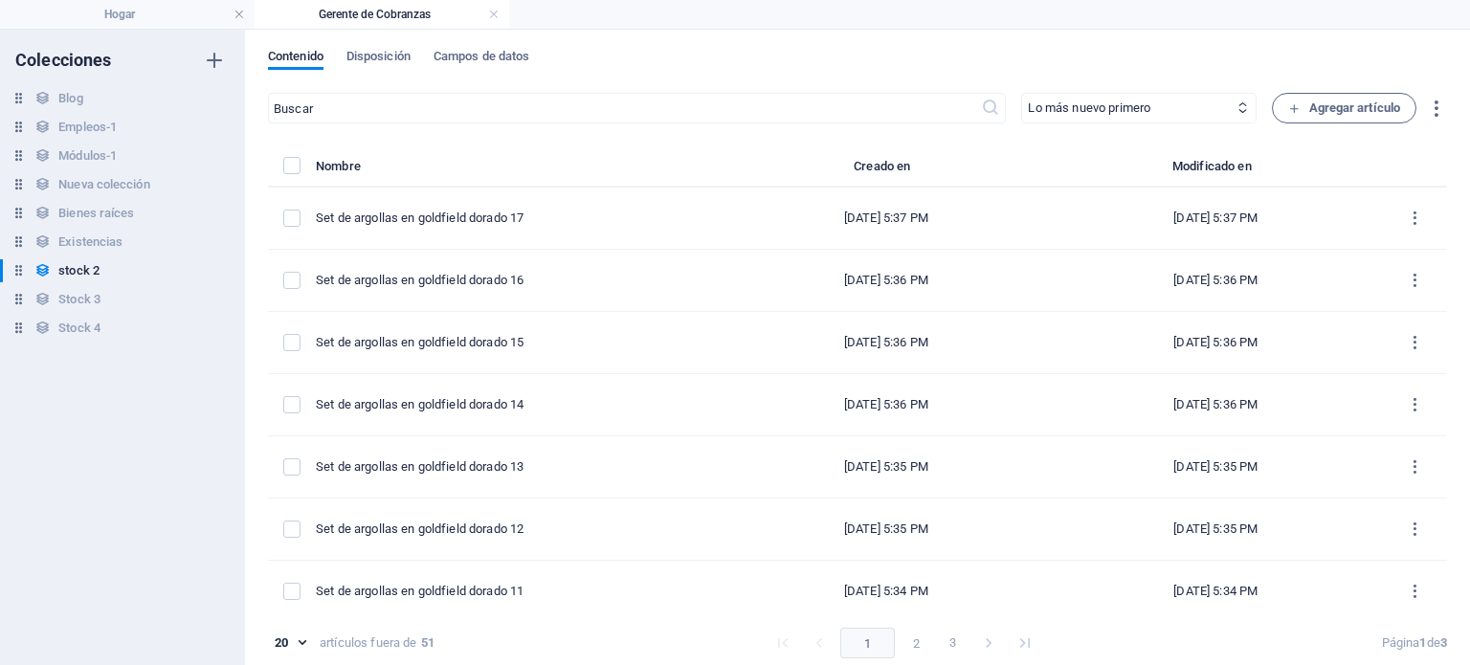
type input "set-de-argollas-en-goldfield-dorado-17"
click at [1313, 110] on font "Agregar artículo" at bounding box center [1355, 107] width 92 height 14
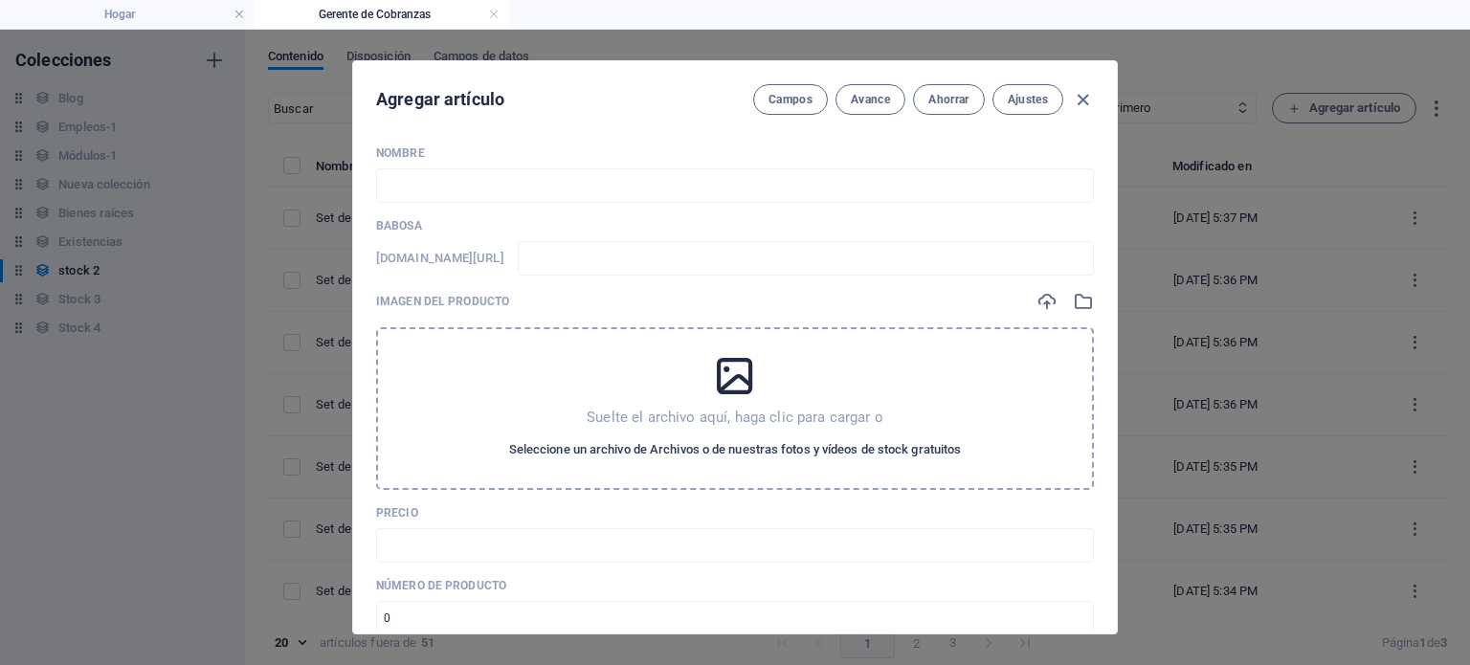
click at [773, 452] on font "Seleccione un archivo de Archivos o de nuestras fotos y vídeos de stock gratuit…" at bounding box center [735, 449] width 453 height 14
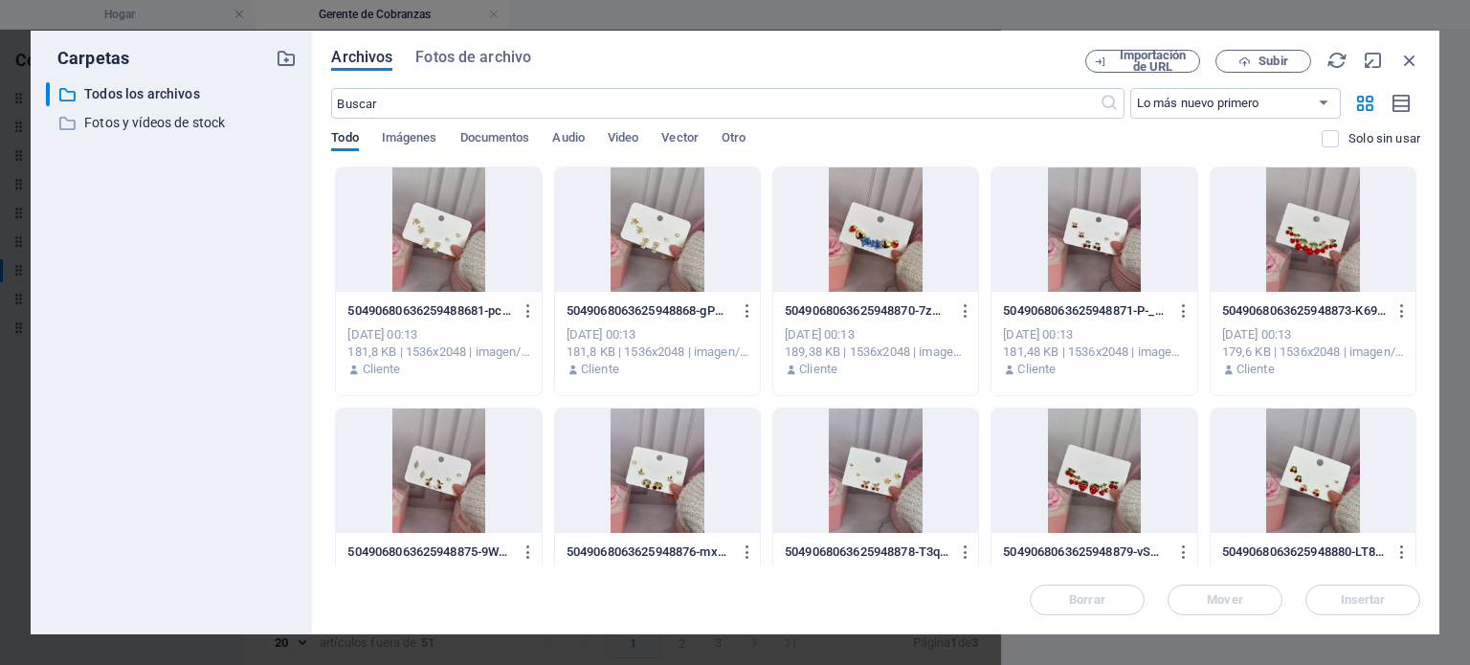
drag, startPoint x: 1420, startPoint y: 249, endPoint x: 1421, endPoint y: 294, distance: 45.0
click at [1421, 294] on div "Archivos Fotos de archivo Importación de URL Subir ​ Lo más nuevo primero El má…" at bounding box center [875, 333] width 1127 height 604
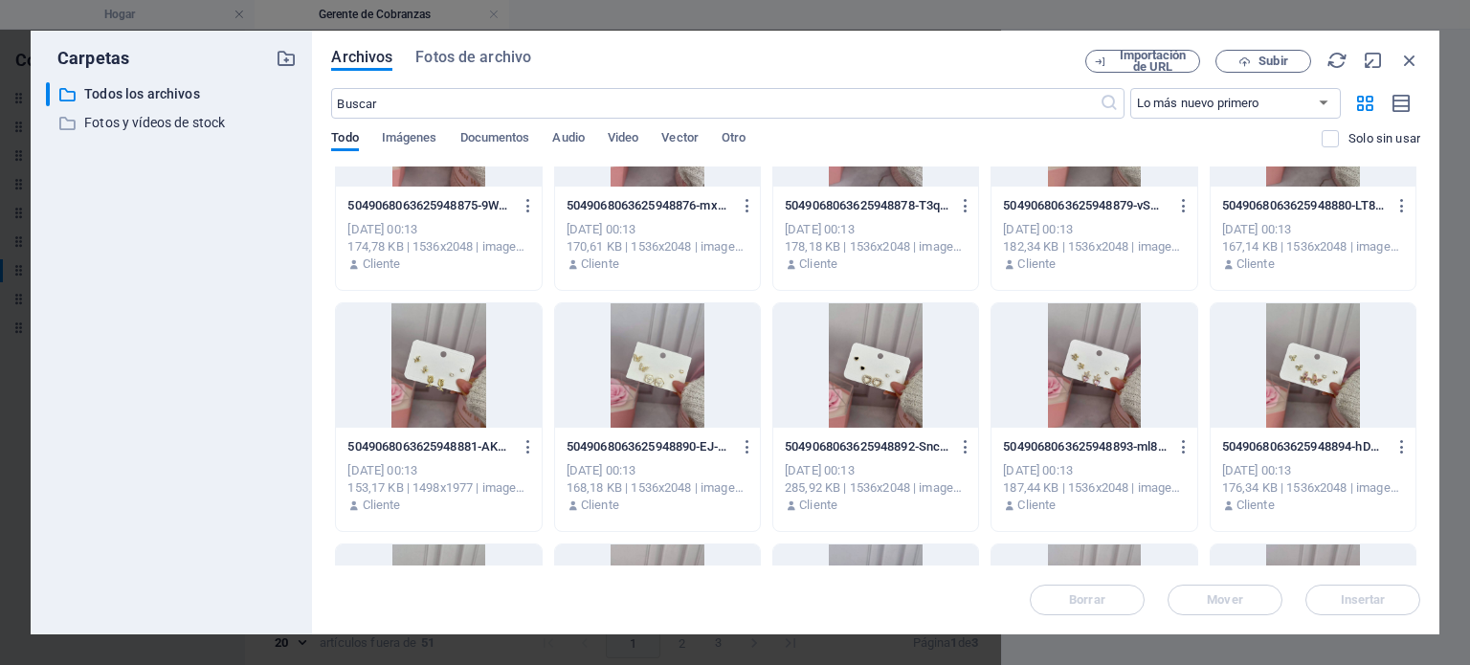
scroll to position [349, 0]
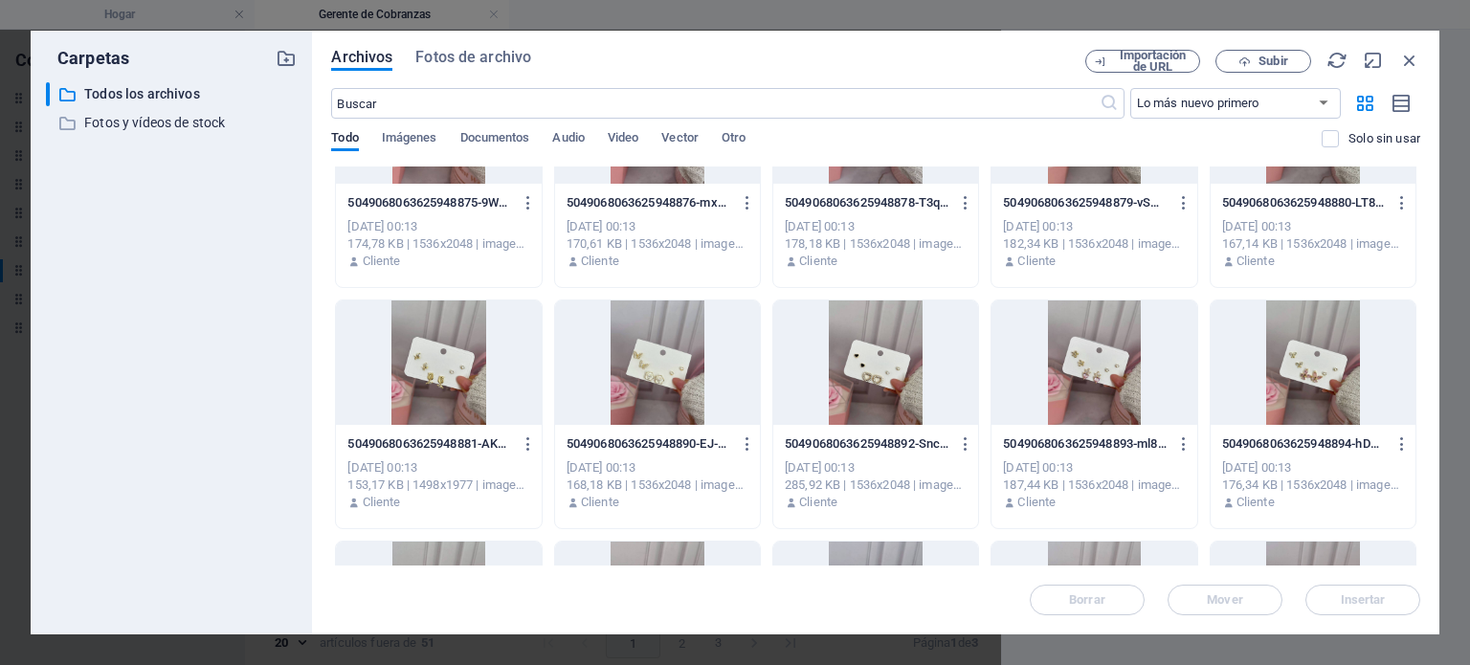
click at [1107, 374] on div at bounding box center [1094, 363] width 205 height 124
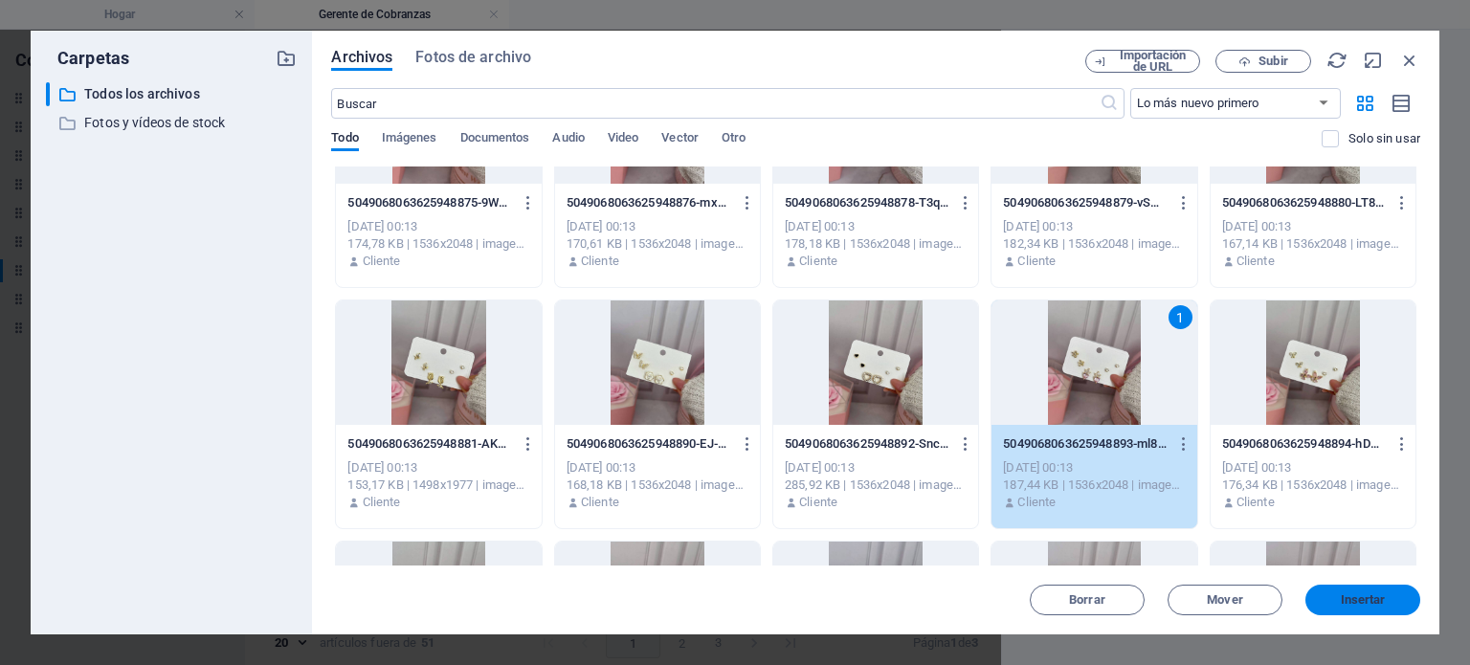
click at [1355, 596] on font "Insertar" at bounding box center [1363, 599] width 45 height 14
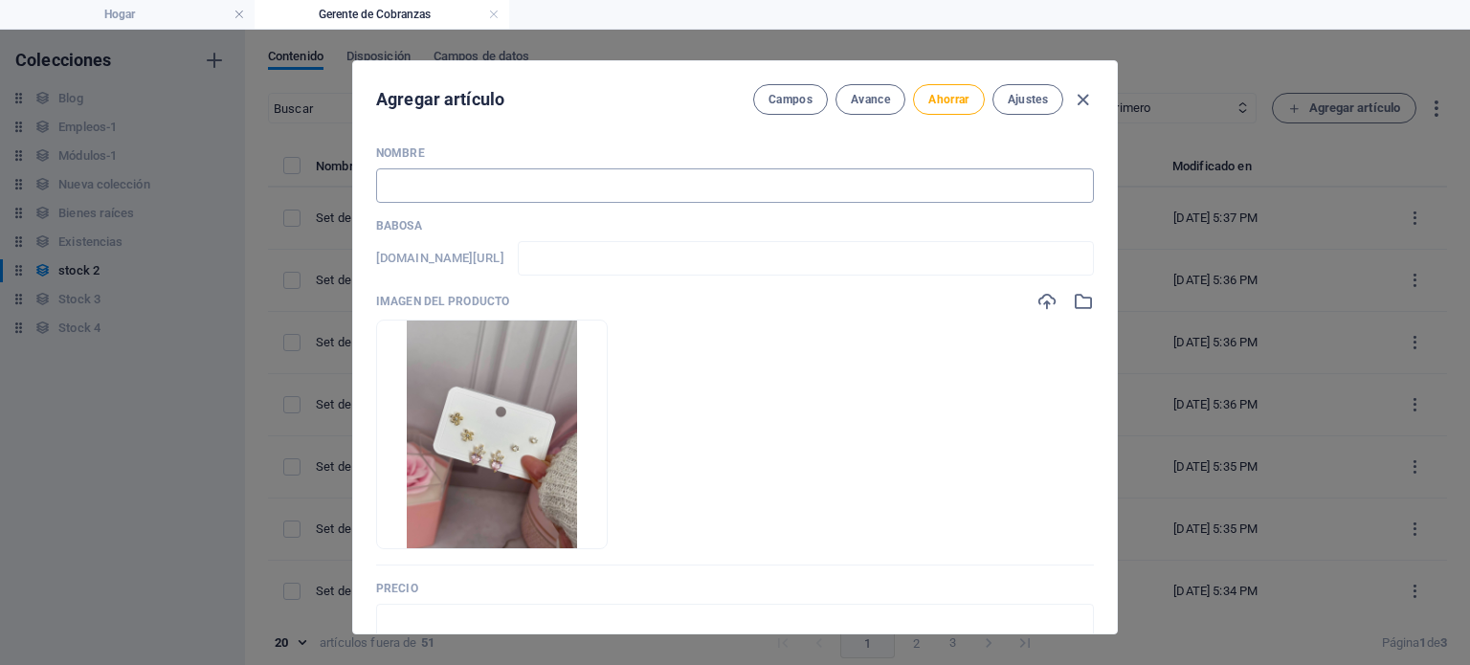
click at [712, 185] on input "text" at bounding box center [735, 185] width 718 height 34
paste input "Set de argollas en goldfield dorado 2"
type input "Set de argollas en goldfield dorado 2"
type input "set-de-argollas-en-goldfield-dorado-2"
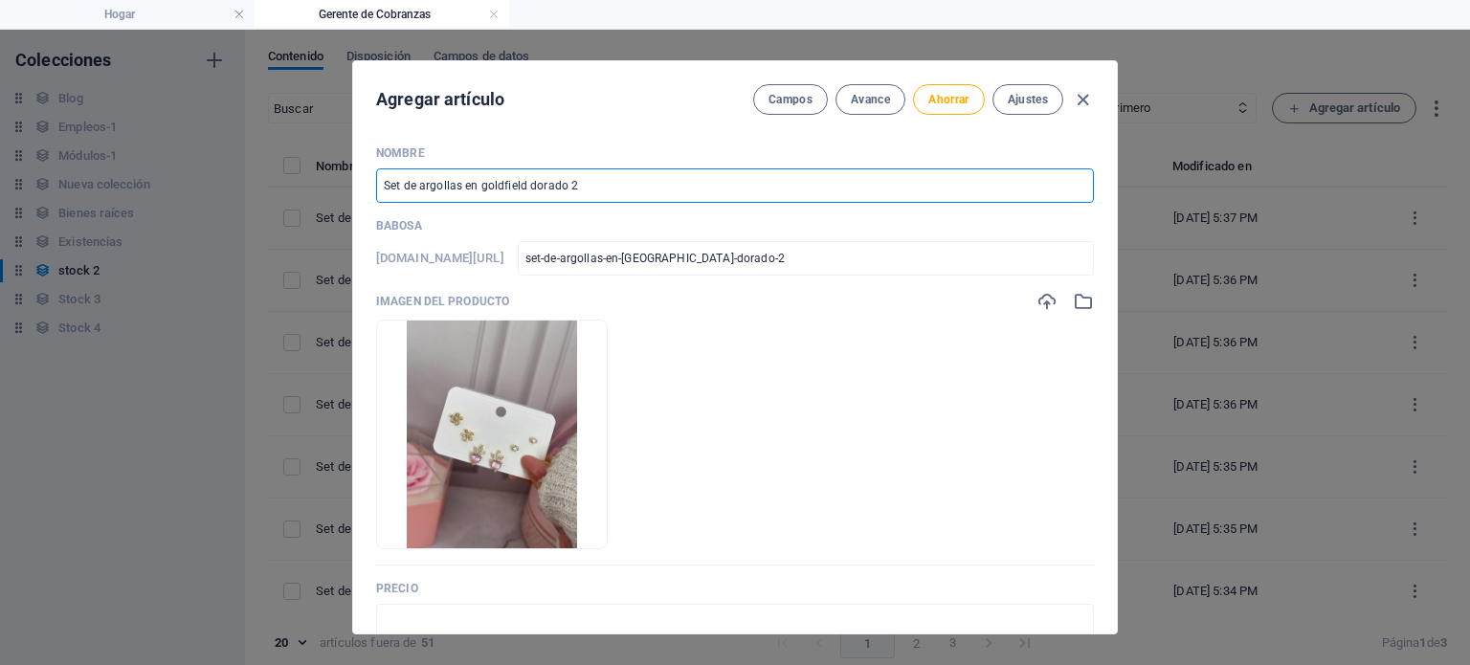
type input "Set de argollas en goldfield dorado"
type input "set-de-argollas-en-goldfield-dorado"
type input "Set de argollas en goldfield dorado 1"
type input "set-de-argollas-en-goldfield-dorado-1"
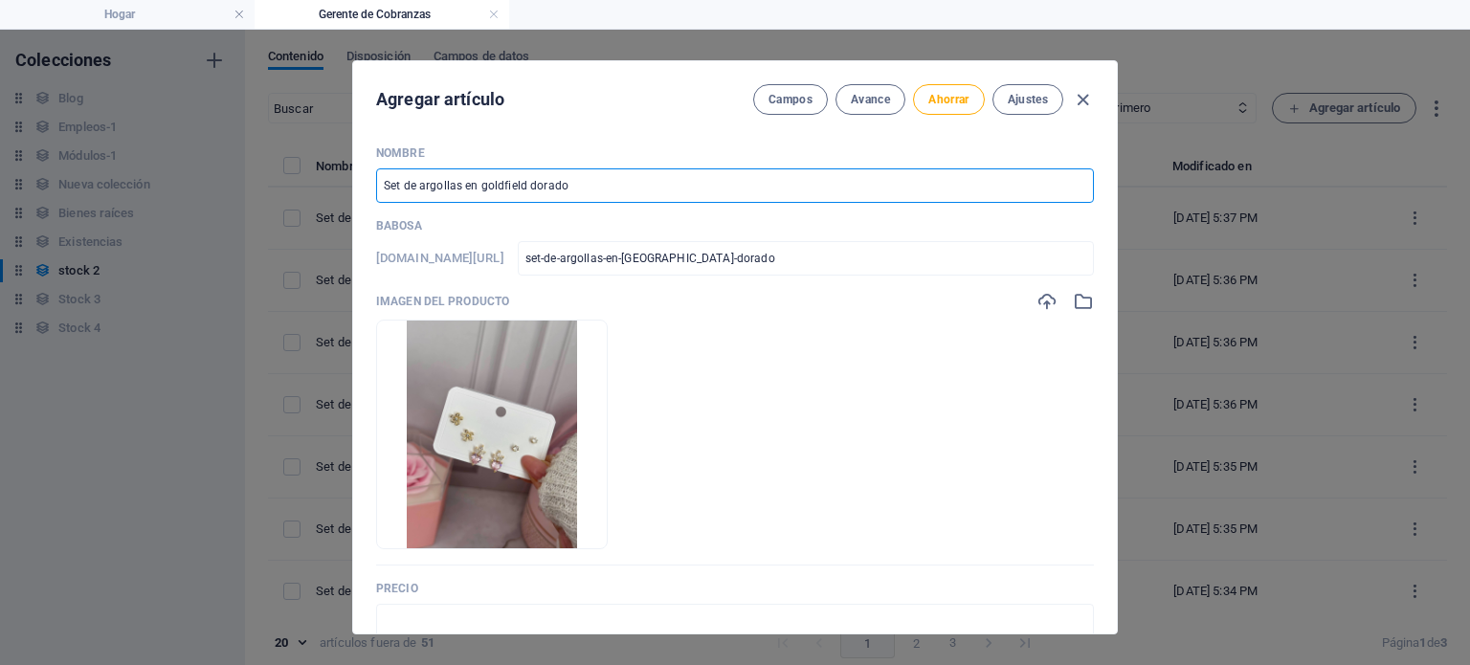
type input "set-de-argollas-en-goldfield-dorado-1"
type input "Set de argollas en goldfield dorado 18"
type input "set-de-argollas-en-goldfield-dorado-18"
type input "Set de argollas en goldfield dorado 18"
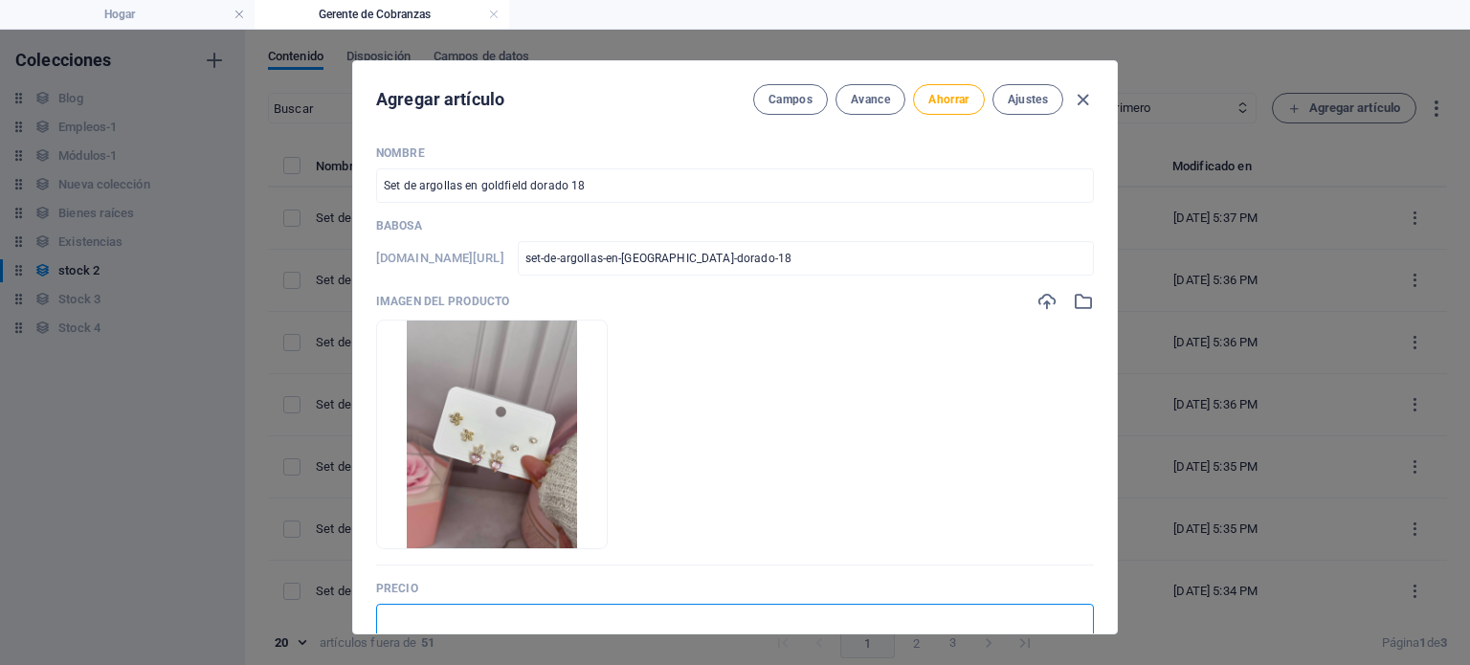
click at [550, 617] on input "text" at bounding box center [735, 621] width 718 height 34
type input "$ 7.00"
click at [953, 103] on font "Ahorrar" at bounding box center [948, 99] width 40 height 13
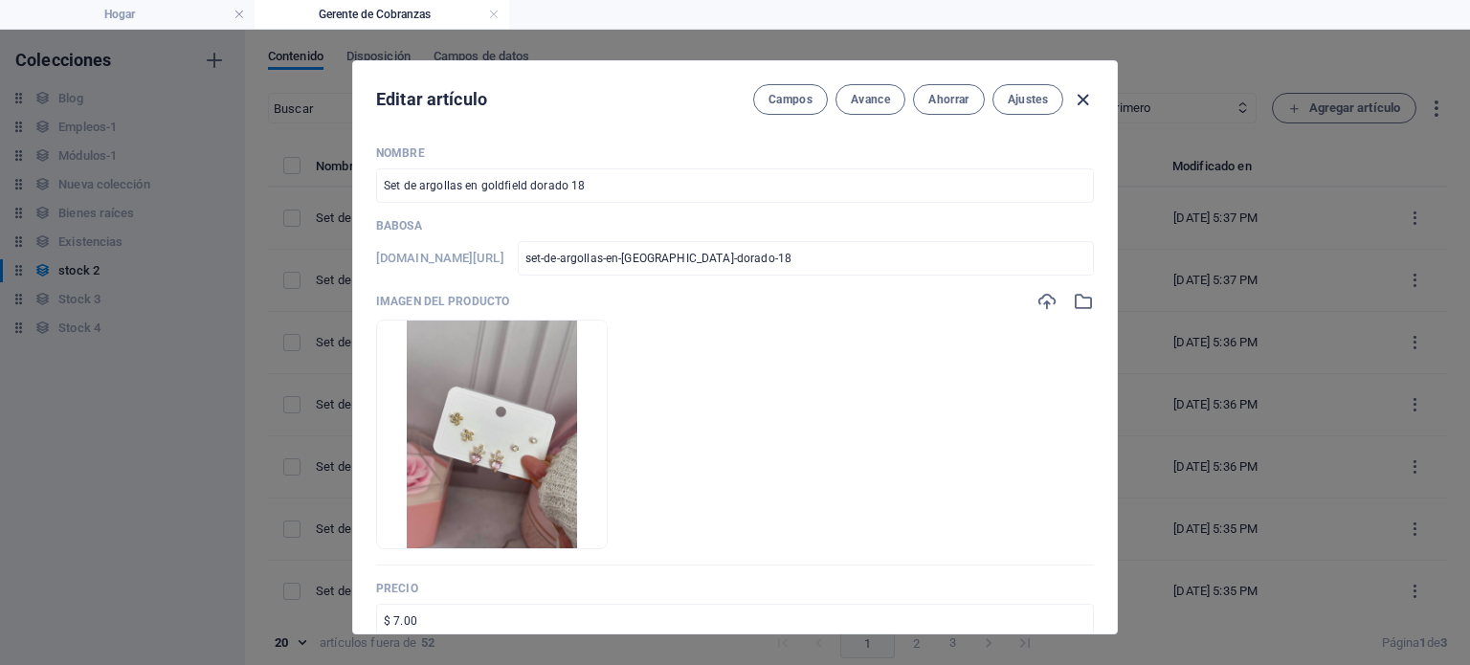
click at [1082, 95] on icon "button" at bounding box center [1083, 100] width 22 height 22
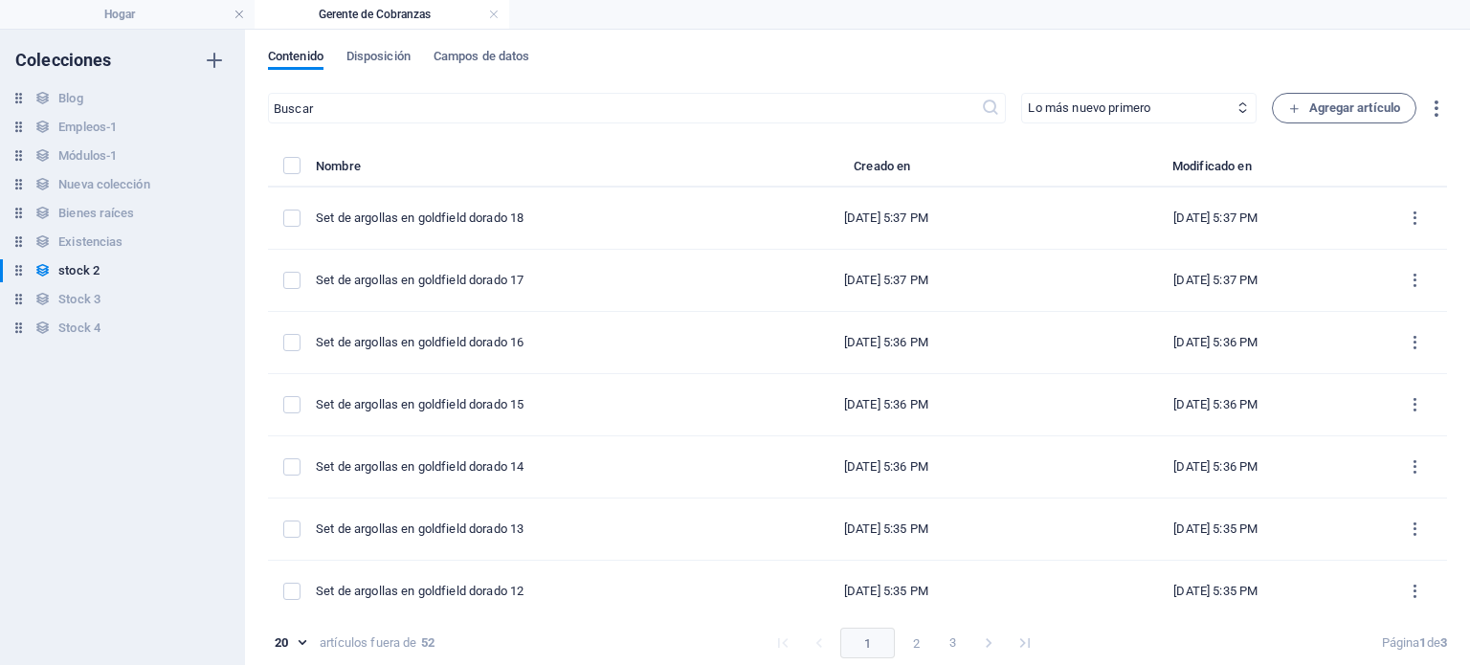
type input "set-de-argollas-en-goldfield-dorado-18"
click at [1393, 105] on font "Agregar artículo" at bounding box center [1355, 107] width 92 height 14
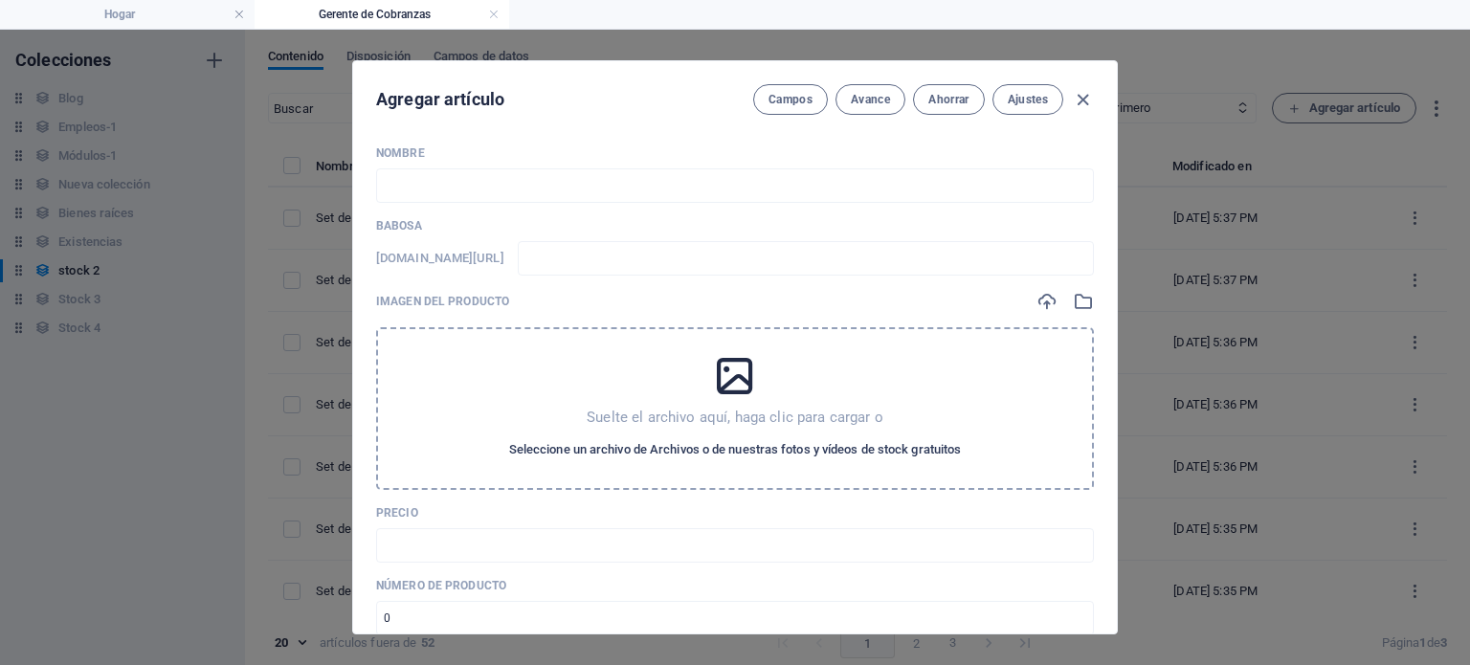
click at [864, 453] on font "Seleccione un archivo de Archivos o de nuestras fotos y vídeos de stock gratuit…" at bounding box center [735, 449] width 453 height 14
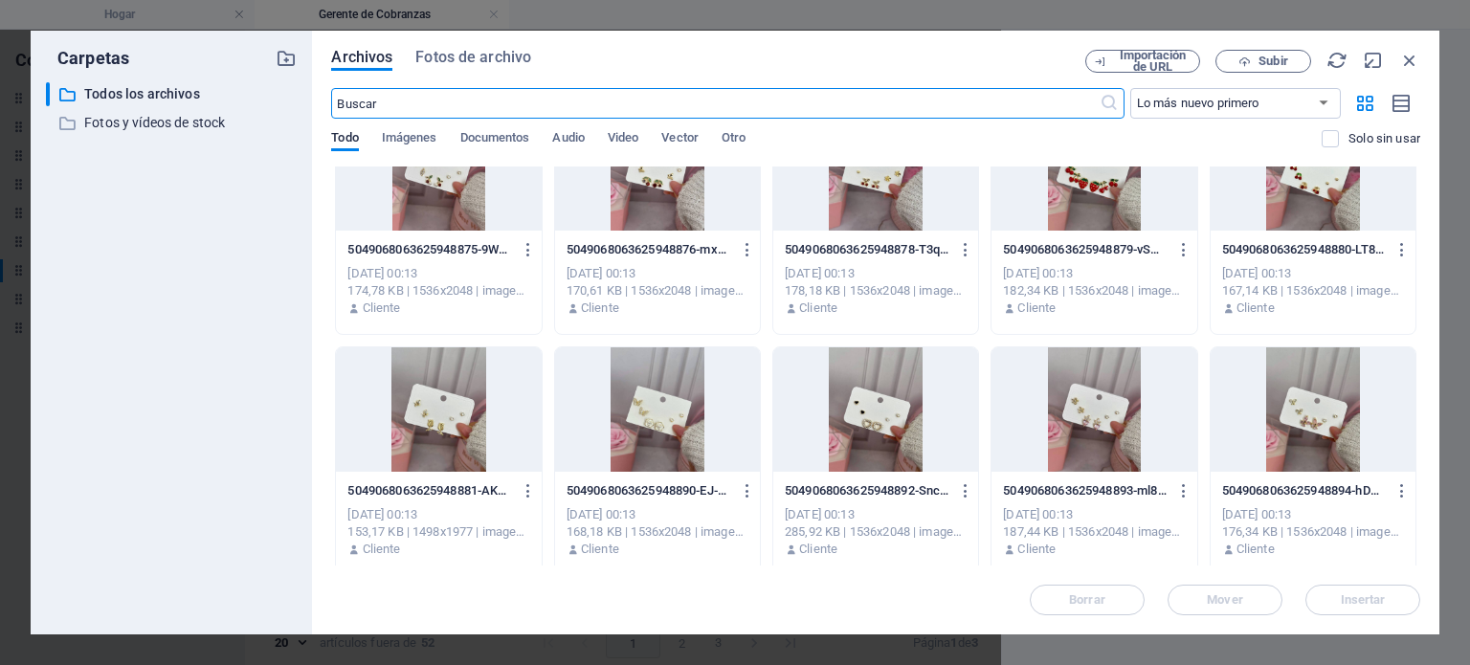
scroll to position [311, 0]
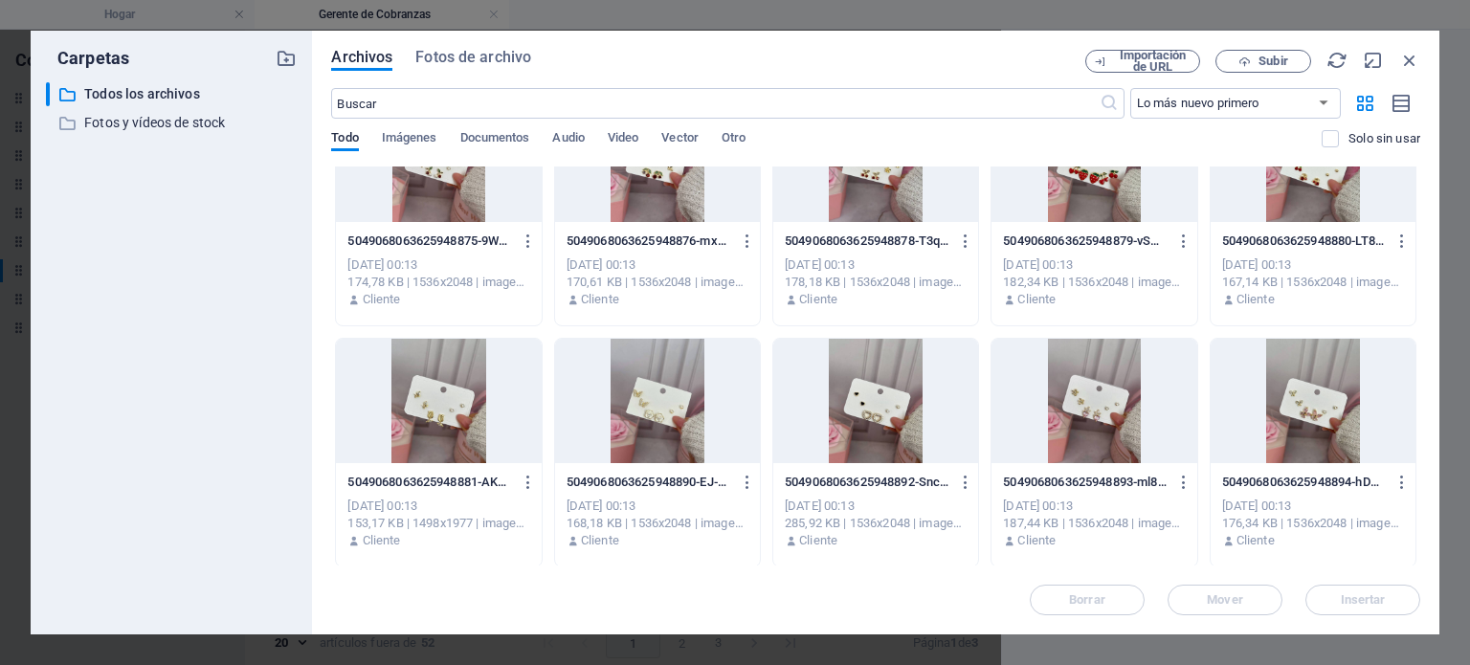
click at [877, 419] on div at bounding box center [875, 401] width 205 height 124
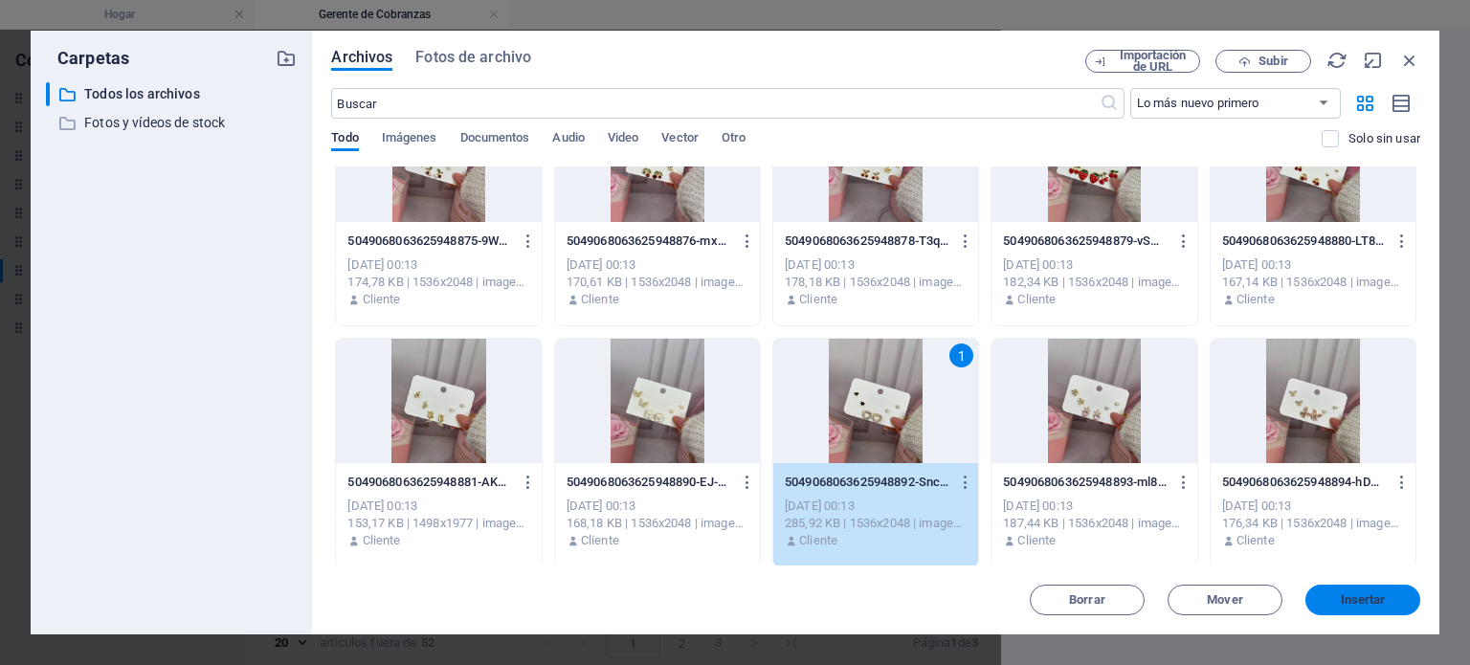
click at [1390, 592] on button "Insertar" at bounding box center [1362, 600] width 115 height 31
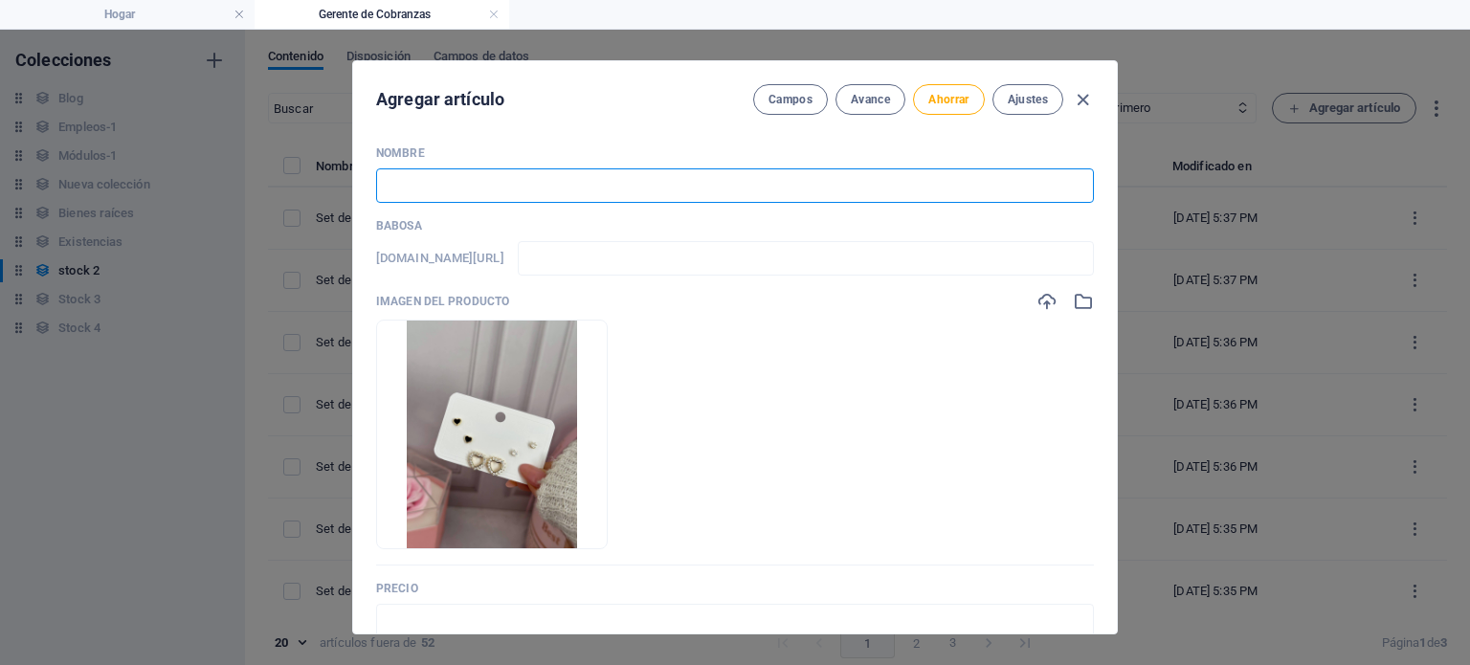
click at [603, 198] on input "text" at bounding box center [735, 185] width 718 height 34
paste input "Set de argollas en goldfield dorado 2"
type input "Set de argollas en goldfield dorado 2"
type input "set-de-argollas-en-goldfield-dorado-2"
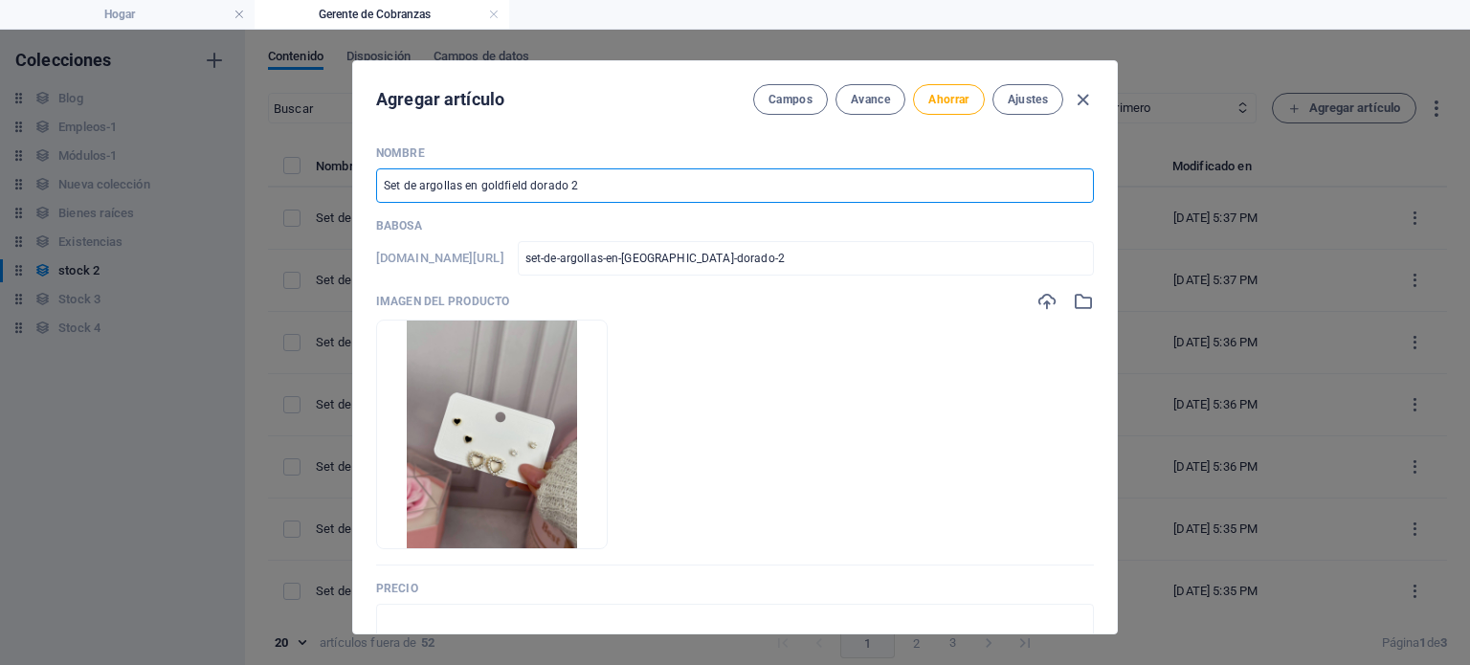
type input "Set de argollas en goldfield dorado"
type input "set-de-argollas-en-goldfield-dorado"
type input "Set de argollas en goldfield dorado 1"
type input "set-de-argollas-en-goldfield-dorado-1"
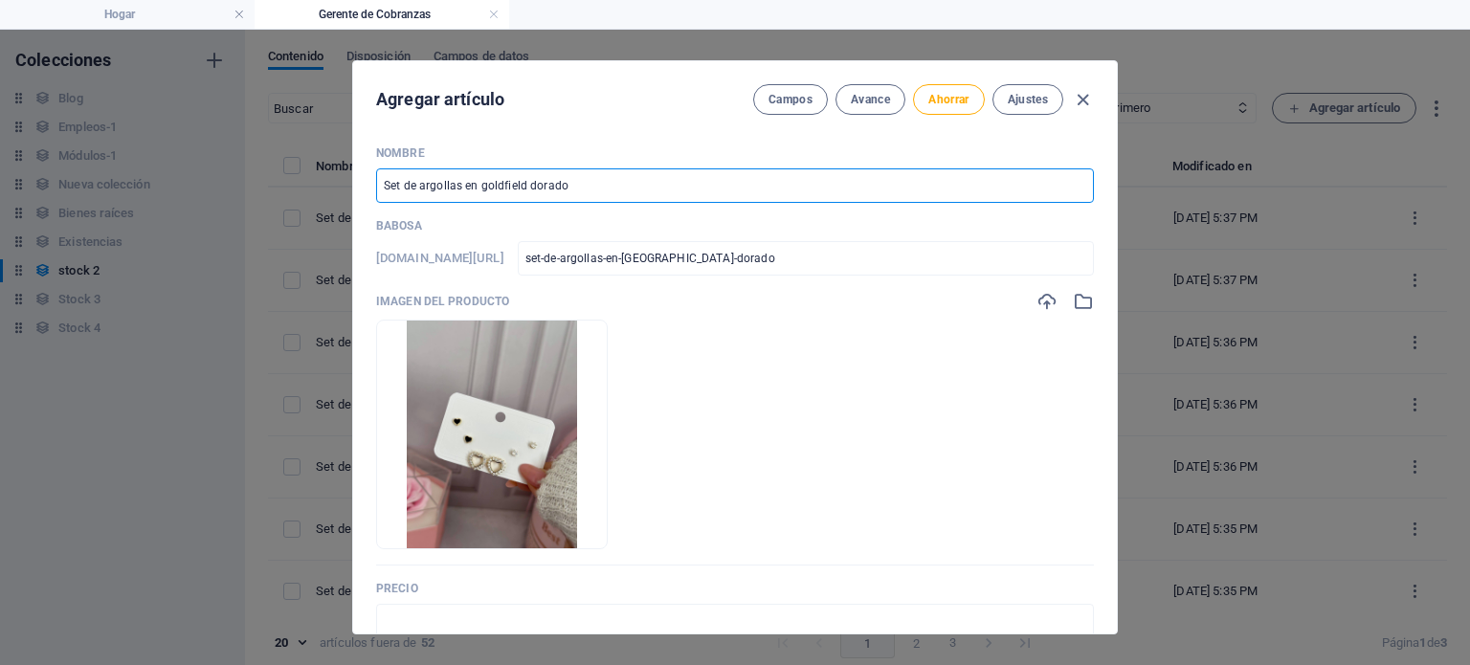
type input "set-de-argollas-en-goldfield-dorado-1"
type input "Set de argollas en goldfield dorado 19"
type input "set-de-argollas-en-goldfield-dorado-19"
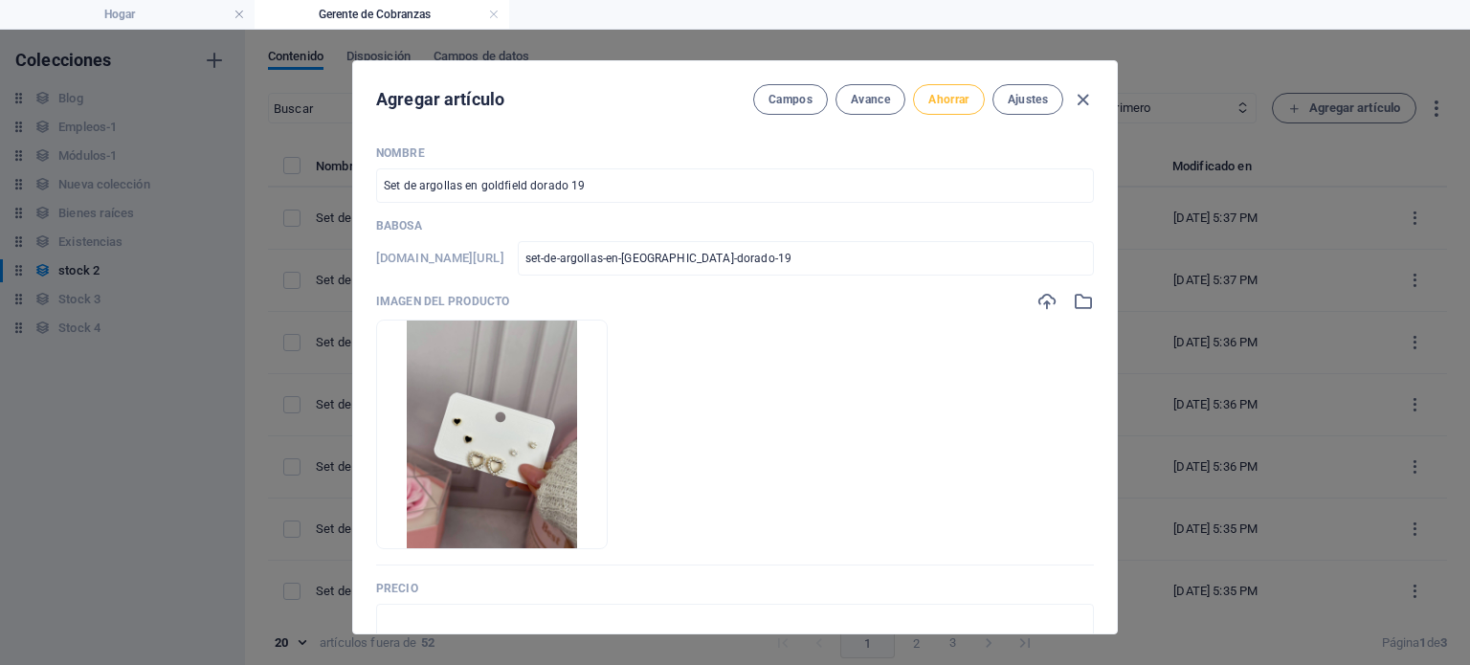
click at [935, 89] on button "Ahorrar" at bounding box center [948, 99] width 71 height 31
click at [1072, 98] on icon "button" at bounding box center [1083, 100] width 22 height 22
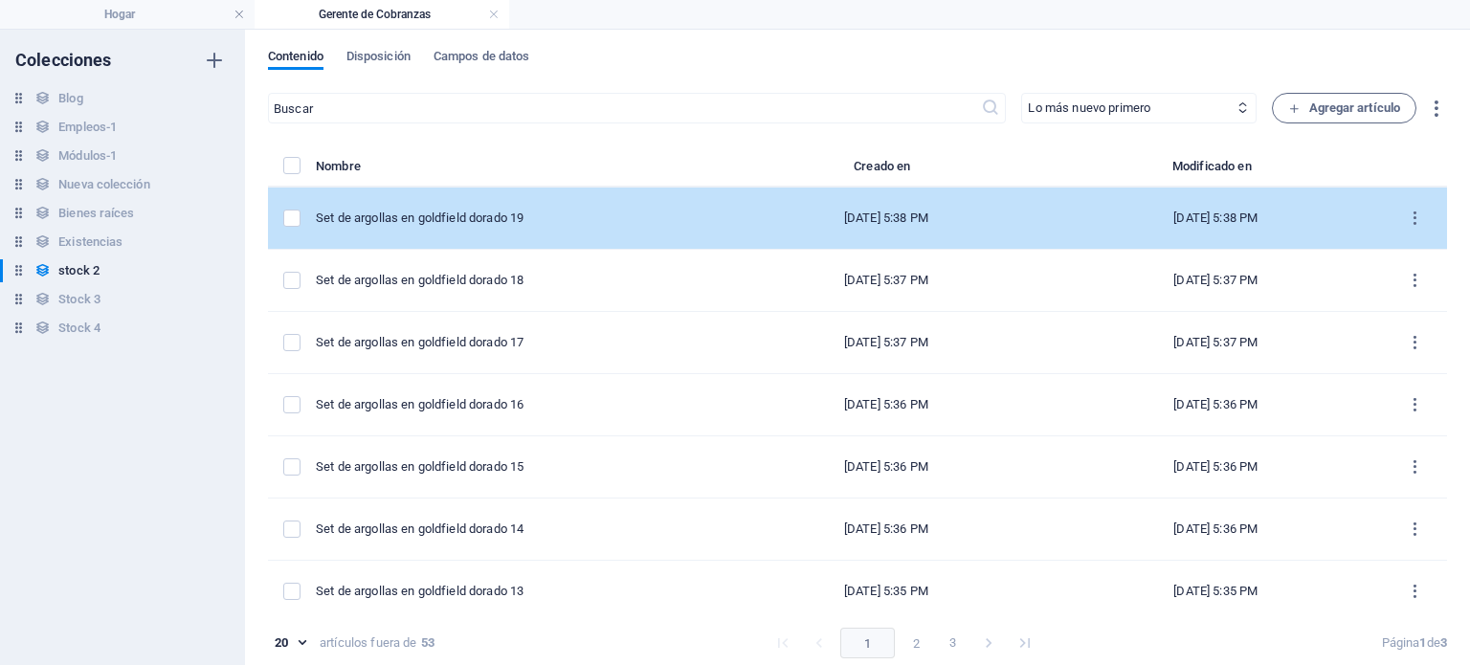
click at [559, 216] on div "Set de argollas en goldfield dorado 19" at bounding box center [512, 218] width 392 height 17
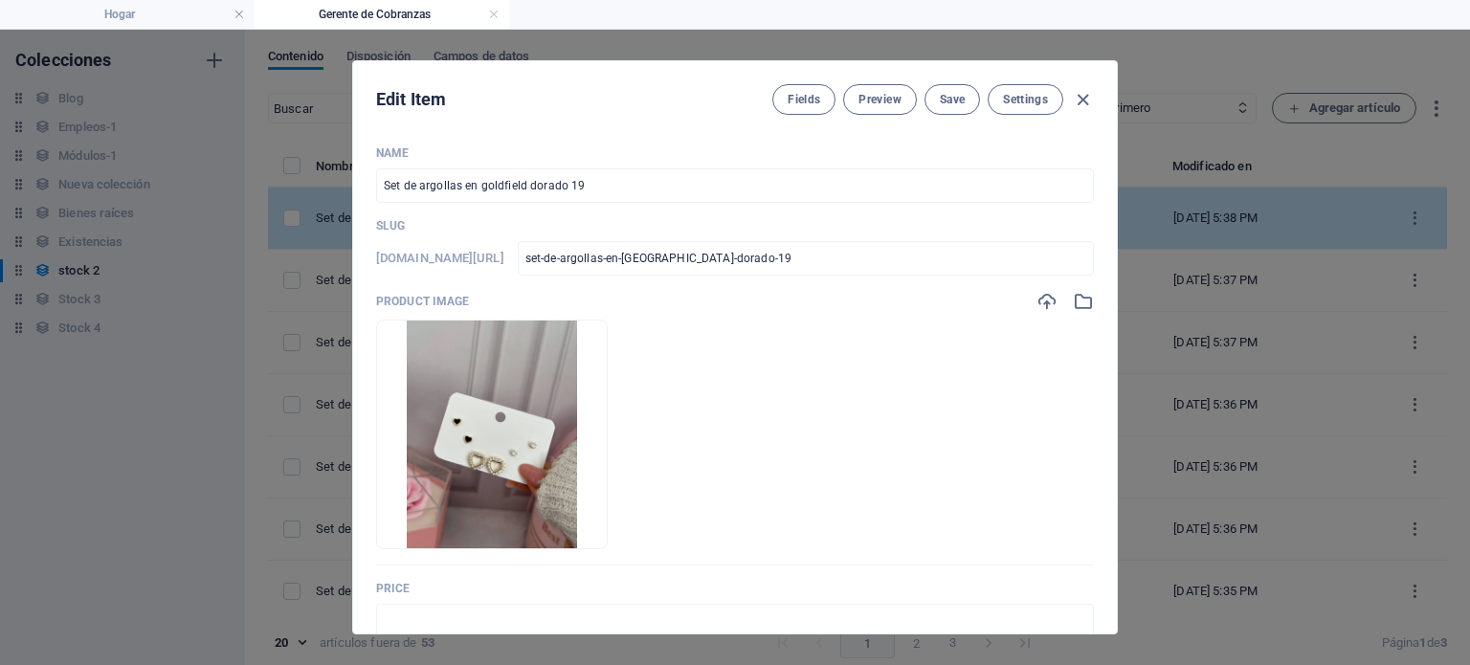
click at [559, 216] on div "Name Set de argollas en goldfield dorado 19 ​ Slug www.example.com/example-page…" at bounding box center [735, 674] width 718 height 1059
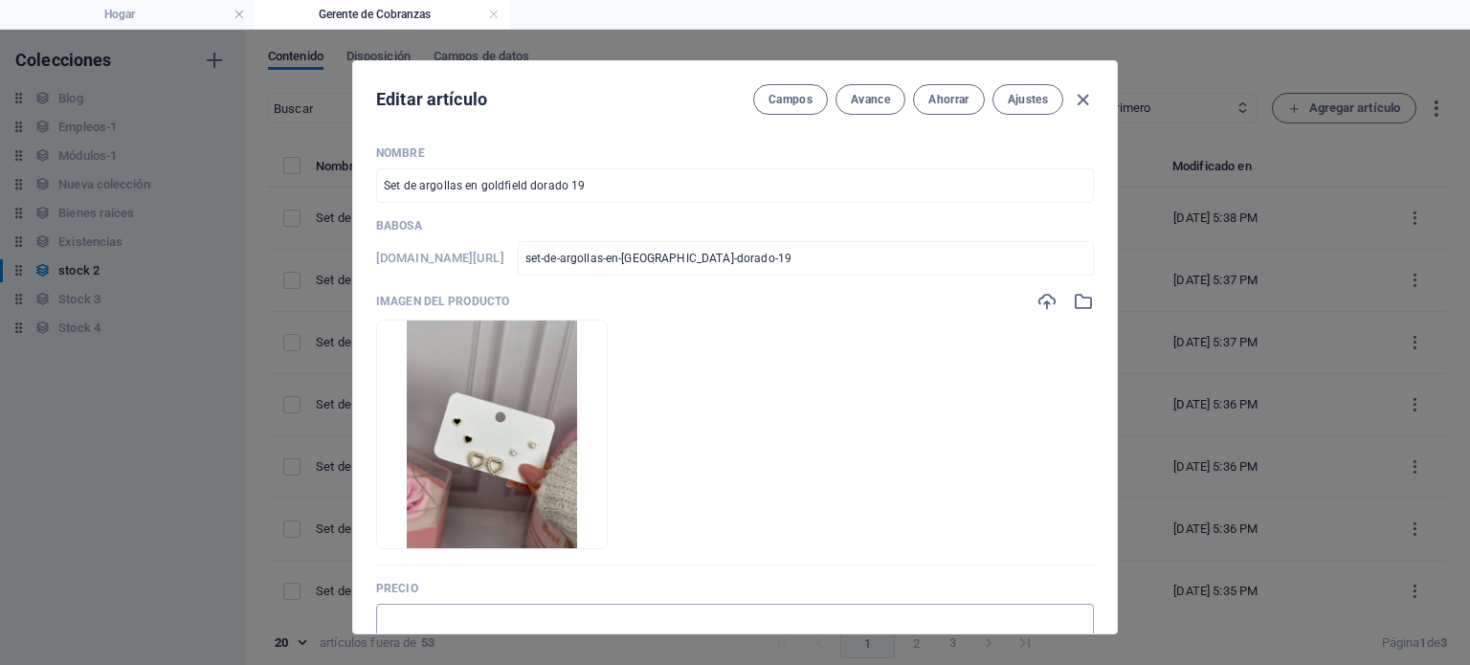
click at [457, 624] on input "text" at bounding box center [735, 621] width 718 height 34
click at [946, 113] on button "Ahorrar" at bounding box center [948, 99] width 71 height 31
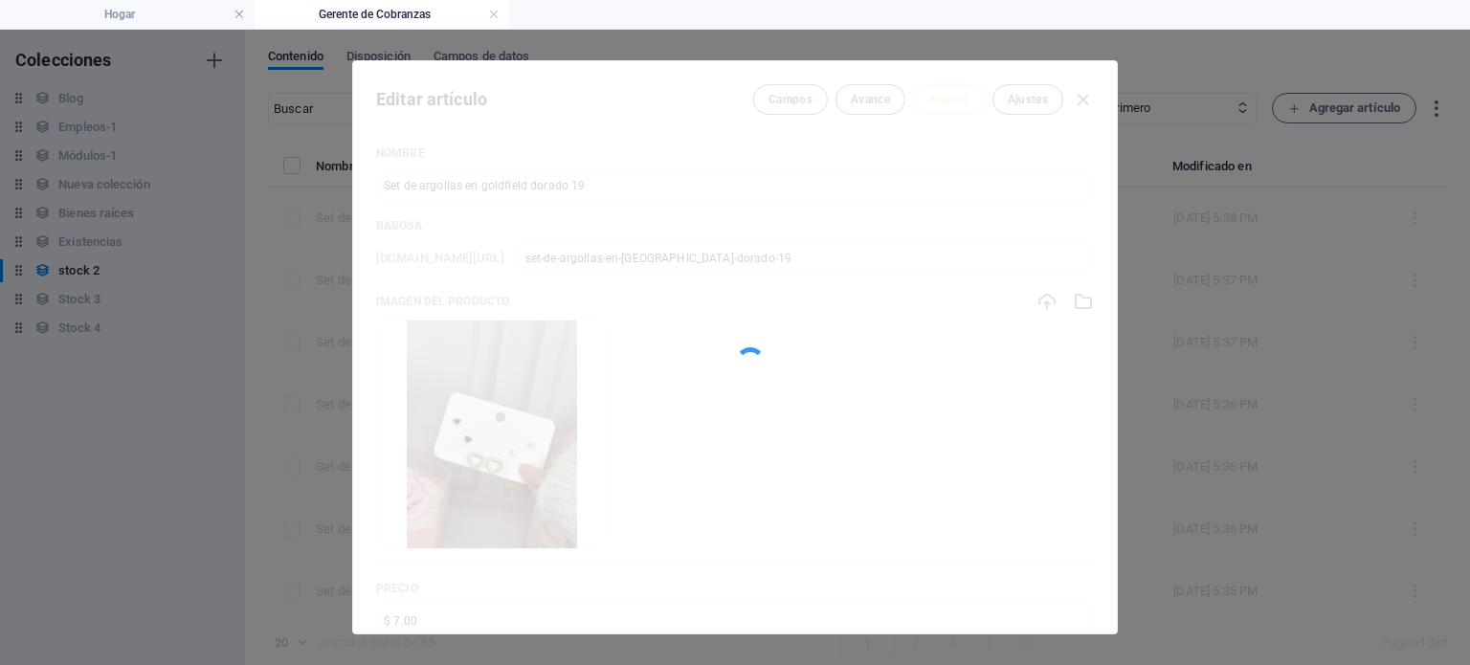
click at [946, 113] on div at bounding box center [735, 347] width 764 height 572
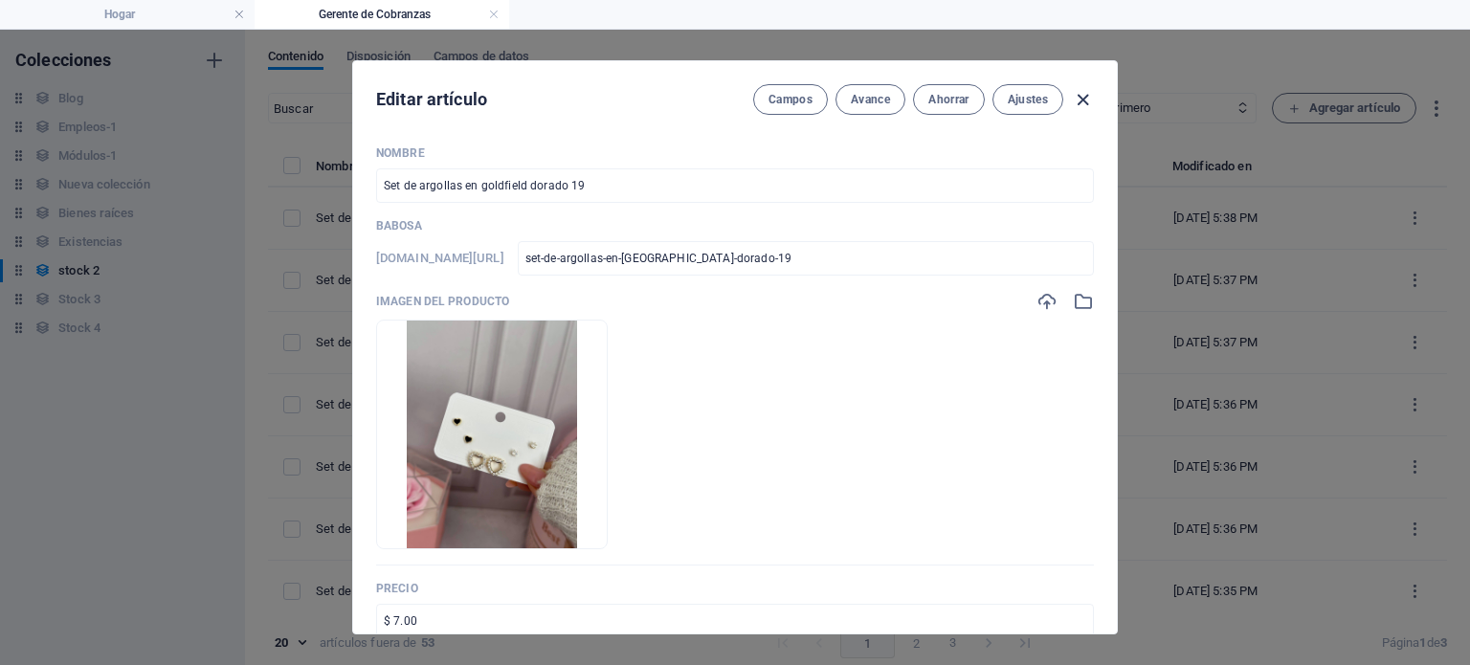
click at [1088, 100] on icon "button" at bounding box center [1083, 100] width 22 height 22
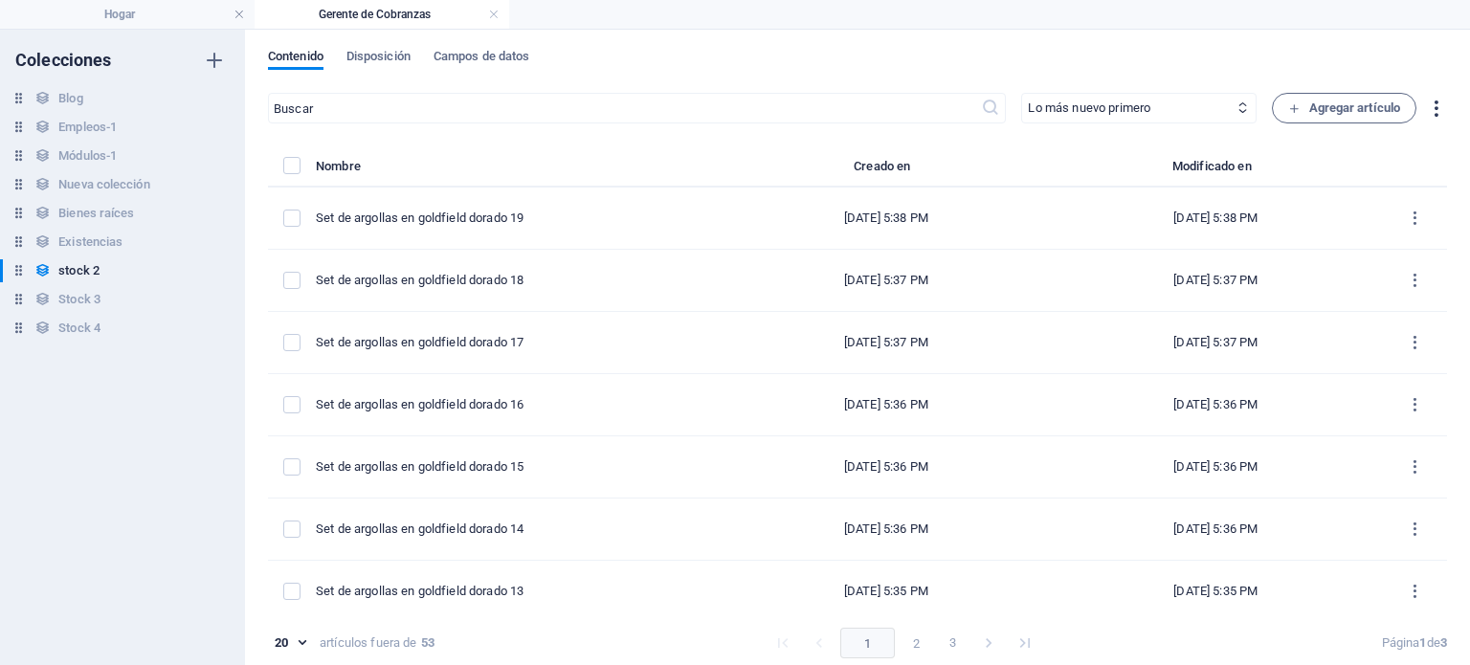
click at [1425, 109] on icon "button" at bounding box center [1436, 109] width 22 height 22
click at [1373, 102] on div at bounding box center [735, 332] width 1470 height 665
click at [1373, 102] on font "Agregar artículo" at bounding box center [1355, 107] width 92 height 14
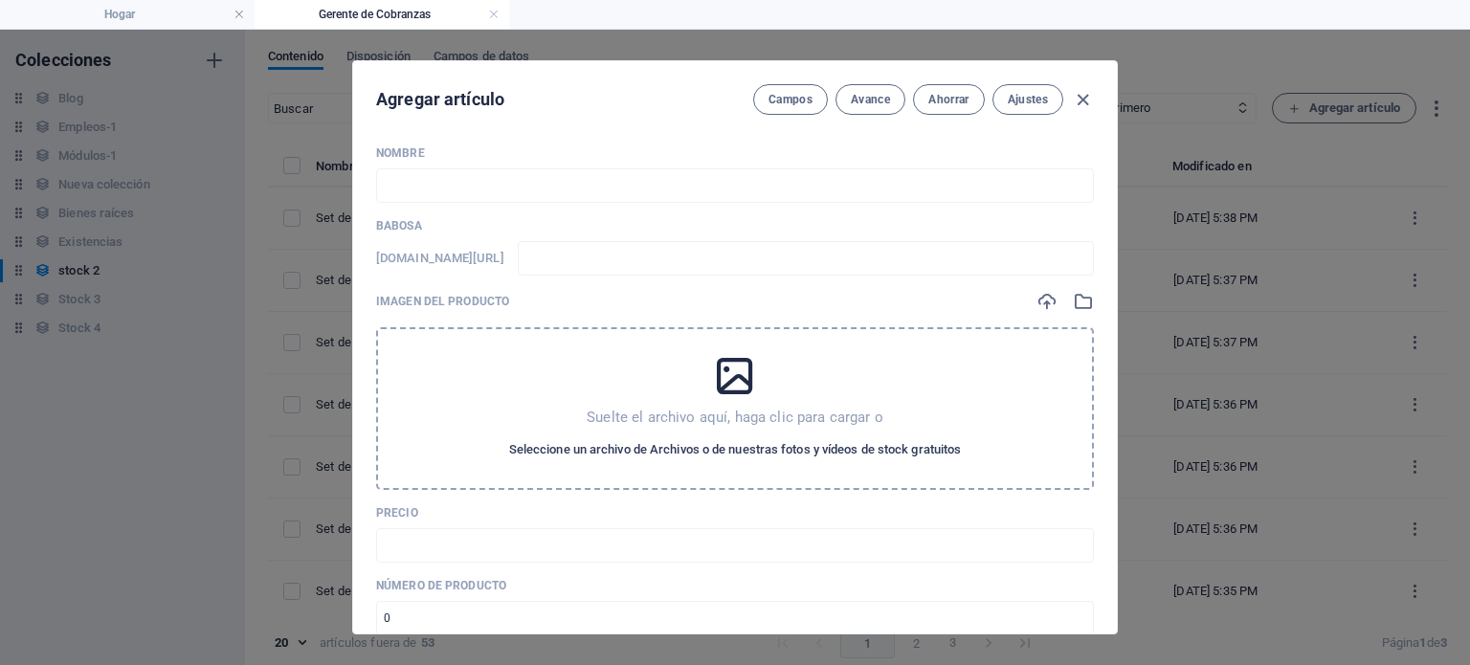
click at [869, 456] on font "Seleccione un archivo de Archivos o de nuestras fotos y vídeos de stock gratuit…" at bounding box center [735, 449] width 453 height 14
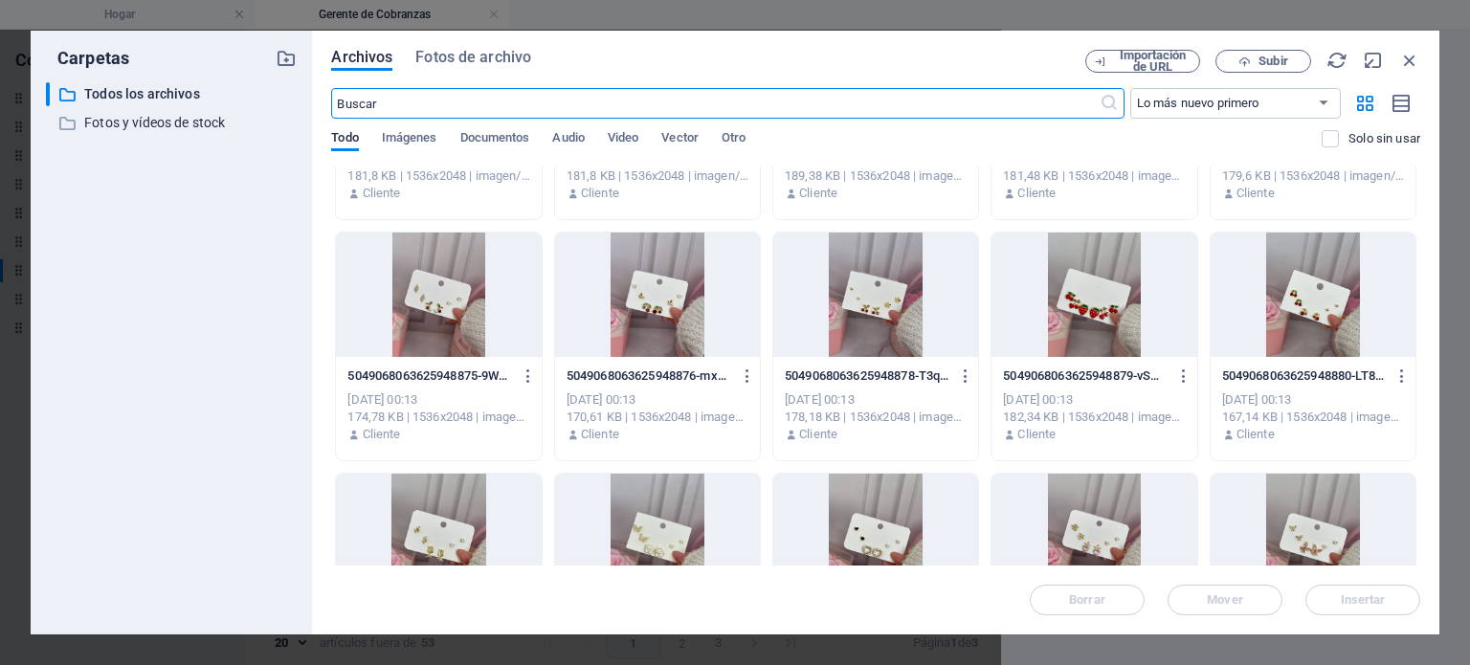
scroll to position [178, 0]
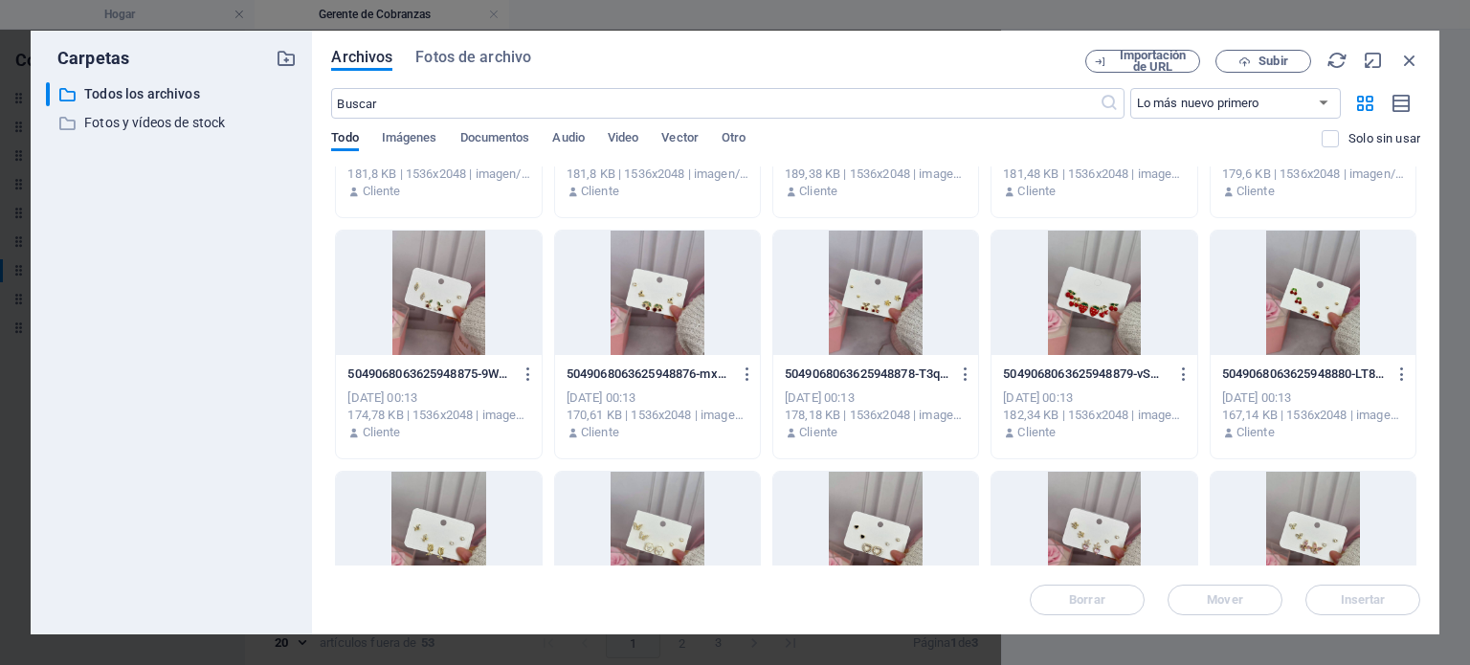
click at [680, 541] on div at bounding box center [657, 534] width 205 height 124
click at [1339, 601] on span "Insertar" at bounding box center [1363, 599] width 100 height 11
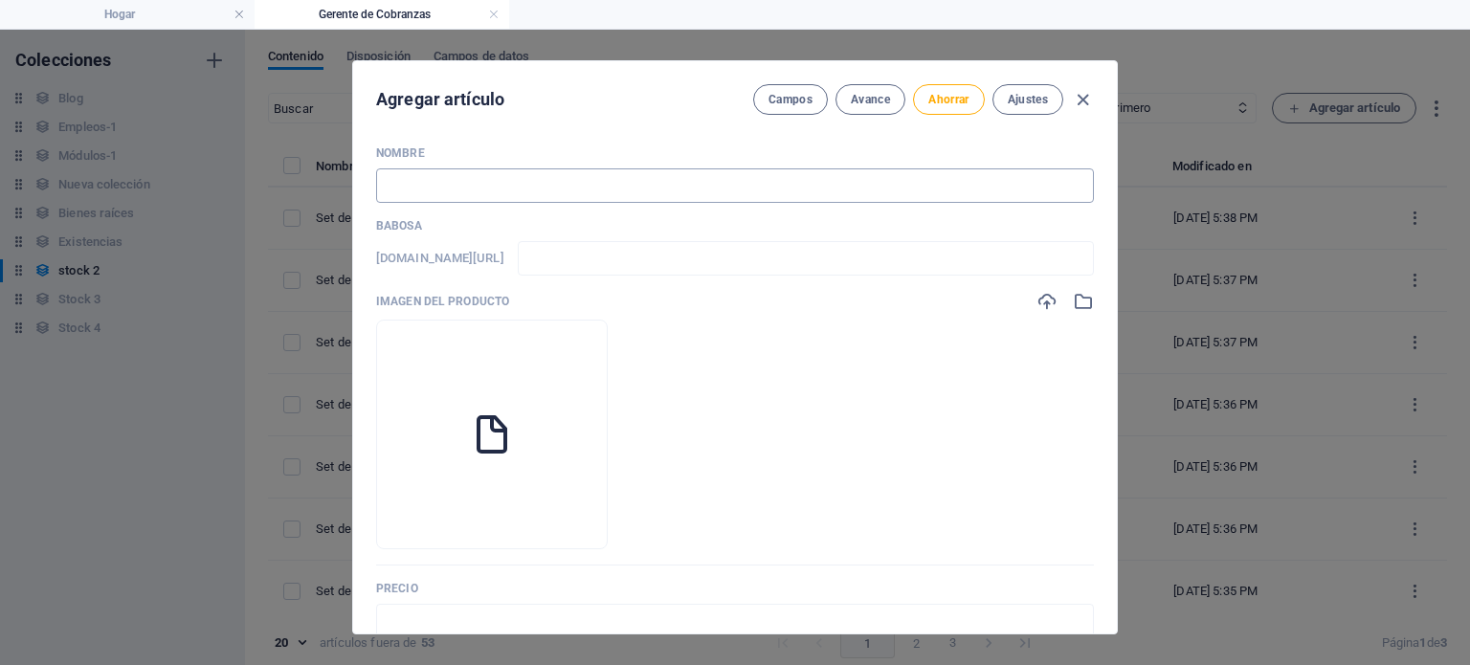
click at [660, 190] on input "text" at bounding box center [735, 185] width 718 height 34
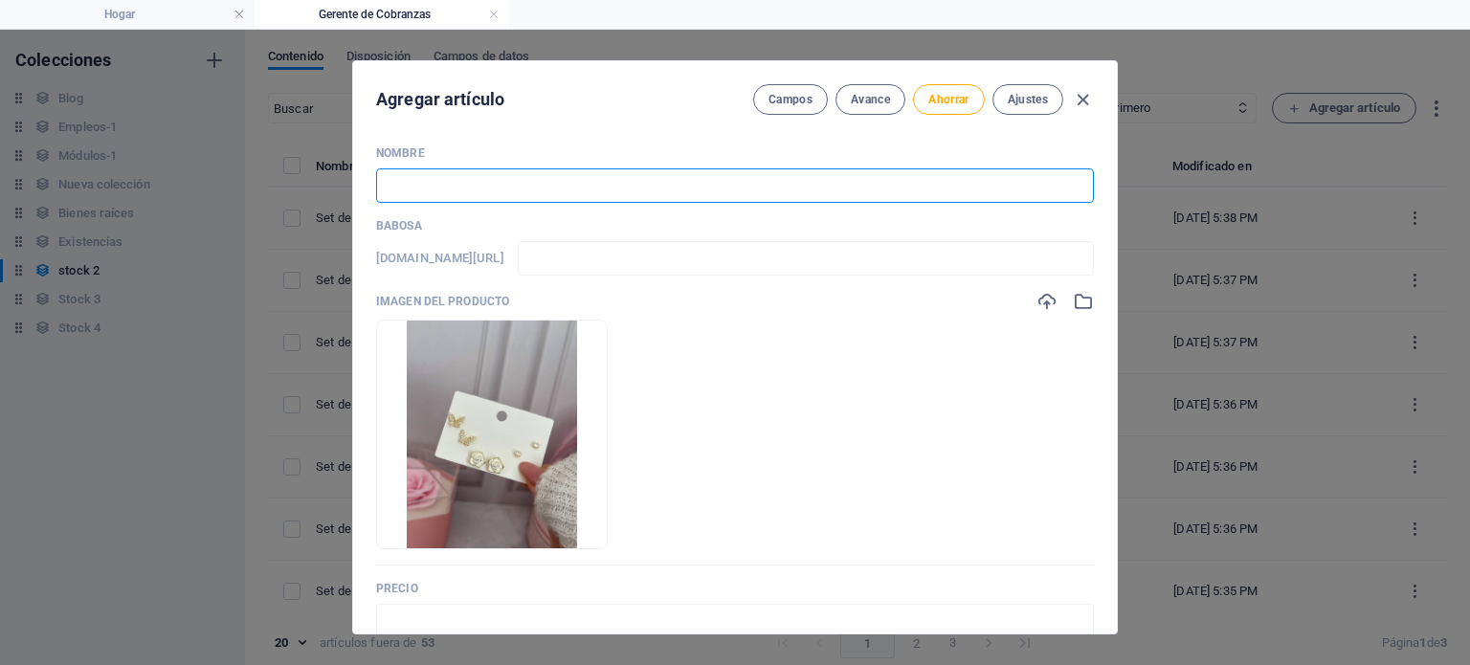
paste input "Set de argollas en goldfield dorado 2"
click at [561, 621] on input "text" at bounding box center [735, 621] width 718 height 34
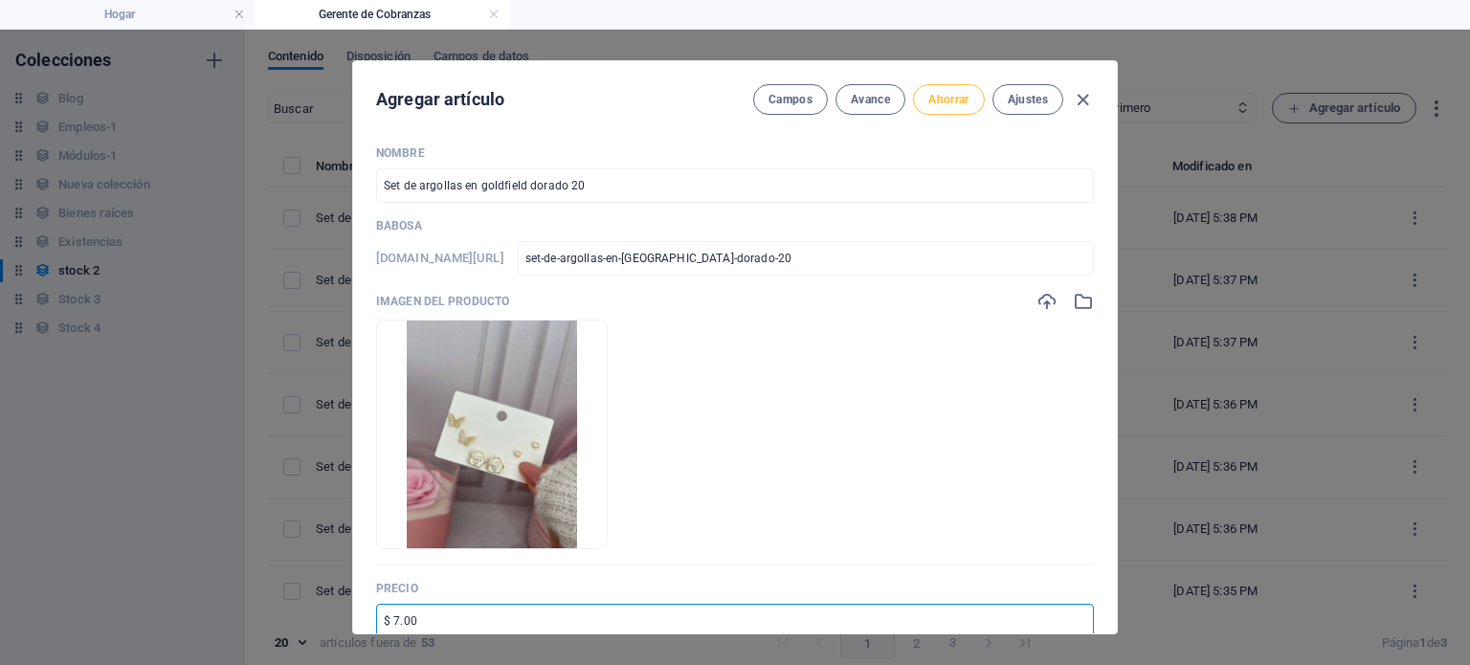
click at [943, 107] on button "Ahorrar" at bounding box center [948, 99] width 71 height 31
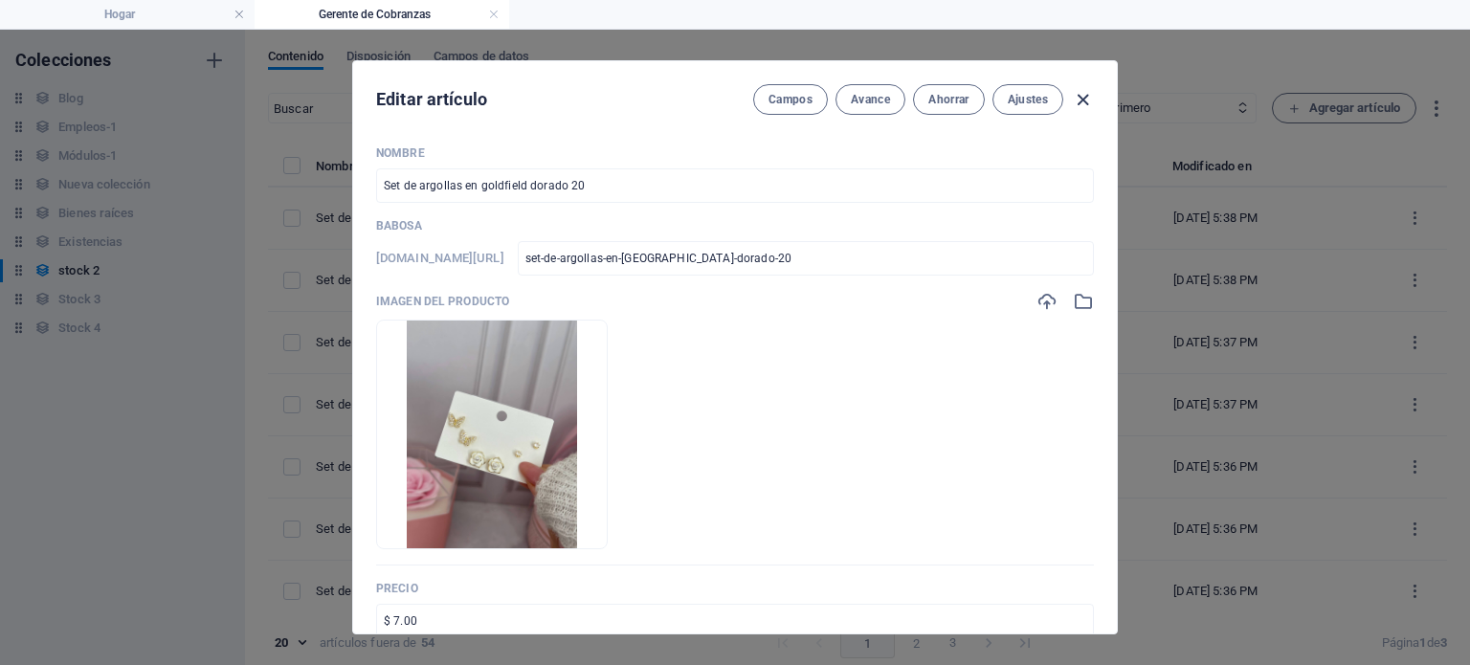
click at [1087, 100] on icon "button" at bounding box center [1083, 100] width 22 height 22
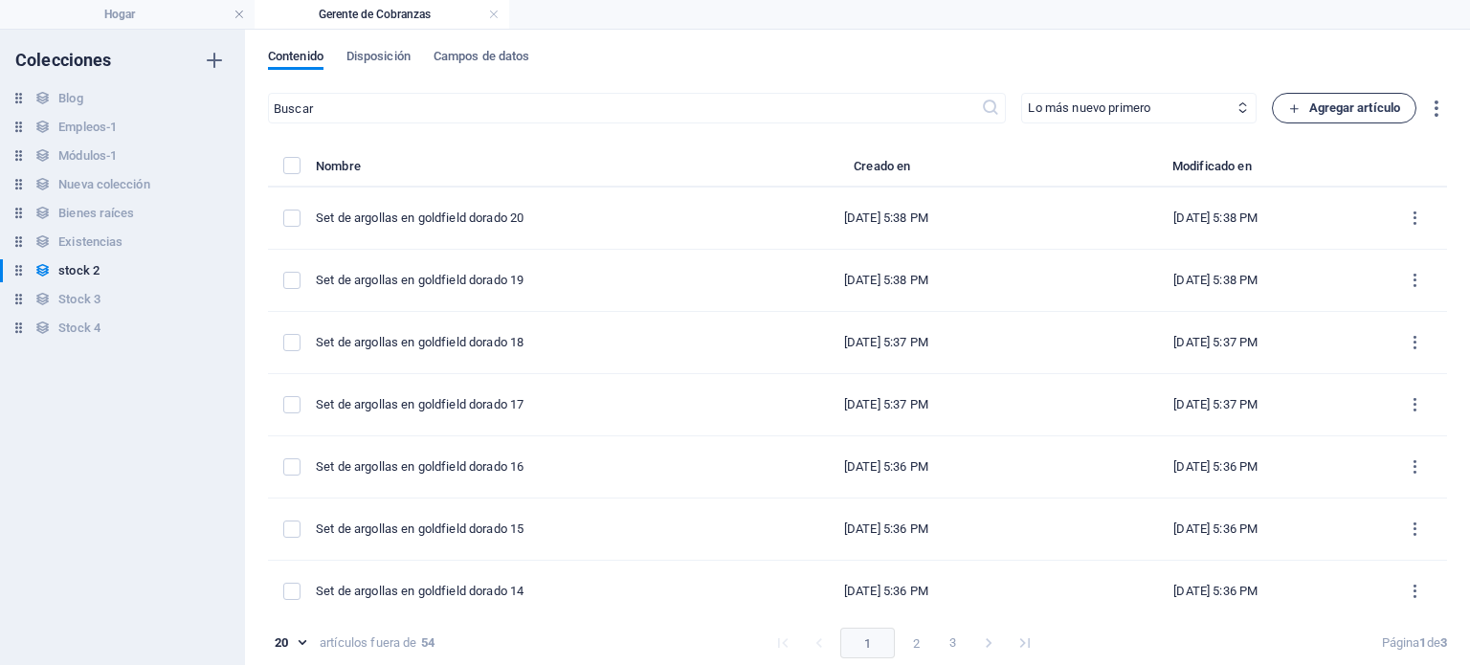
click at [1367, 98] on font "Agregar artículo" at bounding box center [1355, 108] width 92 height 23
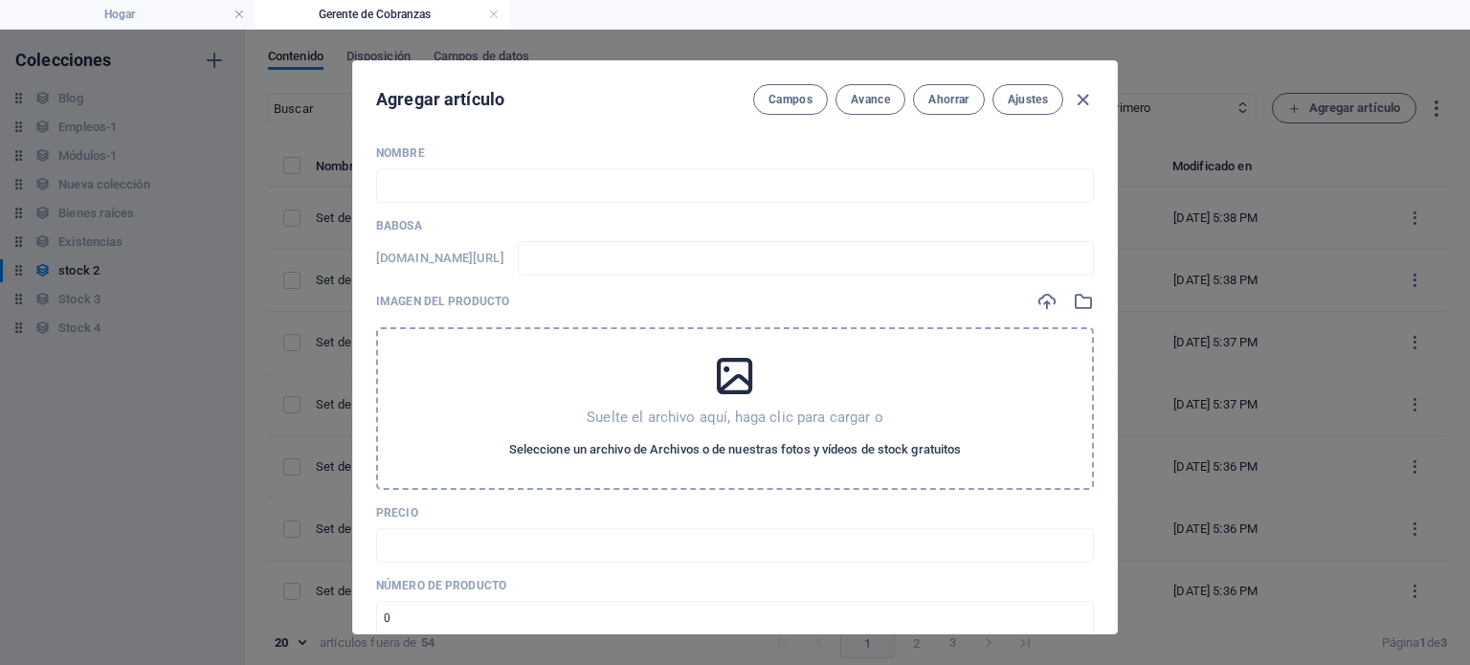
click at [807, 449] on font "Seleccione un archivo de Archivos o de nuestras fotos y vídeos de stock gratuit…" at bounding box center [735, 449] width 453 height 14
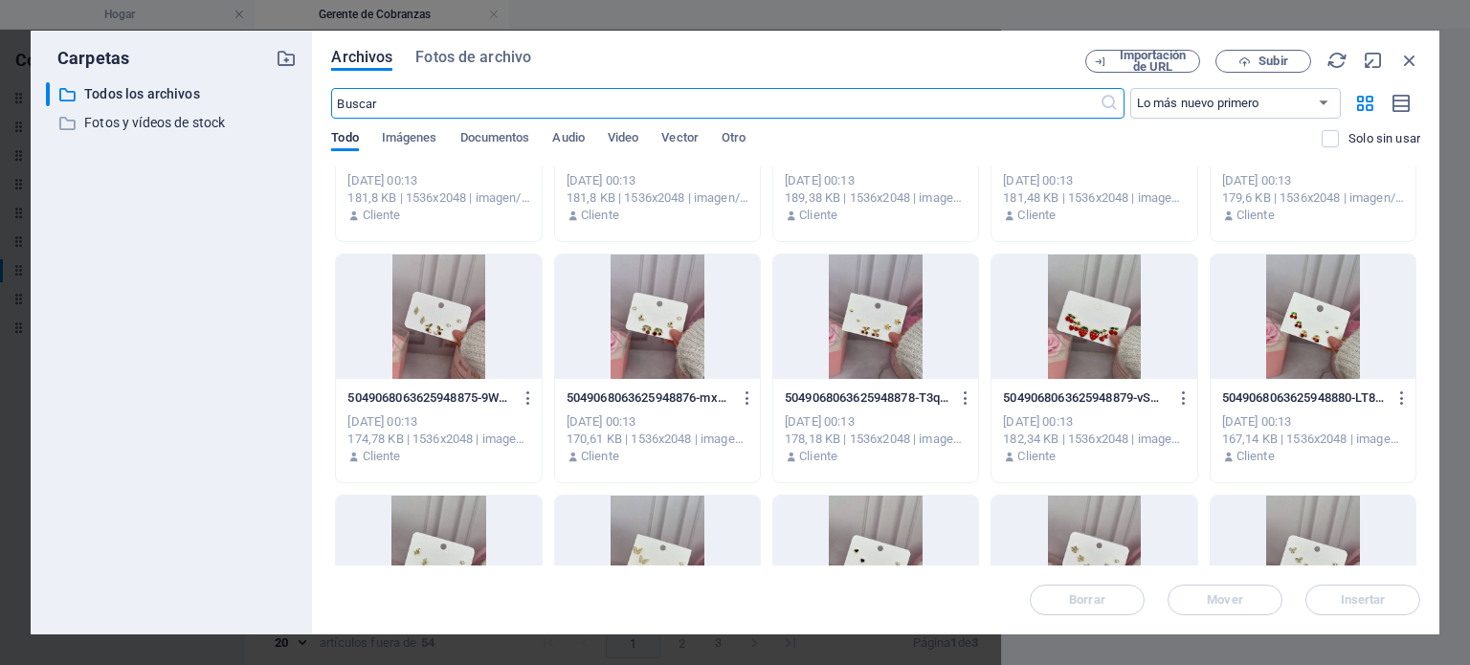
scroll to position [157, 0]
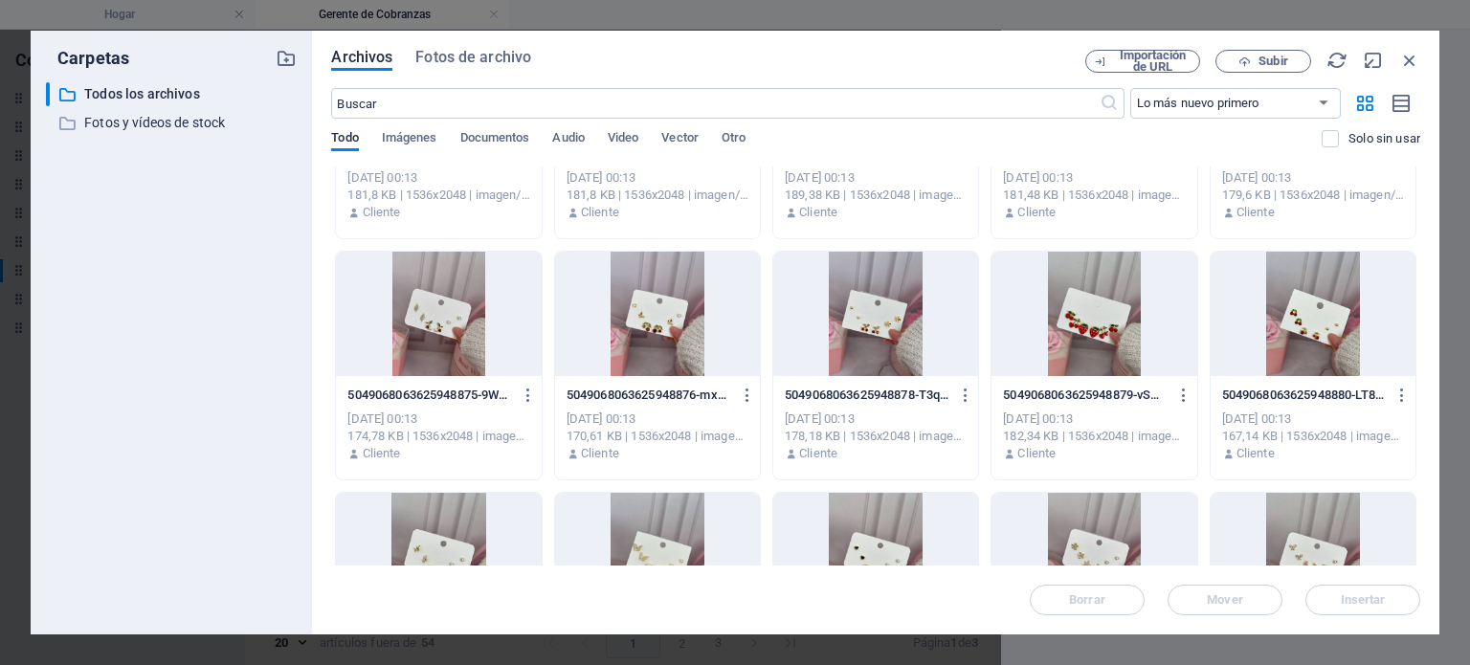
drag, startPoint x: 1416, startPoint y: 282, endPoint x: 1416, endPoint y: 313, distance: 30.6
click at [1416, 313] on div "Suelta archivos aquí para cargarlos instantáneamente 50490680636259488681-pcUMO…" at bounding box center [875, 366] width 1089 height 399
click at [680, 546] on div at bounding box center [657, 555] width 205 height 124
click at [1372, 594] on font "Insertar" at bounding box center [1363, 599] width 45 height 14
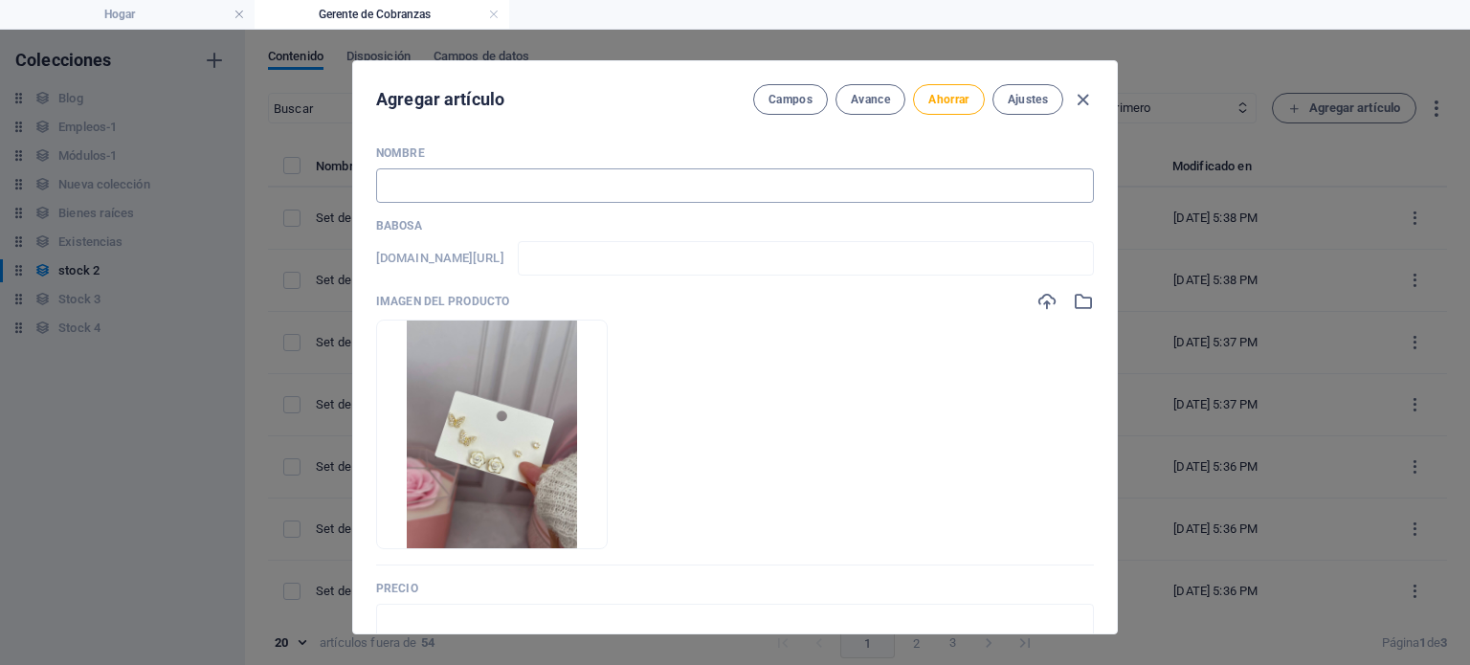
click at [680, 196] on input "text" at bounding box center [735, 185] width 718 height 34
click at [618, 214] on div "Nombre ​ Babosa www.ejemplo.com/pagina-de-ejemplo/ ​ Imagen del producto Drop f…" at bounding box center [735, 674] width 718 height 1059
click at [591, 202] on div "Nombre ​ Babosa www.ejemplo.com/pagina-de-ejemplo/ ​ Imagen del producto Drop f…" at bounding box center [735, 674] width 718 height 1059
click at [568, 183] on input "text" at bounding box center [735, 185] width 718 height 34
paste input "Set de argollas en goldfield dorado 2"
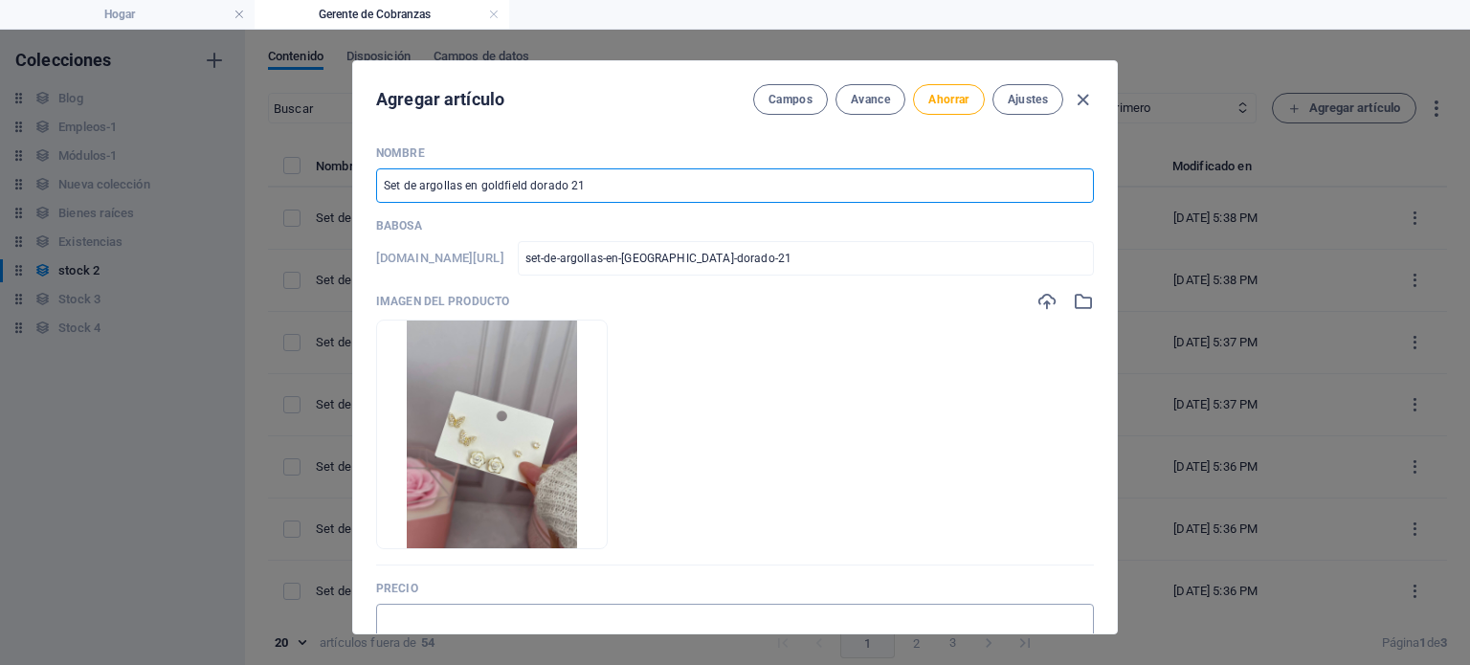
click at [507, 627] on input "text" at bounding box center [735, 621] width 718 height 34
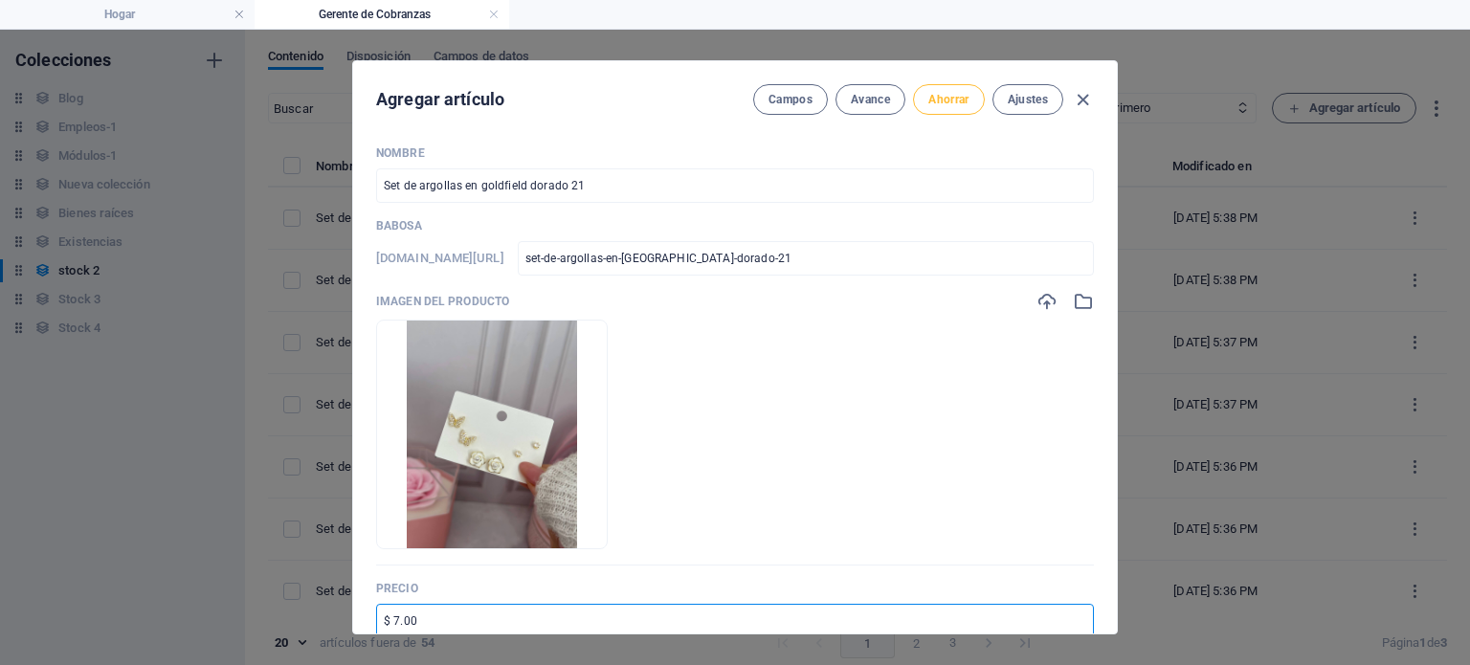
click at [942, 103] on font "Ahorrar" at bounding box center [948, 99] width 40 height 13
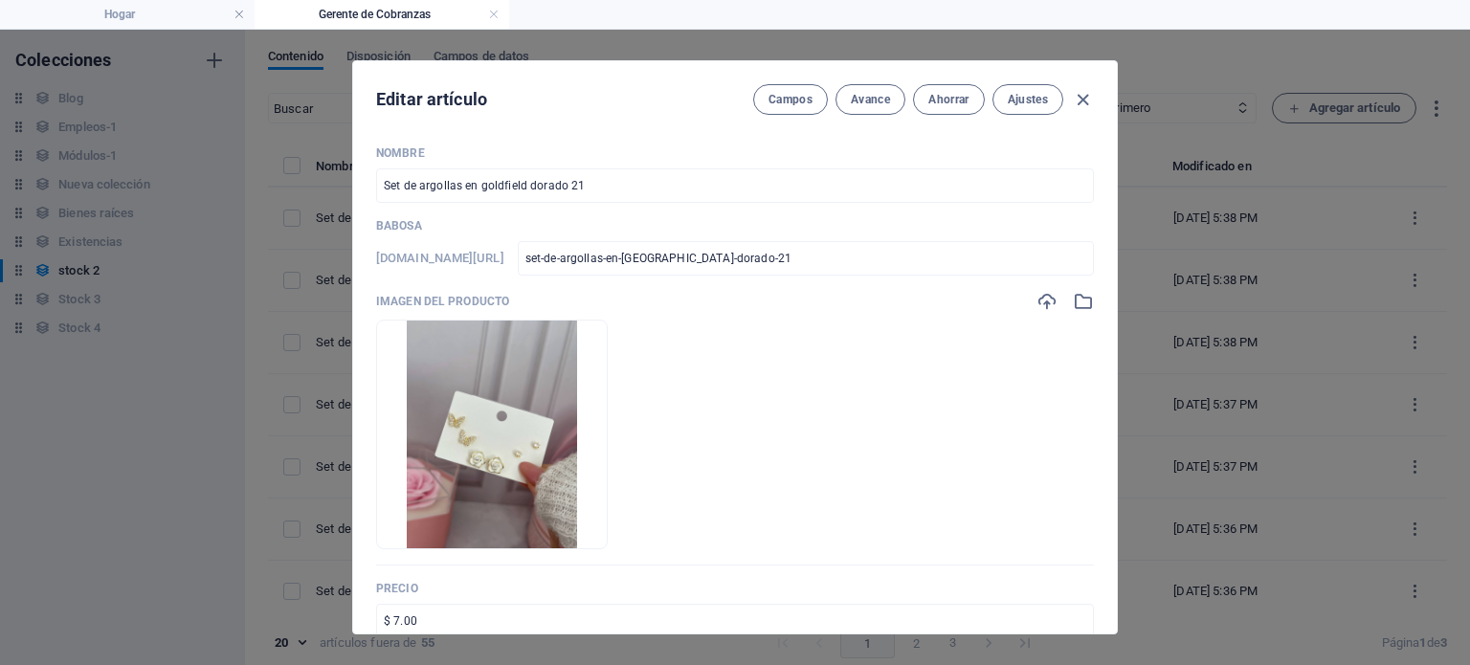
click at [1080, 102] on icon "button" at bounding box center [1083, 100] width 22 height 22
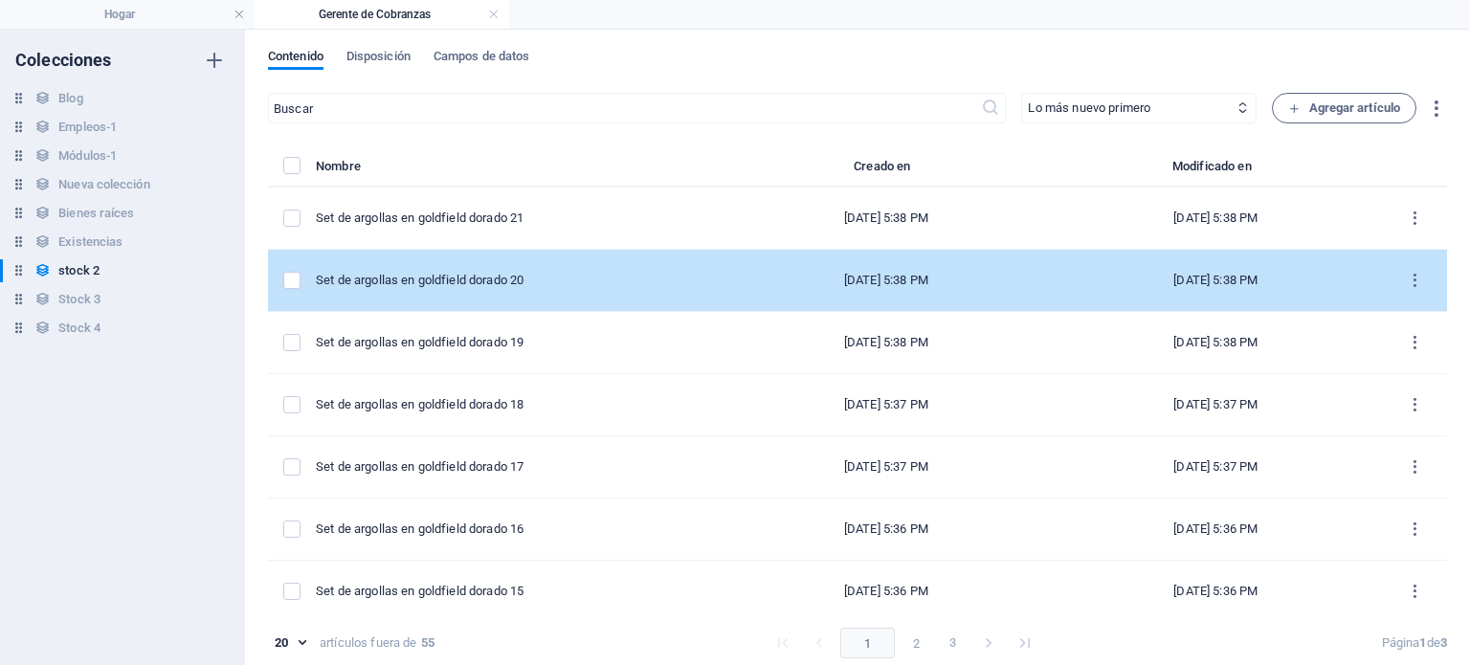
click at [621, 256] on td "Set de argollas en goldfield dorado 20" at bounding box center [520, 281] width 408 height 62
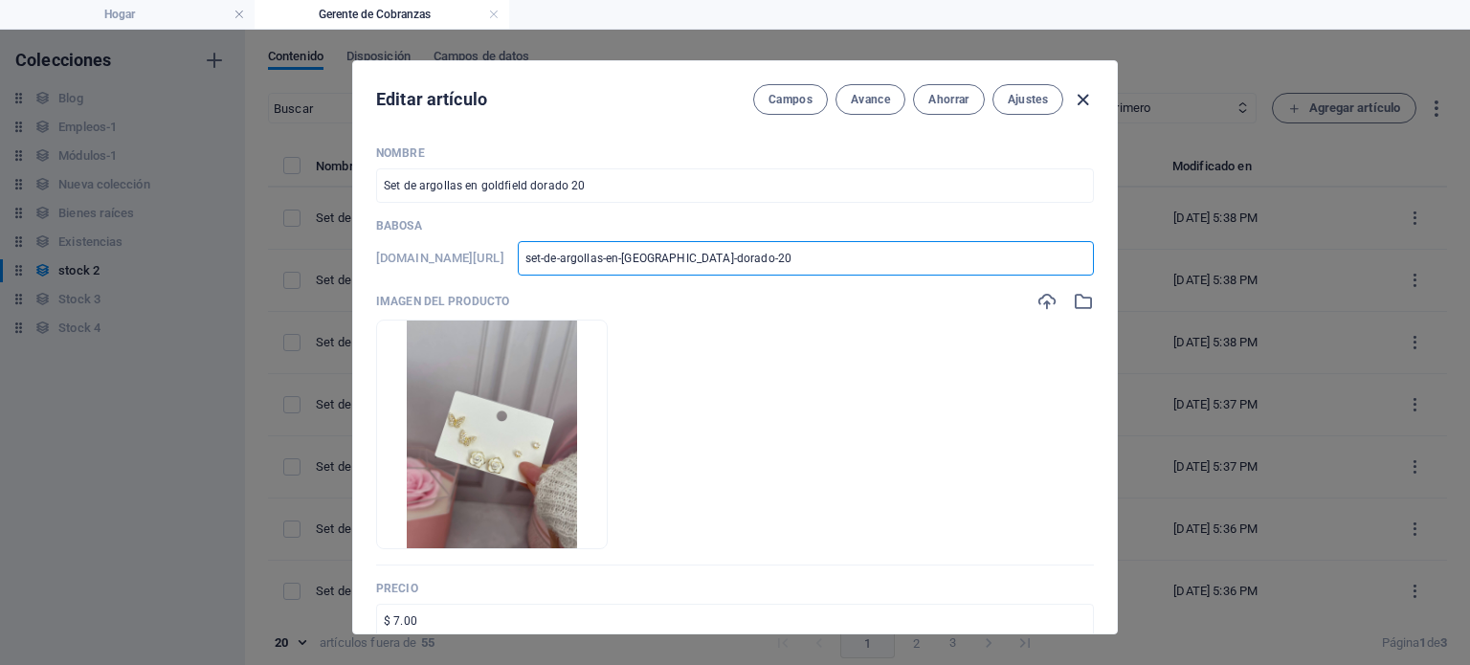
click at [1085, 97] on icon "button" at bounding box center [1083, 100] width 22 height 22
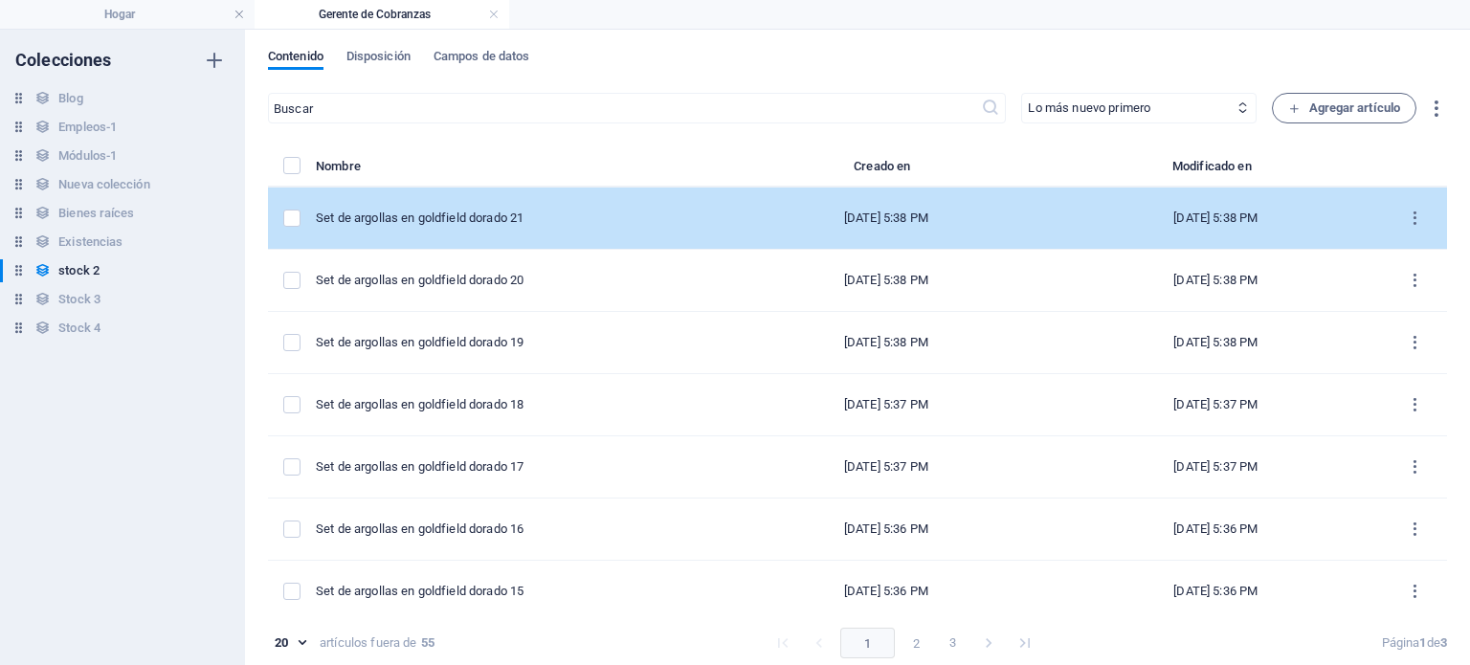
click at [564, 211] on div "Set de argollas en goldfield dorado 21" at bounding box center [512, 218] width 392 height 17
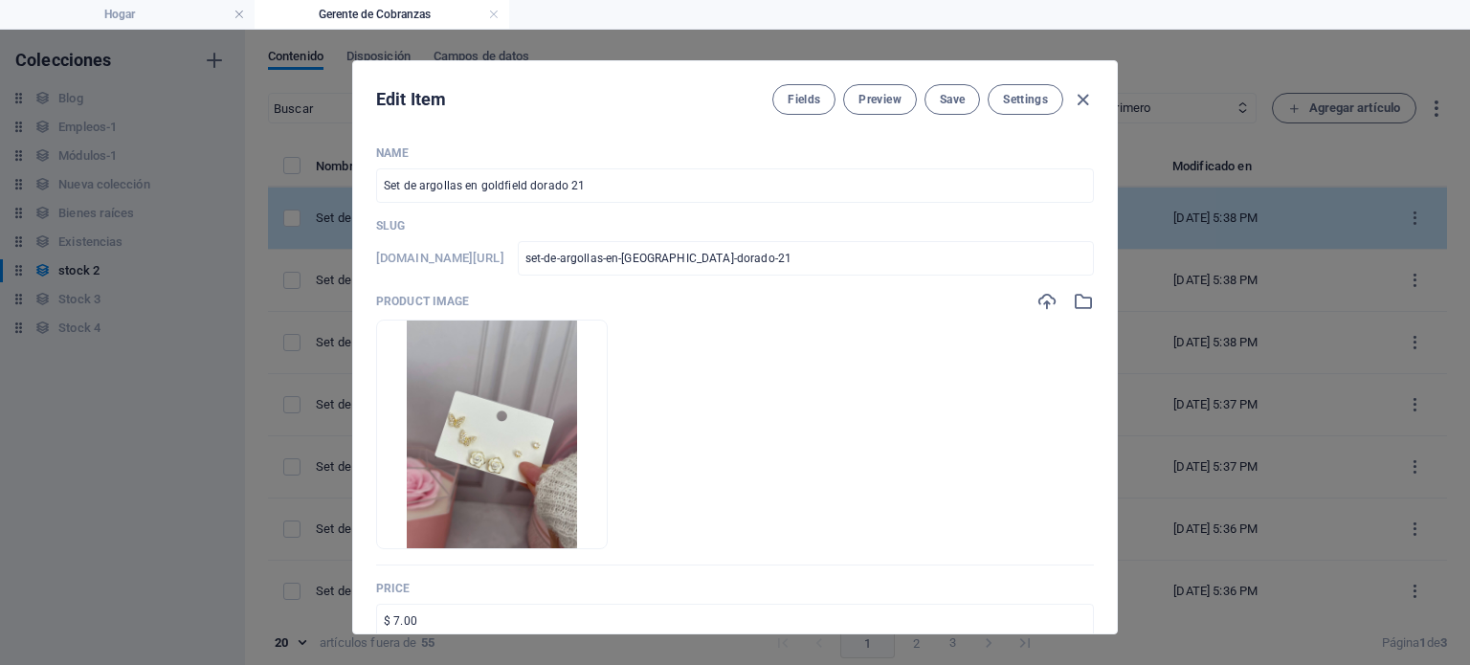
click at [564, 211] on div "Name Set de argollas en goldfield dorado 21 ​ Slug www.example.com/example-page…" at bounding box center [735, 674] width 718 height 1059
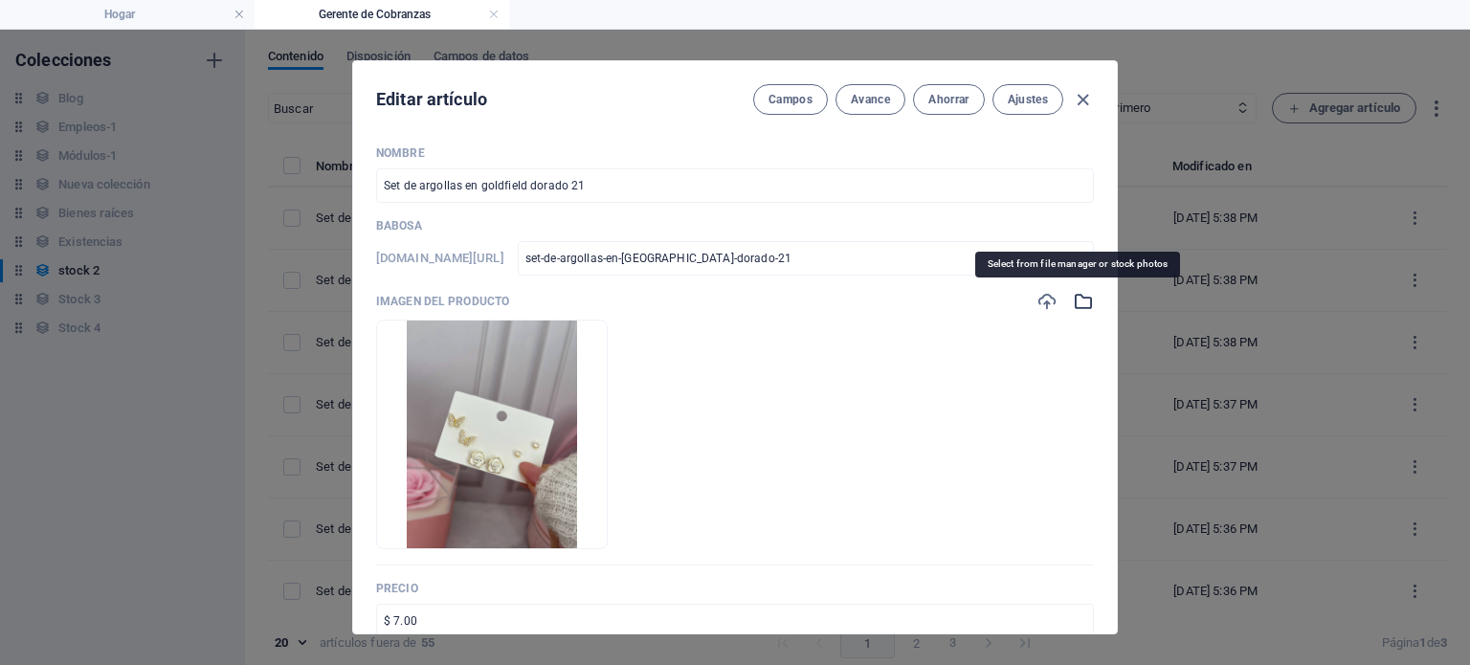
click at [1077, 307] on icon "button" at bounding box center [1083, 301] width 21 height 21
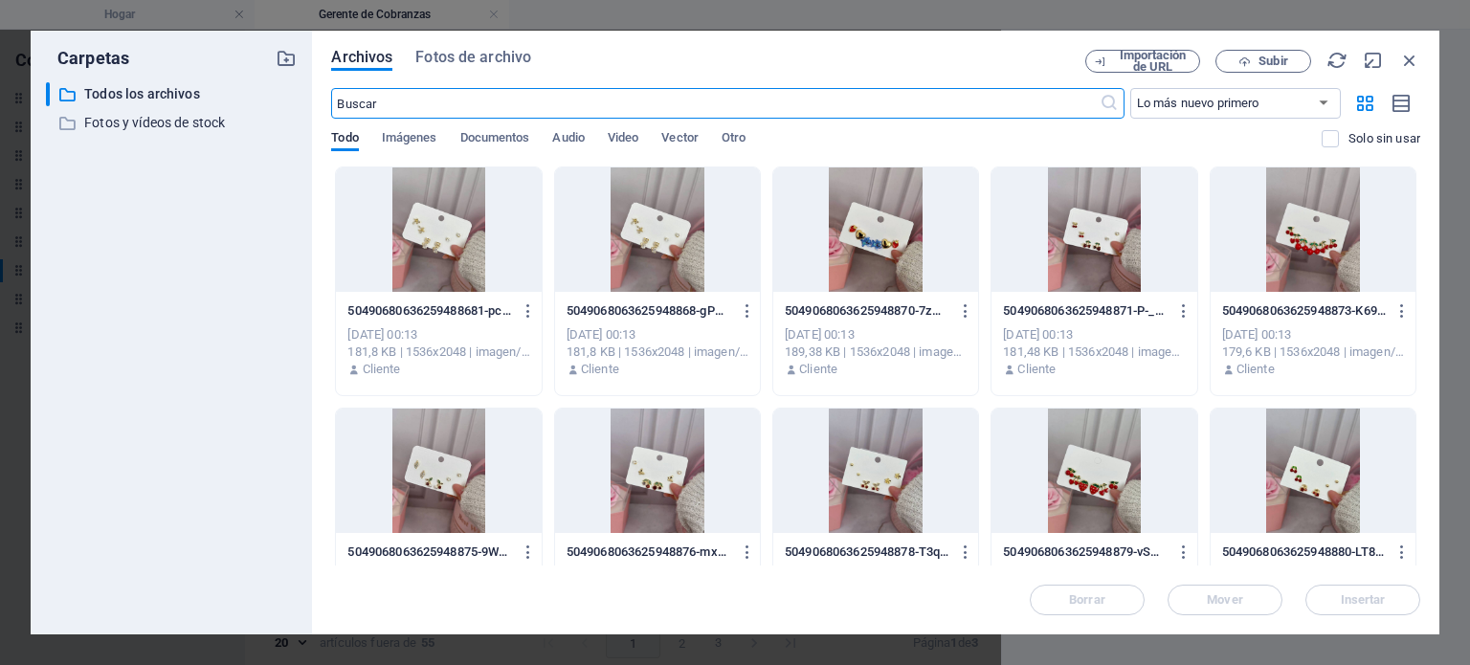
scroll to position [272, 0]
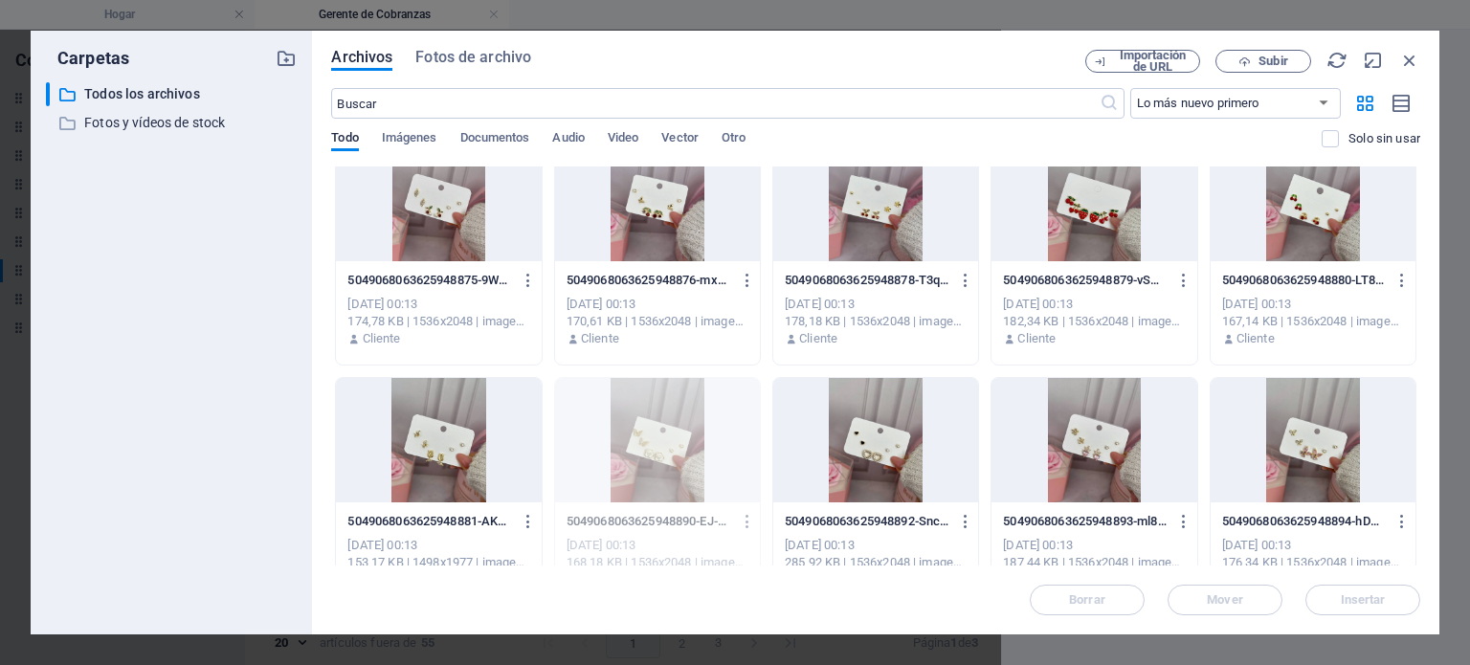
click at [468, 462] on div at bounding box center [438, 440] width 205 height 124
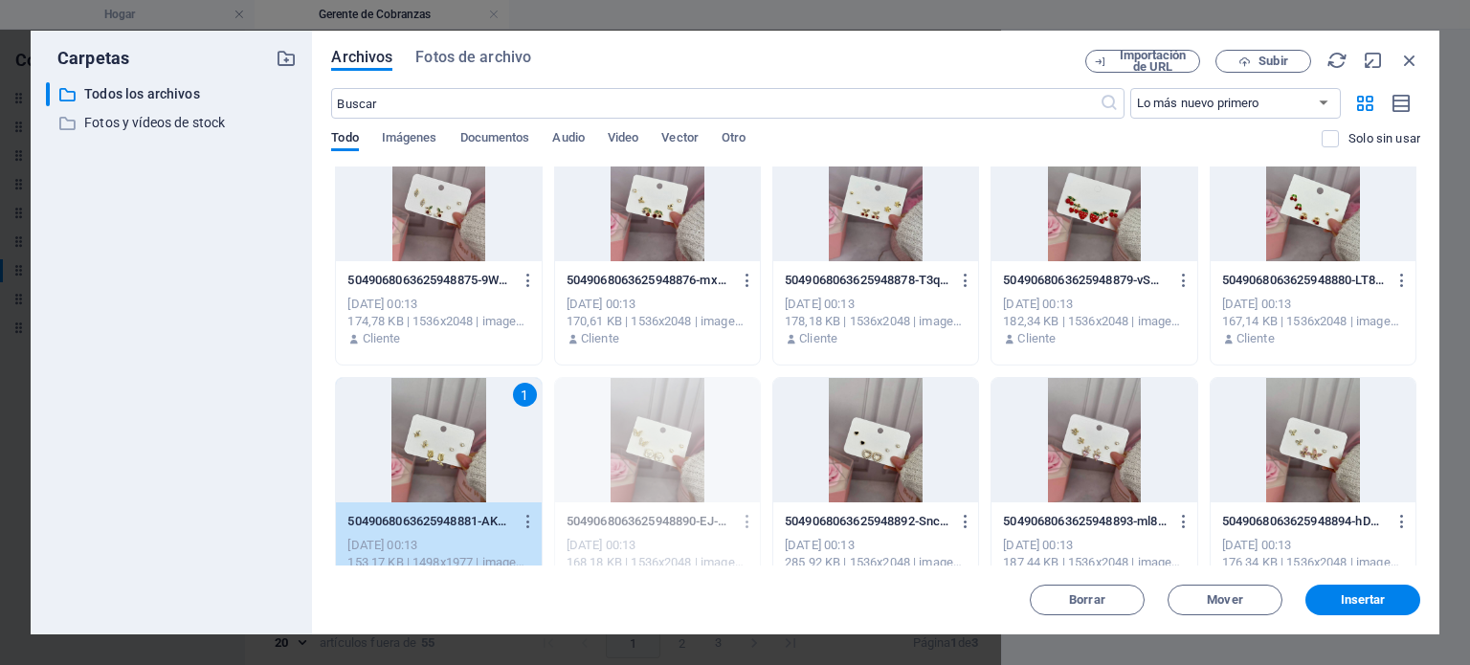
drag, startPoint x: 1355, startPoint y: 617, endPoint x: 1350, endPoint y: 583, distance: 34.8
click at [1350, 583] on div "Archivos Fotos de archivo Importación de URL Subir ​ Lo más nuevo primero El má…" at bounding box center [875, 333] width 1127 height 604
click at [1350, 598] on font "Insertar" at bounding box center [1363, 599] width 45 height 14
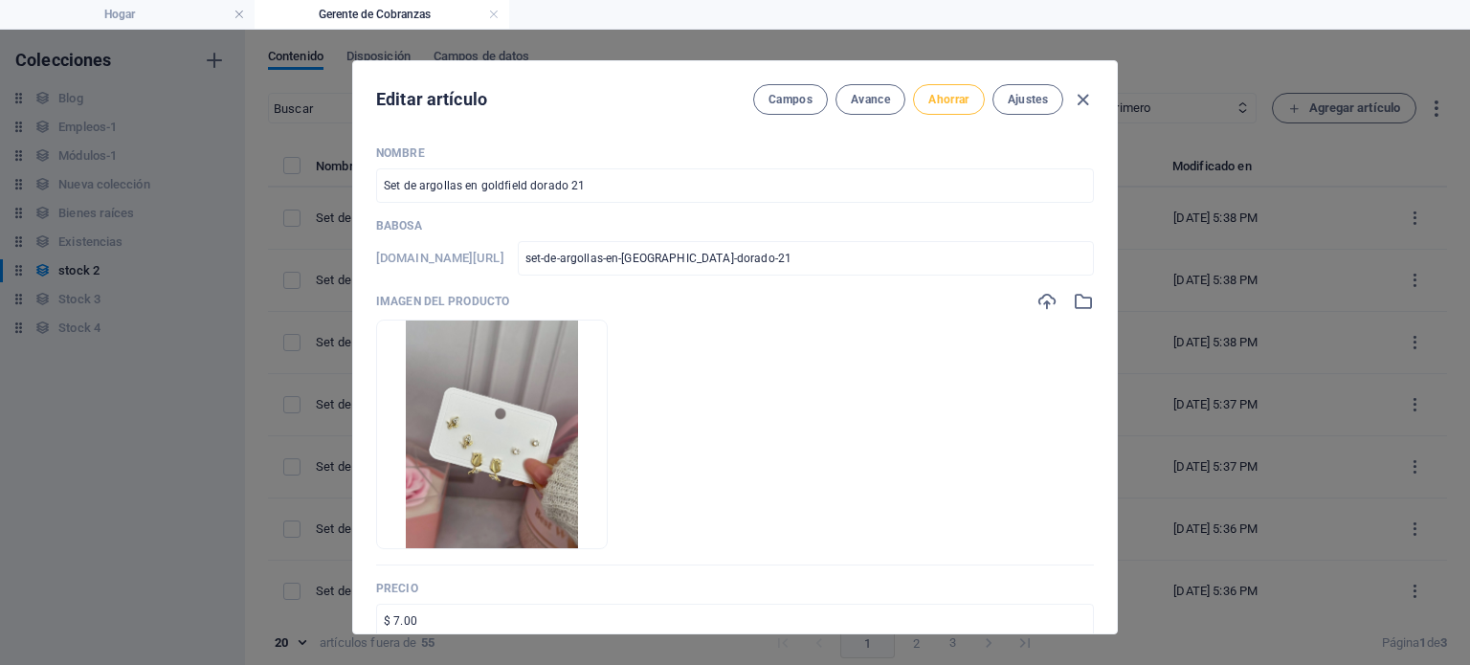
click at [948, 106] on button "Ahorrar" at bounding box center [948, 99] width 71 height 31
click at [1082, 100] on icon "button" at bounding box center [1083, 100] width 22 height 22
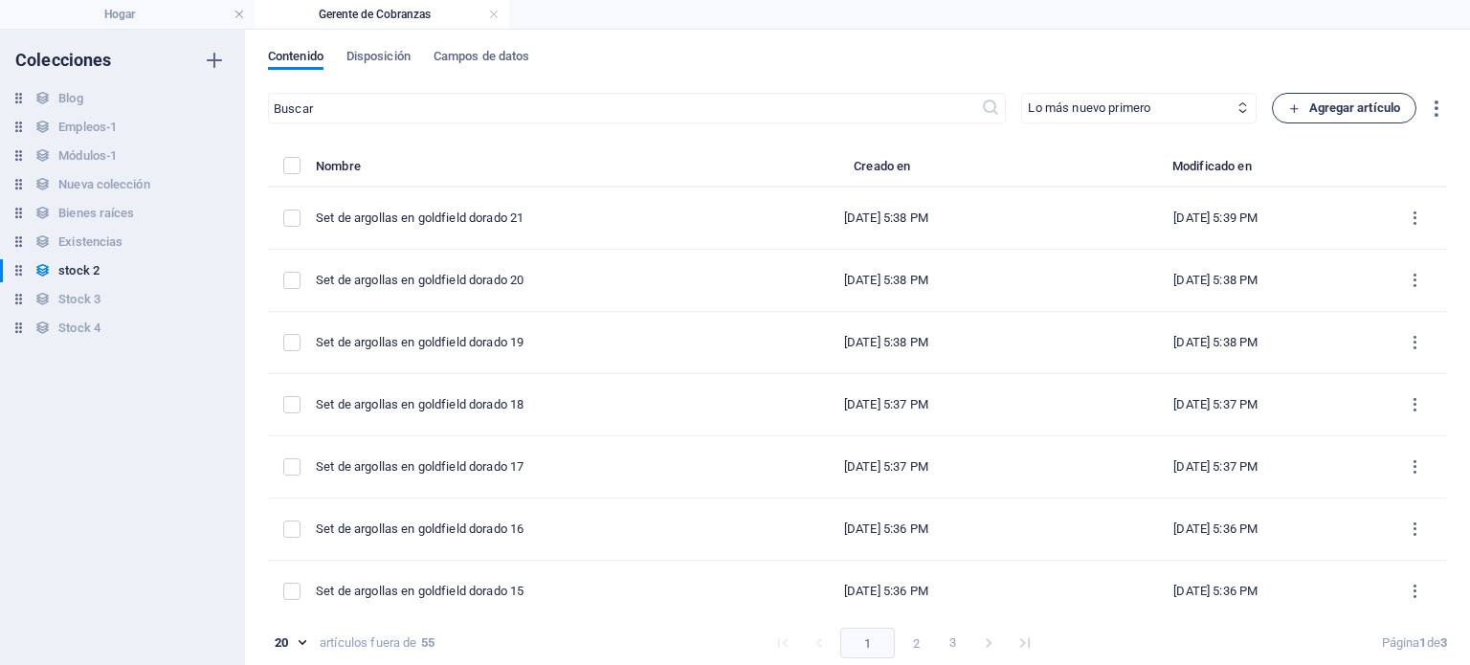
click at [1309, 116] on font "Agregar artículo" at bounding box center [1355, 108] width 92 height 23
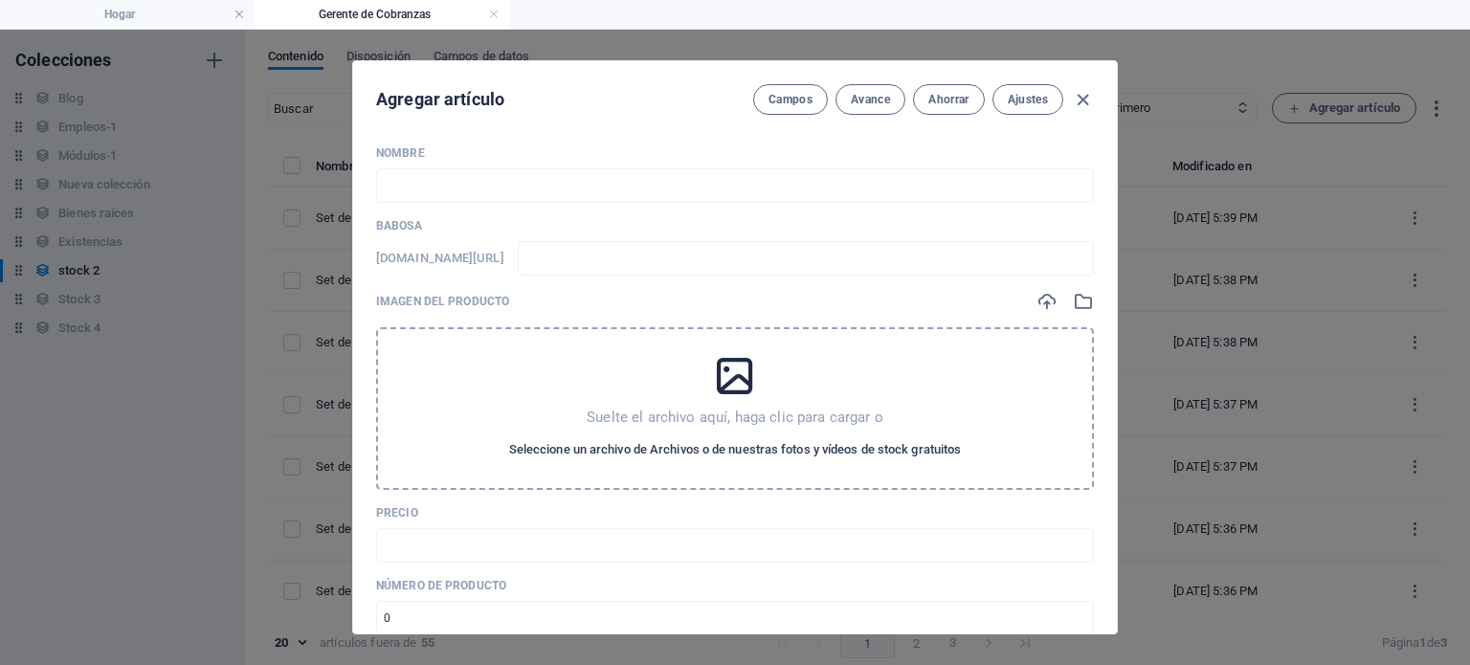
click at [697, 447] on font "Seleccione un archivo de Archivos o de nuestras fotos y vídeos de stock gratuit…" at bounding box center [735, 449] width 453 height 14
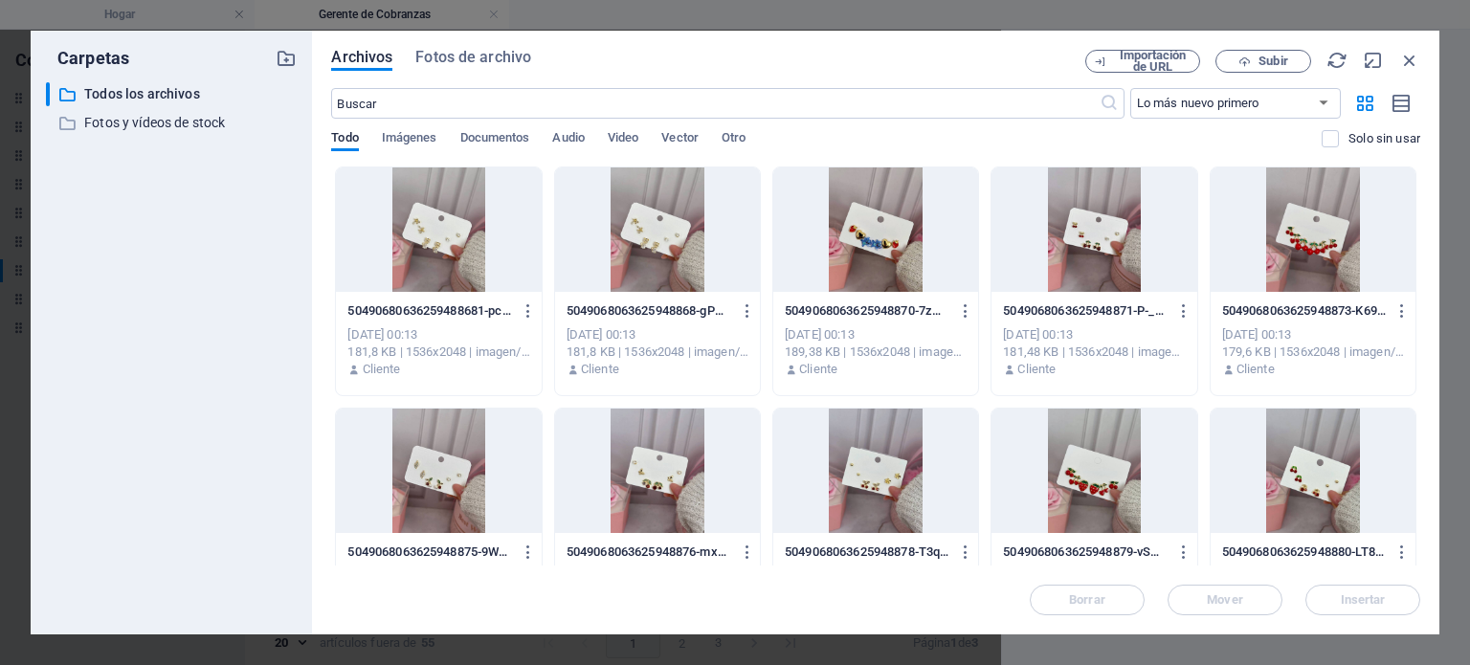
click at [1240, 473] on div at bounding box center [1313, 471] width 205 height 124
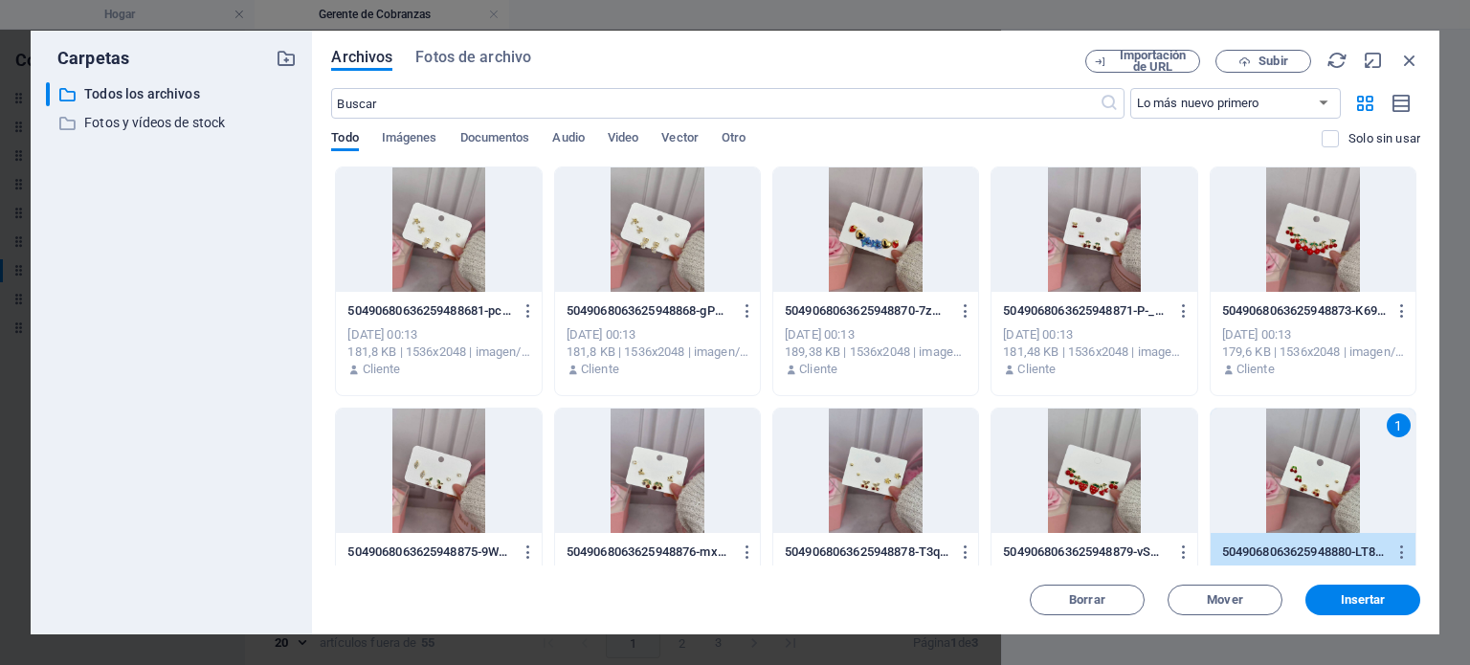
drag, startPoint x: 1359, startPoint y: 601, endPoint x: 1357, endPoint y: 611, distance: 9.8
click at [1357, 611] on button "Insertar" at bounding box center [1362, 600] width 115 height 31
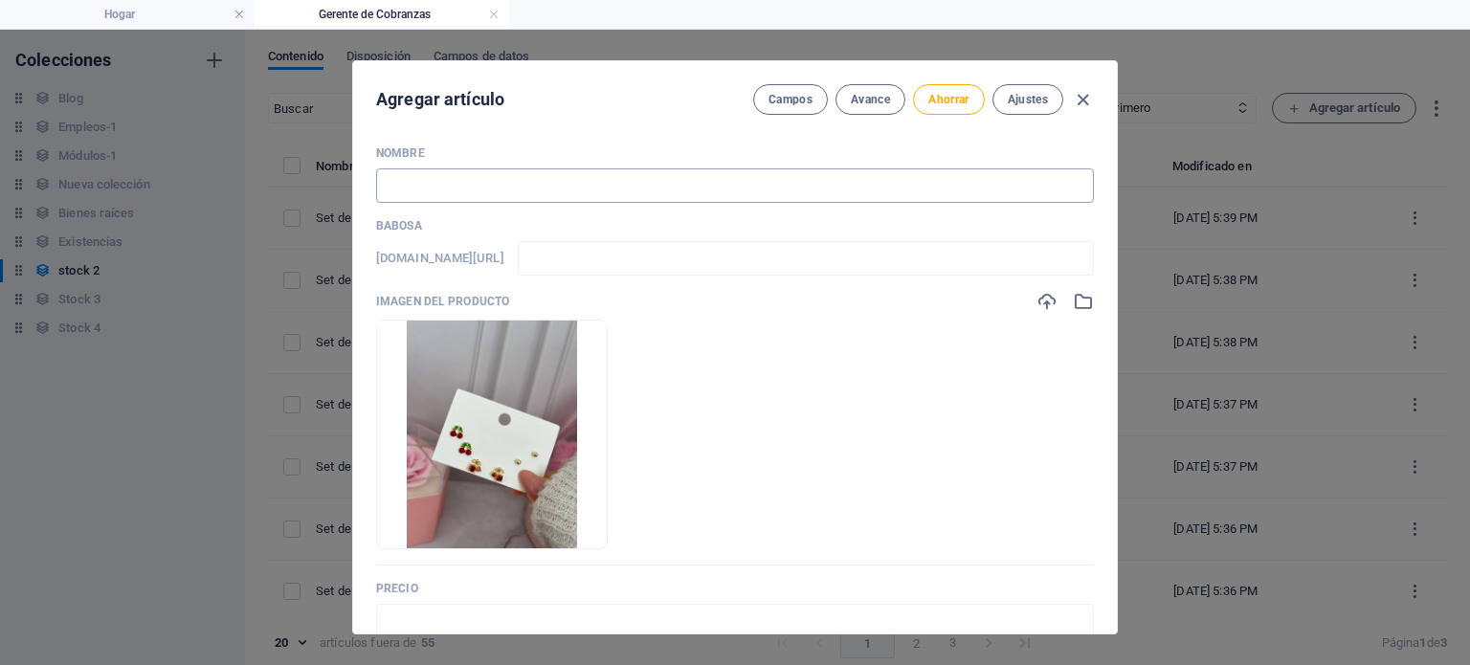
click at [668, 171] on input "text" at bounding box center [735, 185] width 718 height 34
paste input "Set de argollas en goldfield dorado 2"
click at [551, 190] on input "Set de argollas en goldfield dorado 2" at bounding box center [735, 185] width 718 height 34
click at [551, 190] on input "Set de argollas en goldfield 2" at bounding box center [735, 185] width 718 height 34
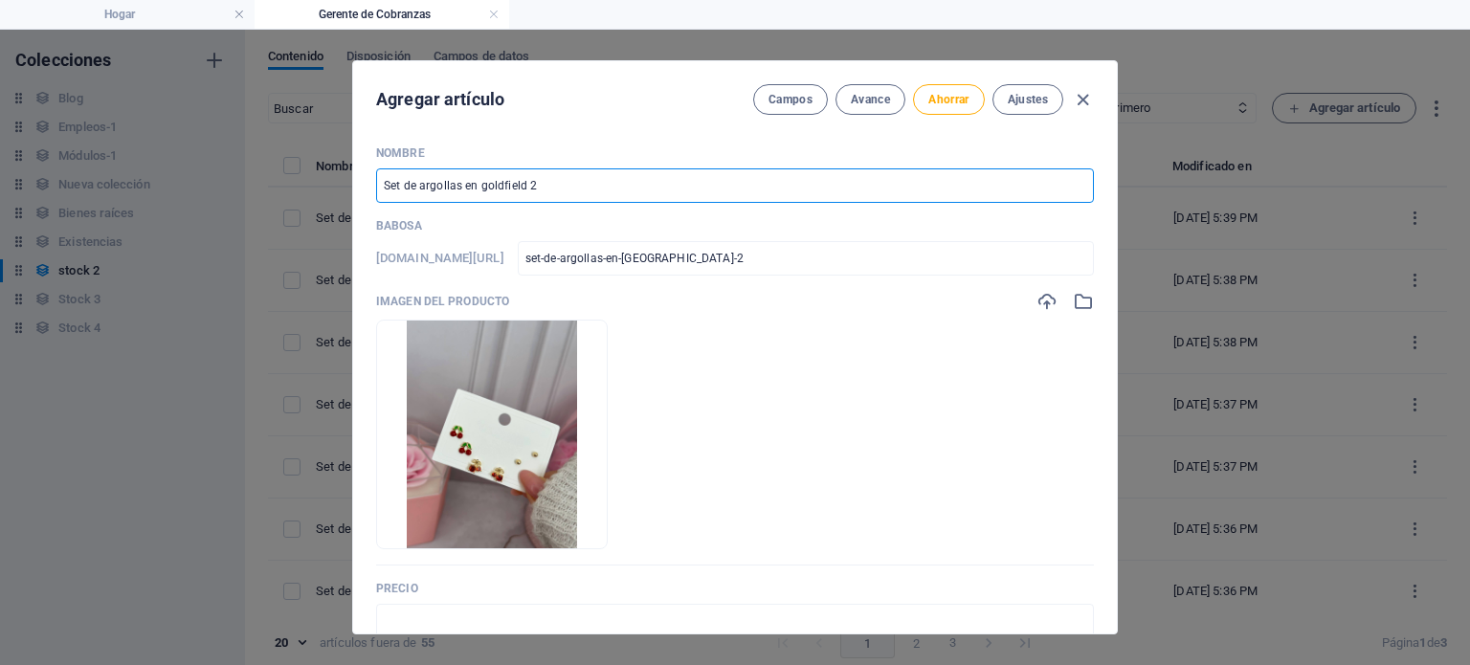
click at [459, 189] on input "Set de argollas en goldfield 2" at bounding box center [735, 185] width 718 height 34
click at [459, 189] on input "Set de argollas de cereza en goldfield 2" at bounding box center [735, 185] width 718 height 34
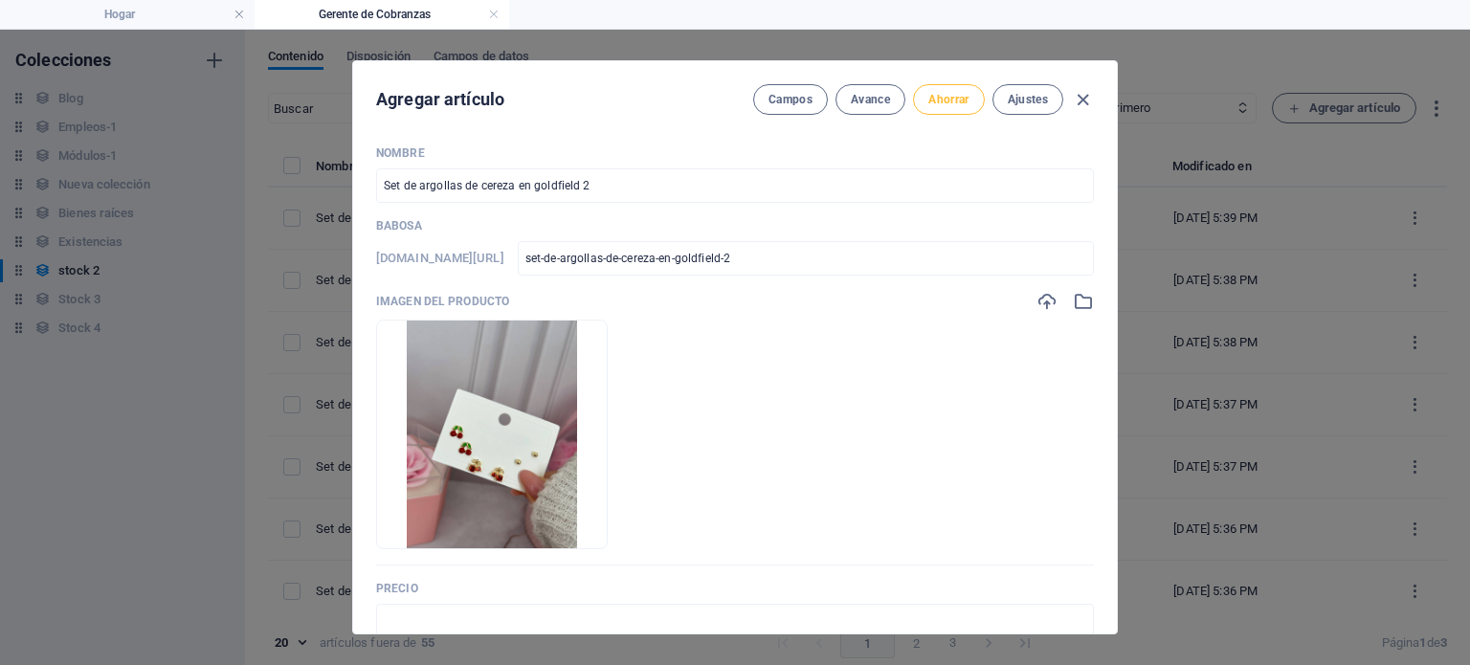
click at [962, 108] on button "Ahorrar" at bounding box center [948, 99] width 71 height 31
click at [1086, 98] on icon "button" at bounding box center [1083, 100] width 22 height 22
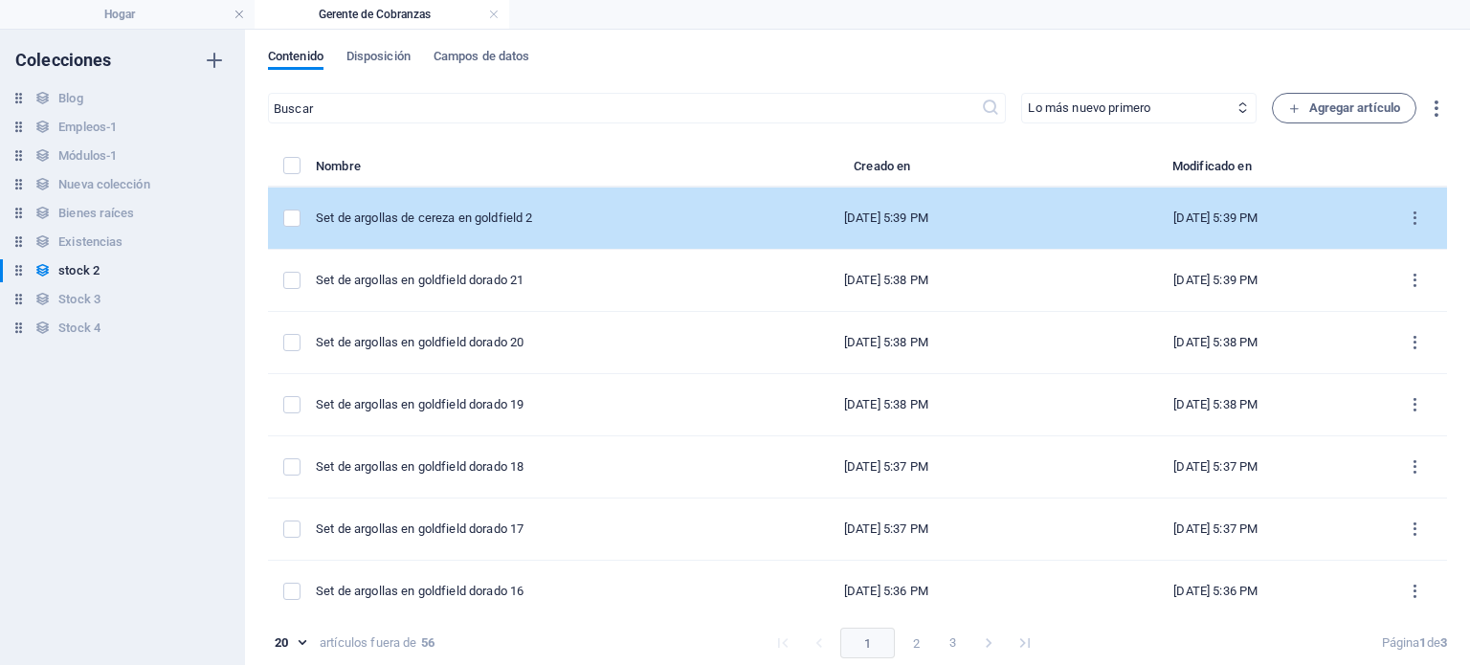
click at [658, 230] on td "Set de argollas de cereza en goldfield 2" at bounding box center [520, 219] width 408 height 62
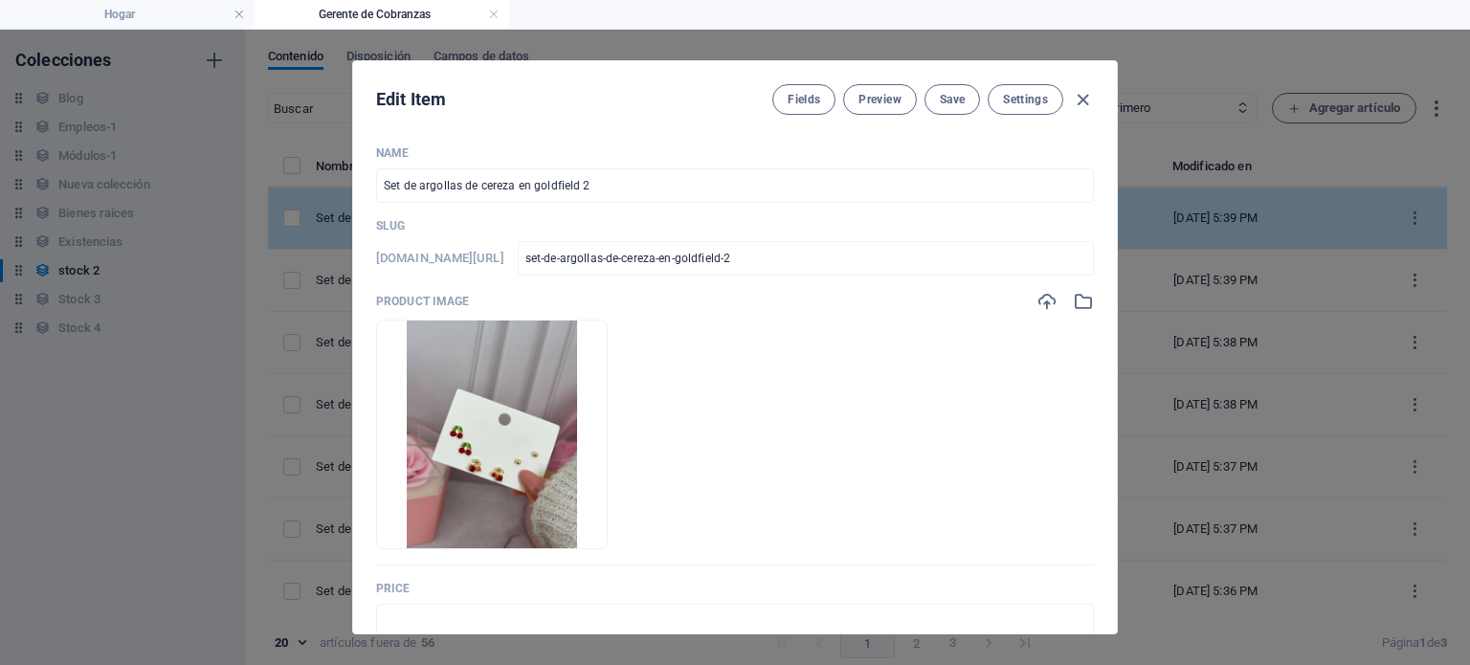
click at [658, 230] on p "Slug" at bounding box center [735, 225] width 718 height 15
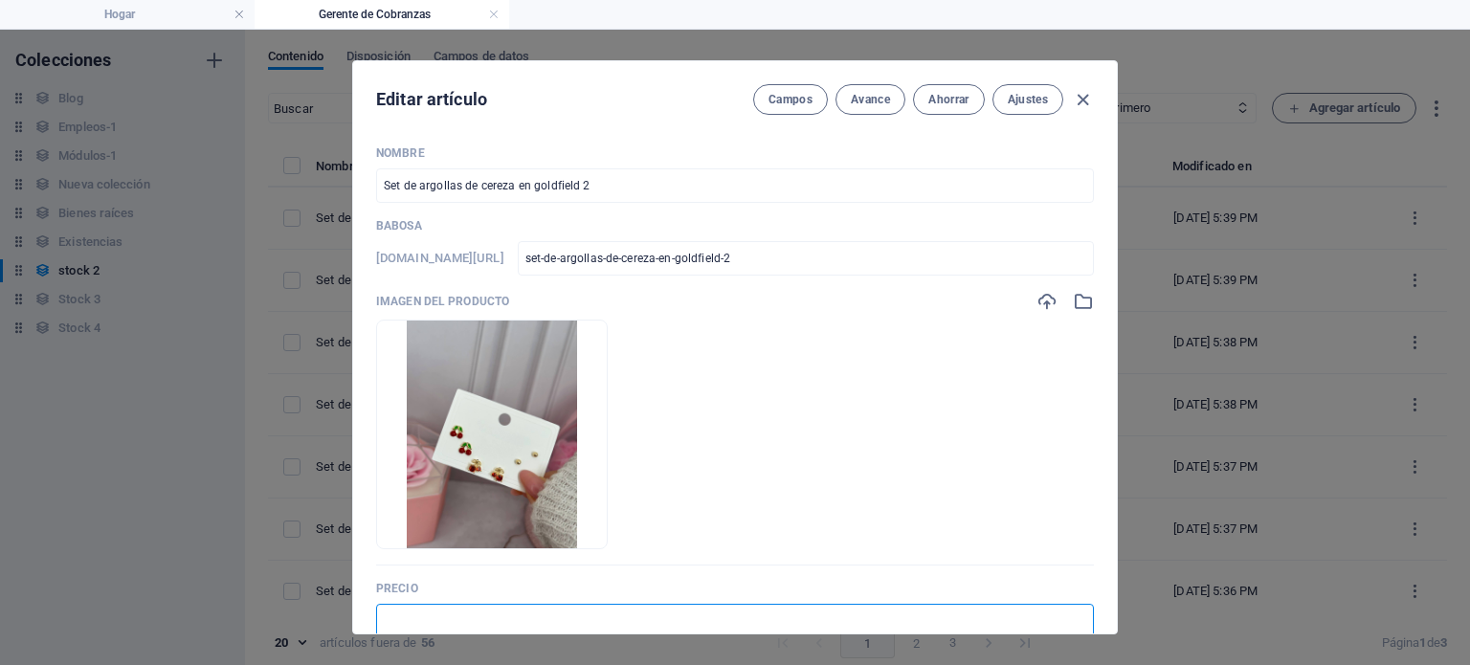
click at [413, 619] on input "text" at bounding box center [735, 621] width 718 height 34
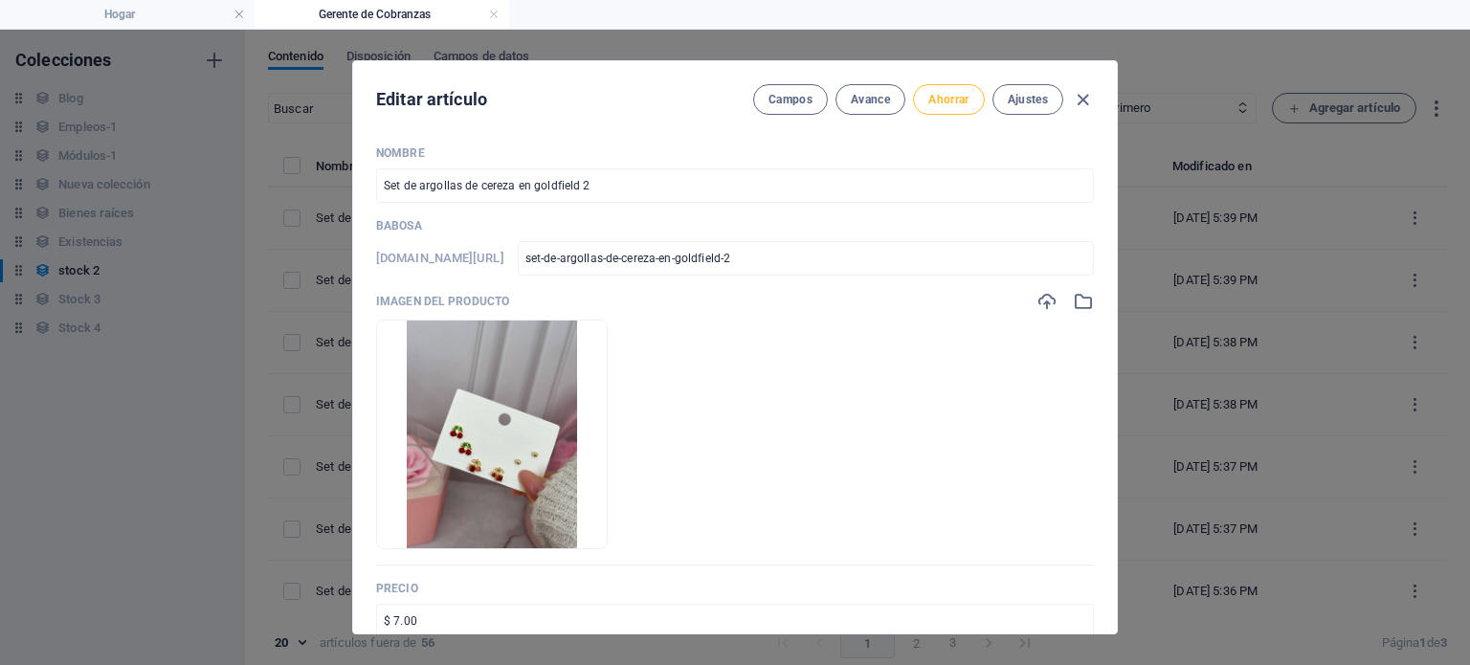
click at [949, 106] on font "Ahorrar" at bounding box center [948, 99] width 40 height 13
click at [1079, 99] on icon "button" at bounding box center [1083, 100] width 22 height 22
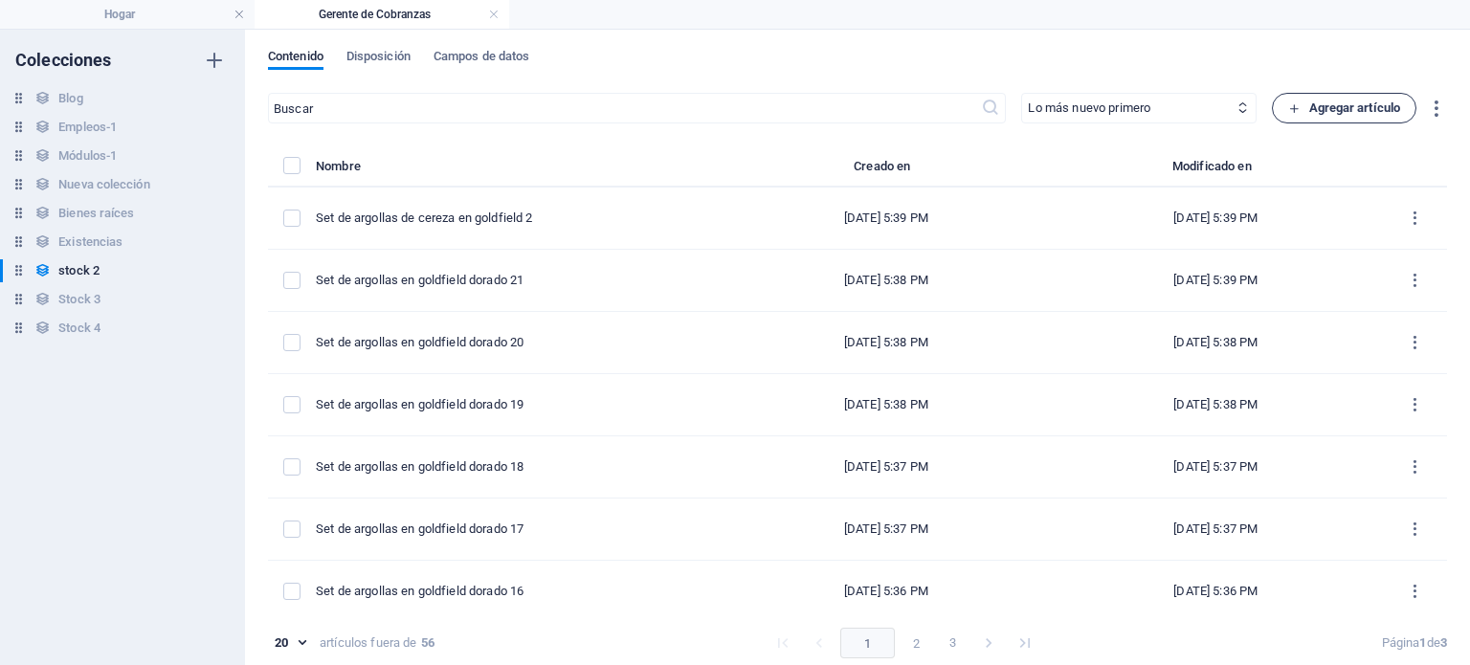
click at [1340, 104] on font "Agregar artículo" at bounding box center [1355, 107] width 92 height 14
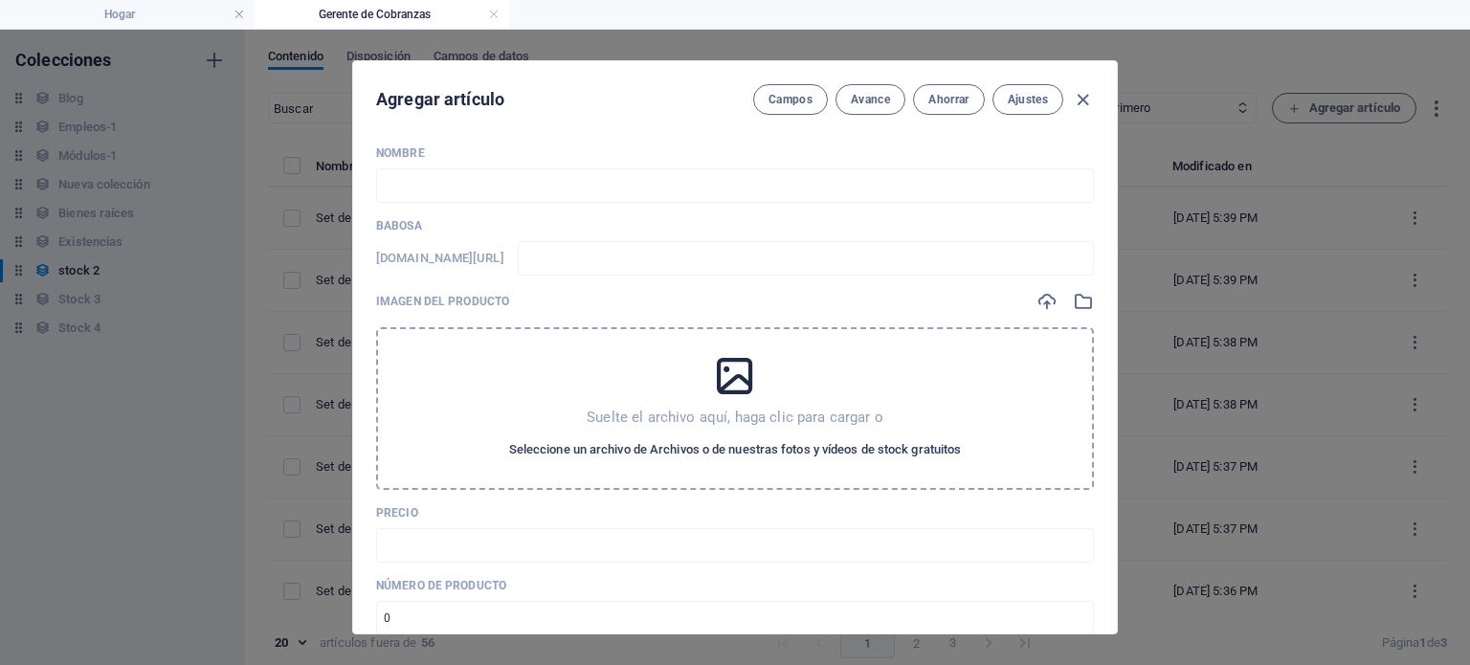
click at [737, 445] on font "Seleccione un archivo de Archivos o de nuestras fotos y vídeos de stock gratuit…" at bounding box center [735, 449] width 453 height 14
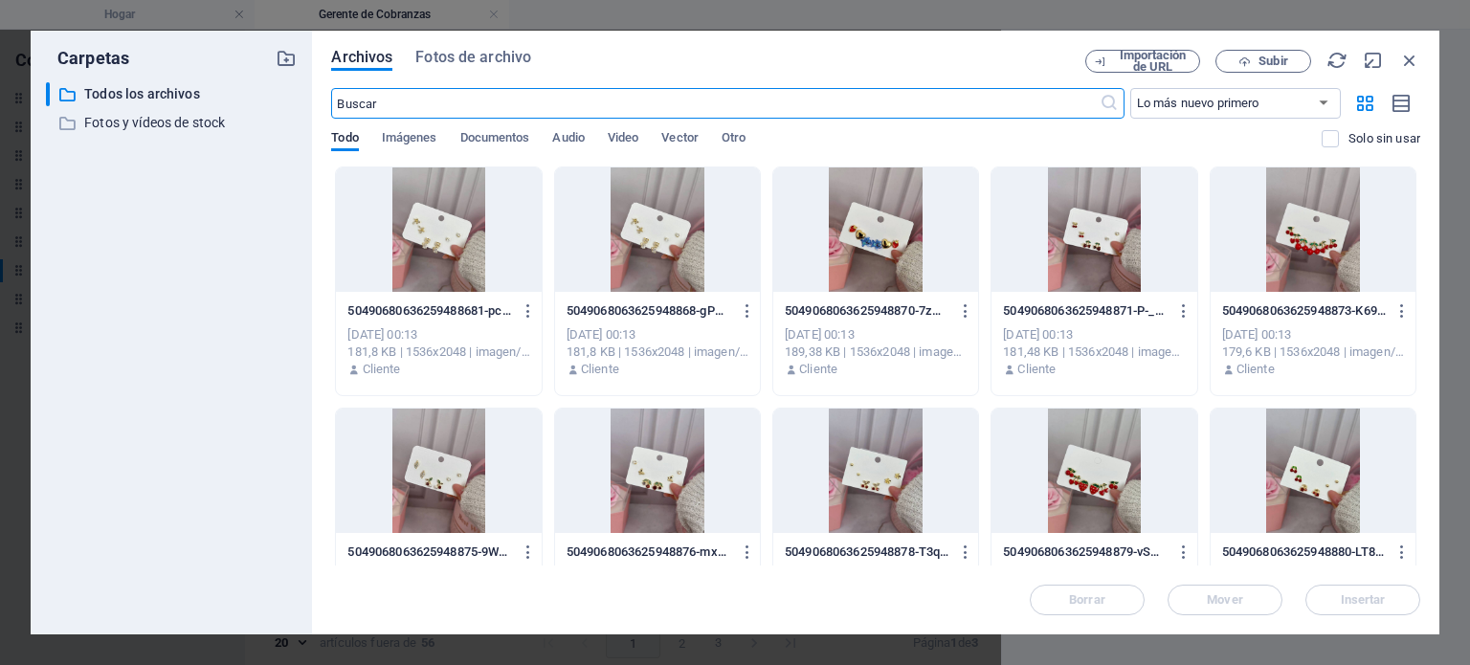
click at [1068, 440] on div at bounding box center [1094, 471] width 205 height 124
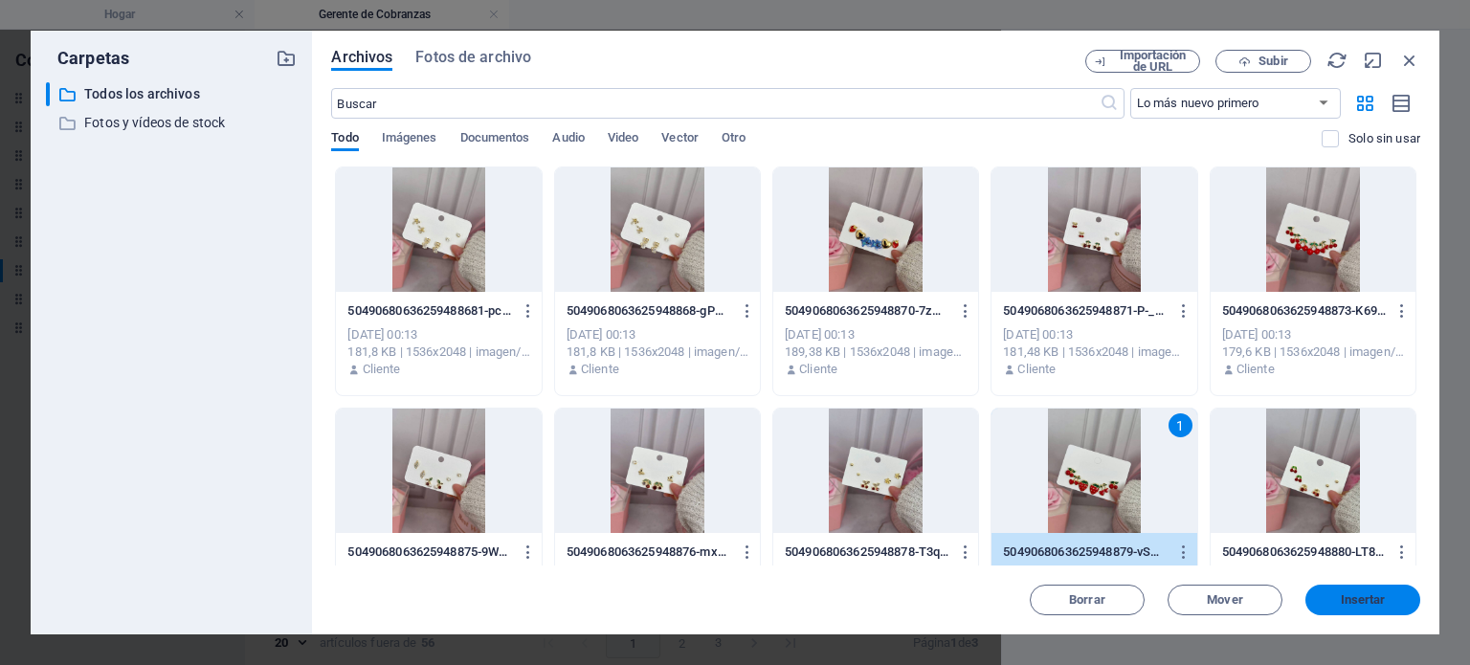
click at [1336, 592] on button "Insertar" at bounding box center [1362, 600] width 115 height 31
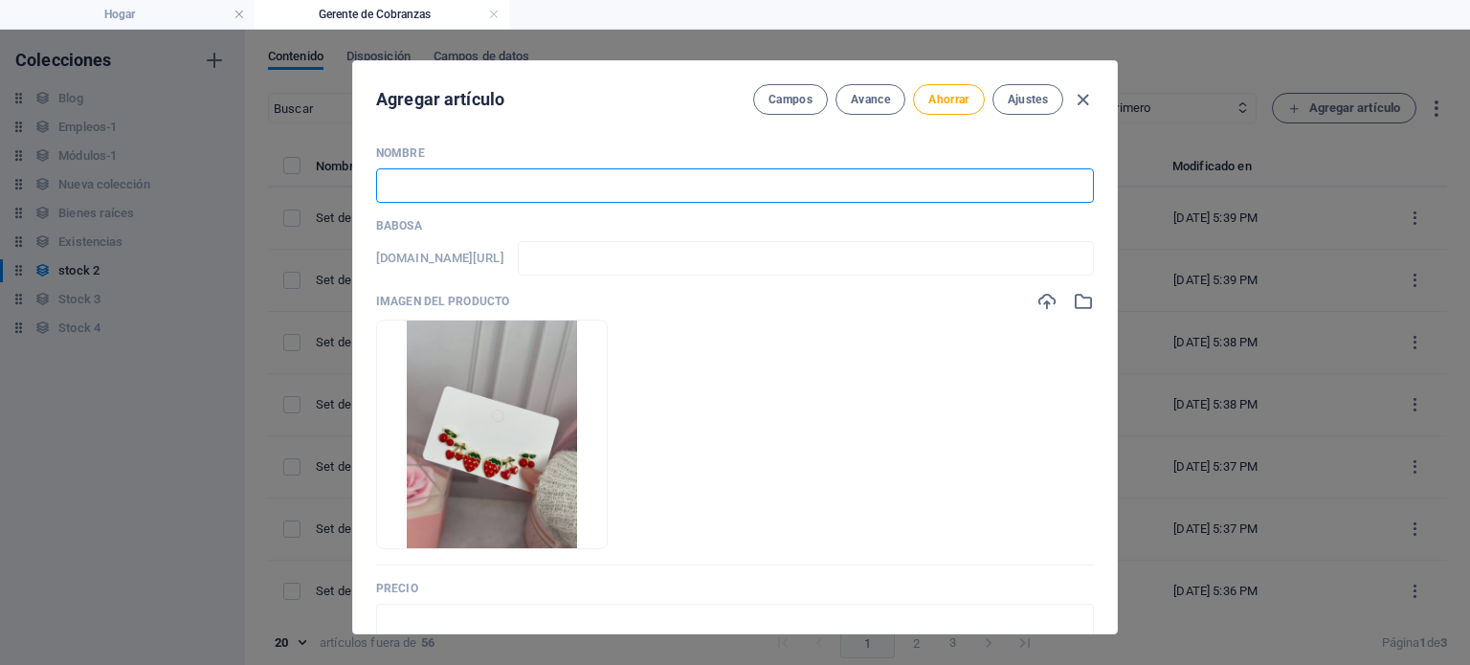
click at [637, 177] on input "text" at bounding box center [735, 185] width 718 height 34
paste input "Set de argollas de cereza en goldfield 2"
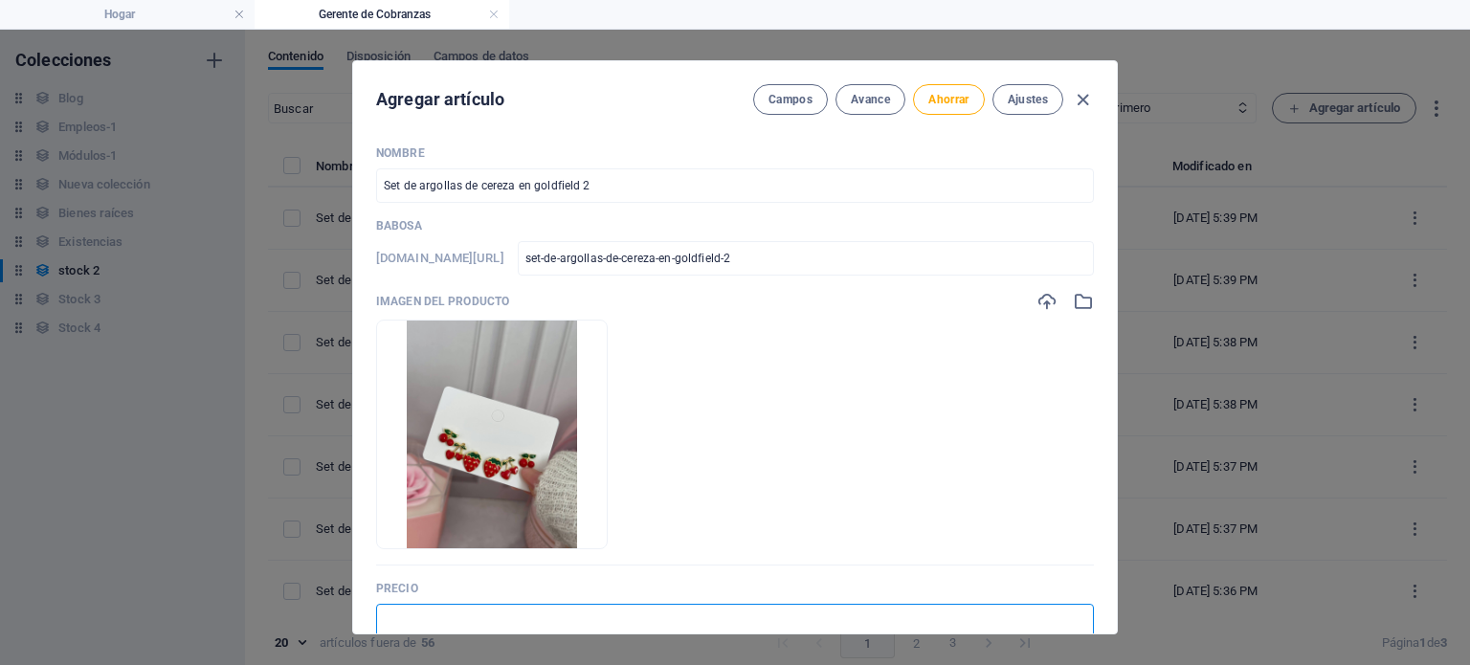
click at [497, 610] on input "text" at bounding box center [735, 621] width 718 height 34
click at [978, 100] on button "Ahorrar" at bounding box center [948, 99] width 71 height 31
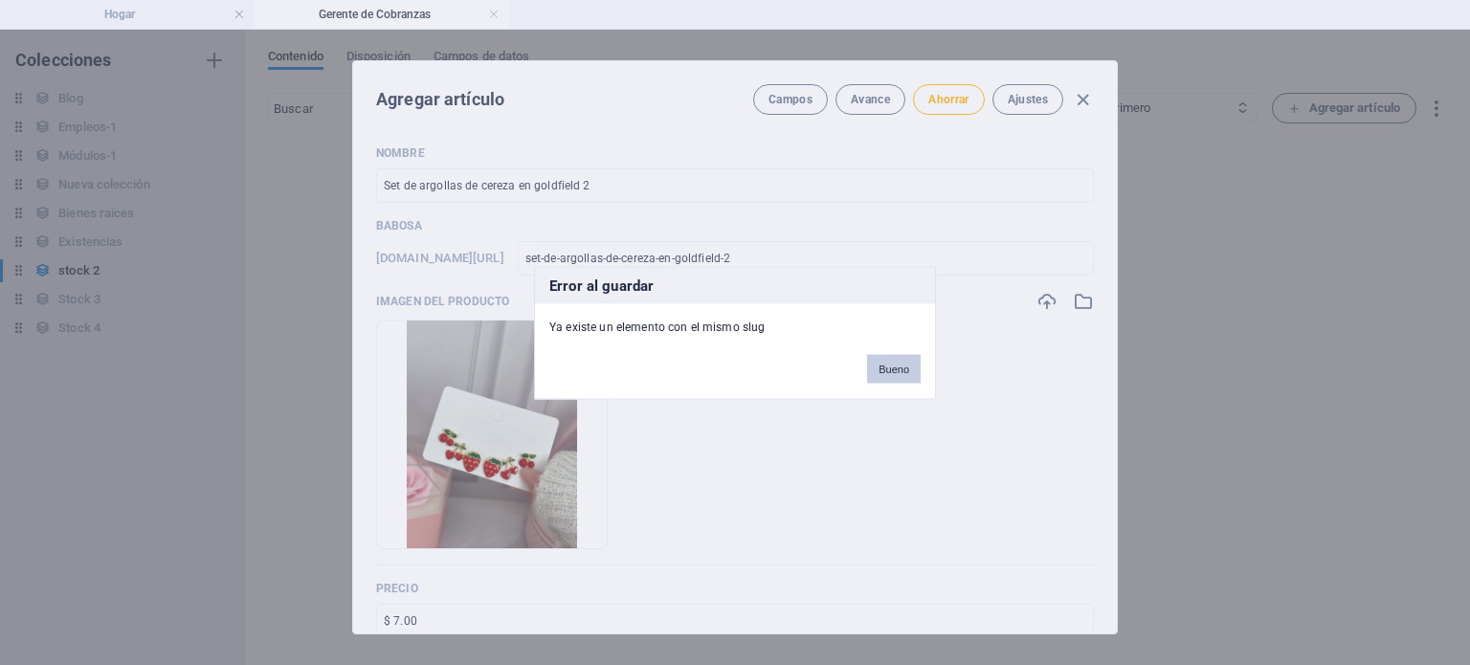
click at [904, 370] on font "Bueno" at bounding box center [894, 368] width 31 height 11
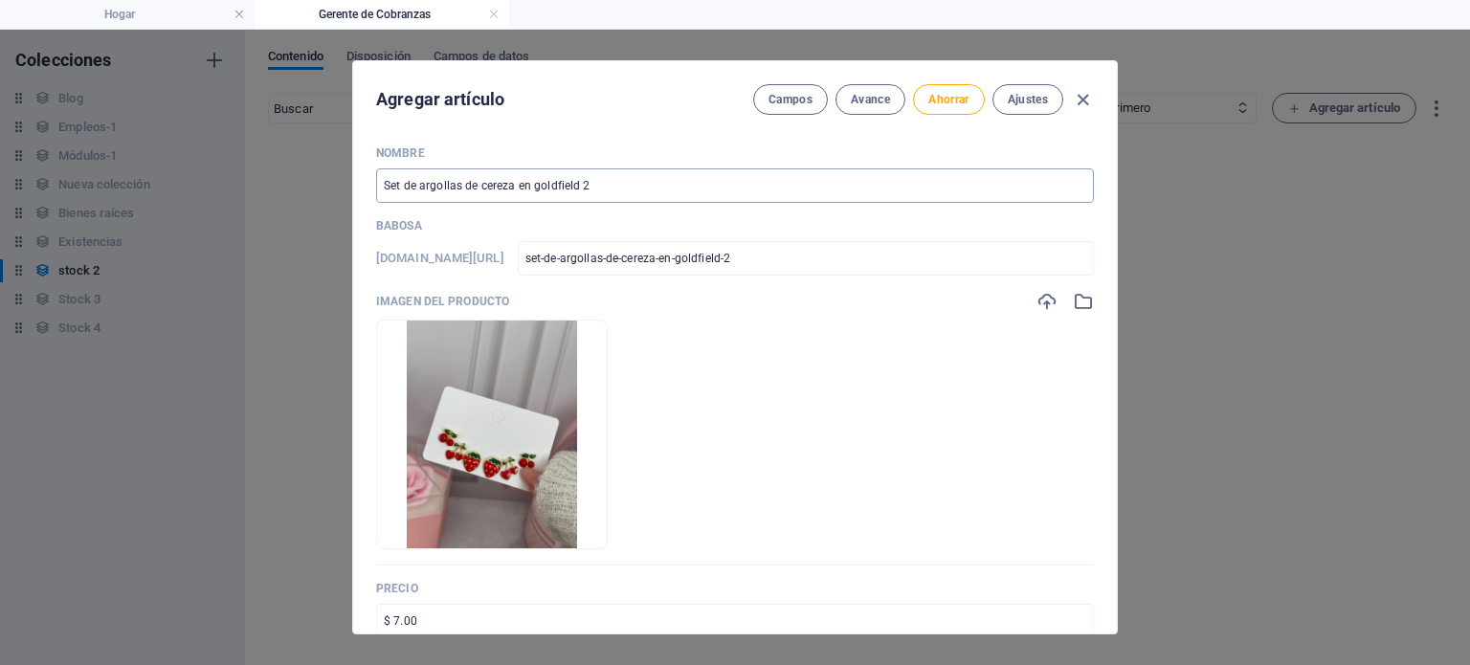
click at [657, 190] on input "Set de argollas de cereza en goldfield 2" at bounding box center [735, 185] width 718 height 34
click at [942, 96] on font "Ahorrar" at bounding box center [948, 99] width 40 height 13
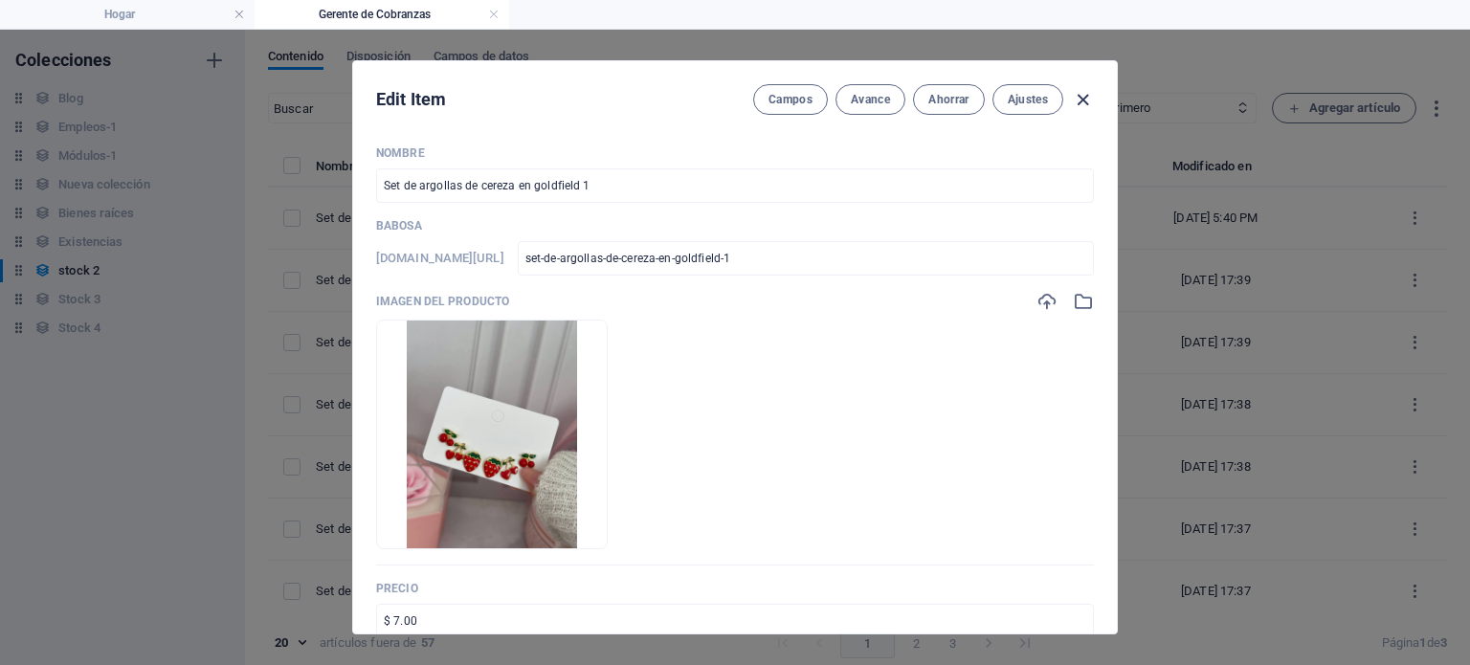
click at [1083, 96] on icon "button" at bounding box center [1083, 100] width 22 height 22
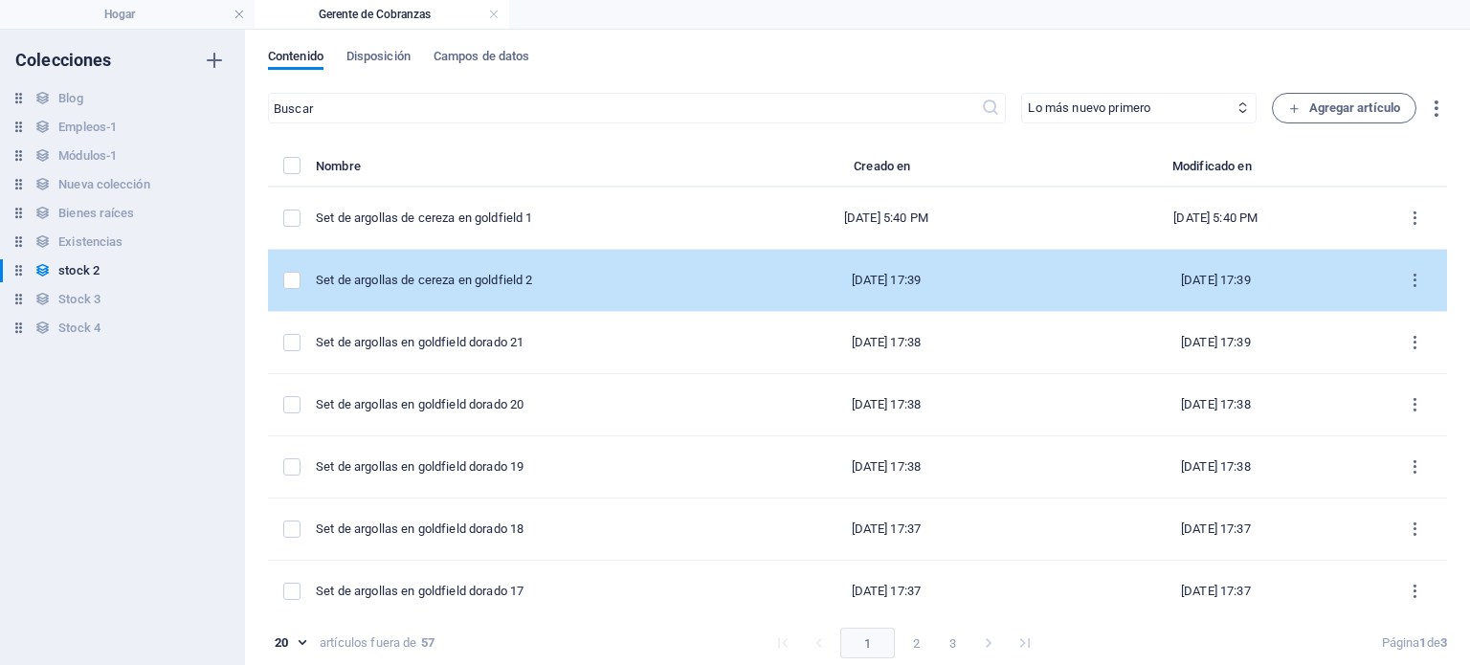
click at [626, 262] on td "Set de argollas de cereza en goldfield 2" at bounding box center [520, 281] width 408 height 62
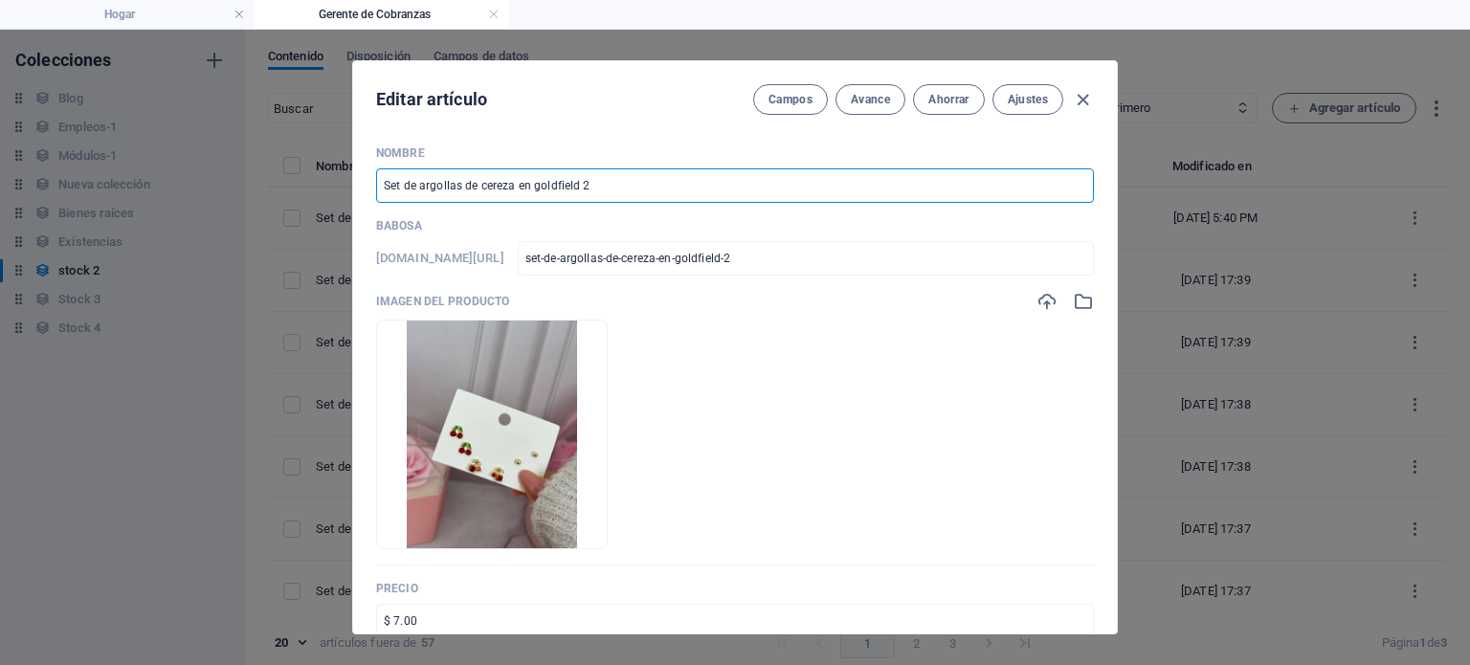
click at [690, 185] on input "Set de argollas de cereza en goldfield 2" at bounding box center [735, 185] width 718 height 34
drag, startPoint x: 951, startPoint y: 110, endPoint x: 914, endPoint y: 139, distance: 47.1
click at [914, 139] on div "Editar artículo Campos Avance Ahorrar Ajustes Nombre Set de argollas de cereza …" at bounding box center [735, 347] width 764 height 572
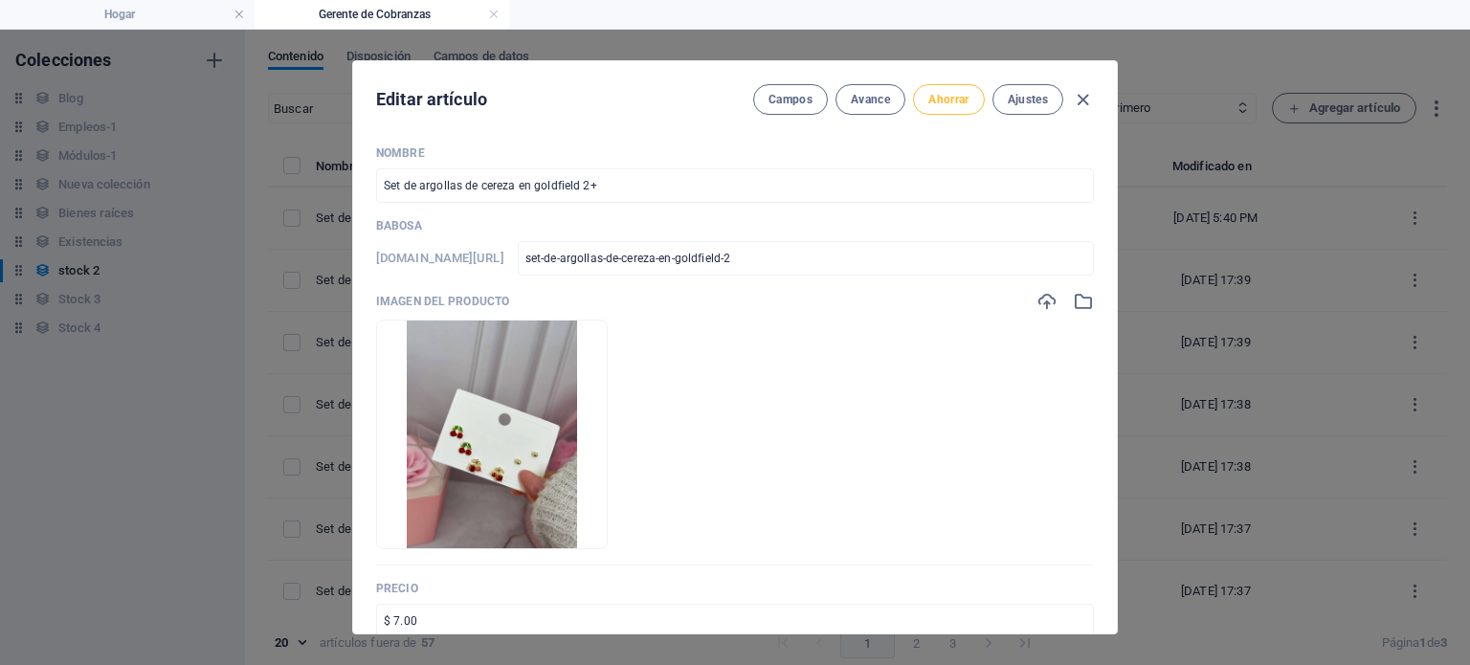
click at [940, 101] on font "Ahorrar" at bounding box center [948, 99] width 40 height 13
click at [1075, 99] on icon "button" at bounding box center [1083, 100] width 22 height 22
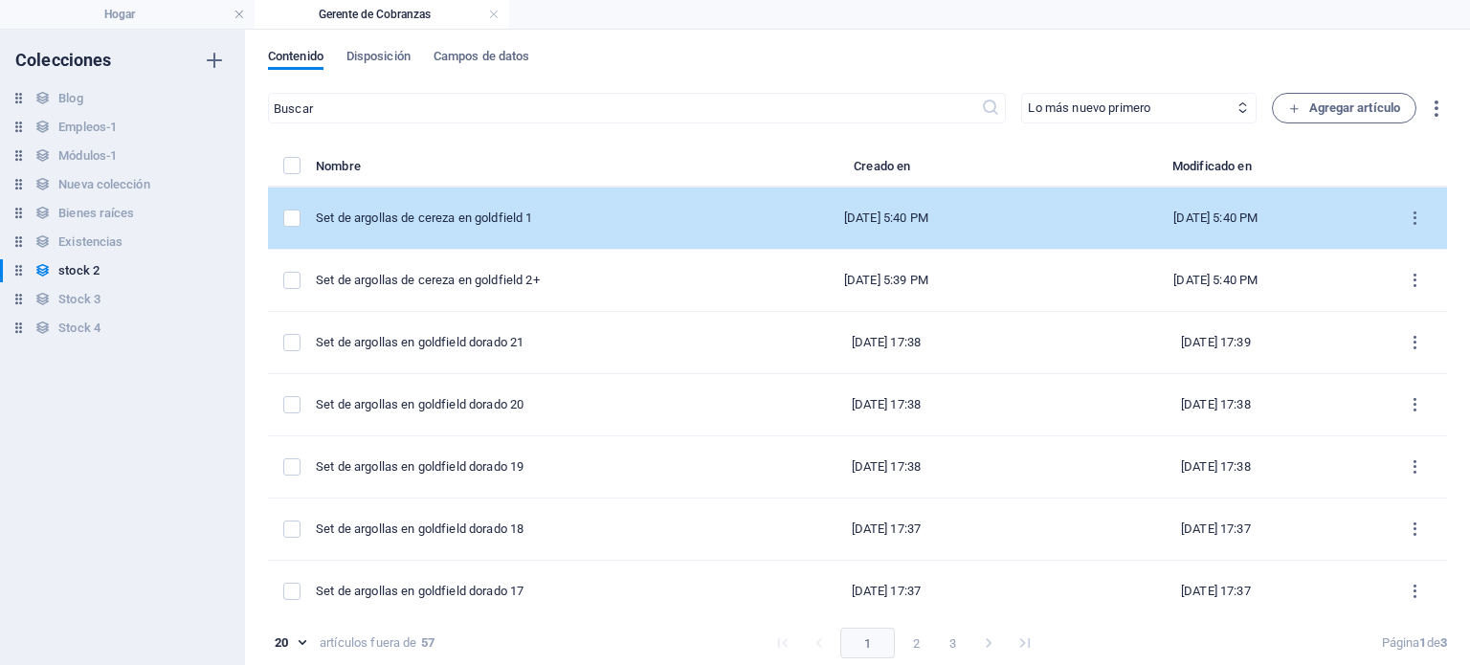
click at [561, 223] on div "Set de argollas de cereza en goldfield 1" at bounding box center [512, 218] width 392 height 17
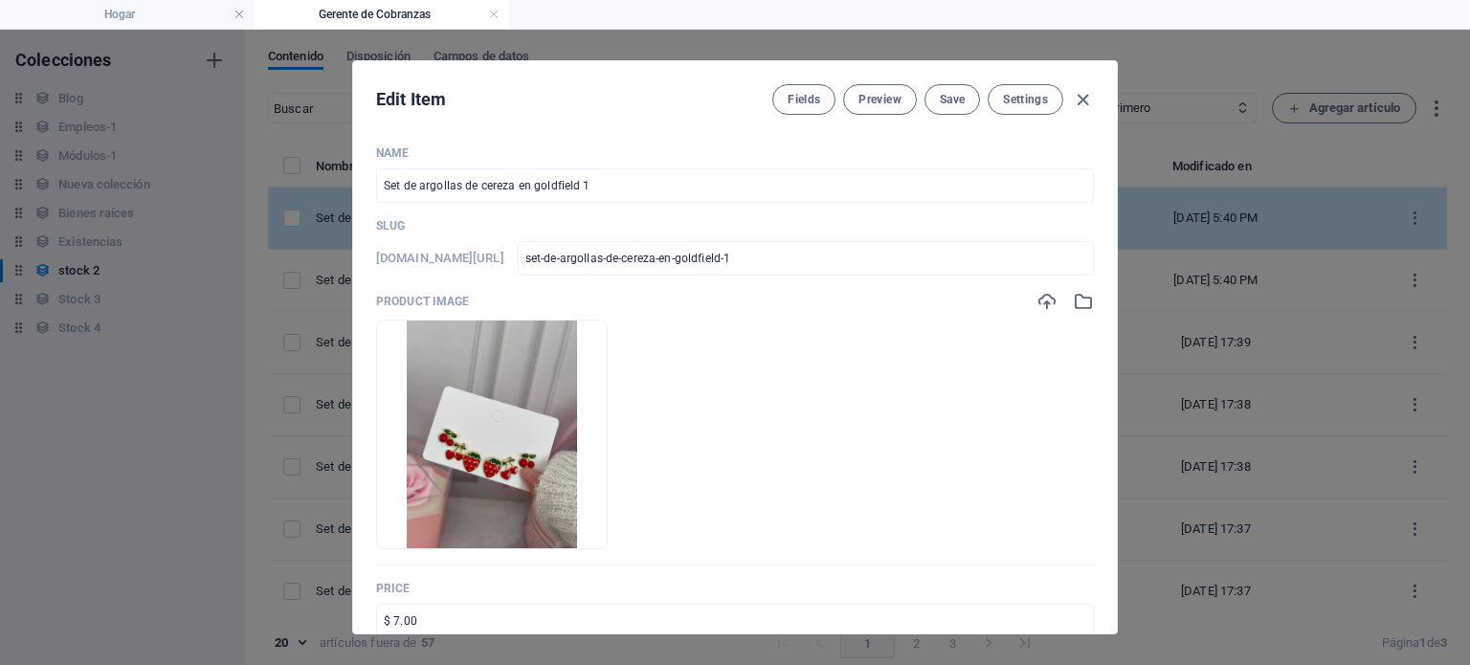
click at [561, 223] on p "Slug" at bounding box center [735, 225] width 718 height 15
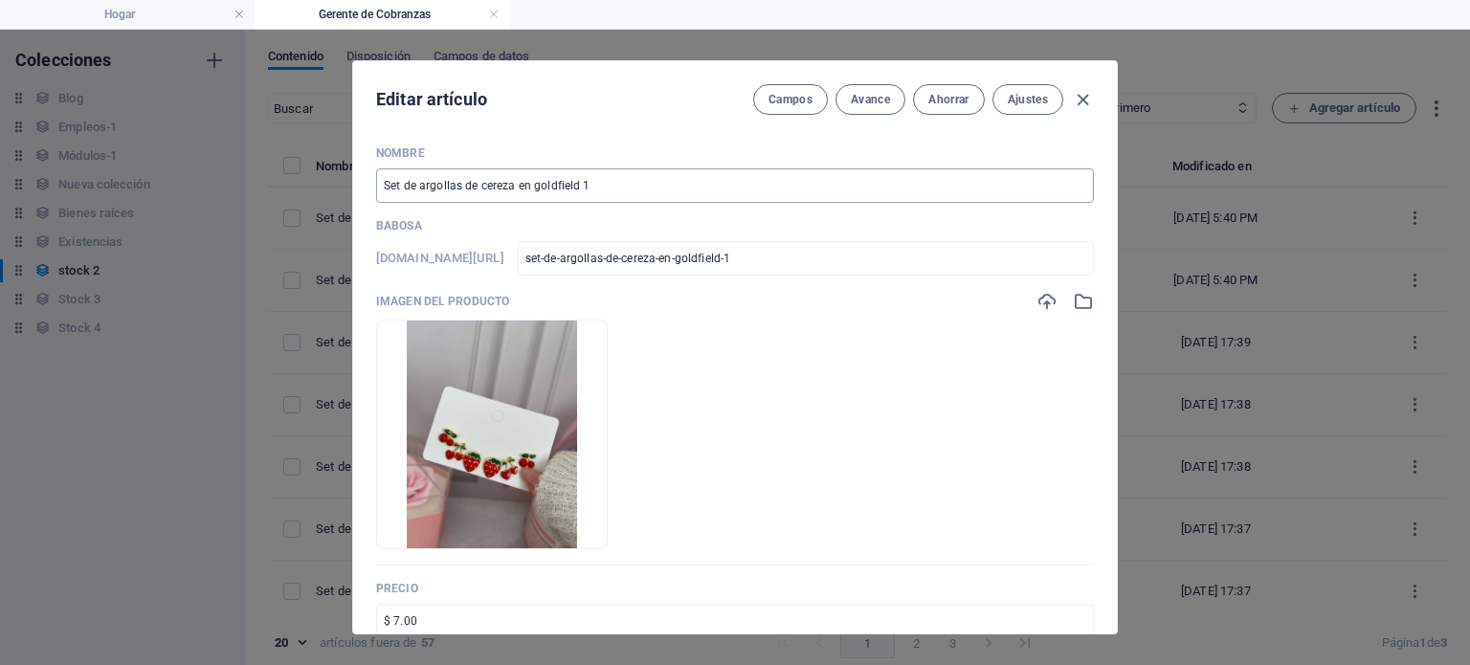
click at [631, 190] on input "Set de argollas de cereza en goldfield 1" at bounding box center [735, 185] width 718 height 34
click at [951, 95] on font "Ahorrar" at bounding box center [948, 99] width 40 height 13
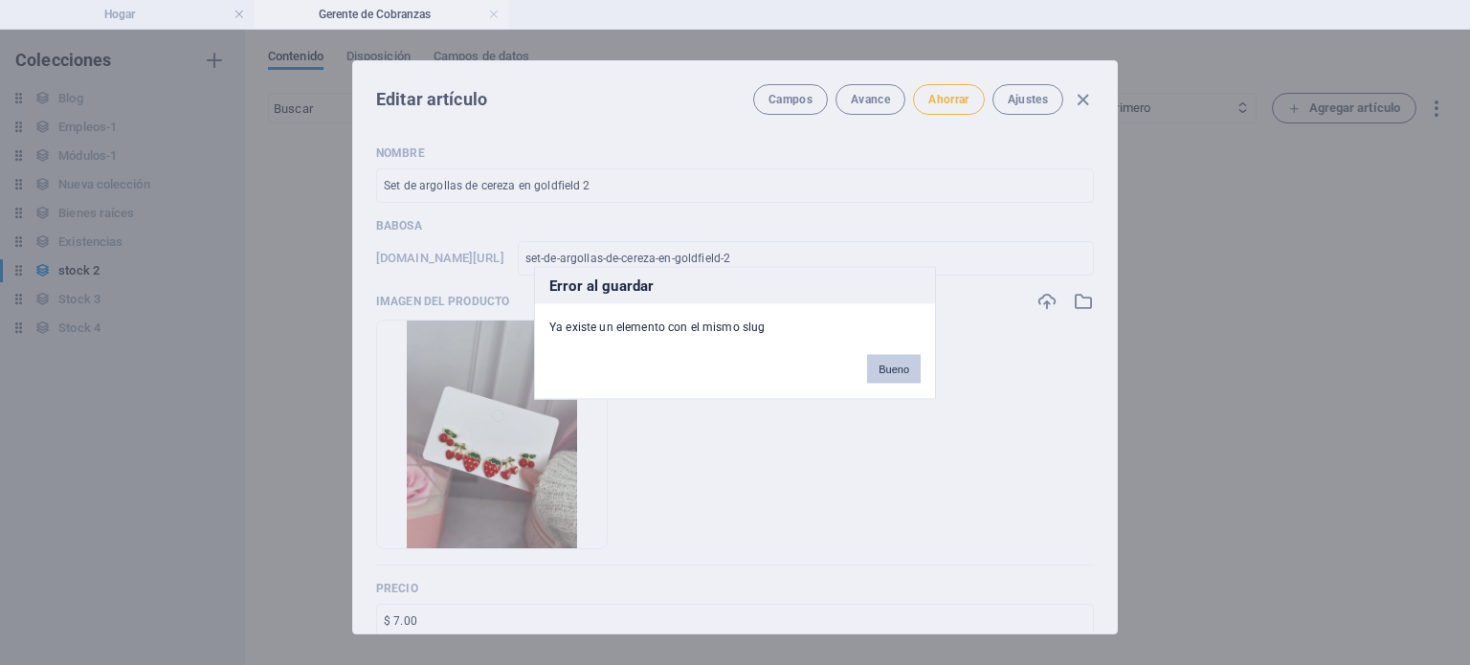
click at [901, 371] on font "Bueno" at bounding box center [894, 368] width 31 height 11
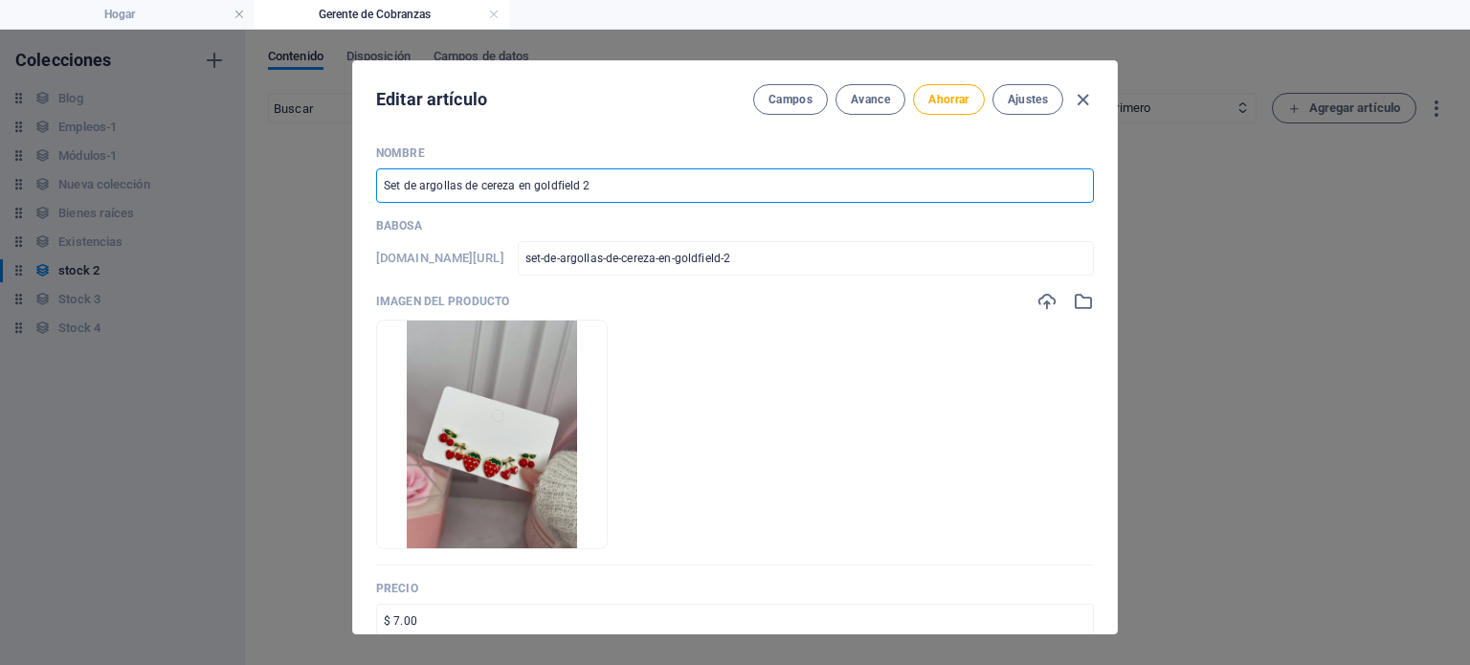
click at [718, 190] on input "Set de argollas de cereza en goldfield 2" at bounding box center [735, 185] width 718 height 34
click at [949, 104] on font "Ahorrar" at bounding box center [948, 99] width 40 height 13
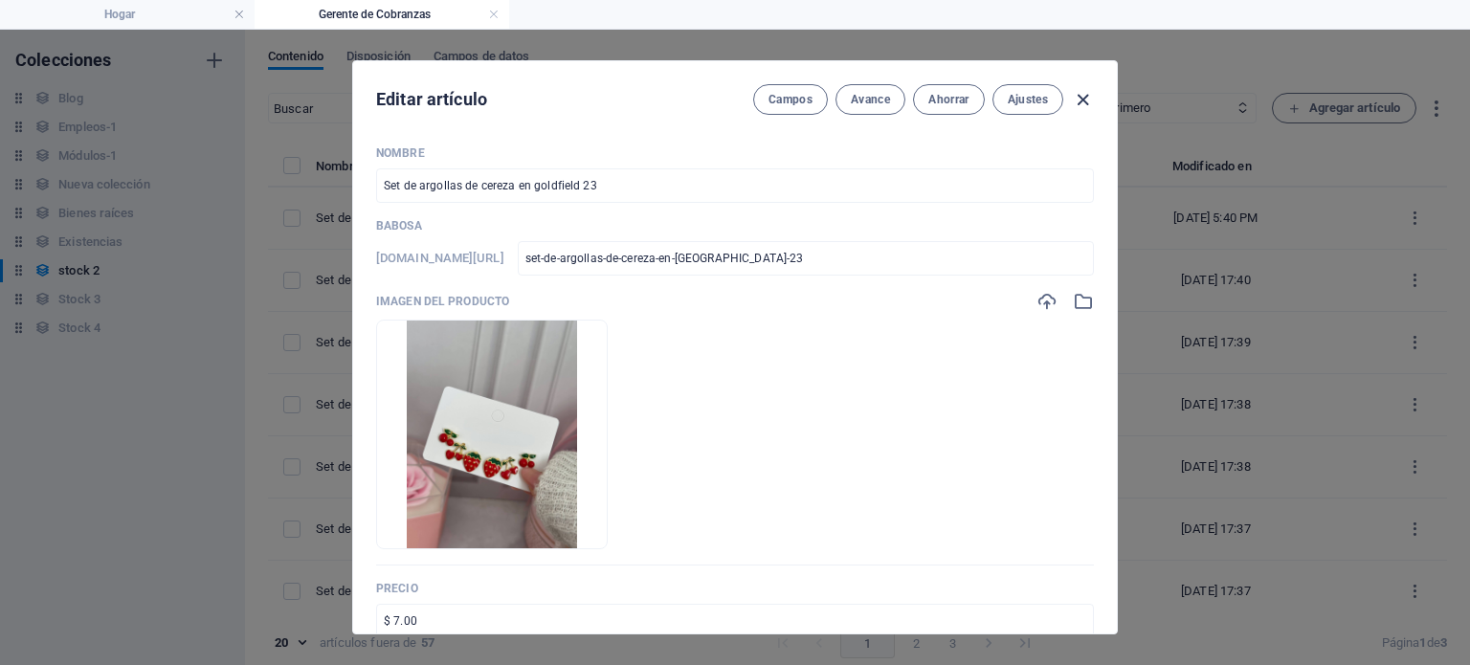
click at [1085, 97] on icon "button" at bounding box center [1083, 100] width 22 height 22
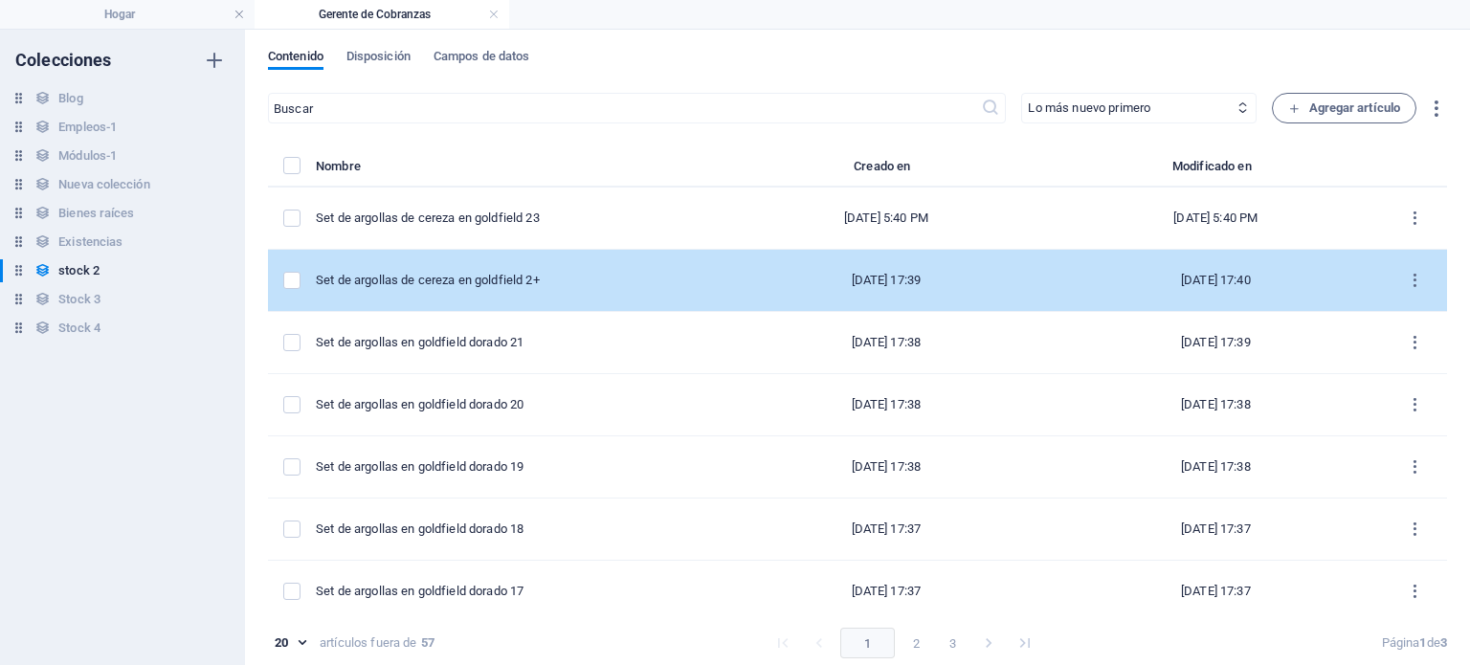
click at [535, 264] on td "Set de argollas de cereza en goldfield 2+" at bounding box center [520, 281] width 408 height 62
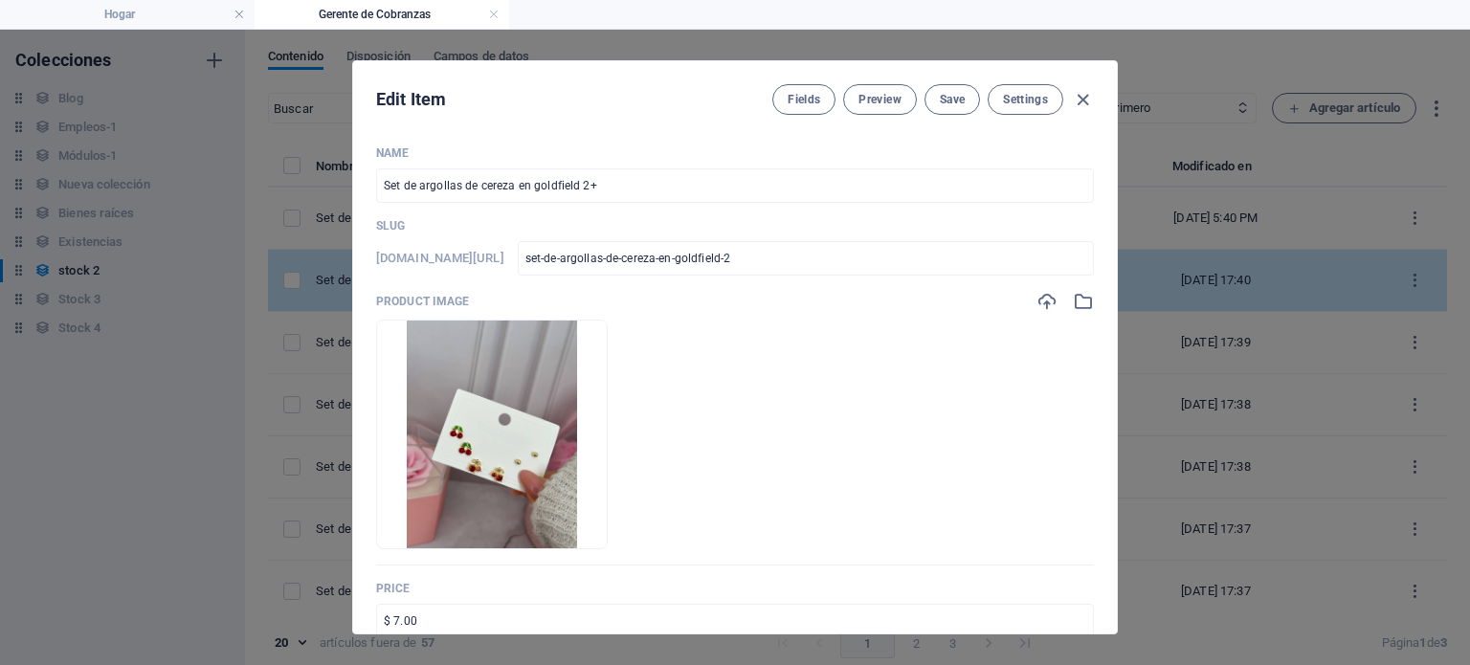
click at [504, 264] on h6 "www.example.com/example-page/" at bounding box center [440, 258] width 128 height 23
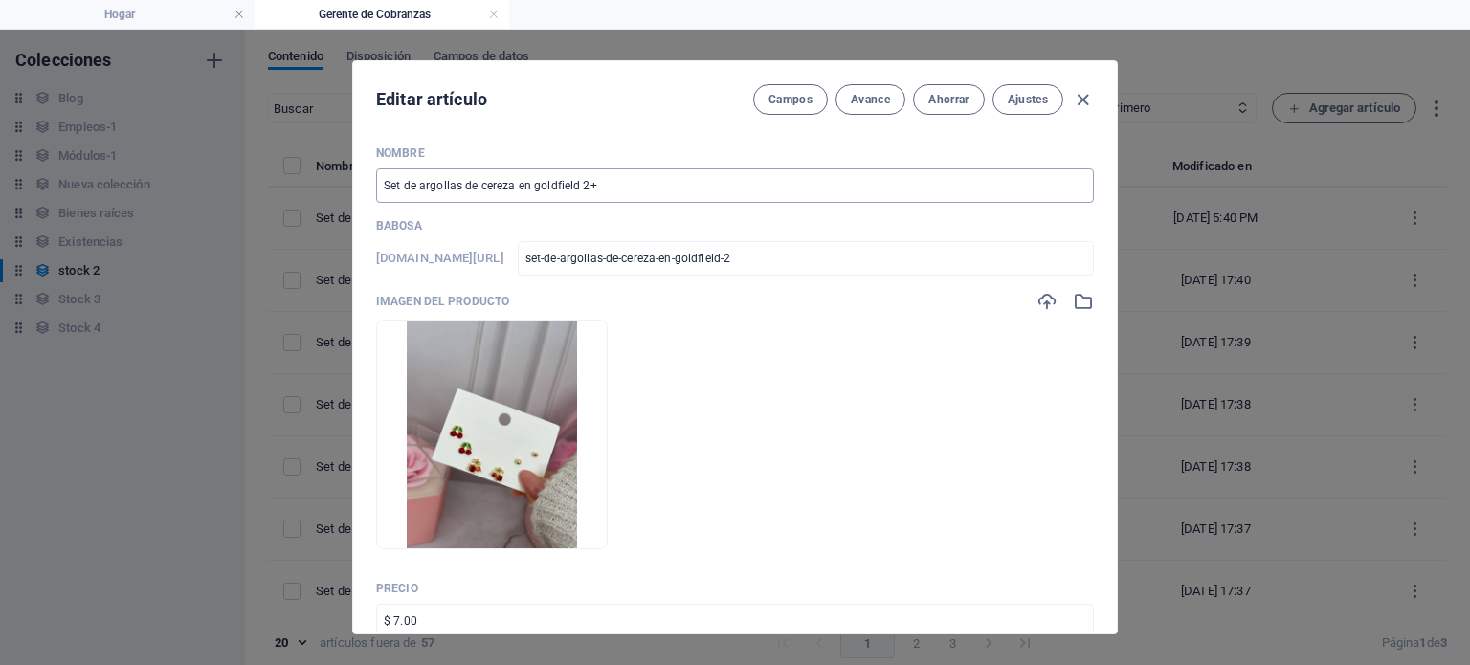
click at [662, 190] on input "Set de argollas de cereza en goldfield 2+" at bounding box center [735, 185] width 718 height 34
click at [951, 105] on font "Ahorrar" at bounding box center [948, 99] width 40 height 13
click at [1083, 104] on icon "button" at bounding box center [1083, 100] width 22 height 22
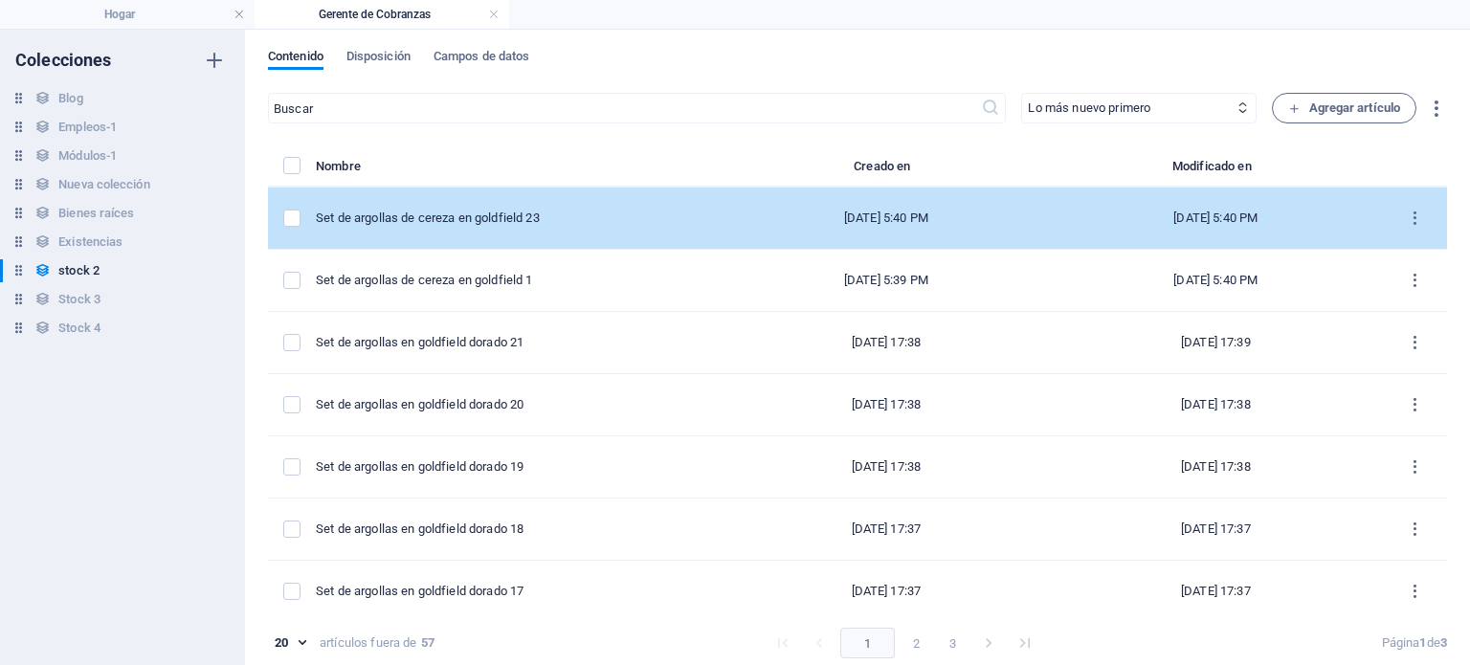
click at [616, 226] on td "Set de argollas de cereza en goldfield 23" at bounding box center [520, 219] width 408 height 62
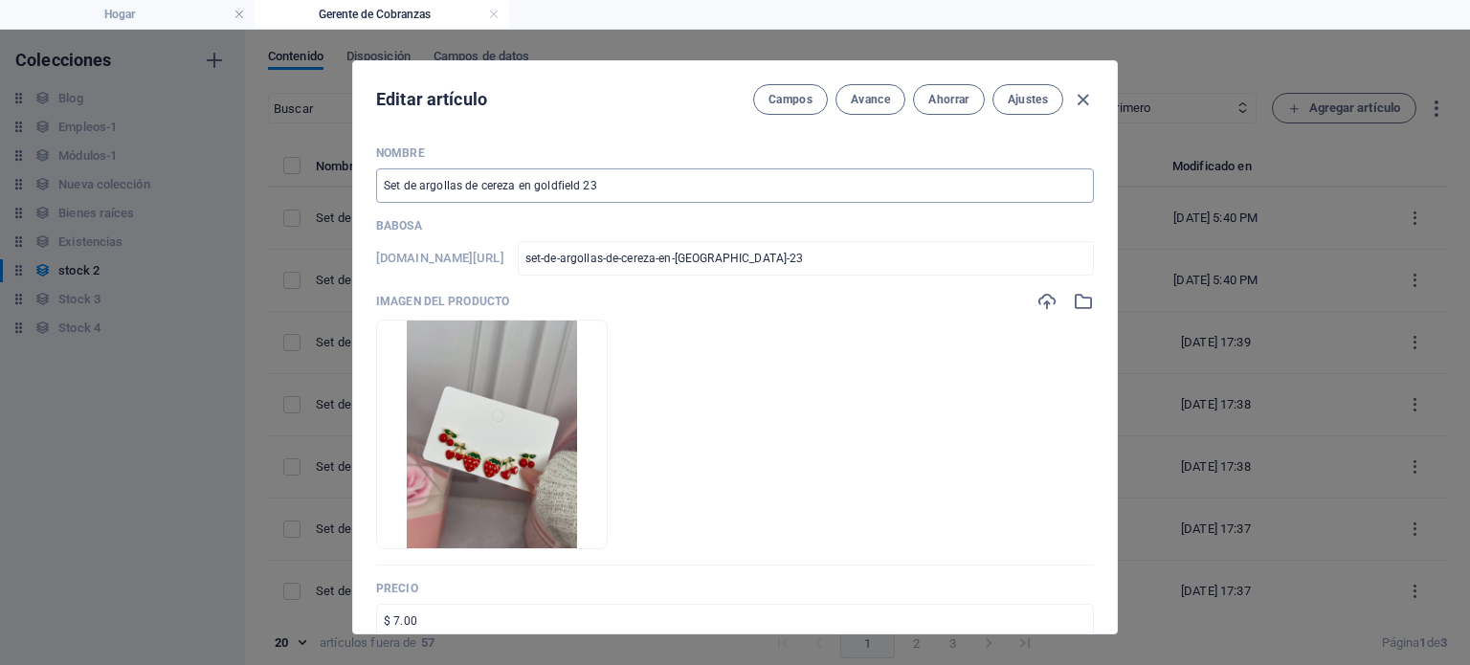
click at [628, 197] on input "Set de argollas de cereza en goldfield 23" at bounding box center [735, 185] width 718 height 34
click at [957, 98] on font "Ahorrar" at bounding box center [948, 99] width 40 height 13
click at [1076, 95] on icon "button" at bounding box center [1083, 100] width 22 height 22
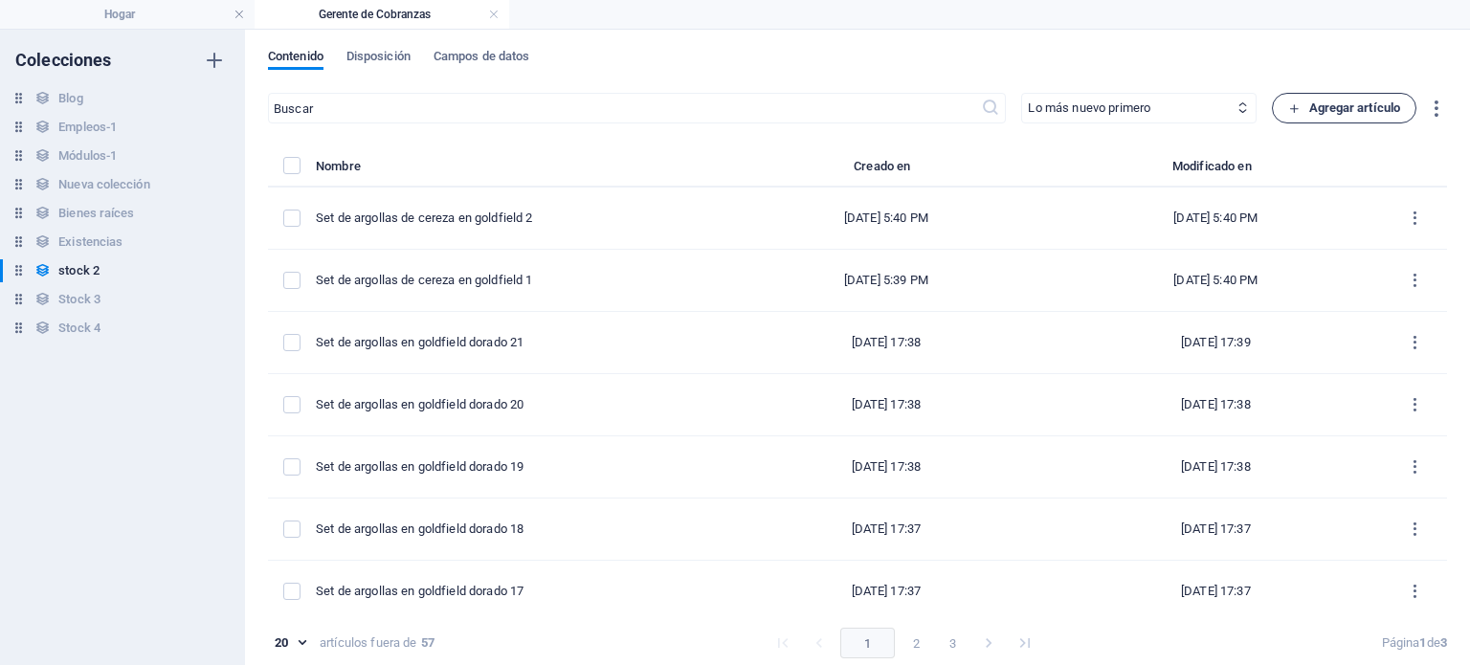
click at [1352, 102] on font "Agregar artículo" at bounding box center [1355, 107] width 92 height 14
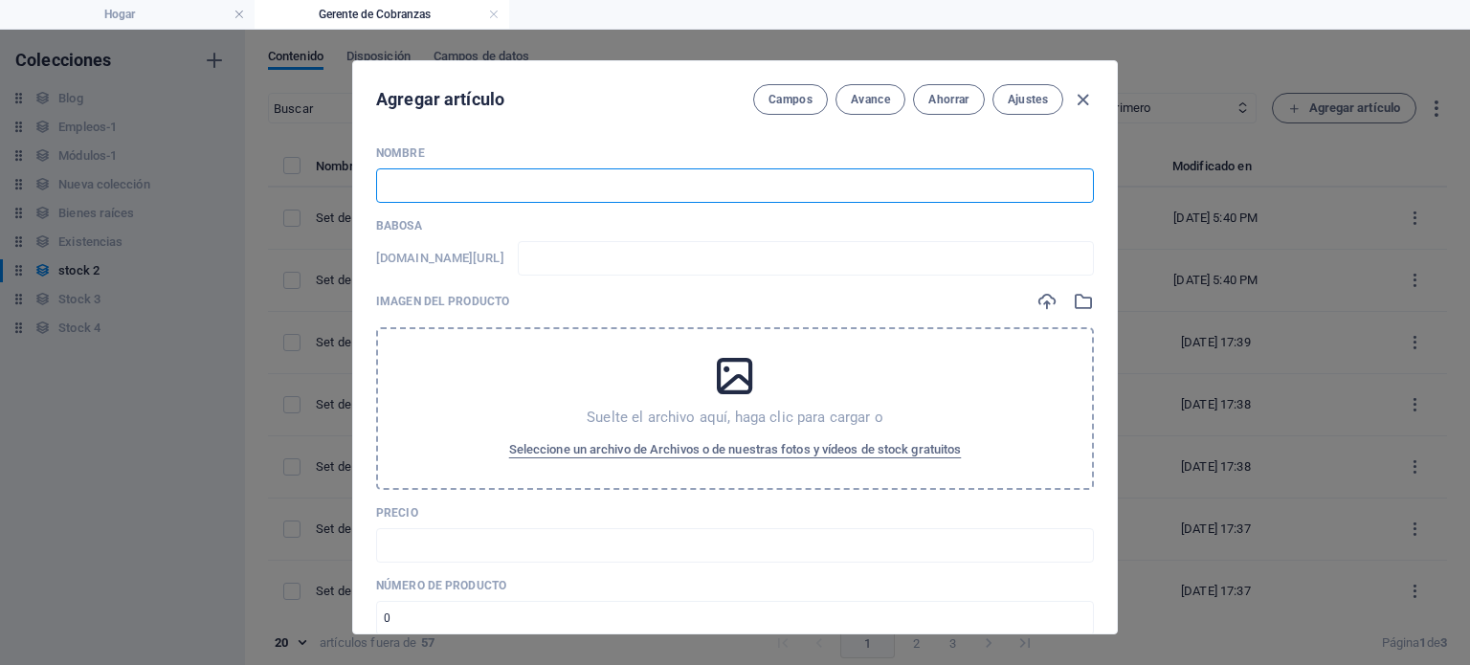
click at [711, 168] on input "text" at bounding box center [735, 185] width 718 height 34
paste input "Set de argollas de cereza en goldfield 2"
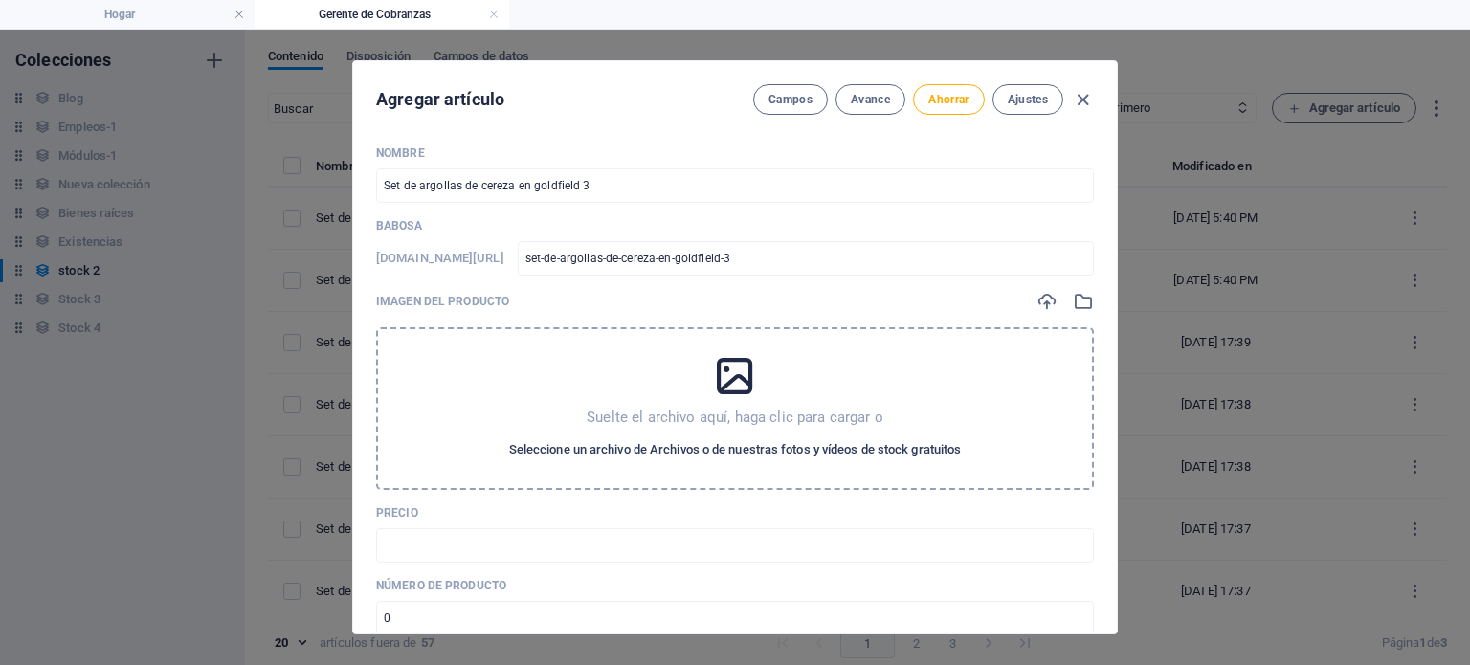
click at [724, 451] on font "Seleccione un archivo de Archivos o de nuestras fotos y vídeos de stock gratuit…" at bounding box center [735, 449] width 453 height 14
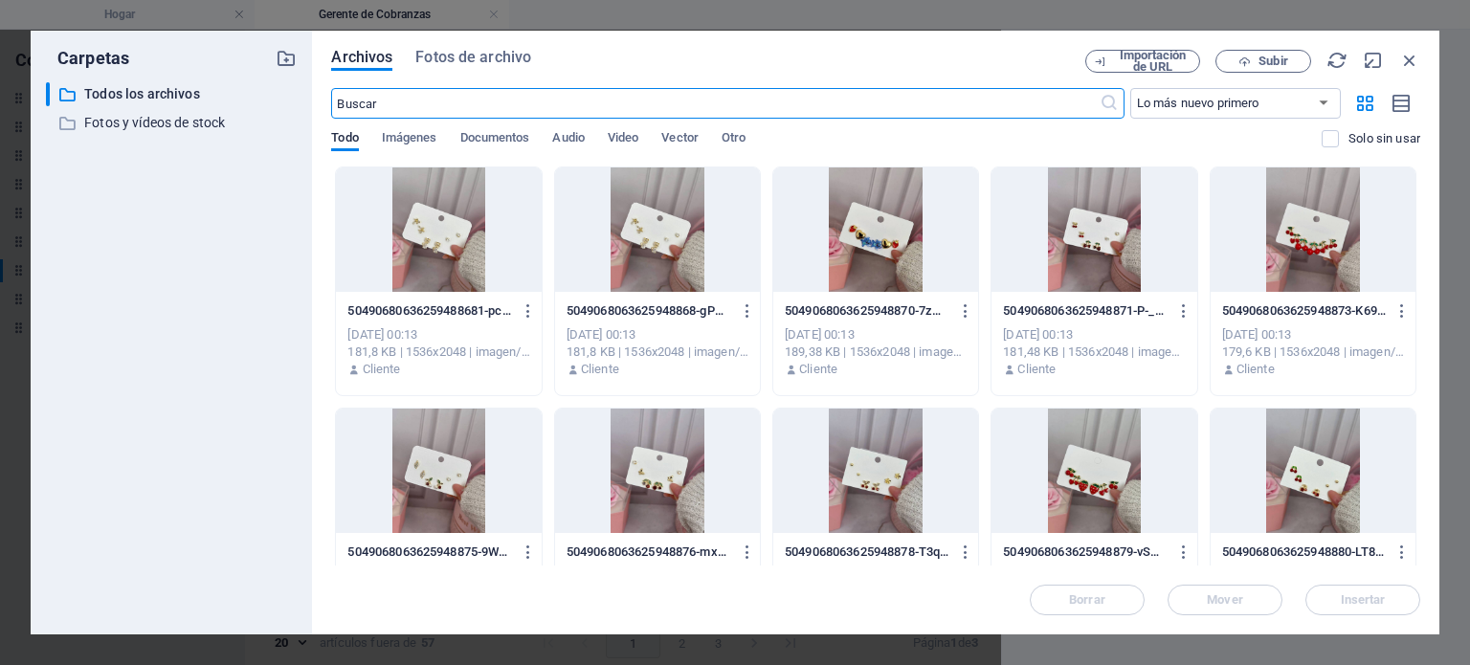
click at [883, 467] on div at bounding box center [875, 471] width 205 height 124
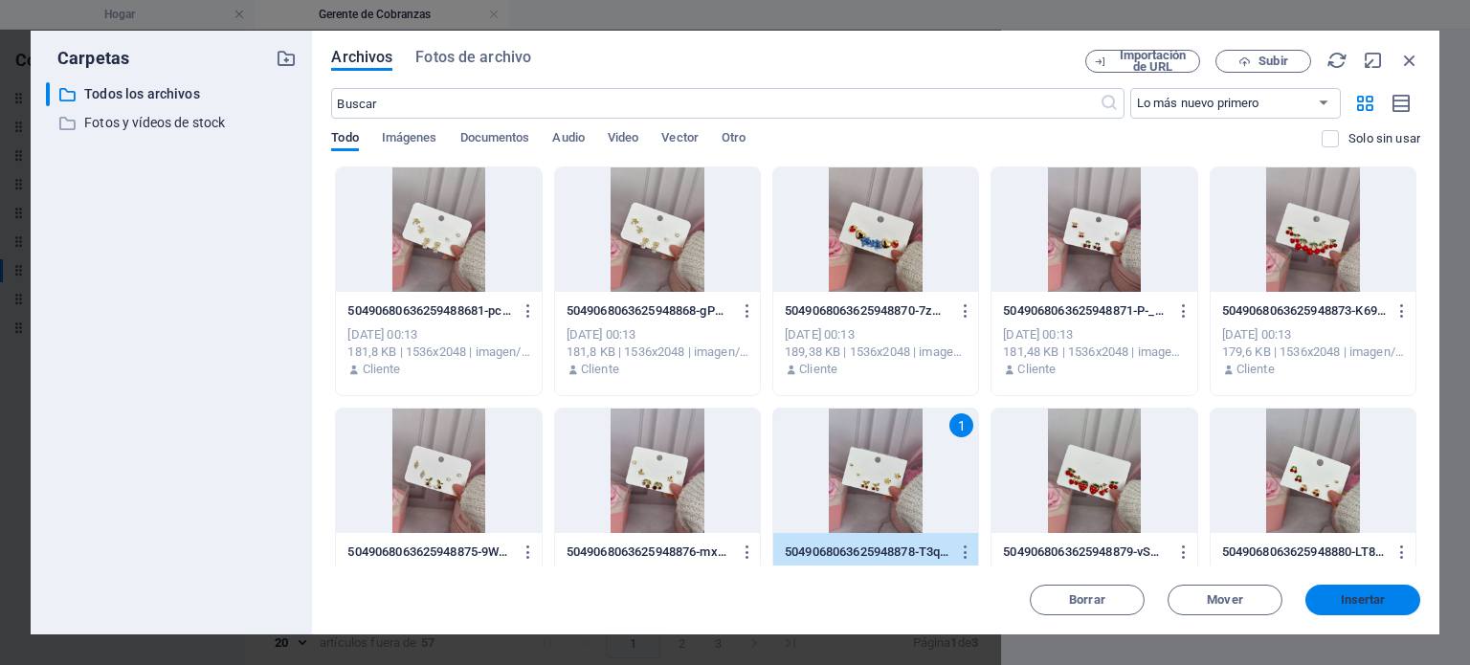
click at [1354, 612] on button "Insertar" at bounding box center [1362, 600] width 115 height 31
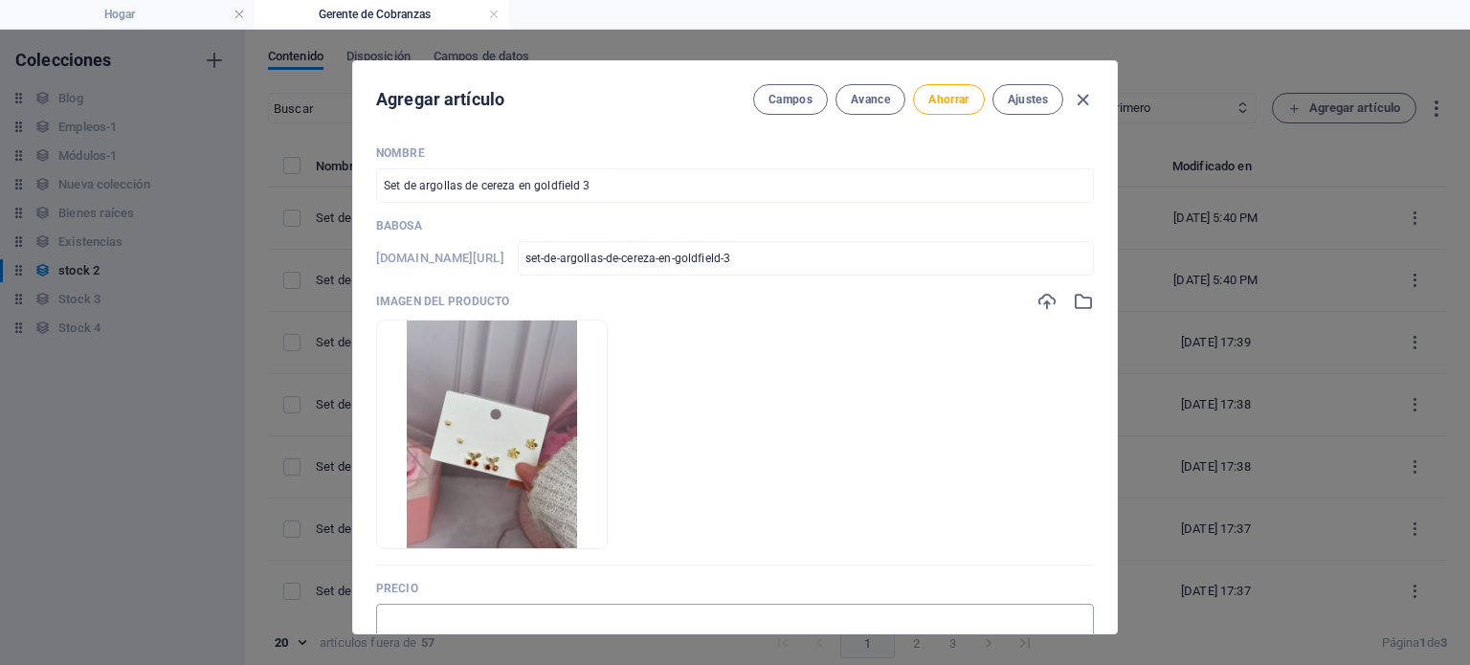
click at [504, 607] on input "text" at bounding box center [735, 621] width 718 height 34
click at [963, 88] on button "Ahorrar" at bounding box center [948, 99] width 71 height 31
click at [1080, 99] on icon "button" at bounding box center [1083, 100] width 22 height 22
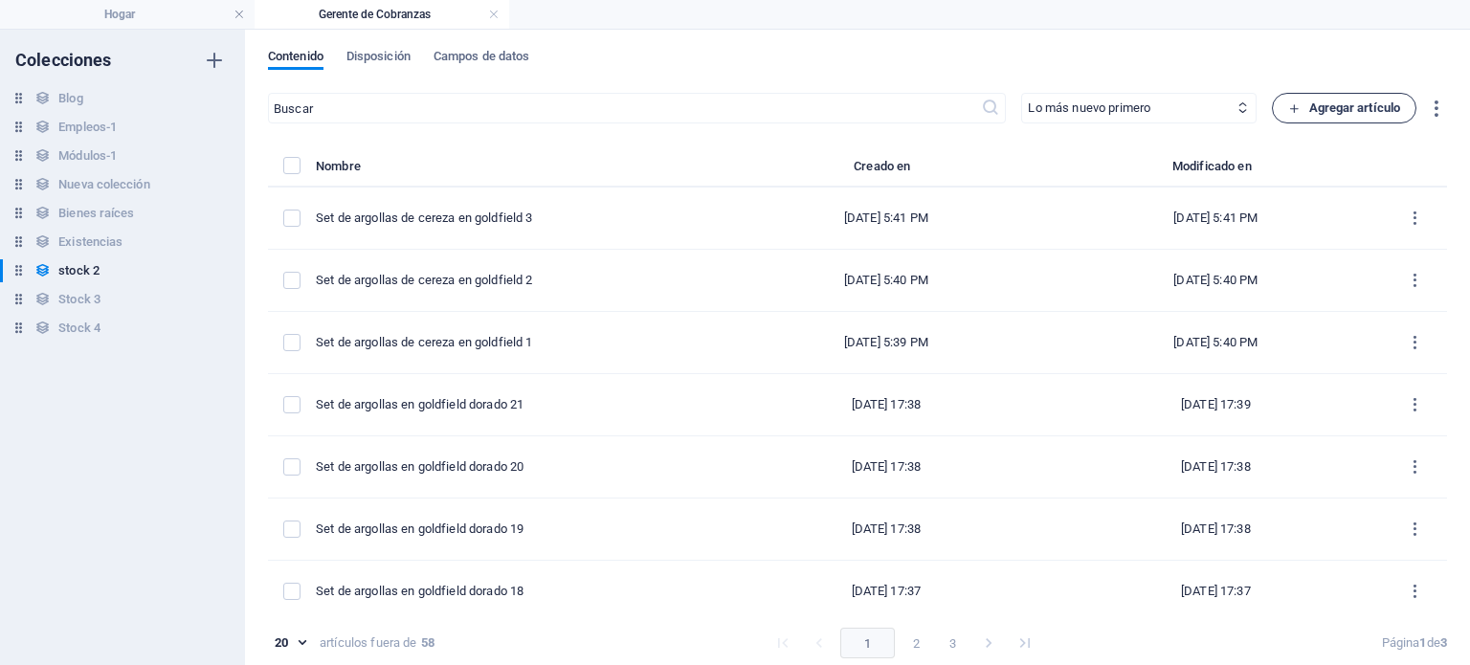
click at [1328, 112] on font "Agregar artículo" at bounding box center [1355, 107] width 92 height 14
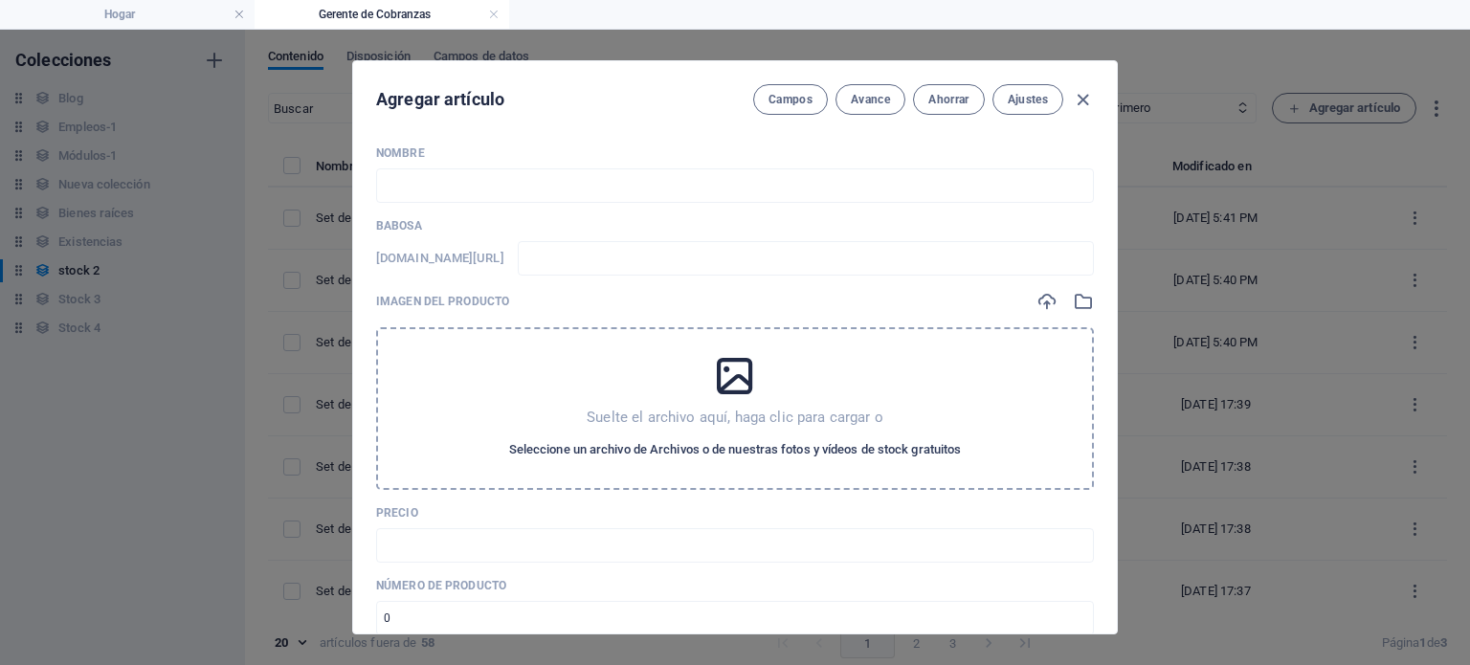
click at [823, 447] on font "Seleccione un archivo de Archivos o de nuestras fotos y vídeos de stock gratuit…" at bounding box center [735, 449] width 453 height 14
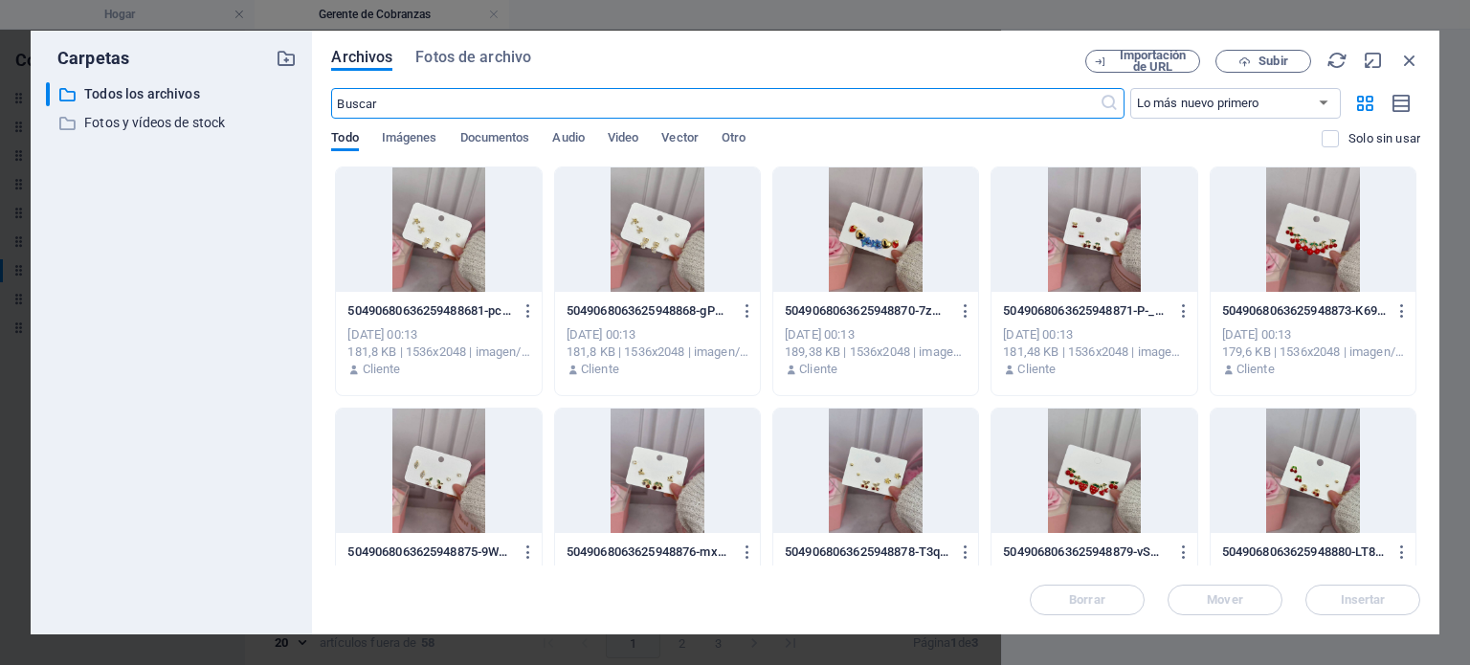
click at [642, 480] on div at bounding box center [657, 471] width 205 height 124
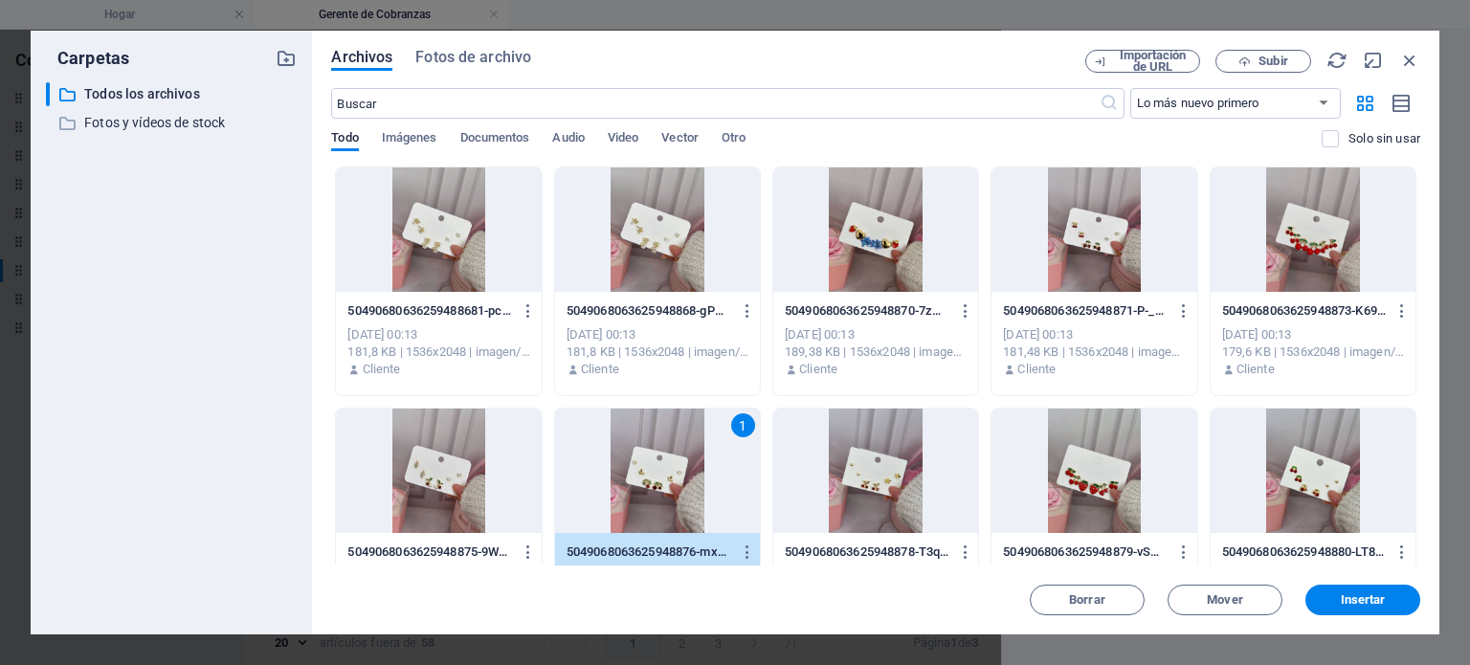
drag, startPoint x: 1352, startPoint y: 582, endPoint x: 1352, endPoint y: 604, distance: 22.0
click at [1352, 604] on div "Borrar Mover Insertar" at bounding box center [875, 591] width 1089 height 50
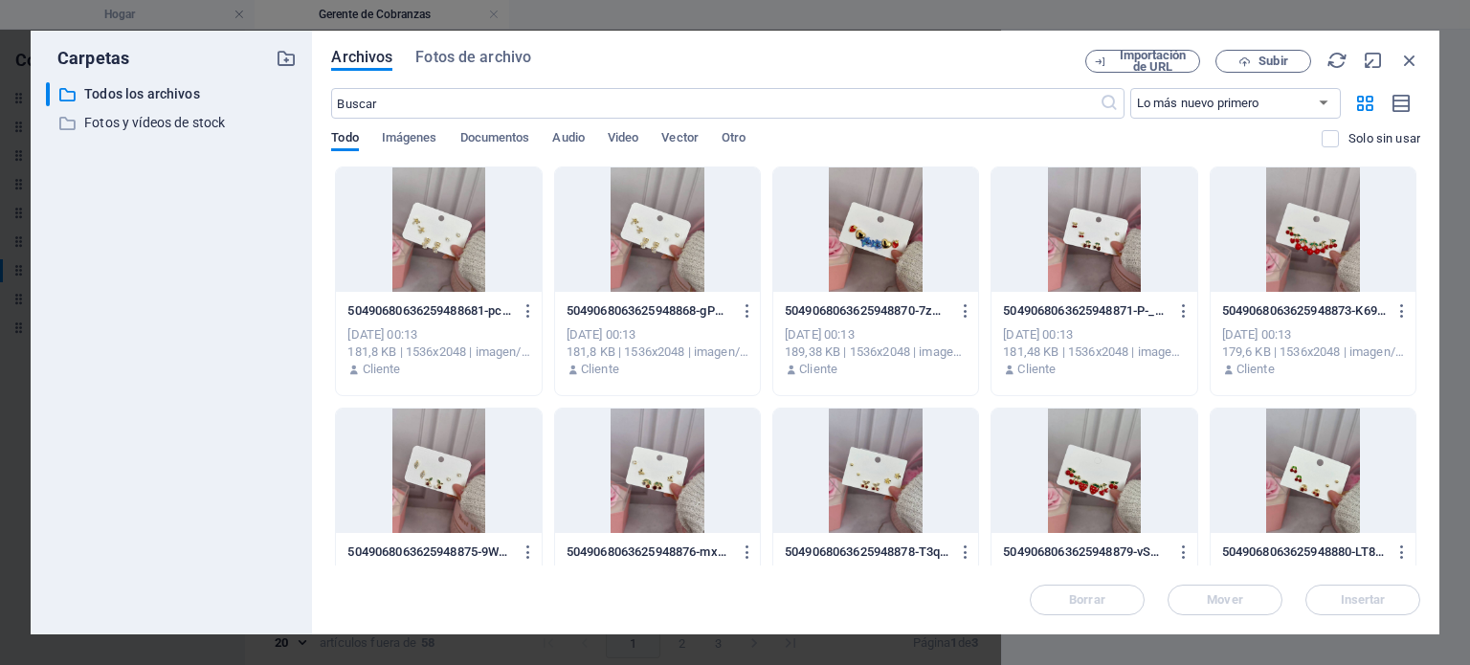
click at [631, 468] on div at bounding box center [657, 471] width 205 height 124
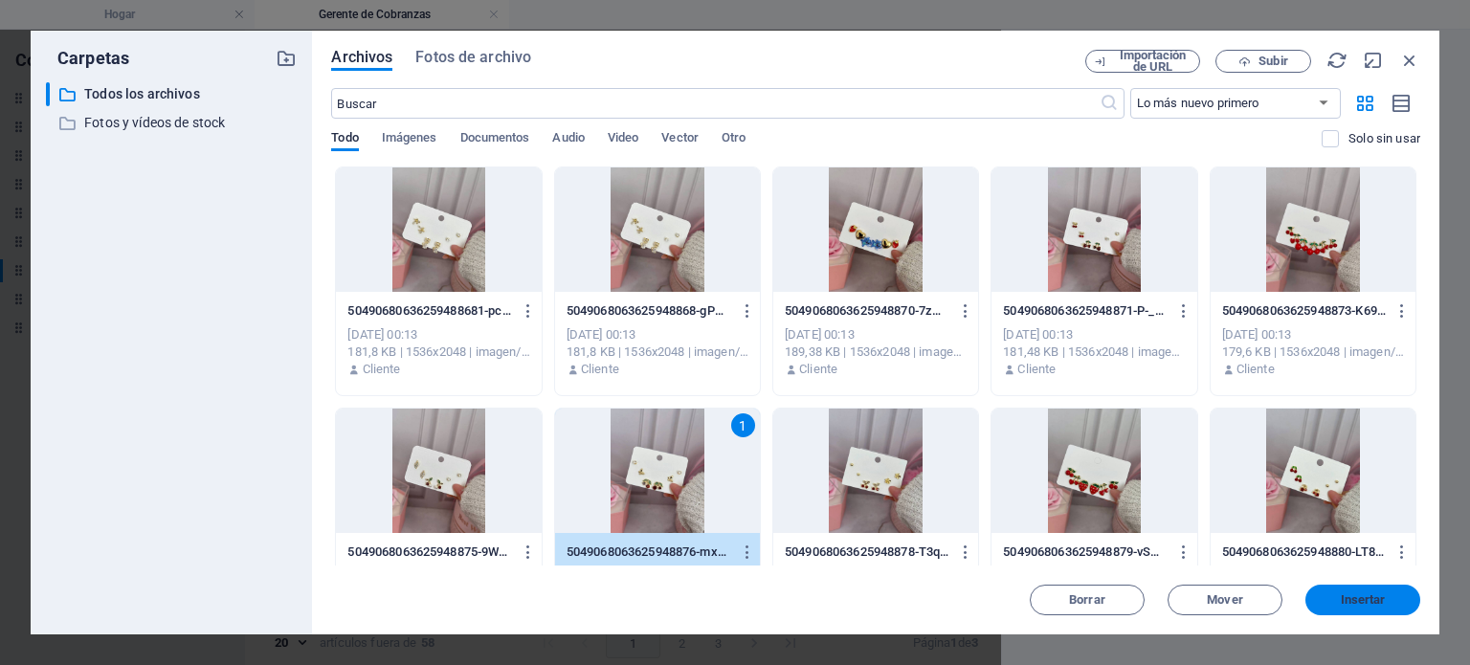
click at [1336, 596] on span "Insertar" at bounding box center [1363, 599] width 100 height 11
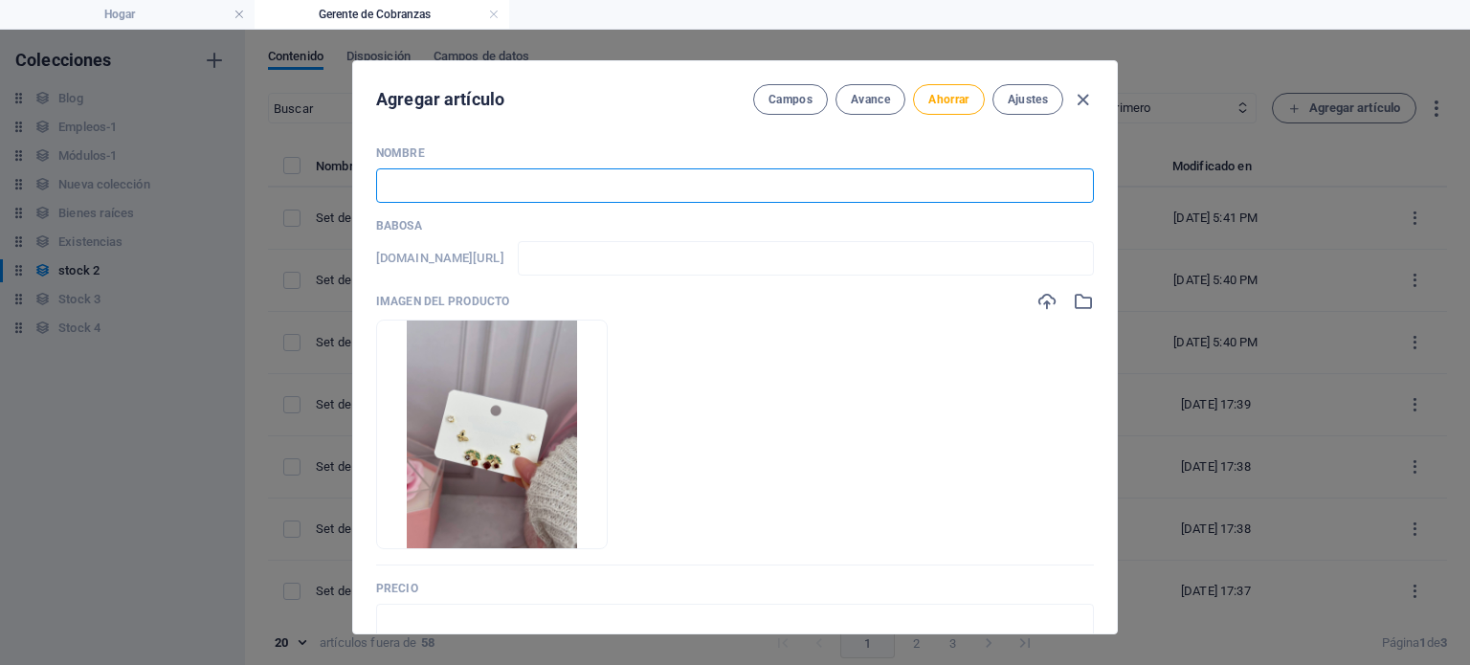
click at [605, 184] on input "text" at bounding box center [735, 185] width 718 height 34
paste input "Set de argollas de cereza en goldfield 2"
click at [607, 169] on input "Set de argollas de cereza en goldfield 2" at bounding box center [735, 185] width 718 height 34
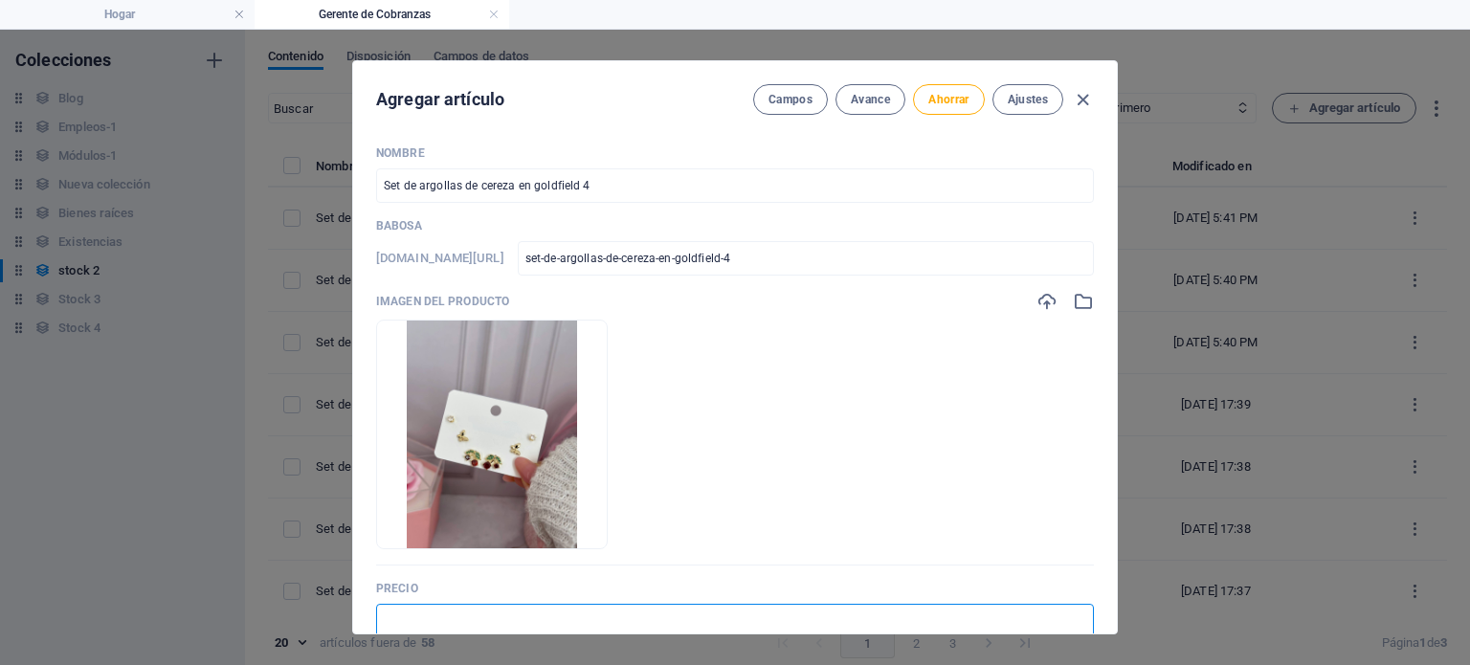
click at [535, 628] on input "text" at bounding box center [735, 621] width 718 height 34
click at [951, 87] on button "Ahorrar" at bounding box center [948, 99] width 71 height 31
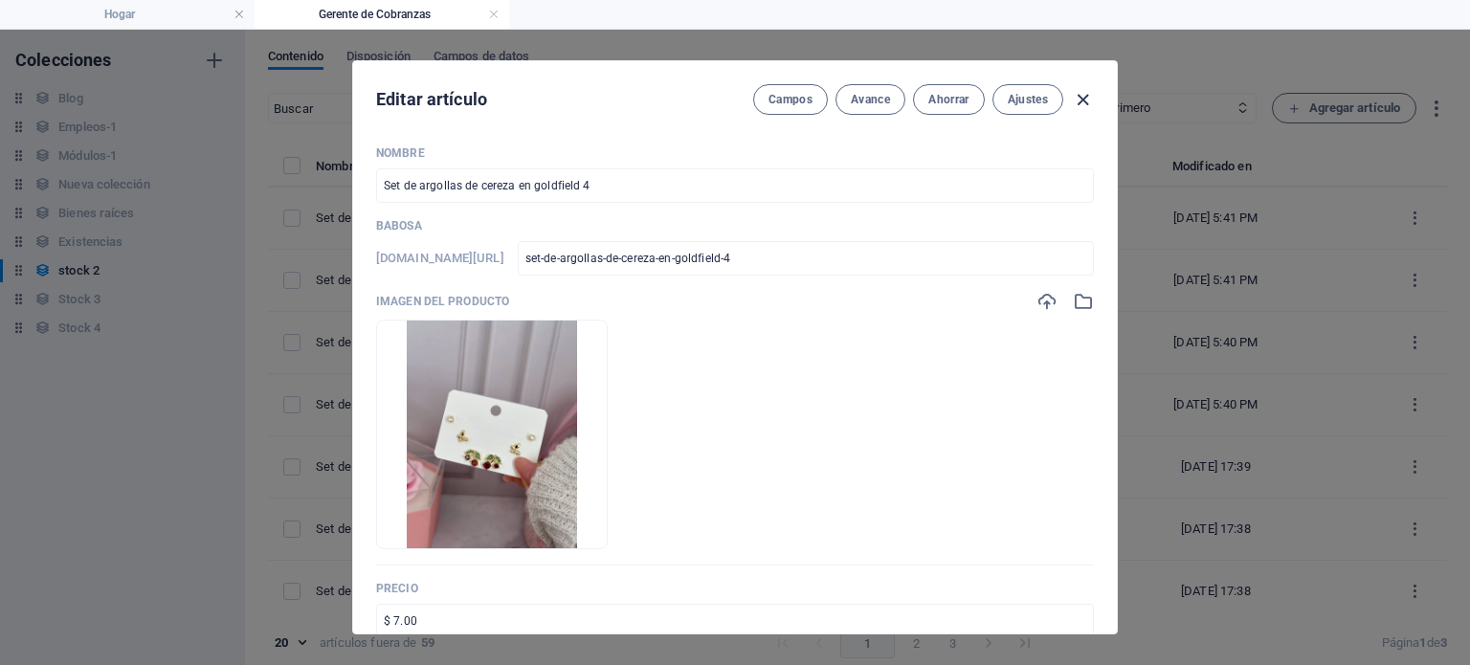
click at [1087, 91] on icon "button" at bounding box center [1083, 100] width 22 height 22
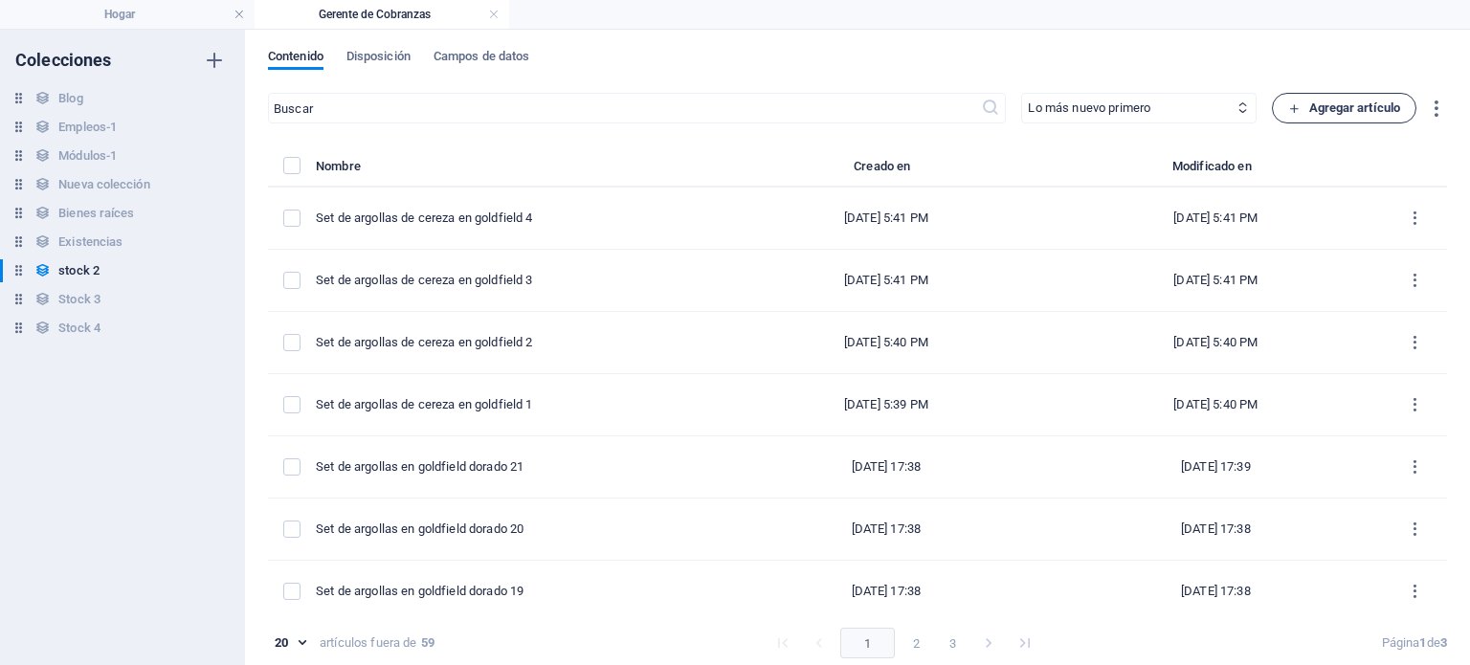
click at [1288, 114] on icon "button" at bounding box center [1294, 108] width 12 height 12
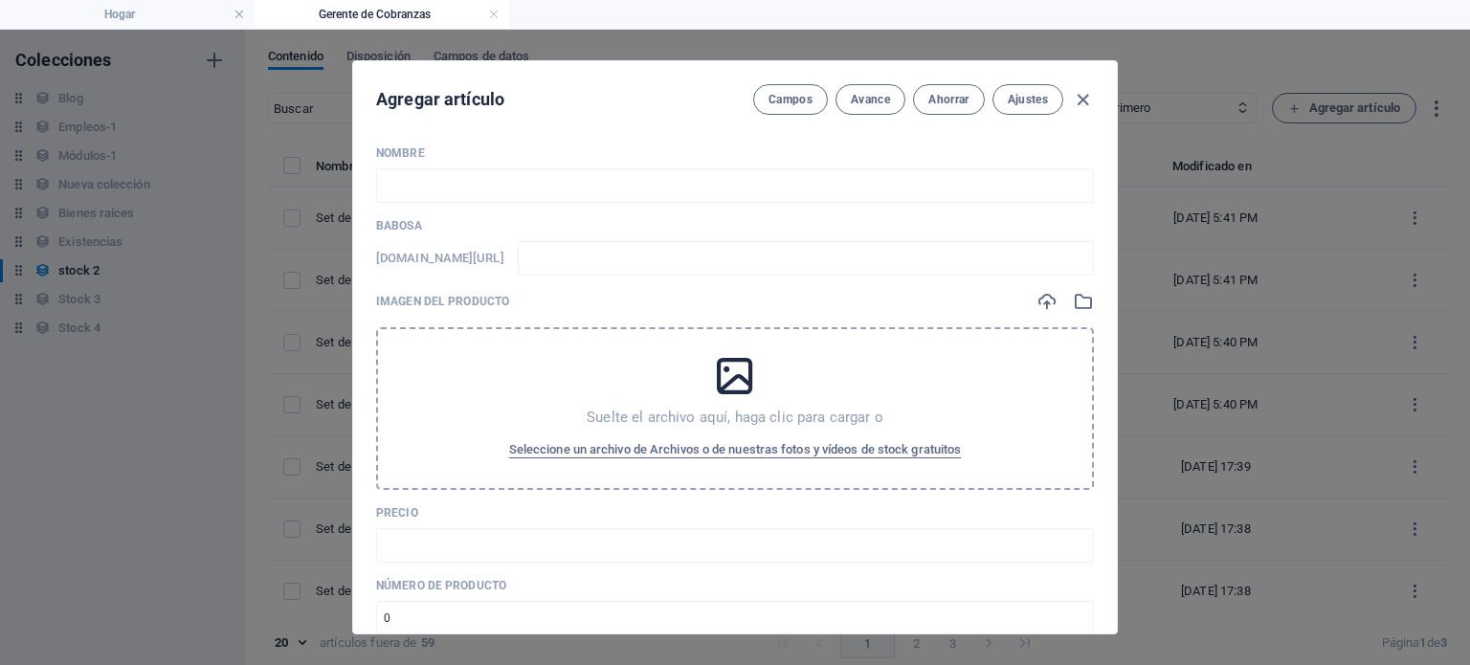
click at [669, 465] on div "Suelte el archivo aquí, haga clic para cargar o Seleccione un archivo de Archiv…" at bounding box center [735, 408] width 718 height 163
click at [705, 451] on font "Seleccione un archivo de Archivos o de nuestras fotos y vídeos de stock gratuit…" at bounding box center [735, 449] width 453 height 14
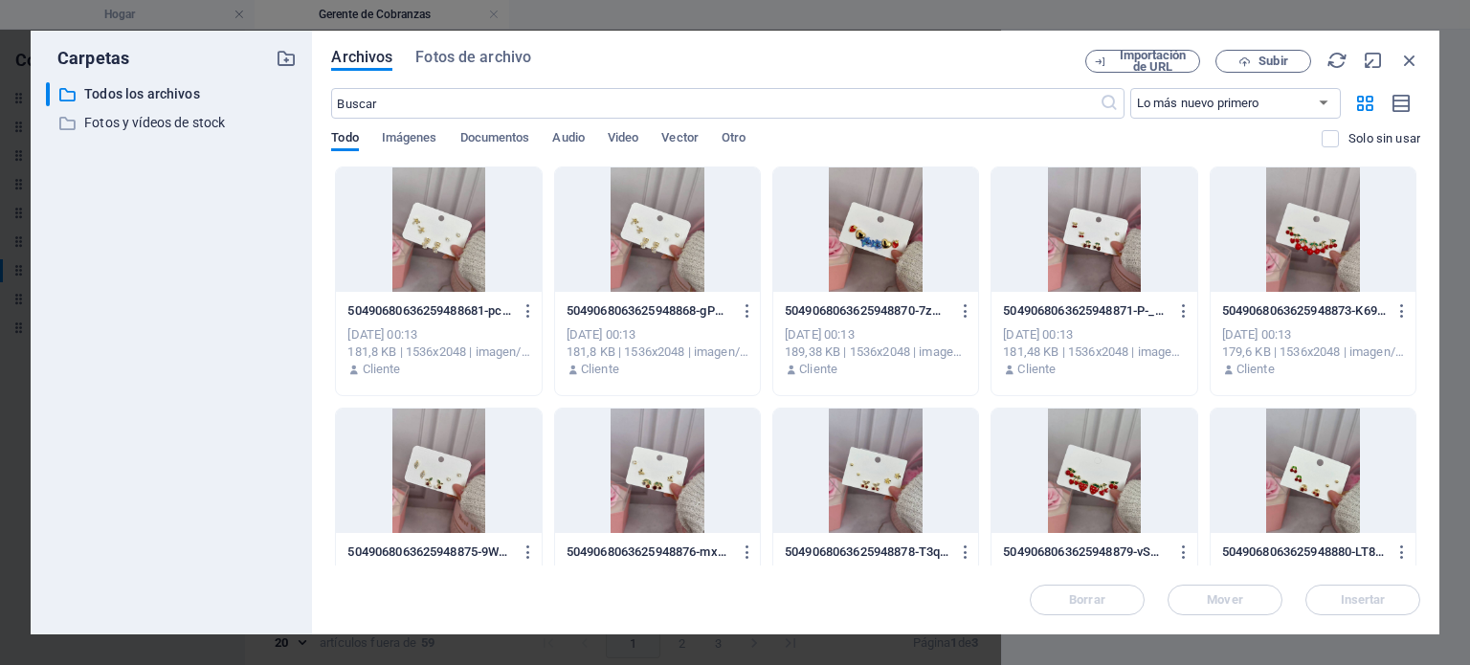
click at [673, 487] on div at bounding box center [657, 471] width 205 height 124
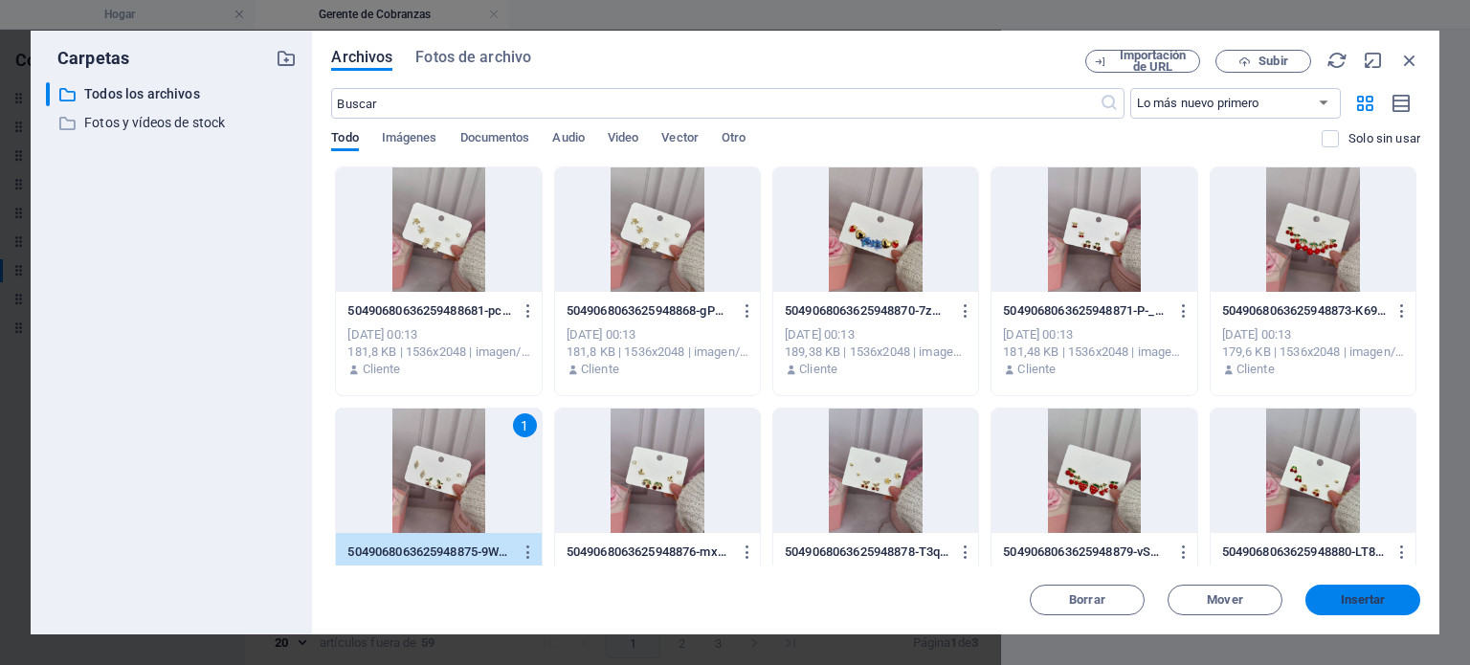
click at [1346, 586] on button "Insertar" at bounding box center [1362, 600] width 115 height 31
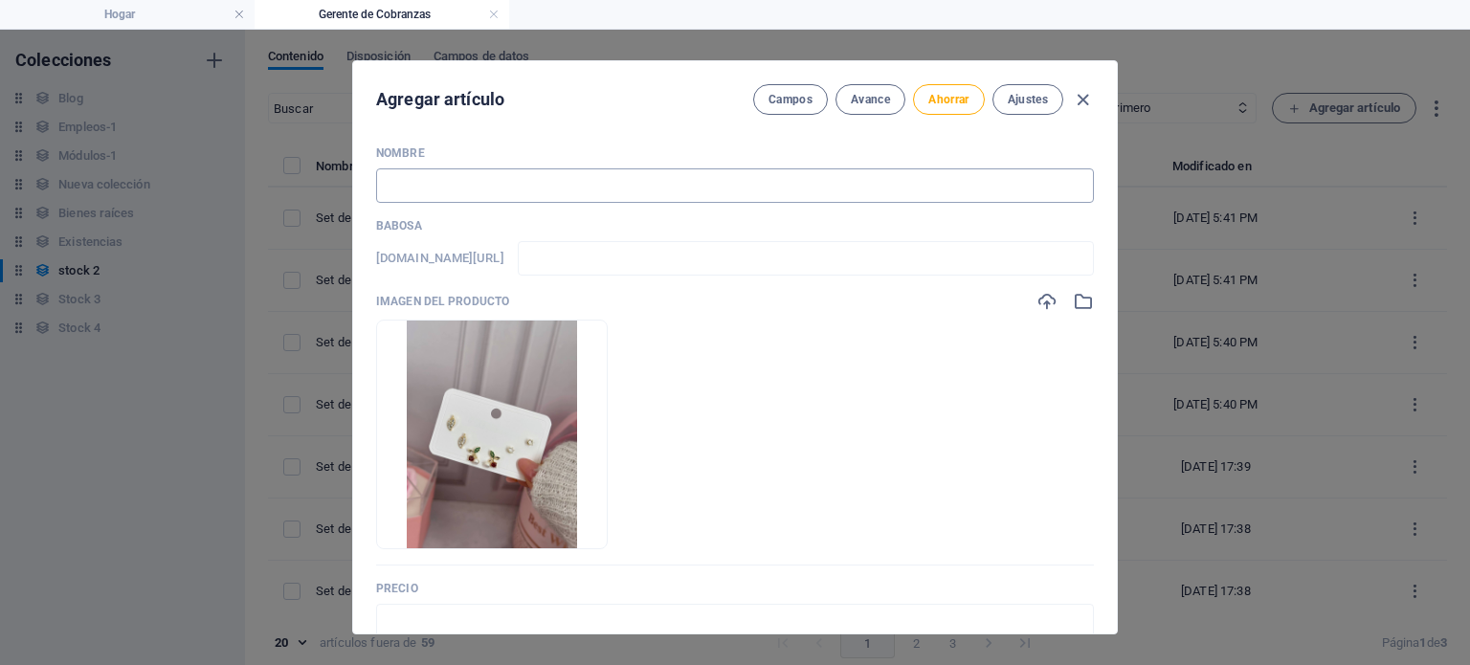
click at [694, 179] on input "text" at bounding box center [735, 185] width 718 height 34
paste input "Set de argollas de cereza en goldfield 2"
click at [694, 179] on input "Set de argollas de cereza en goldfield 2" at bounding box center [735, 185] width 718 height 34
click at [488, 615] on input "text" at bounding box center [735, 621] width 718 height 34
click at [948, 96] on font "Ahorrar" at bounding box center [948, 99] width 40 height 13
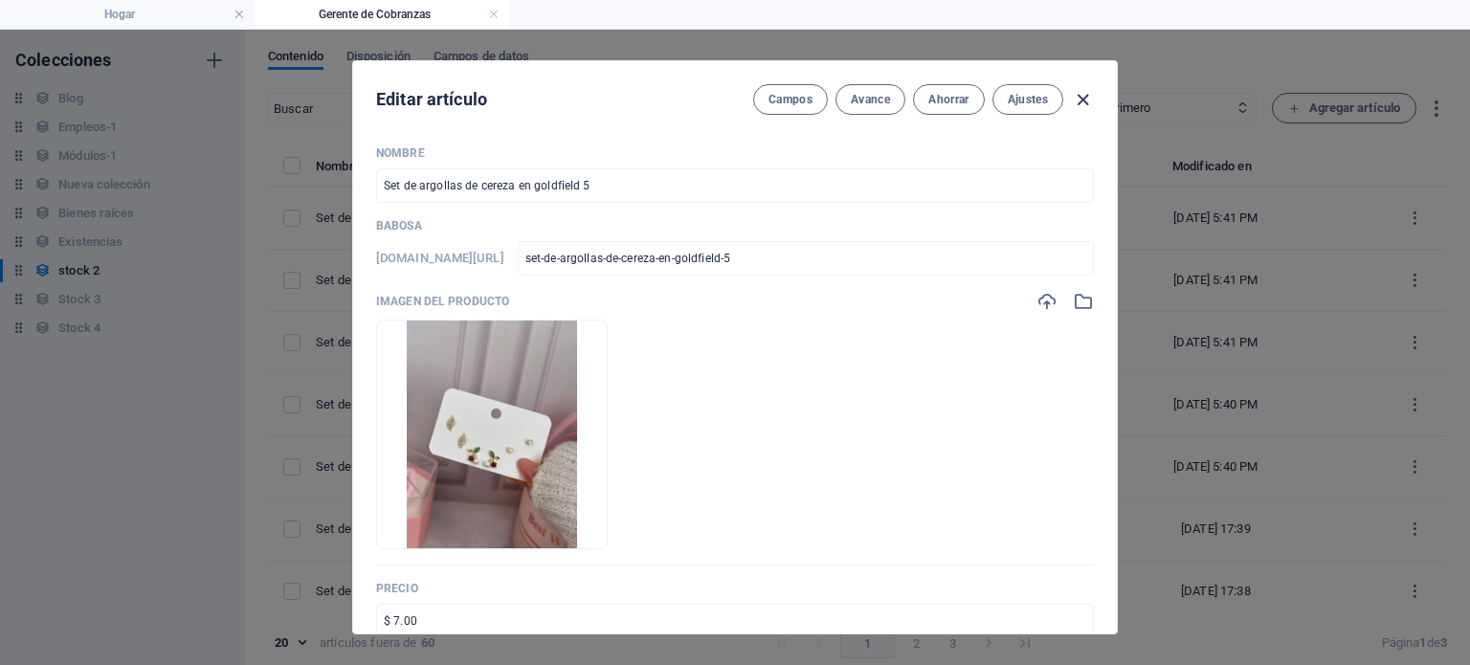
click at [1076, 100] on icon "button" at bounding box center [1083, 100] width 22 height 22
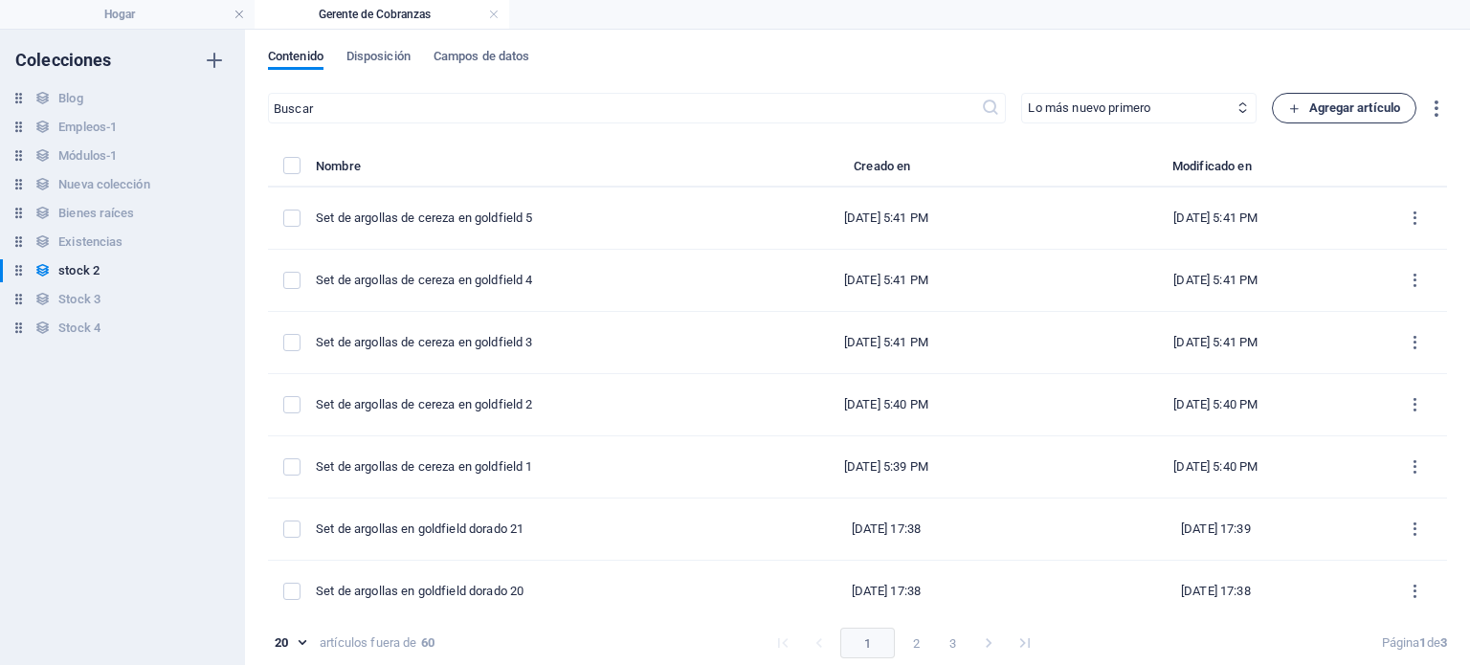
click at [1298, 118] on span "Agregar artículo" at bounding box center [1344, 108] width 112 height 23
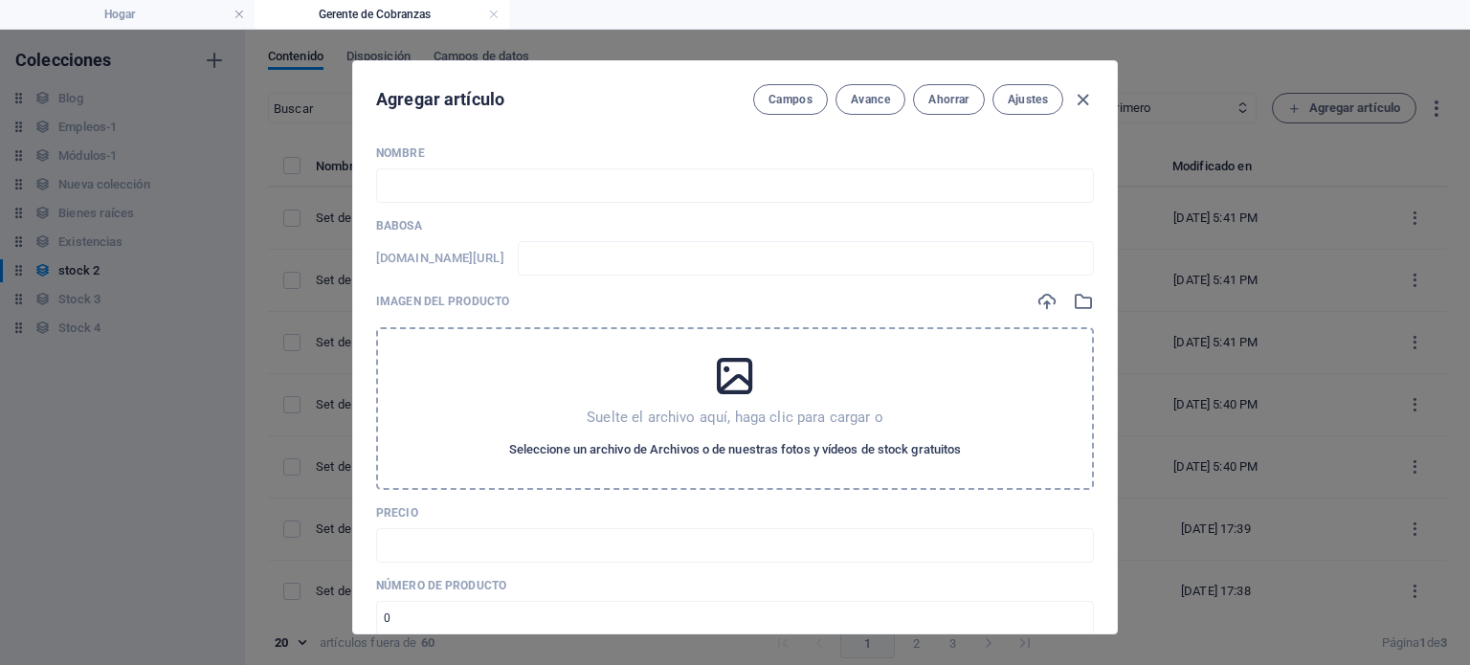
click at [780, 444] on font "Seleccione un archivo de Archivos o de nuestras fotos y vídeos de stock gratuit…" at bounding box center [735, 449] width 453 height 14
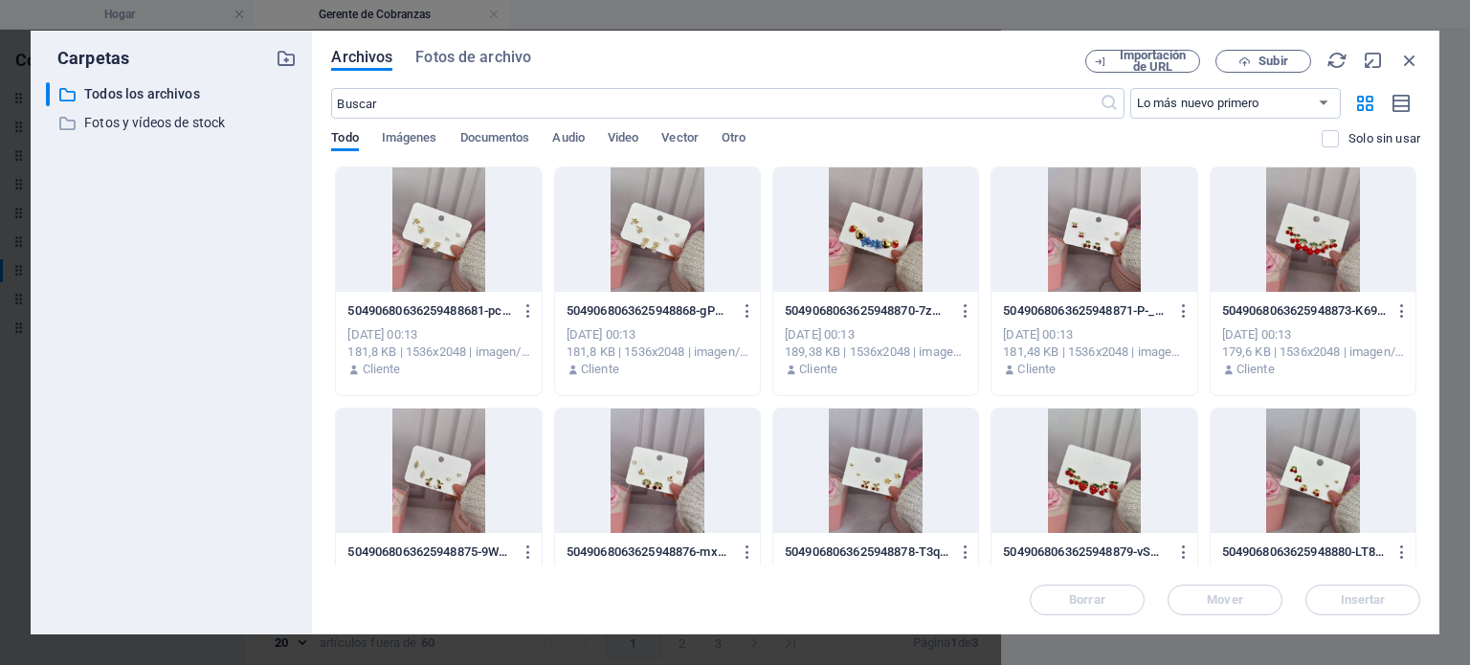
click at [1305, 210] on div at bounding box center [1313, 229] width 205 height 124
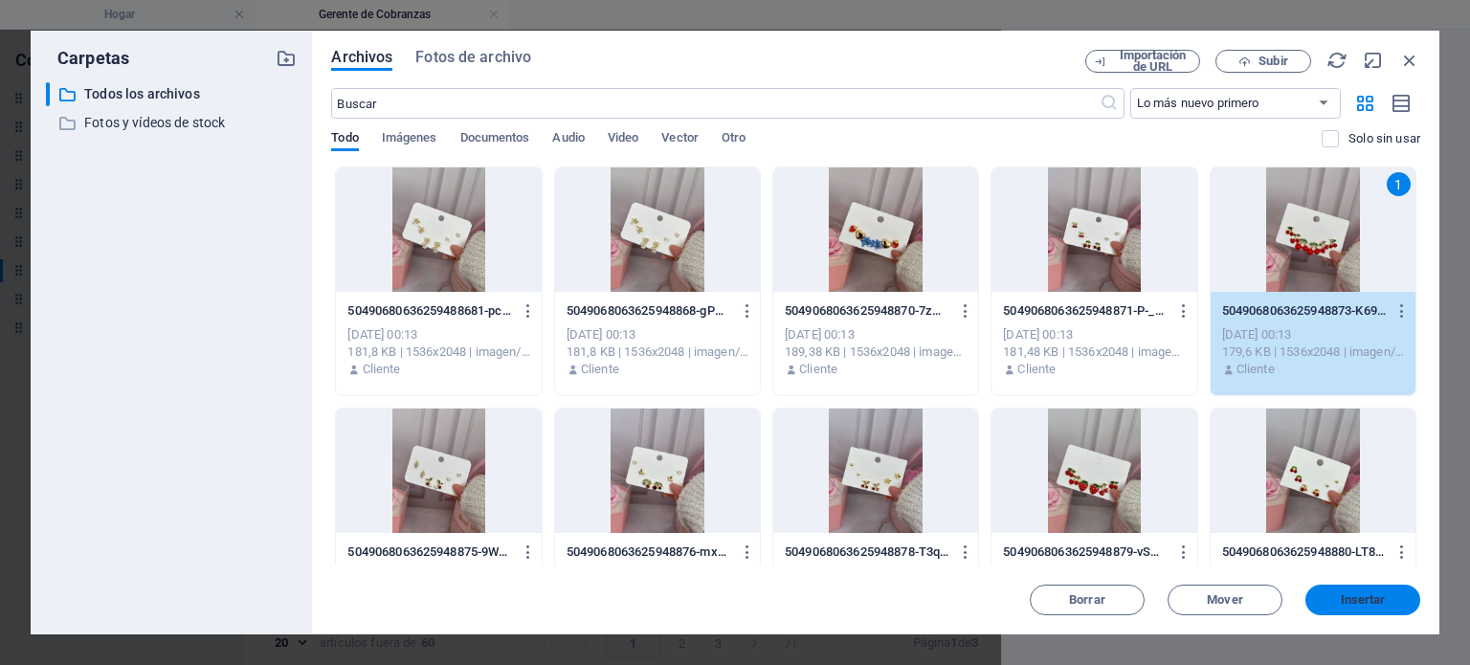
click at [1363, 605] on font "Insertar" at bounding box center [1363, 599] width 45 height 14
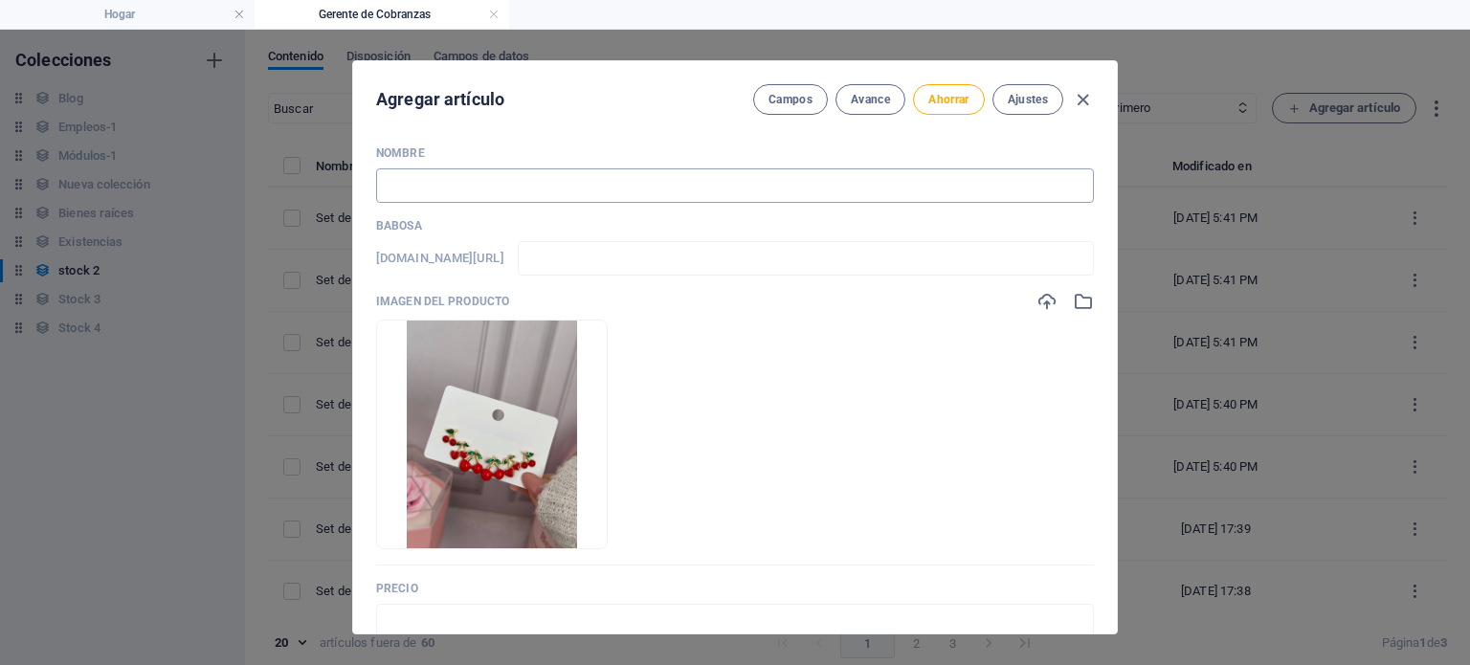
click at [664, 172] on input "text" at bounding box center [735, 185] width 718 height 34
paste input "Set de argollas de cereza en goldfield 2"
click at [579, 615] on input "text" at bounding box center [735, 621] width 718 height 34
click at [912, 118] on div "Agregar artículo Campos Avance Ahorrar Ajustes" at bounding box center [735, 95] width 764 height 69
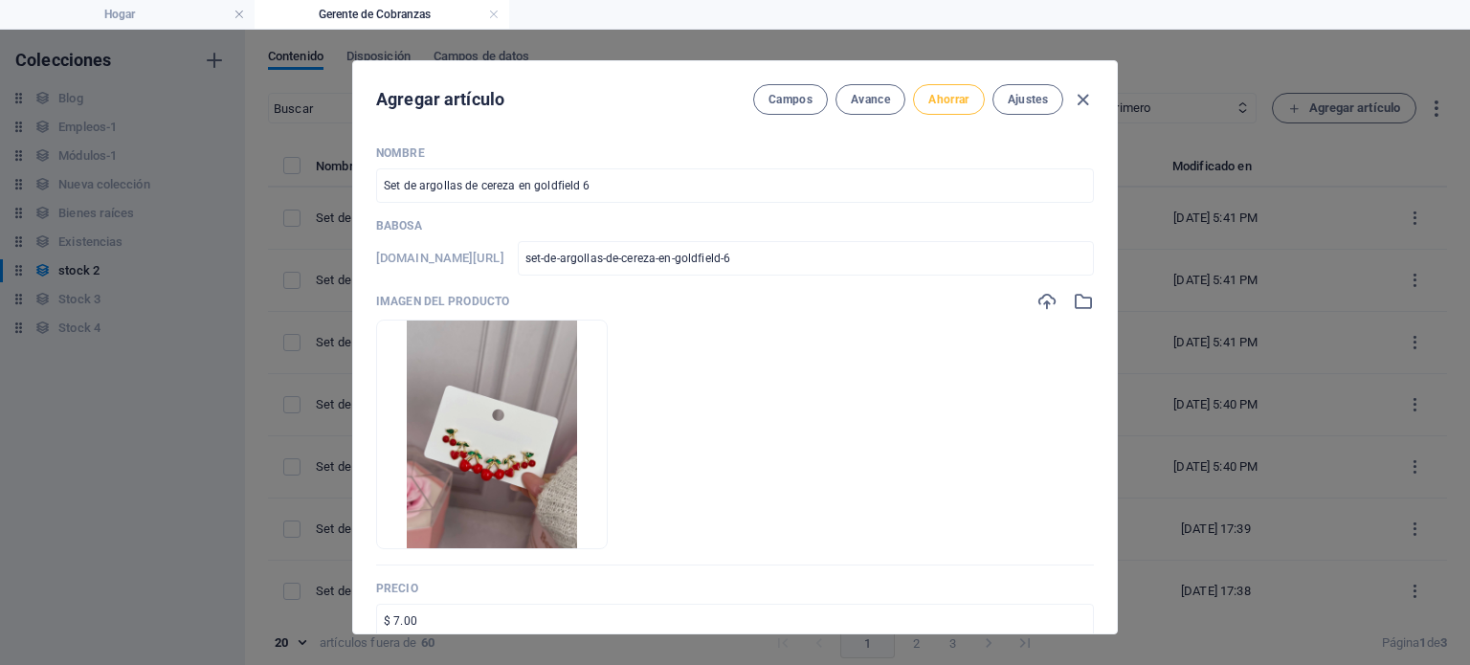
drag, startPoint x: 926, startPoint y: 110, endPoint x: 927, endPoint y: 96, distance: 14.5
click at [928, 96] on font "Ahorrar" at bounding box center [948, 99] width 40 height 13
click at [1080, 102] on icon "button" at bounding box center [1083, 100] width 22 height 22
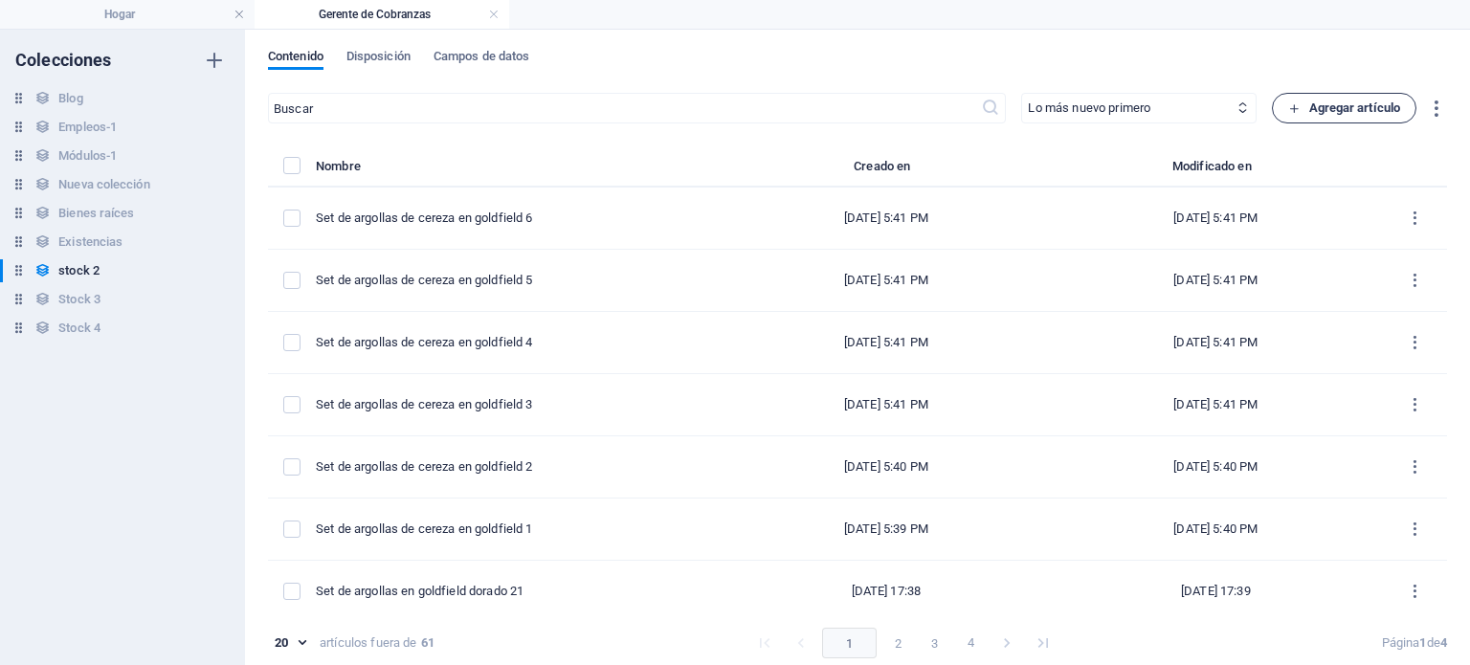
click at [1309, 113] on font "Agregar artículo" at bounding box center [1355, 107] width 92 height 14
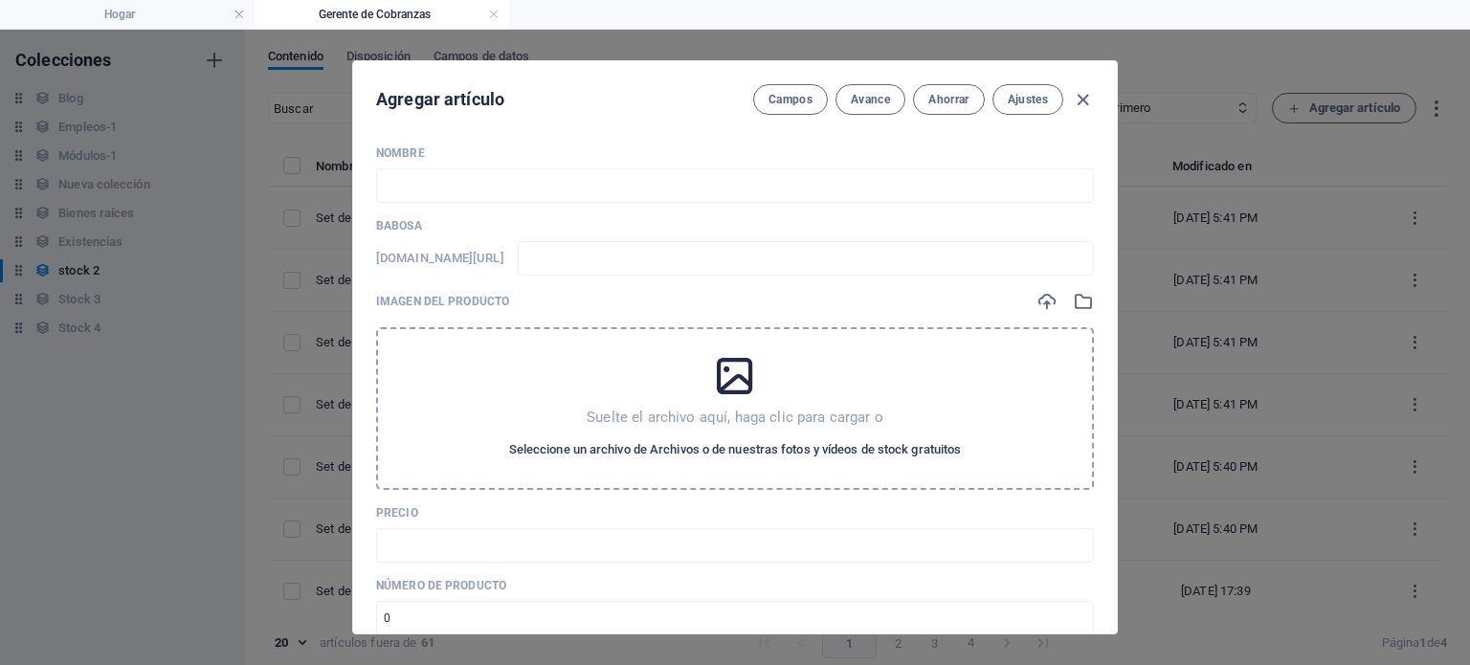
click at [792, 451] on font "Seleccione un archivo de Archivos o de nuestras fotos y vídeos de stock gratuit…" at bounding box center [735, 449] width 453 height 14
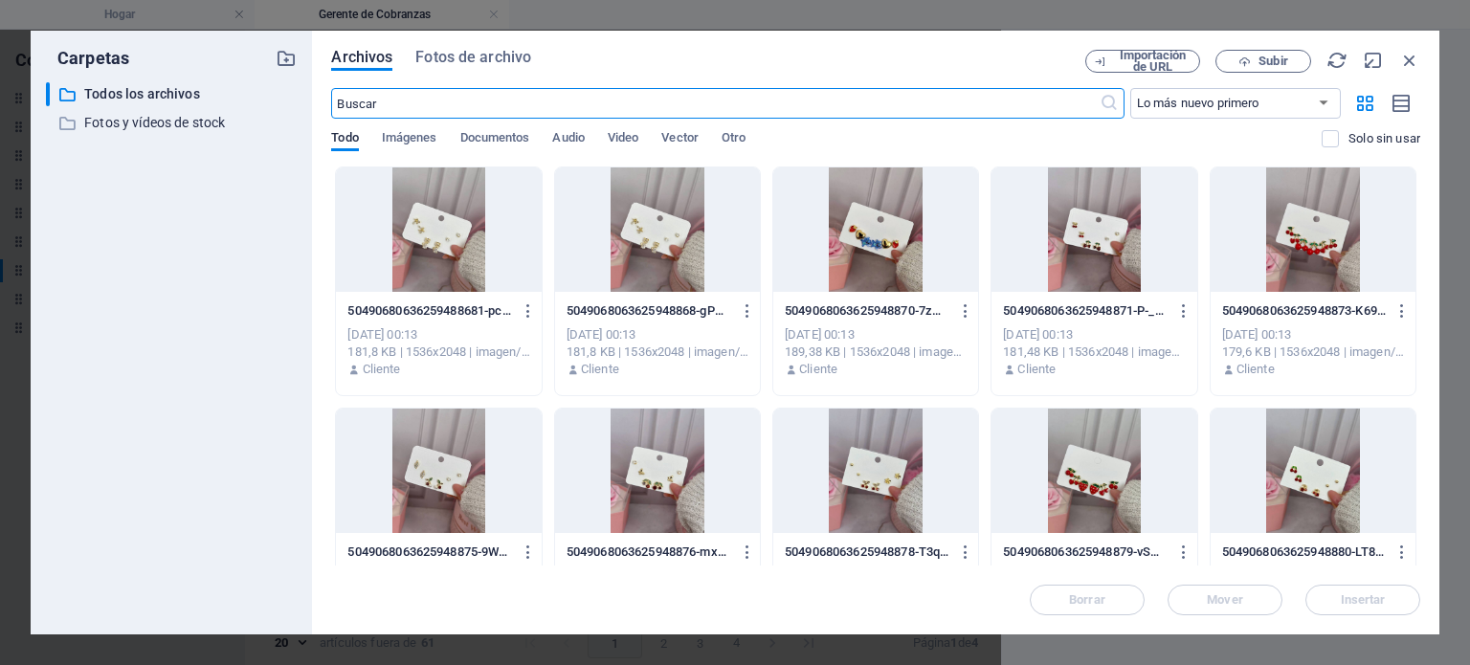
click at [1060, 233] on div at bounding box center [1094, 229] width 205 height 124
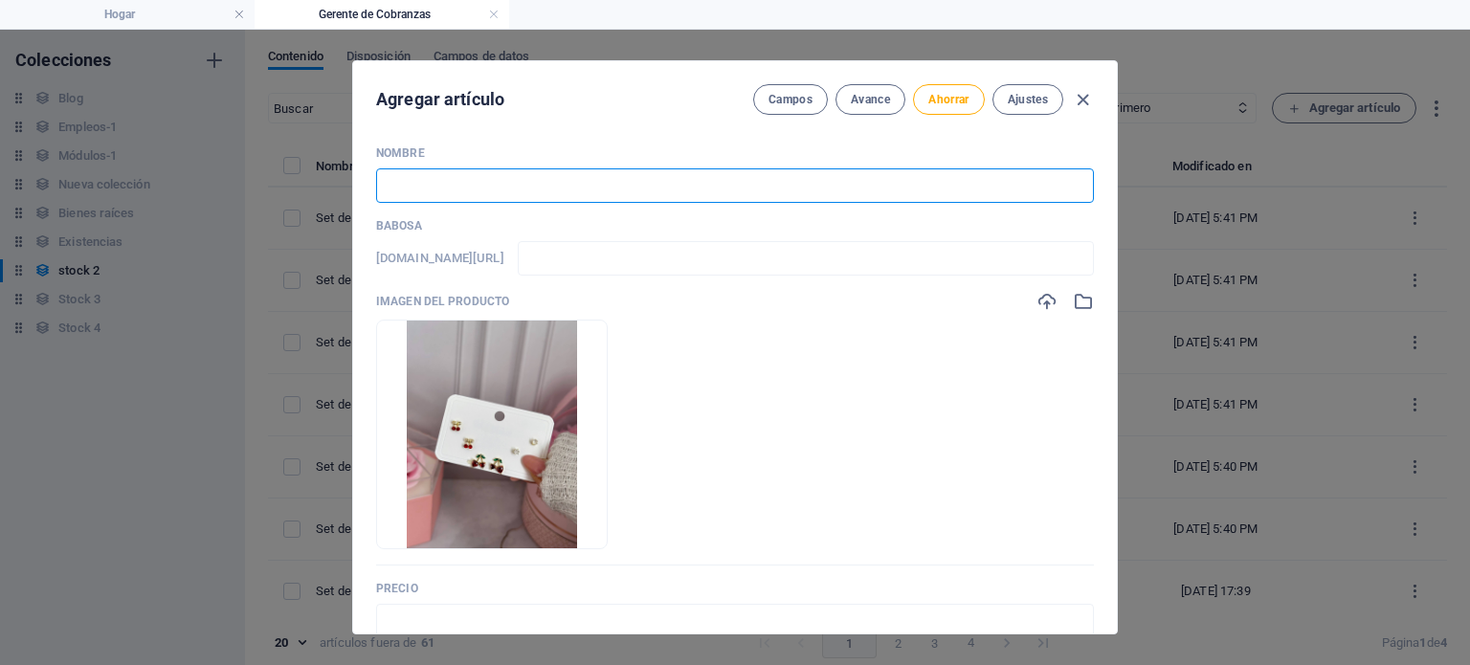
click at [687, 202] on input "text" at bounding box center [735, 185] width 718 height 34
paste input "Set de argollas de cereza en goldfield 2"
click at [593, 618] on input "text" at bounding box center [735, 621] width 718 height 34
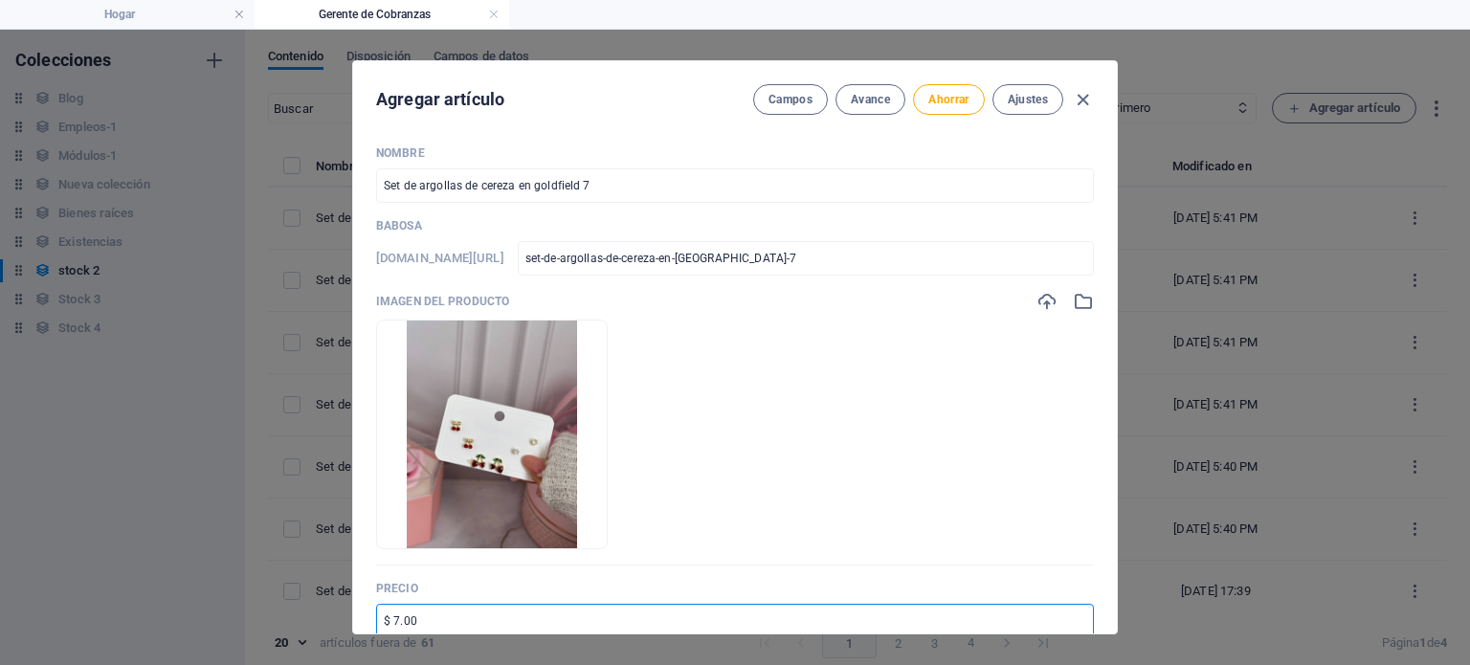
click at [949, 84] on div "Campos Avance Ahorrar Ajustes" at bounding box center [923, 99] width 341 height 31
click at [951, 103] on font "Ahorrar" at bounding box center [948, 99] width 40 height 13
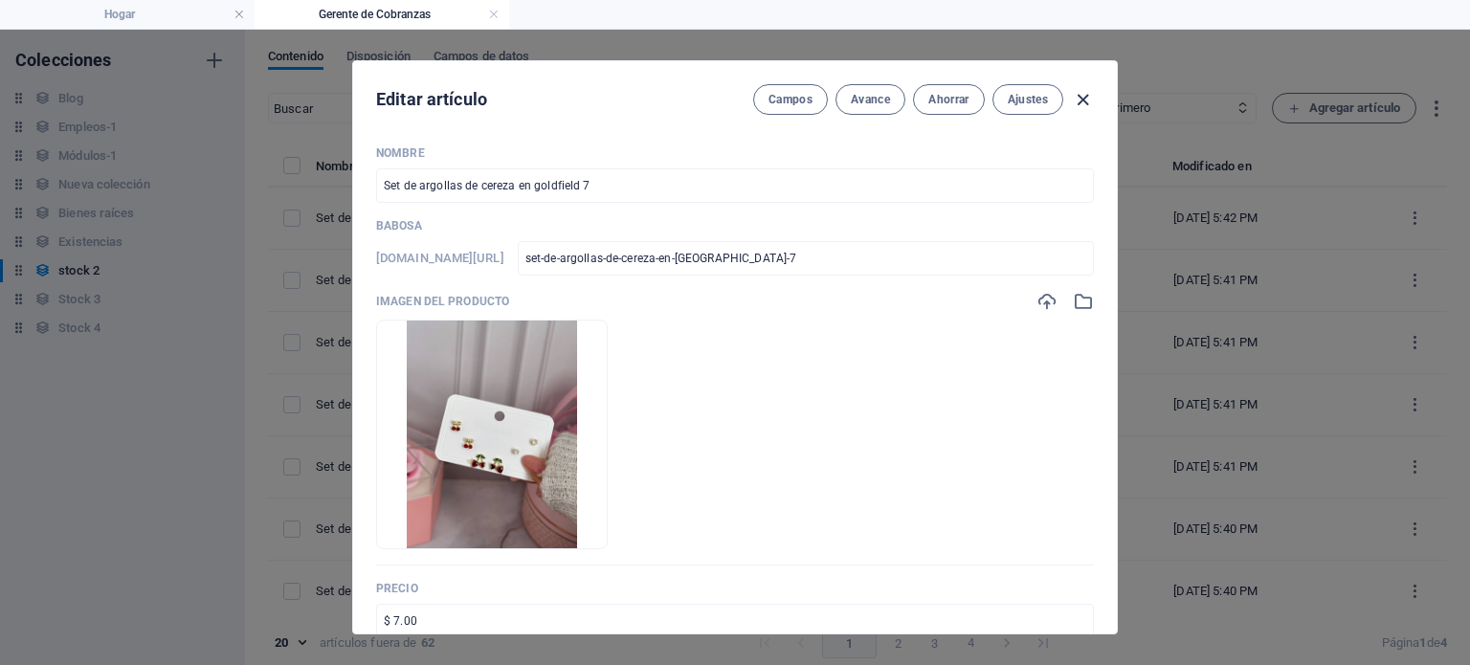
click at [1078, 101] on icon "button" at bounding box center [1083, 100] width 22 height 22
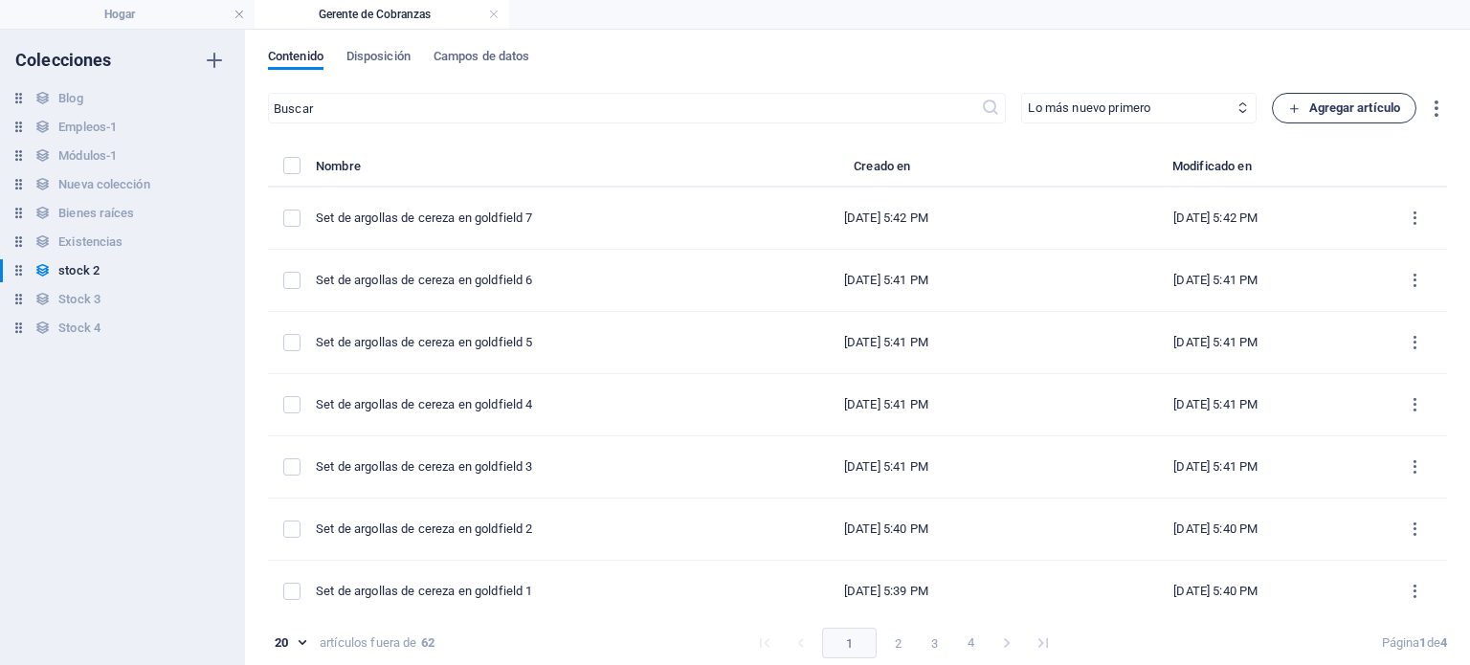
click at [1326, 122] on button "Agregar artículo" at bounding box center [1344, 108] width 145 height 31
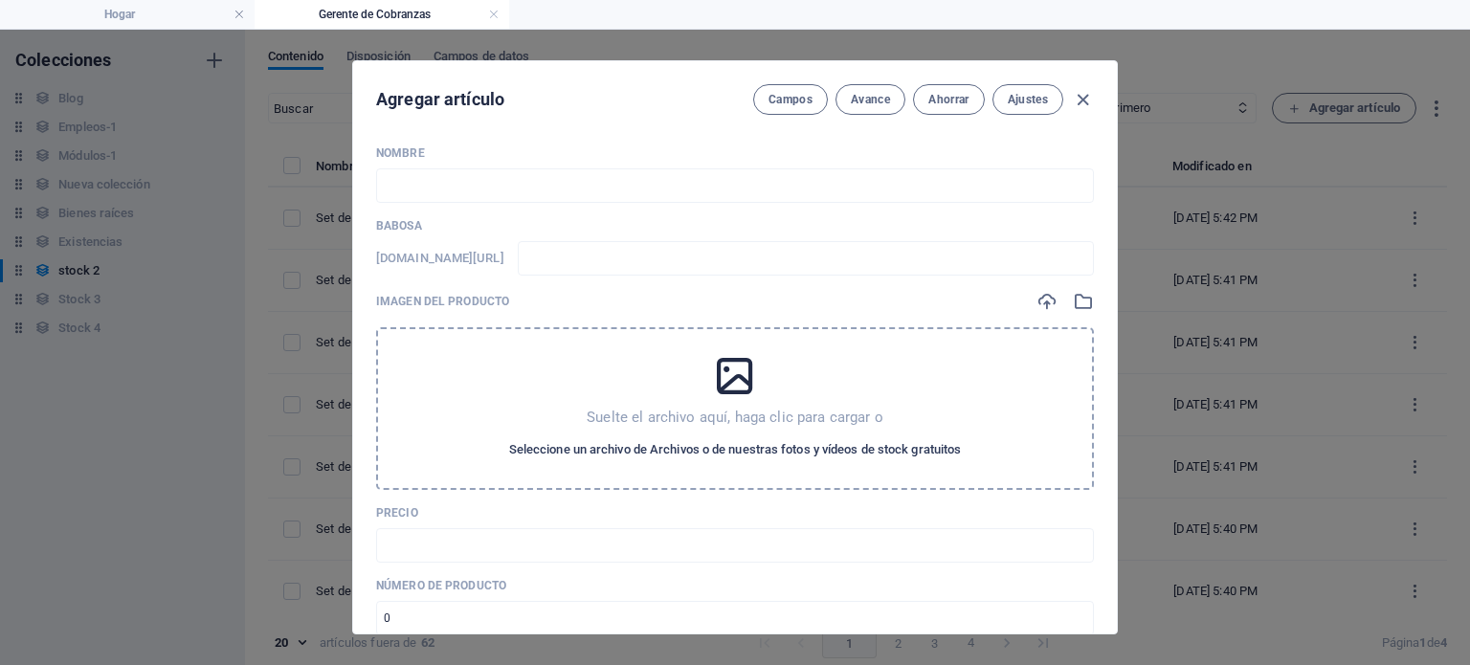
click at [877, 450] on font "Seleccione un archivo de Archivos o de nuestras fotos y vídeos de stock gratuit…" at bounding box center [735, 449] width 453 height 14
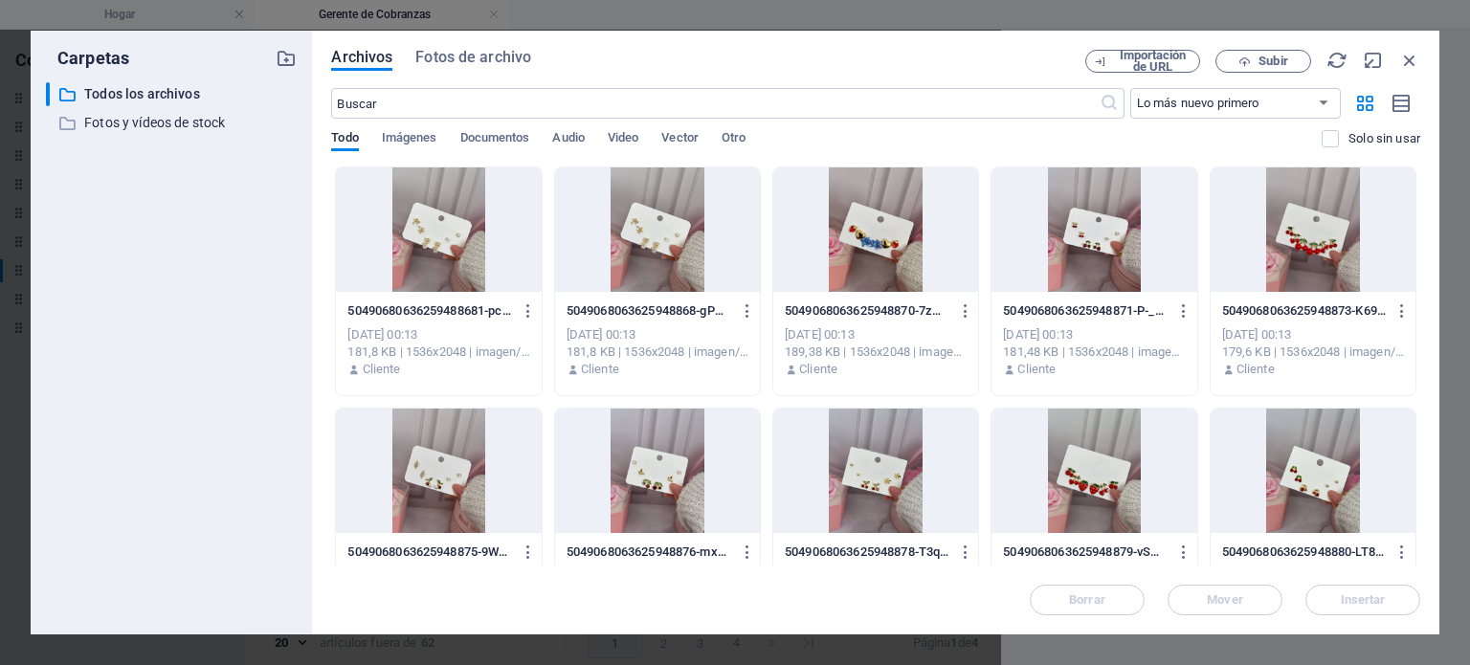
click at [893, 244] on div at bounding box center [875, 229] width 205 height 124
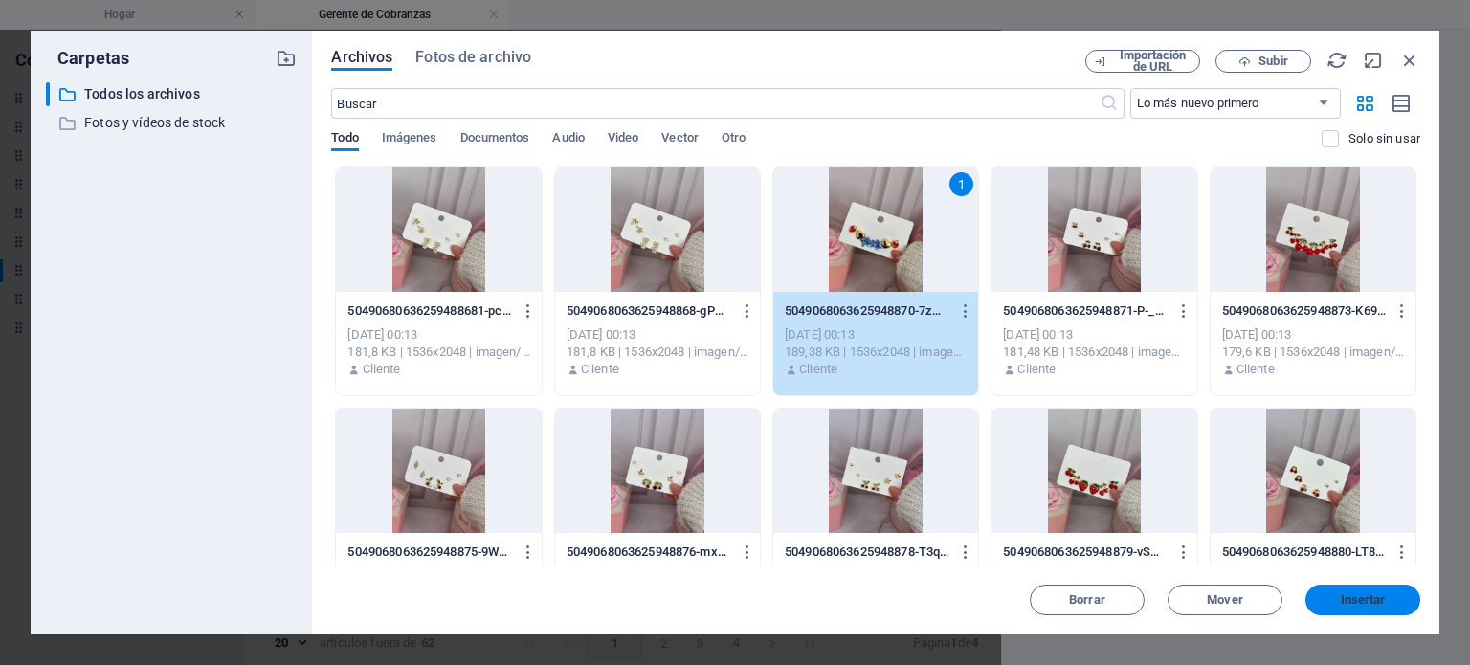
click at [1327, 596] on span "Insertar" at bounding box center [1363, 599] width 100 height 11
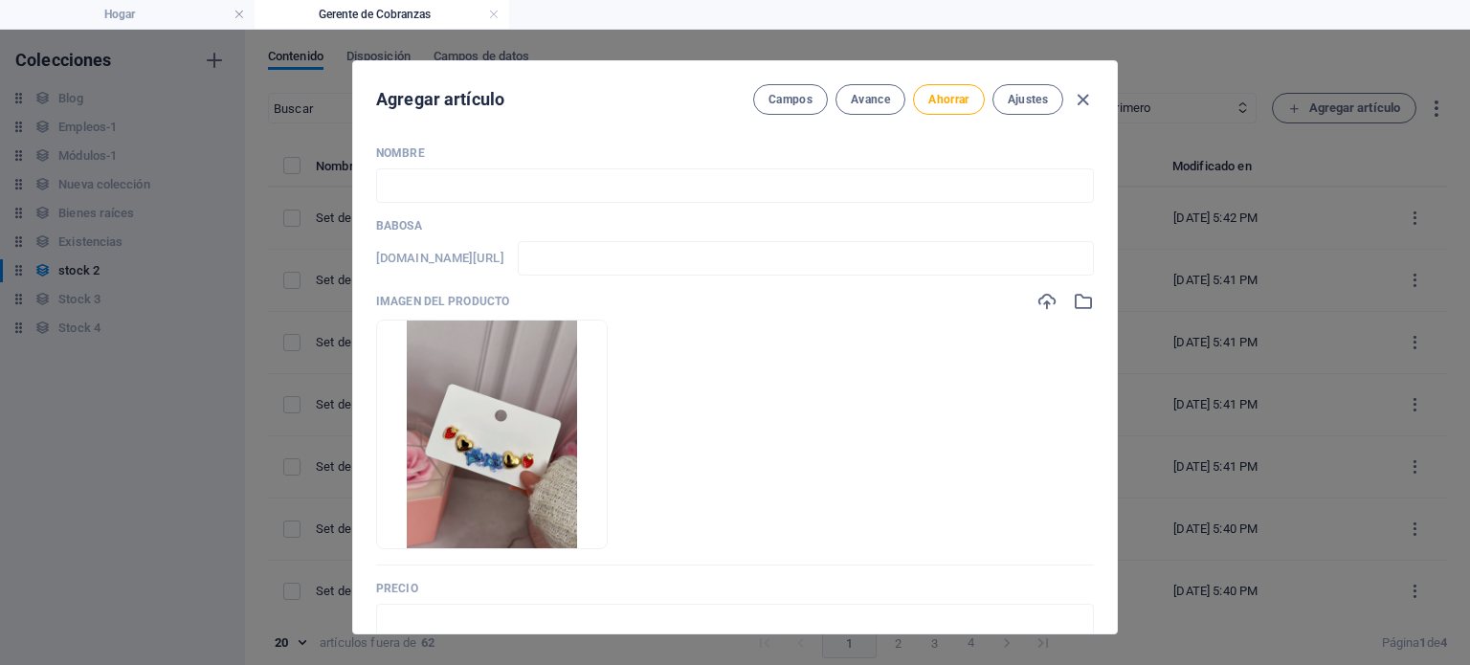
drag, startPoint x: 611, startPoint y: 83, endPoint x: 644, endPoint y: 150, distance: 74.9
click at [633, 174] on div "Agregar artículo Campos Avance Ahorrar Ajustes Nombre ​ Babosa www.ejemplo.com/…" at bounding box center [735, 347] width 764 height 572
click at [1090, 105] on icon "button" at bounding box center [1083, 100] width 22 height 22
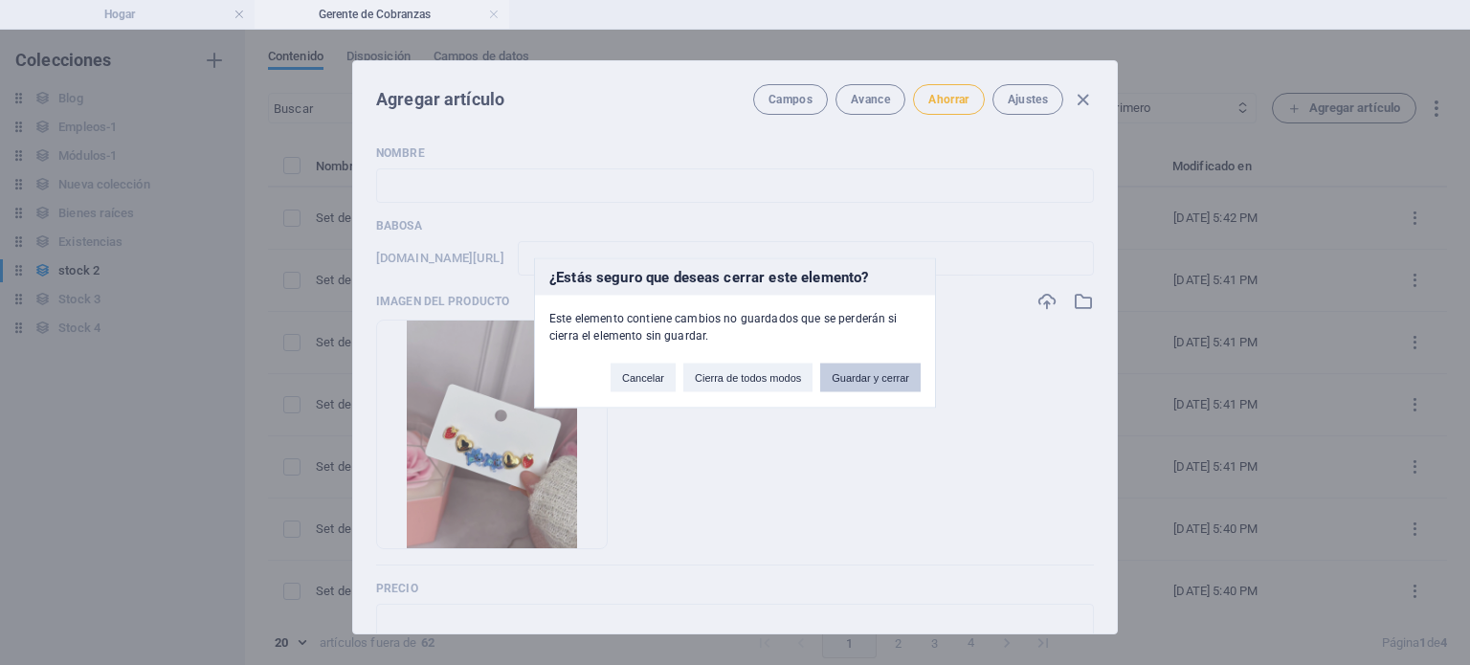
click at [884, 384] on button "Guardar y cerrar" at bounding box center [870, 377] width 100 height 29
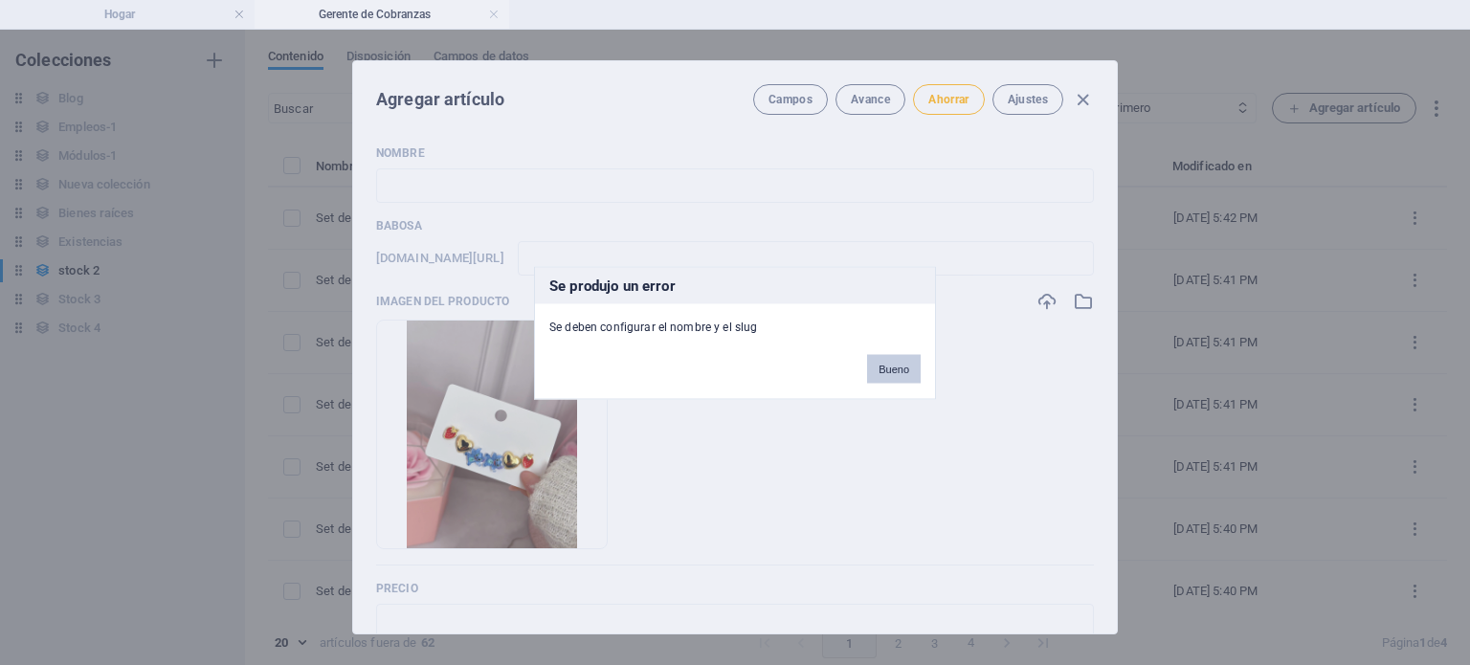
drag, startPoint x: 884, startPoint y: 384, endPoint x: 893, endPoint y: 375, distance: 12.2
click at [893, 375] on button "Bueno" at bounding box center [894, 368] width 54 height 29
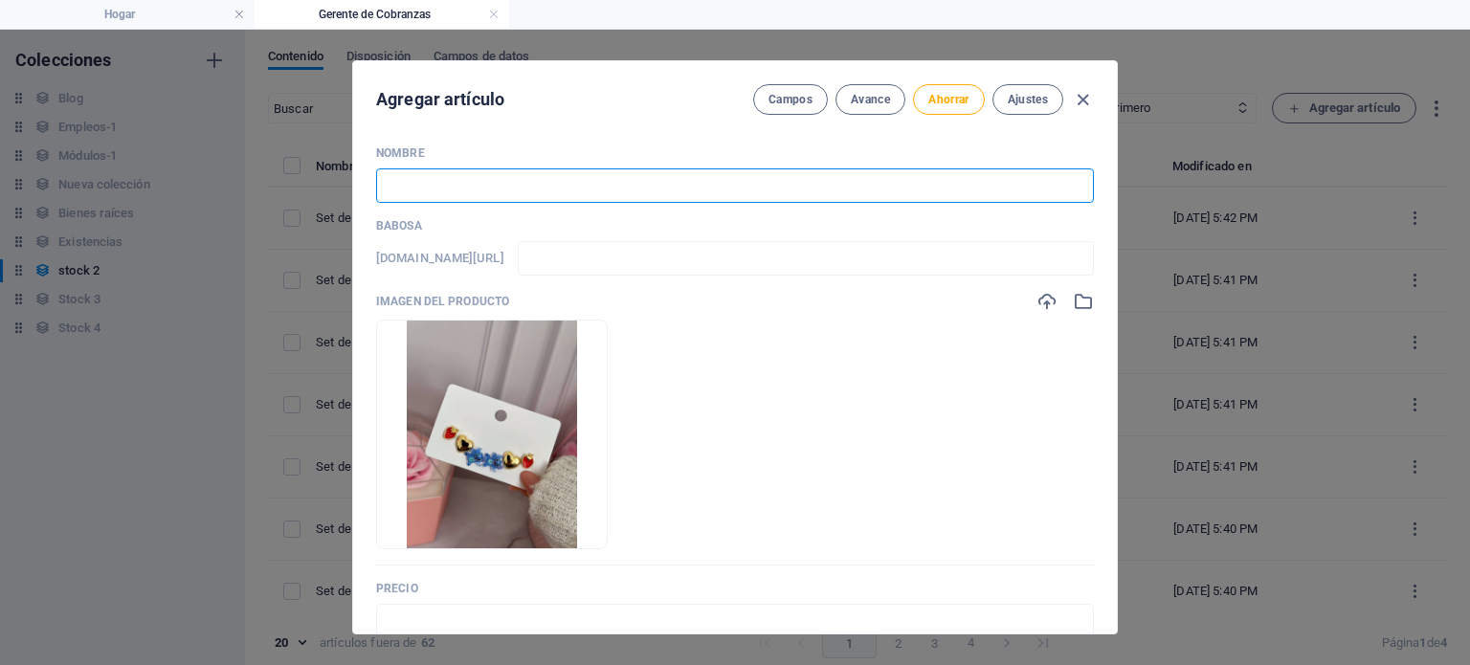
click at [725, 197] on input "text" at bounding box center [735, 185] width 718 height 34
paste input "Set de argollas de cereza en goldfield 2"
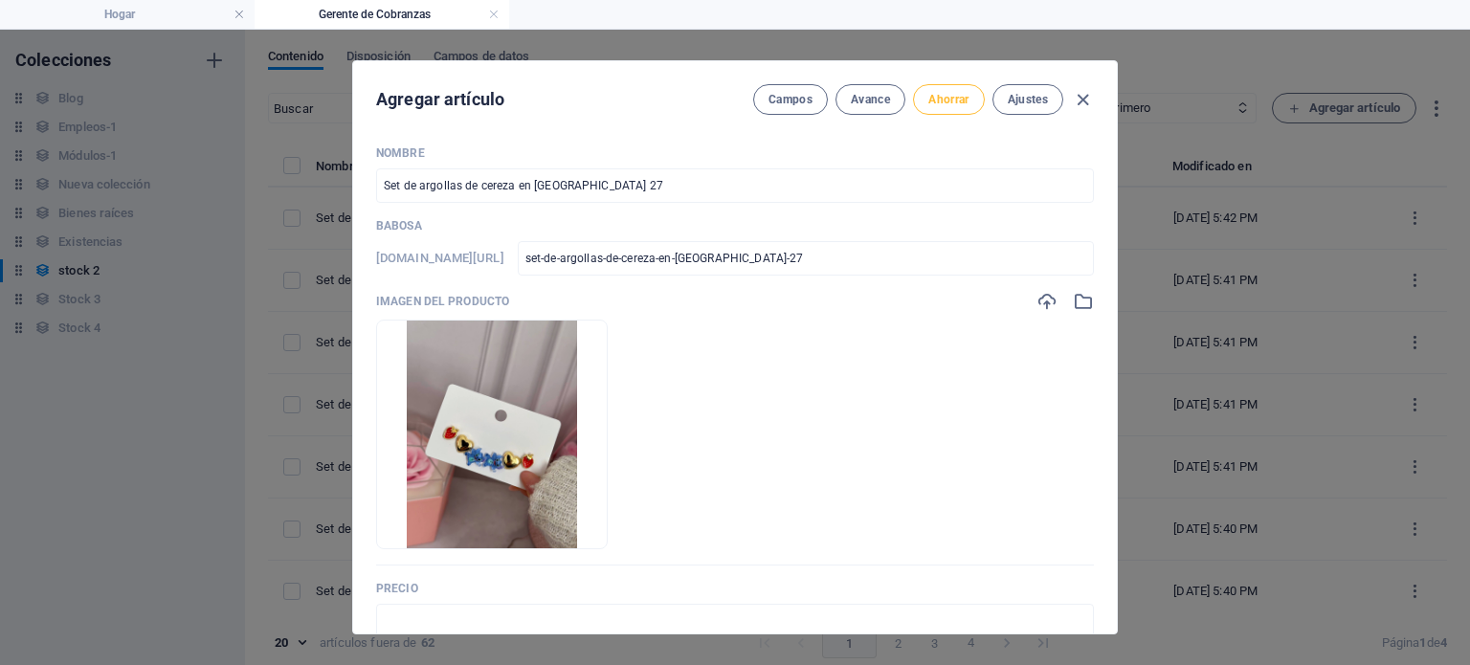
click at [966, 87] on button "Ahorrar" at bounding box center [948, 99] width 71 height 31
click at [1079, 99] on icon "button" at bounding box center [1083, 100] width 22 height 22
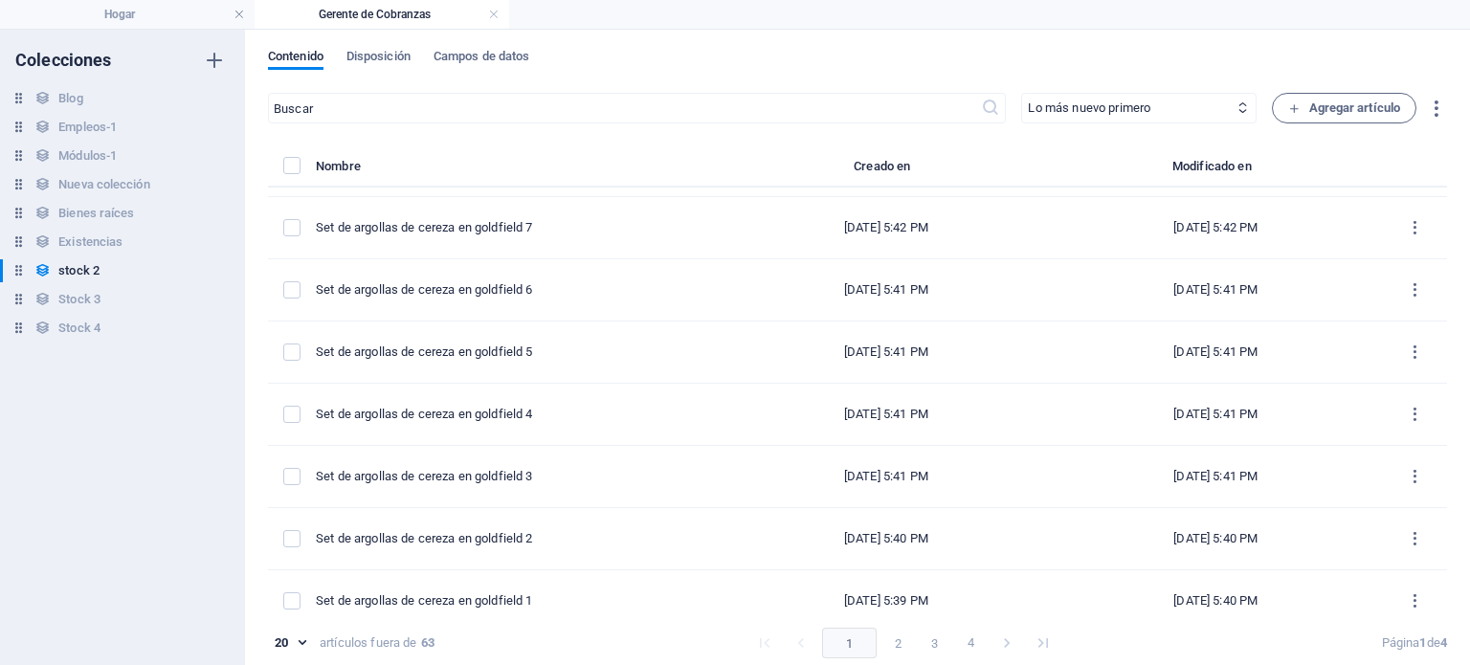
scroll to position [0, 0]
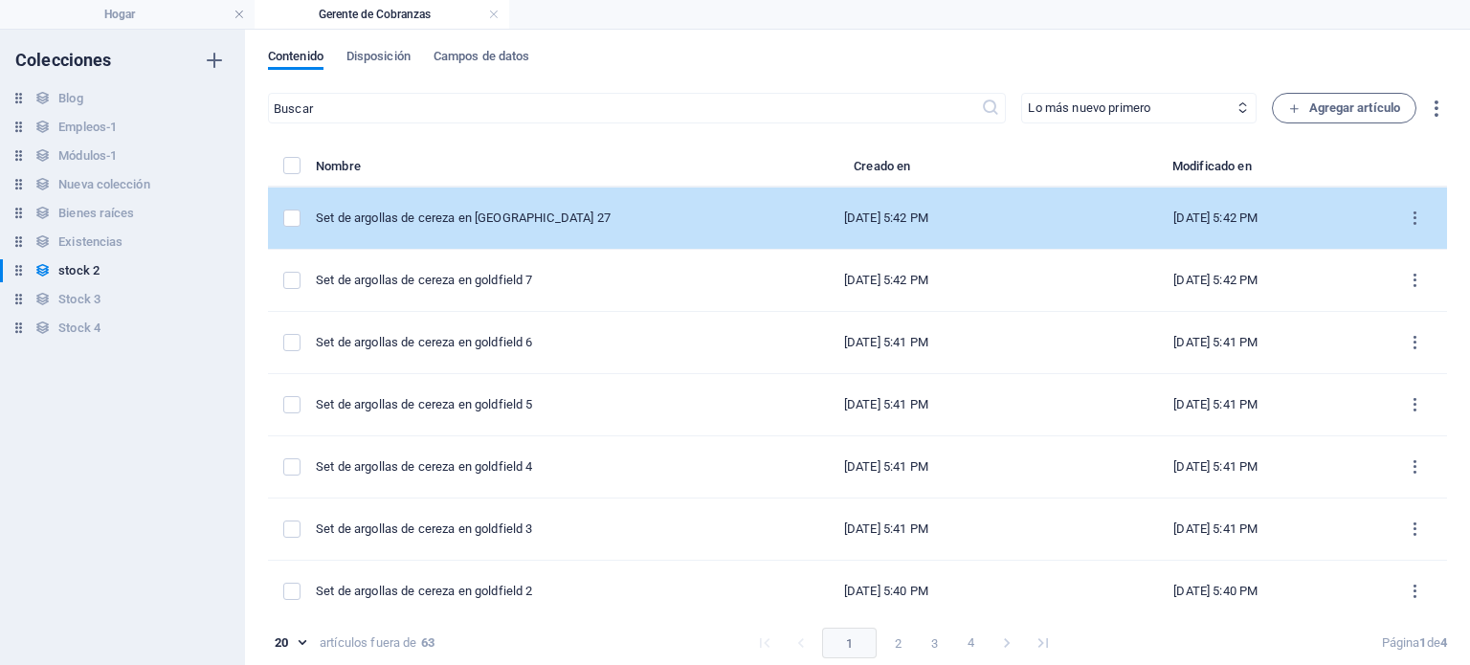
click at [646, 234] on td "Set de argollas de cereza en goldfield 27" at bounding box center [520, 219] width 408 height 62
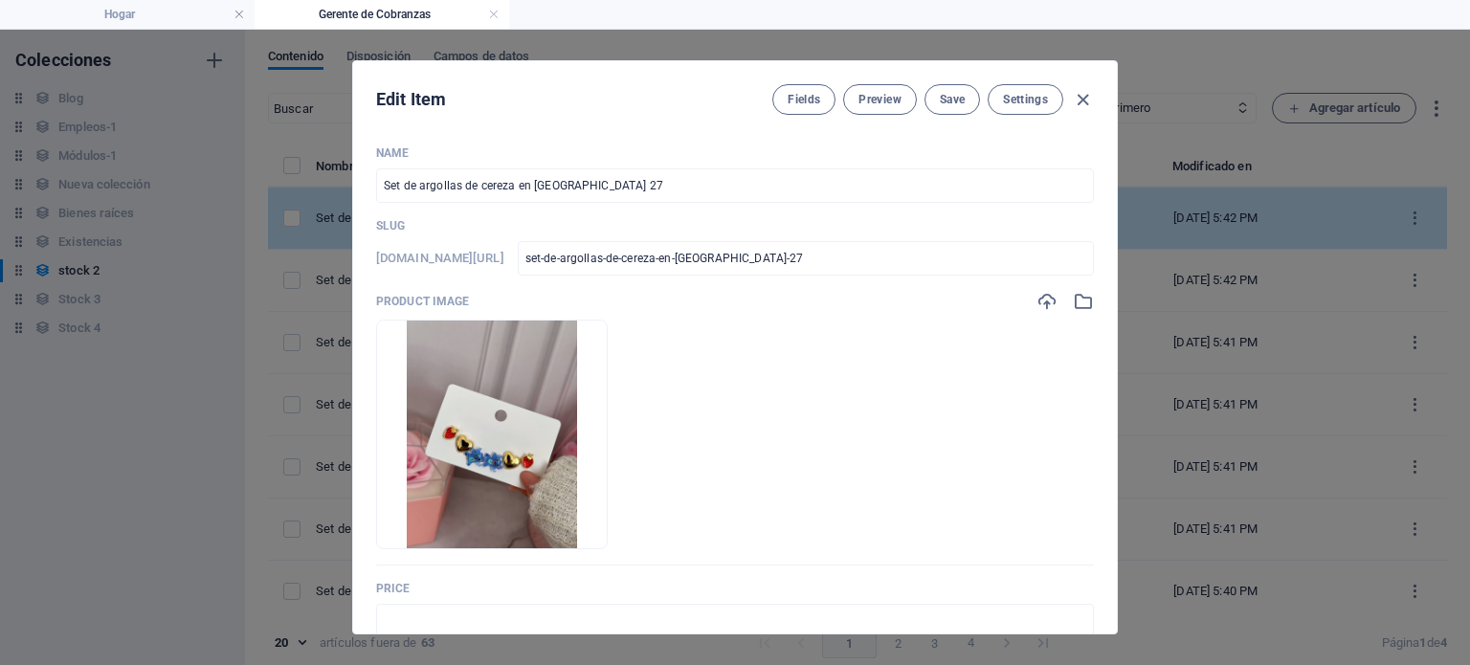
click at [646, 234] on div "Slug www.example.com/example-page/ set-de-argollas-de-cereza-en-goldfield-27 ​" at bounding box center [735, 246] width 718 height 57
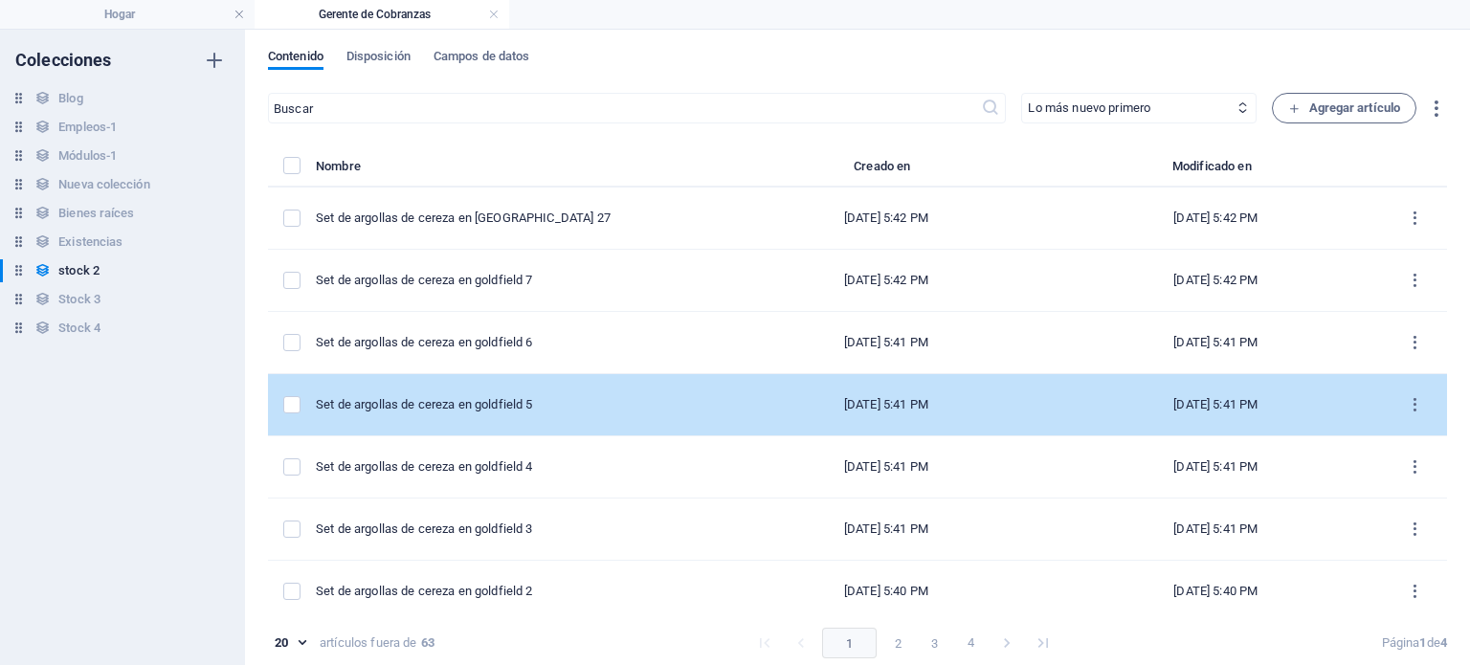
drag, startPoint x: 1443, startPoint y: 271, endPoint x: 1431, endPoint y: 379, distance: 108.9
click at [1431, 379] on div "Contenido Disposición Campos de datos ​ Lo más nuevo primero El más antiguo pri…" at bounding box center [857, 348] width 1225 height 636
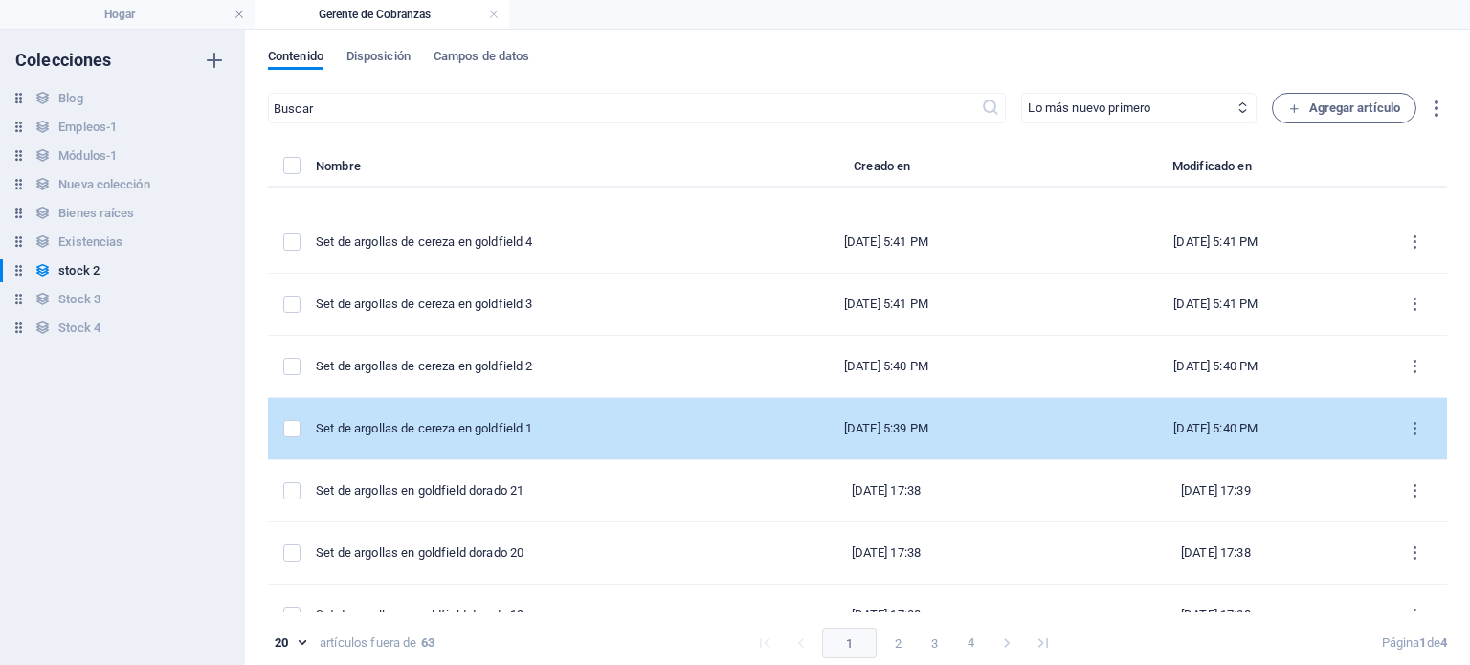
scroll to position [235, 0]
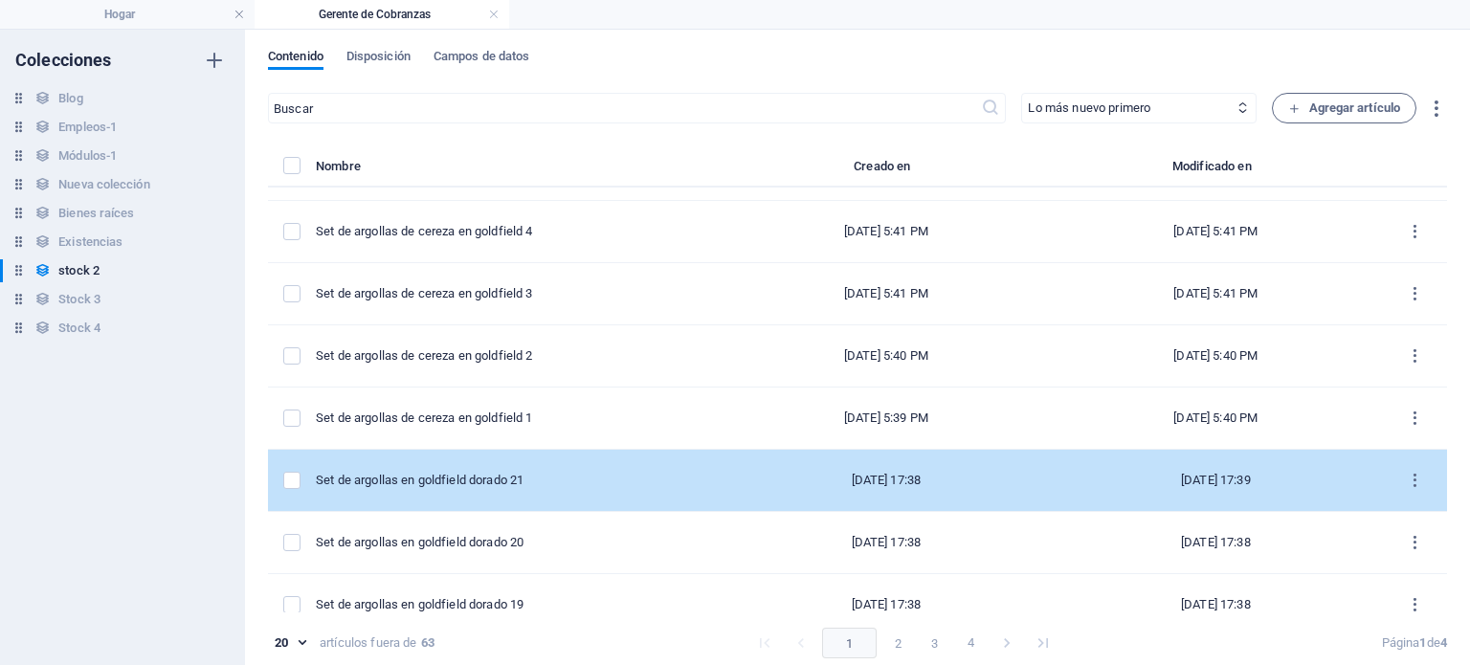
click at [607, 467] on td "Set de argollas en goldfield dorado 21" at bounding box center [520, 481] width 408 height 62
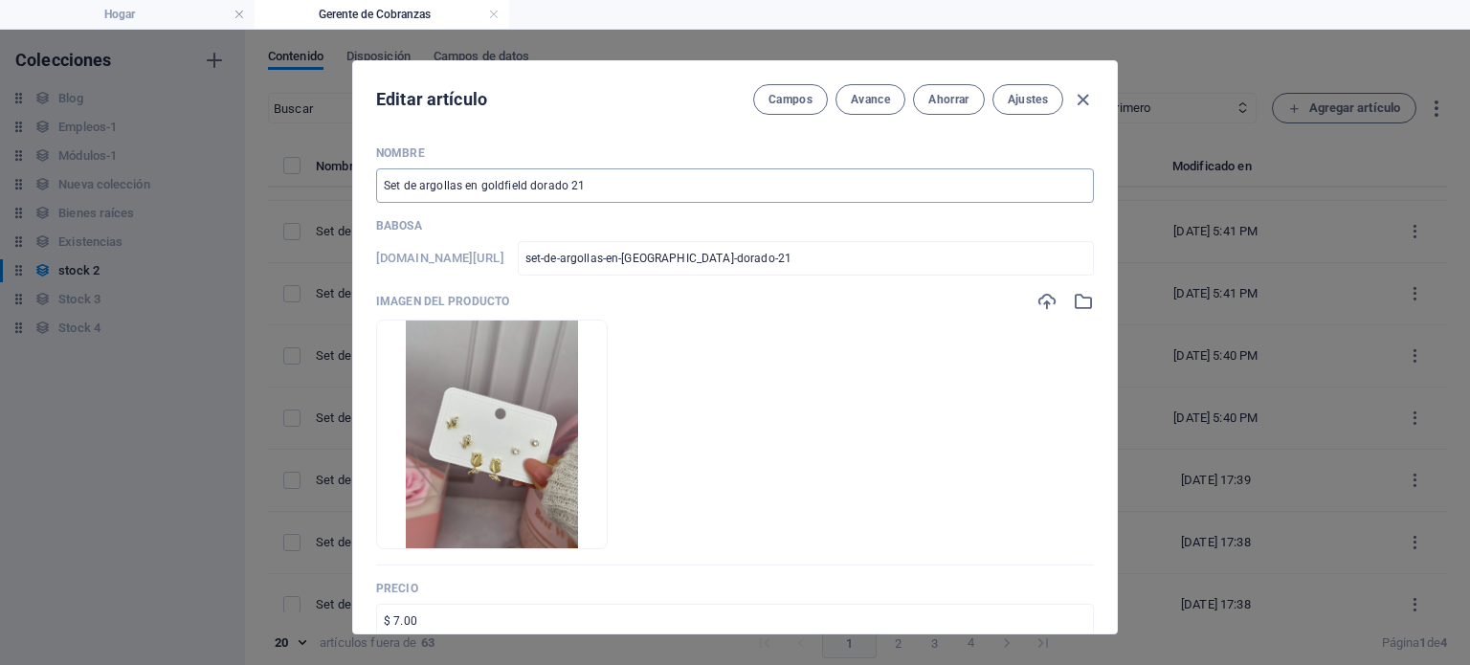
click at [590, 183] on input "Set de argollas en goldfield dorado 21" at bounding box center [735, 185] width 718 height 34
click at [1080, 103] on icon "button" at bounding box center [1083, 100] width 22 height 22
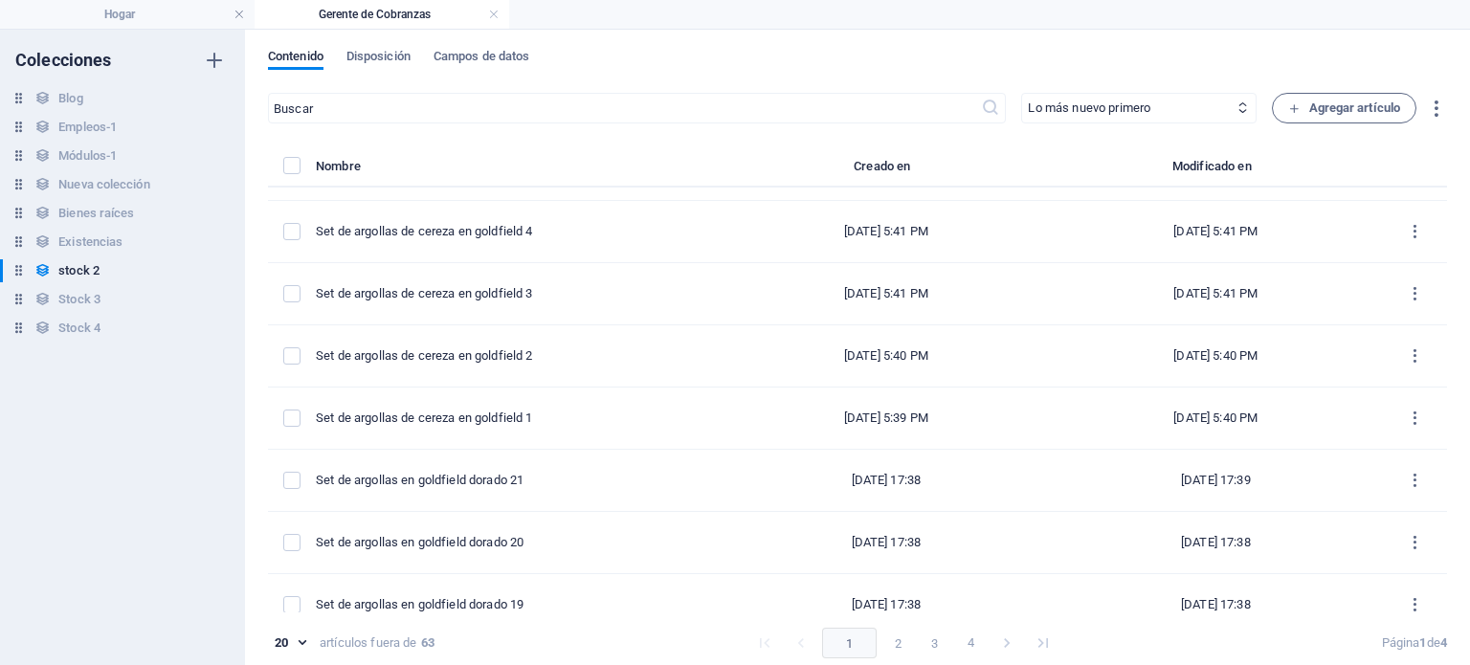
drag, startPoint x: 1444, startPoint y: 345, endPoint x: 1447, endPoint y: 286, distance: 58.5
click at [1447, 286] on div "Contenido Disposición Campos de datos ​ Lo más nuevo primero El más antiguo pri…" at bounding box center [857, 348] width 1225 height 636
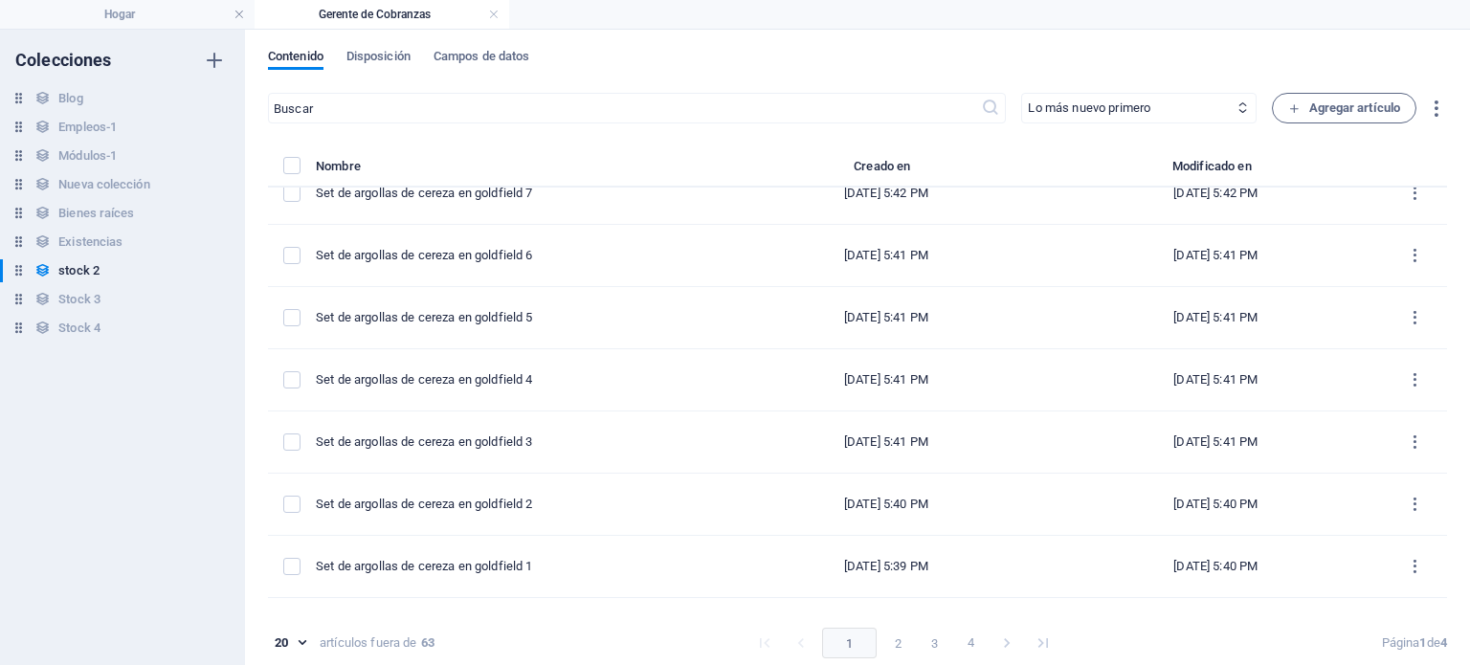
scroll to position [0, 0]
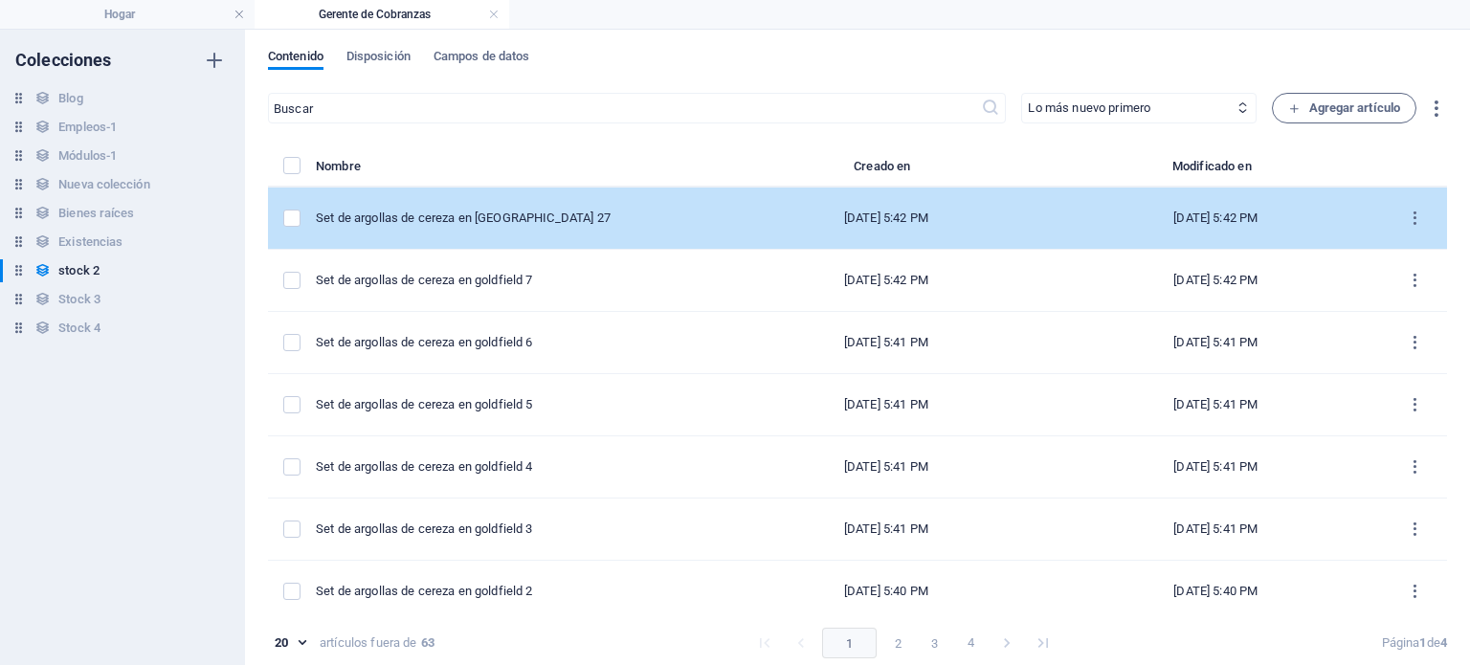
click at [584, 224] on div "Set de argollas de cereza en goldfield 27" at bounding box center [512, 218] width 392 height 17
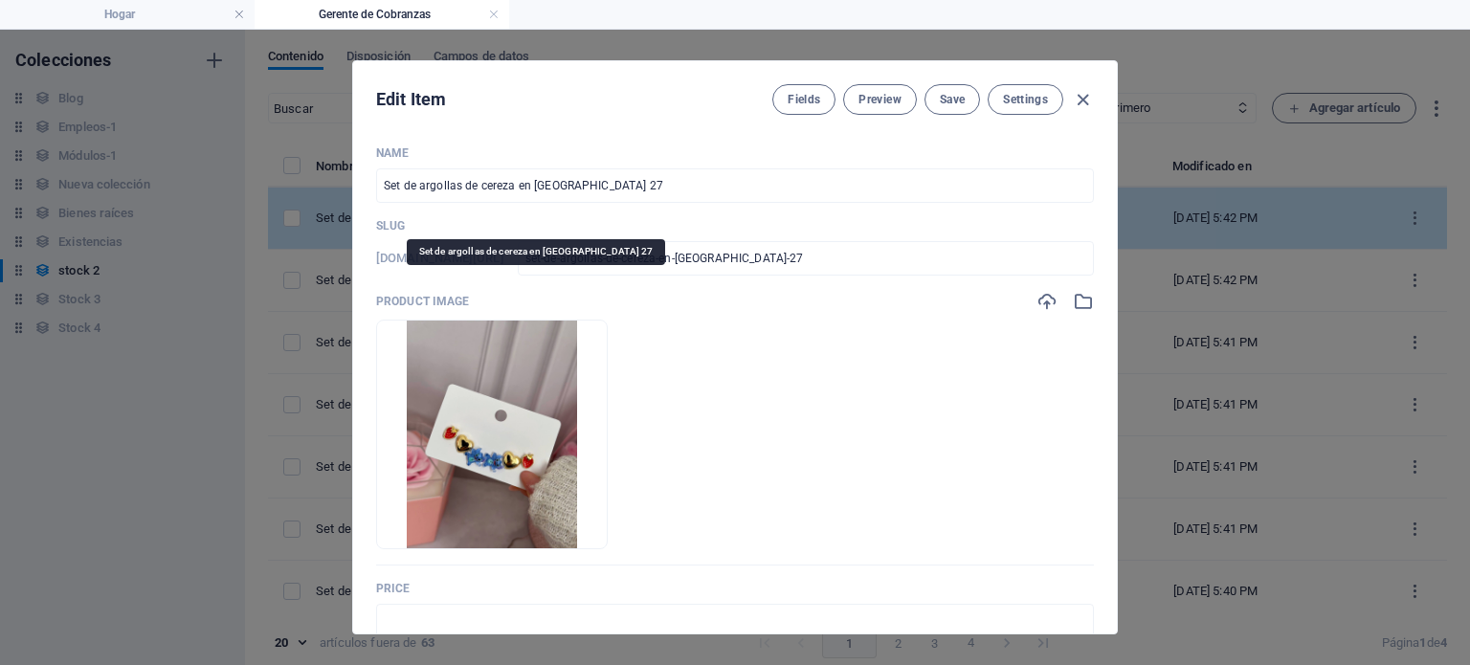
click at [584, 224] on p "Slug" at bounding box center [735, 225] width 718 height 15
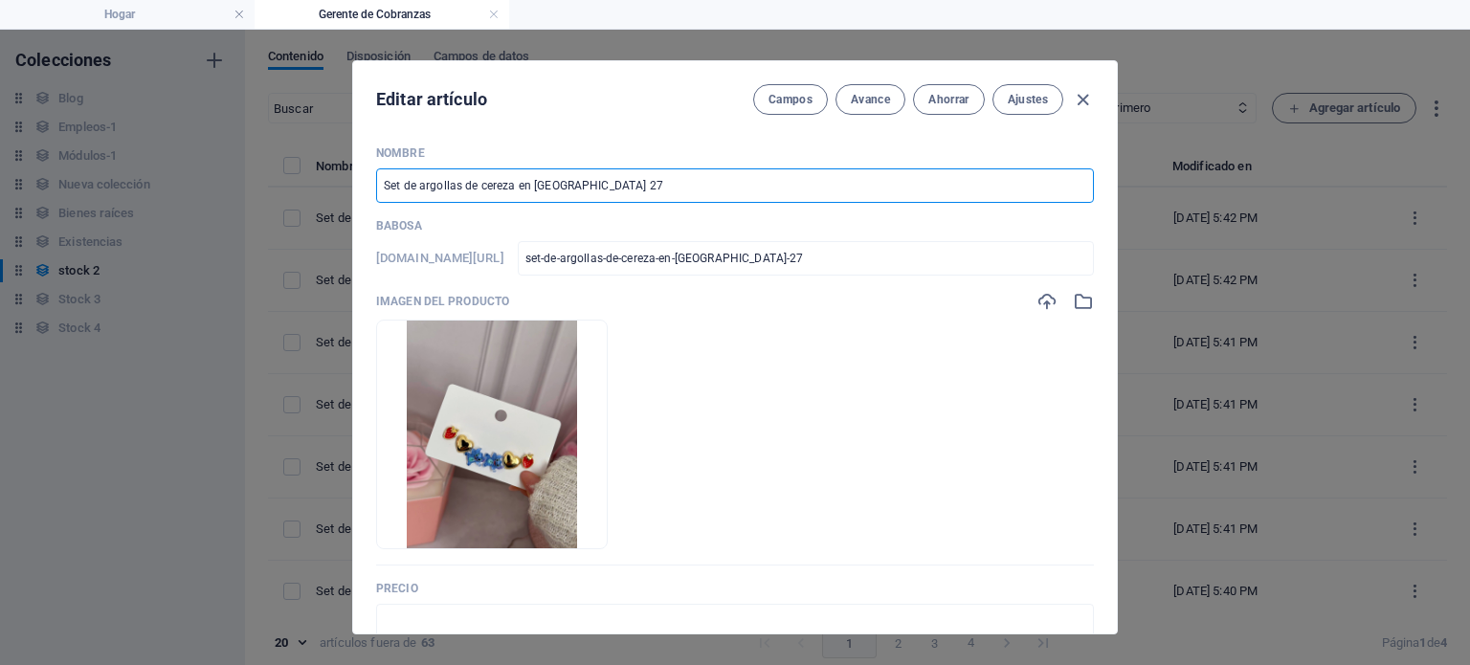
click at [606, 178] on input "Set de argollas de cereza en goldfield 27" at bounding box center [735, 185] width 718 height 34
paste input "en goldfield dorado 21"
click at [957, 103] on font "Ahorrar" at bounding box center [948, 99] width 40 height 13
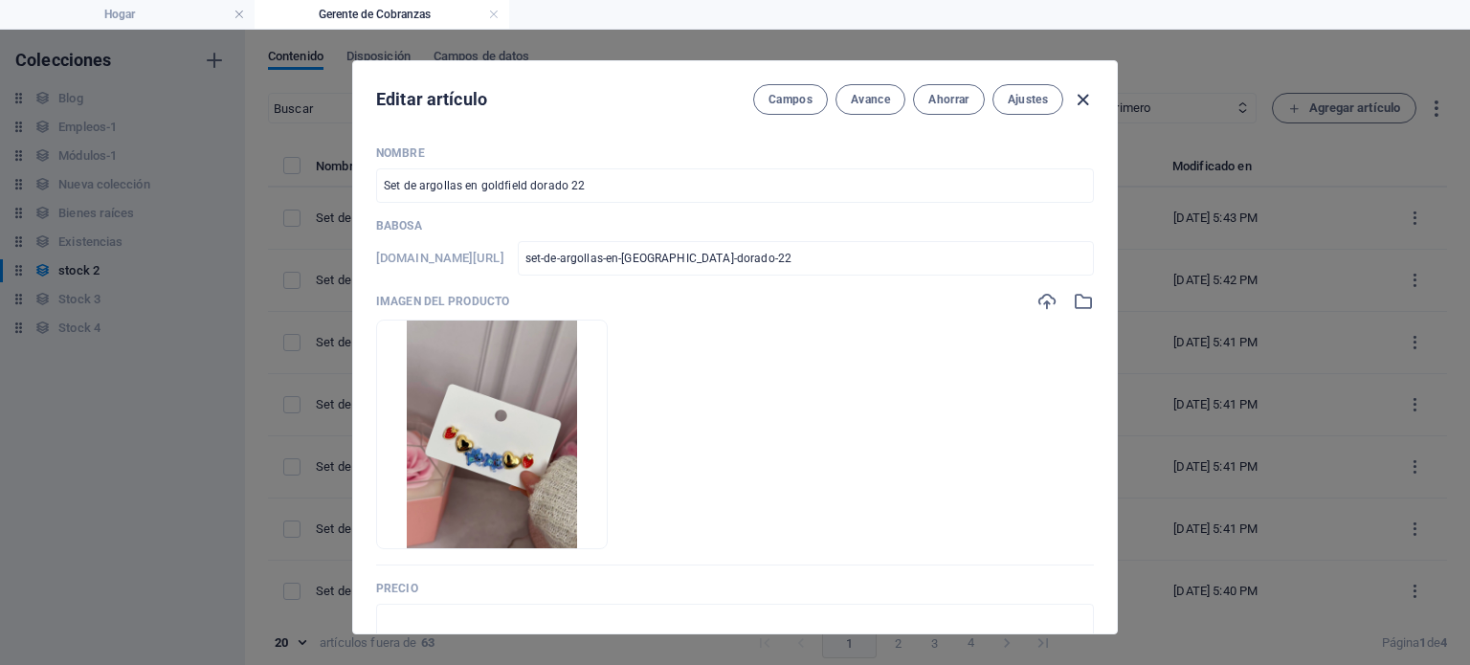
click at [1076, 99] on icon "button" at bounding box center [1083, 100] width 22 height 22
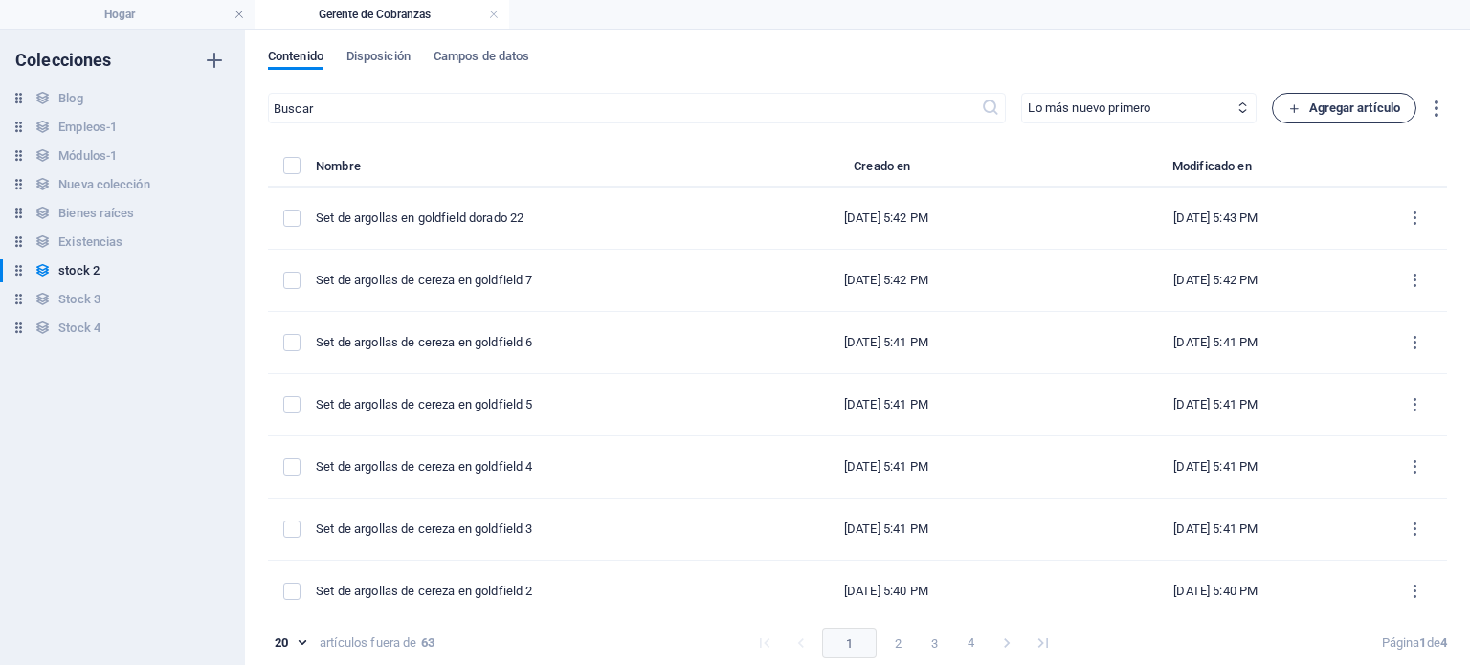
click at [1344, 100] on font "Agregar artículo" at bounding box center [1355, 107] width 92 height 14
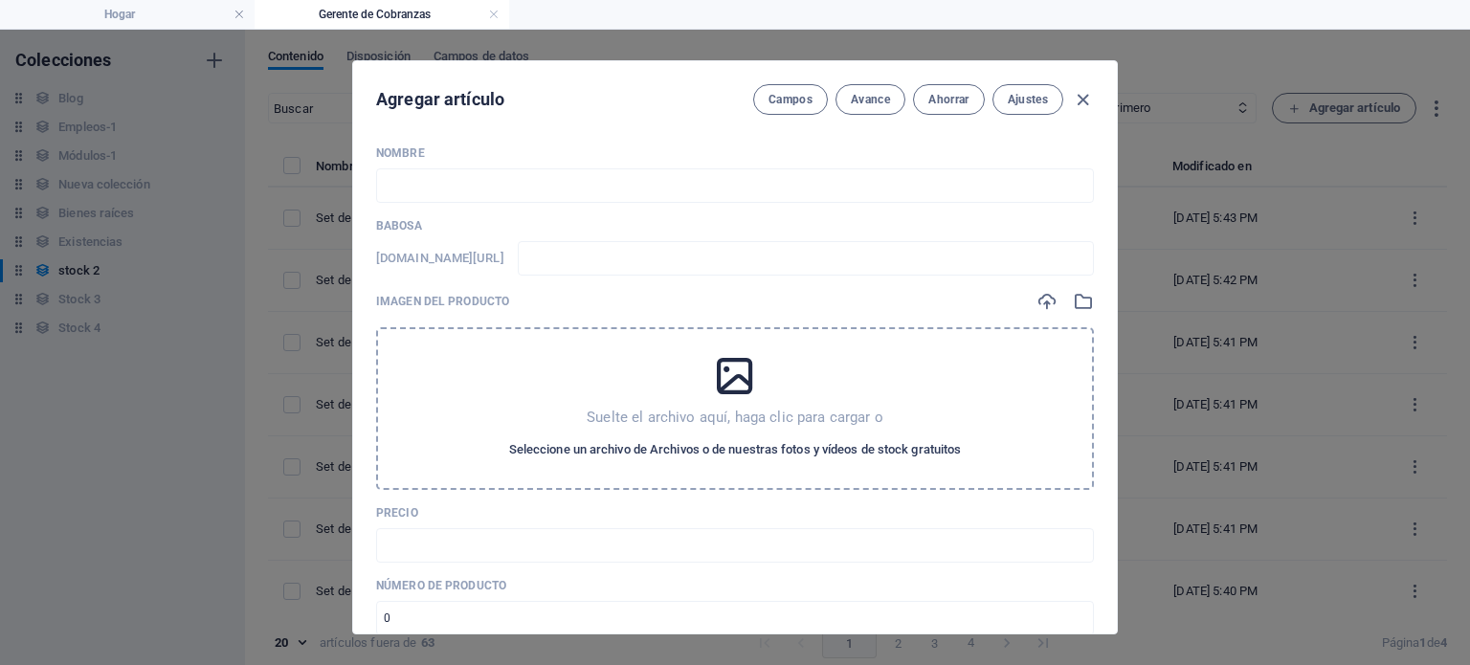
click at [724, 447] on font "Seleccione un archivo de Archivos o de nuestras fotos y vídeos de stock gratuit…" at bounding box center [735, 449] width 453 height 14
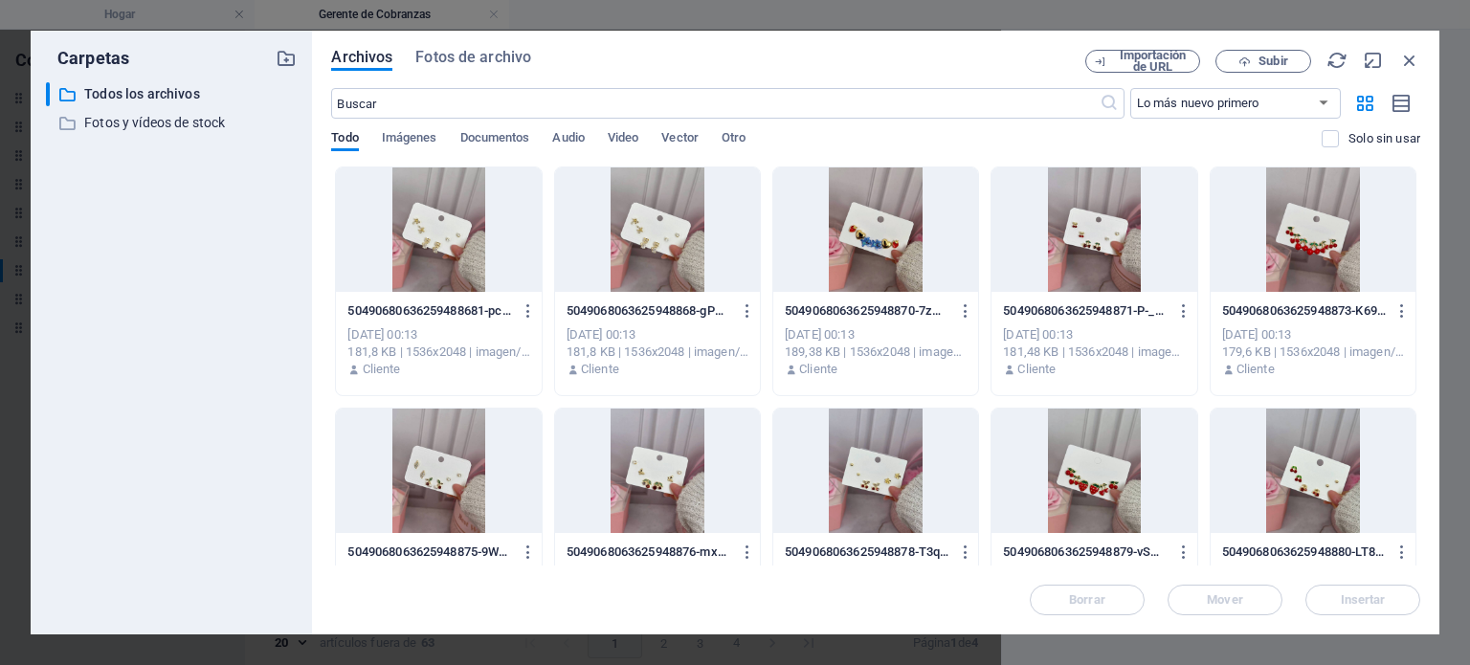
click at [724, 447] on div at bounding box center [657, 471] width 205 height 124
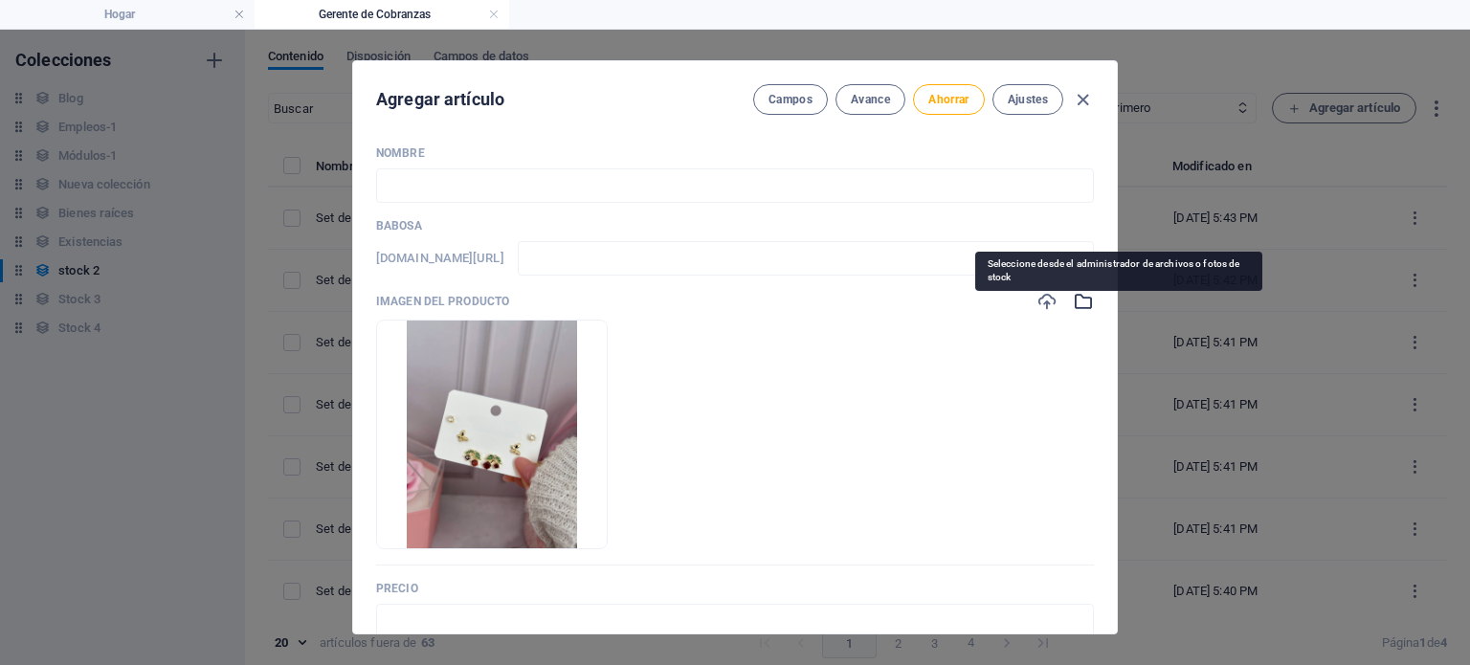
click at [1083, 298] on icon "button" at bounding box center [1083, 301] width 21 height 21
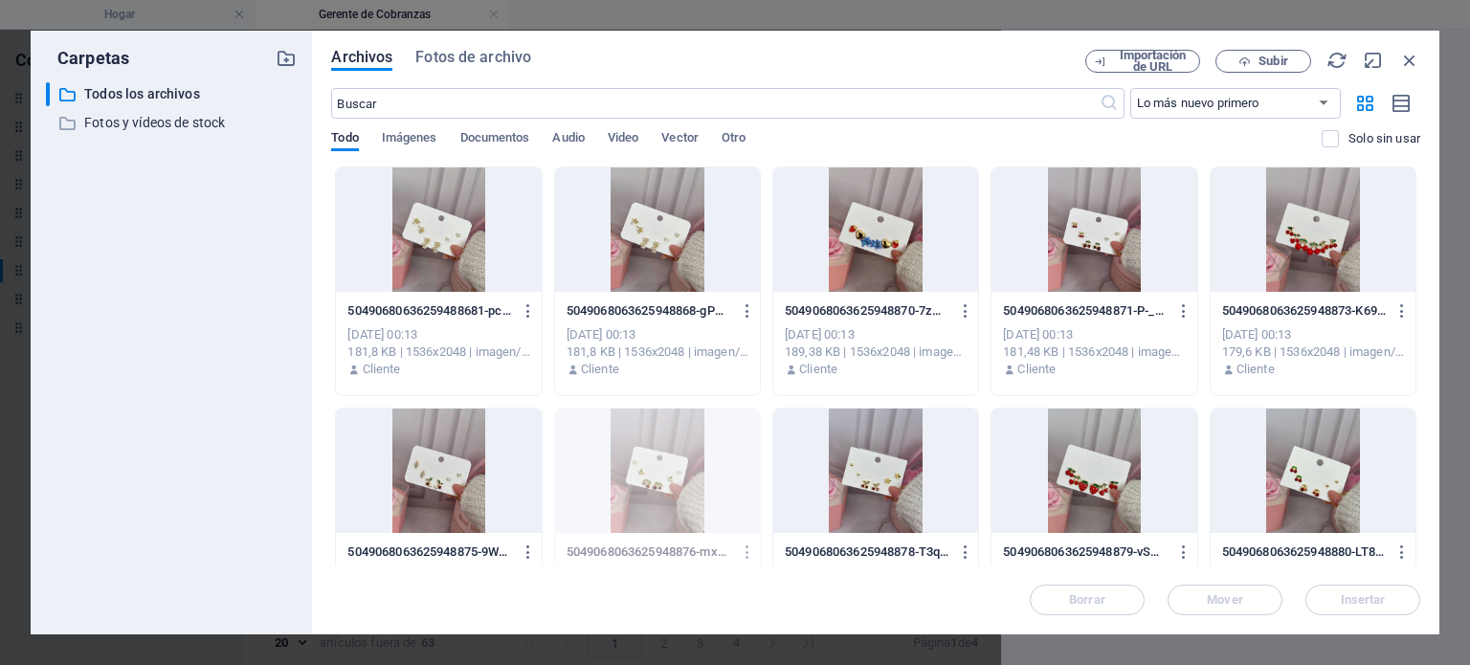
click at [613, 312] on font "5049068063625948868-gPBS6ssFEOJUqz5Q-u2I0g.jpg" at bounding box center [720, 310] width 307 height 14
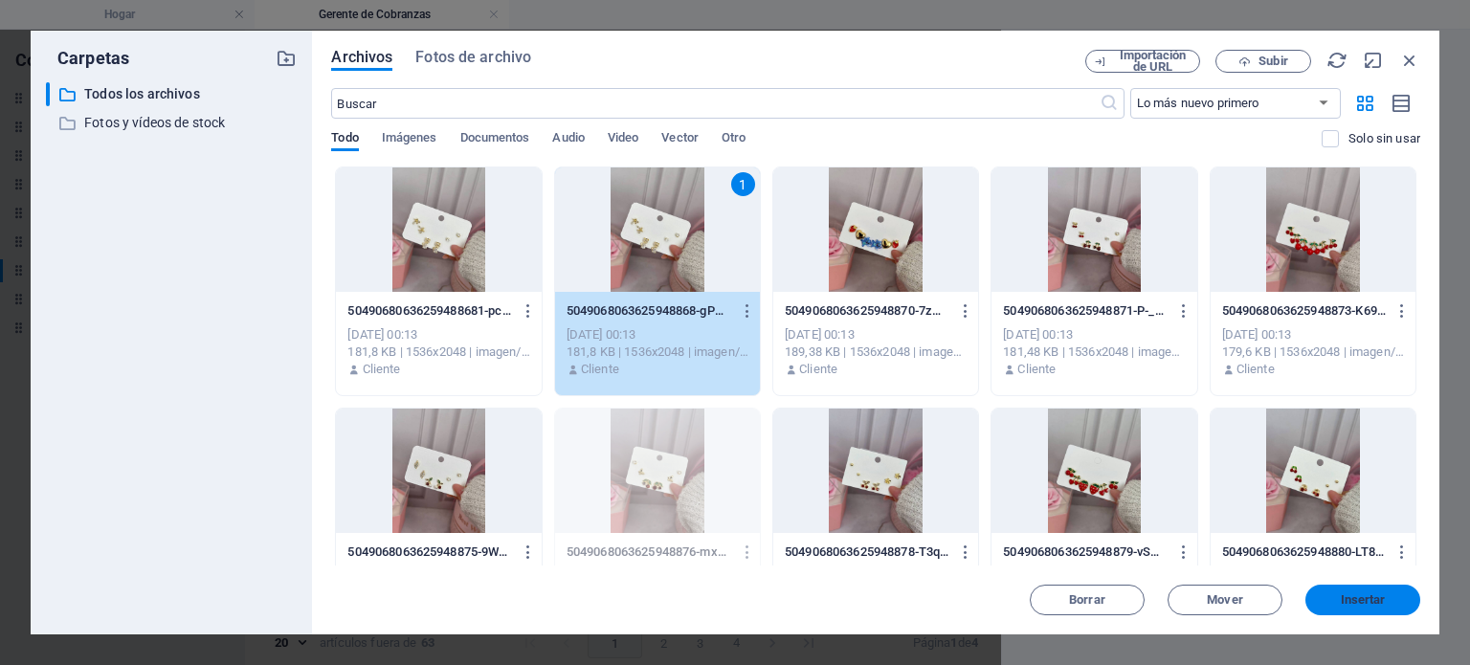
click at [1374, 608] on button "Insertar" at bounding box center [1362, 600] width 115 height 31
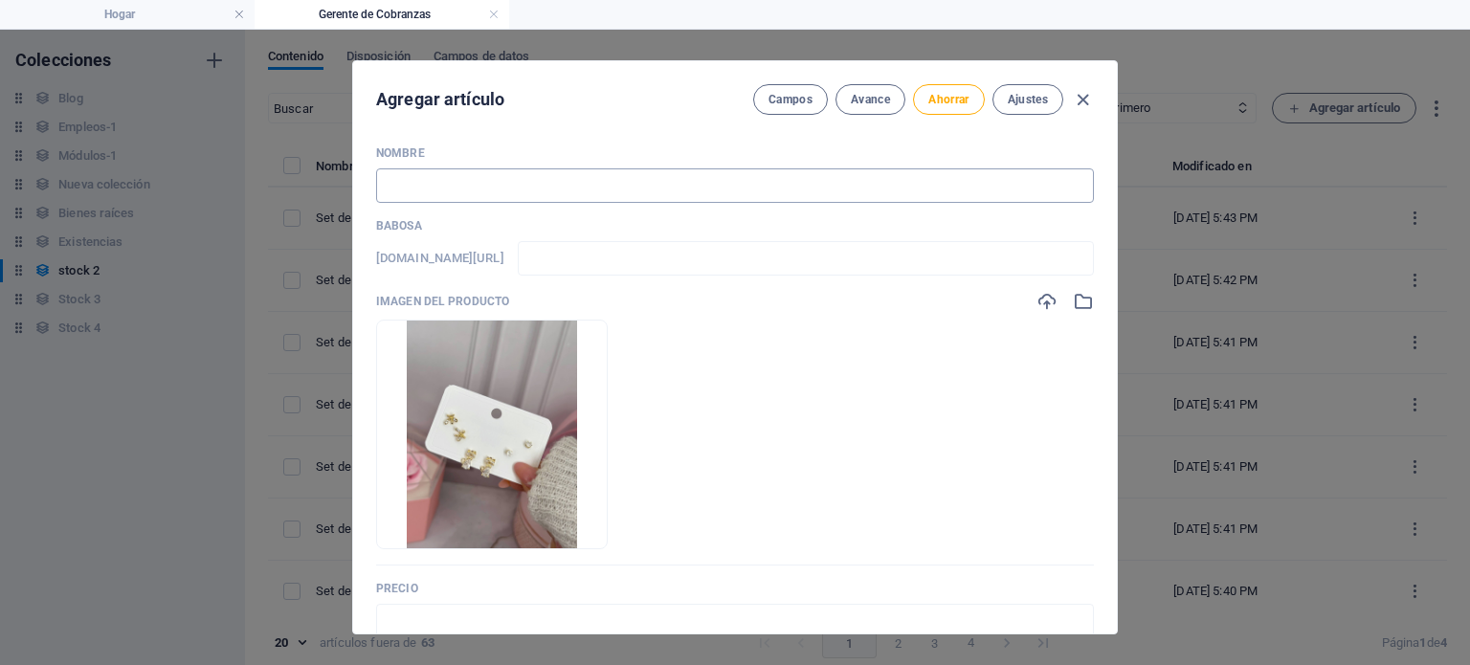
click at [549, 190] on input "text" at bounding box center [735, 185] width 718 height 34
paste input "Set de argollas en goldfield dorado 21"
click at [485, 618] on input "text" at bounding box center [735, 621] width 718 height 34
click at [952, 113] on button "Ahorrar" at bounding box center [948, 99] width 71 height 31
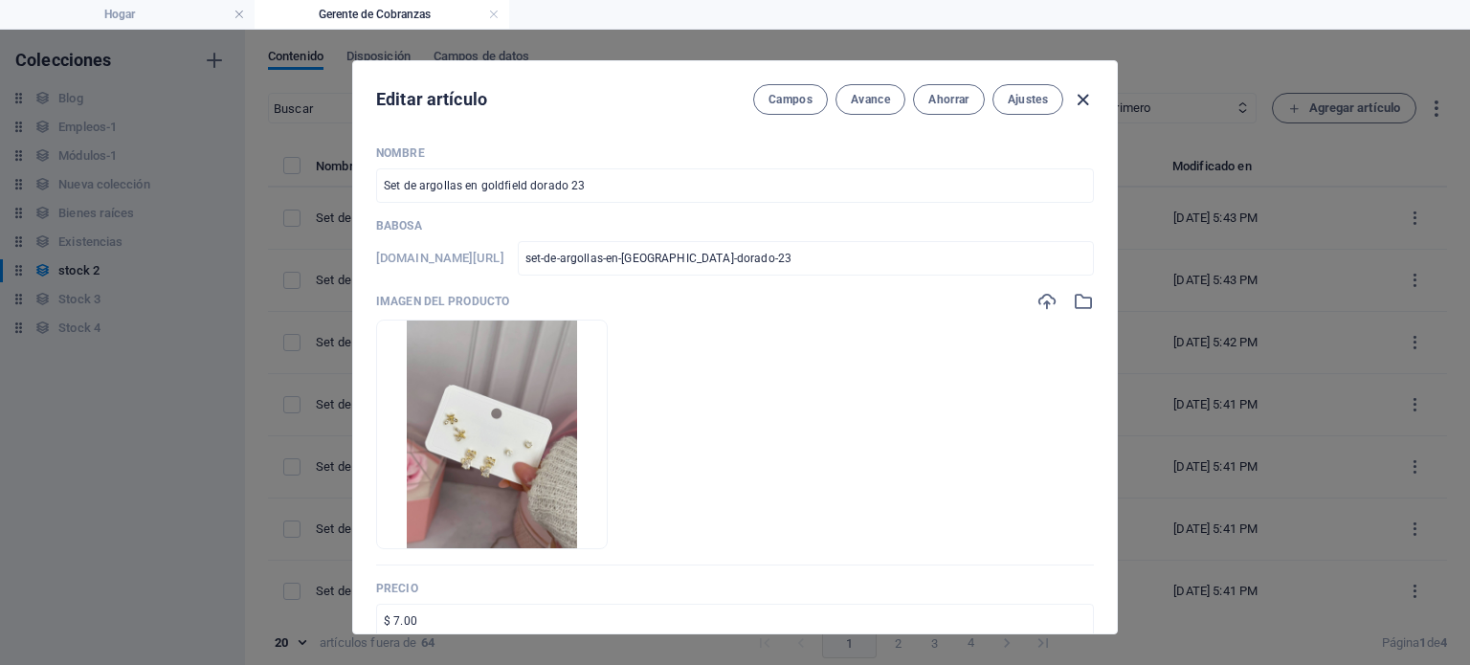
click at [1083, 97] on icon "button" at bounding box center [1083, 100] width 22 height 22
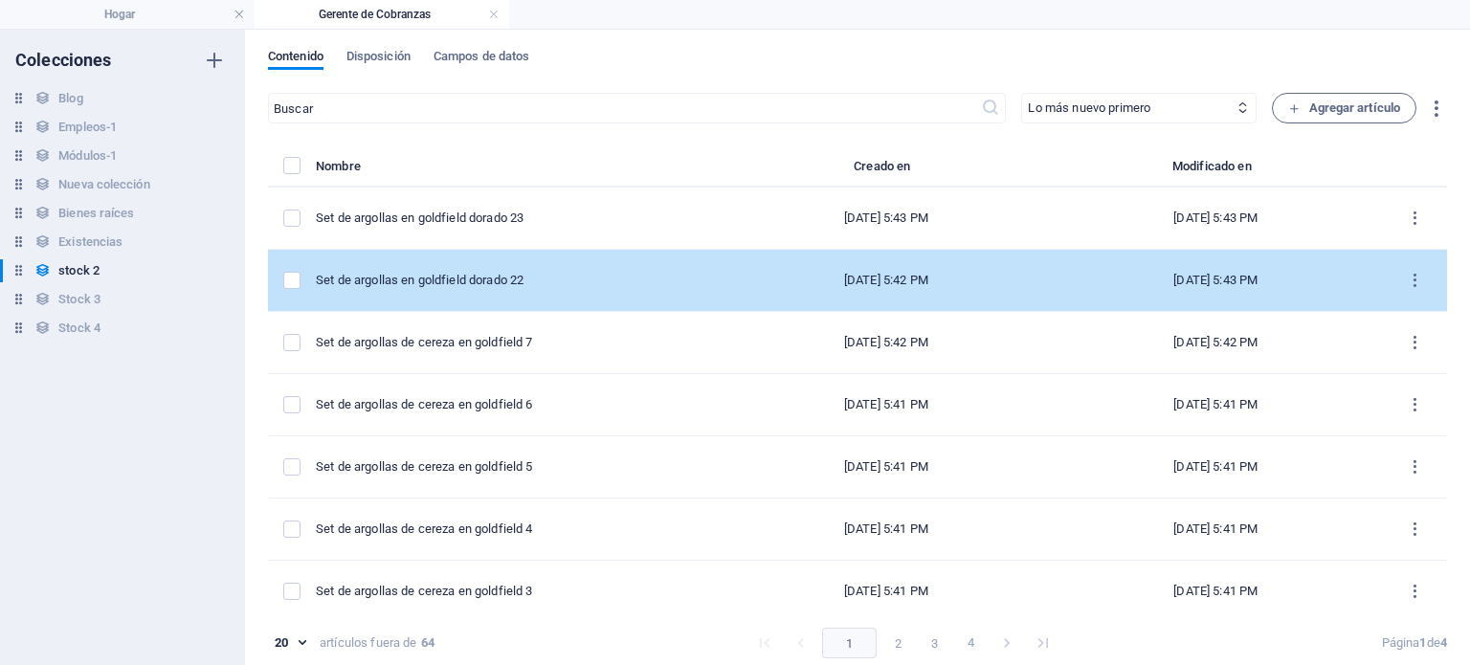
click at [568, 297] on td "Set de argollas en goldfield dorado 22" at bounding box center [520, 281] width 408 height 62
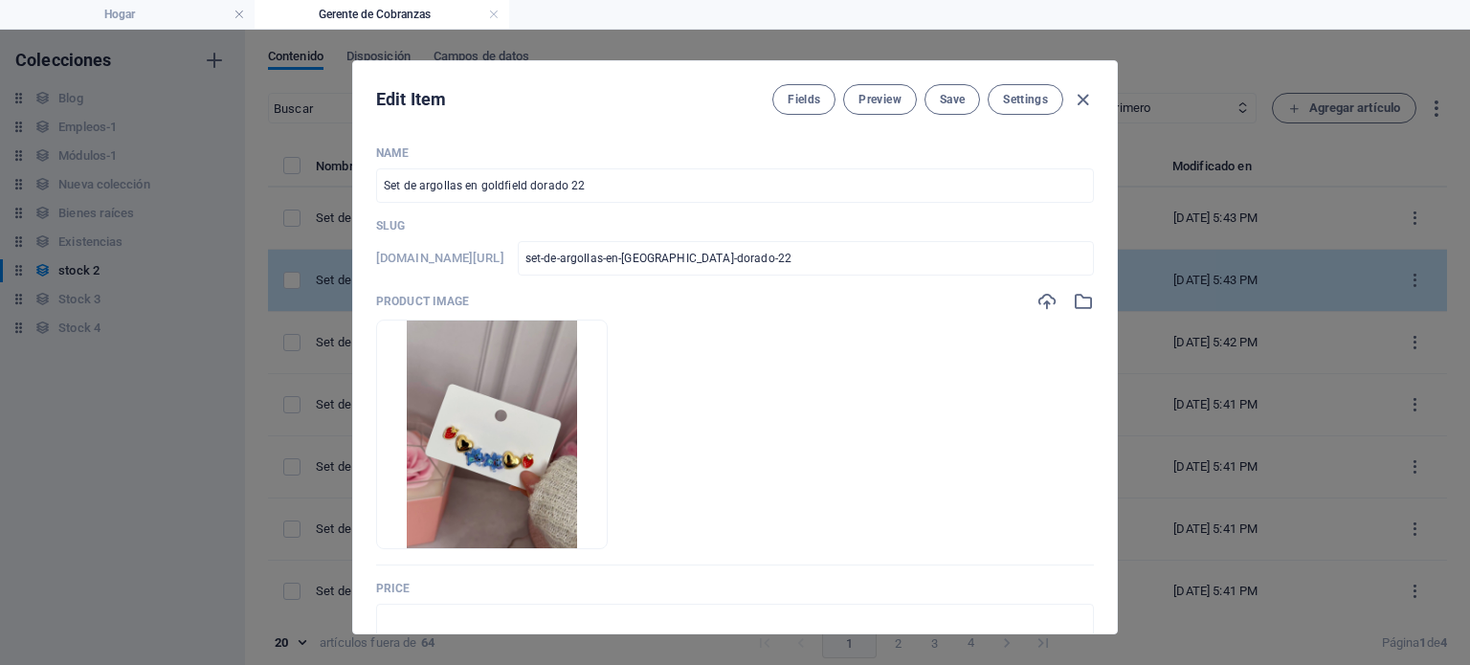
click at [568, 297] on div "Product image" at bounding box center [735, 301] width 718 height 21
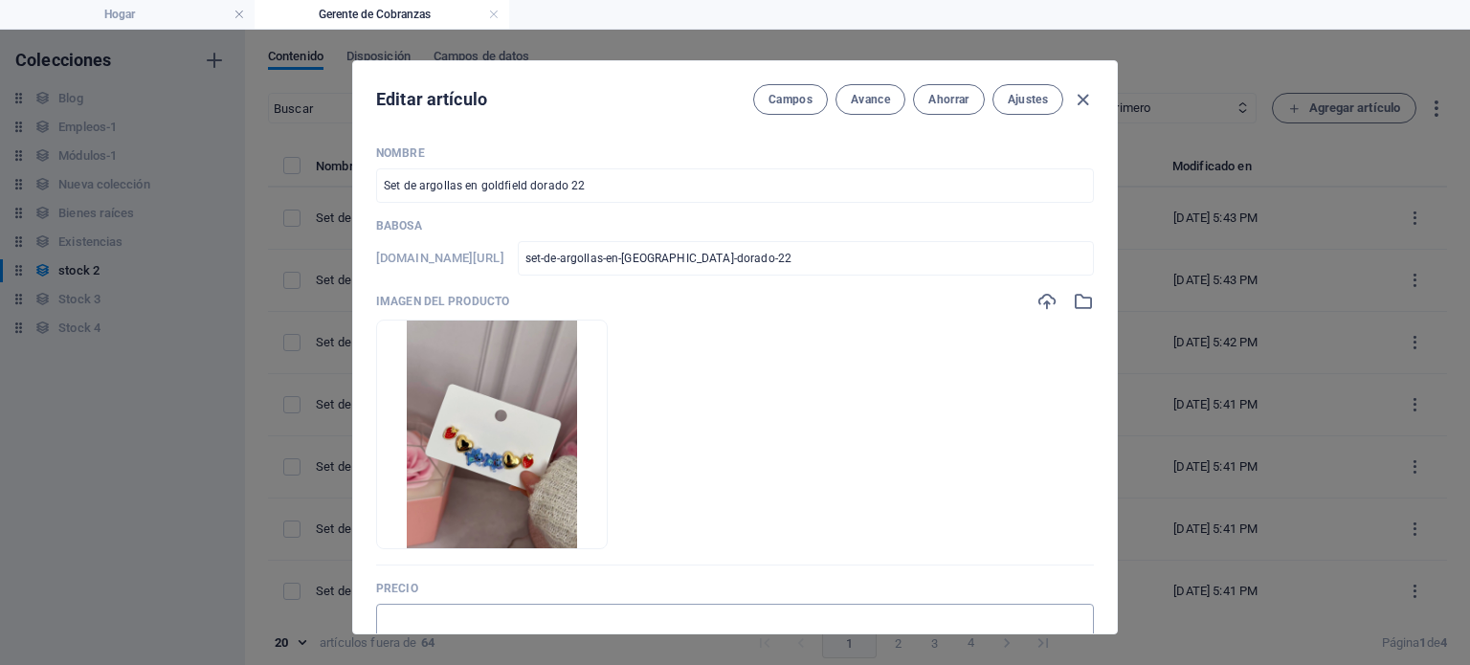
click at [524, 625] on input "text" at bounding box center [735, 621] width 718 height 34
click at [950, 110] on div "Editar artículo Campos Avance Ahorrar Ajustes" at bounding box center [735, 95] width 764 height 69
click at [950, 110] on button "Ahorrar" at bounding box center [948, 99] width 71 height 31
click at [1083, 97] on icon "button" at bounding box center [1083, 100] width 22 height 22
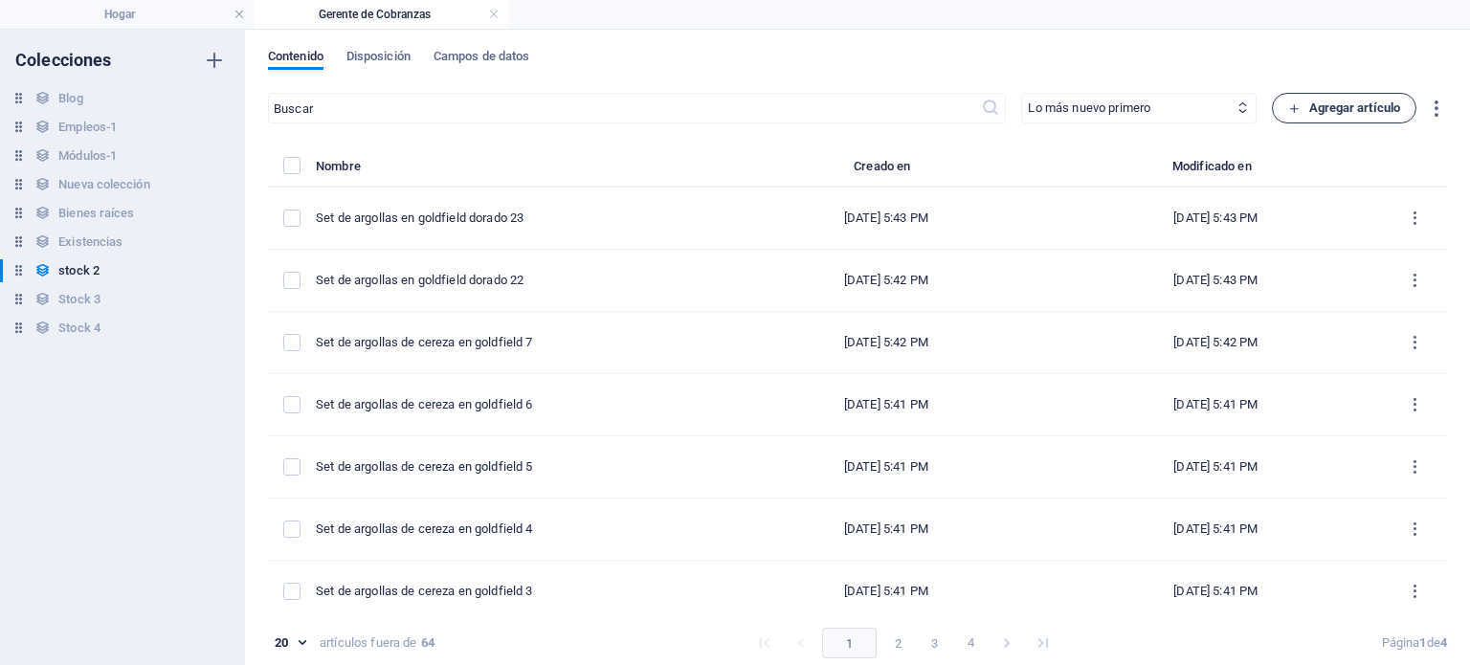
click at [1335, 106] on font "Agregar artículo" at bounding box center [1355, 107] width 92 height 14
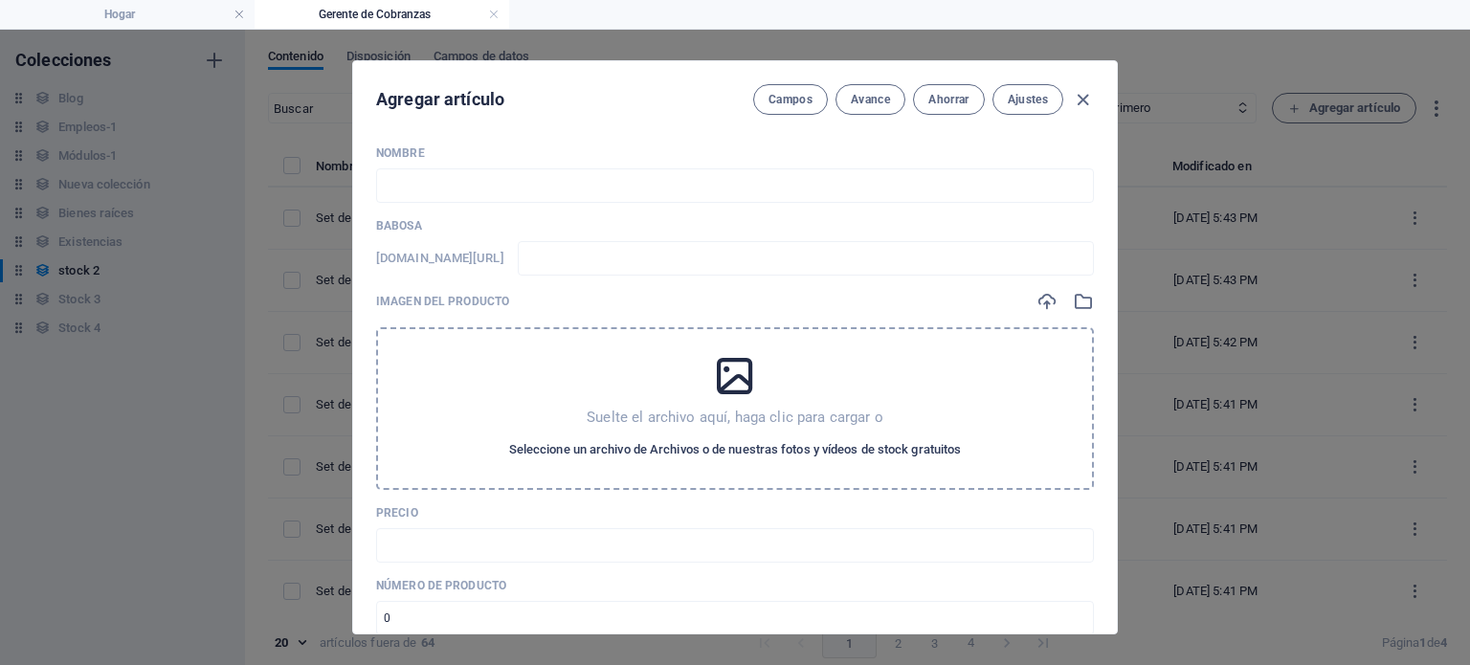
click at [784, 451] on font "Seleccione un archivo de Archivos o de nuestras fotos y vídeos de stock gratuit…" at bounding box center [735, 449] width 453 height 14
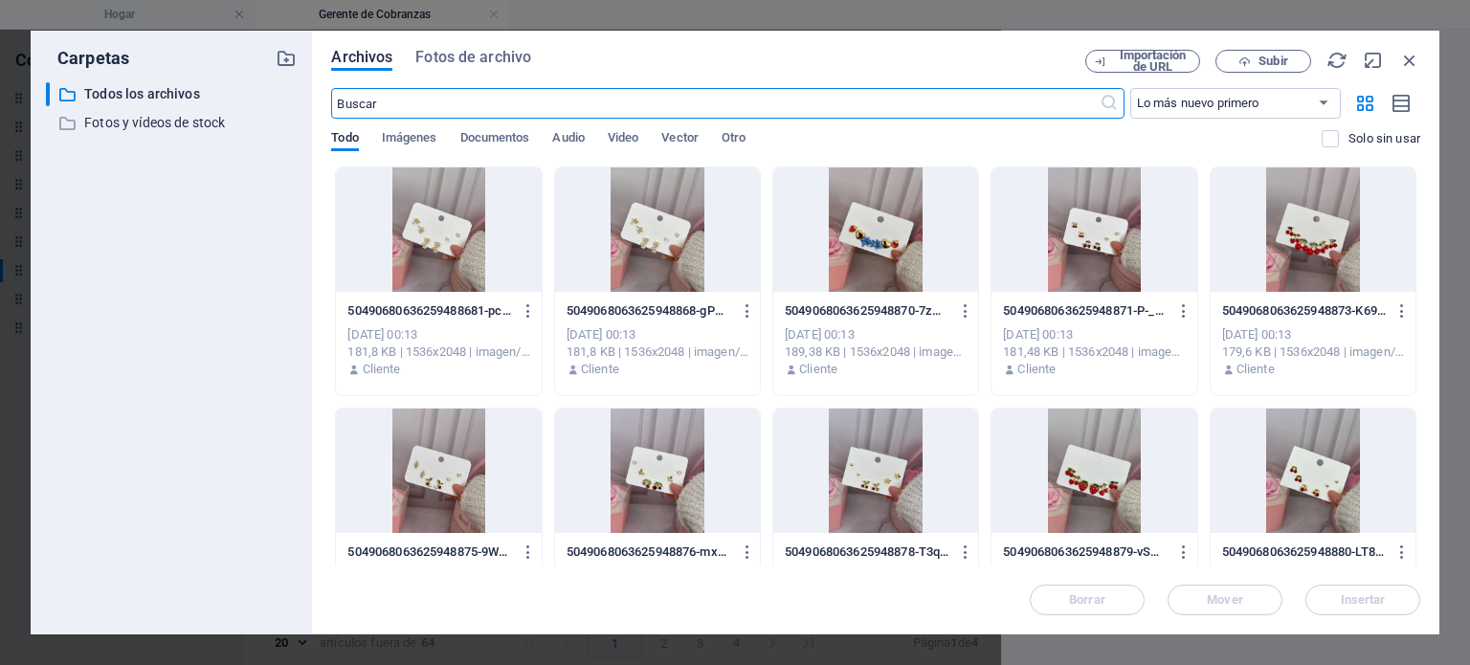
click at [448, 256] on div at bounding box center [438, 229] width 205 height 124
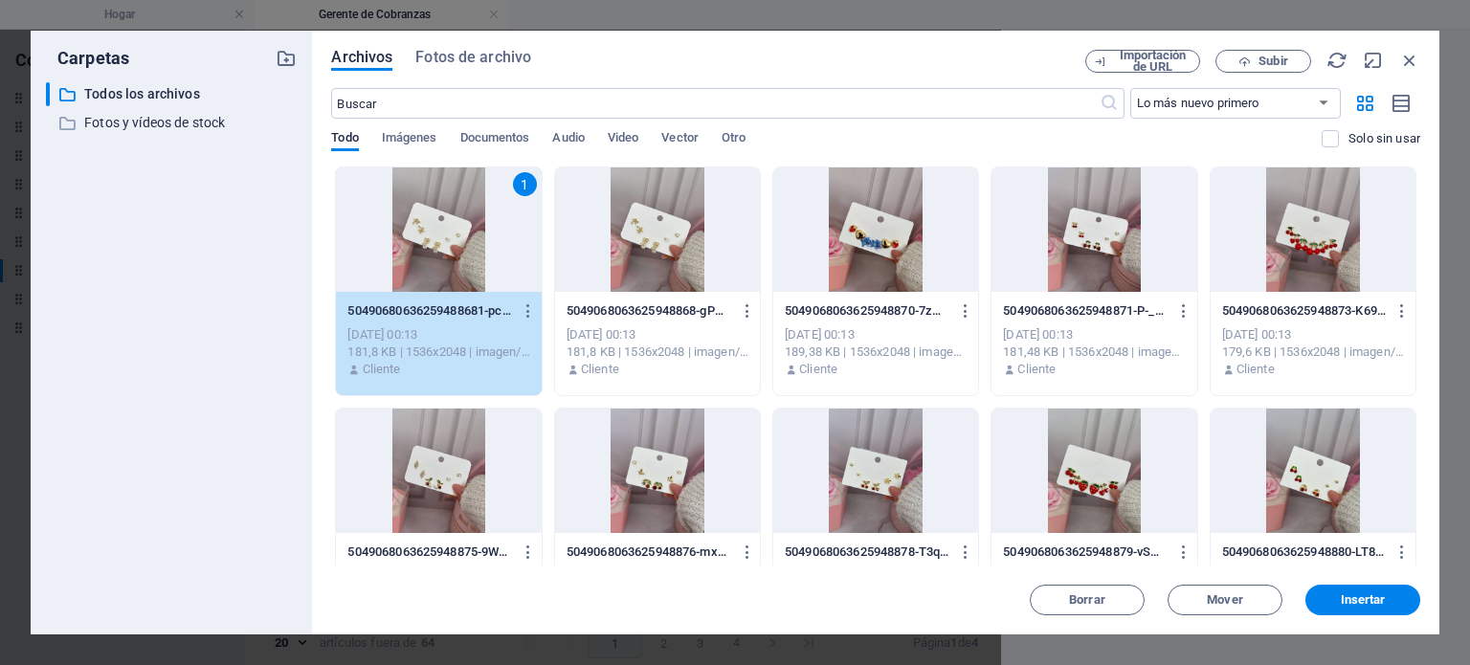
click at [1372, 617] on div "Archivos Fotos de archivo Importación de URL Subir ​ Lo más nuevo primero El má…" at bounding box center [875, 333] width 1127 height 604
click at [1361, 604] on font "Insertar" at bounding box center [1363, 599] width 45 height 14
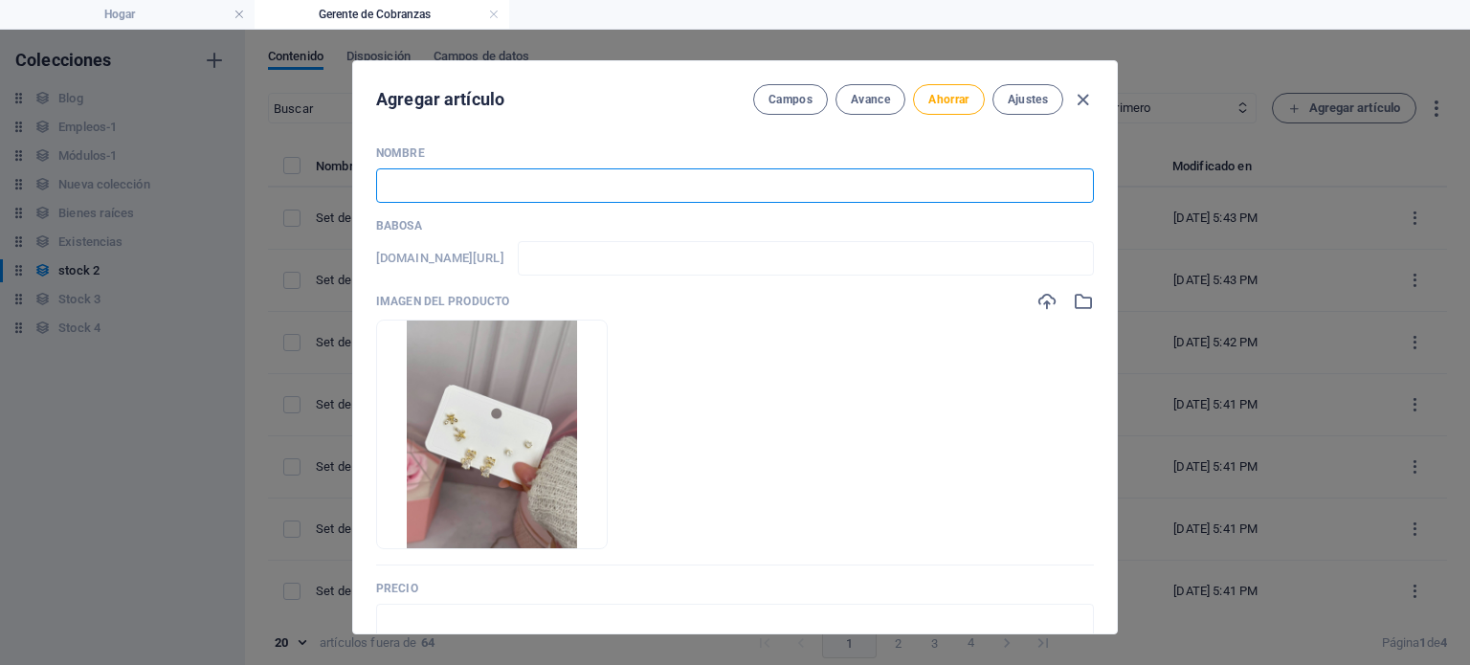
click at [613, 200] on input "text" at bounding box center [735, 185] width 718 height 34
paste input "Set de argollas en goldfield dorado 21"
click at [613, 200] on input "Set de argollas en goldfield dorado 21" at bounding box center [735, 185] width 718 height 34
click at [539, 618] on input "text" at bounding box center [735, 621] width 718 height 34
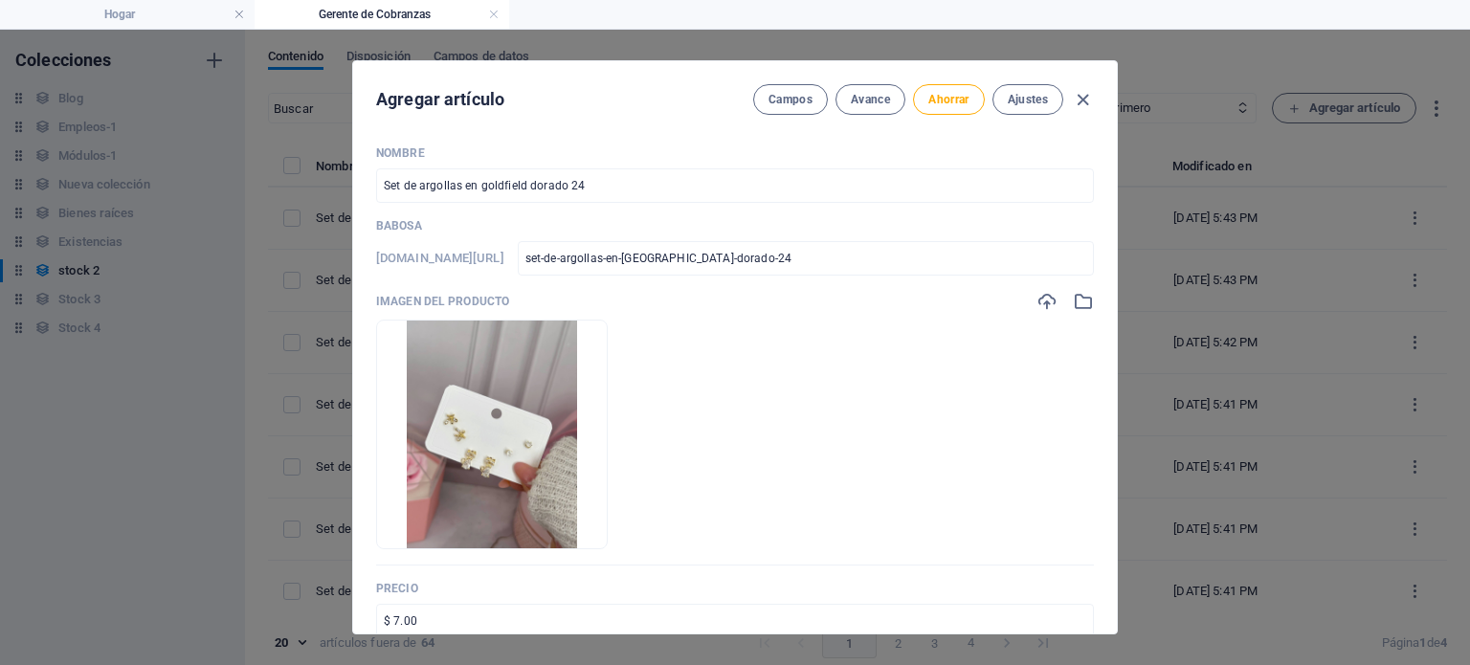
click at [953, 115] on div "Agregar artículo Campos Avance Ahorrar Ajustes" at bounding box center [735, 95] width 764 height 69
click at [953, 110] on button "Ahorrar" at bounding box center [948, 99] width 71 height 31
click at [1082, 100] on icon "button" at bounding box center [1083, 100] width 22 height 22
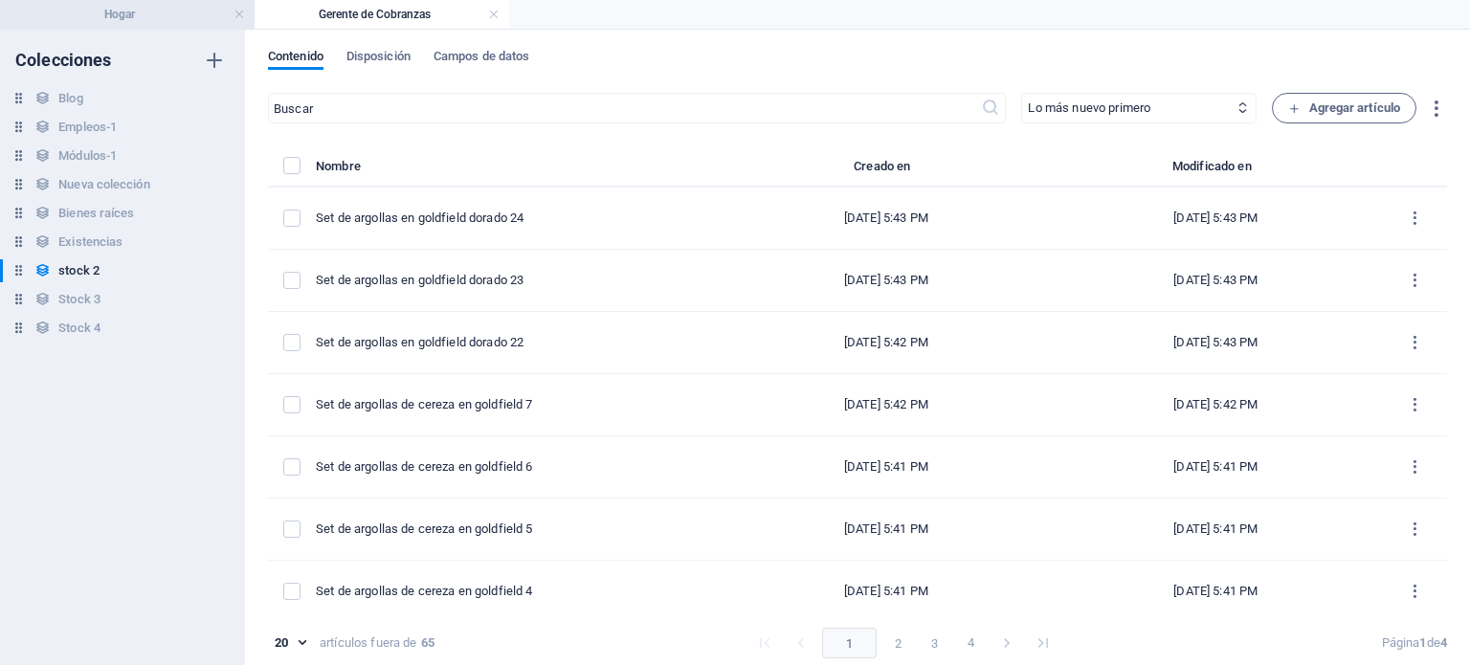
click at [145, 19] on h4 "Hogar" at bounding box center [127, 14] width 255 height 21
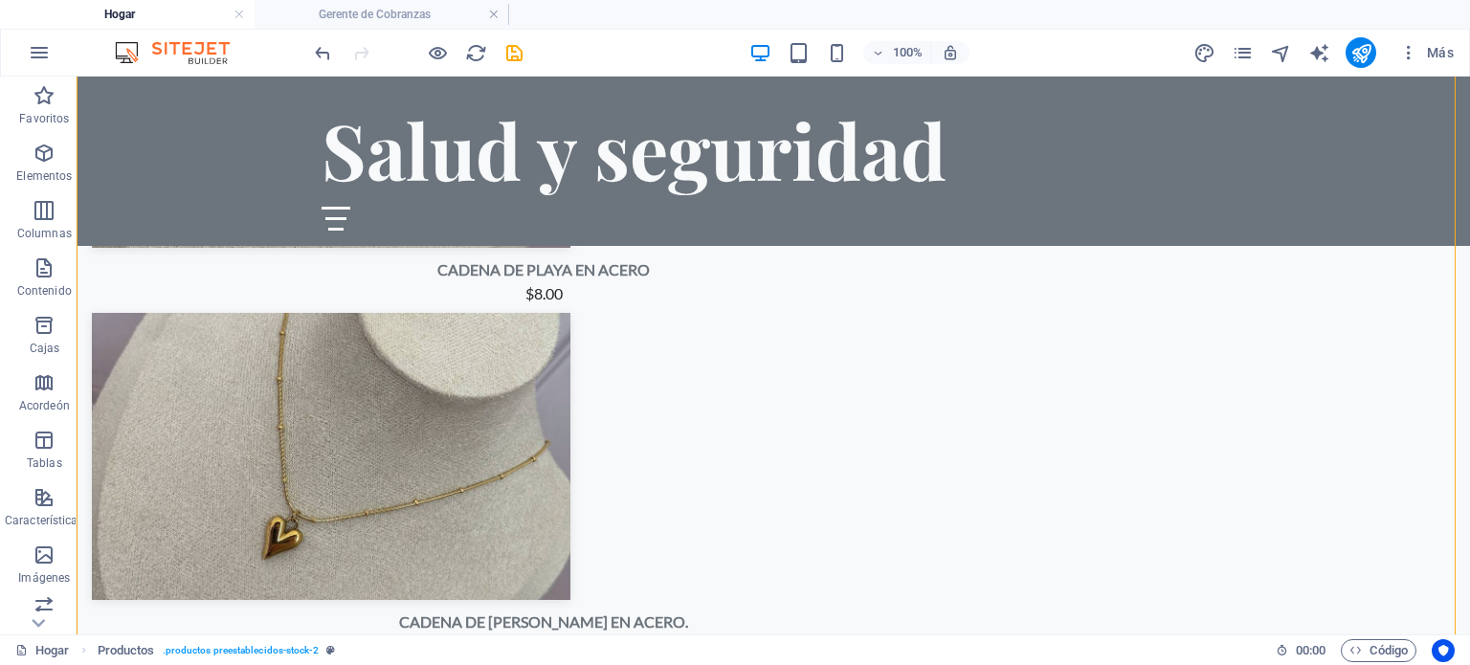
click at [489, 50] on div at bounding box center [418, 52] width 214 height 31
click at [474, 50] on icon "recargar" at bounding box center [476, 53] width 22 height 22
click at [520, 46] on icon "ahorrar" at bounding box center [514, 53] width 22 height 22
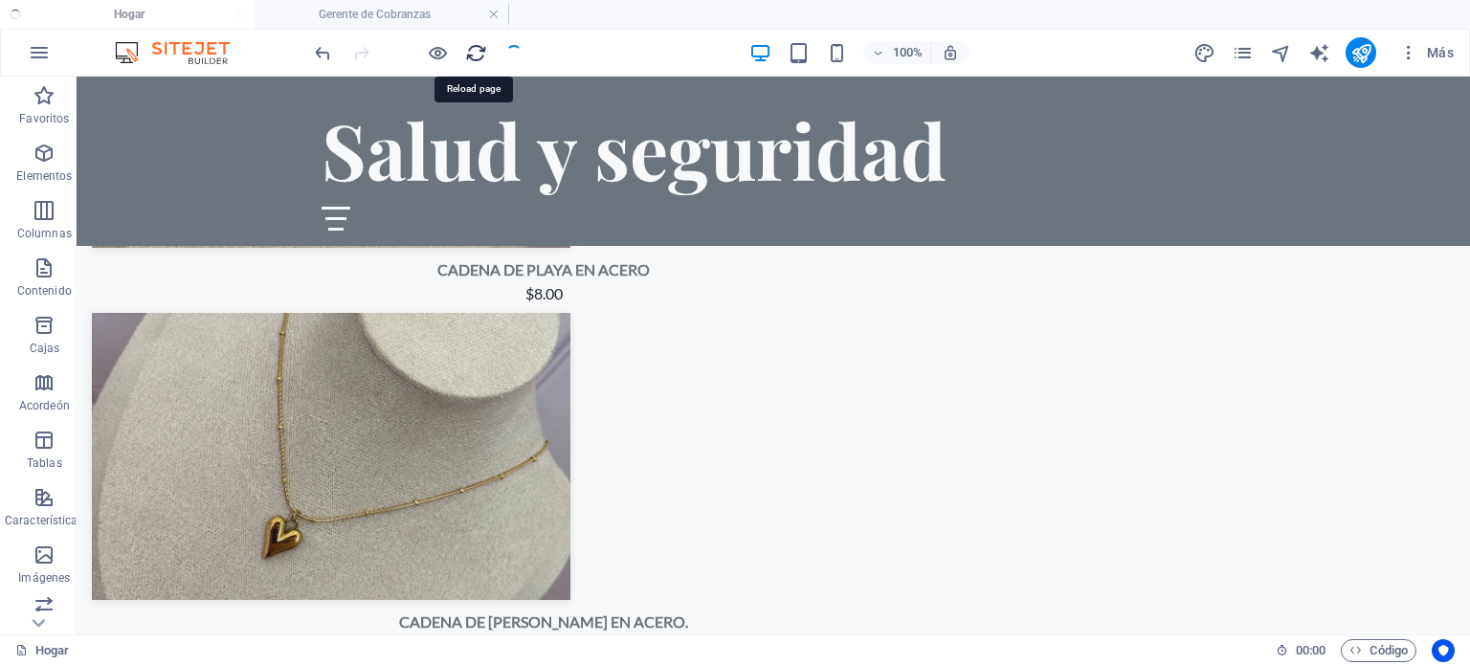
click at [480, 50] on icon "recargar" at bounding box center [476, 53] width 22 height 22
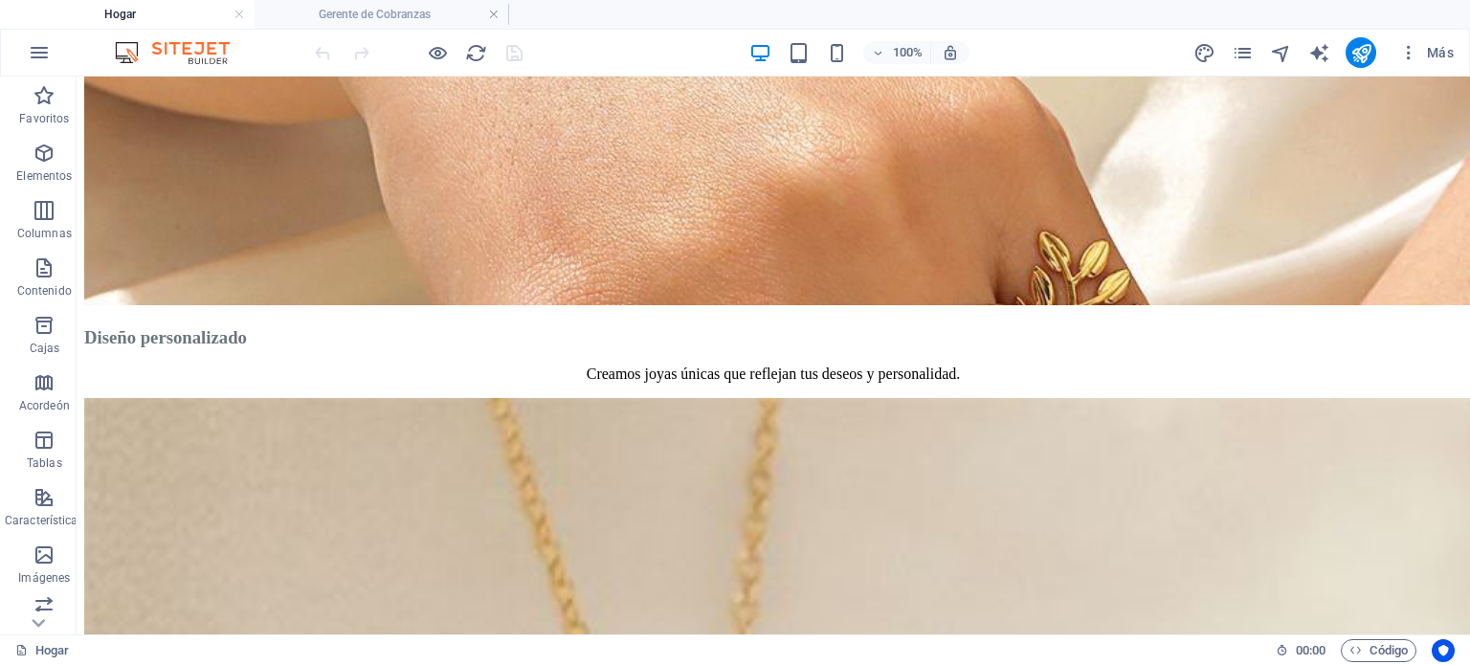
scroll to position [3518, 0]
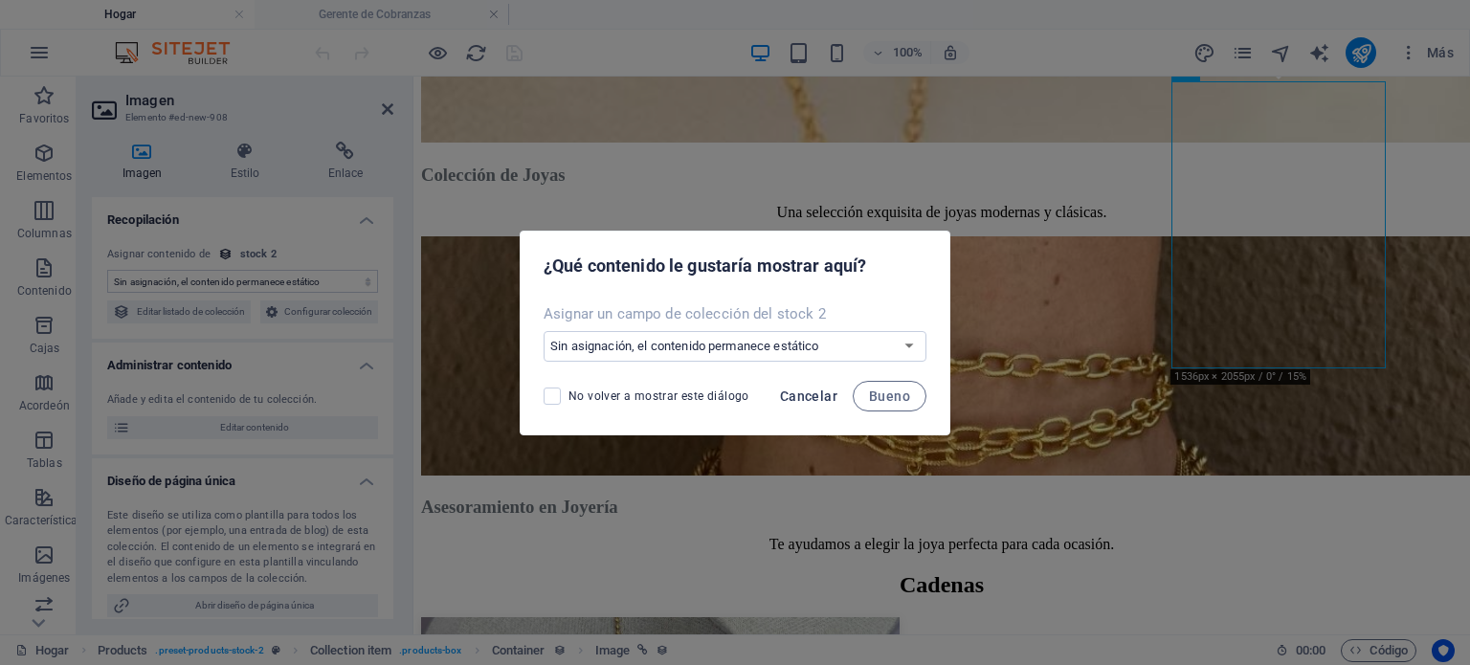
click at [826, 404] on button "Cancelar" at bounding box center [808, 396] width 73 height 31
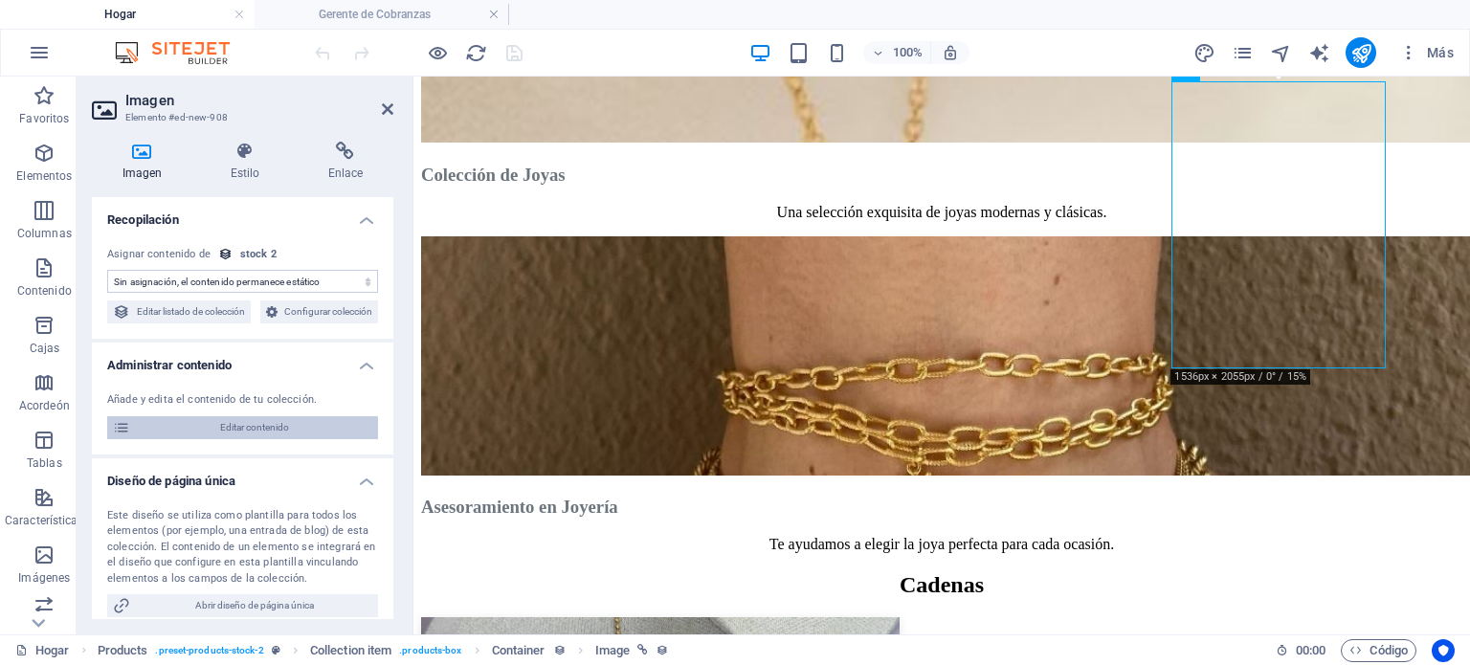
click at [257, 439] on span "Editar contenido" at bounding box center [254, 427] width 236 height 23
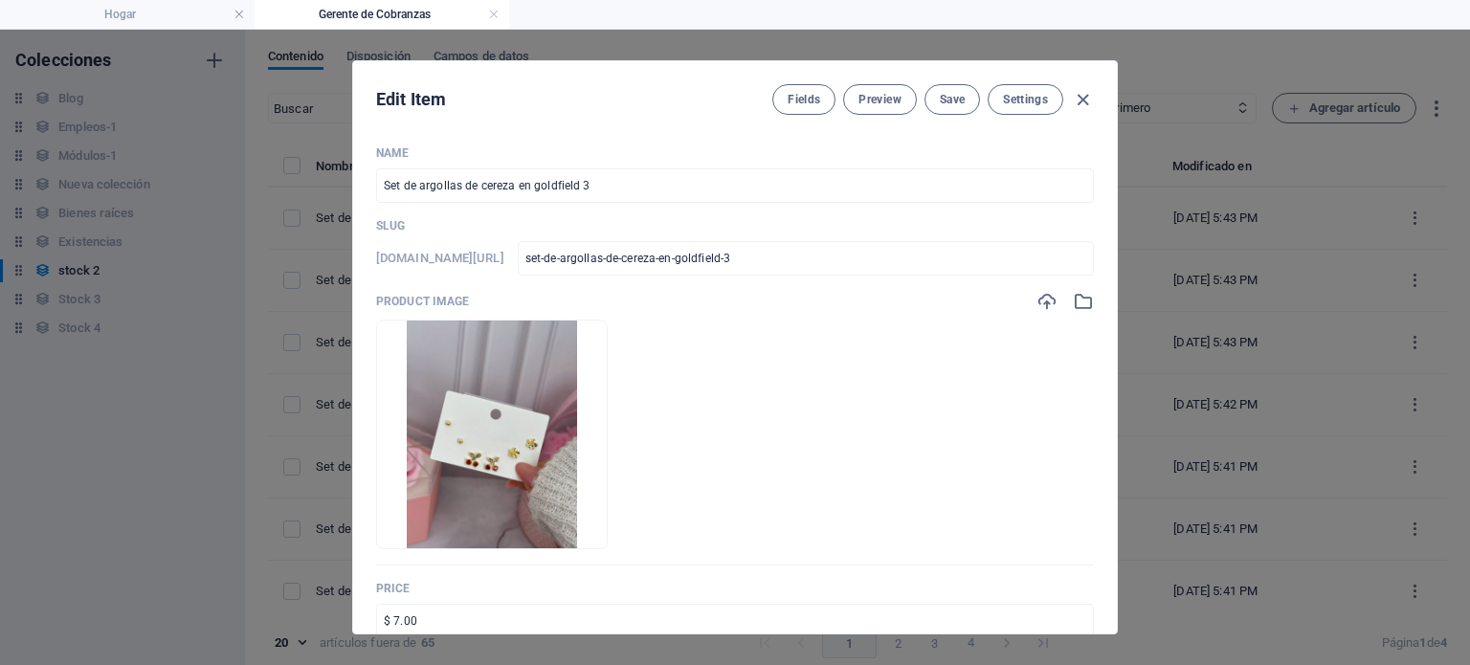
scroll to position [0, 0]
click at [1072, 110] on icon "button" at bounding box center [1083, 100] width 22 height 22
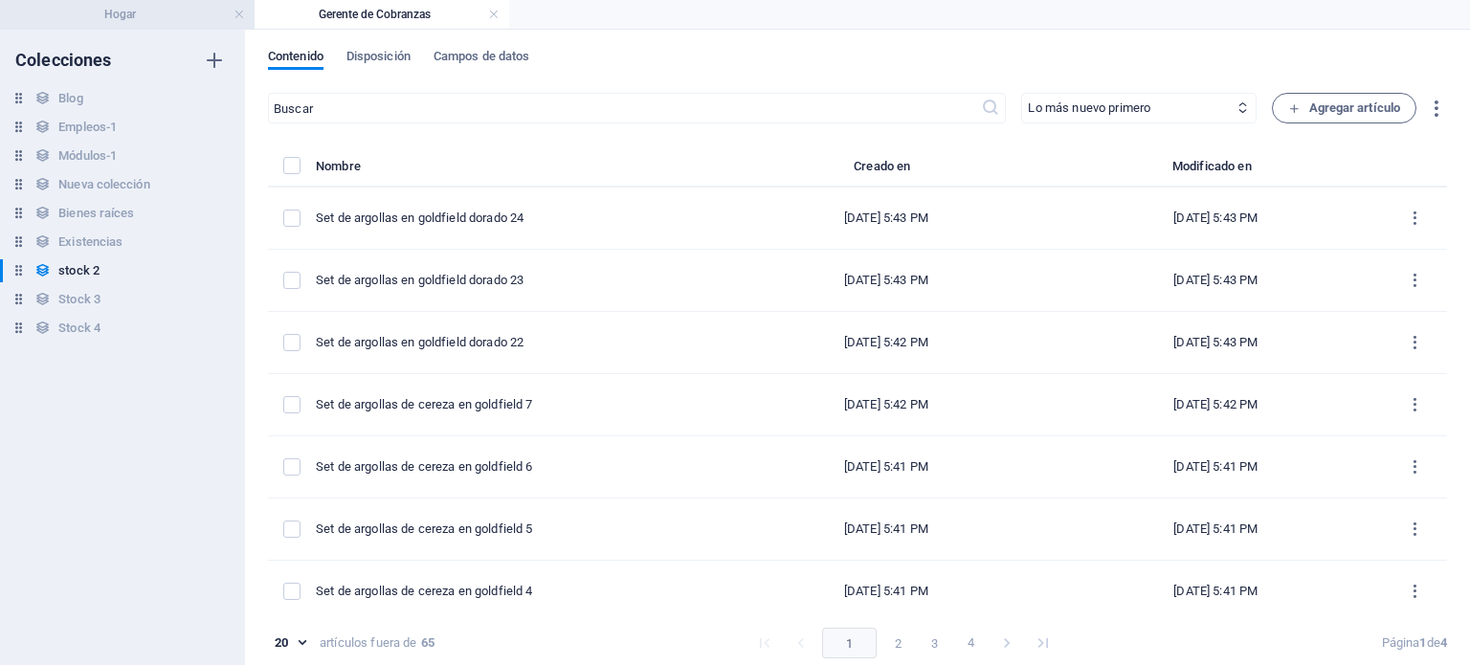
click at [122, 24] on h4 "Hogar" at bounding box center [127, 14] width 255 height 21
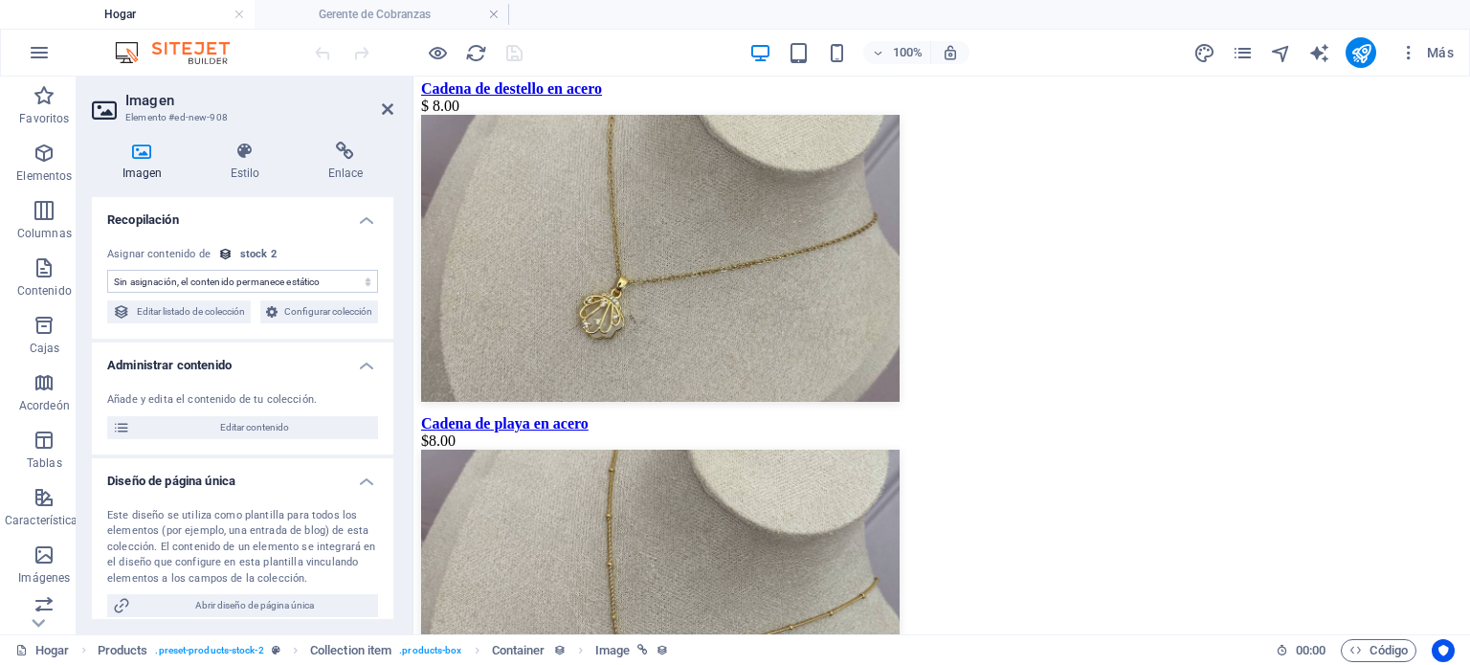
scroll to position [4343, 0]
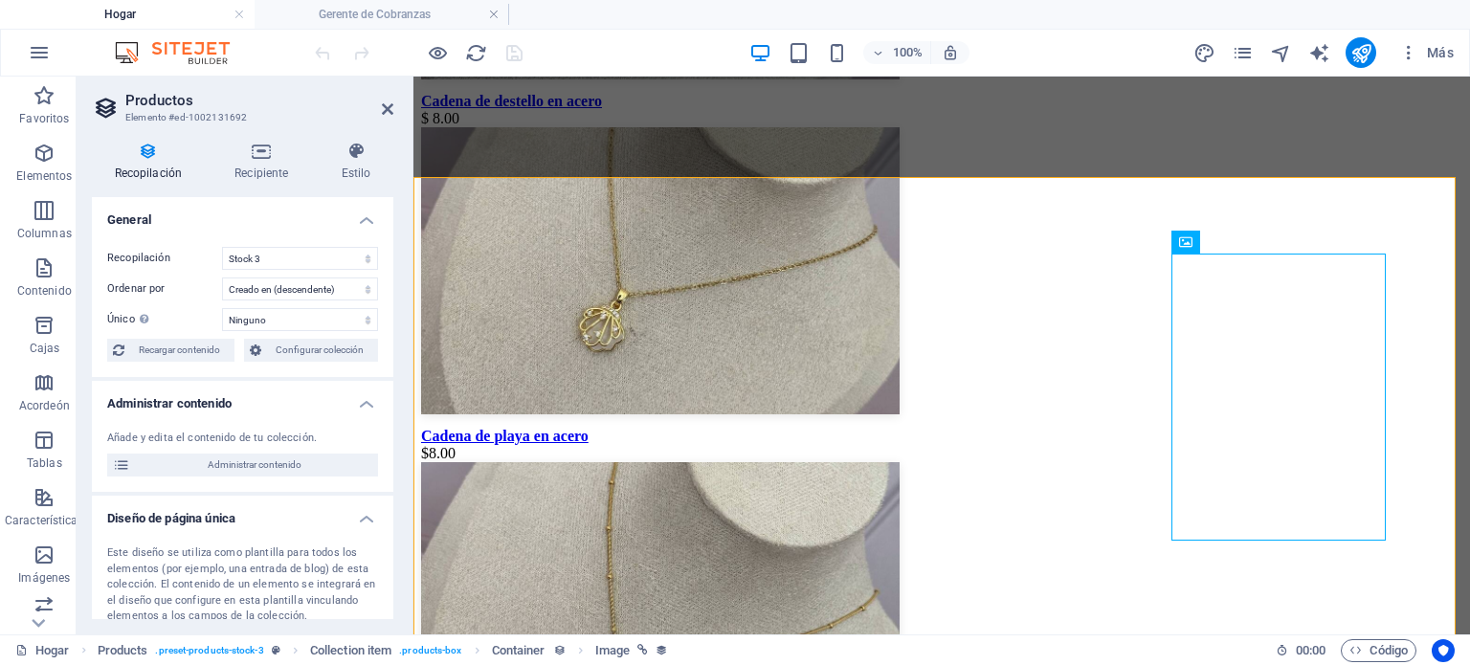
drag, startPoint x: 389, startPoint y: 355, endPoint x: 401, endPoint y: 355, distance: 12.4
click at [401, 355] on div "Recopilación Recipiente Estilo General Recopilación Blog Empleos-1 Módulos-1 Nu…" at bounding box center [243, 380] width 332 height 508
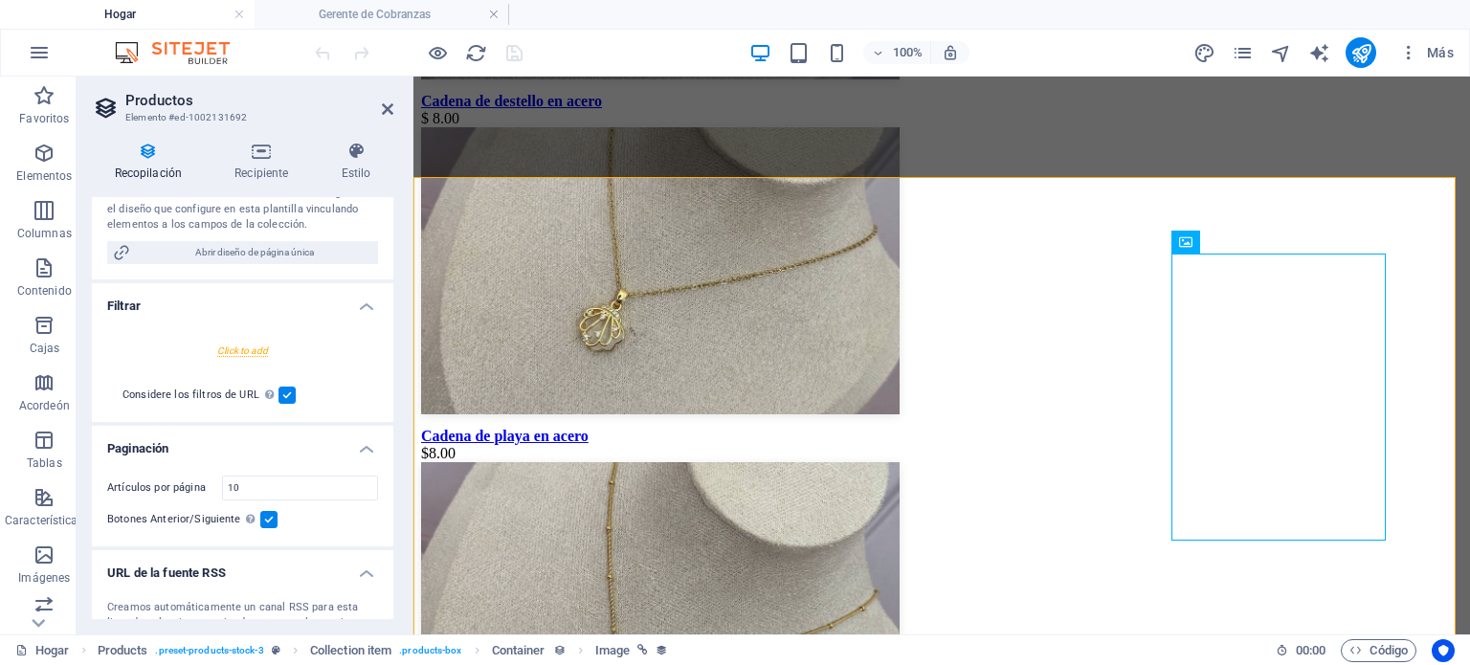
scroll to position [464, 0]
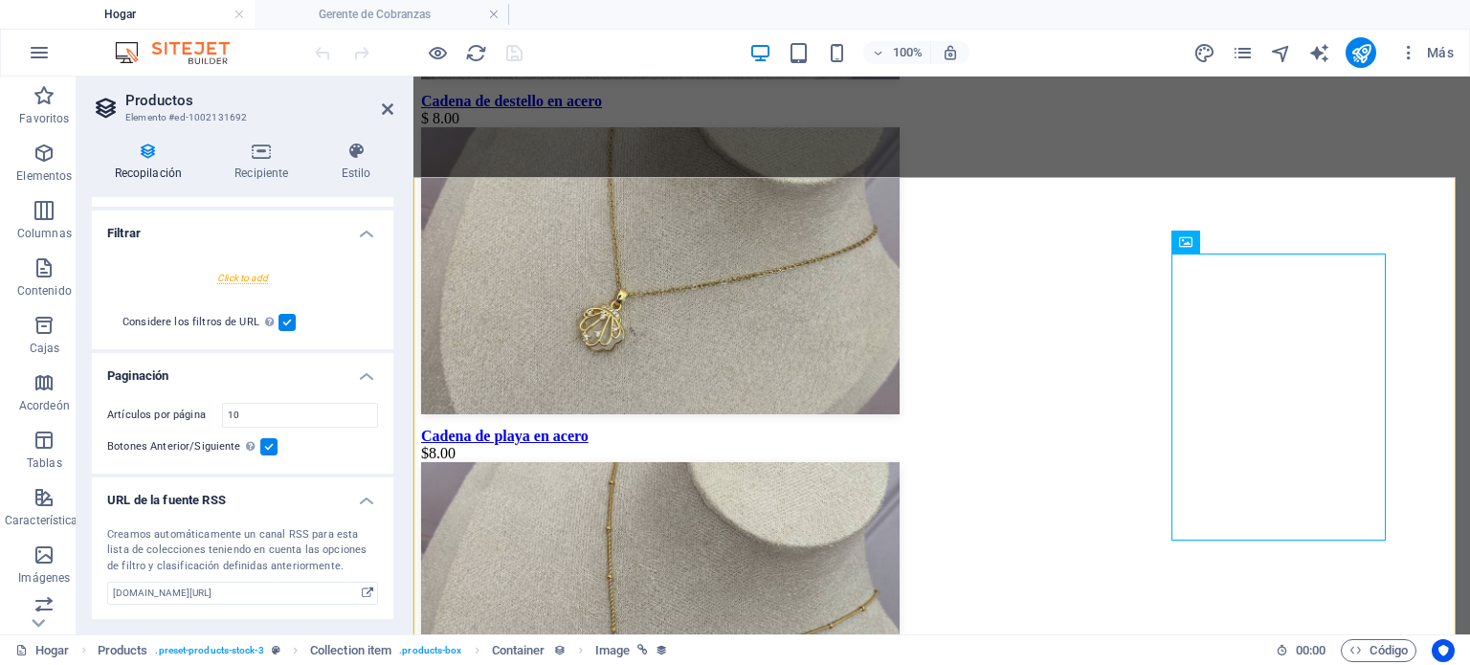
drag, startPoint x: 389, startPoint y: 567, endPoint x: 389, endPoint y: 530, distance: 36.4
click at [389, 530] on div "Creamos automáticamente un canal RSS para esta lista de colecciones teniendo en…" at bounding box center [242, 566] width 301 height 109
drag, startPoint x: 389, startPoint y: 530, endPoint x: 387, endPoint y: 501, distance: 29.7
click at [387, 501] on li "URL de la fuente RSS Creamos automáticamente un canal RSS para esta lista de co…" at bounding box center [242, 550] width 301 height 144
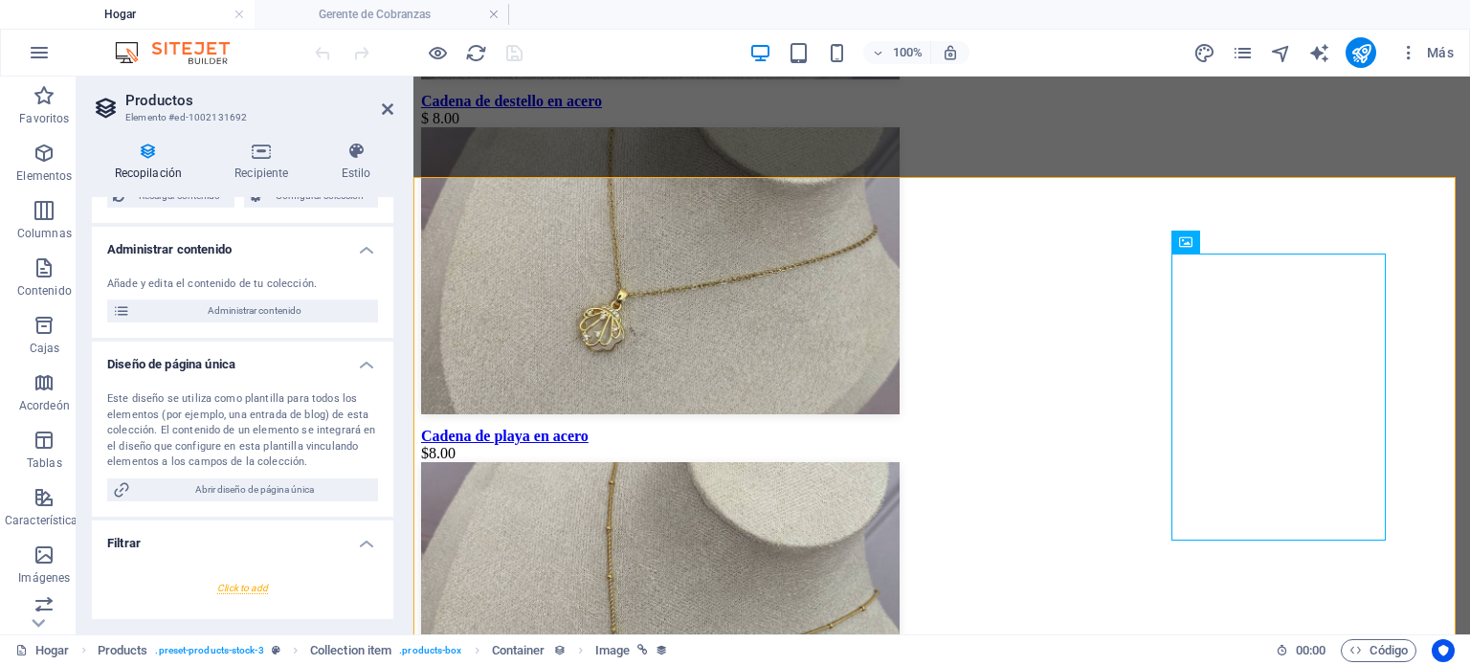
scroll to position [292, 0]
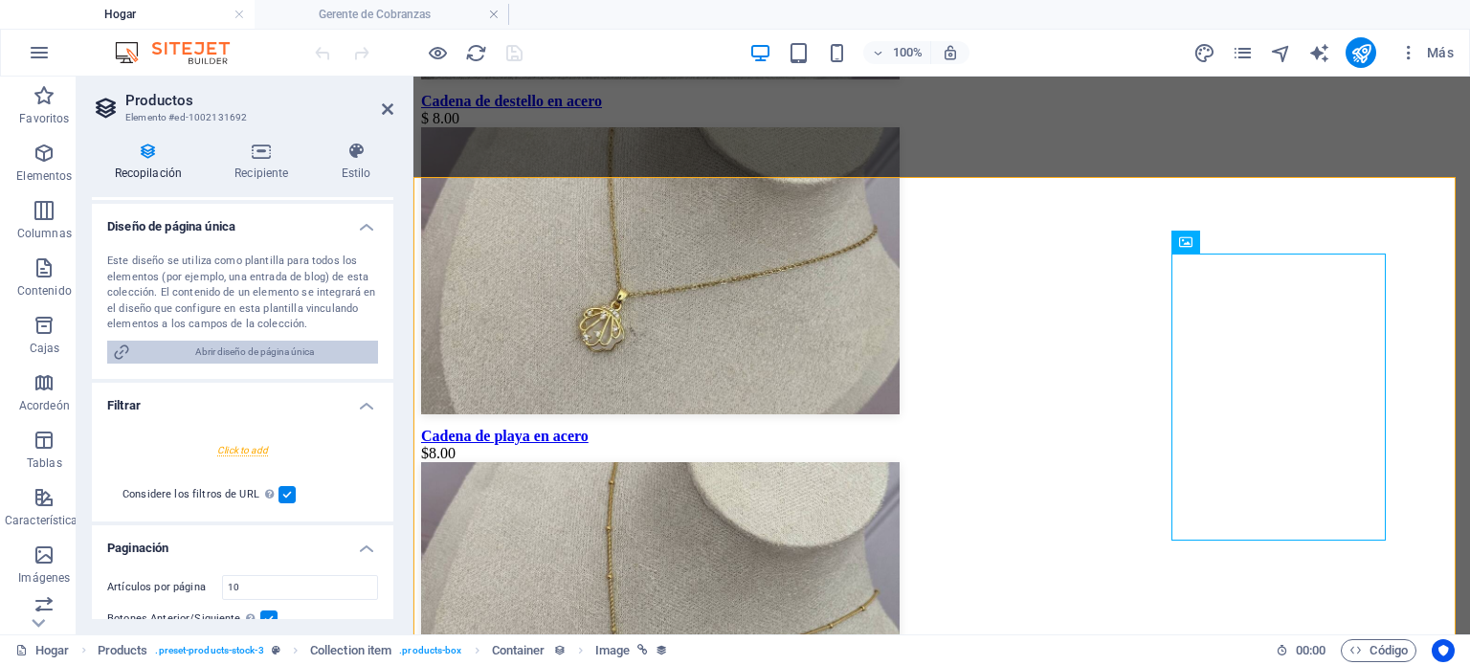
click at [317, 354] on span "Abrir diseño de página única" at bounding box center [254, 352] width 236 height 23
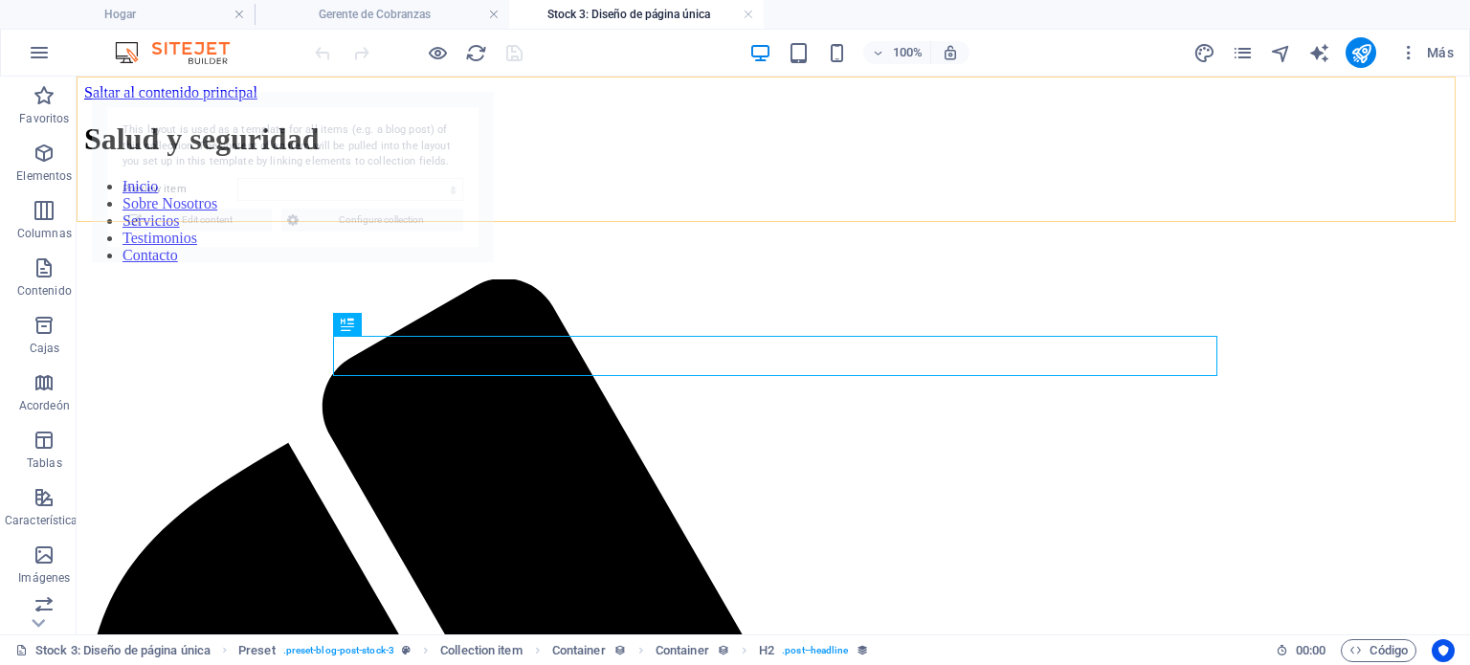
scroll to position [724, 0]
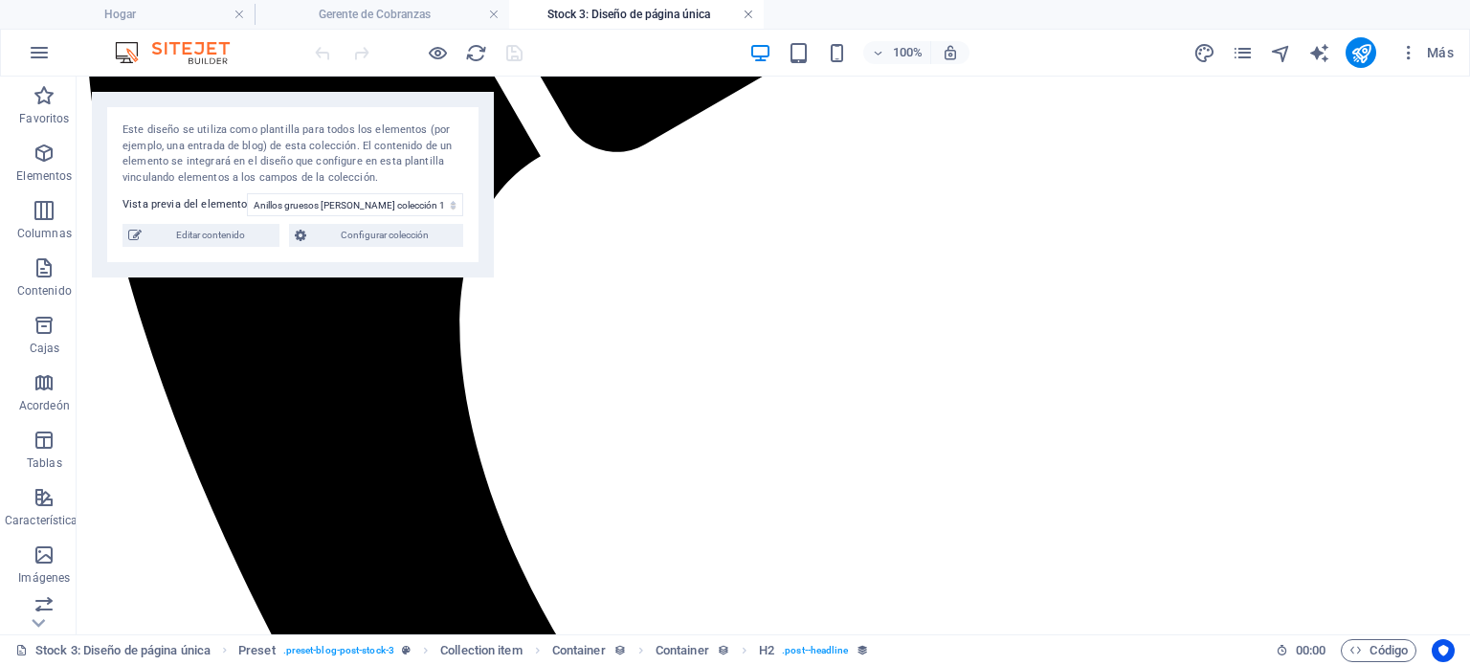
click at [747, 21] on link at bounding box center [748, 15] width 11 height 18
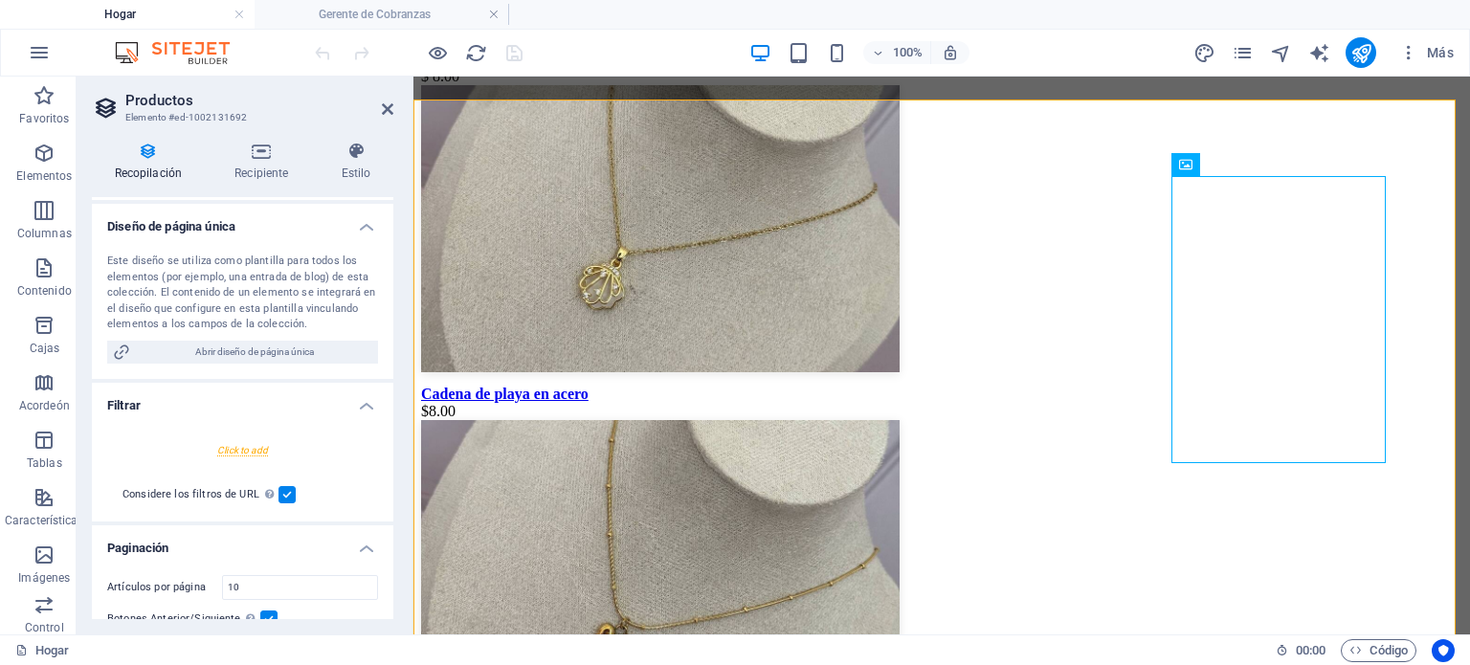
scroll to position [4422, 0]
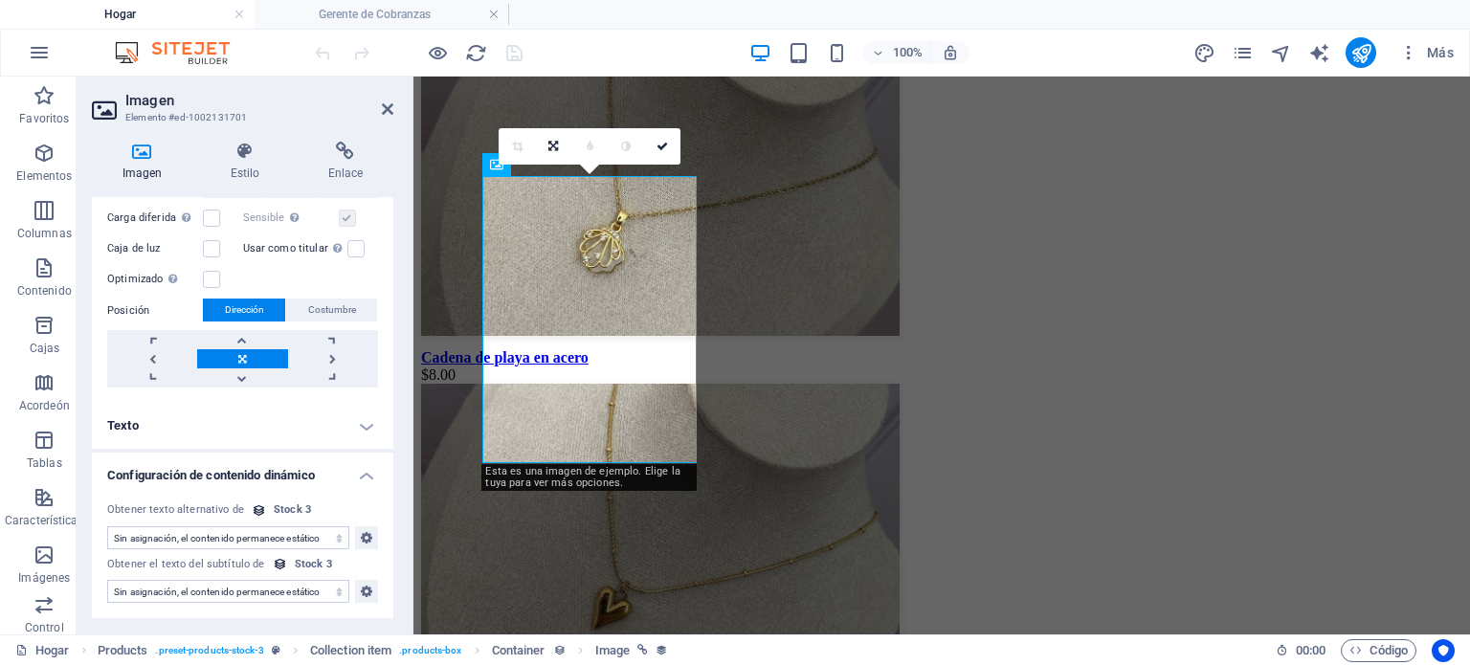
scroll to position [636, 0]
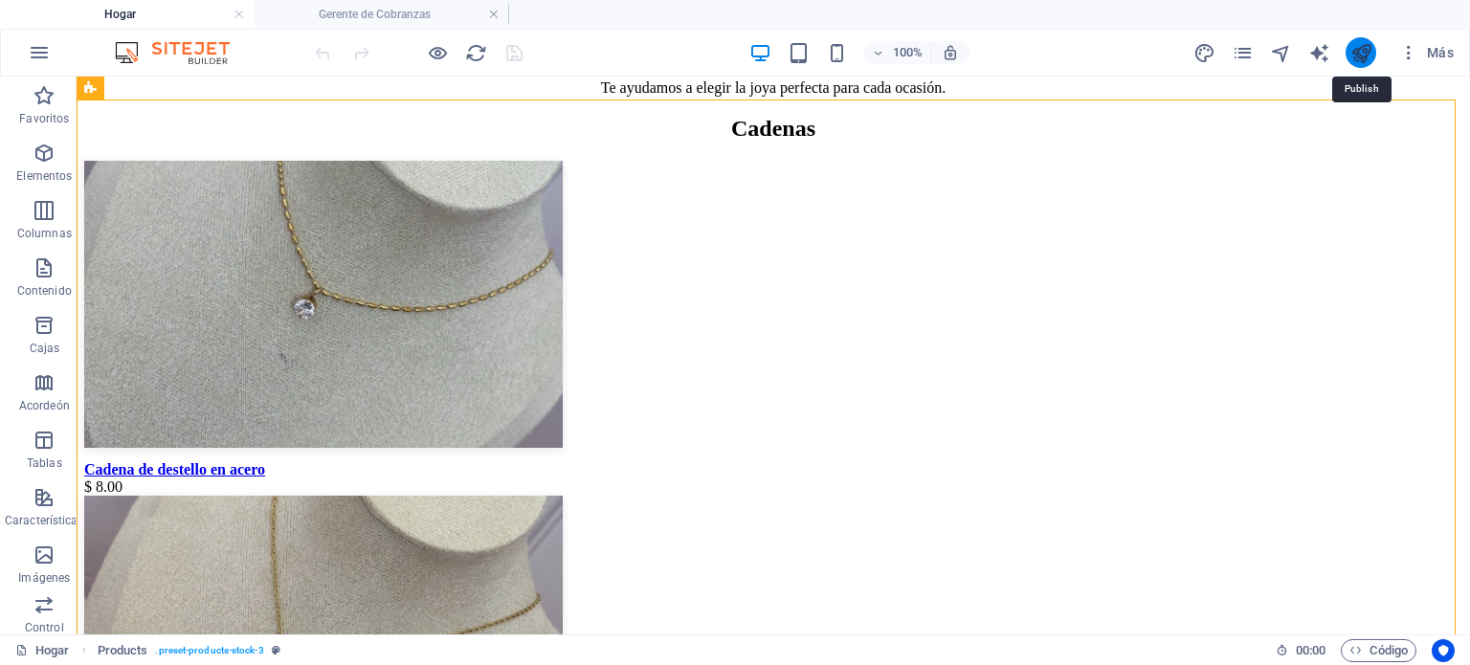
click at [1364, 54] on icon "publicar" at bounding box center [1361, 53] width 22 height 22
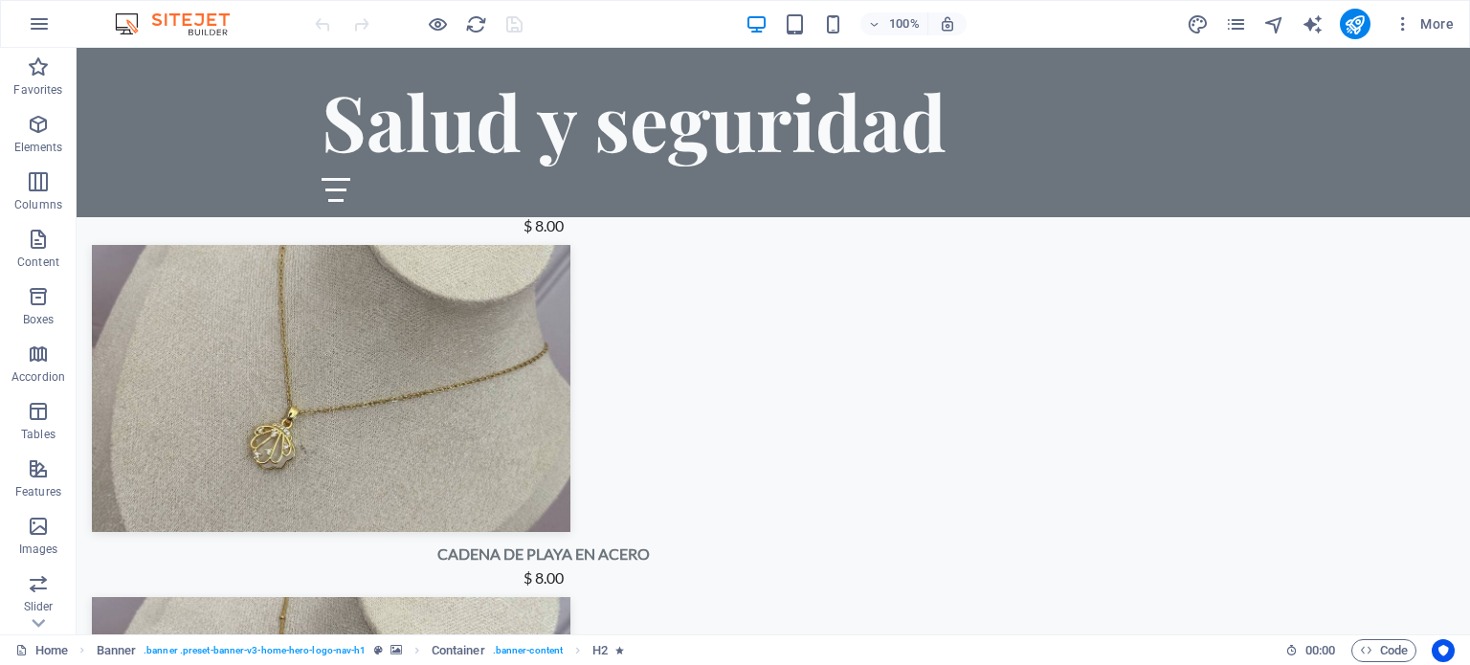
scroll to position [3526, 0]
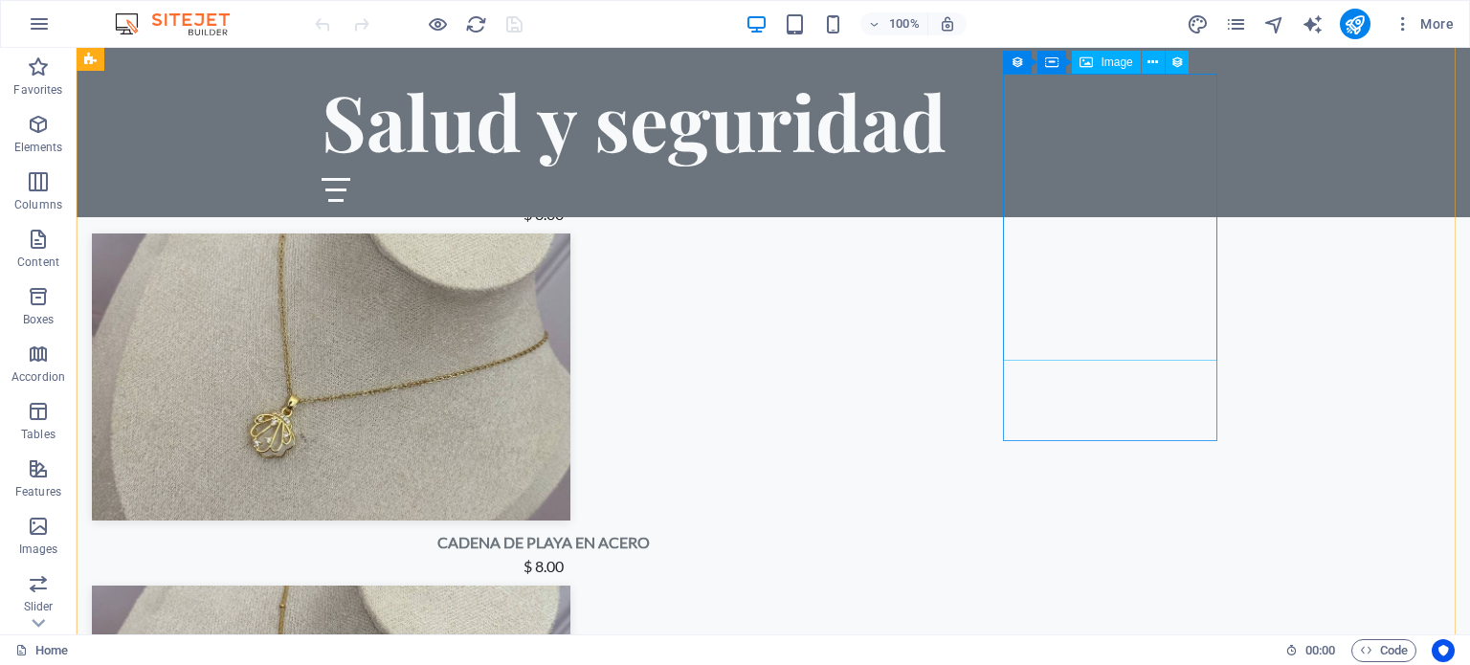
select select "px"
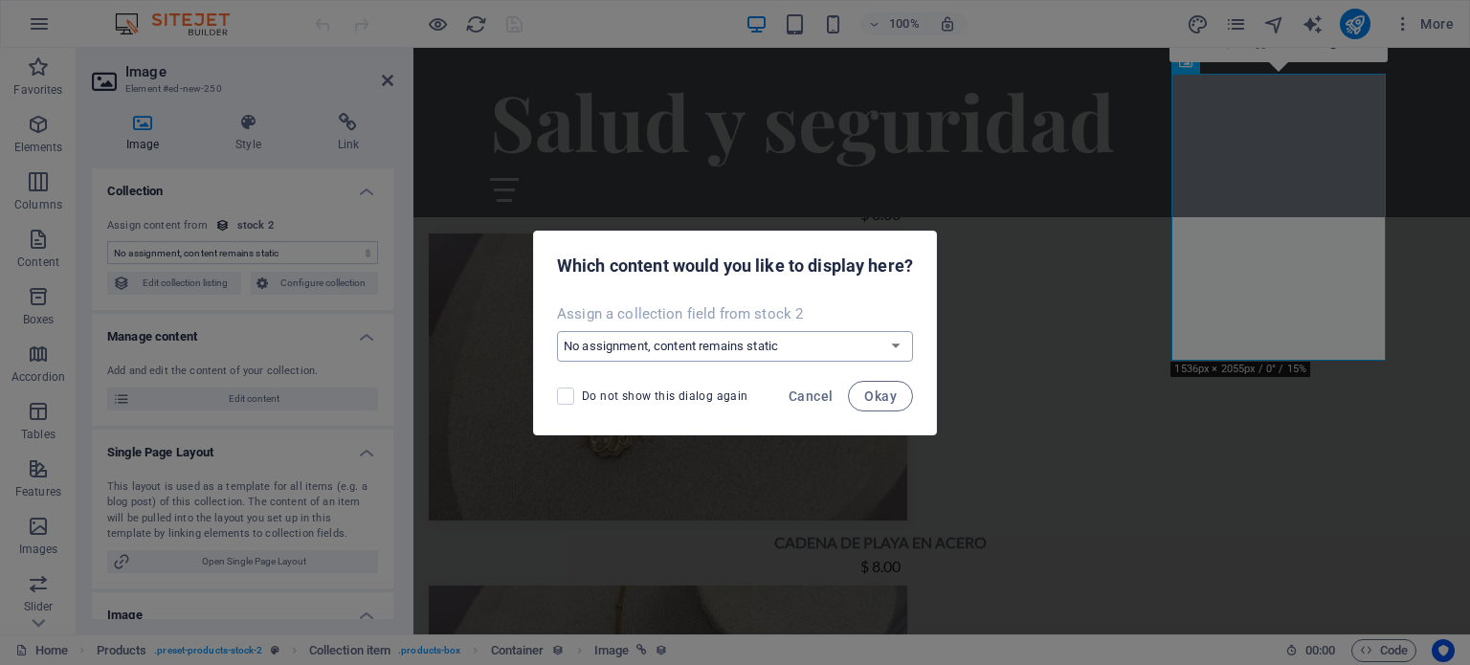
click at [851, 346] on select "No assignment, content remains static Create a new field Created at (Date) Upda…" at bounding box center [735, 346] width 356 height 31
select select "image"
click at [557, 331] on select "No assignment, content remains static Create a new field Created at (Date) Upda…" at bounding box center [735, 346] width 356 height 31
click at [903, 405] on button "Okay" at bounding box center [880, 396] width 65 height 31
select select "image"
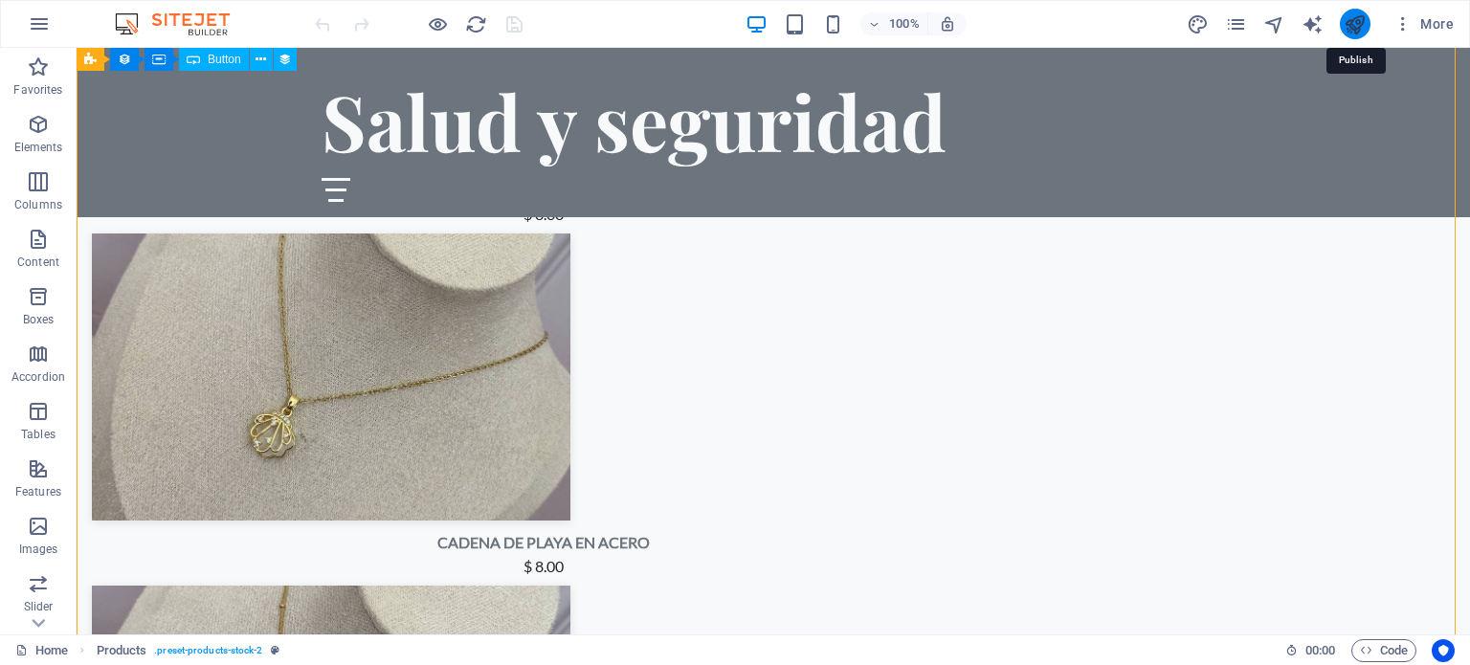
click at [1366, 24] on icon "publish" at bounding box center [1355, 24] width 22 height 22
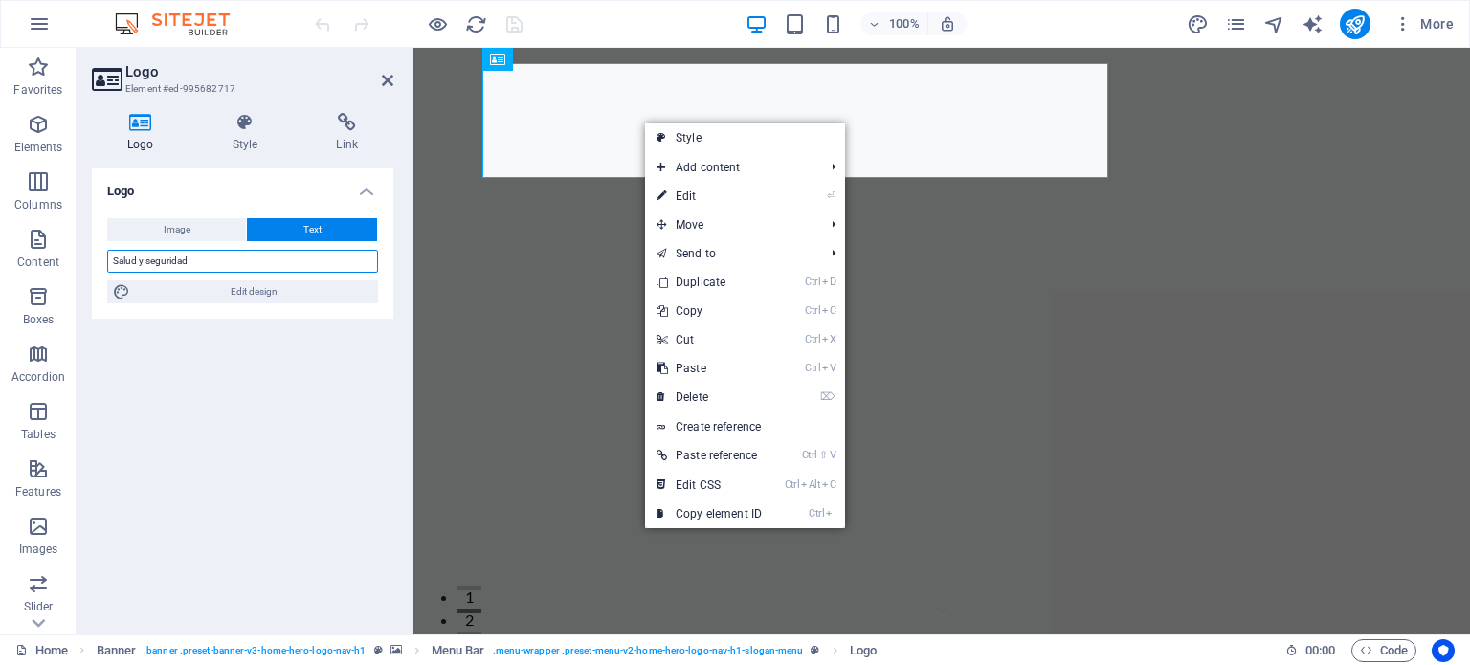
click at [310, 260] on input "Salud y seguridad" at bounding box center [242, 261] width 271 height 23
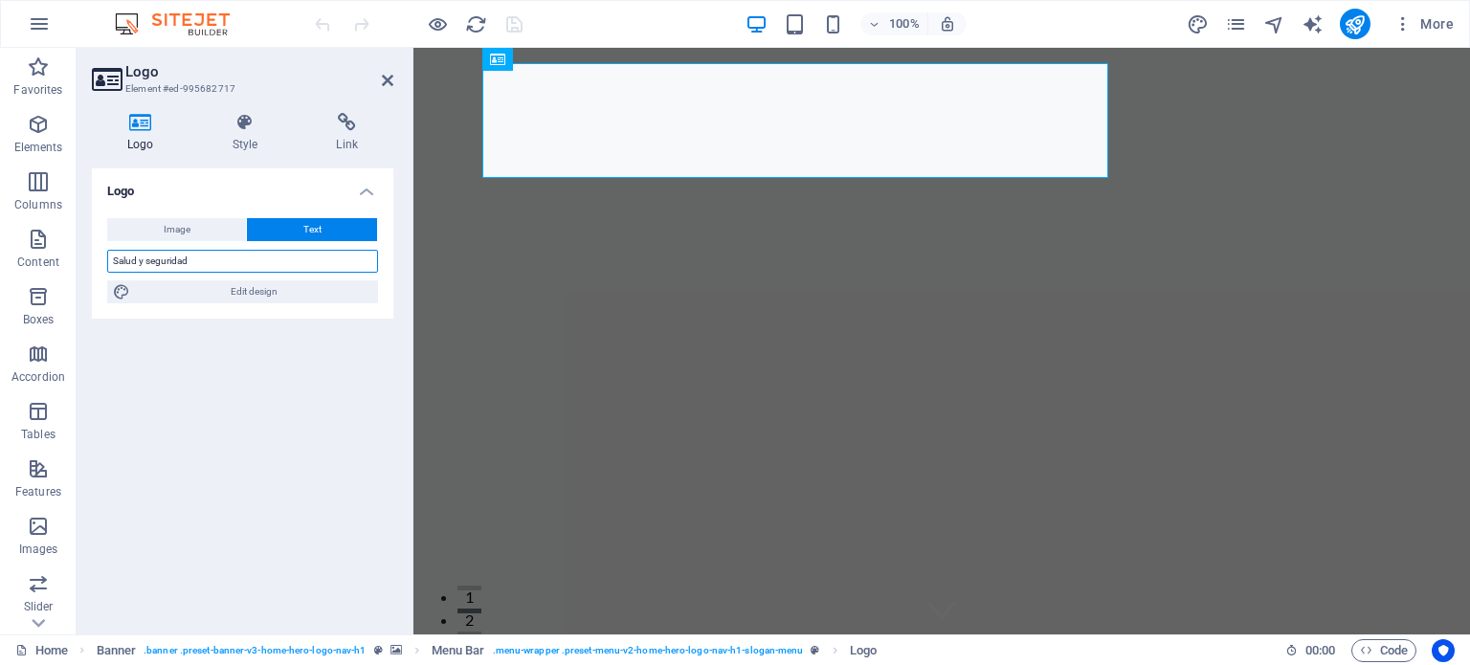
click at [310, 260] on input "Salud y seguridad" at bounding box center [242, 261] width 271 height 23
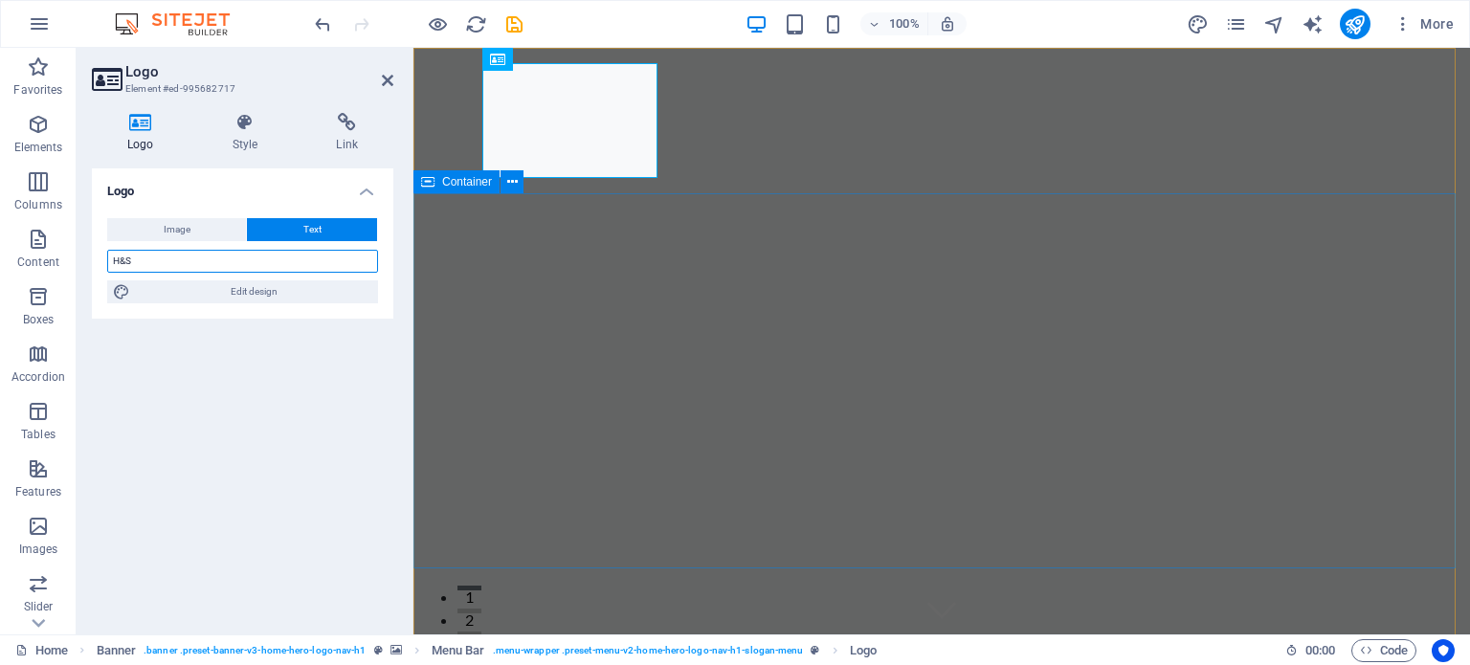
type input "H&S"
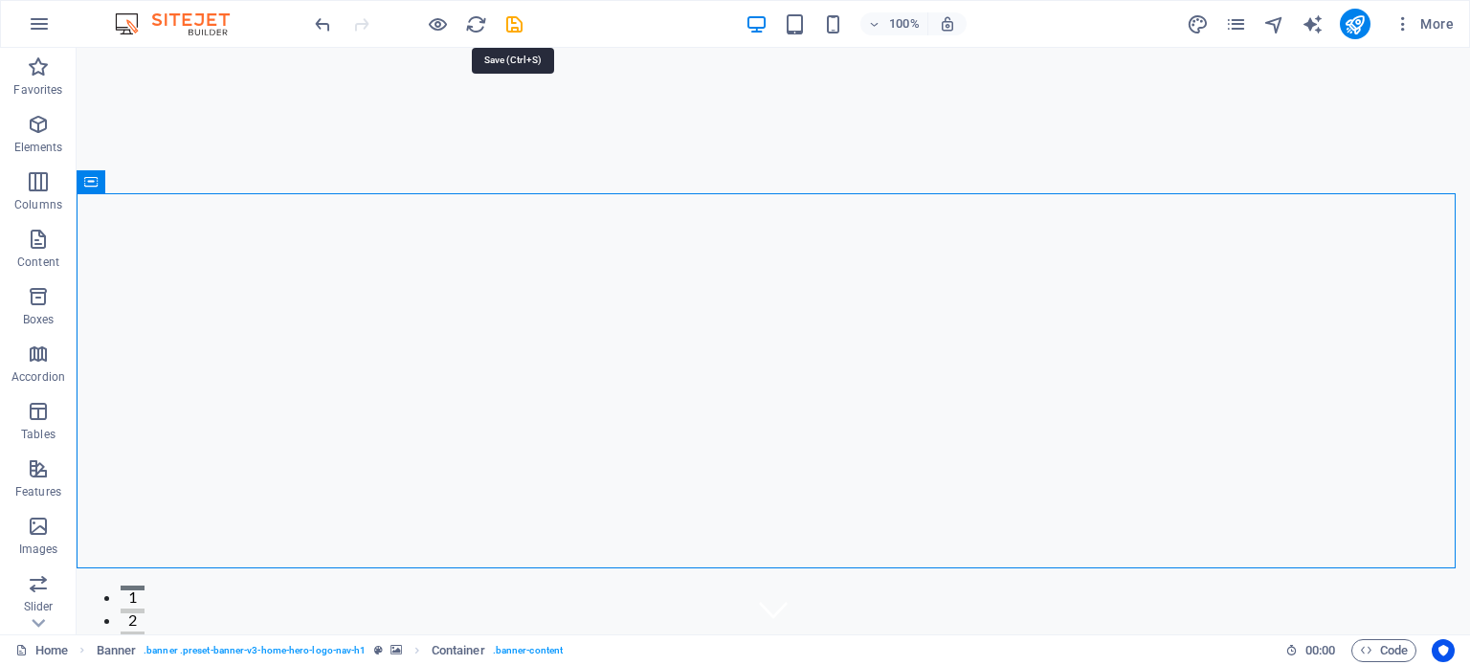
click at [524, 20] on div "100% More" at bounding box center [886, 24] width 1150 height 31
click at [512, 24] on icon "save" at bounding box center [514, 24] width 22 height 22
checkbox input "false"
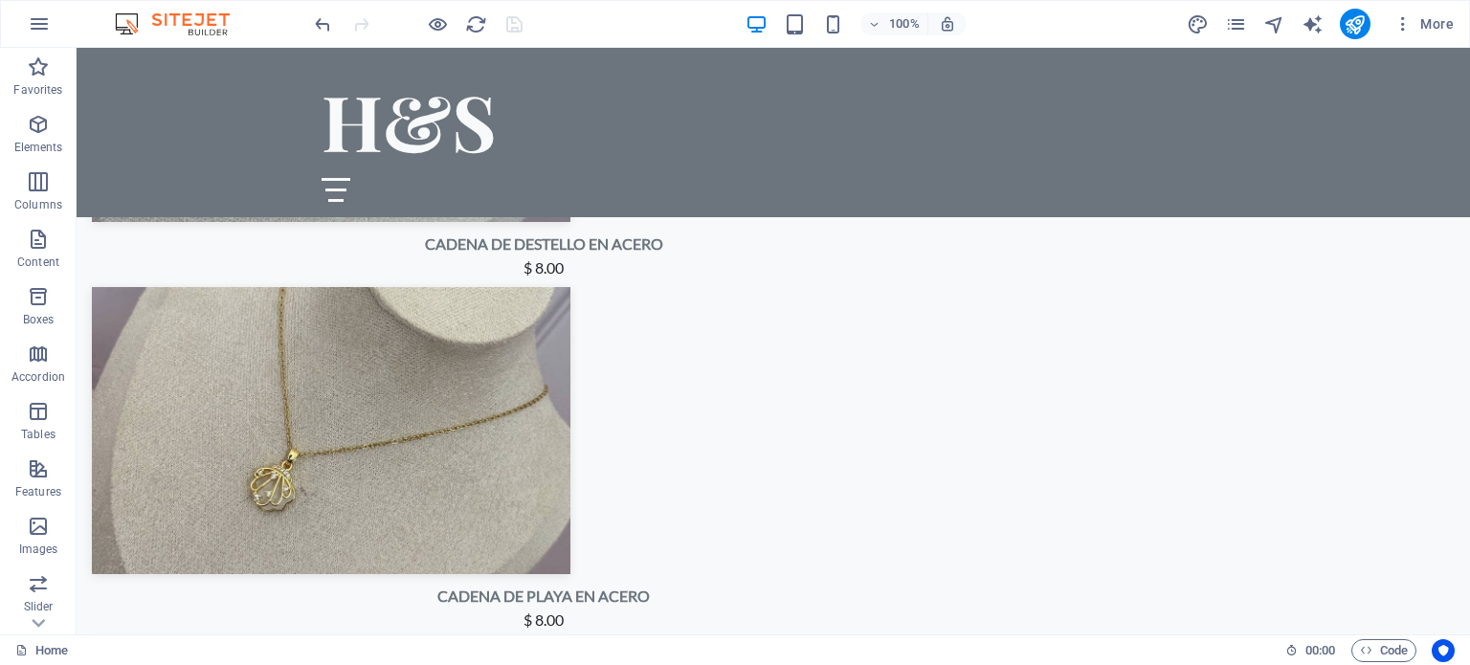
scroll to position [3495, 0]
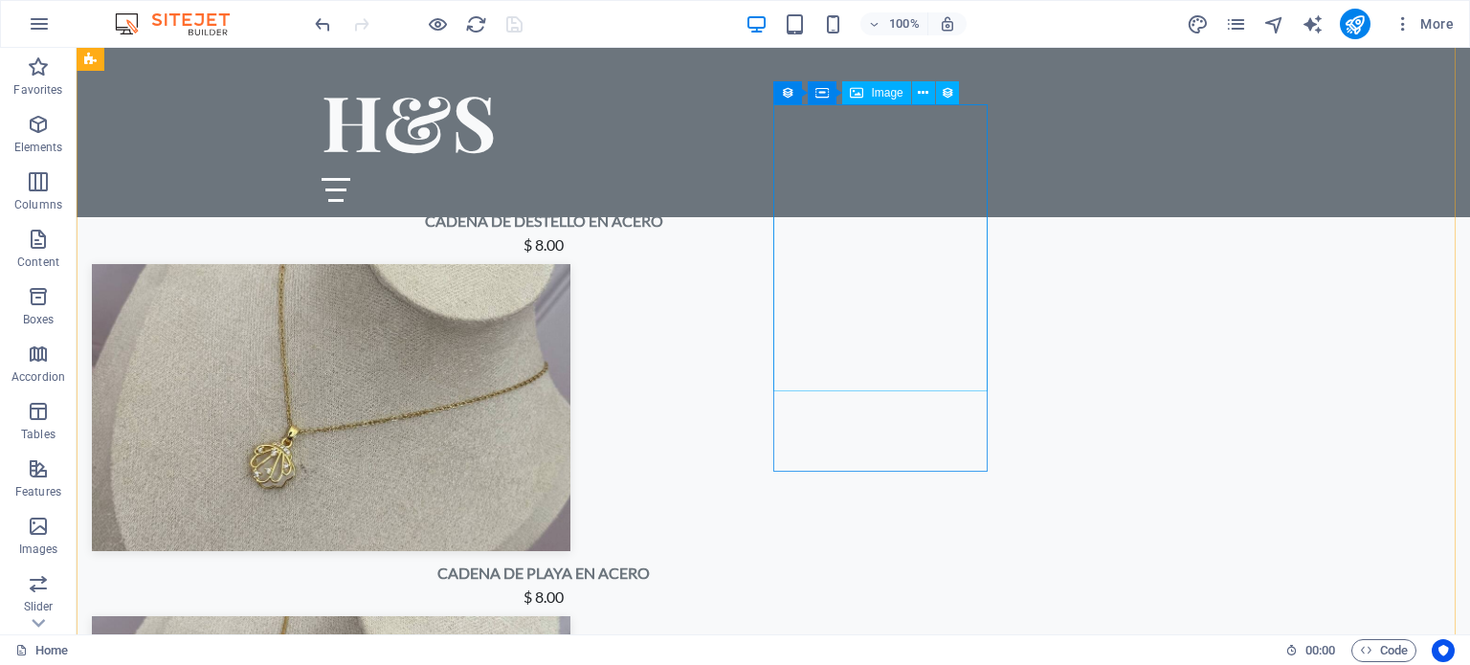
select select "px"
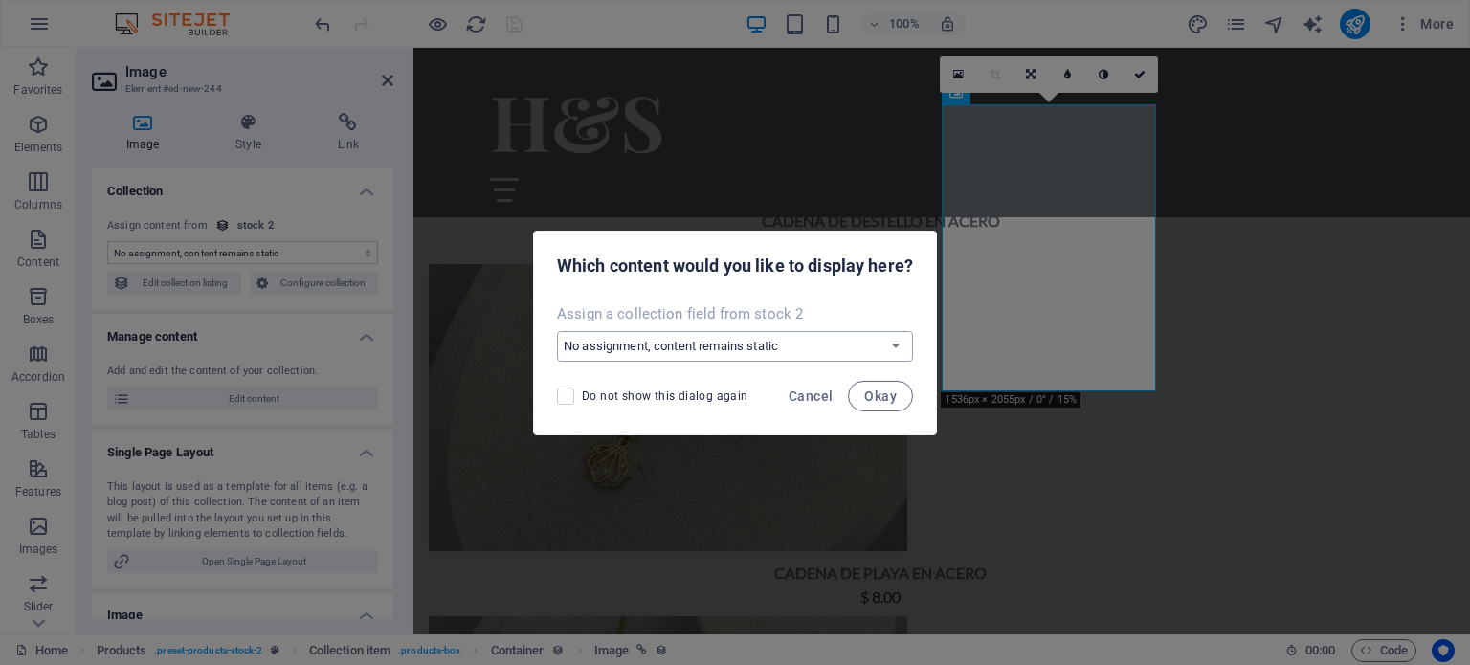
click at [881, 346] on select "No assignment, content remains static Create a new field Created at (Date) Upda…" at bounding box center [735, 346] width 356 height 31
select select "image"
click at [557, 331] on select "No assignment, content remains static Create a new field Created at (Date) Upda…" at bounding box center [735, 346] width 356 height 31
click at [881, 405] on button "Okay" at bounding box center [880, 396] width 65 height 31
select select "image"
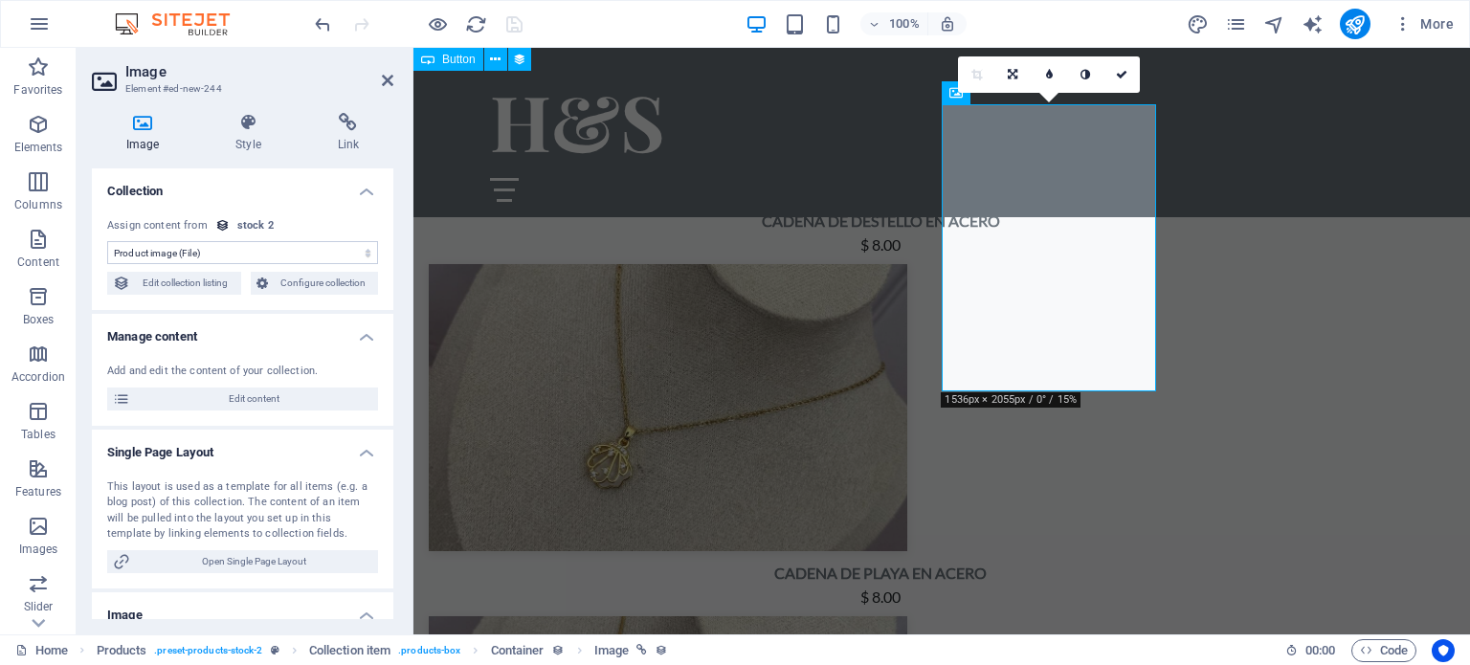
click at [542, 35] on div "100% More" at bounding box center [886, 24] width 1150 height 31
click at [1129, 76] on link at bounding box center [1122, 74] width 36 height 36
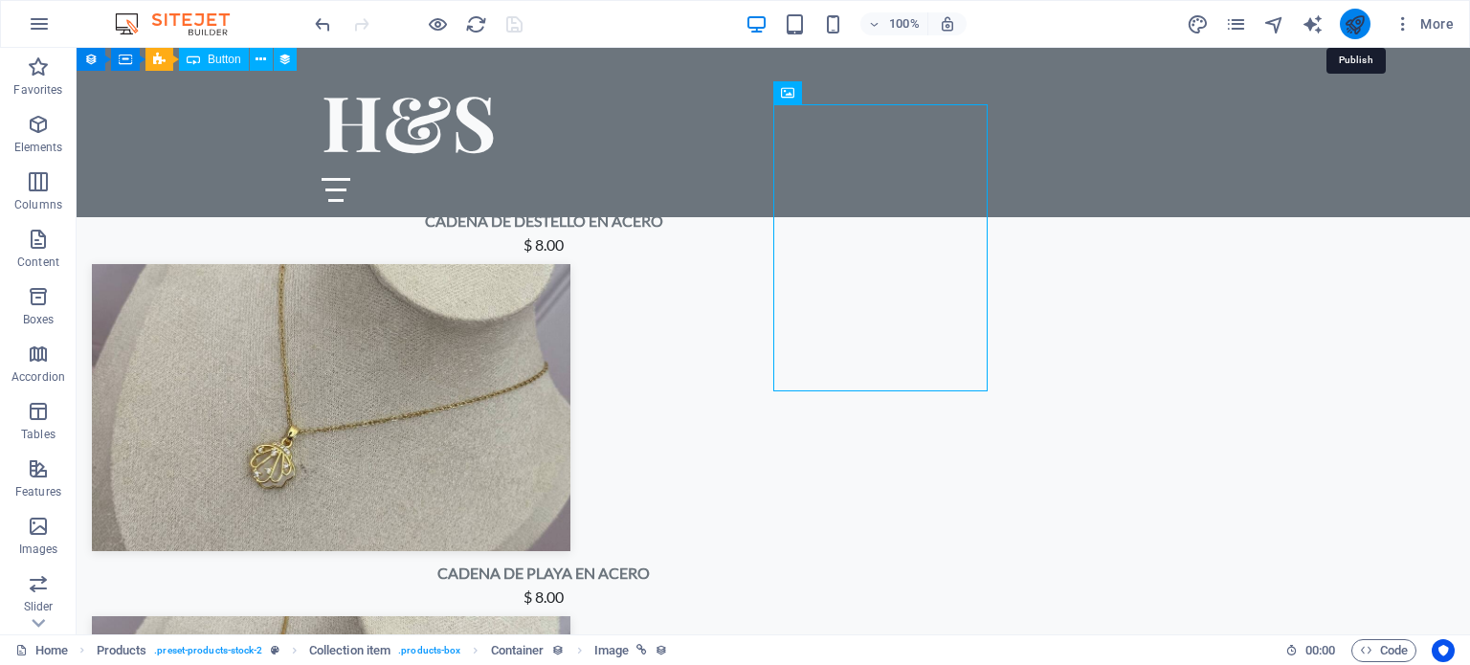
click at [1355, 33] on icon "publish" at bounding box center [1355, 24] width 22 height 22
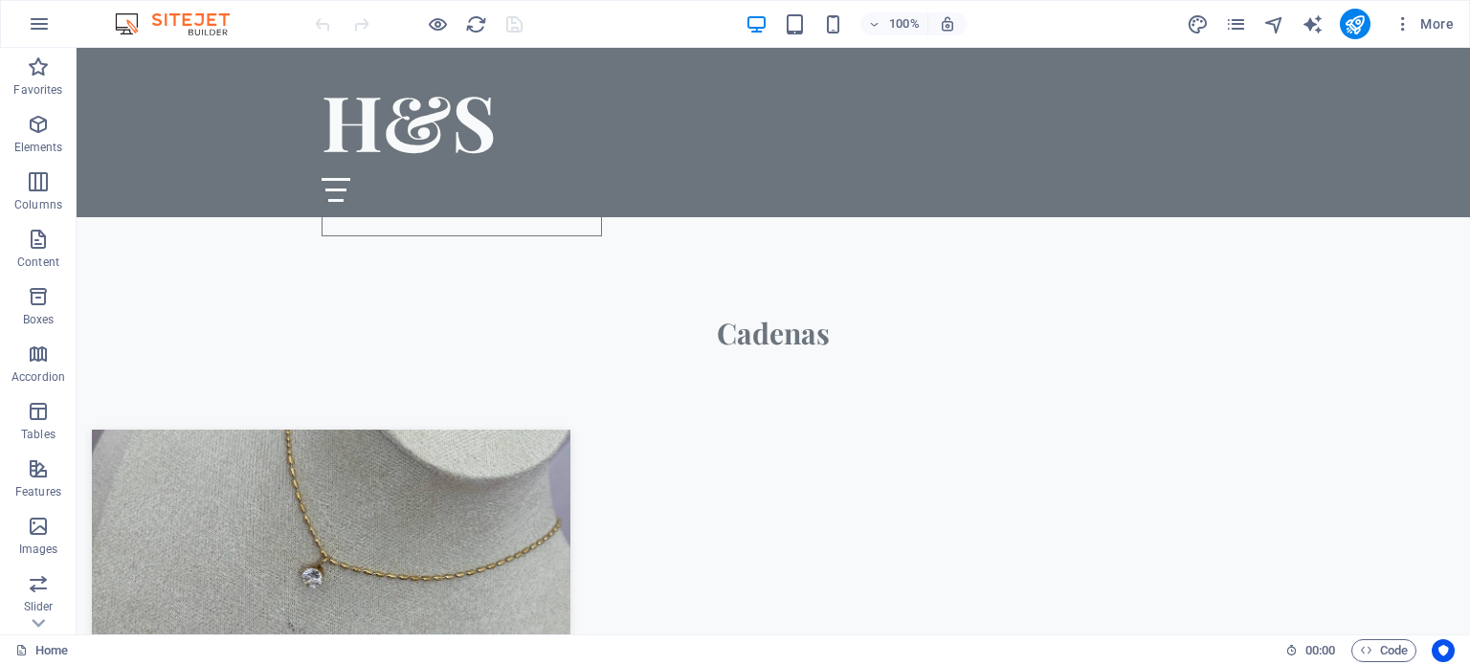
scroll to position [3022, 0]
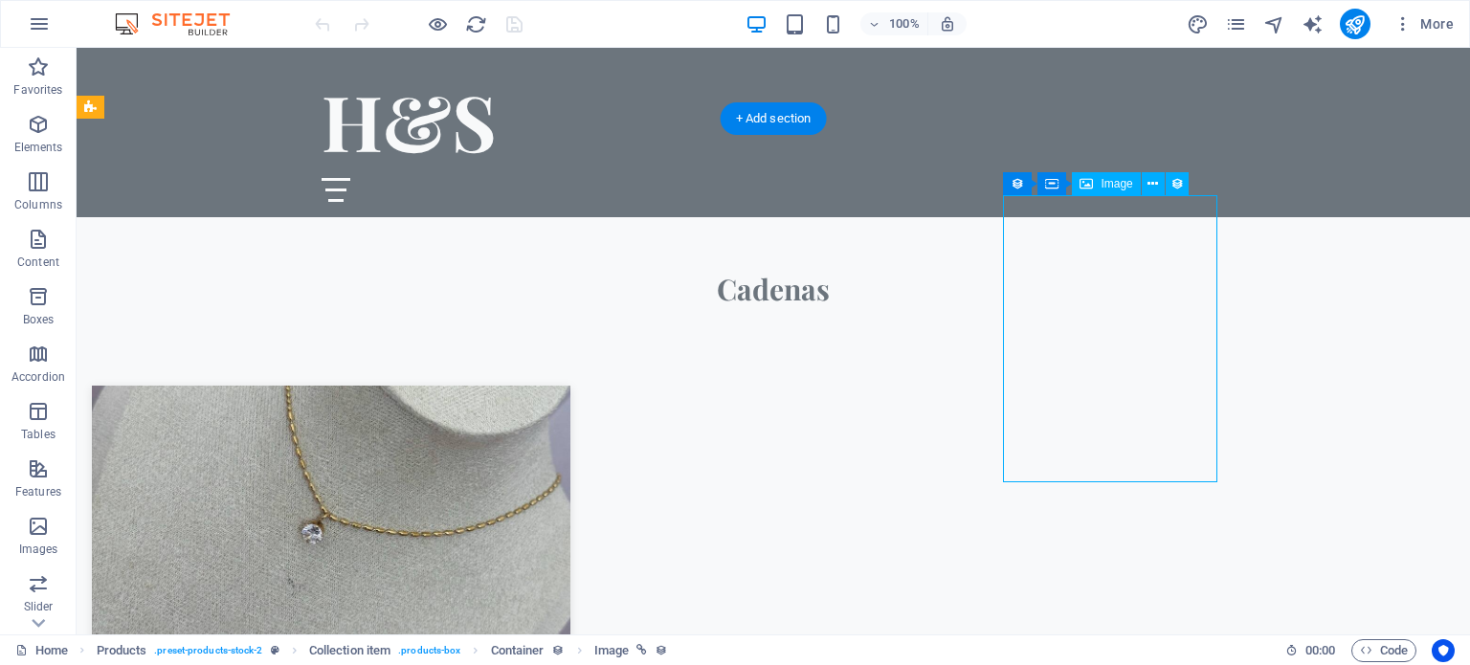
select select "px"
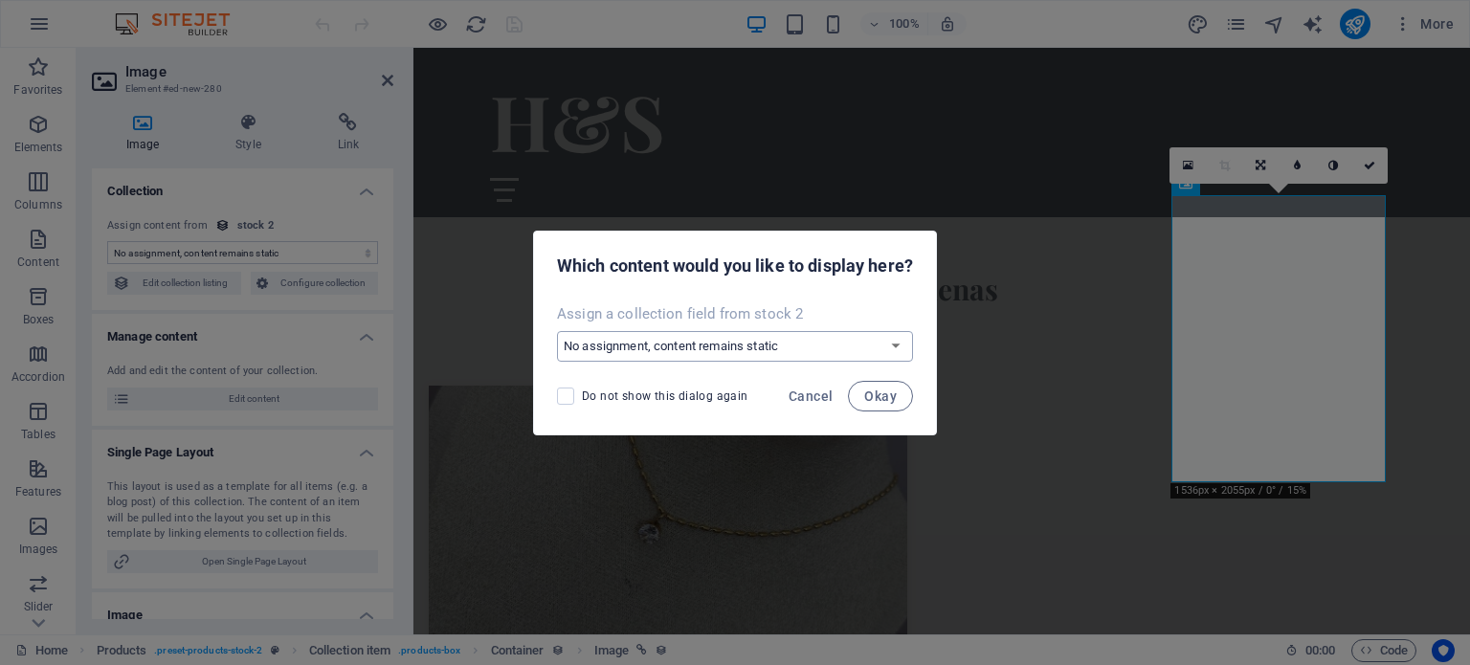
click at [821, 344] on select "No assignment, content remains static Create a new field Created at (Date) Upda…" at bounding box center [735, 346] width 356 height 31
select select "image"
click at [557, 331] on select "No assignment, content remains static Create a new field Created at (Date) Upda…" at bounding box center [735, 346] width 356 height 31
click at [888, 400] on span "Okay" at bounding box center [880, 396] width 33 height 15
select select "image"
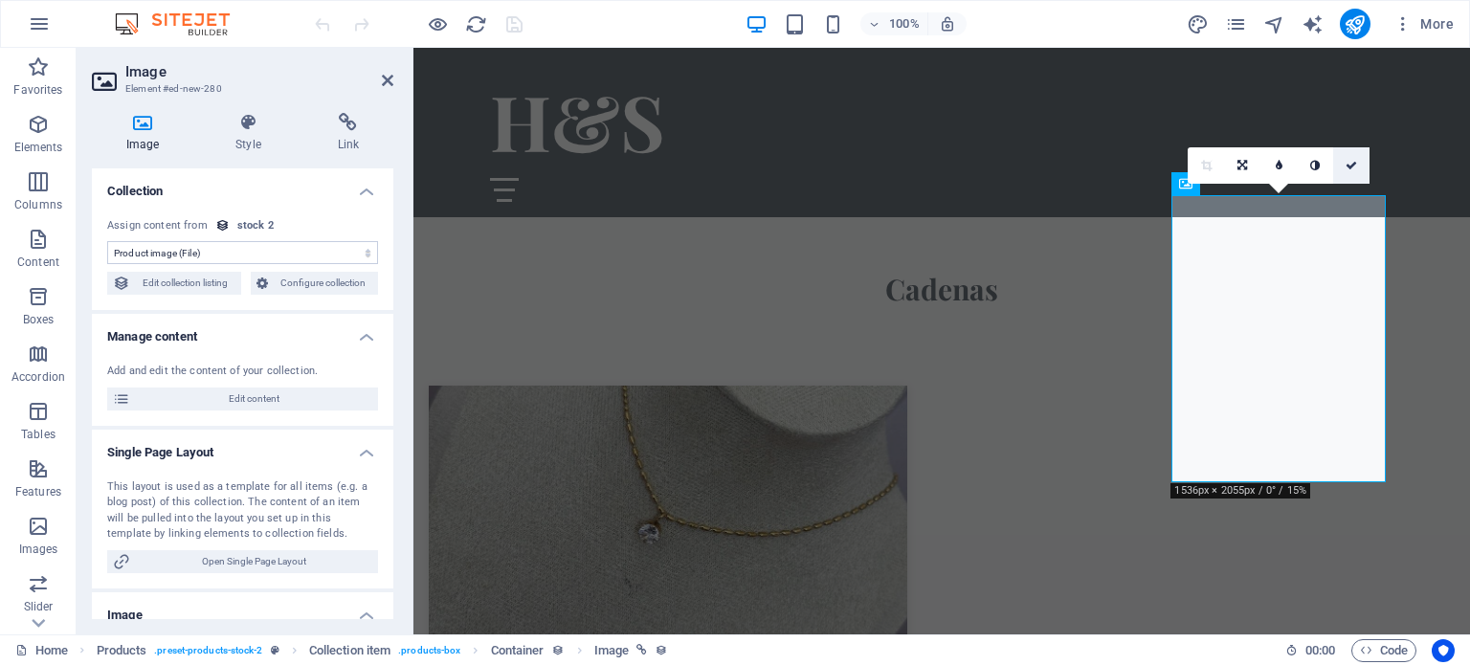
click at [1355, 155] on link at bounding box center [1351, 165] width 36 height 36
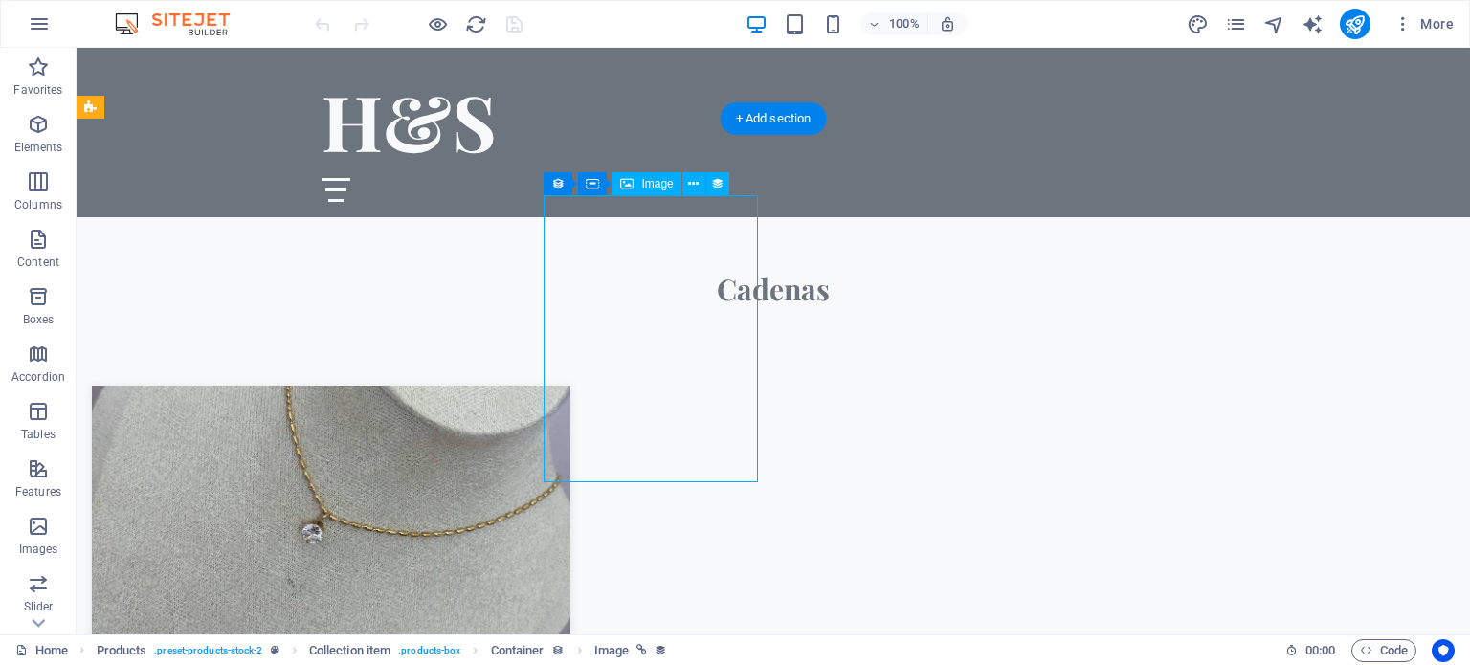
select select "image"
select select "px"
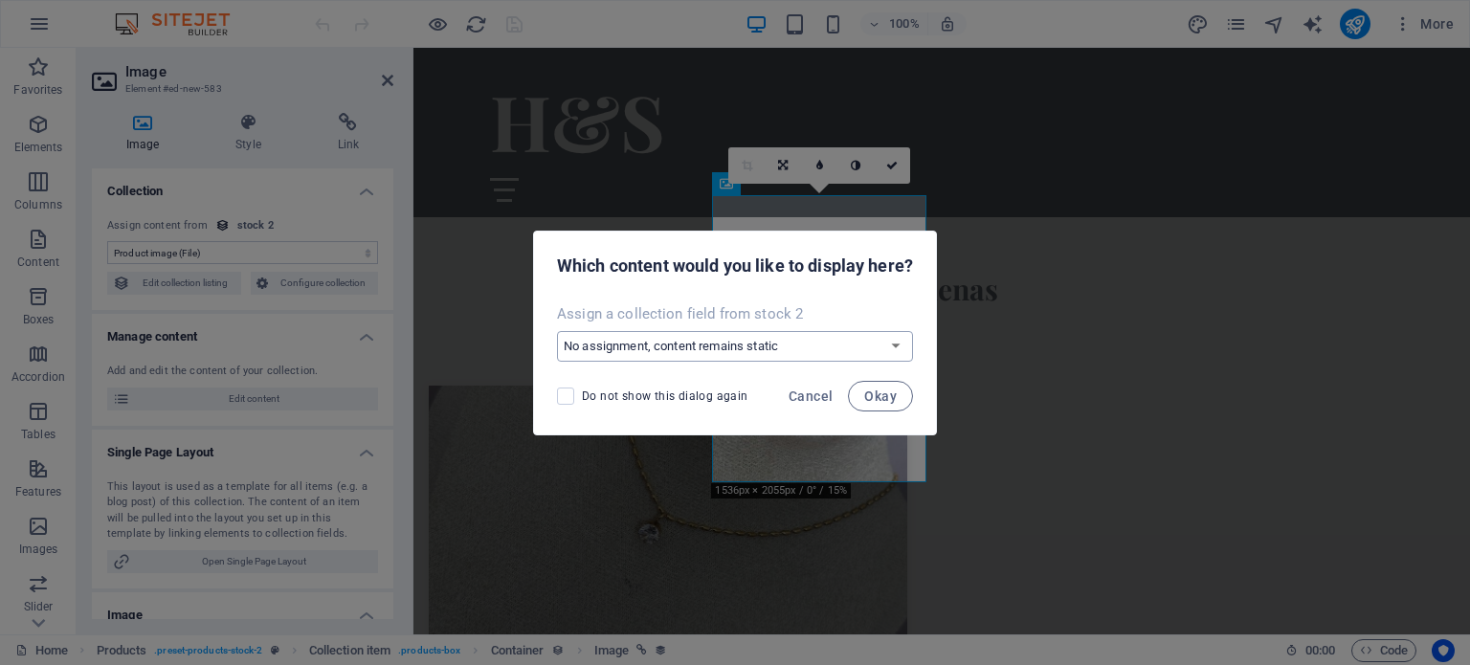
drag, startPoint x: 660, startPoint y: 303, endPoint x: 737, endPoint y: 351, distance: 90.3
click at [737, 351] on select "No assignment, content remains static Create a new field Created at (Date) Upda…" at bounding box center [735, 346] width 356 height 31
select select "image"
click at [557, 331] on select "No assignment, content remains static Create a new field Created at (Date) Upda…" at bounding box center [735, 346] width 356 height 31
click at [888, 396] on span "Okay" at bounding box center [880, 396] width 33 height 15
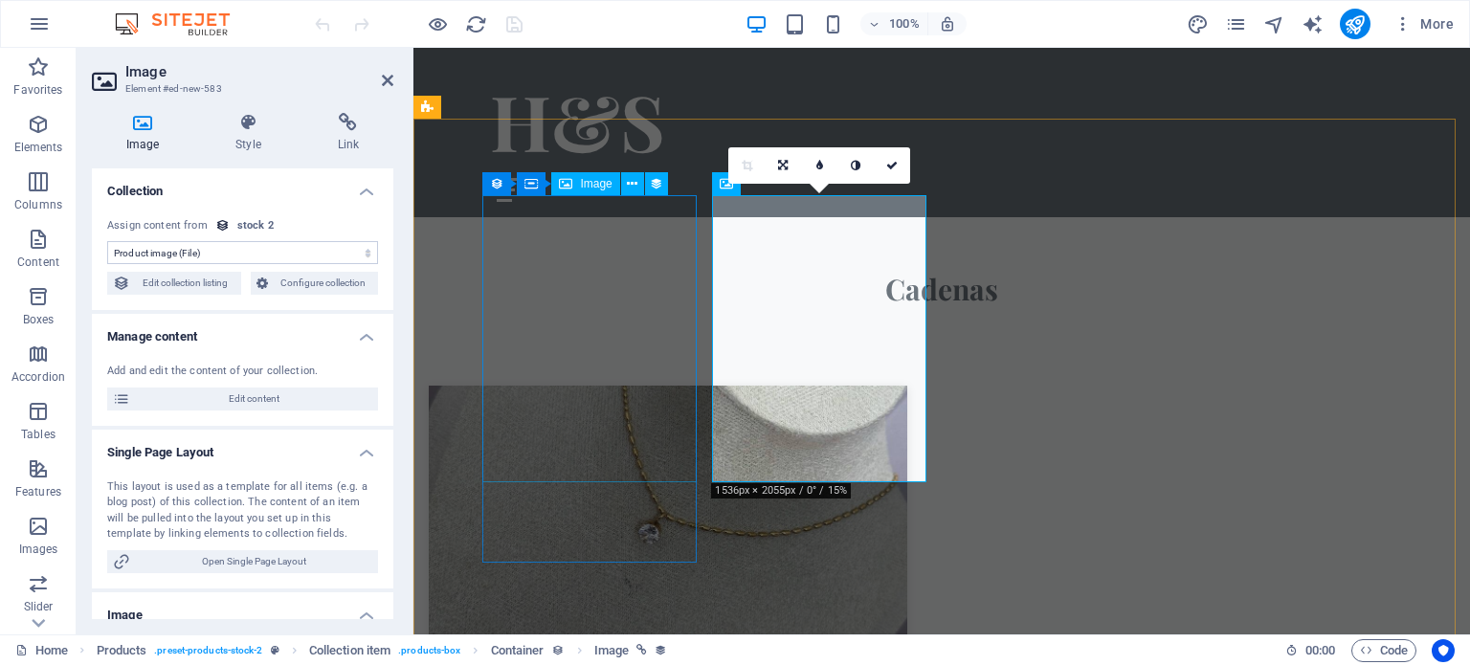
select select "image"
select select "px"
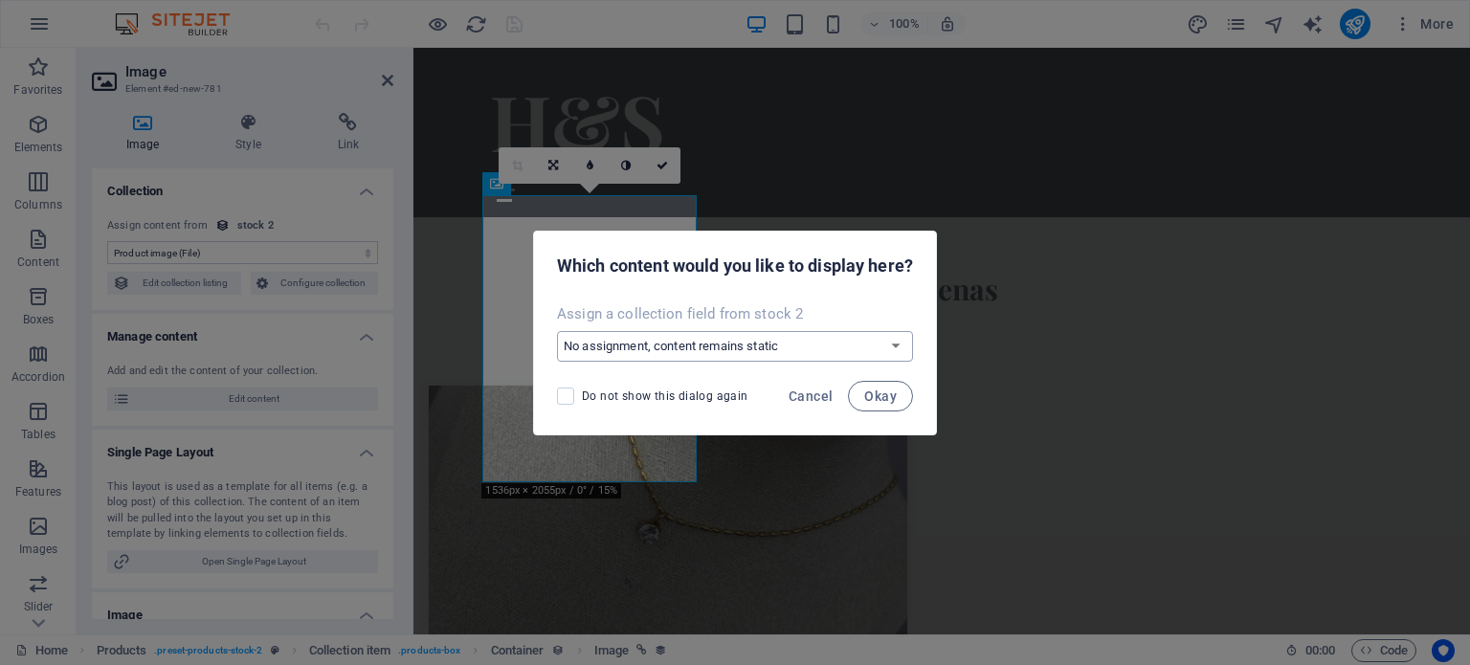
click at [647, 347] on select "No assignment, content remains static Create a new field Created at (Date) Upda…" at bounding box center [735, 346] width 356 height 31
select select "image"
click at [557, 331] on select "No assignment, content remains static Create a new field Created at (Date) Upda…" at bounding box center [735, 346] width 356 height 31
click at [884, 401] on span "Okay" at bounding box center [880, 396] width 33 height 15
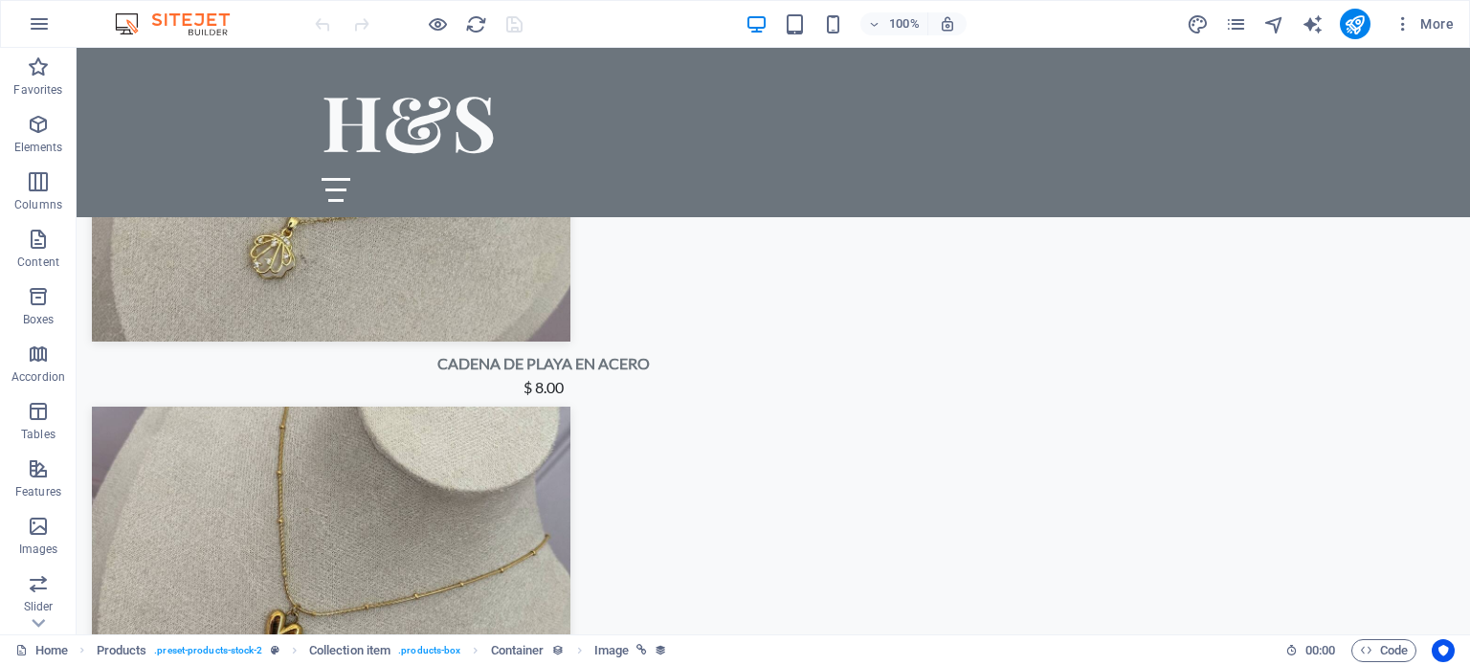
scroll to position [3839, 0]
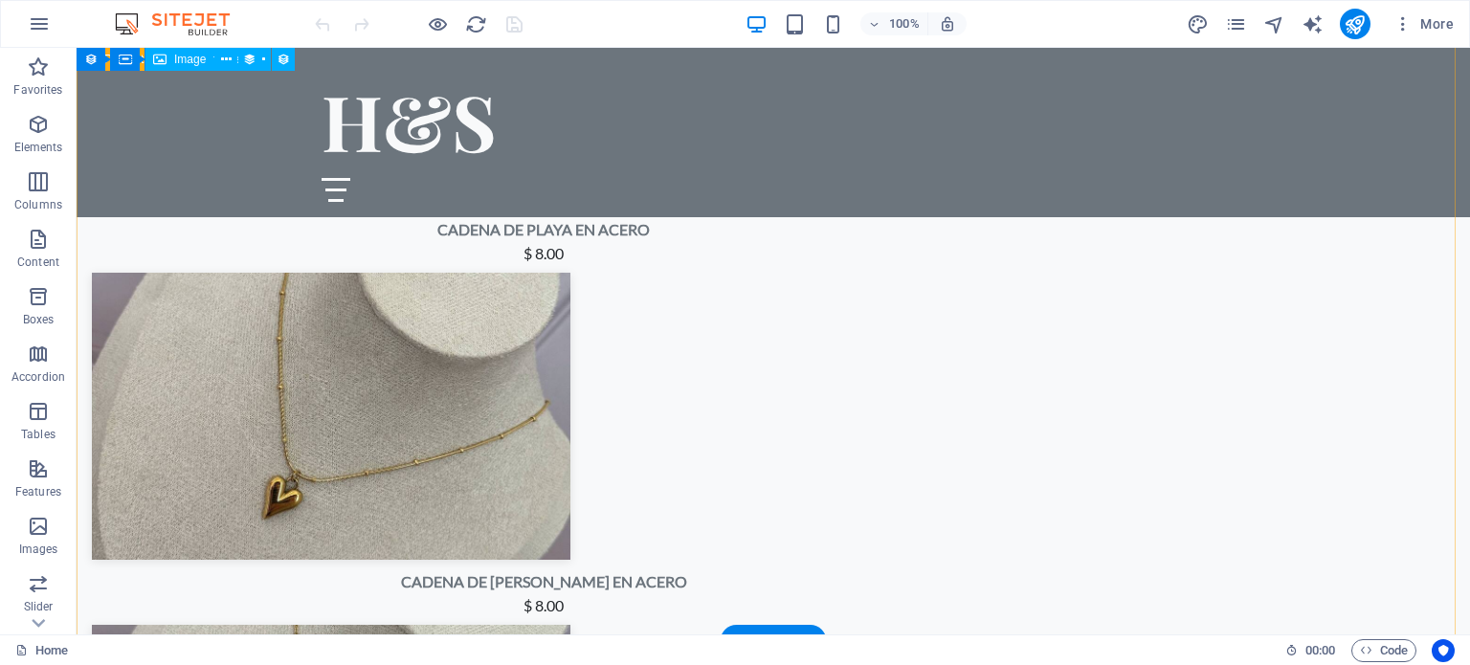
drag, startPoint x: 1469, startPoint y: 363, endPoint x: 858, endPoint y: 382, distance: 611.9
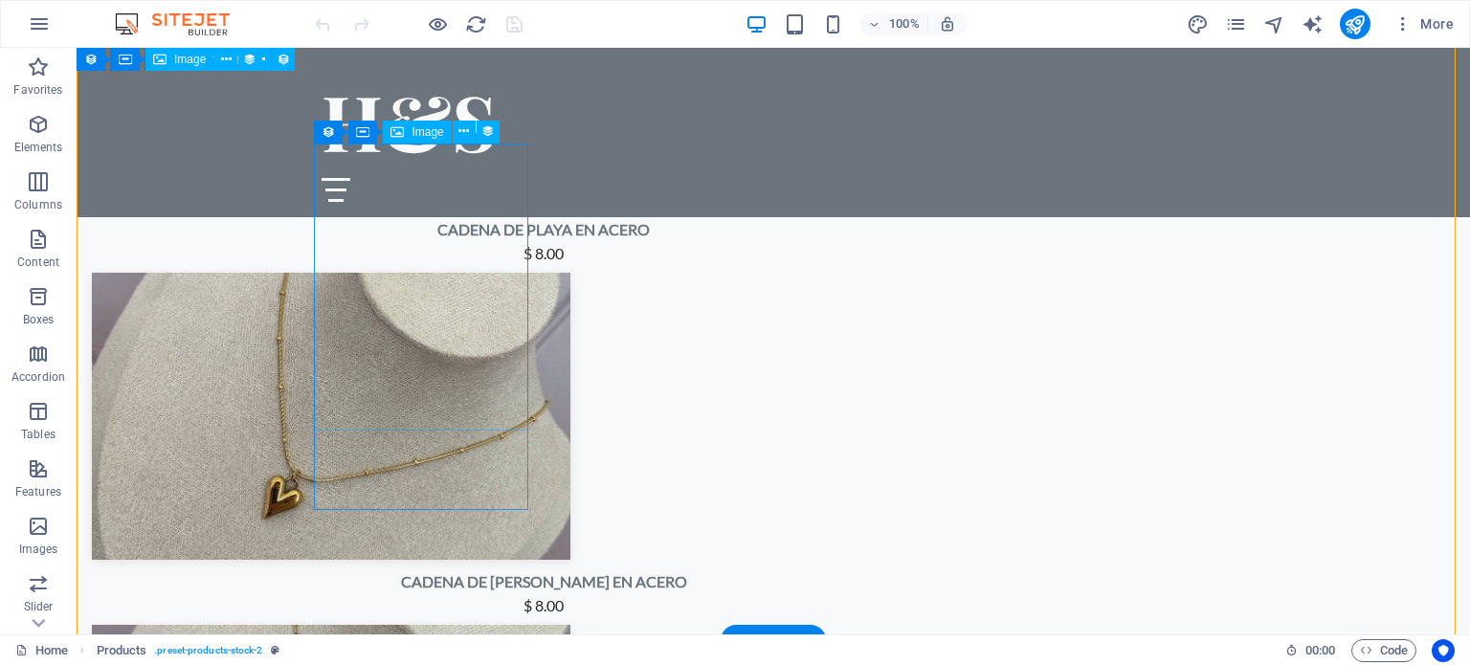
select select "image"
select select "px"
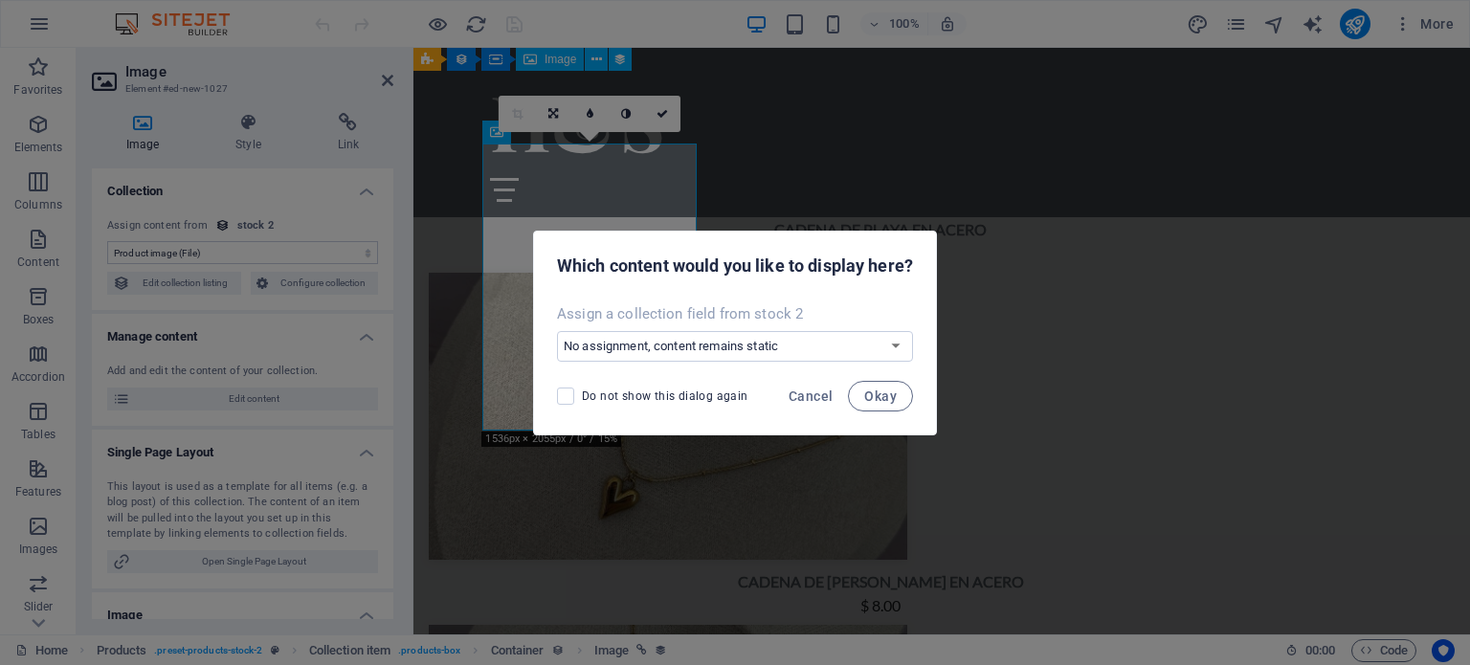
click at [678, 327] on div "Assign a collection field from stock 2 No assignment, content remains static Cr…" at bounding box center [735, 333] width 402 height 73
click at [685, 340] on select "No assignment, content remains static Create a new field Created at (Date) Upda…" at bounding box center [735, 346] width 356 height 31
select select "image"
click at [557, 331] on select "No assignment, content remains static Create a new field Created at (Date) Upda…" at bounding box center [735, 346] width 356 height 31
click at [891, 402] on span "Okay" at bounding box center [880, 396] width 33 height 15
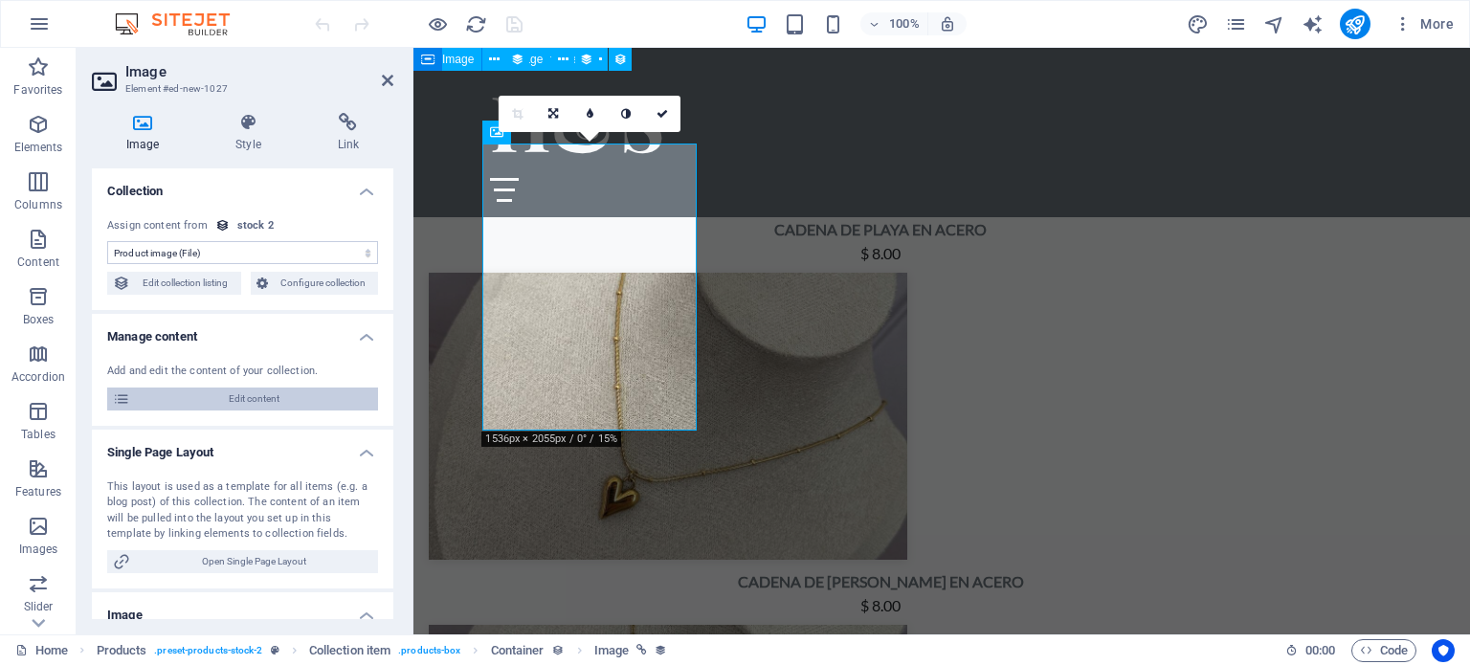
click at [287, 391] on span "Edit content" at bounding box center [254, 399] width 236 height 23
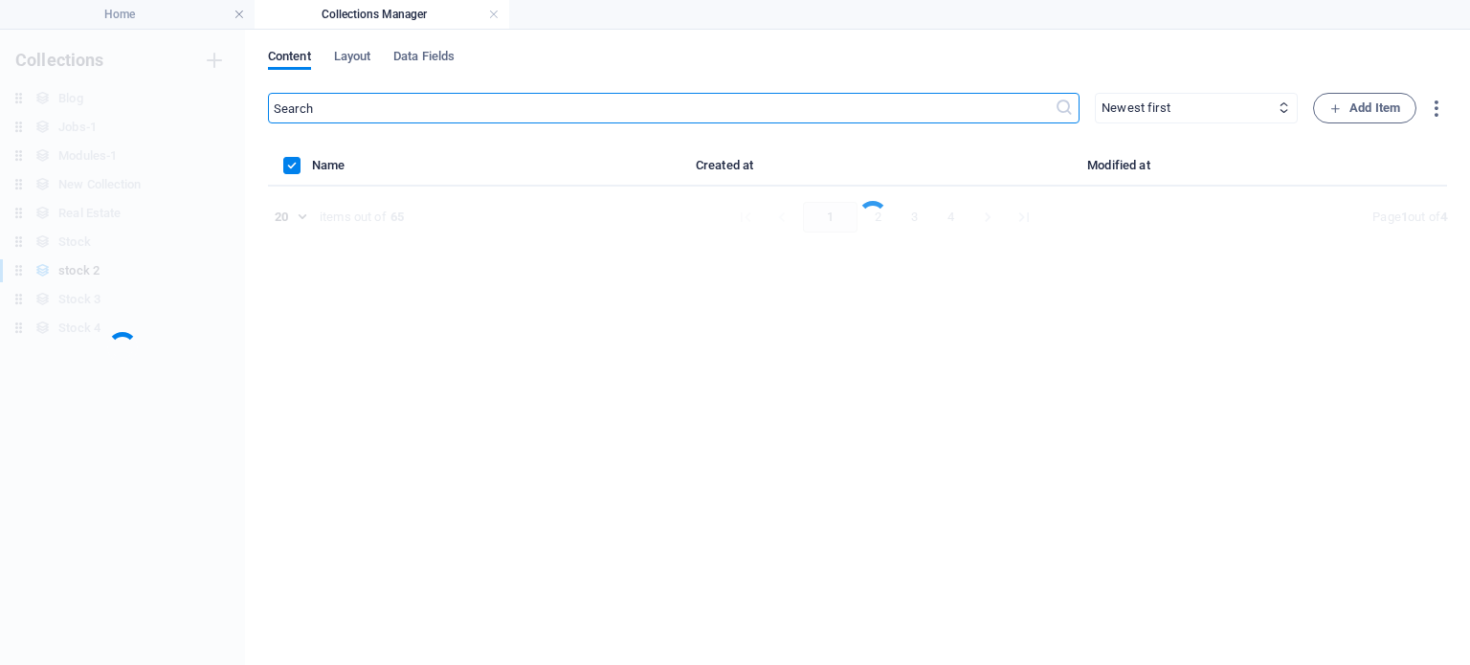
scroll to position [0, 0]
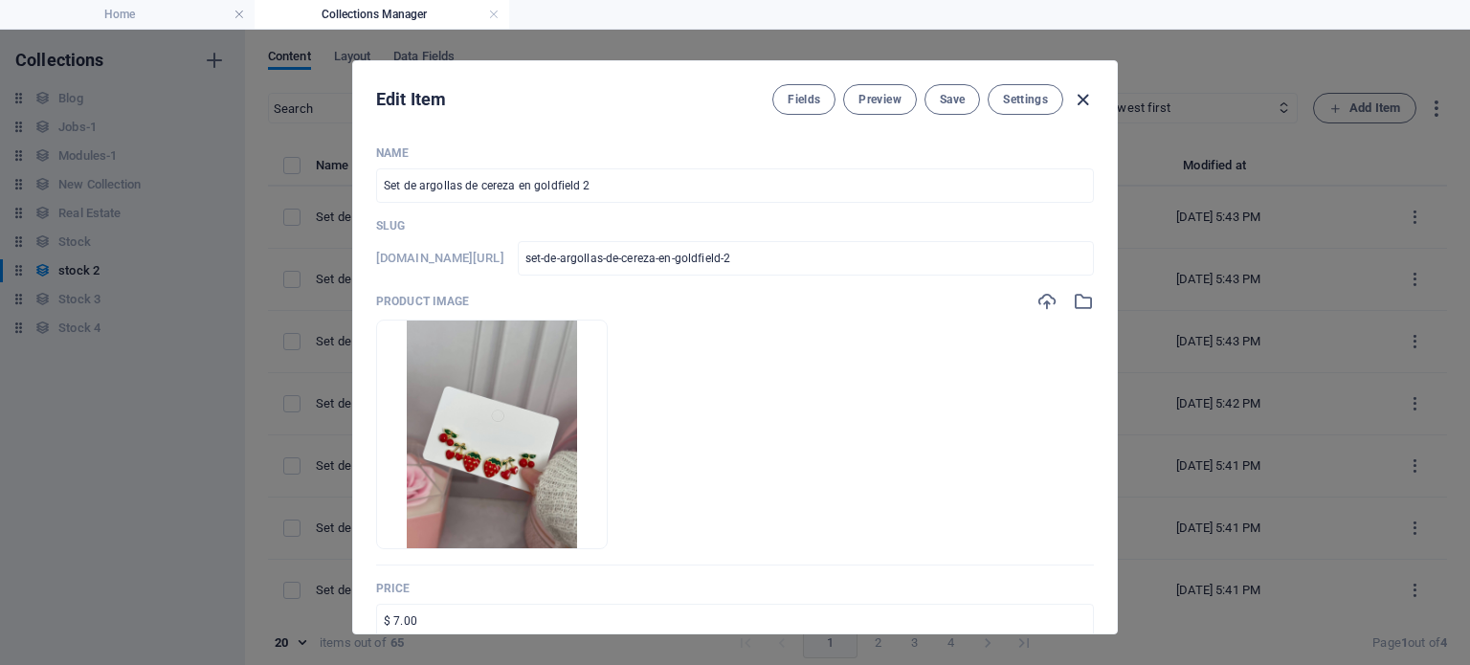
click at [1079, 100] on icon "button" at bounding box center [1083, 100] width 22 height 22
type input "set-de-argollas-de-cereza-en-goldfield-2"
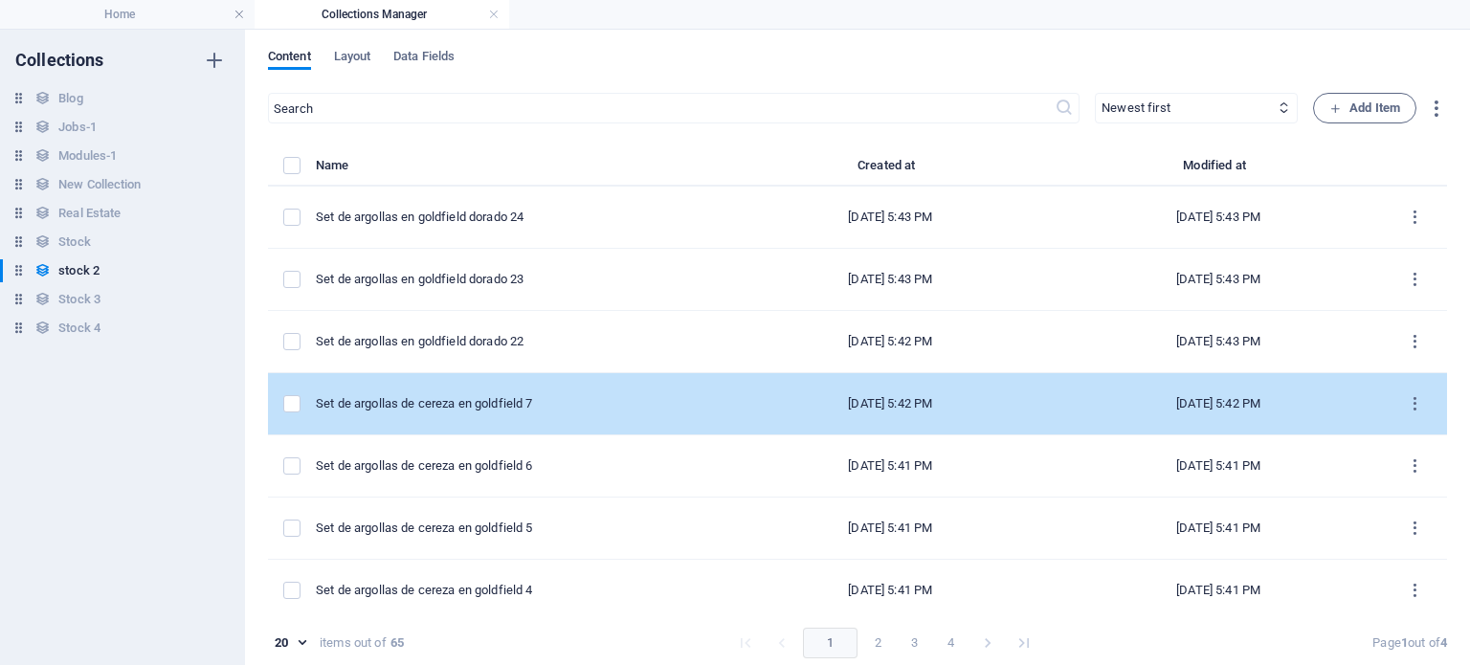
drag, startPoint x: 1443, startPoint y: 239, endPoint x: 1417, endPoint y: 384, distance: 146.8
click at [1417, 384] on div "Content Layout Data Fields ​ Newest first Oldest first Last modified Name (asce…" at bounding box center [857, 348] width 1225 height 636
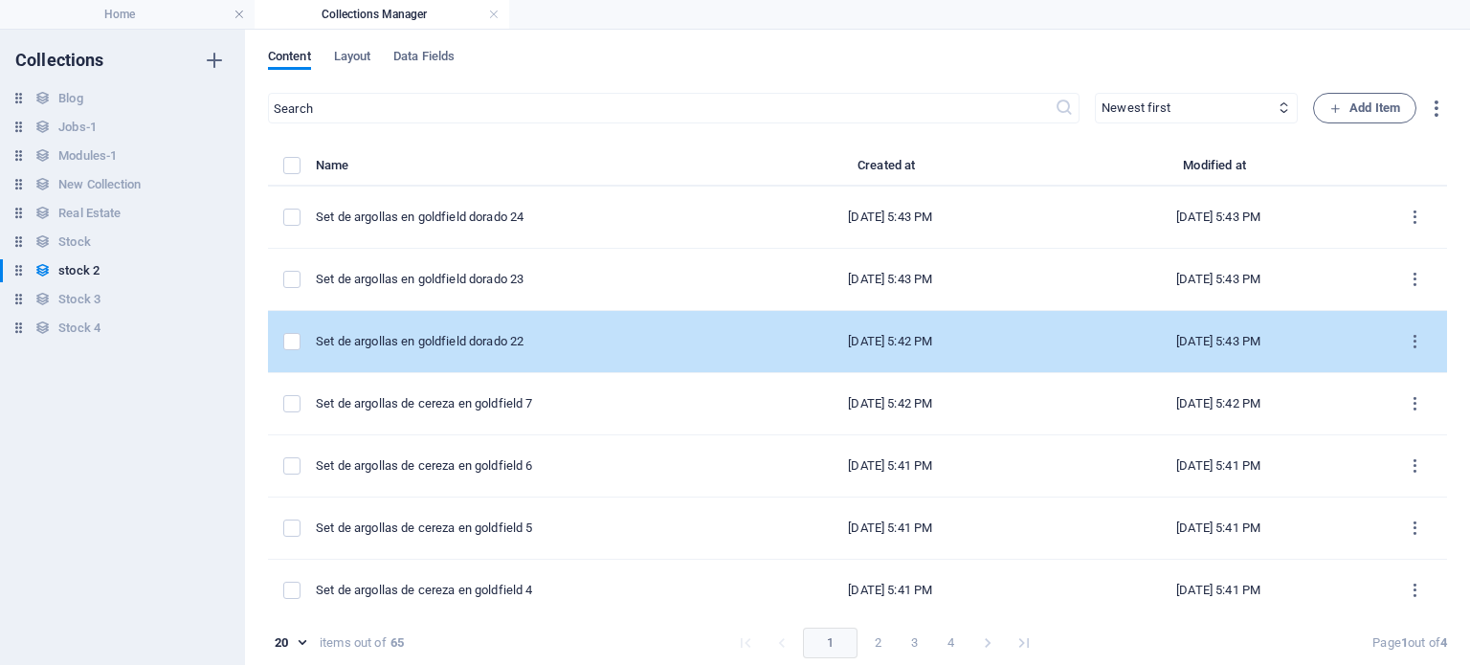
drag, startPoint x: 1438, startPoint y: 305, endPoint x: 1439, endPoint y: 323, distance: 17.3
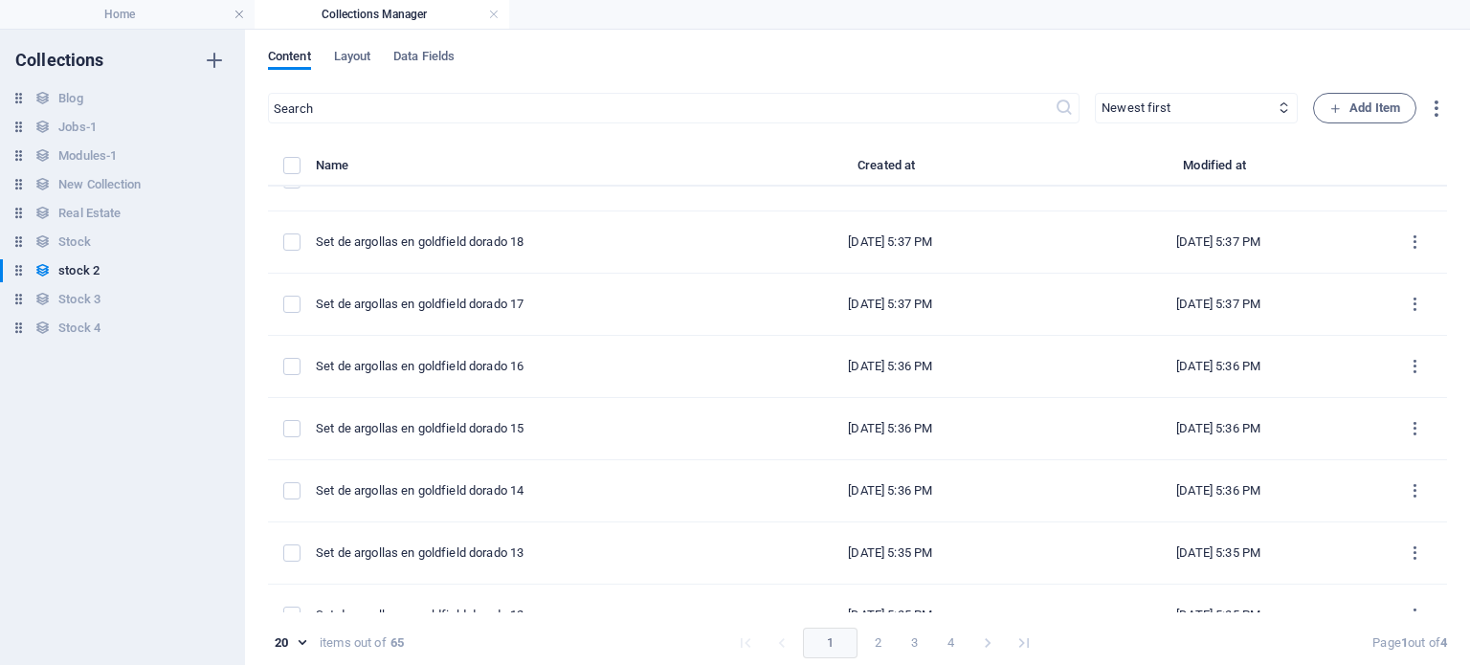
scroll to position [801, 0]
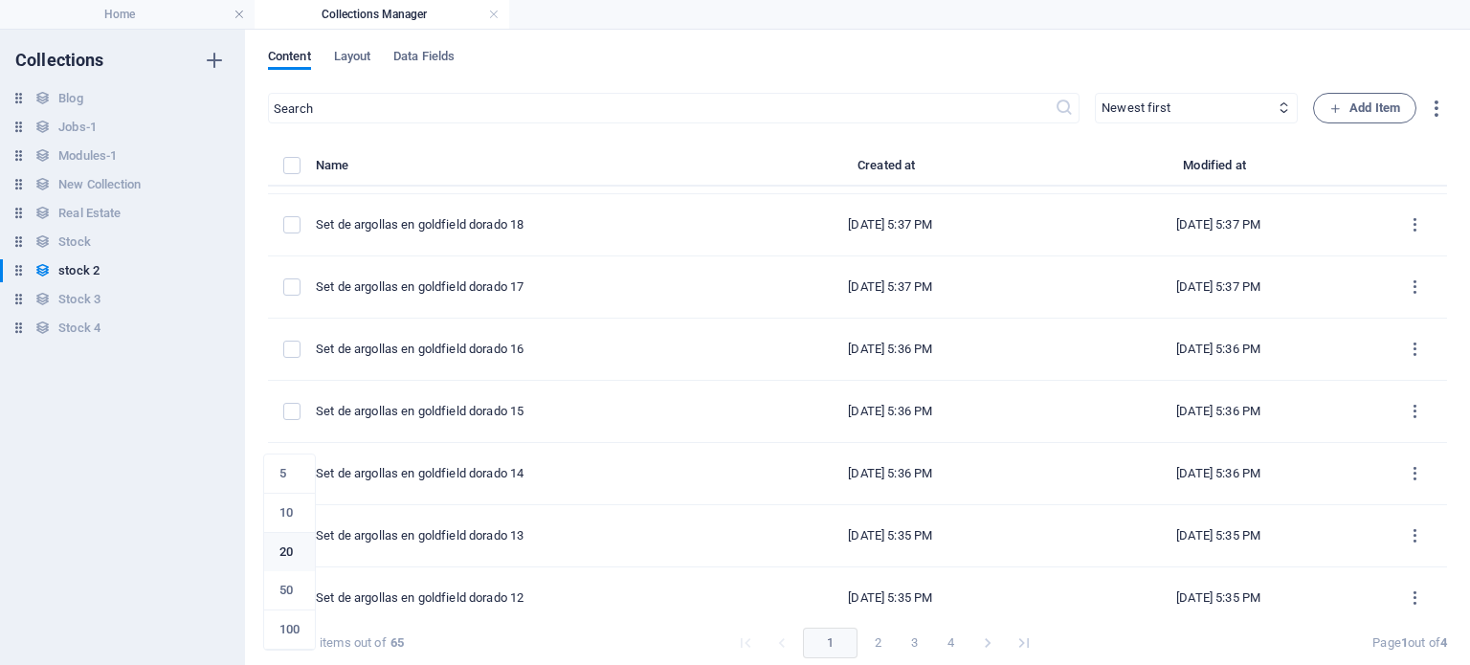
click at [300, 641] on body "haloandshine.atukhosting.com Home Collections Manager Favorites Elements Column…" at bounding box center [735, 332] width 1470 height 665
click at [285, 599] on li "50" at bounding box center [289, 590] width 51 height 39
type input "50"
drag, startPoint x: 1443, startPoint y: 315, endPoint x: 1442, endPoint y: 246, distance: 68.9
click at [1442, 246] on div "Content Layout Data Fields ​ Newest first Oldest first Last modified Name (asce…" at bounding box center [857, 348] width 1225 height 636
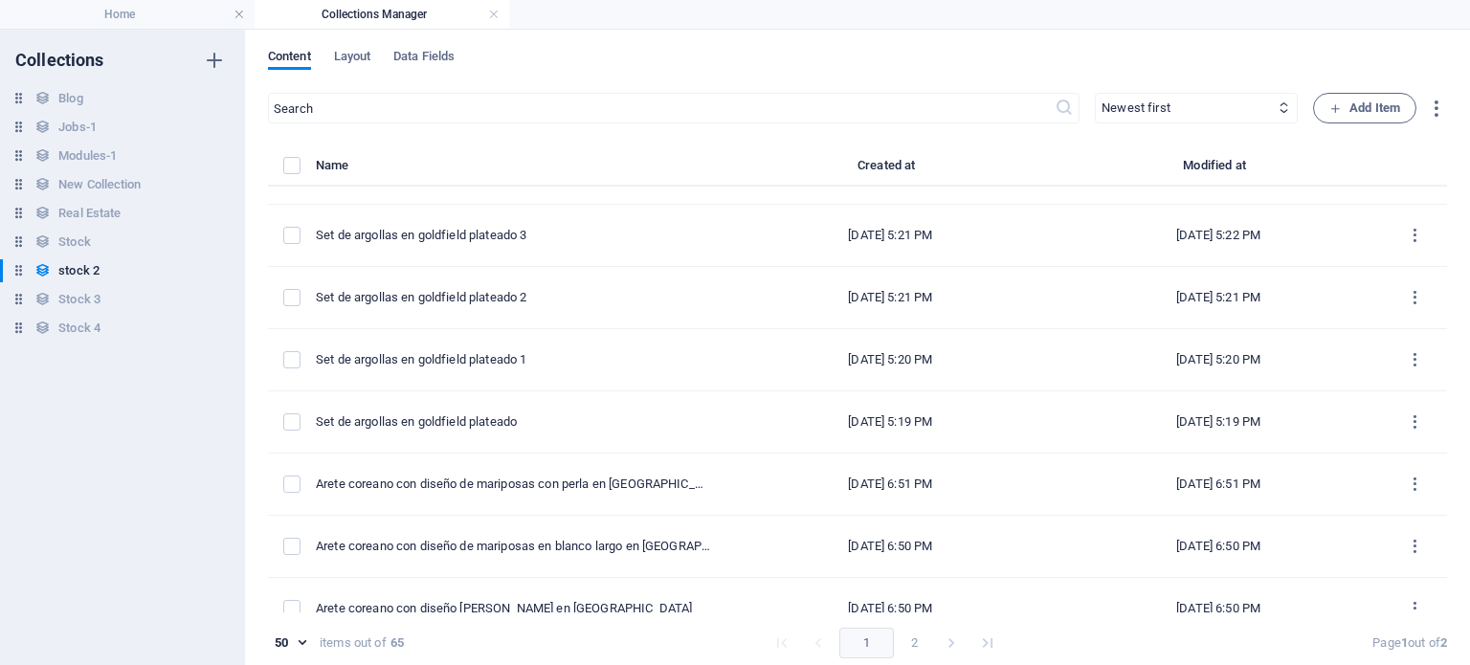
scroll to position [1983, 0]
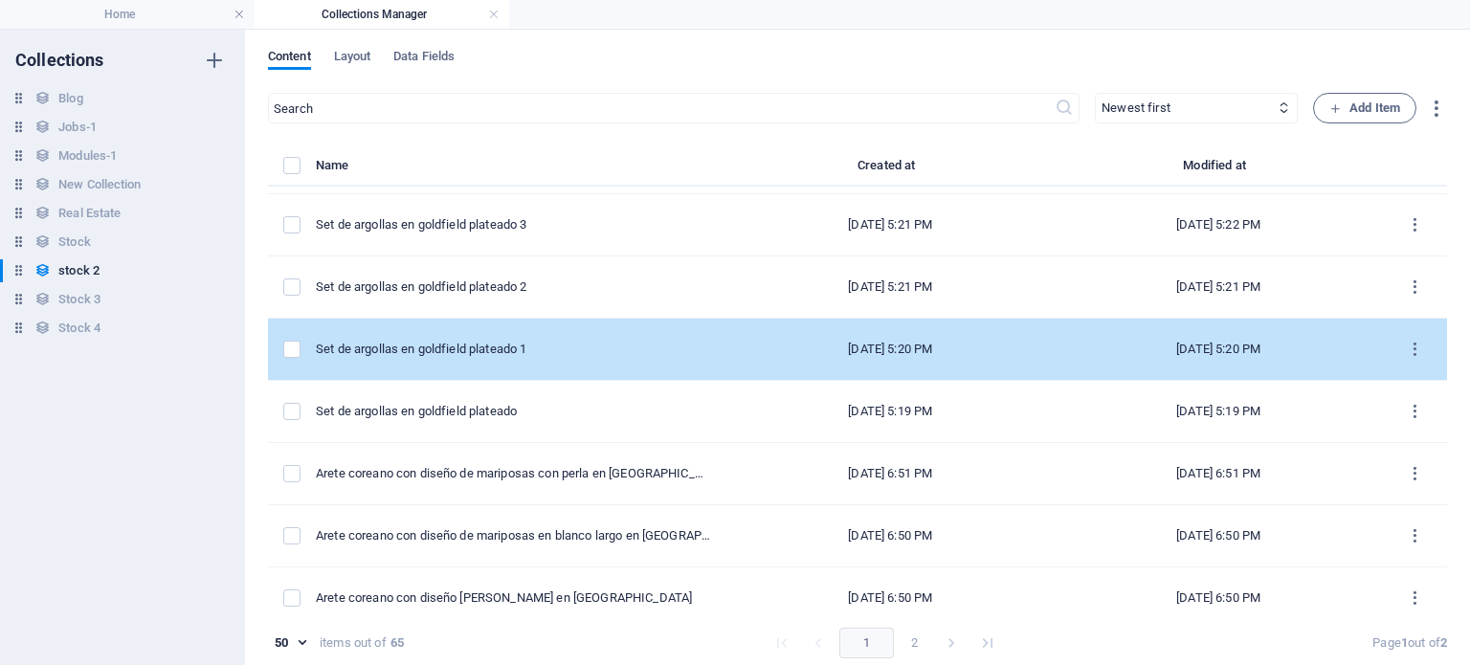
click at [673, 325] on td "Set de argollas en goldfield plateado 1" at bounding box center [521, 350] width 411 height 62
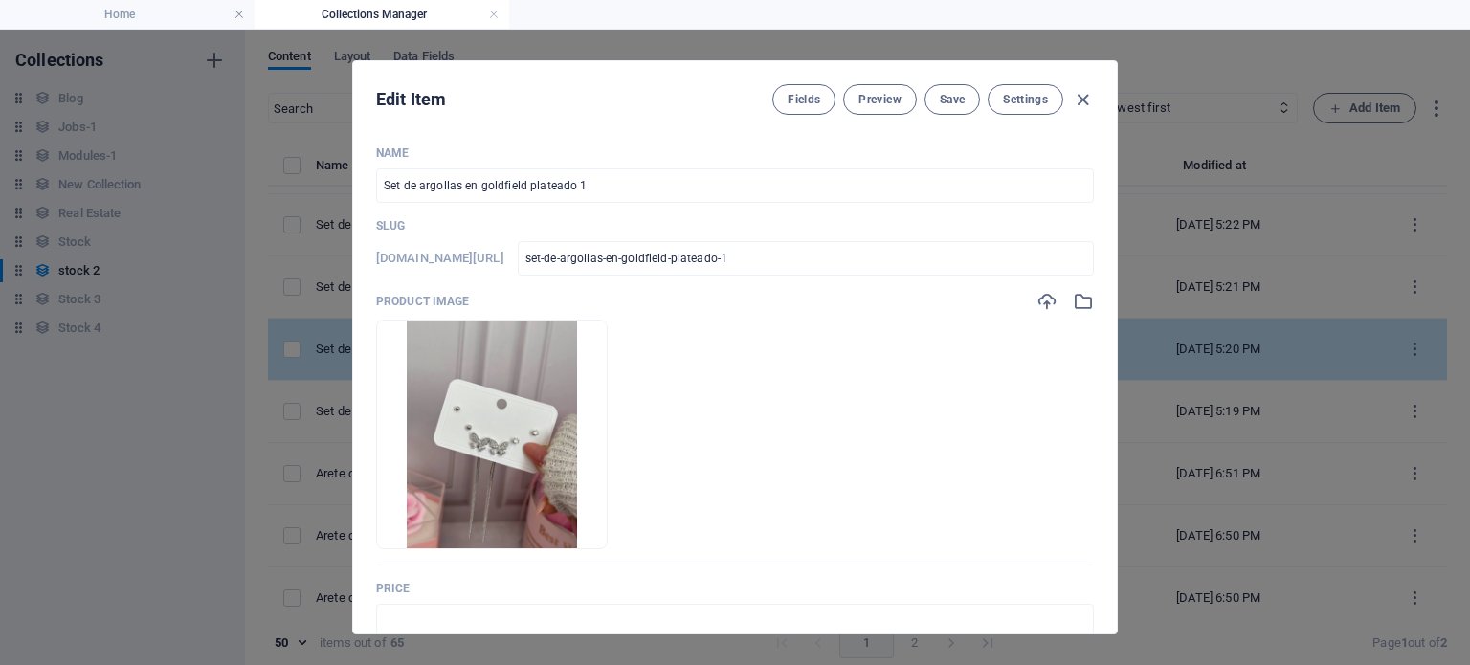
click at [608, 325] on li at bounding box center [492, 435] width 232 height 230
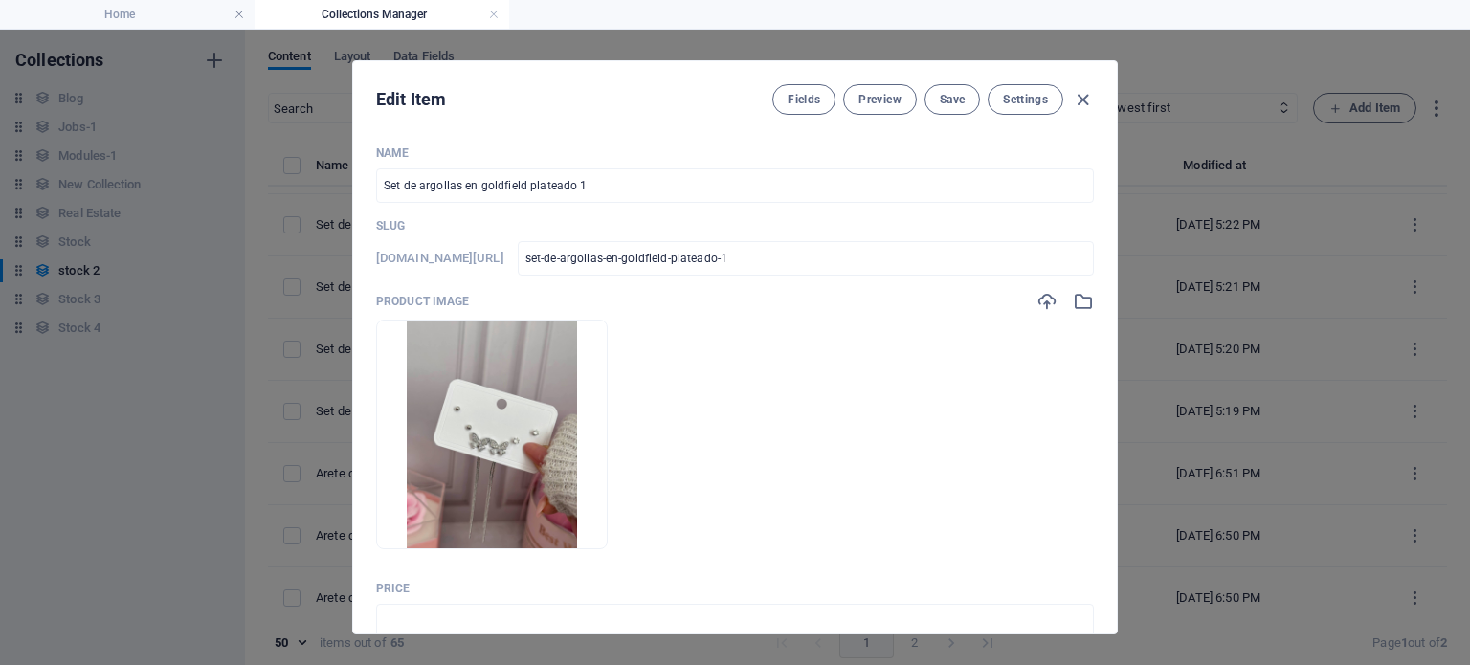
drag, startPoint x: 1115, startPoint y: 223, endPoint x: 1115, endPoint y: 286, distance: 63.2
click at [1115, 286] on div "Edit Item Fields Preview Save Settings Name Set de argollas en goldfield platea…" at bounding box center [735, 347] width 766 height 574
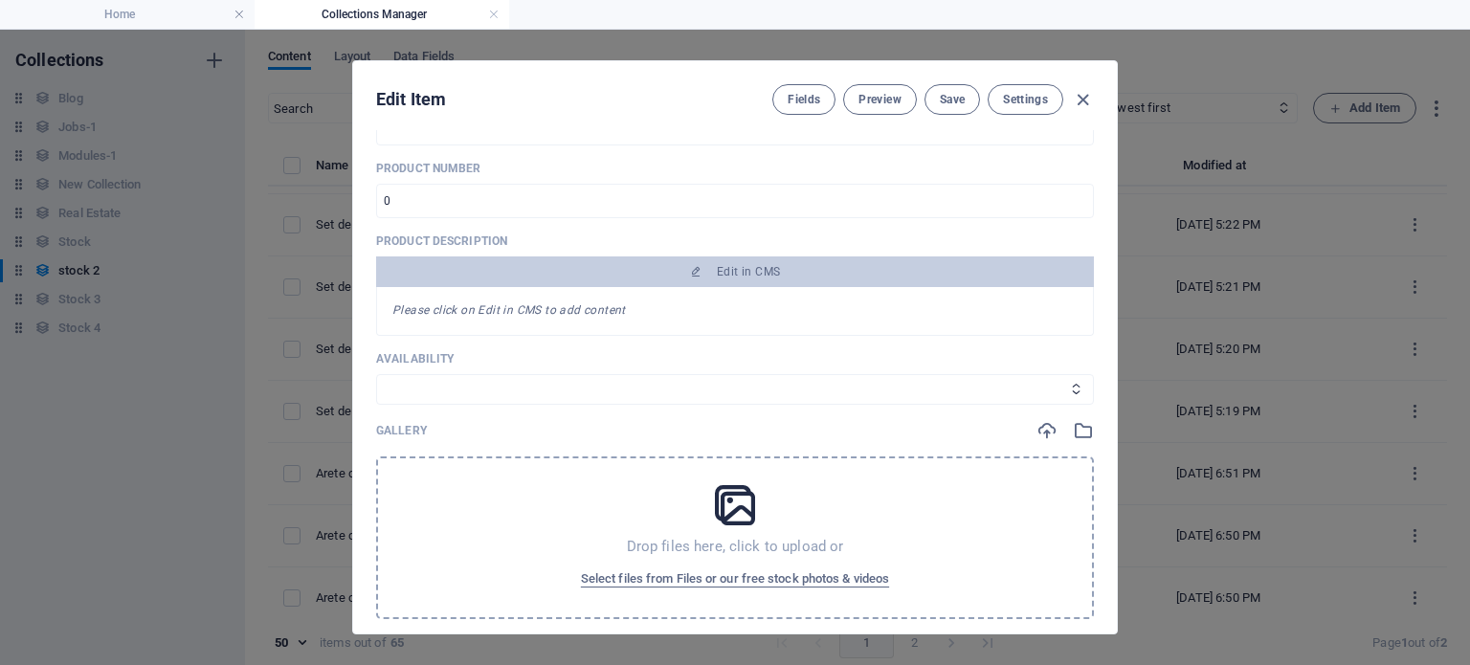
scroll to position [0, 0]
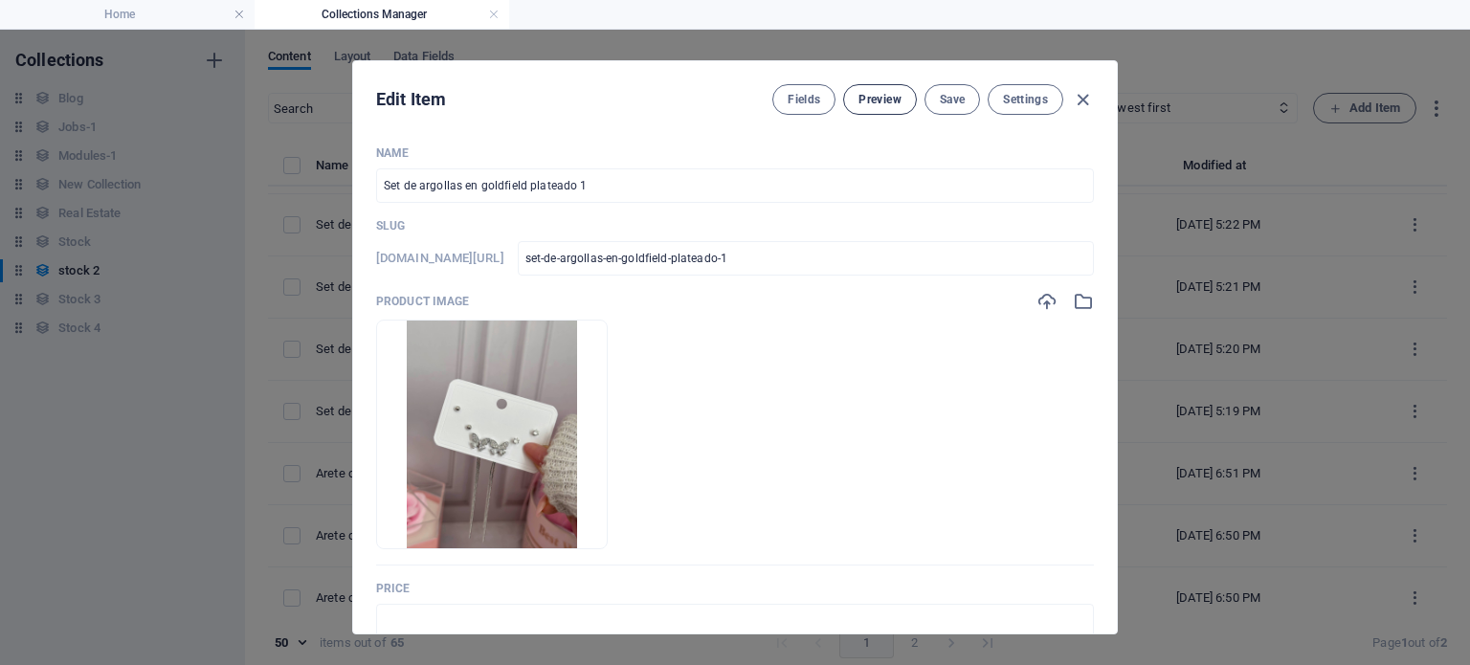
click at [887, 100] on span "Preview" at bounding box center [880, 99] width 42 height 15
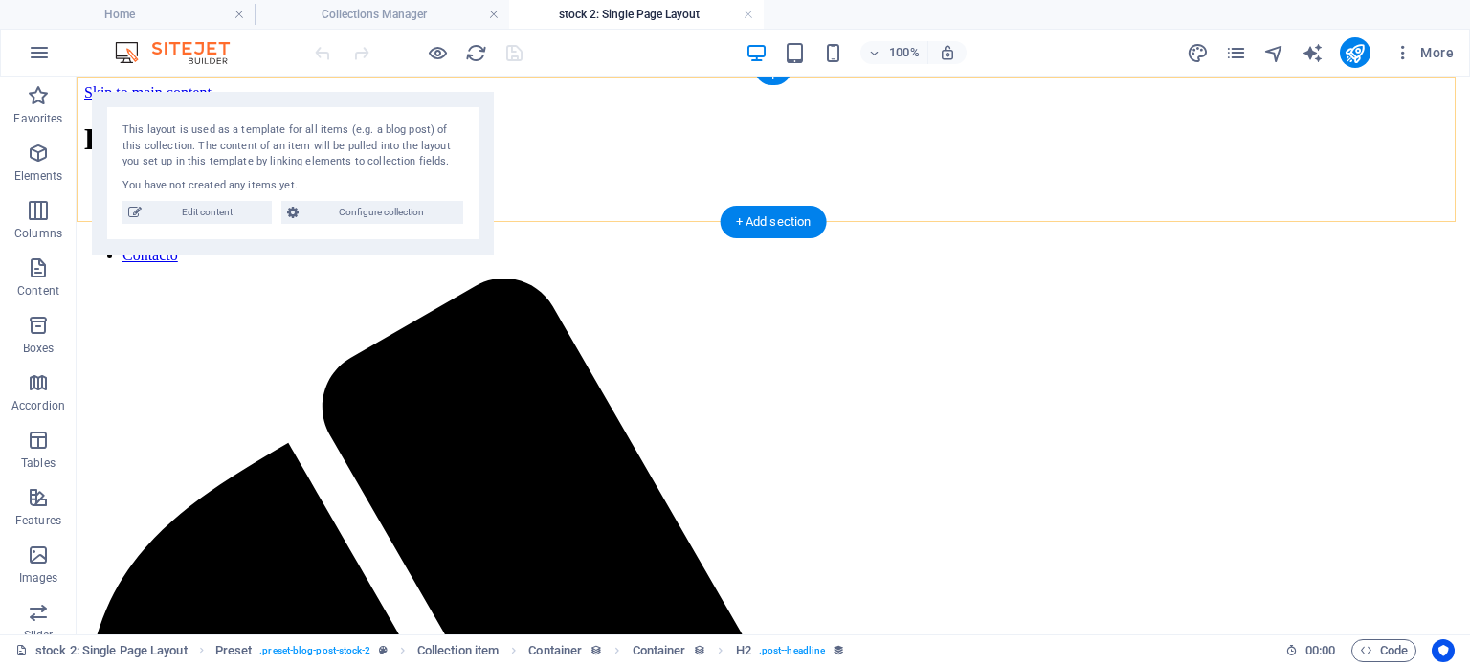
scroll to position [46, 0]
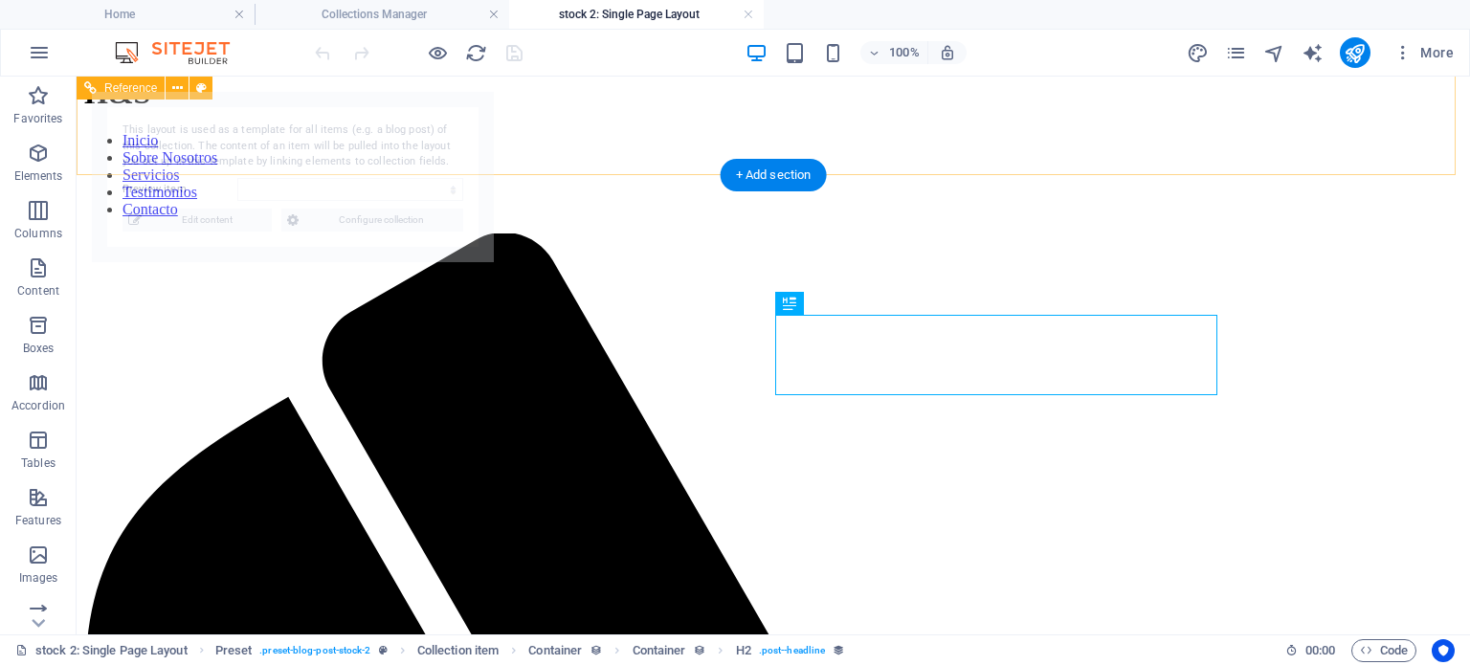
select select "68e440bf5b7a5483c809d932"
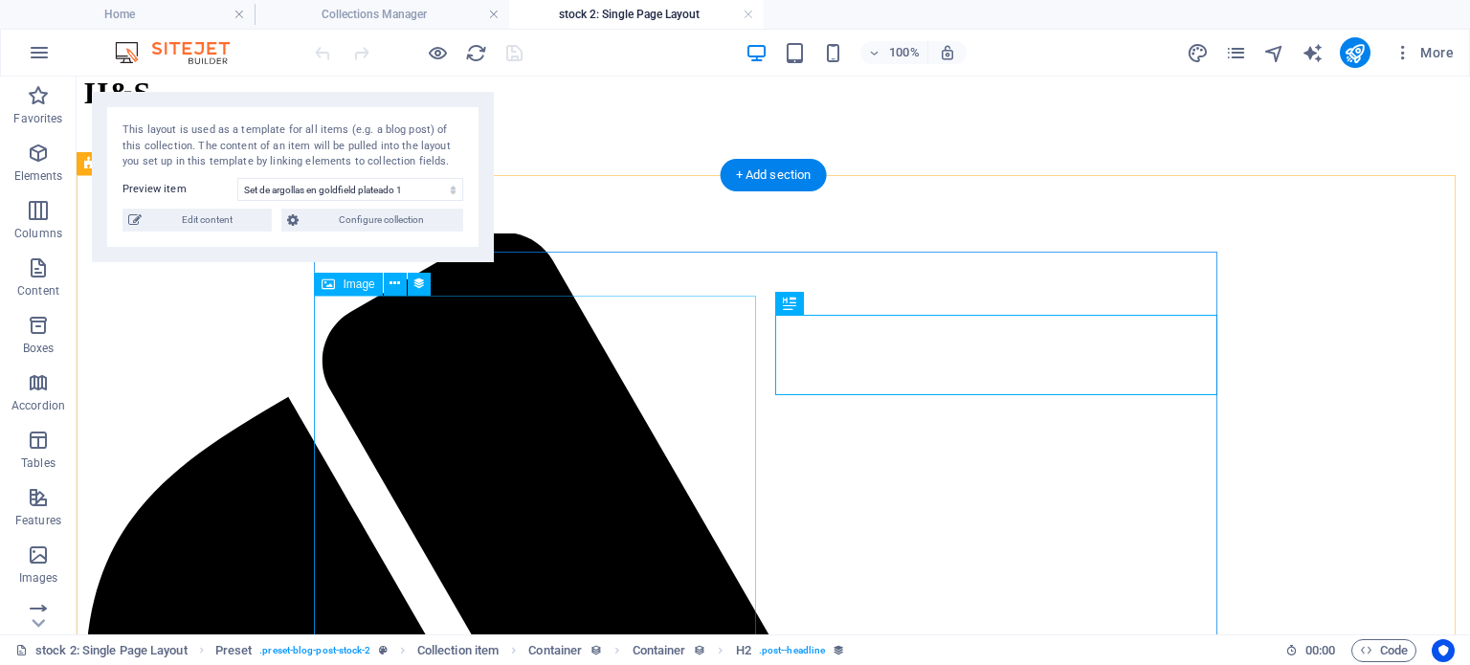
select select "image"
select select "px"
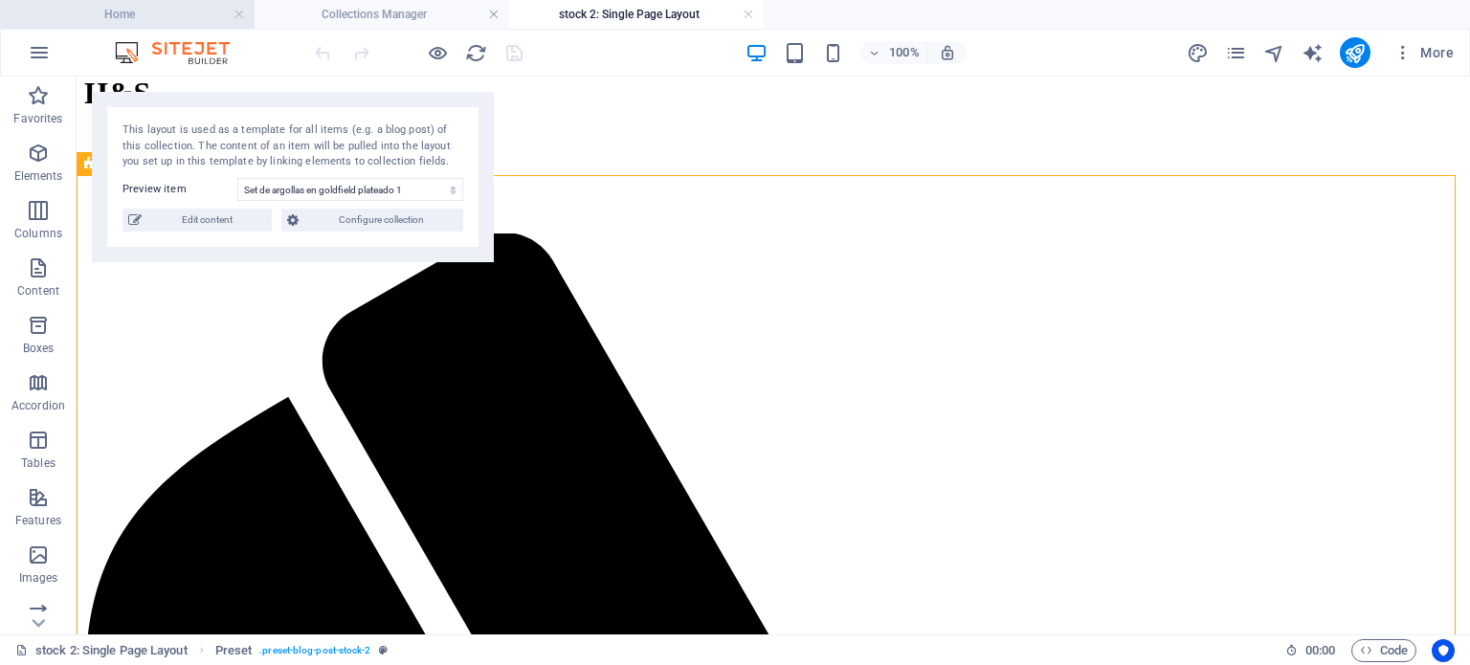
click at [173, 8] on h4 "Home" at bounding box center [127, 14] width 255 height 21
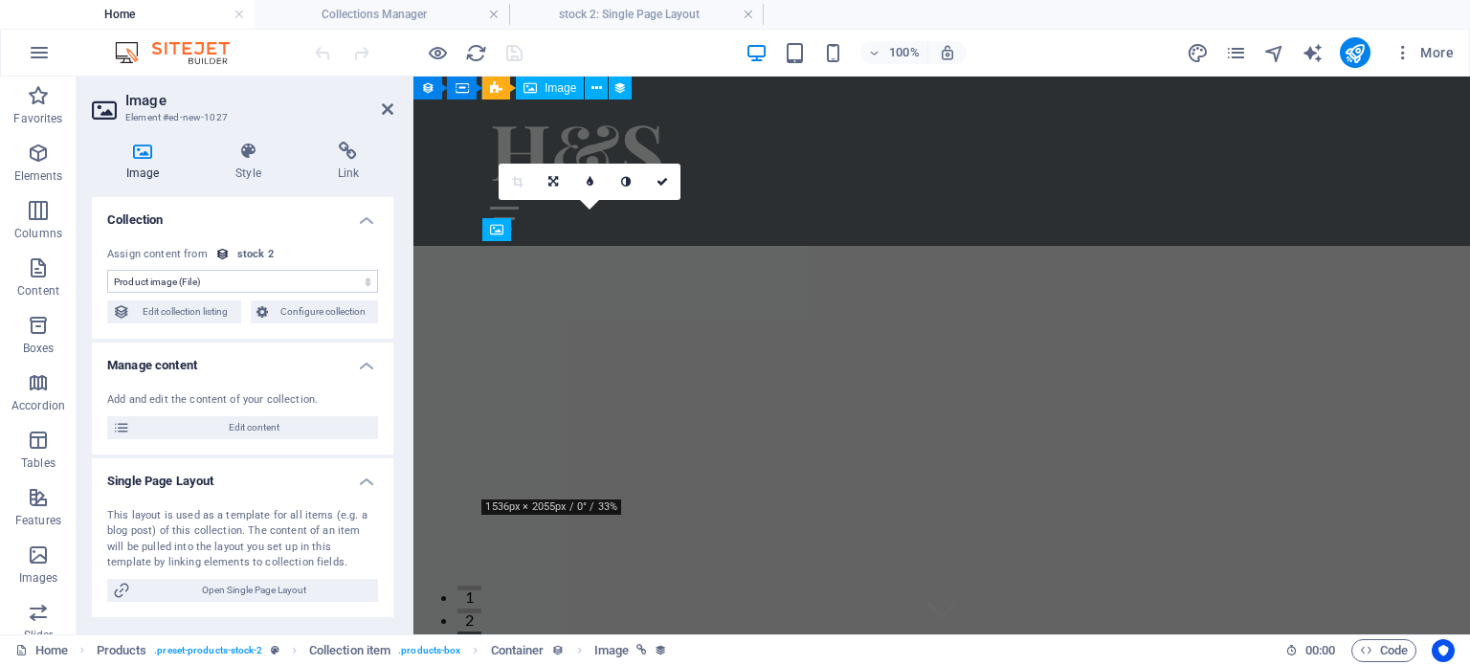
scroll to position [3888, 0]
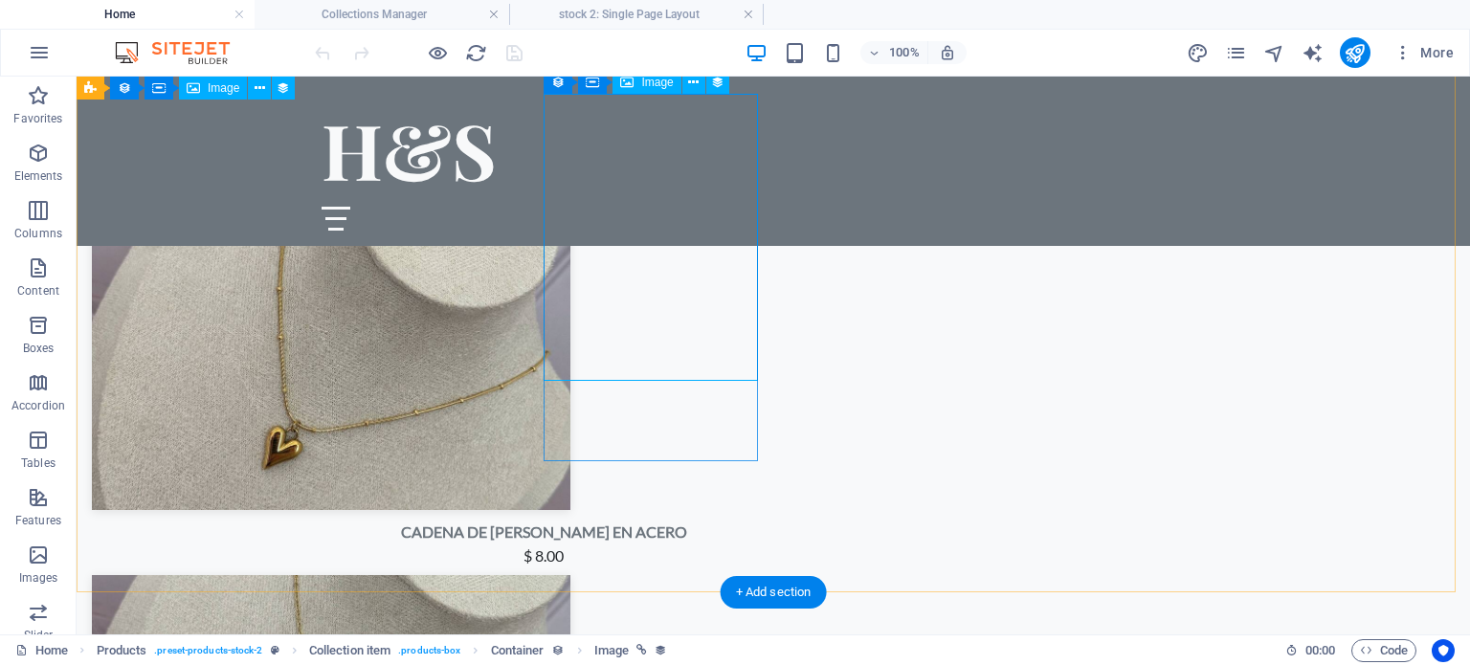
select select "image"
select select "px"
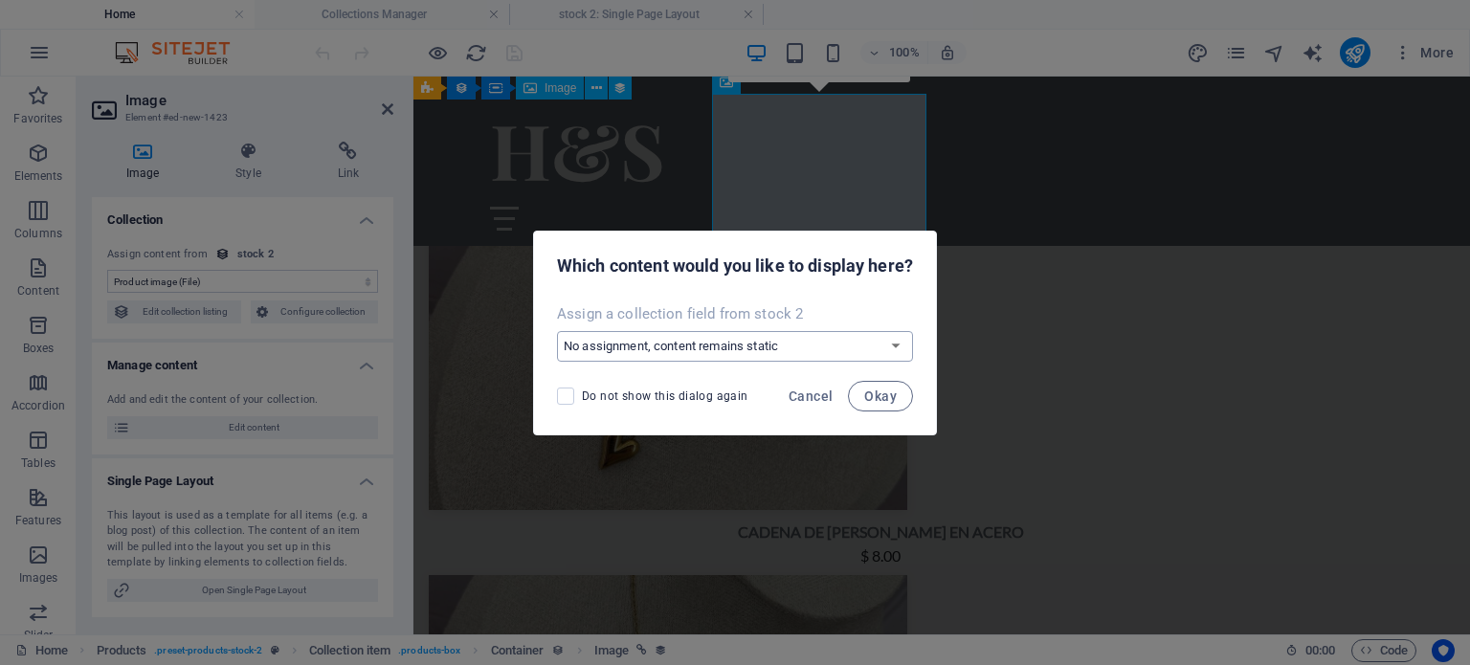
click at [681, 341] on select "No assignment, content remains static Create a new field Created at (Date) Upda…" at bounding box center [735, 346] width 356 height 31
select select "image"
click at [557, 331] on select "No assignment, content remains static Create a new field Created at (Date) Upda…" at bounding box center [735, 346] width 356 height 31
click at [589, 394] on span "Do not show this dialog again" at bounding box center [665, 396] width 167 height 15
click at [582, 394] on input "Do not show this dialog again" at bounding box center [569, 396] width 25 height 17
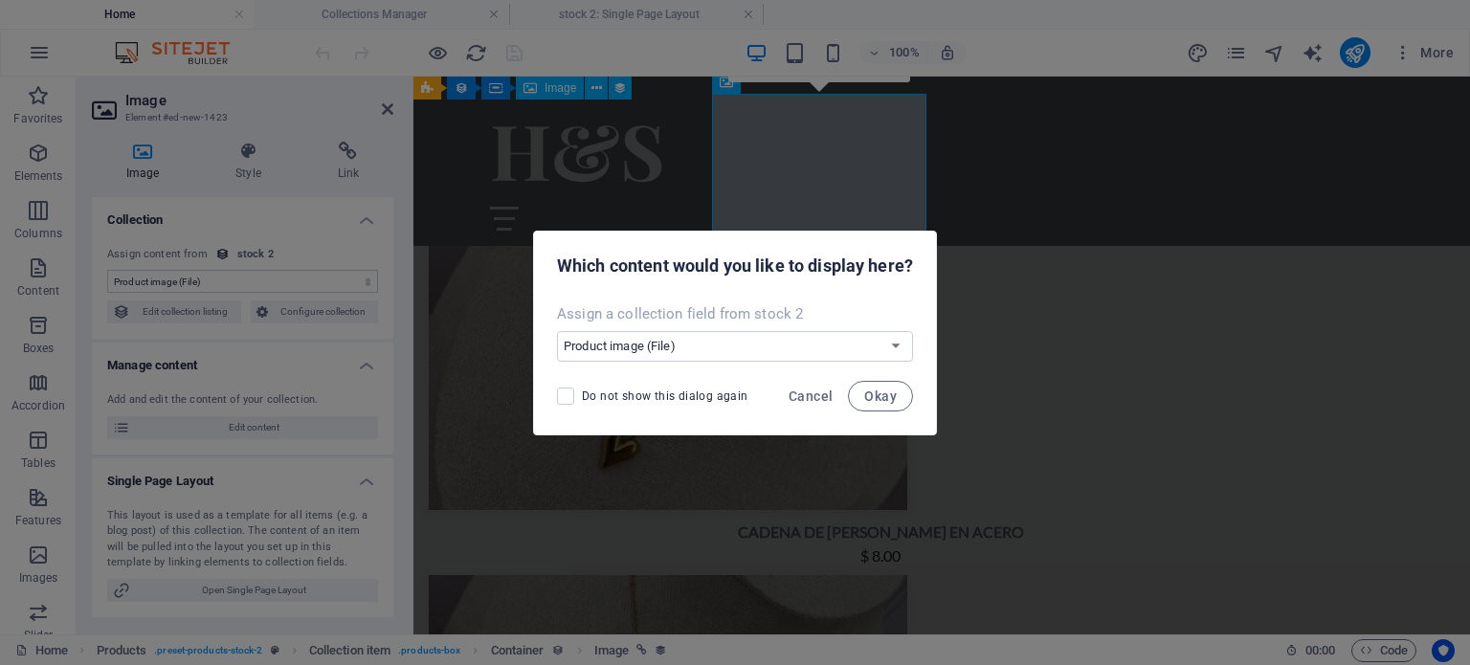
checkbox input "true"
click at [885, 405] on button "Okay" at bounding box center [880, 396] width 65 height 31
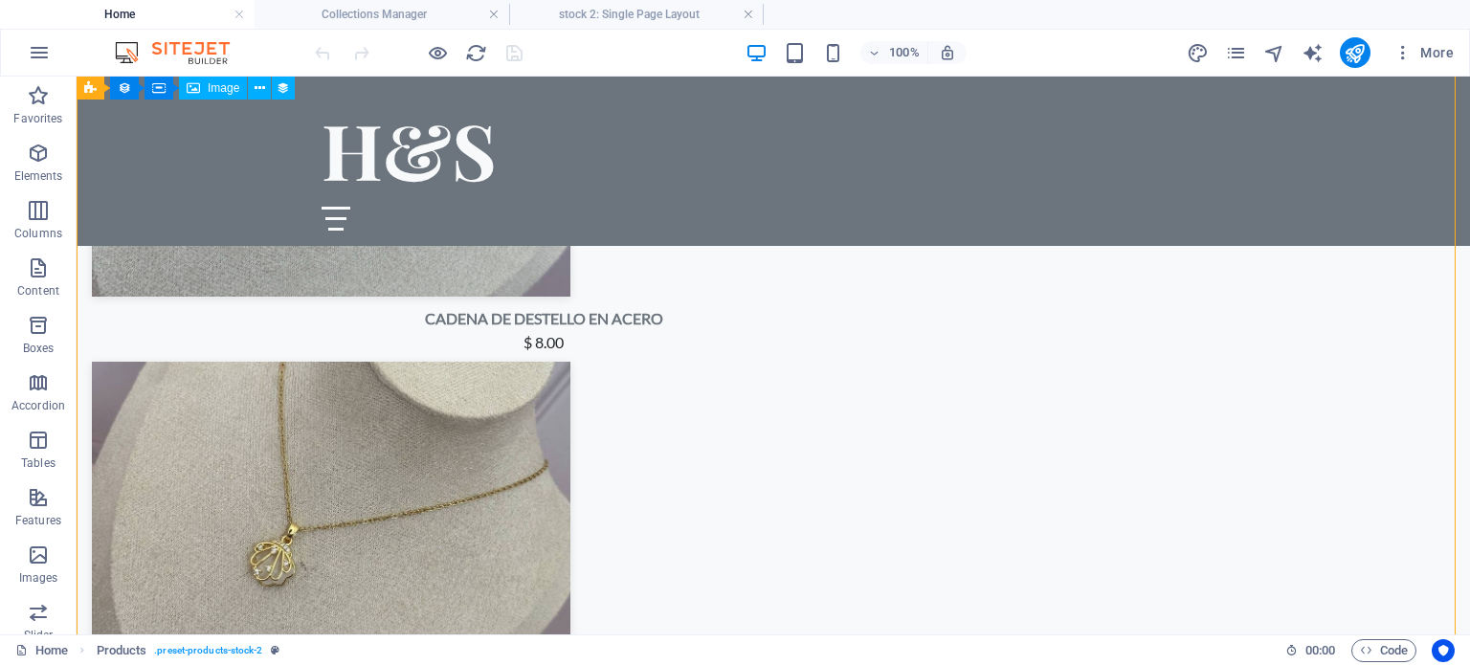
scroll to position [3232, 0]
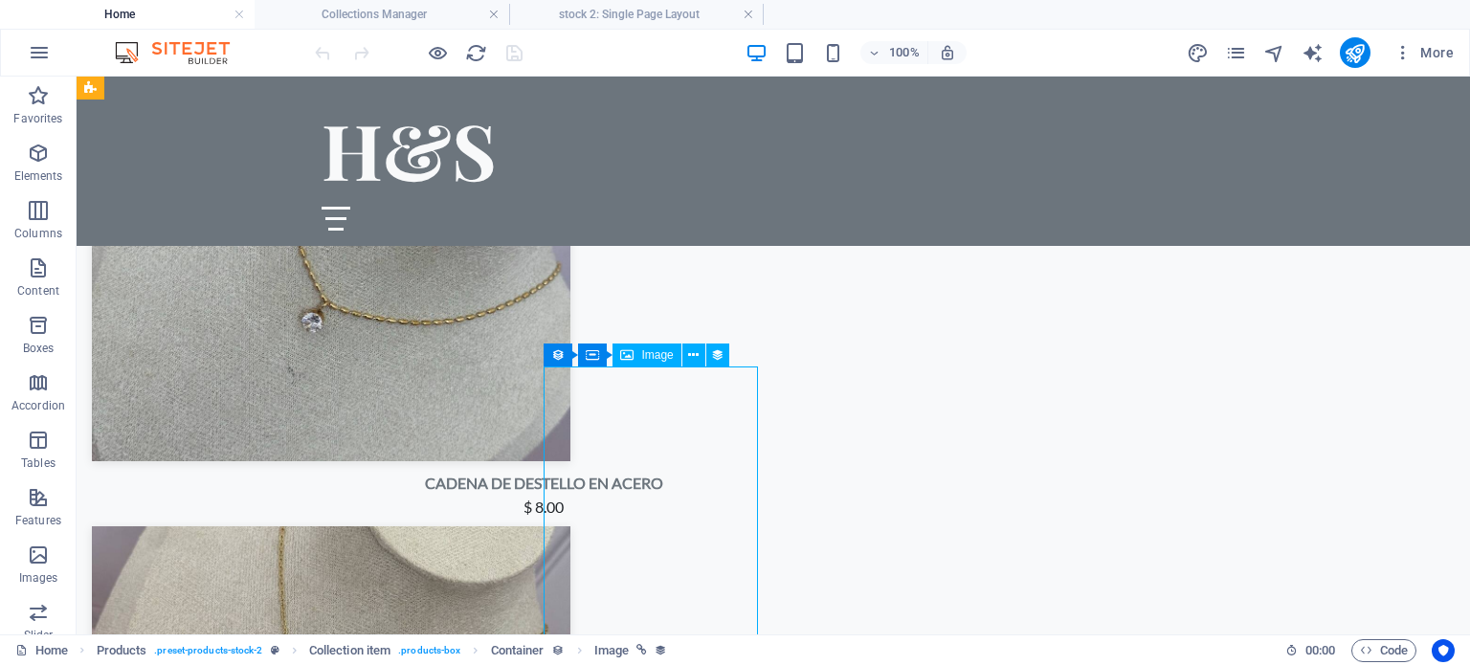
select select "image"
select select "px"
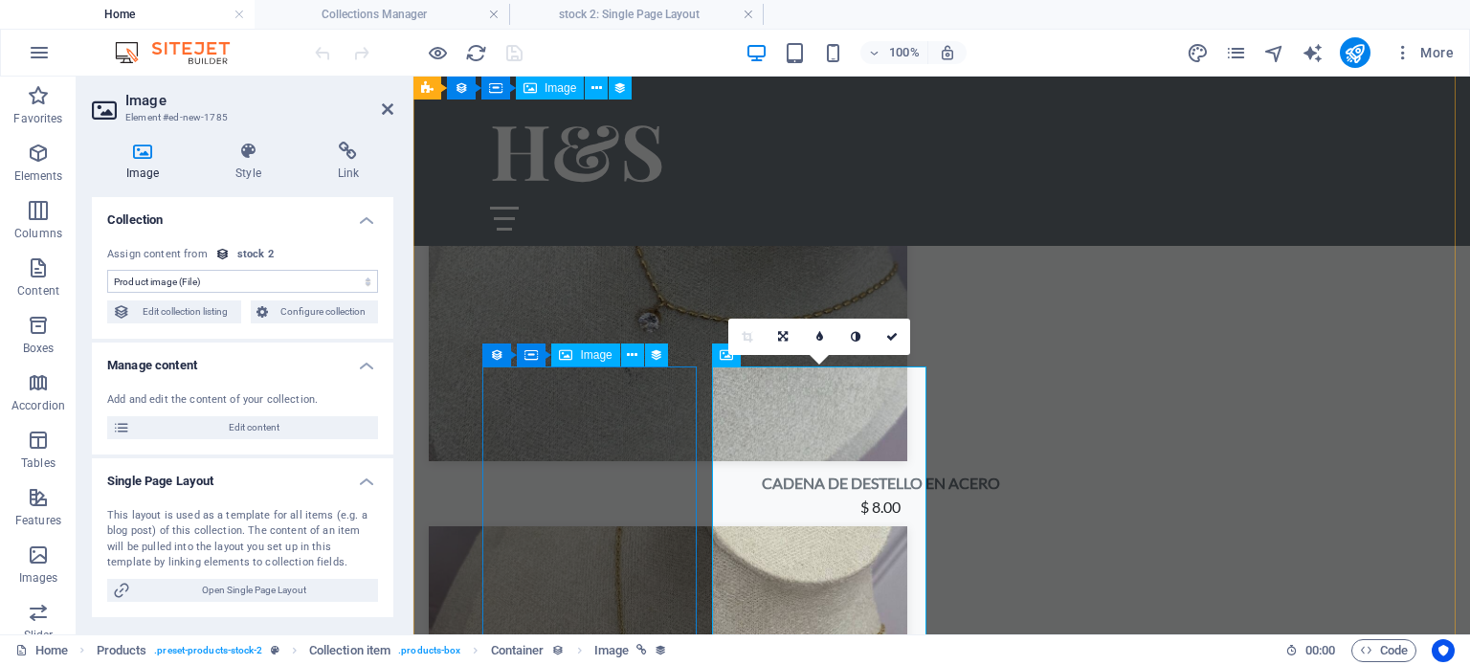
select select "image"
select select "px"
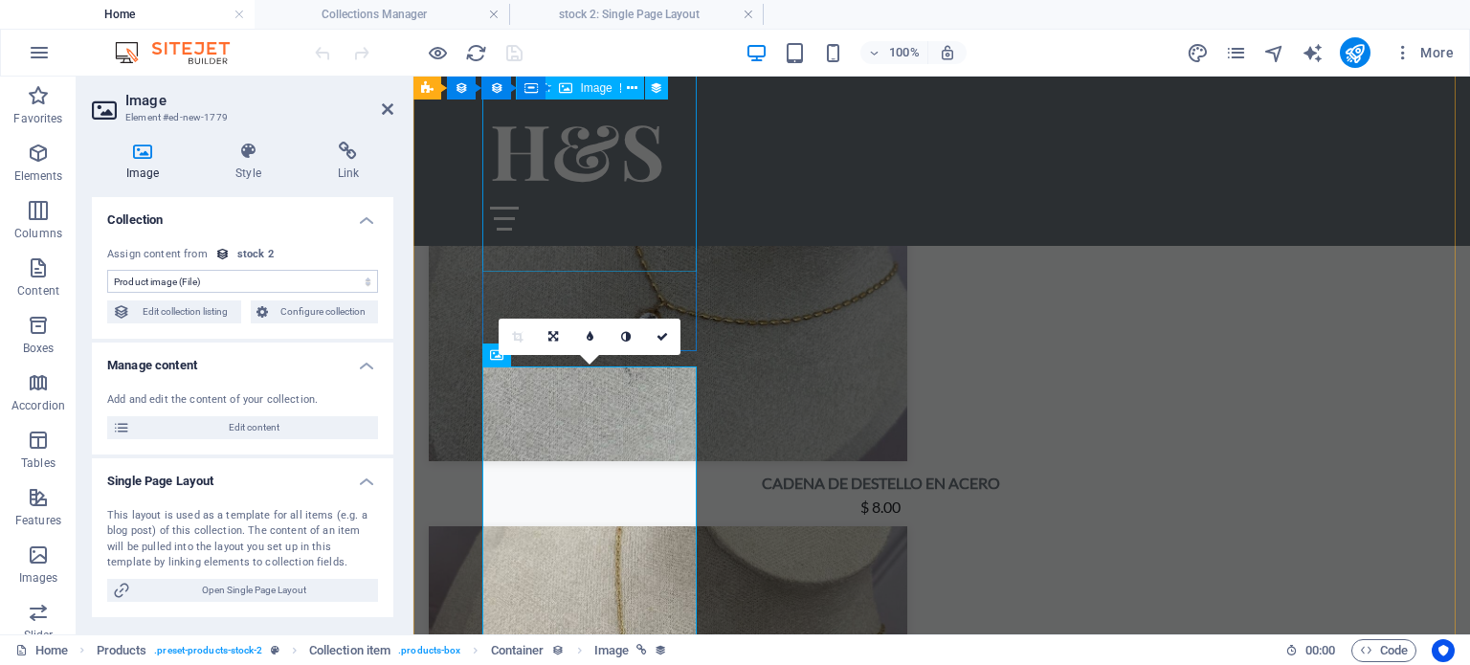
select select "image"
select select "px"
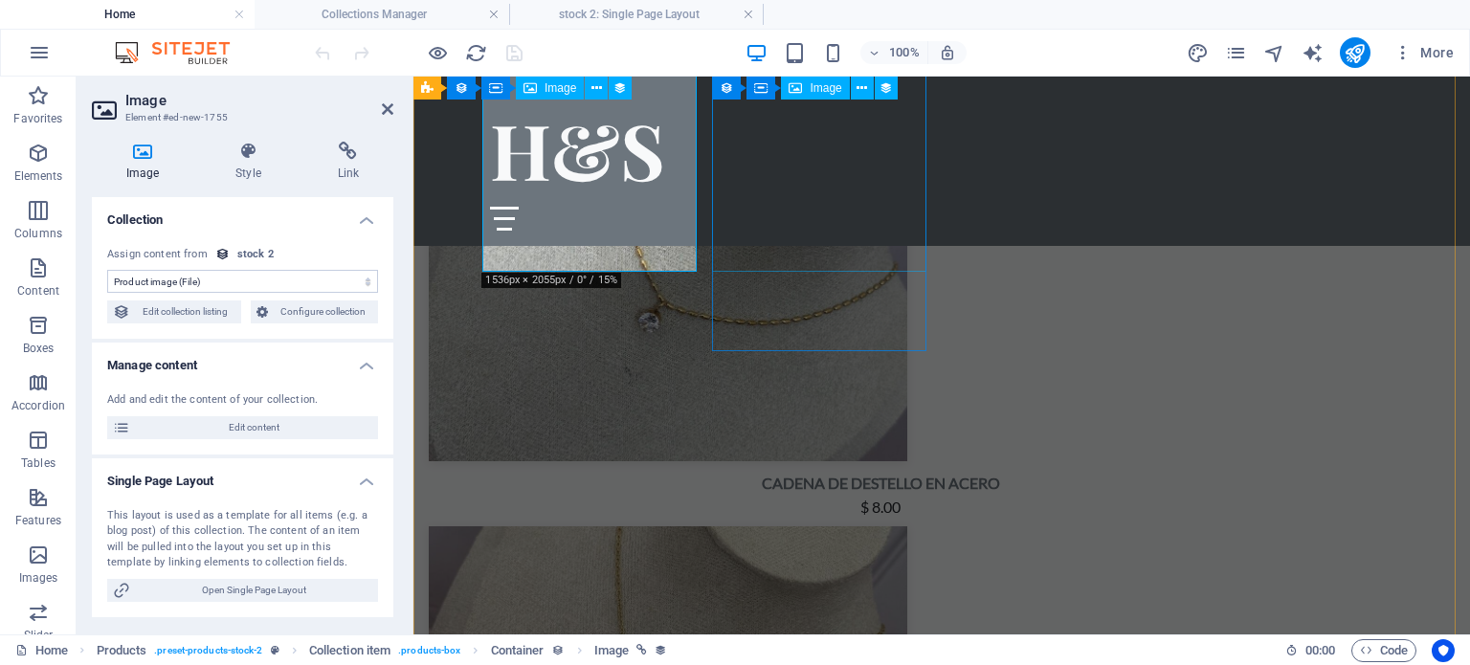
select select "image"
select select "px"
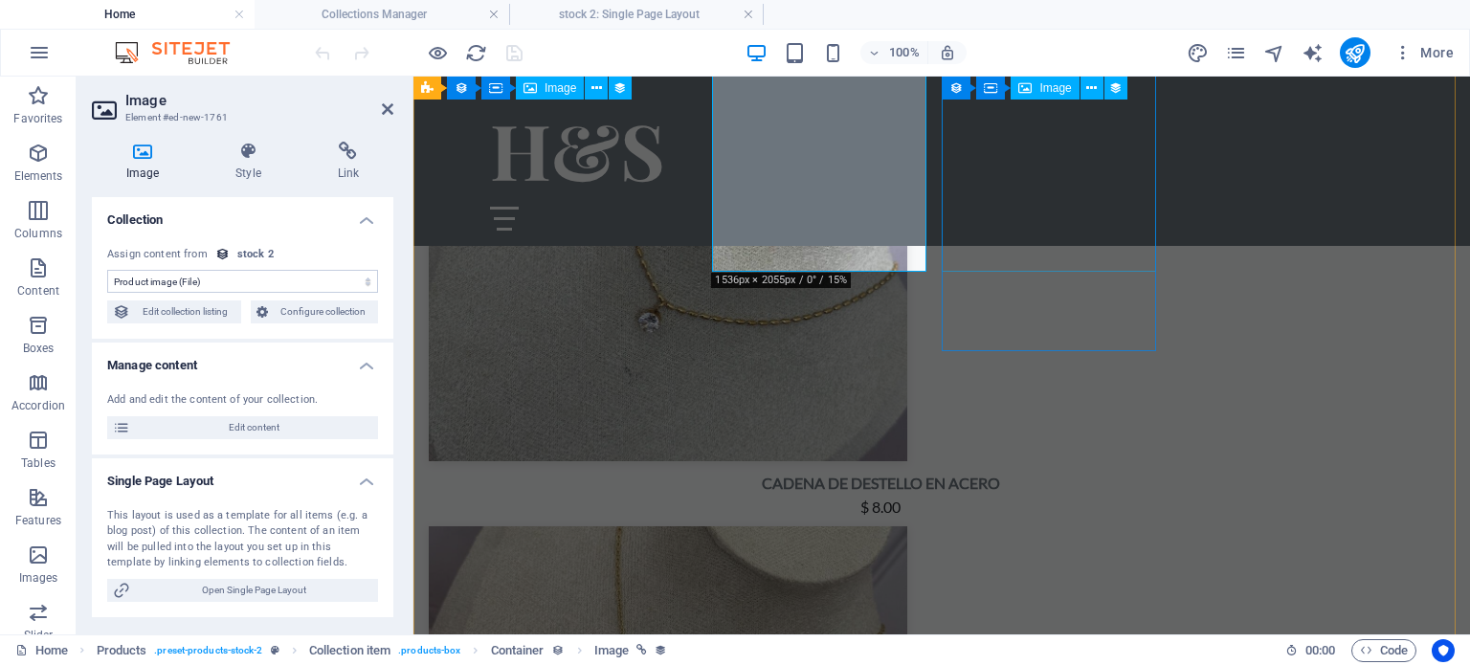
select select "image"
select select "px"
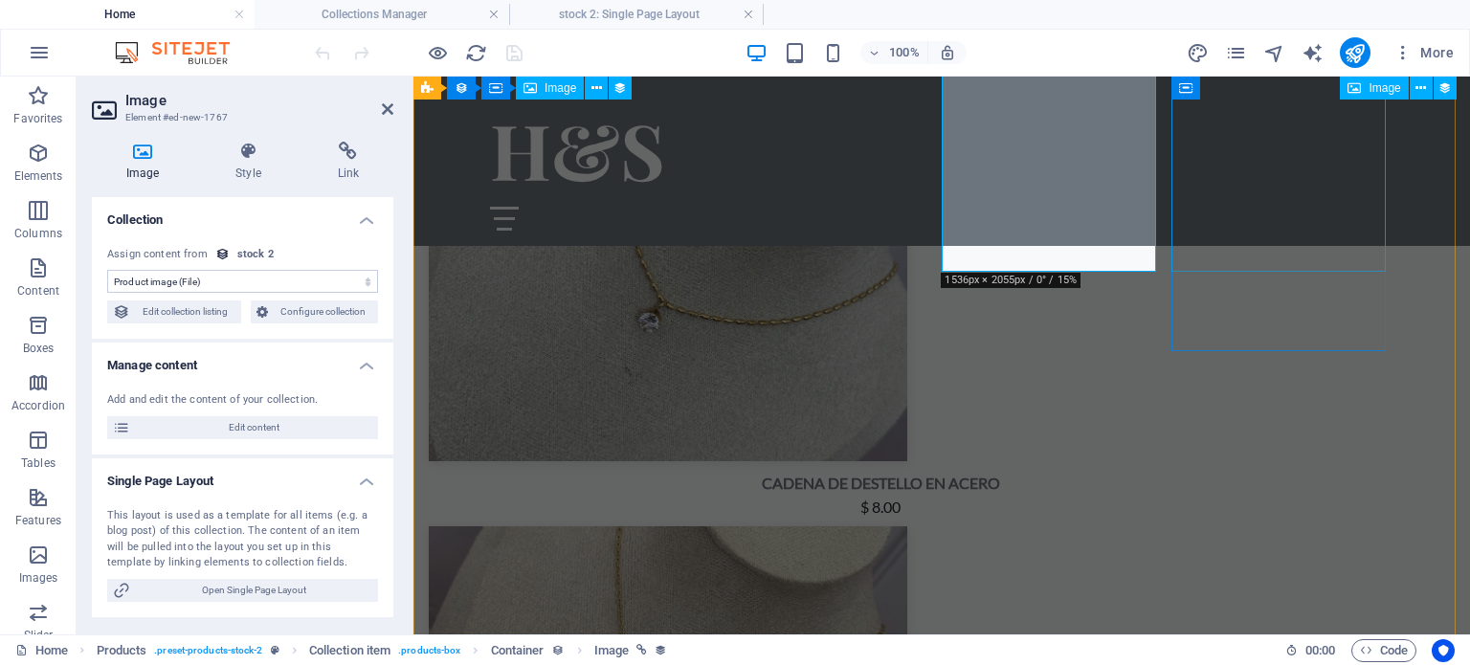
select select "image"
select select "px"
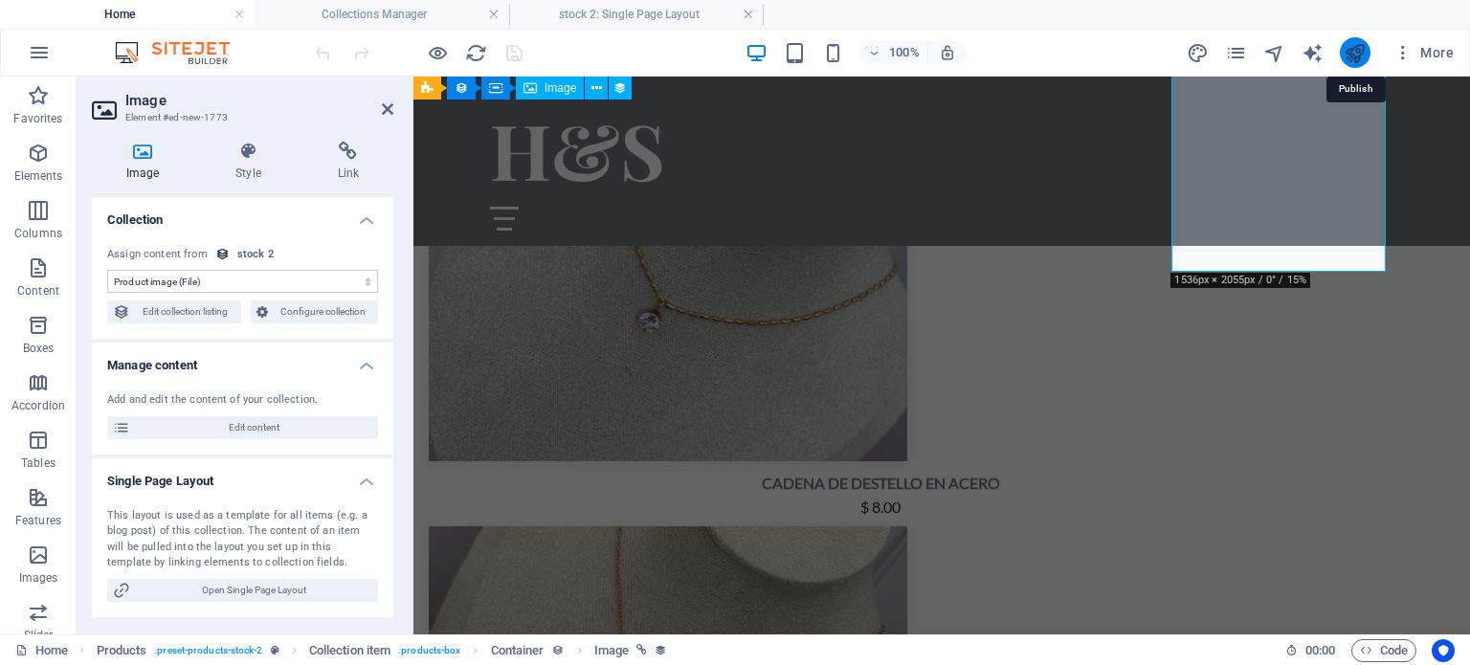
click at [1363, 53] on icon "publish" at bounding box center [1355, 53] width 22 height 22
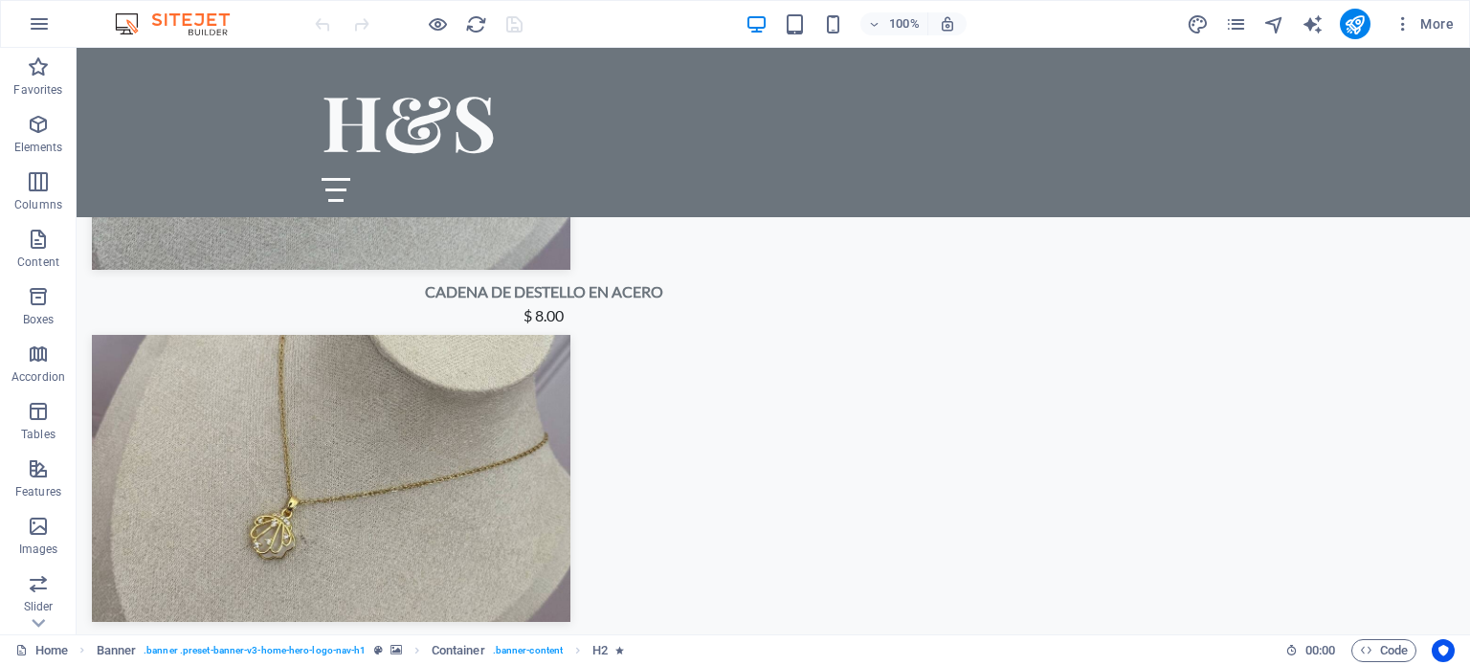
scroll to position [3447, 0]
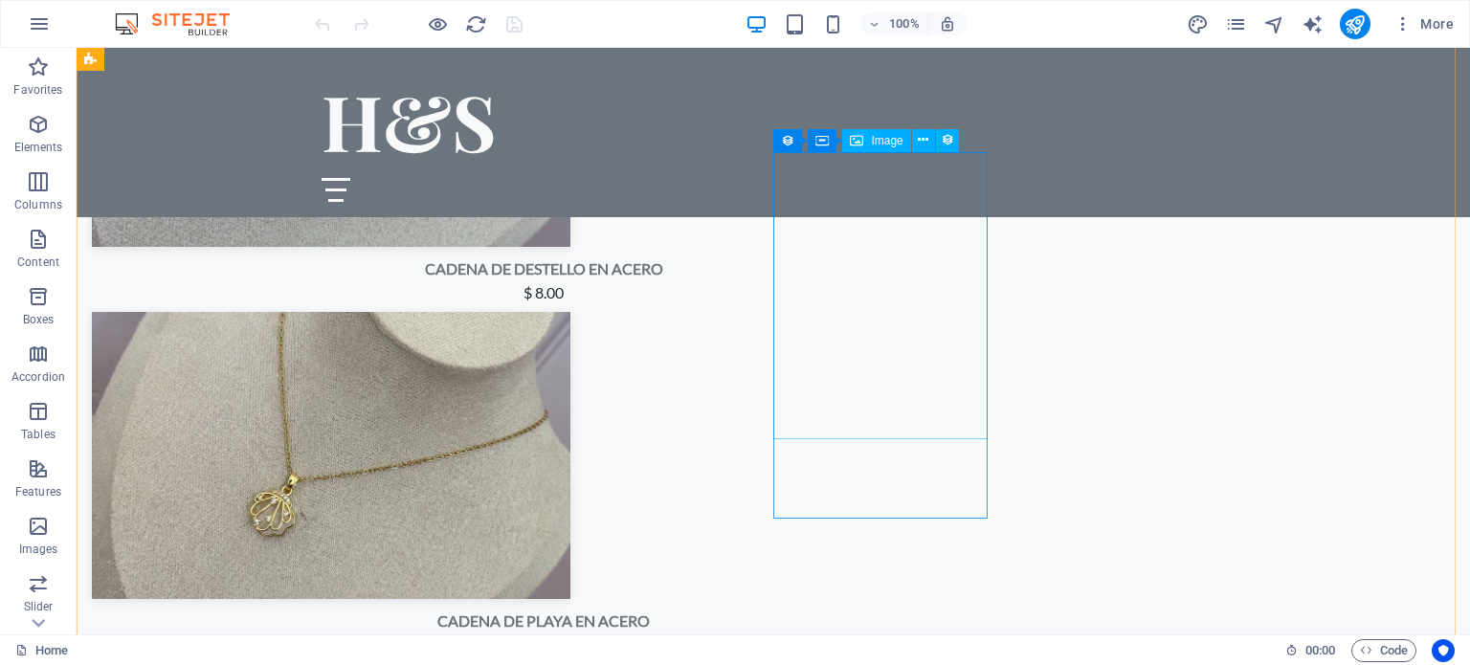
select select "px"
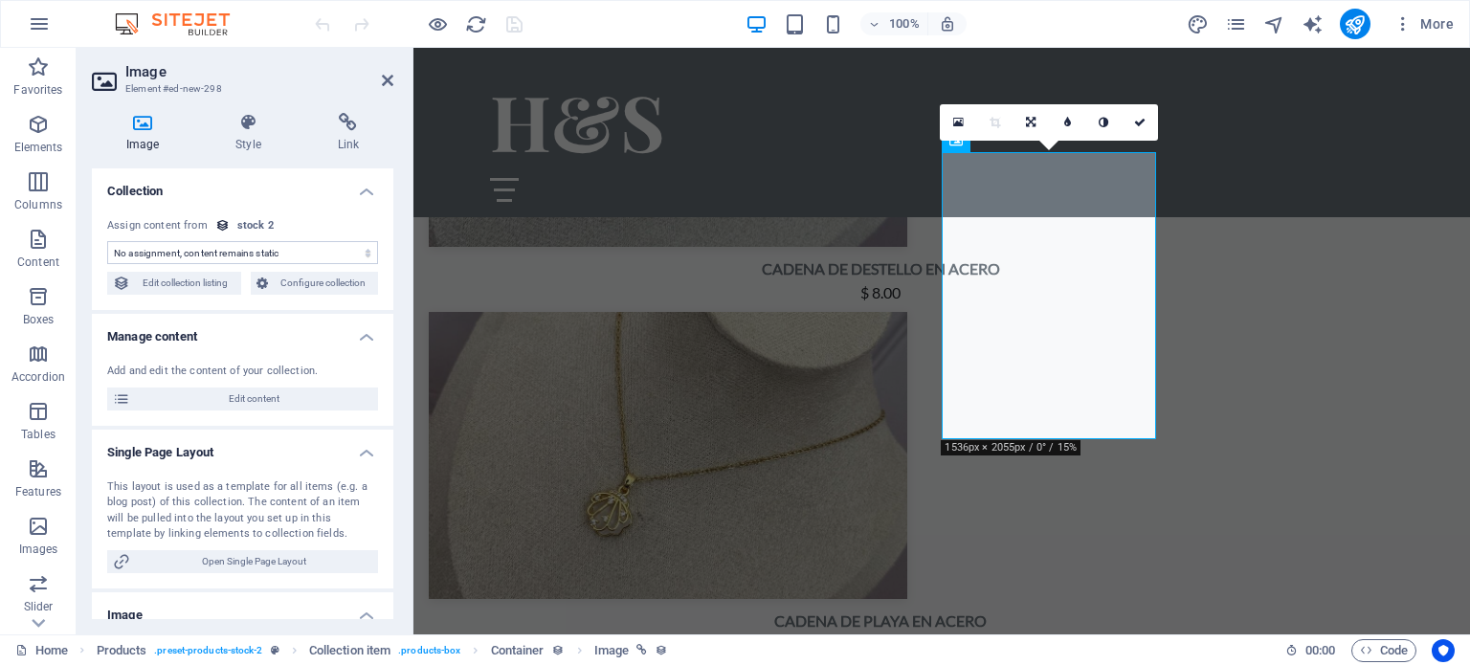
click at [347, 257] on select "No assignment, content remains static Created at (Date) Updated at (Date) Name …" at bounding box center [242, 252] width 271 height 23
select select "image"
click at [107, 241] on select "No assignment, content remains static Created at (Date) Updated at (Date) Name …" at bounding box center [242, 252] width 271 height 23
click at [1131, 116] on link at bounding box center [1122, 122] width 36 height 36
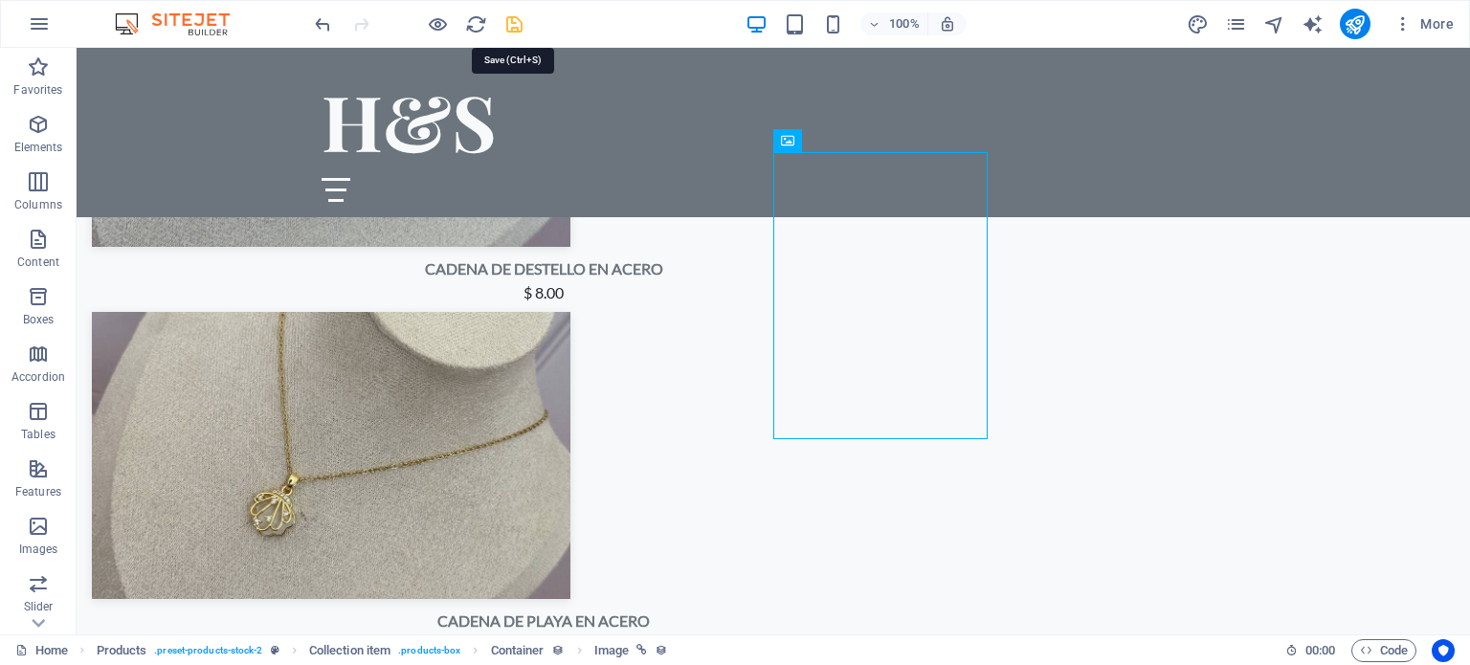
click at [513, 25] on icon "save" at bounding box center [514, 24] width 22 height 22
checkbox input "false"
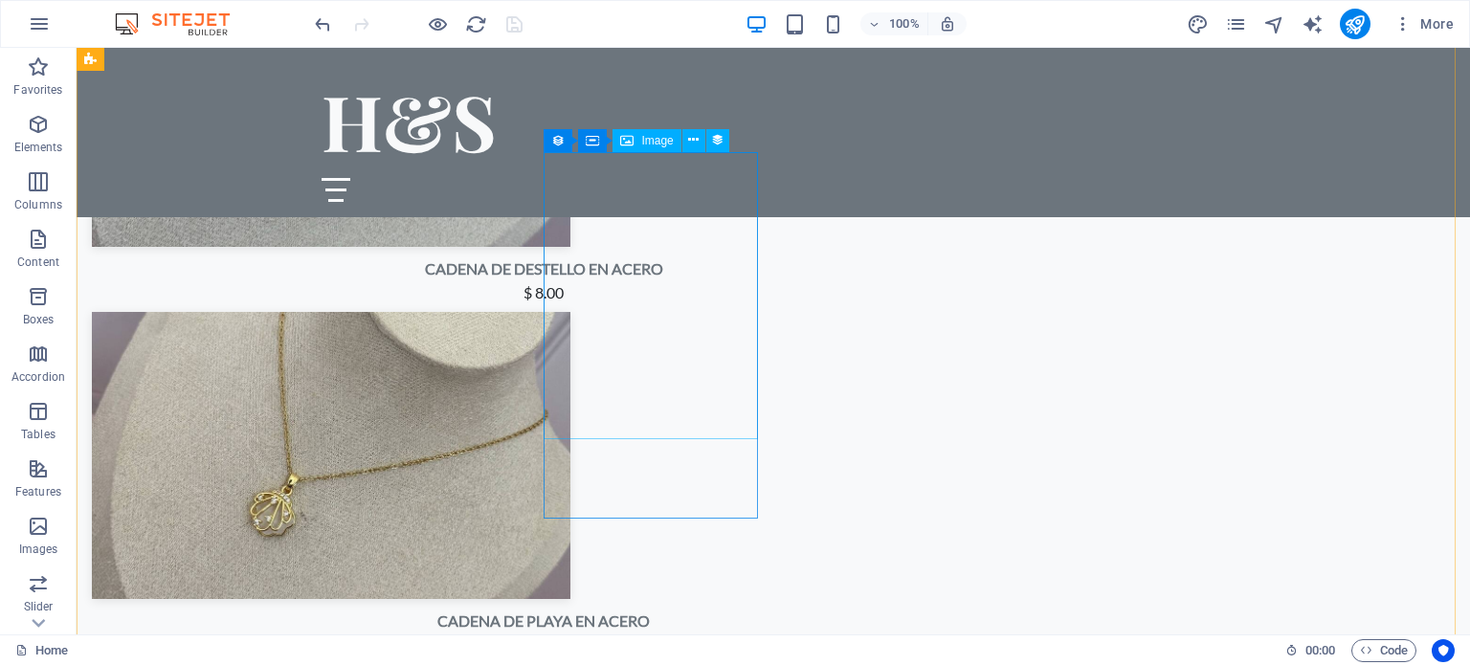
select select "image"
select select "px"
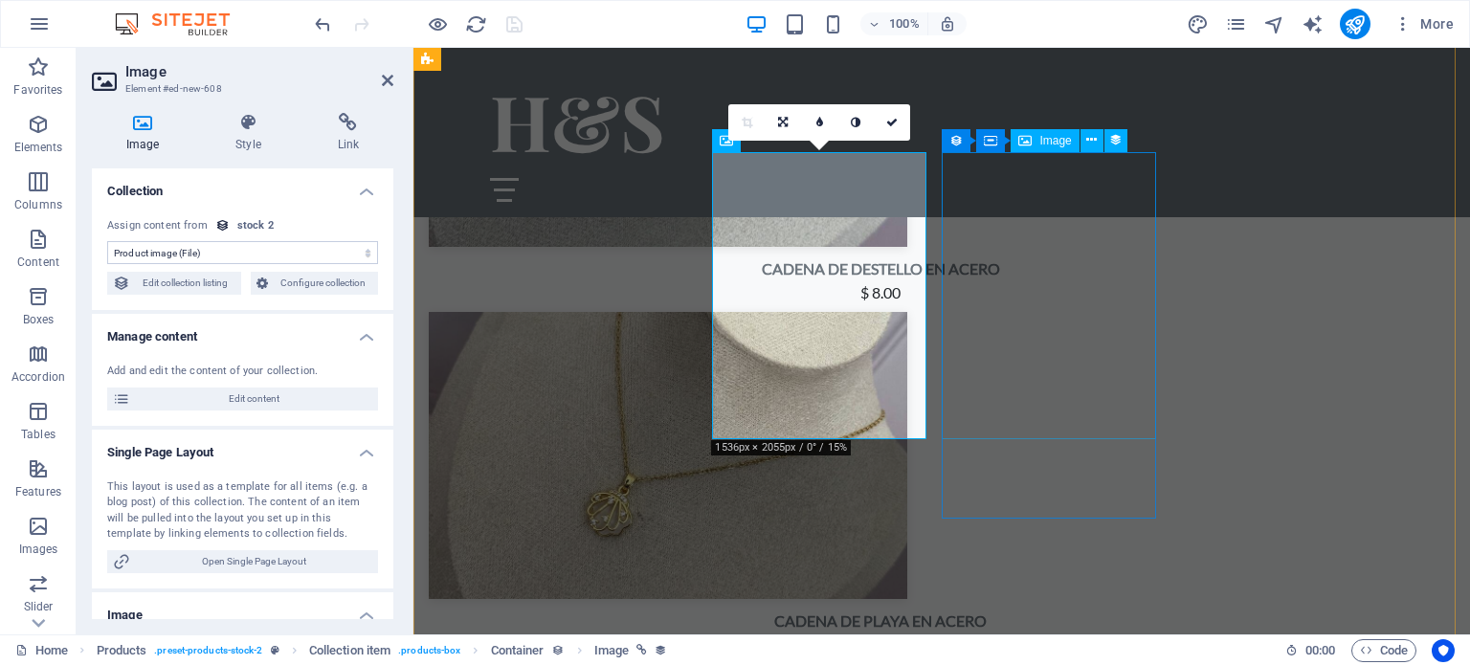
select select "image"
select select "px"
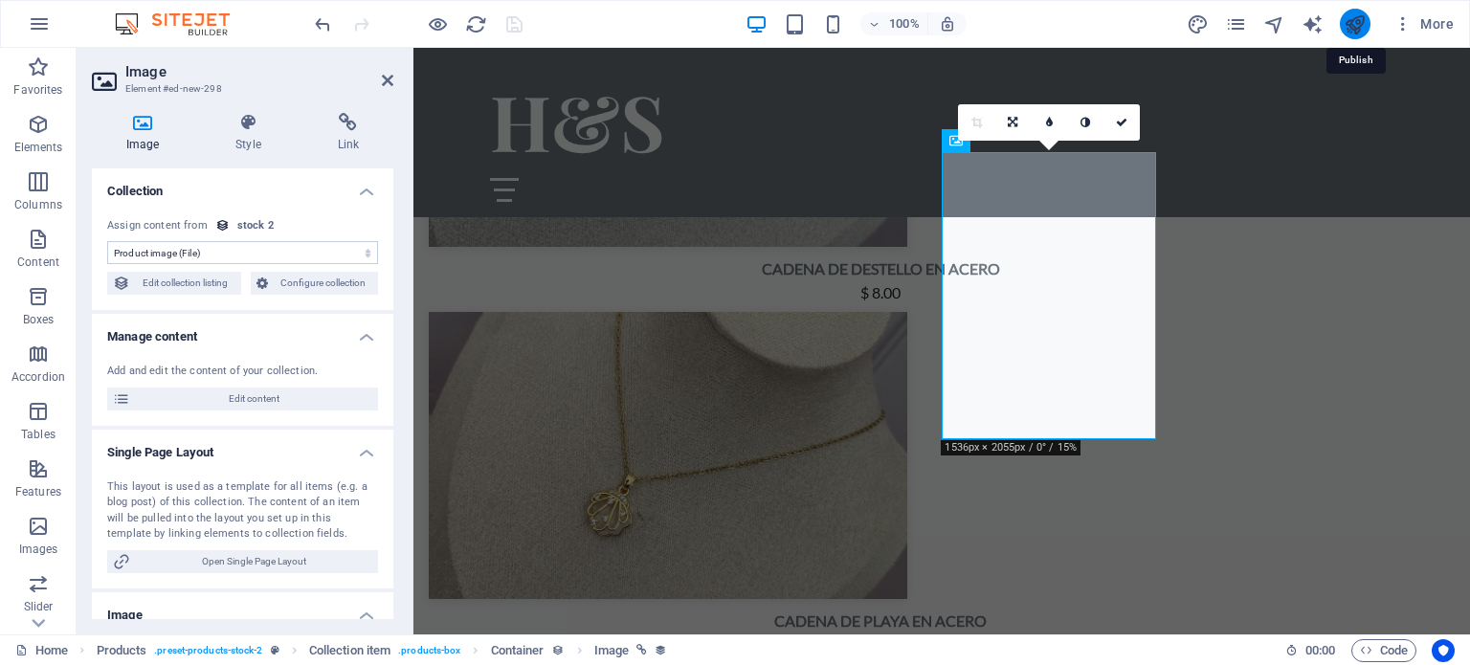
click at [1357, 28] on icon "publish" at bounding box center [1355, 24] width 22 height 22
